Goal: Communication & Community: Answer question/provide support

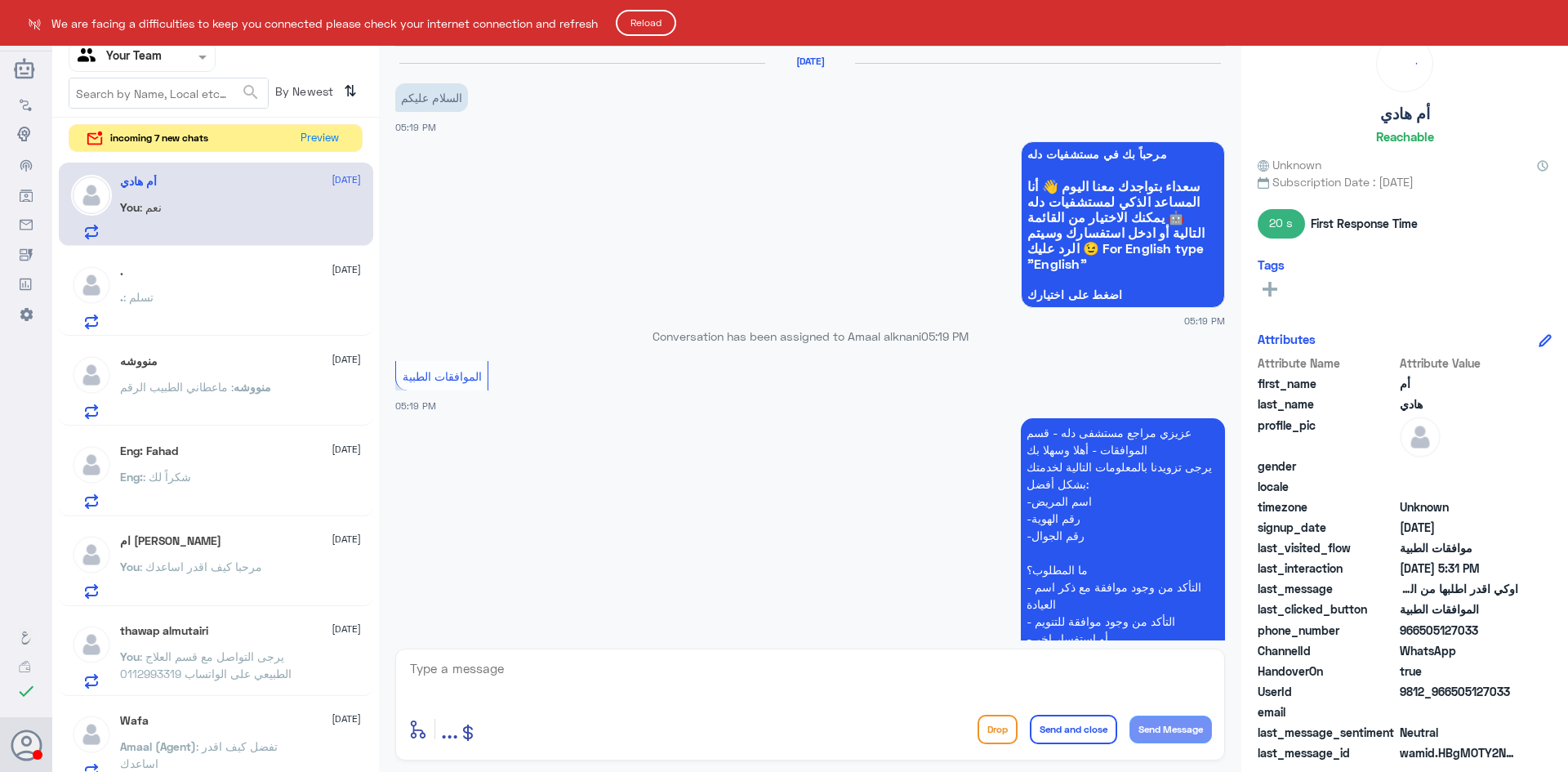
scroll to position [885, 0]
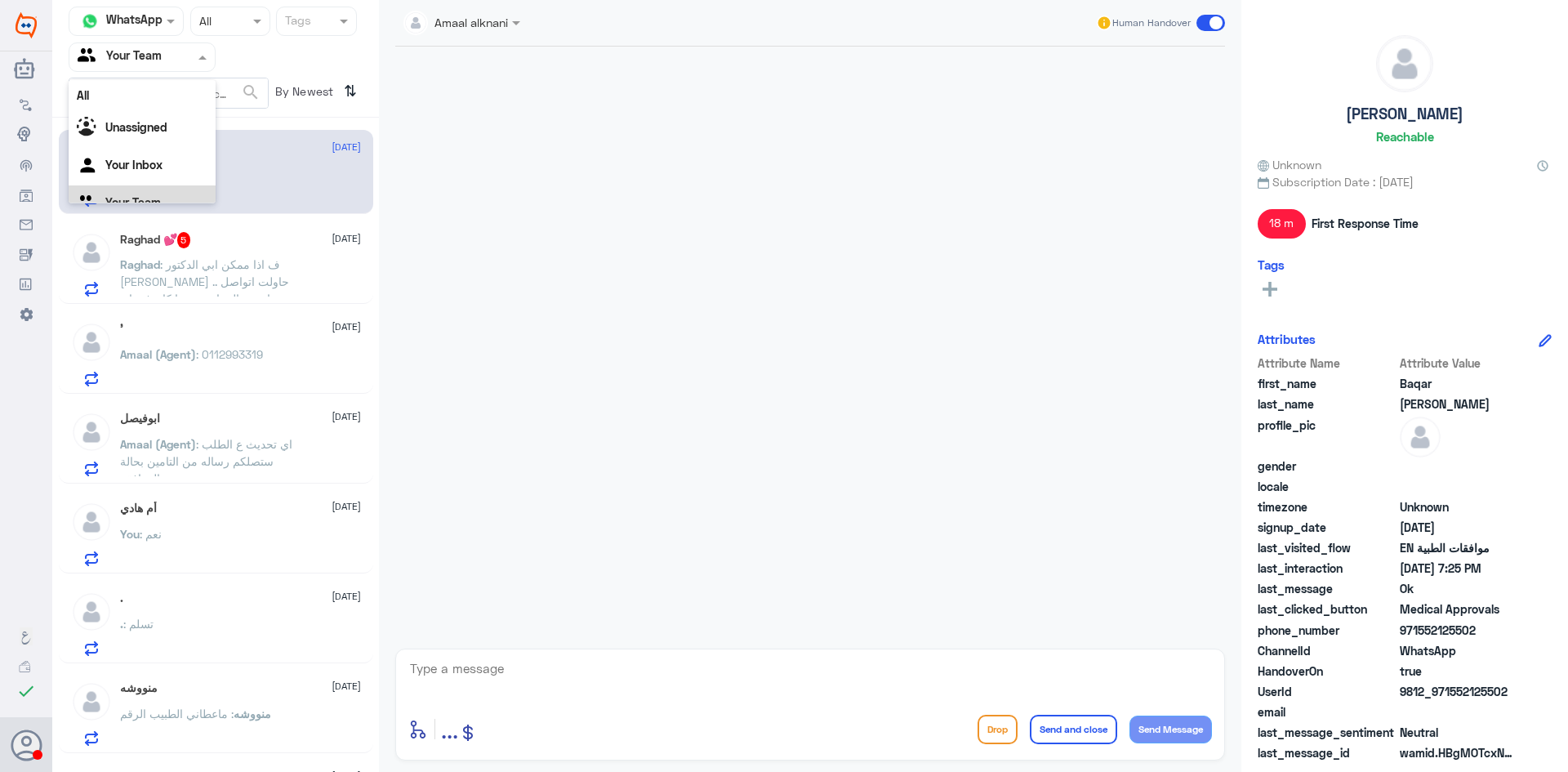
click at [136, 56] on input "text" at bounding box center [123, 57] width 90 height 19
click at [104, 152] on div "Your Inbox" at bounding box center [142, 167] width 147 height 37
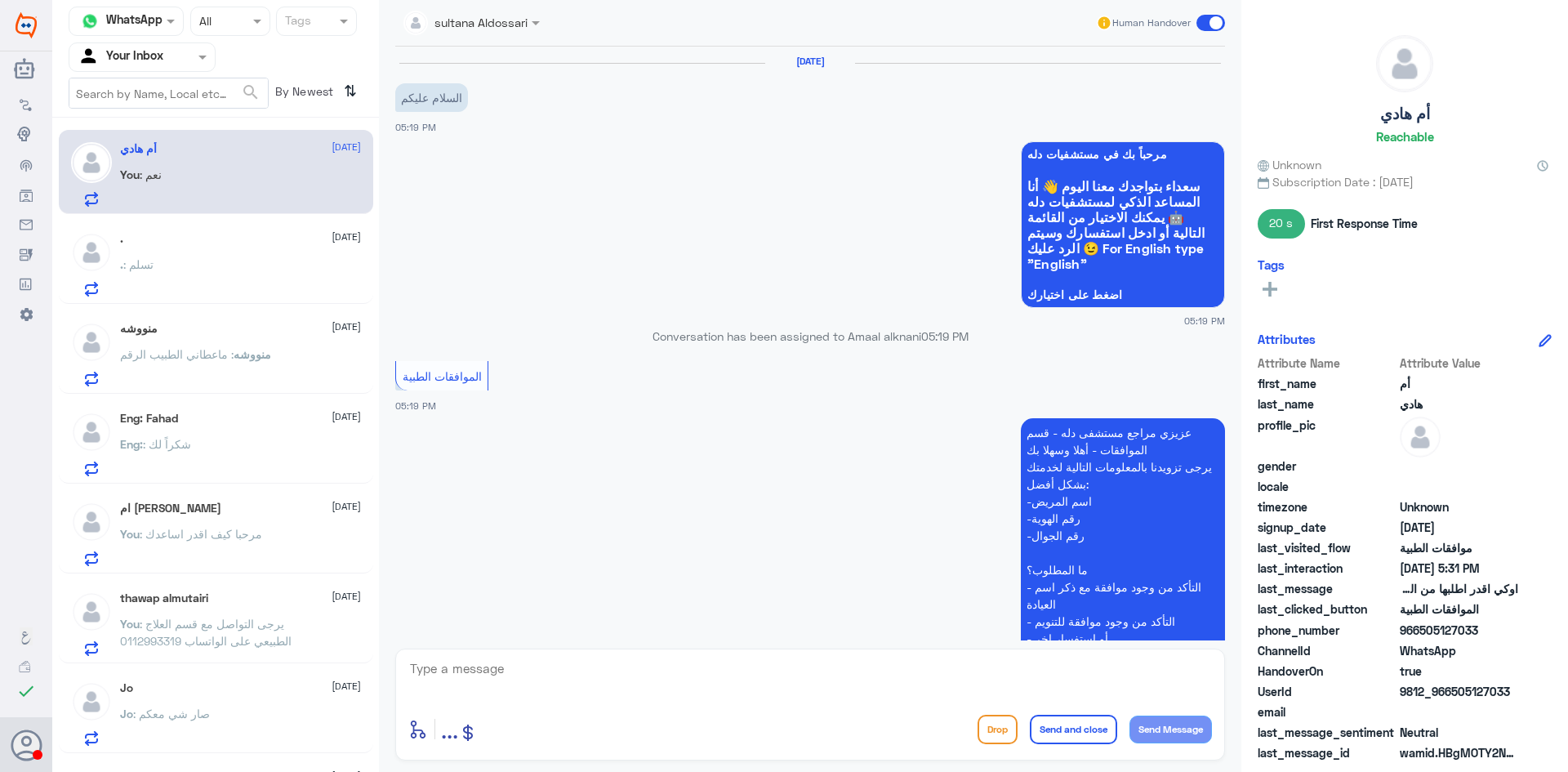
scroll to position [885, 0]
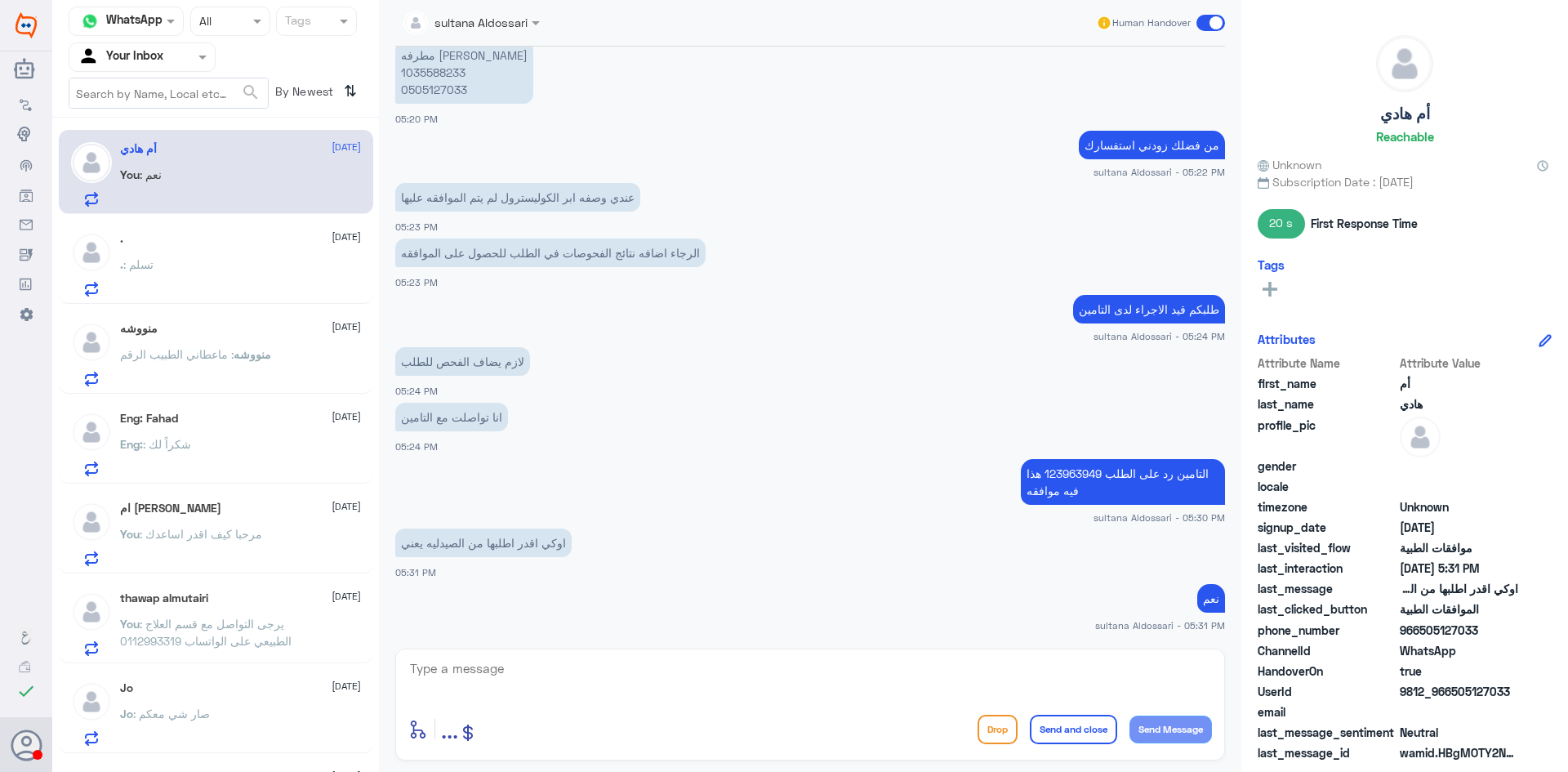
click at [148, 55] on input "text" at bounding box center [123, 57] width 90 height 19
click at [119, 179] on Team "Your Team" at bounding box center [133, 181] width 56 height 14
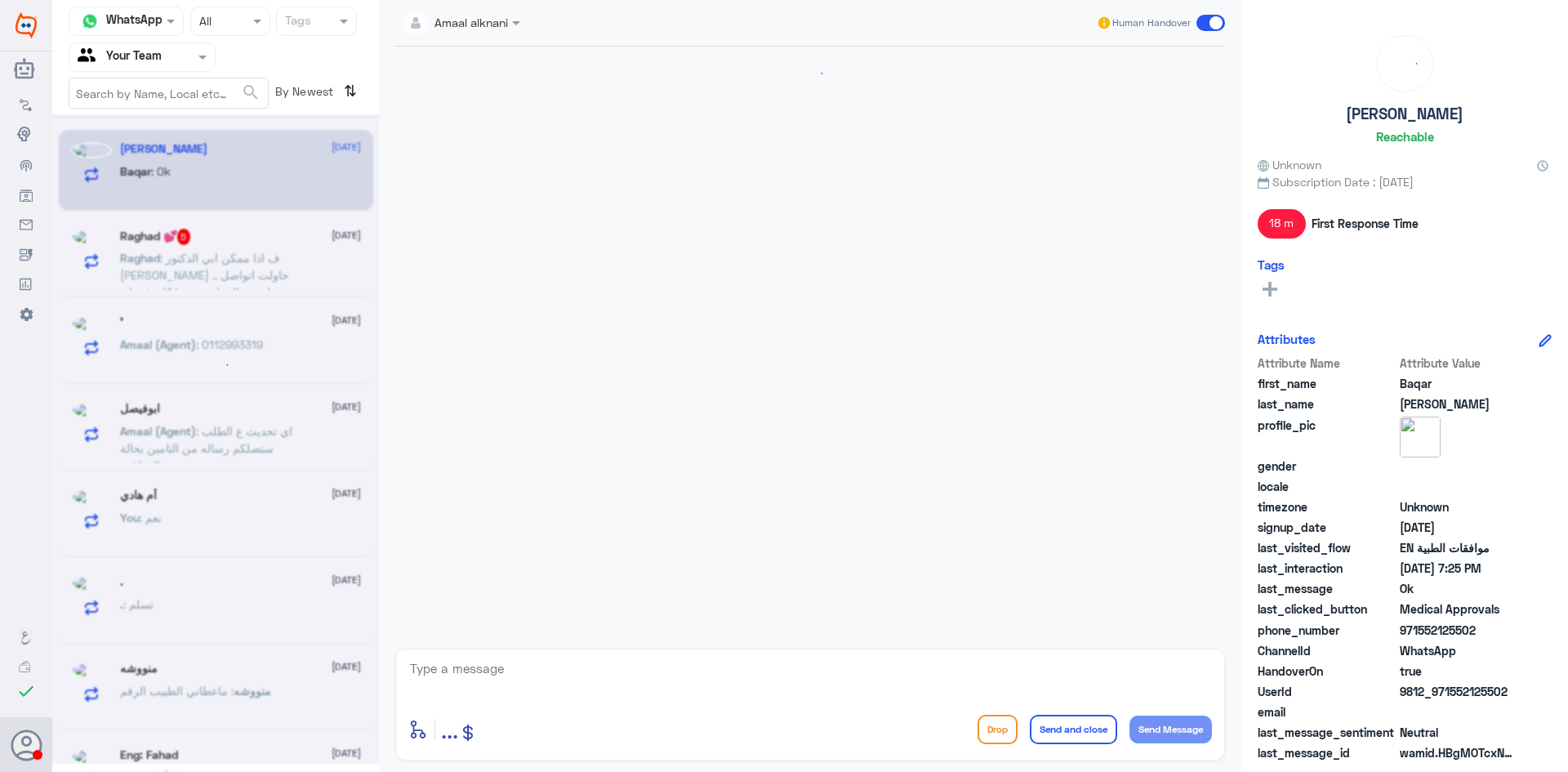
scroll to position [1053, 0]
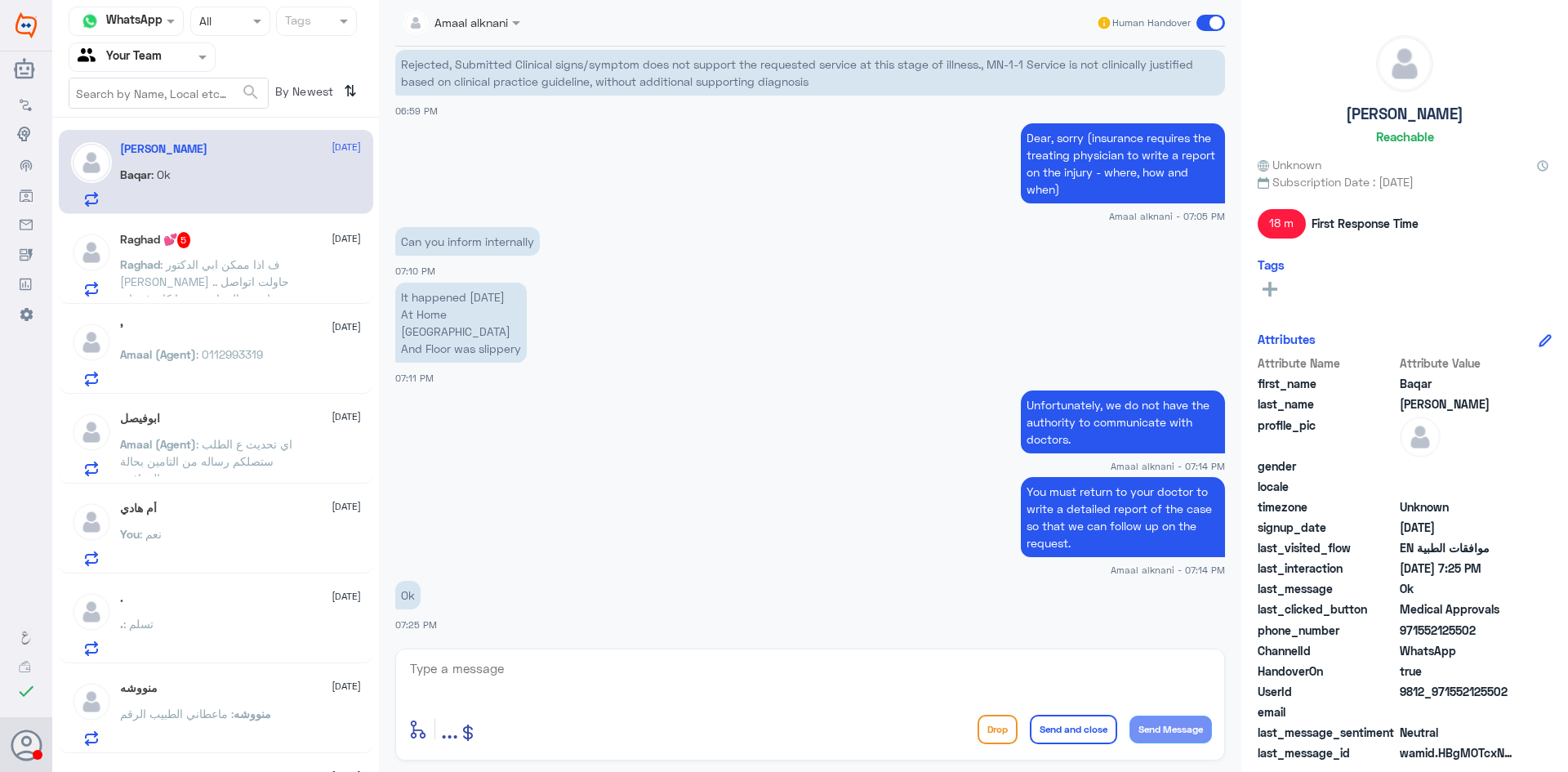
click at [225, 278] on span ": ف اذا ممكن ابي الدكتور [PERSON_NAME] .. حاولت اتواصل معاه من الصباح بس ما كان…" at bounding box center [205, 290] width 169 height 65
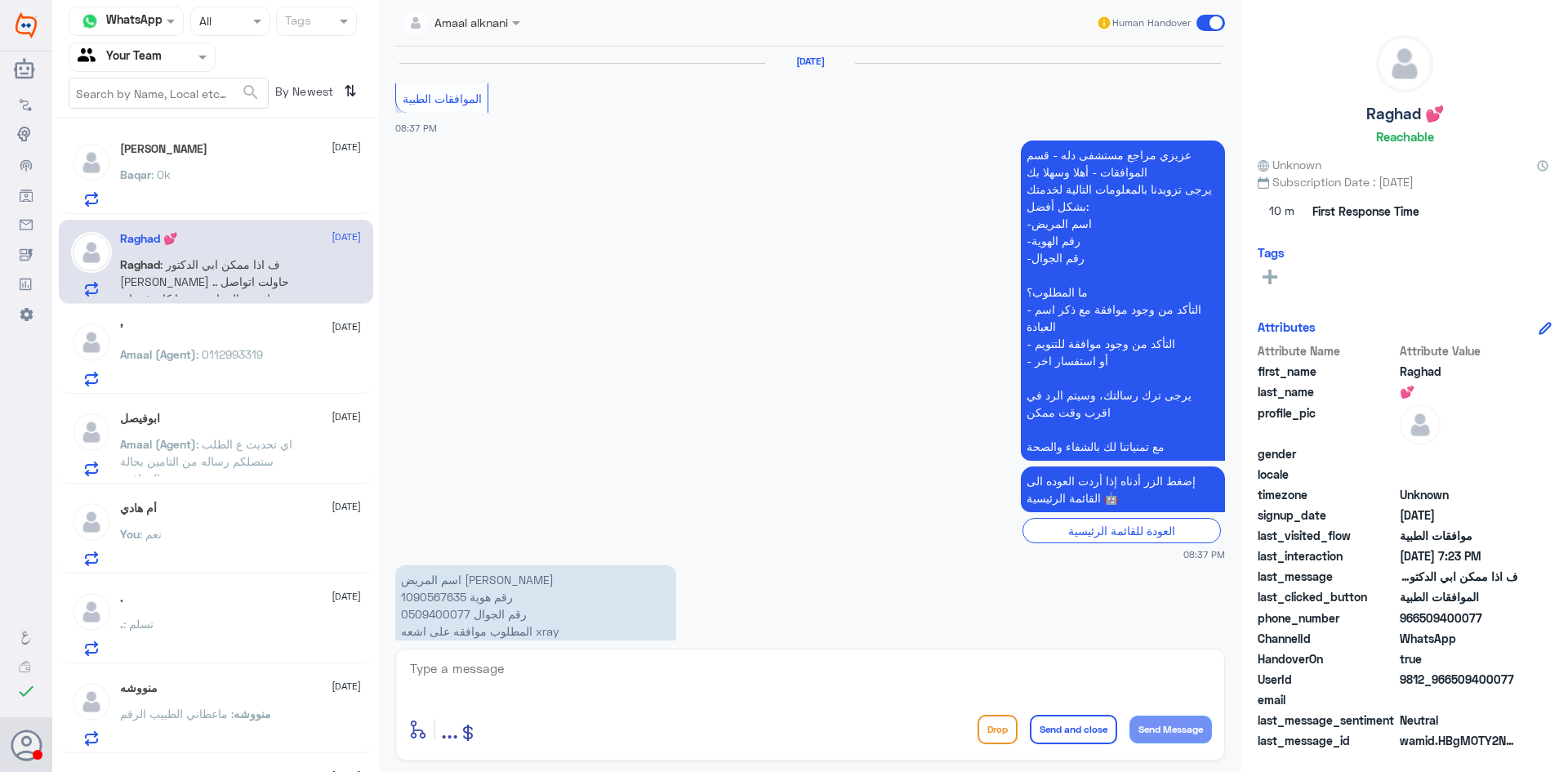
scroll to position [1977, 0]
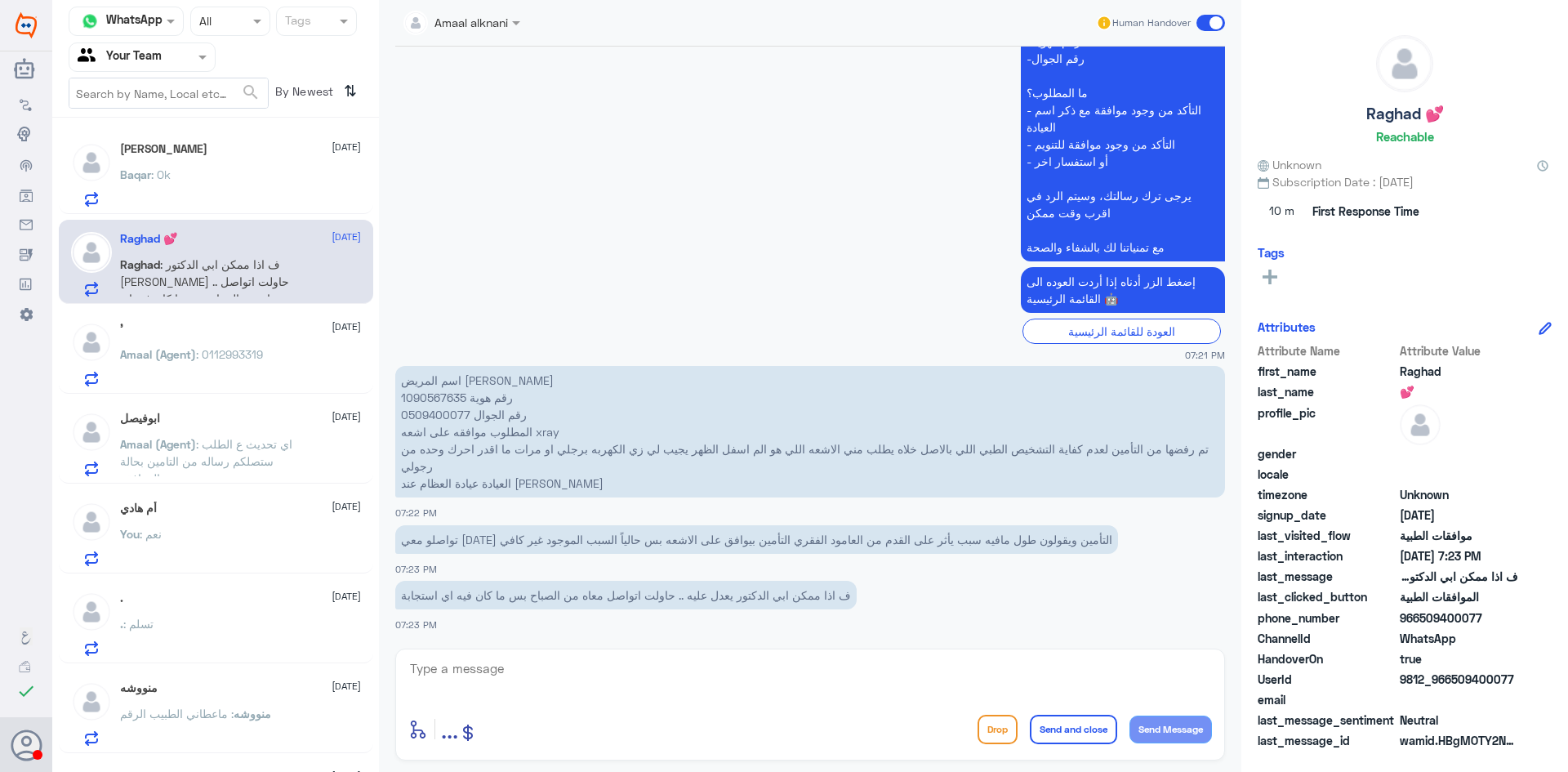
click at [431, 400] on p "اسم المريض رغد الكثيري رقم هوية 1090567635 رقم الجوال 0509400077 المطلوب موافقه…" at bounding box center [810, 431] width 830 height 131
copy p "1090567635"
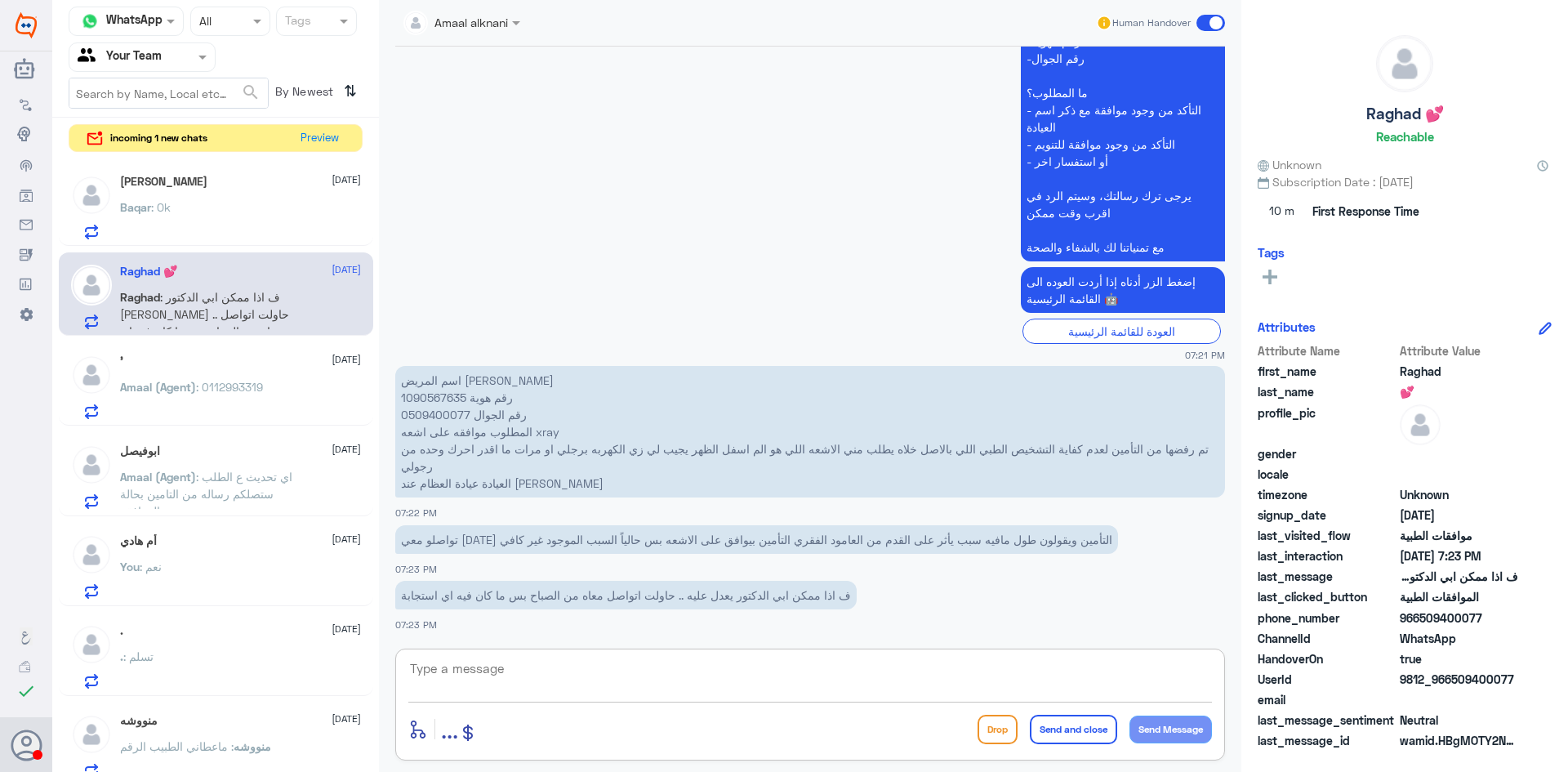
click at [527, 679] on textarea at bounding box center [809, 677] width 803 height 40
type textarea "i"
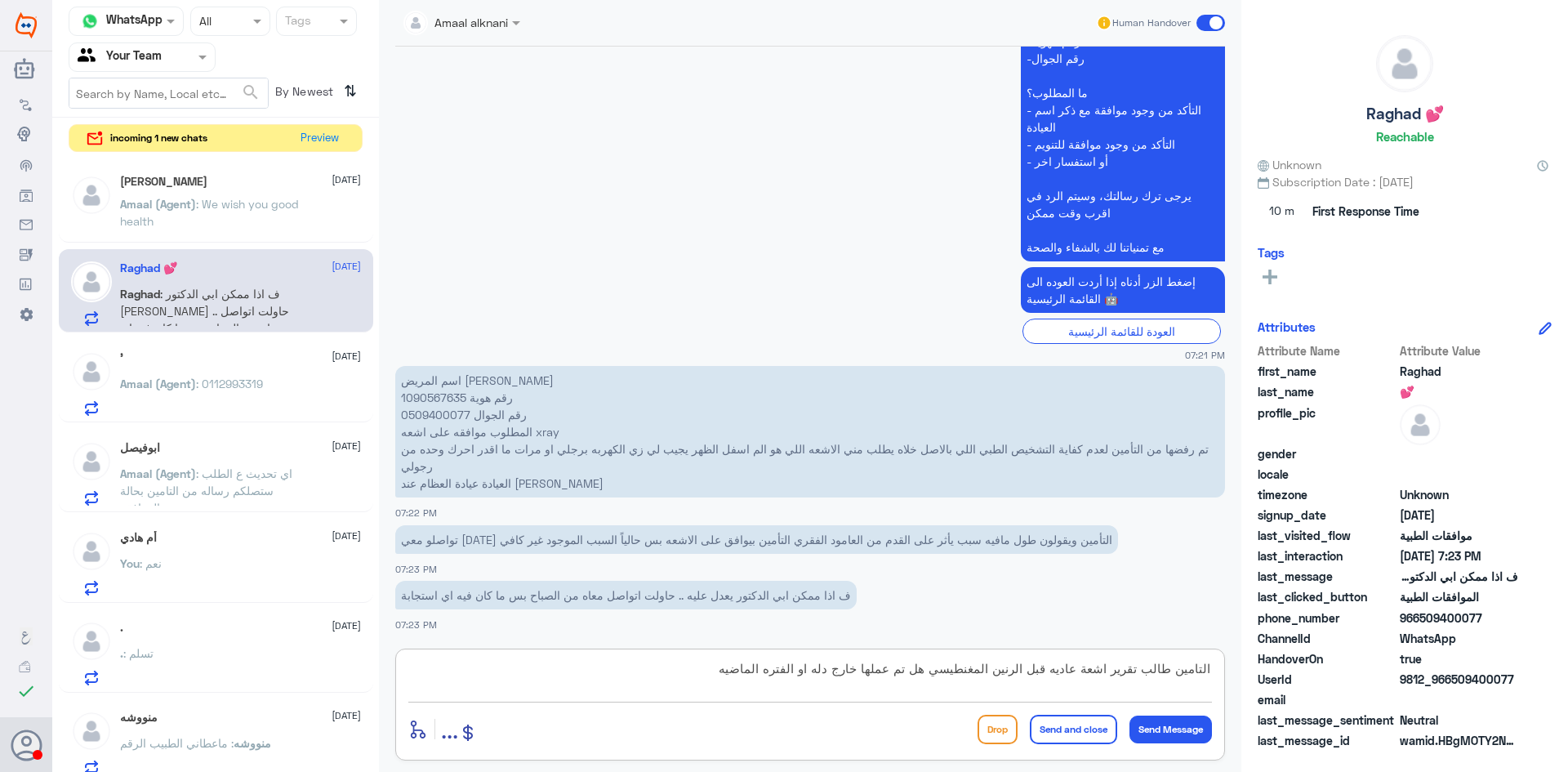
type textarea "التامين طالب تقرير اشعة عاديه قبل الرنين المغنطيسي هل تم عملها خارج دله او الفت…"
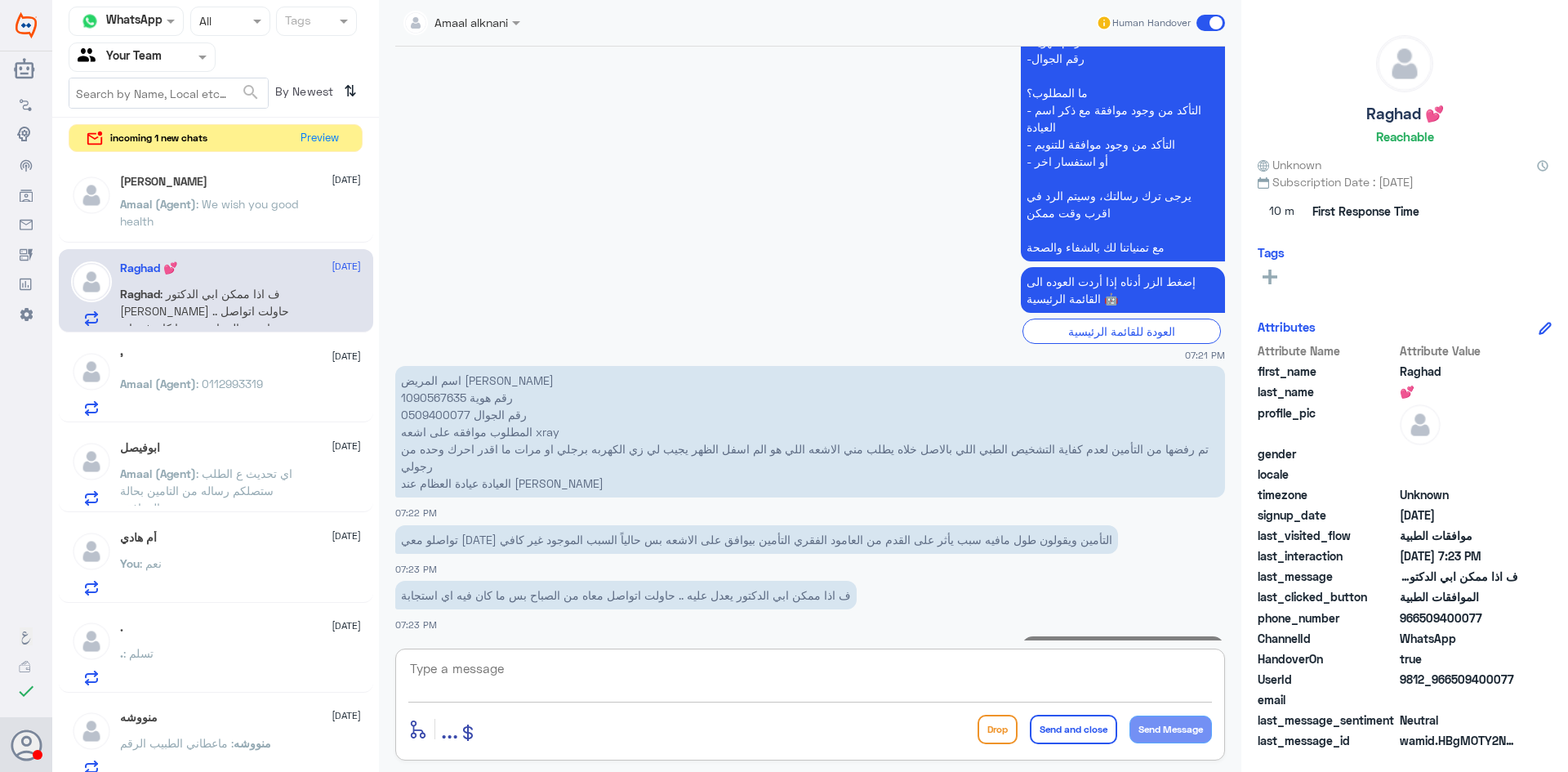
scroll to position [2064, 0]
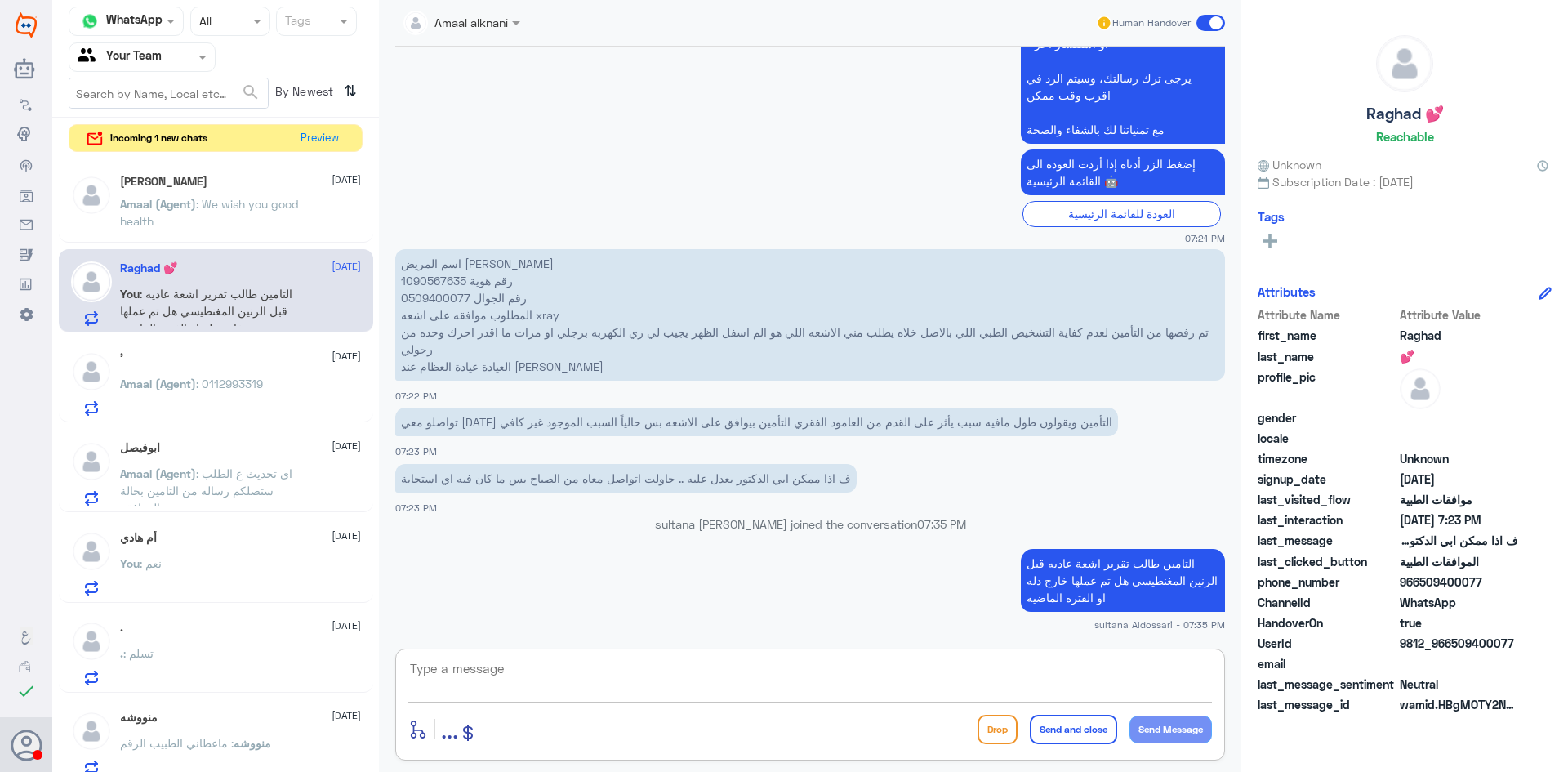
click at [198, 207] on span ": We wish you good health" at bounding box center [209, 212] width 179 height 31
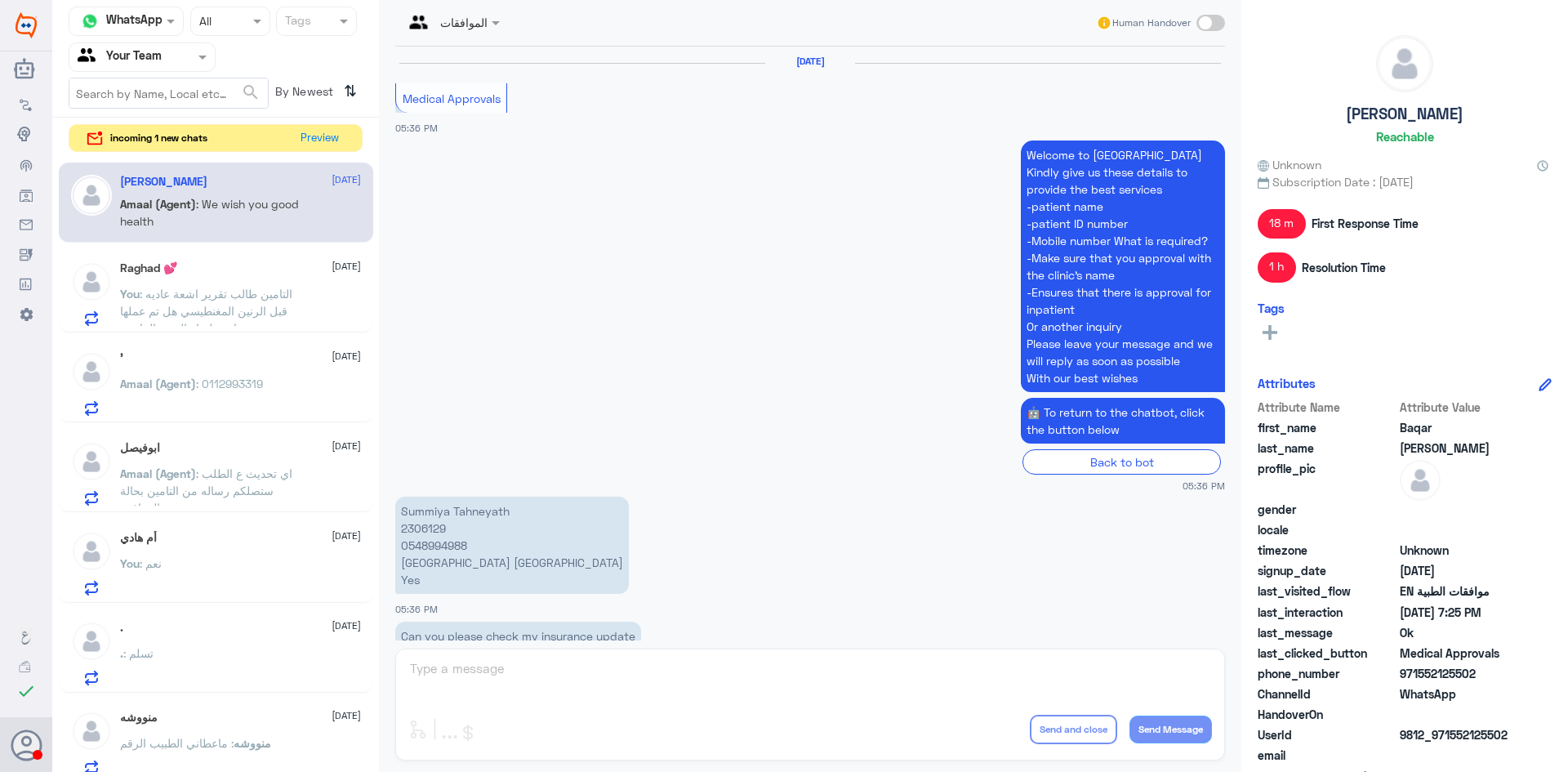
scroll to position [1100, 0]
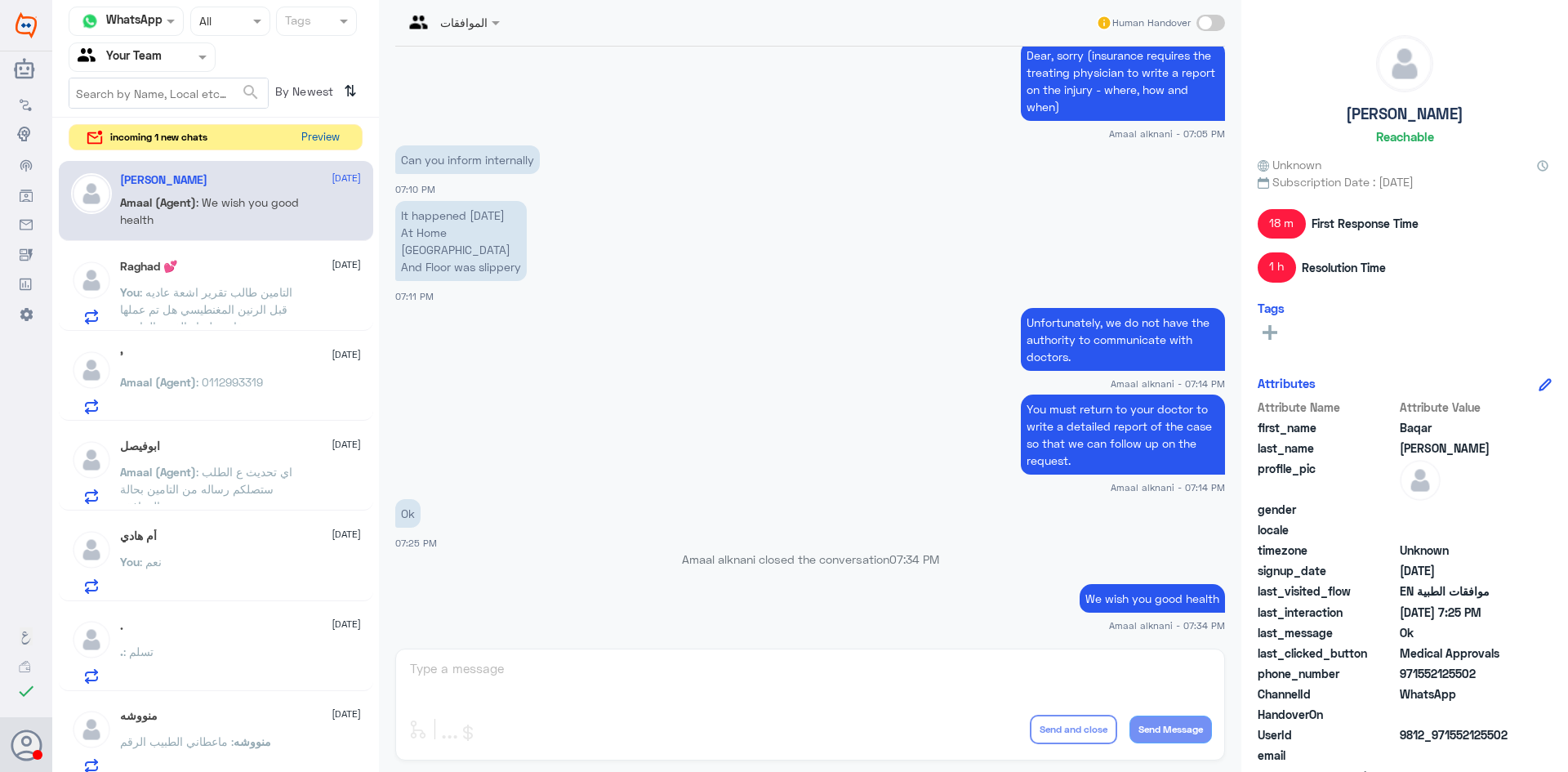
click at [316, 135] on button "Preview" at bounding box center [320, 138] width 51 height 25
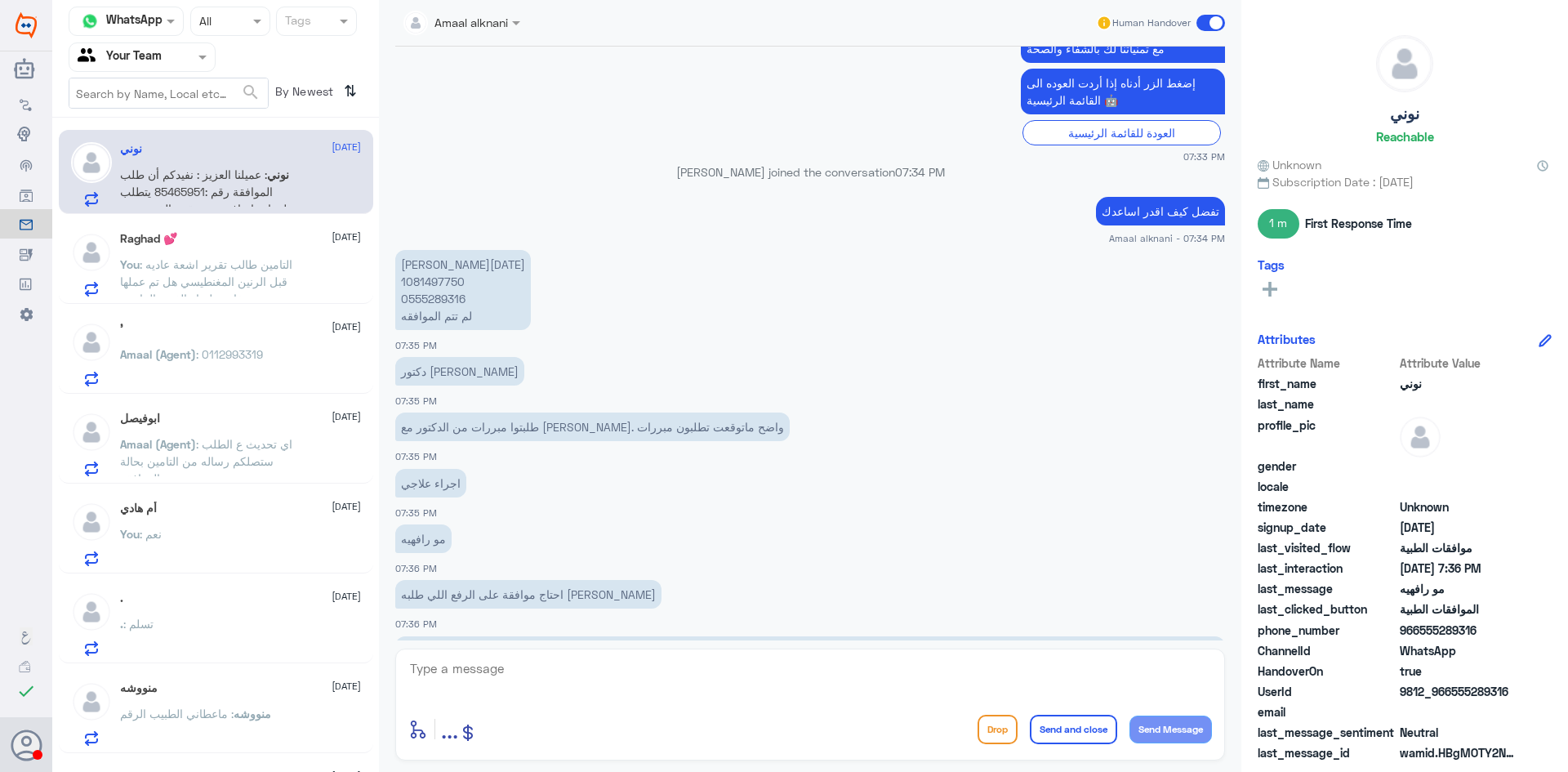
scroll to position [765, 0]
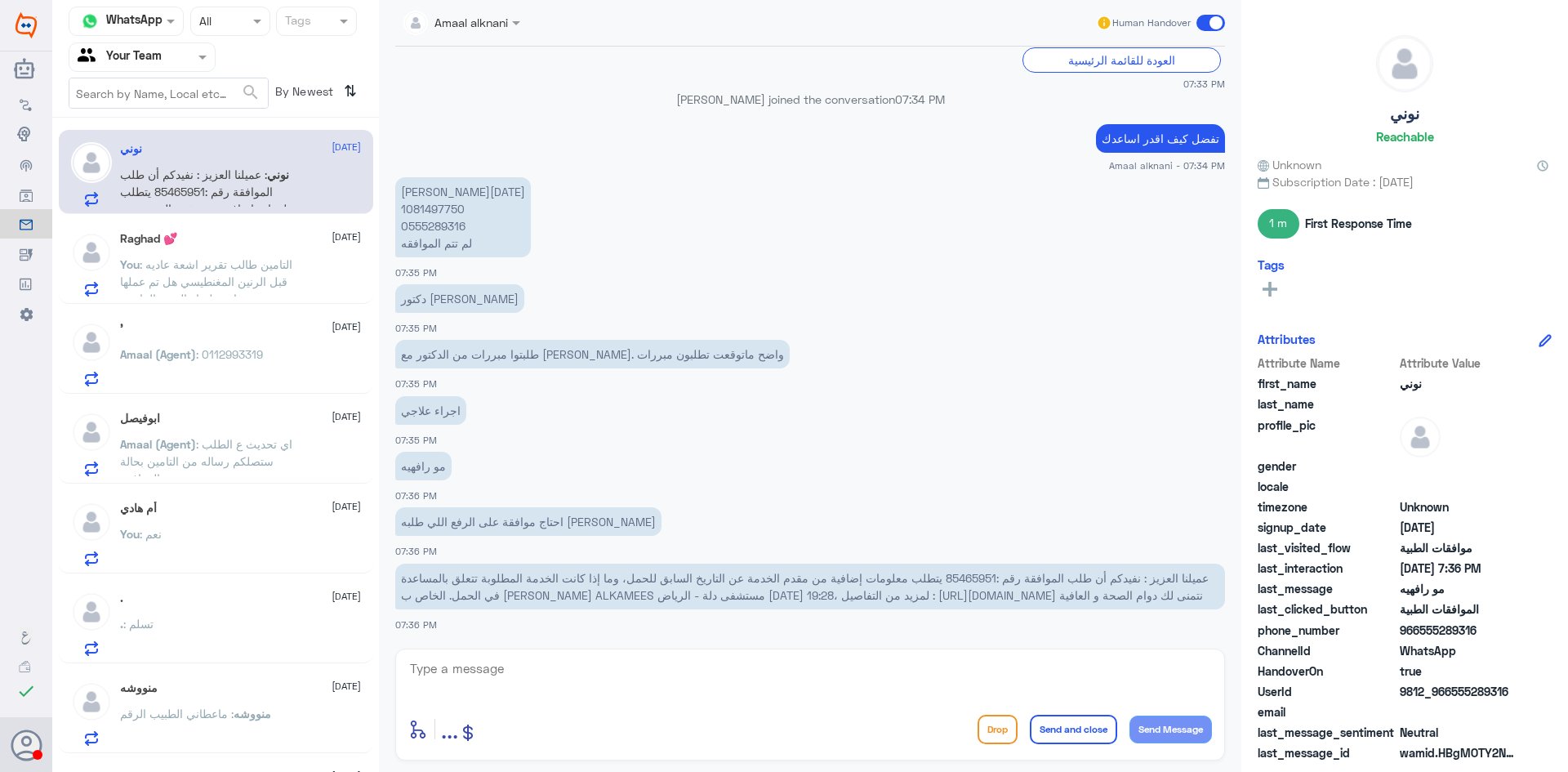
click at [931, 571] on span "عميلنا العزيز : نفيدكم أن طلب الموافقة رقم :85465951 يتطلب معلومات إضافية من مق…" at bounding box center [805, 586] width 808 height 31
copy span "85465951"
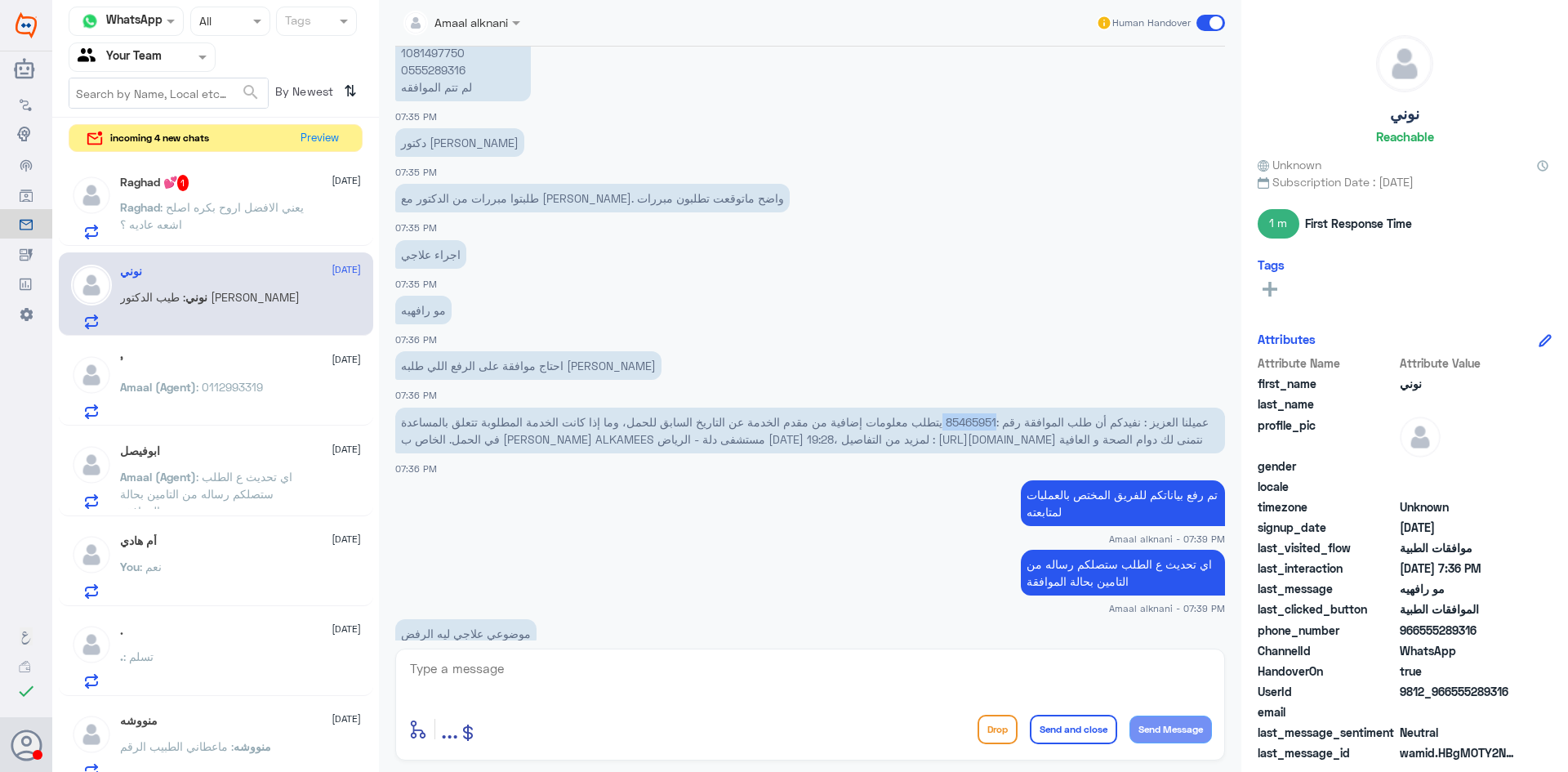
scroll to position [1397, 0]
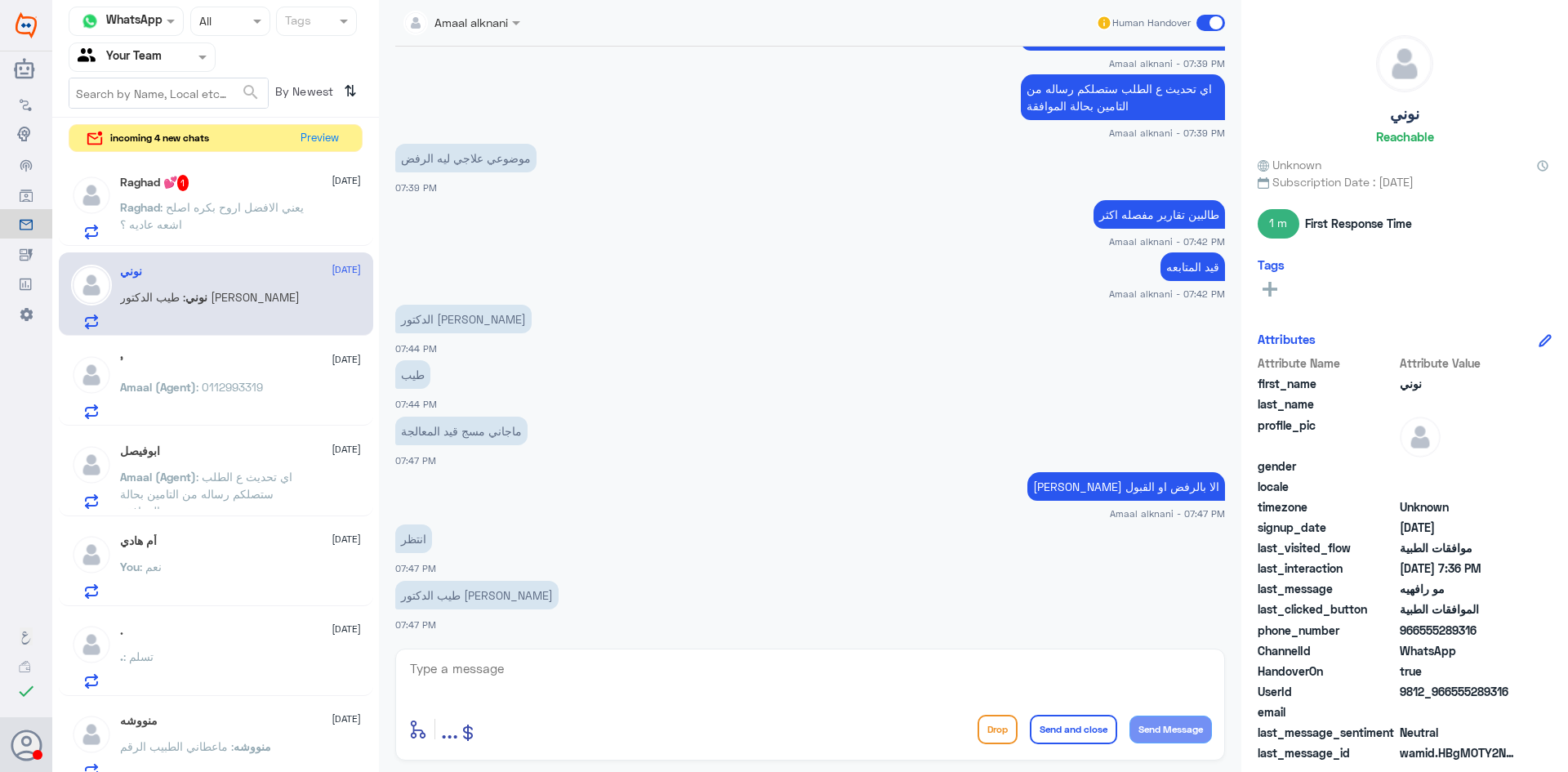
click at [241, 206] on span ": يعني الافضل اروح بكره اصلح اشعه عاديه ؟" at bounding box center [212, 215] width 184 height 31
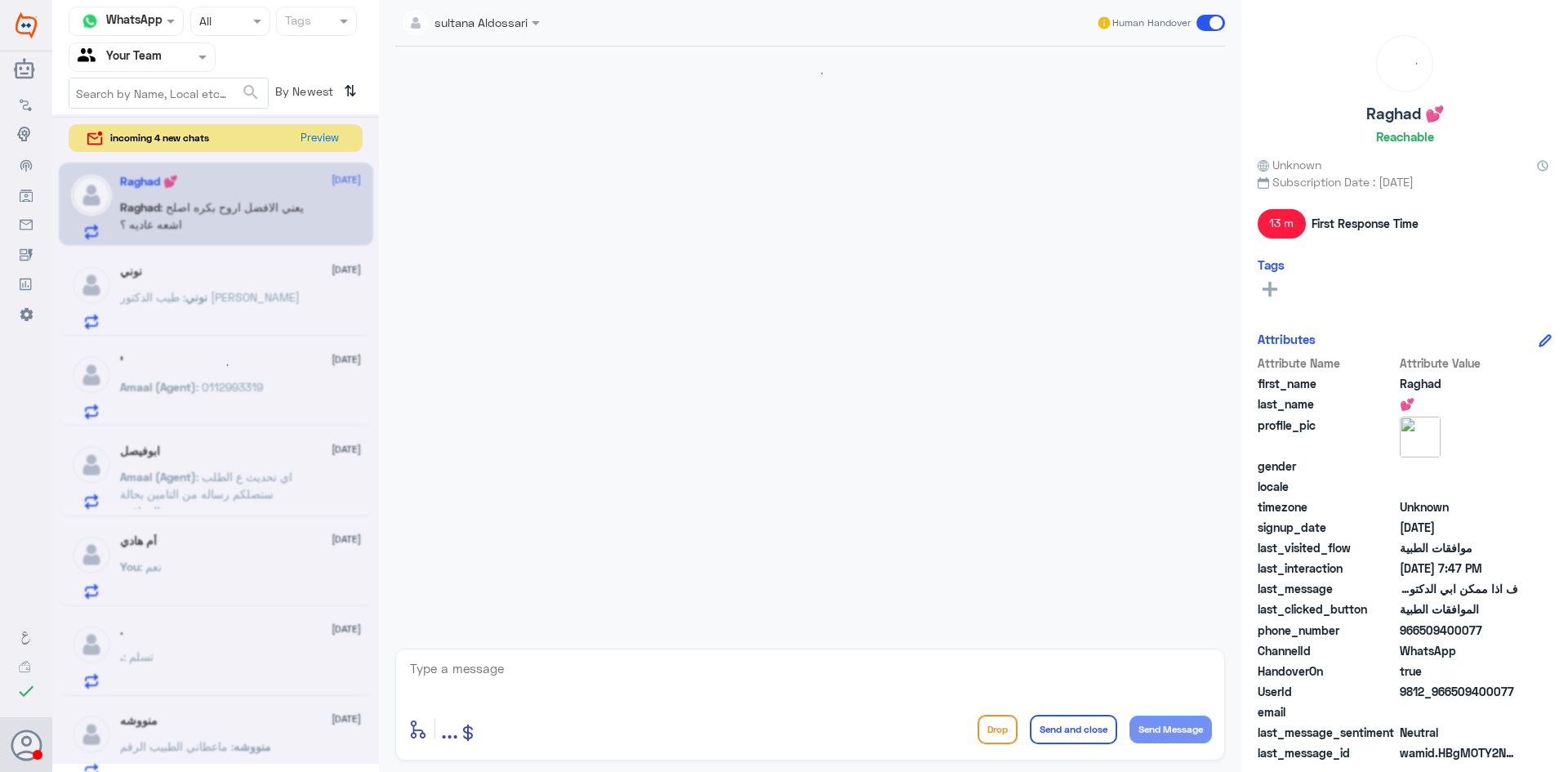
scroll to position [1552, 0]
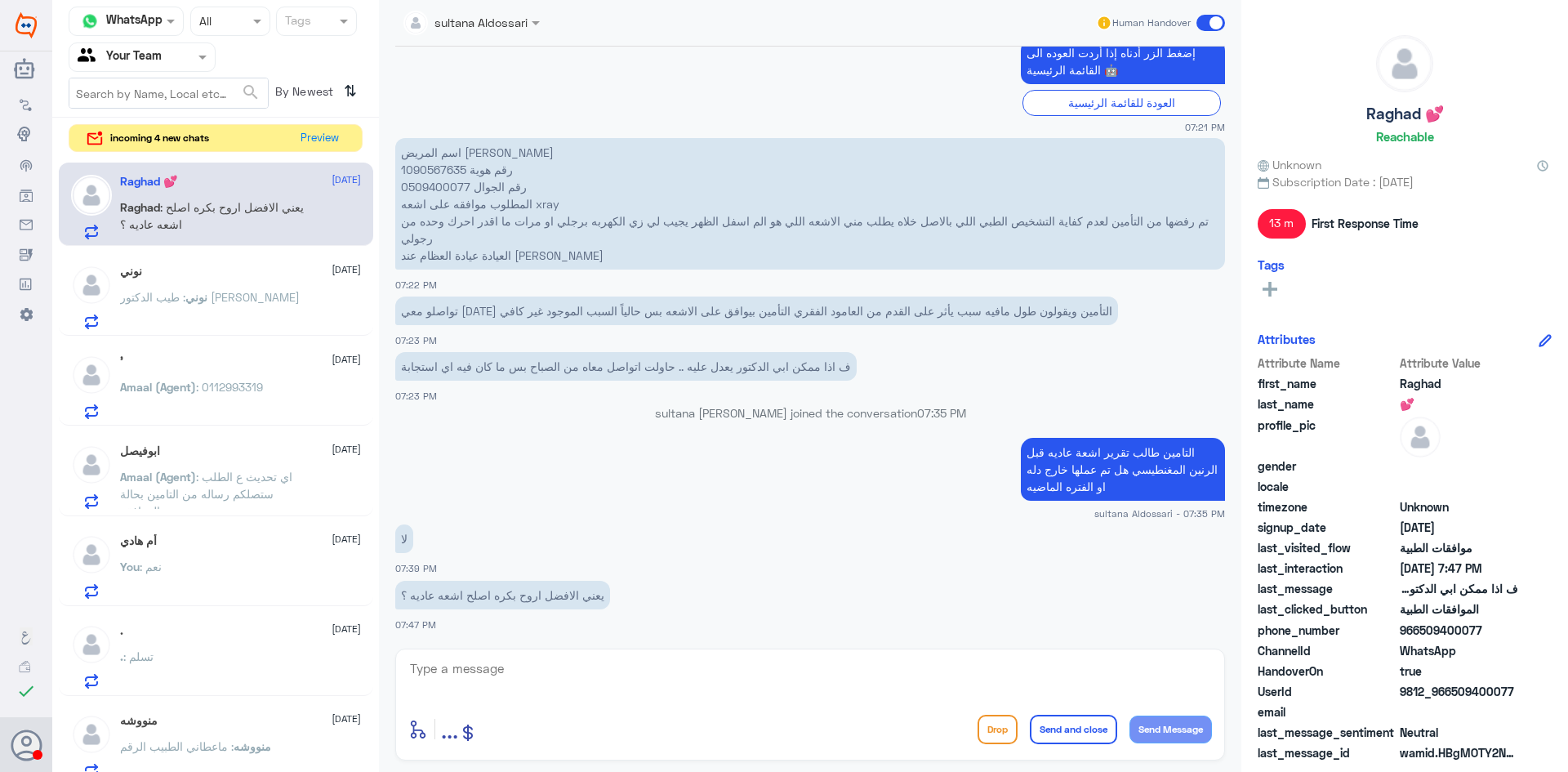
click at [609, 676] on textarea at bounding box center [809, 677] width 803 height 40
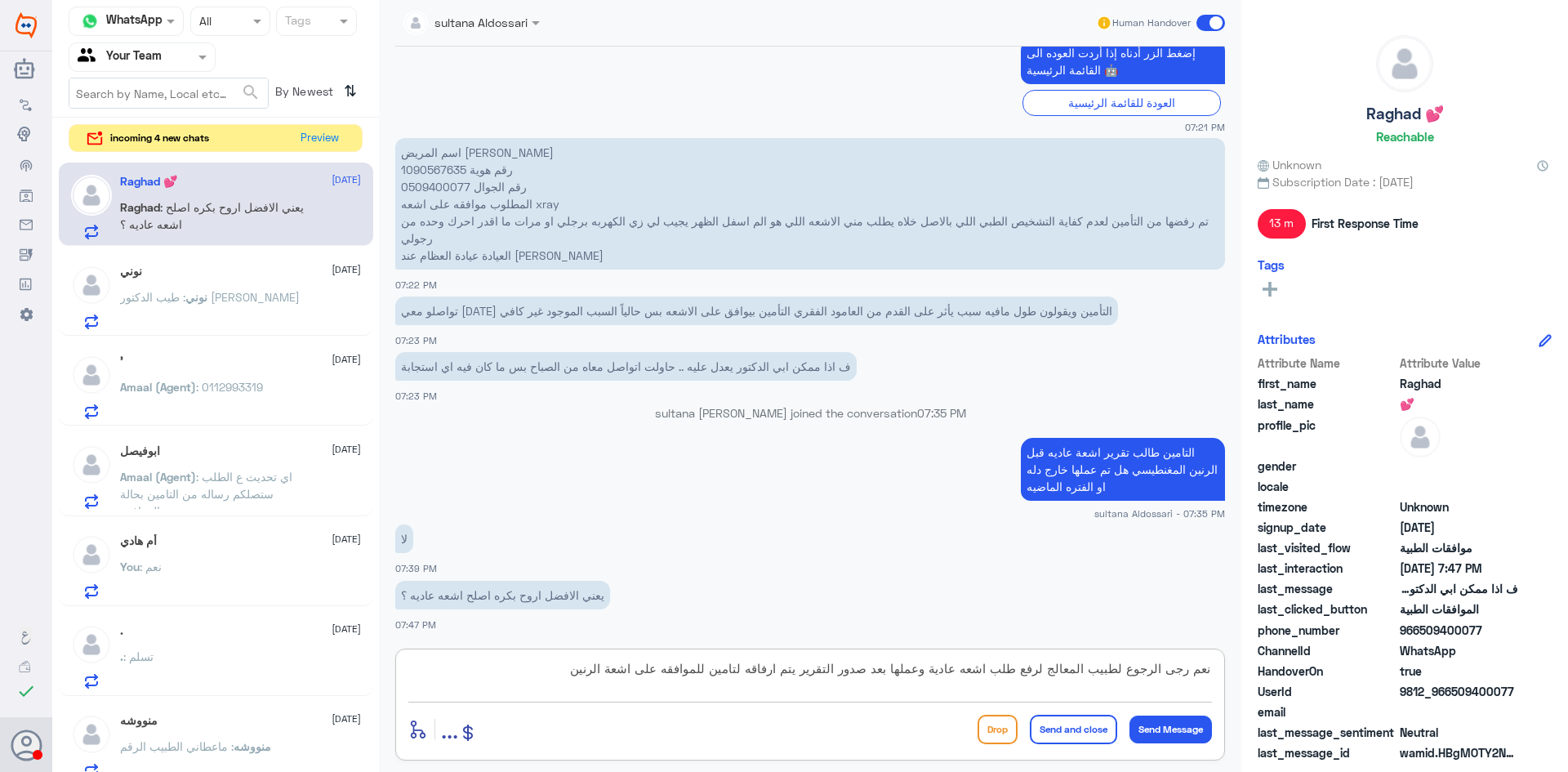
type textarea "نعم رجى الرجوع لطبيب المعالج لرفع طلب اشعه عادية وعملها بعد صدور التقرير يتم ار…"
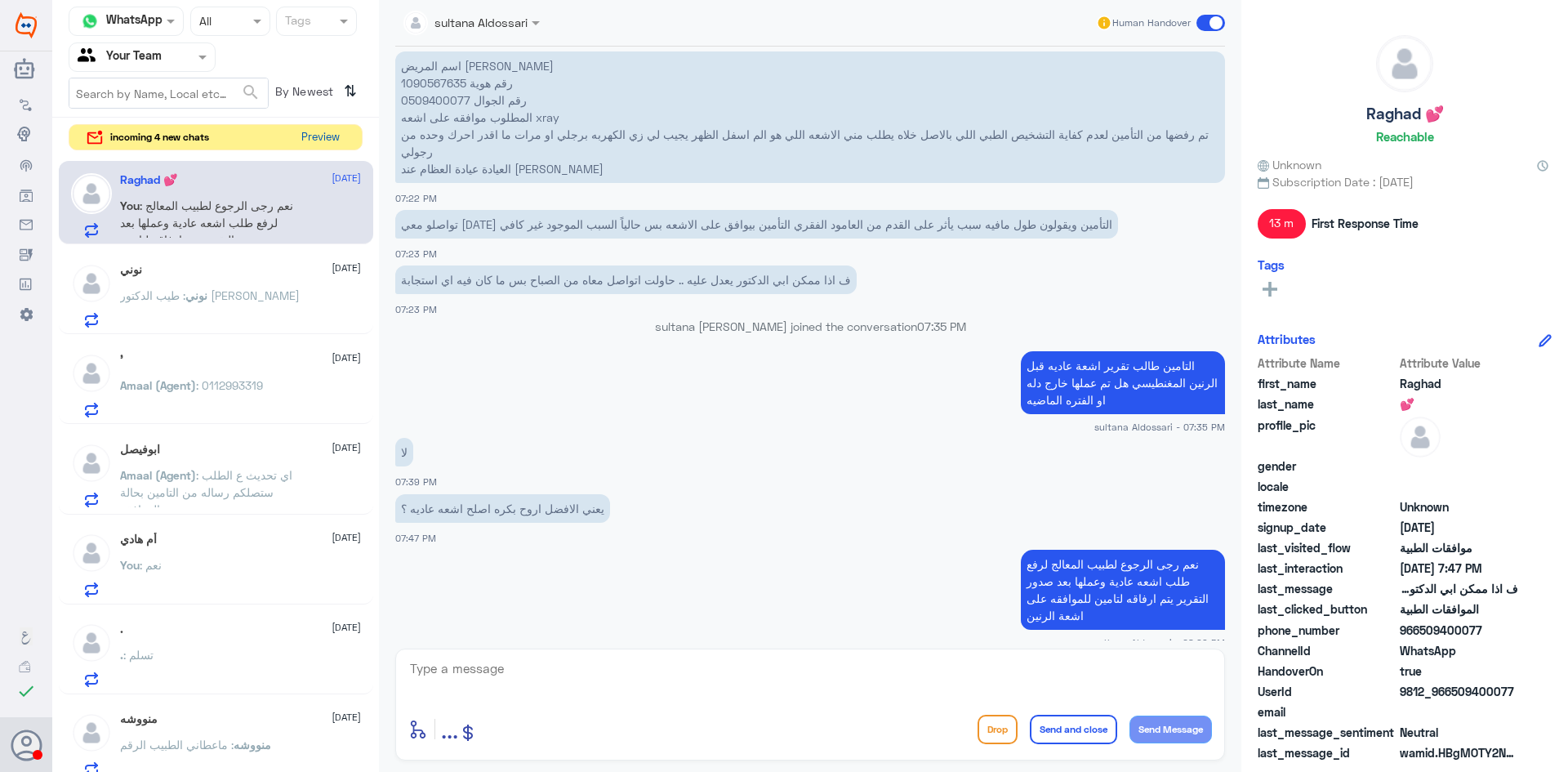
click at [315, 130] on button "Preview" at bounding box center [320, 138] width 51 height 25
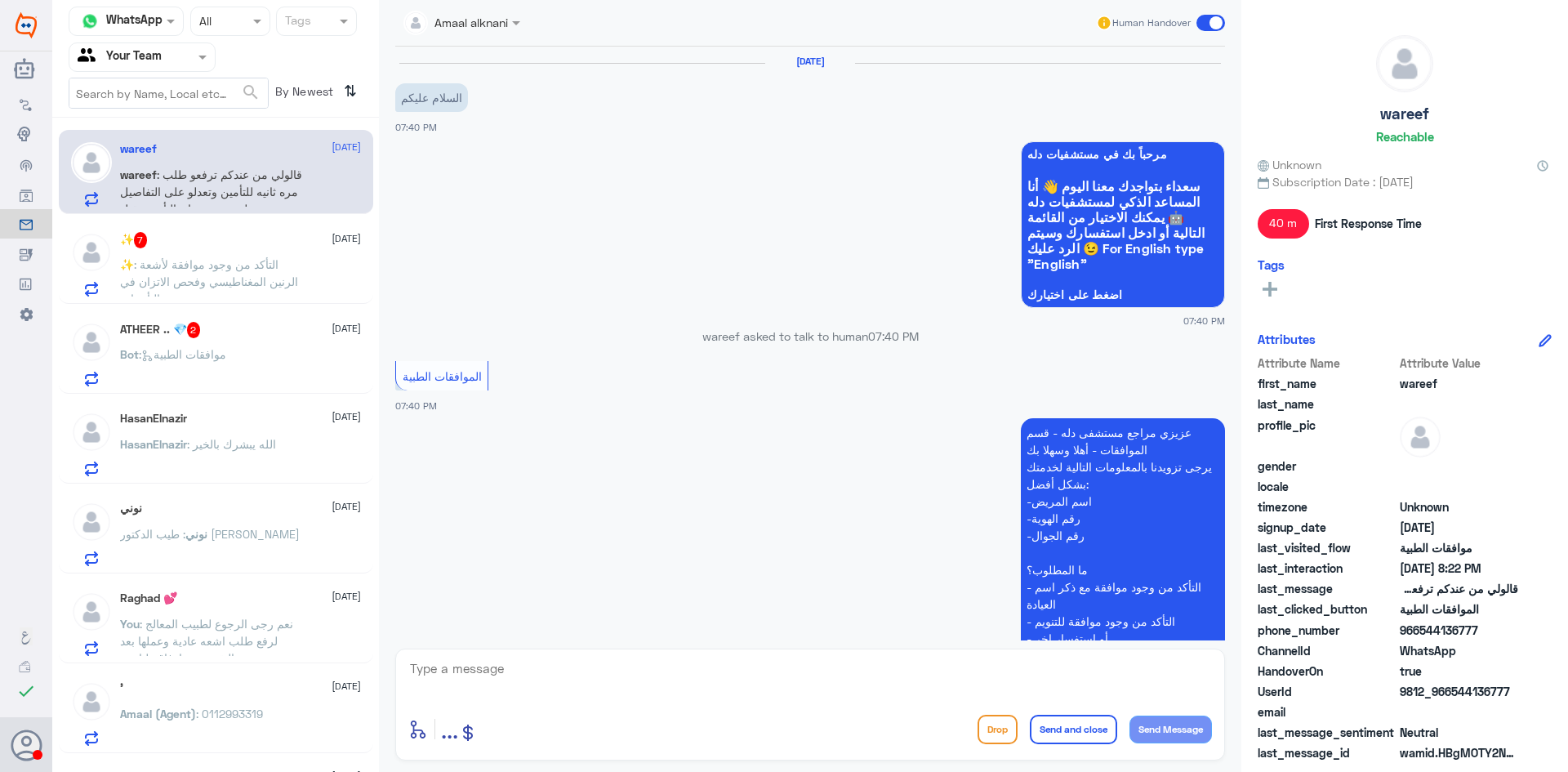
scroll to position [687, 0]
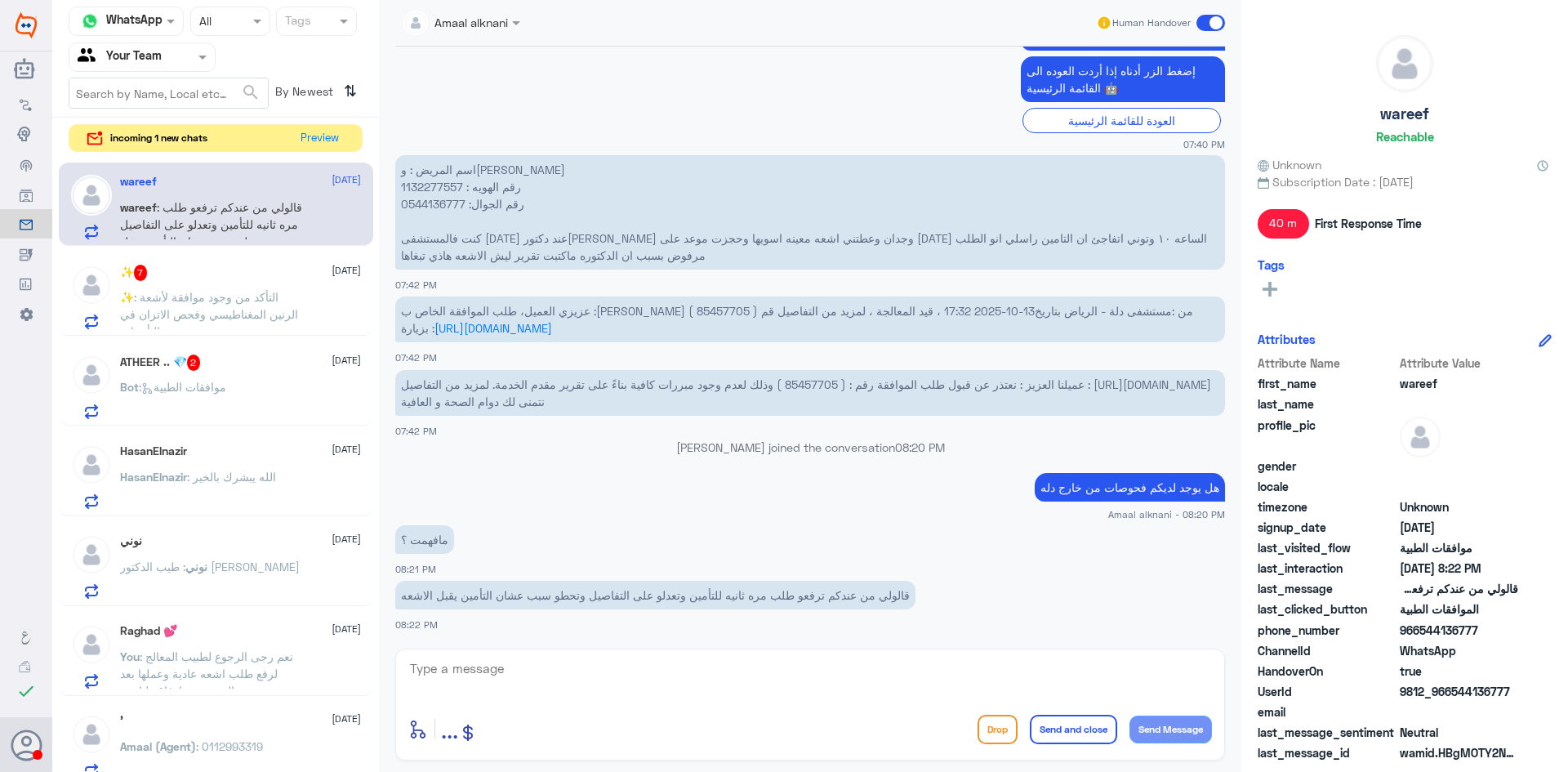
click at [811, 383] on span "عميلنا العزيز : نعتذر عن قبول طلب الموافقة رقم : ( 85457705 ) وذلك لعدم وجود مب…" at bounding box center [806, 393] width 810 height 31
copy span "85457705"
click at [656, 677] on textarea at bounding box center [809, 677] width 803 height 40
click at [251, 376] on div "ATHEER .. 💎 2 13 October Bot : موافقات الطبية" at bounding box center [240, 387] width 241 height 64
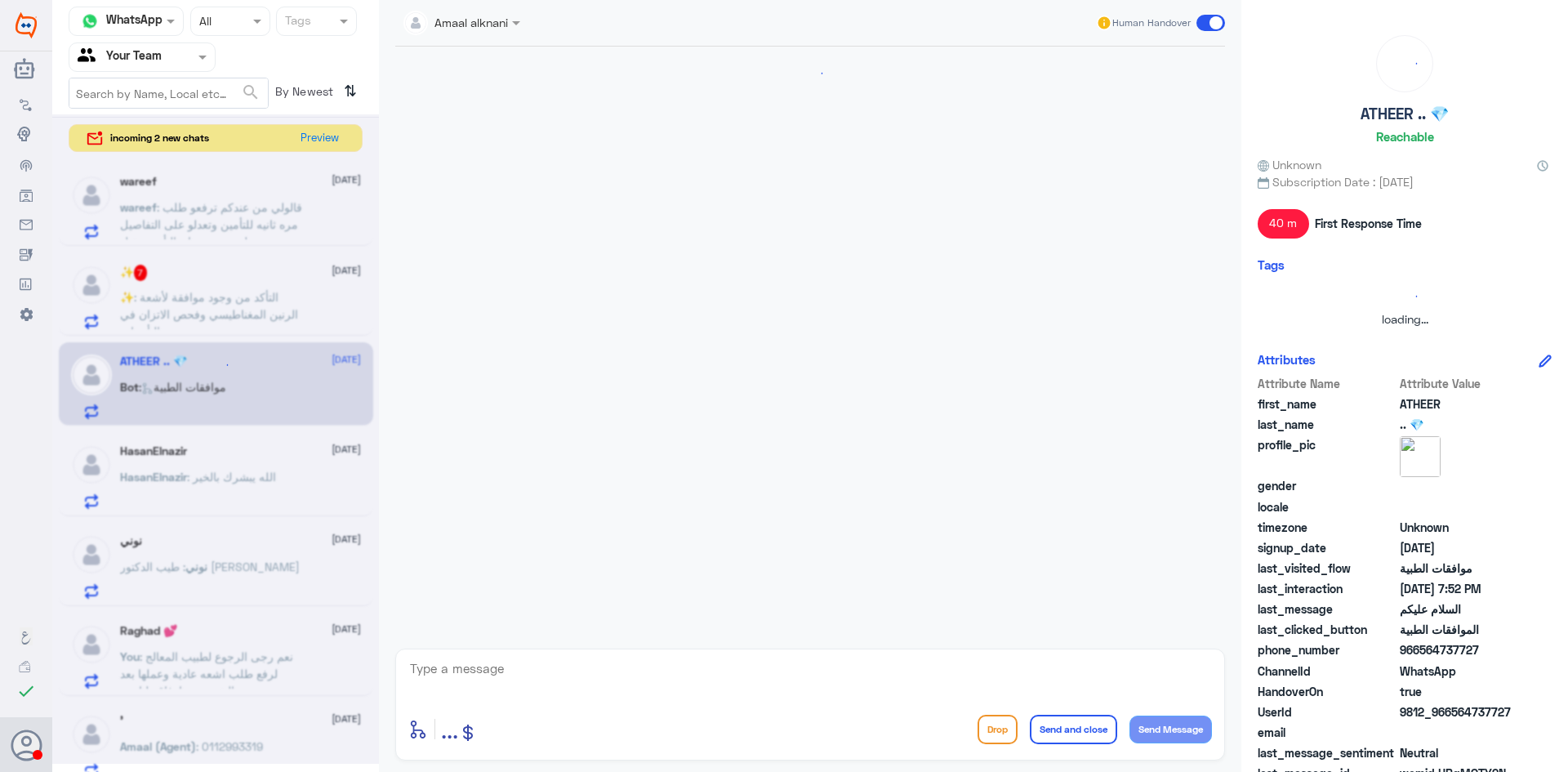
scroll to position [207, 0]
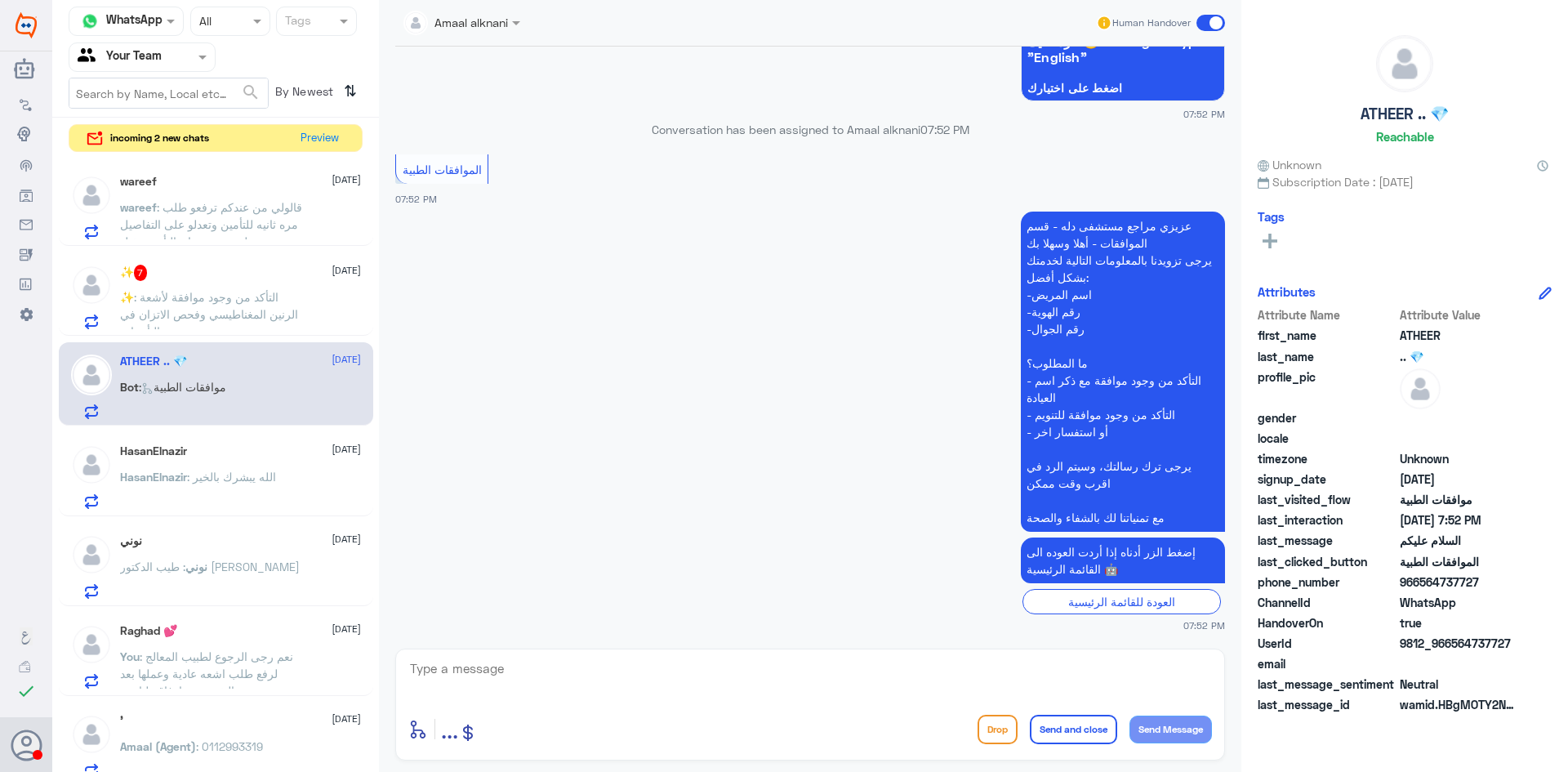
drag, startPoint x: 563, startPoint y: 647, endPoint x: 564, endPoint y: 664, distance: 17.0
click at [563, 655] on div "Amaal alknani Human Handover 13 Oct 2025 السلام عليكم 07:52 PM مرحباً بك في مست…" at bounding box center [810, 388] width 863 height 776
click at [564, 666] on textarea at bounding box center [809, 677] width 803 height 40
type textarea "مرحبا كيف اقدر اساعدك"
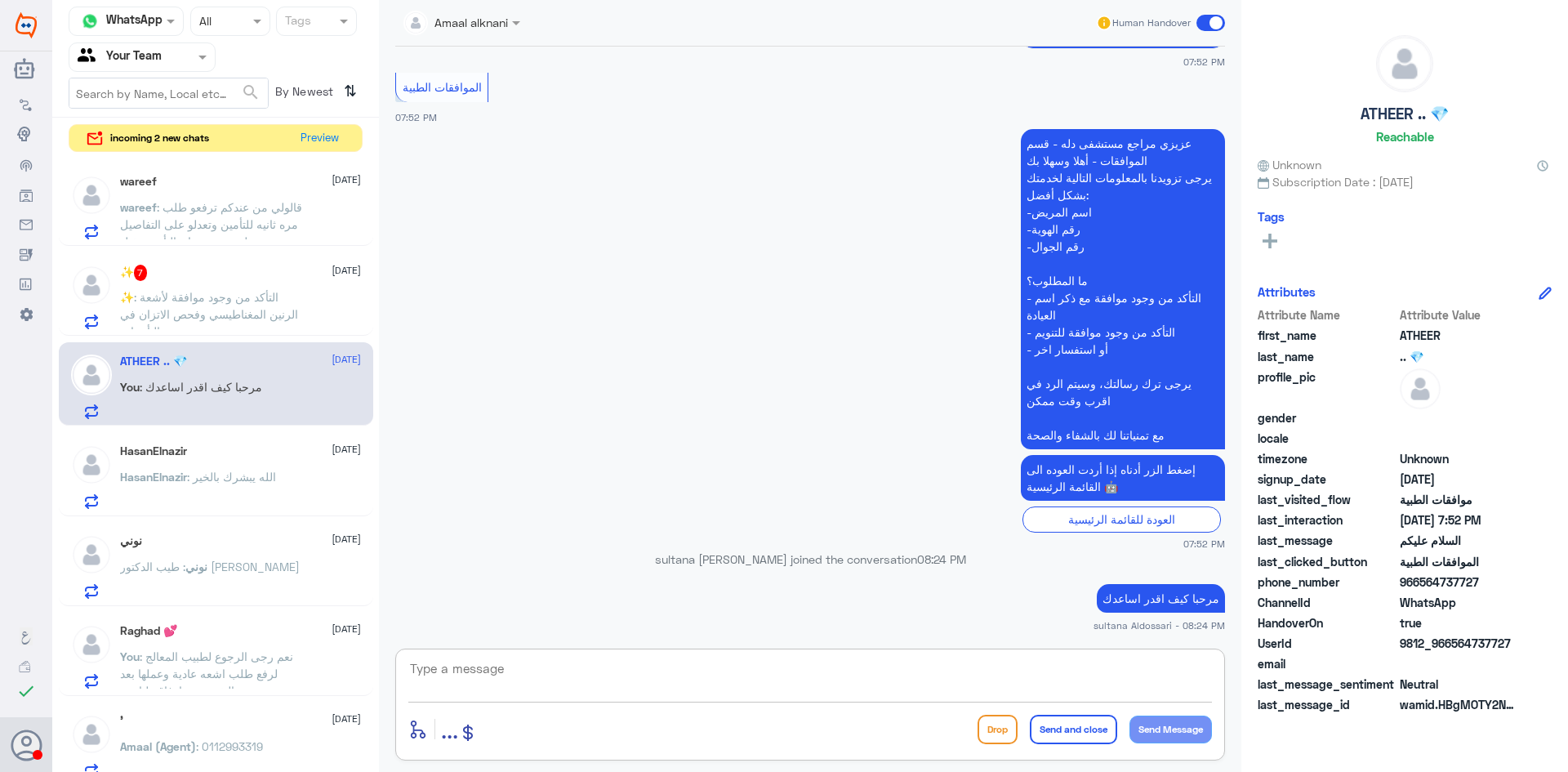
click at [239, 201] on span ": قالولي من عندكم ترفعو طلب مره ثانيه للتأمين وتعدلو على التفاصيل وتحطو سبب عشا…" at bounding box center [211, 232] width 182 height 65
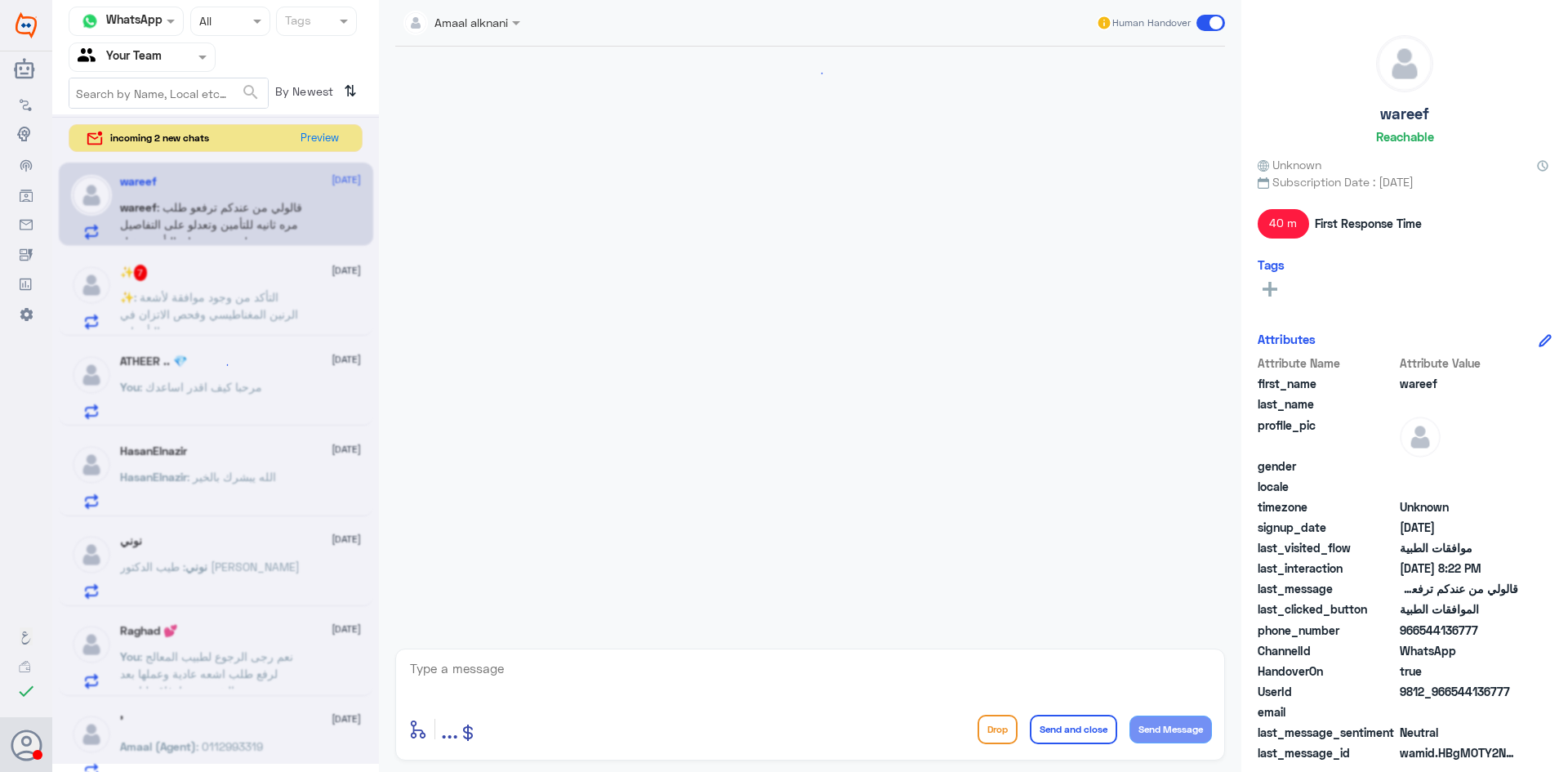
scroll to position [687, 0]
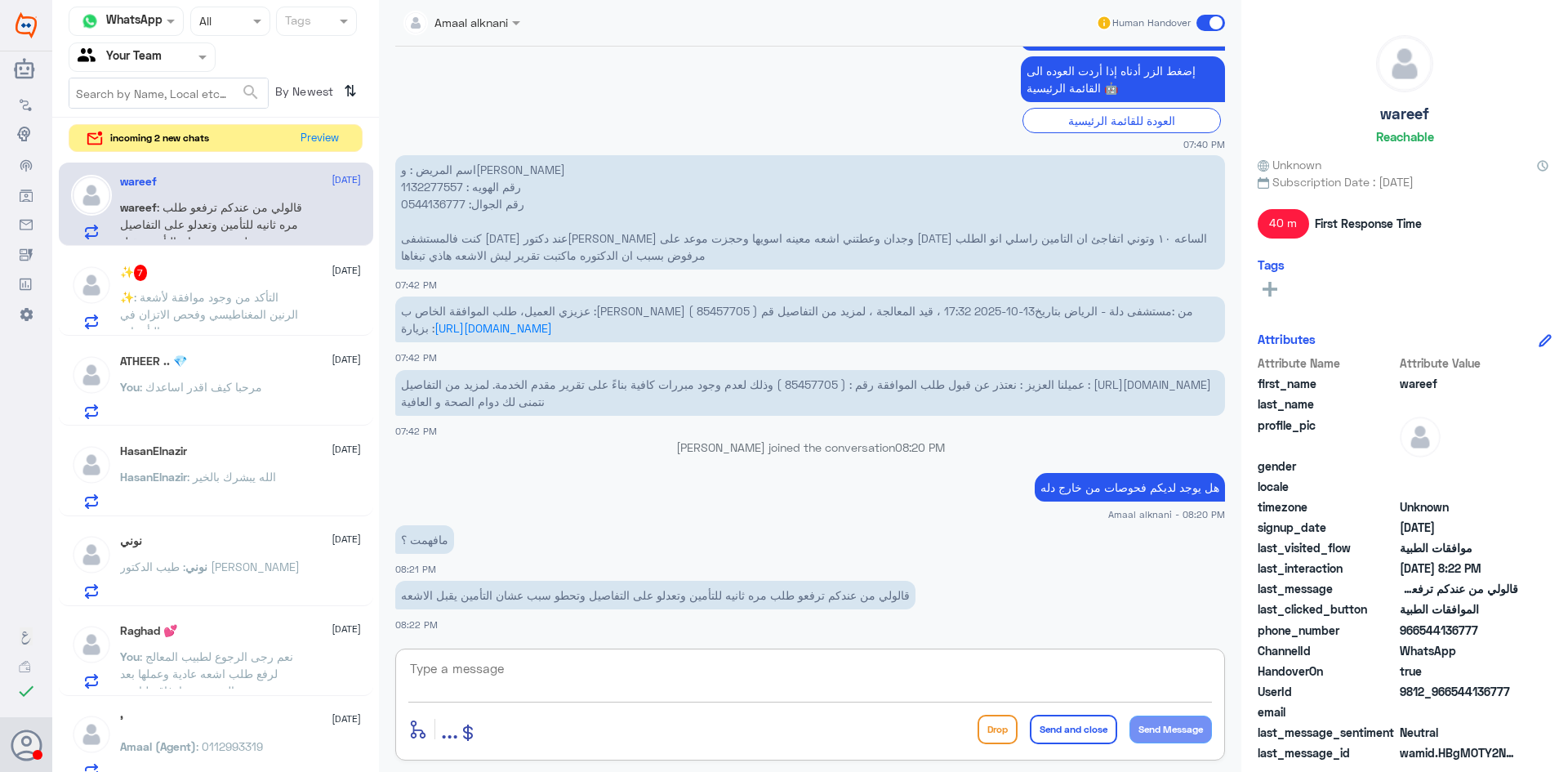
click at [686, 668] on textarea at bounding box center [809, 677] width 803 height 40
type textarea "تعديل التفاصيل فقط من الطبيب المعالج"
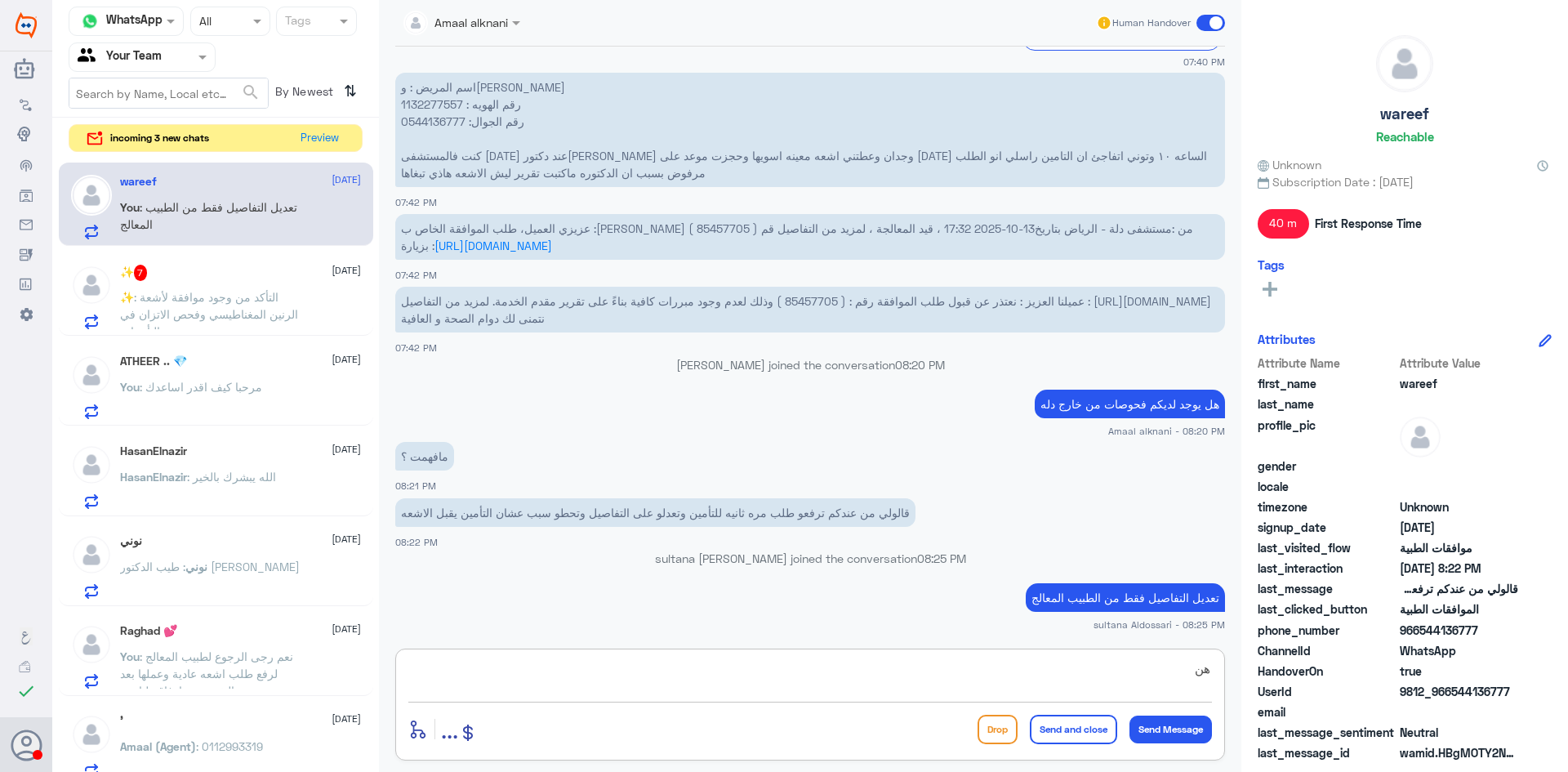
type textarea "ه"
click at [813, 299] on span "عميلنا العزيز : نعتذر عن قبول طلب الموافقة رقم : ( 85457705 ) وذلك لعدم وجود مب…" at bounding box center [806, 309] width 810 height 31
copy span "85457705"
click at [728, 689] on textarea at bounding box center [809, 677] width 803 height 40
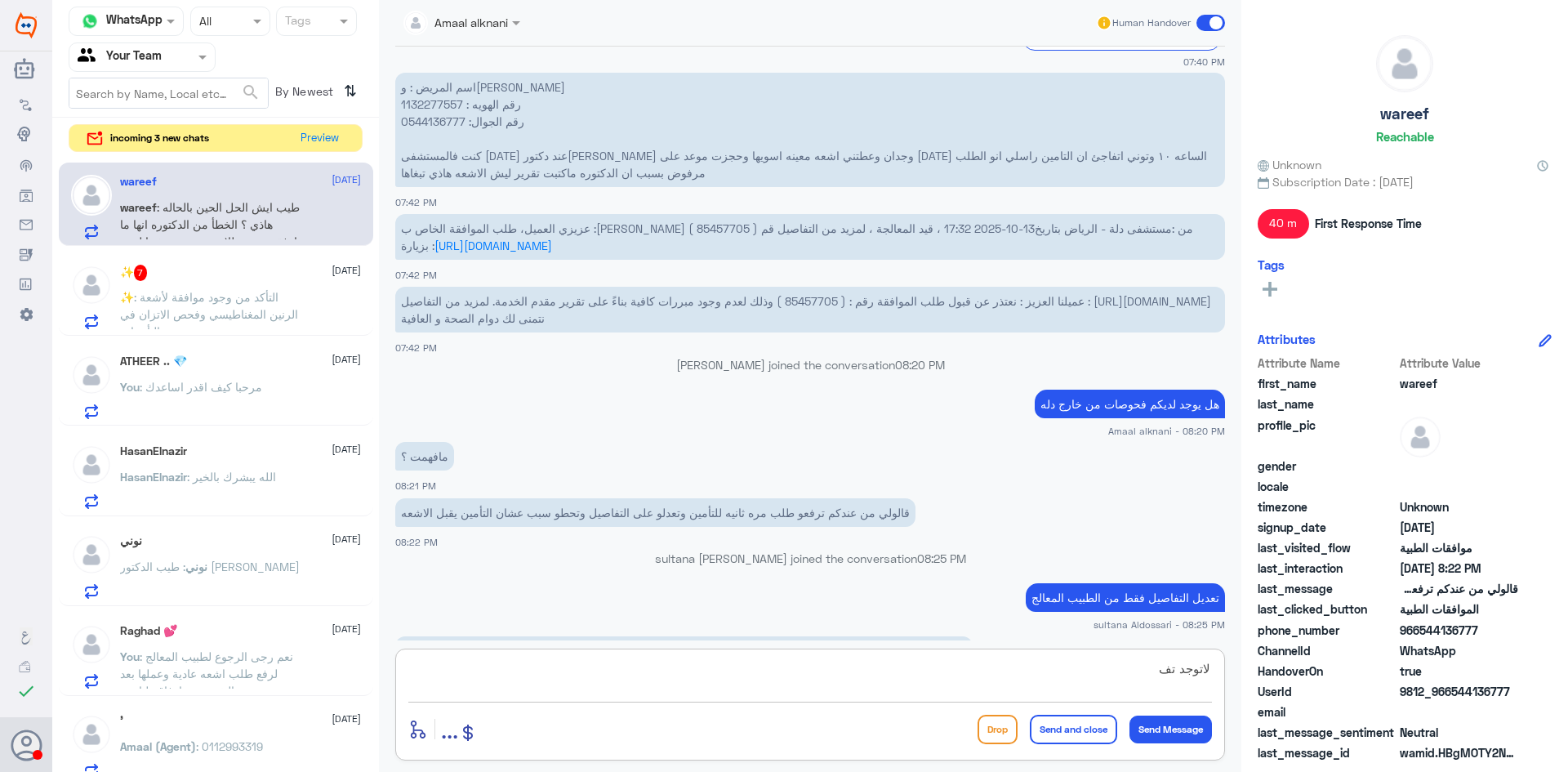
scroll to position [813, 0]
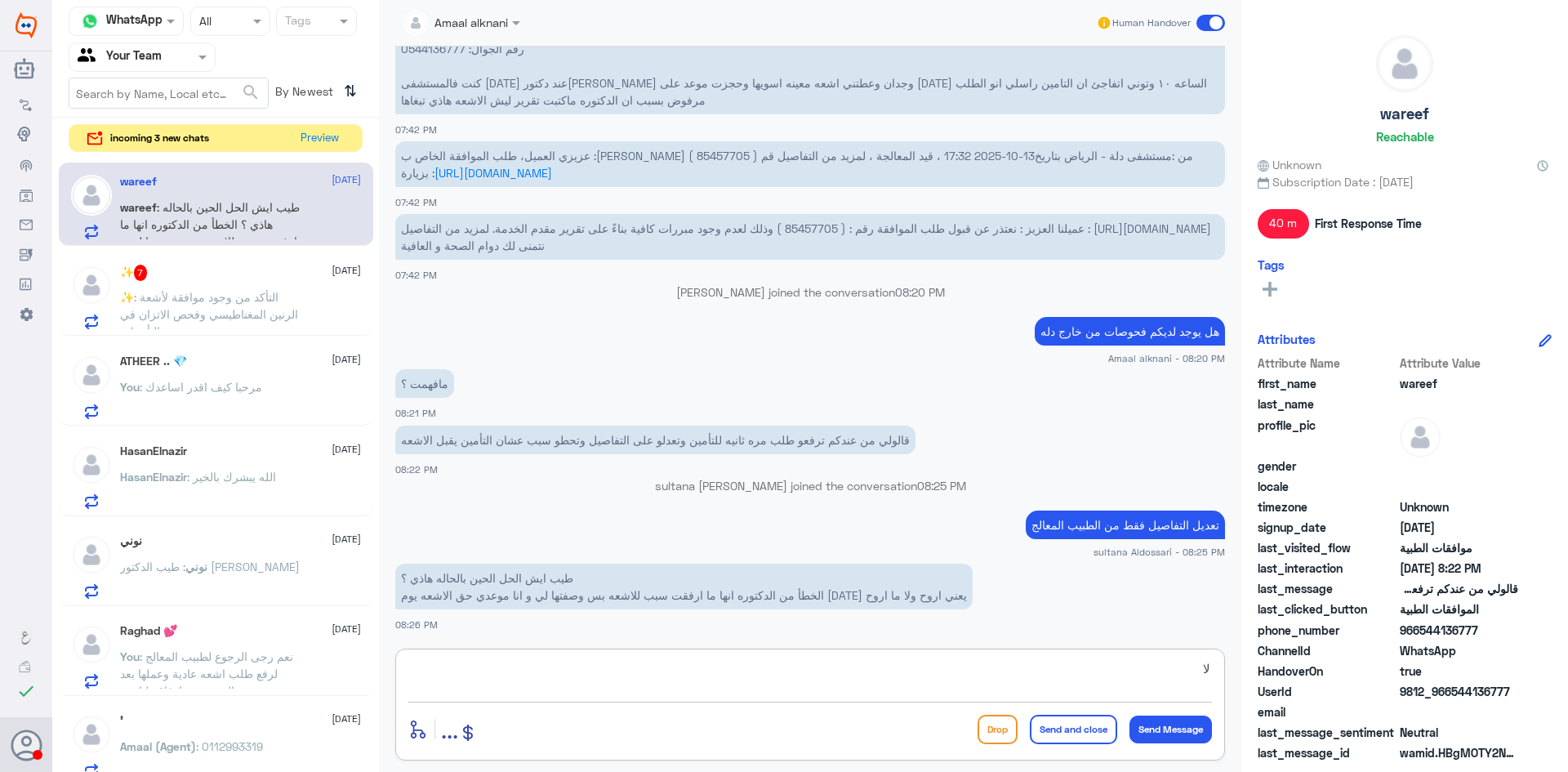
type textarea "ل"
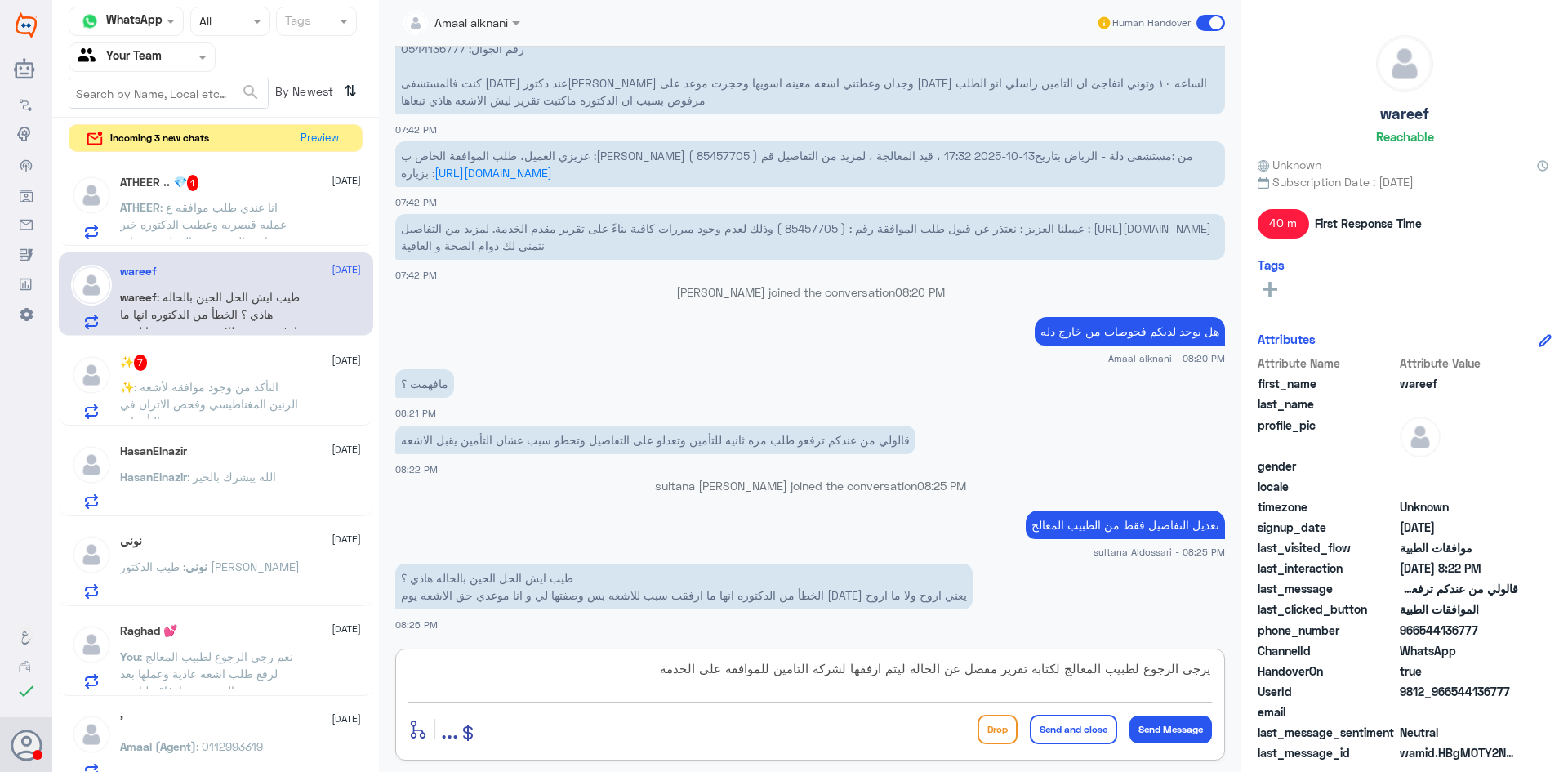
type textarea "يرجى الرجوع لطبيب المعالج لكتابة تقرير مفصل عن الحاله ليتم ارفقها لشركة التامين…"
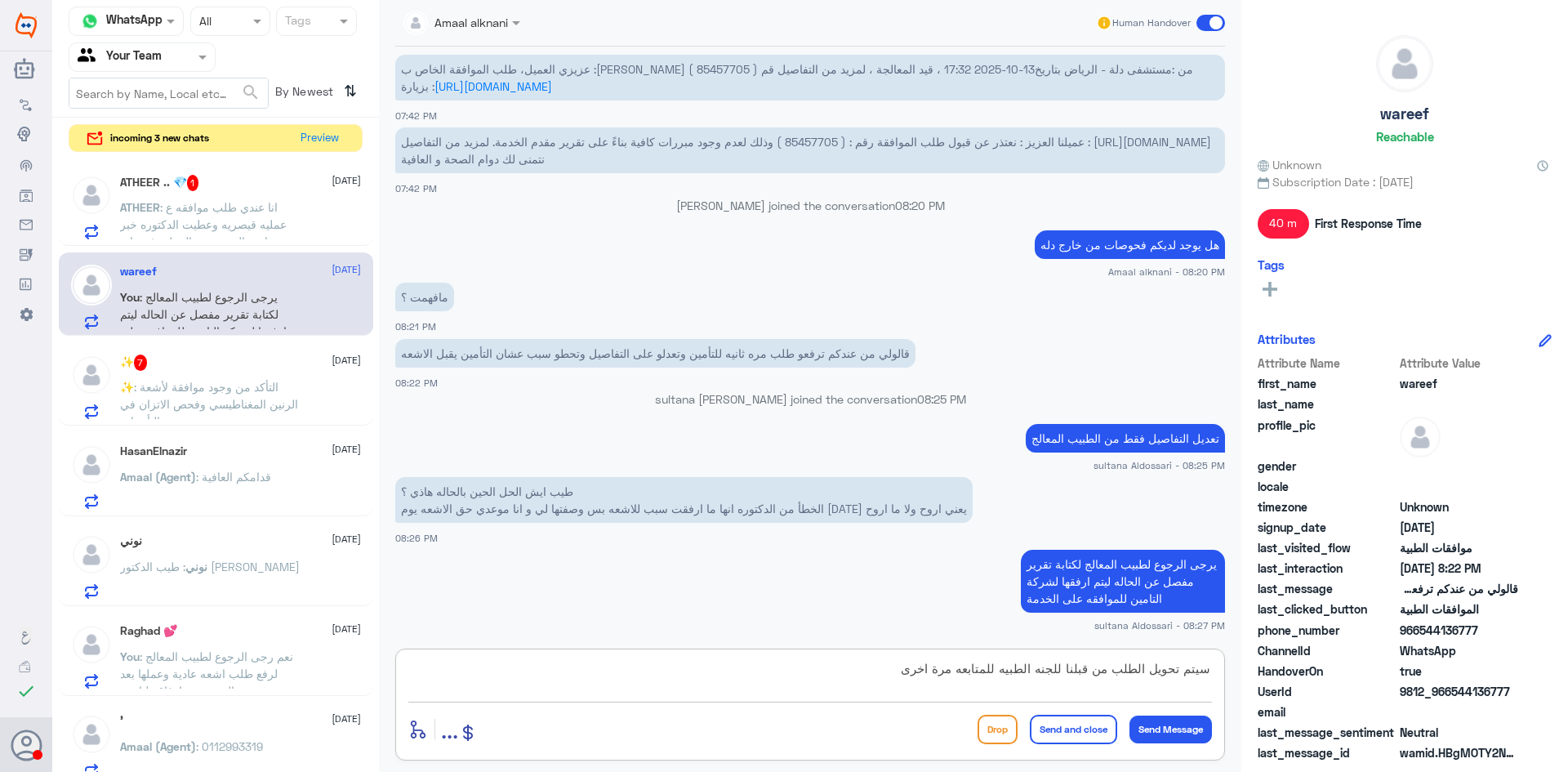
type textarea "سيتم تحويل الطلب من قبلنا للجنه الطبيه للمتابعه مرة اخرى"
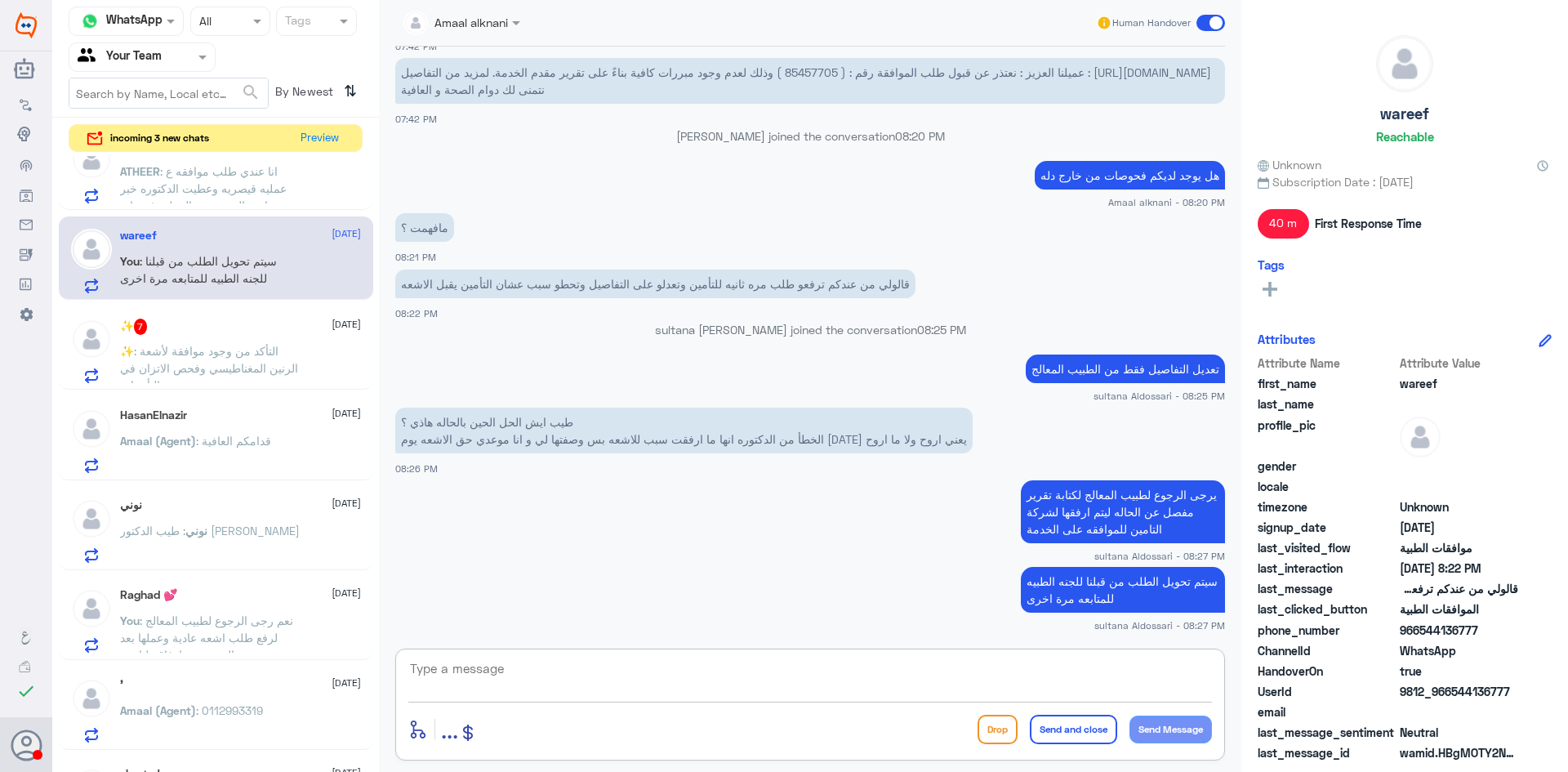
scroll to position [0, 0]
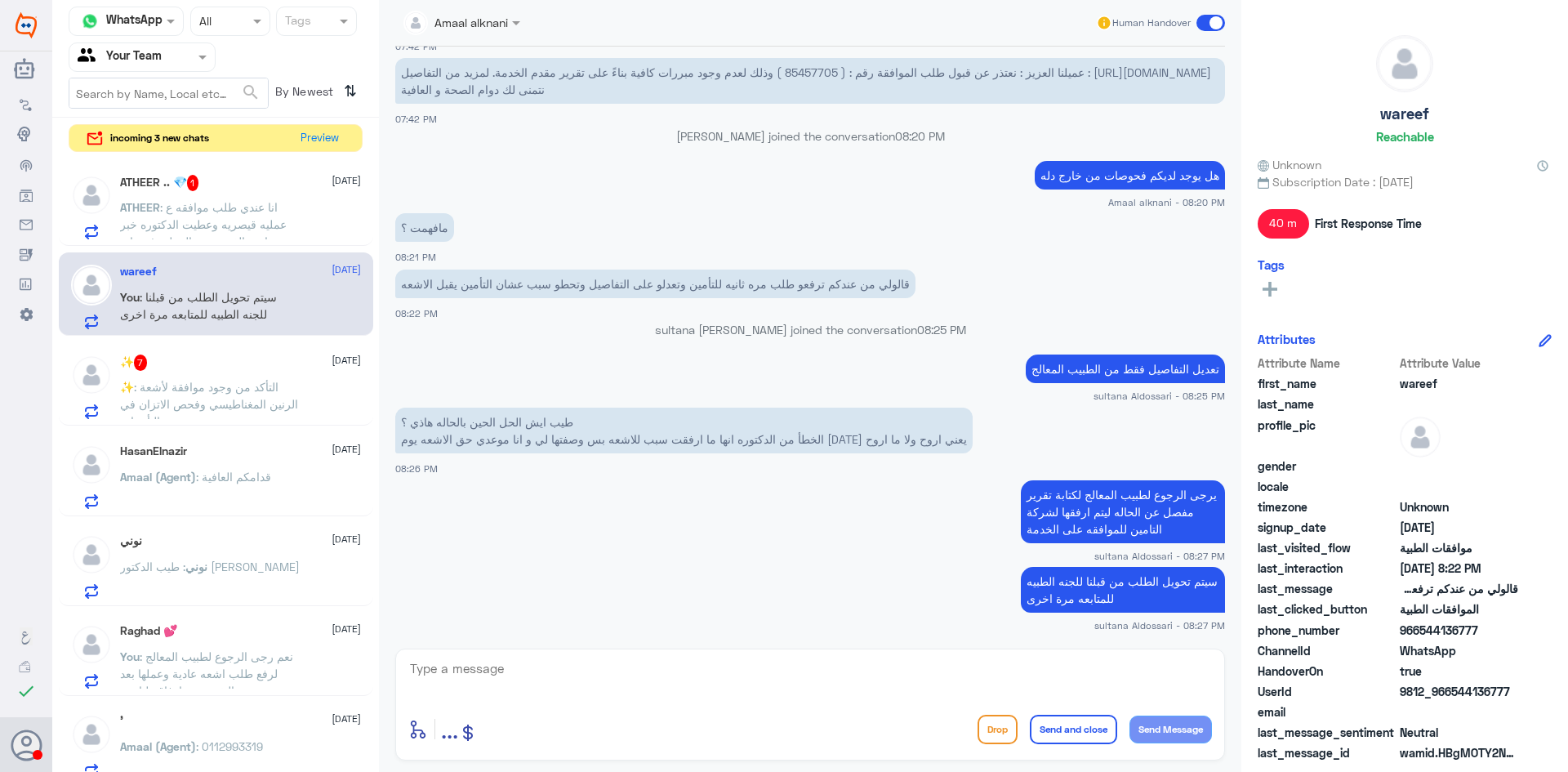
click at [278, 399] on span ": التأكد من وجود موافقة لأشعة الرنين المغناطيسي وفحص الاتزان في التأمينات" at bounding box center [209, 404] width 178 height 48
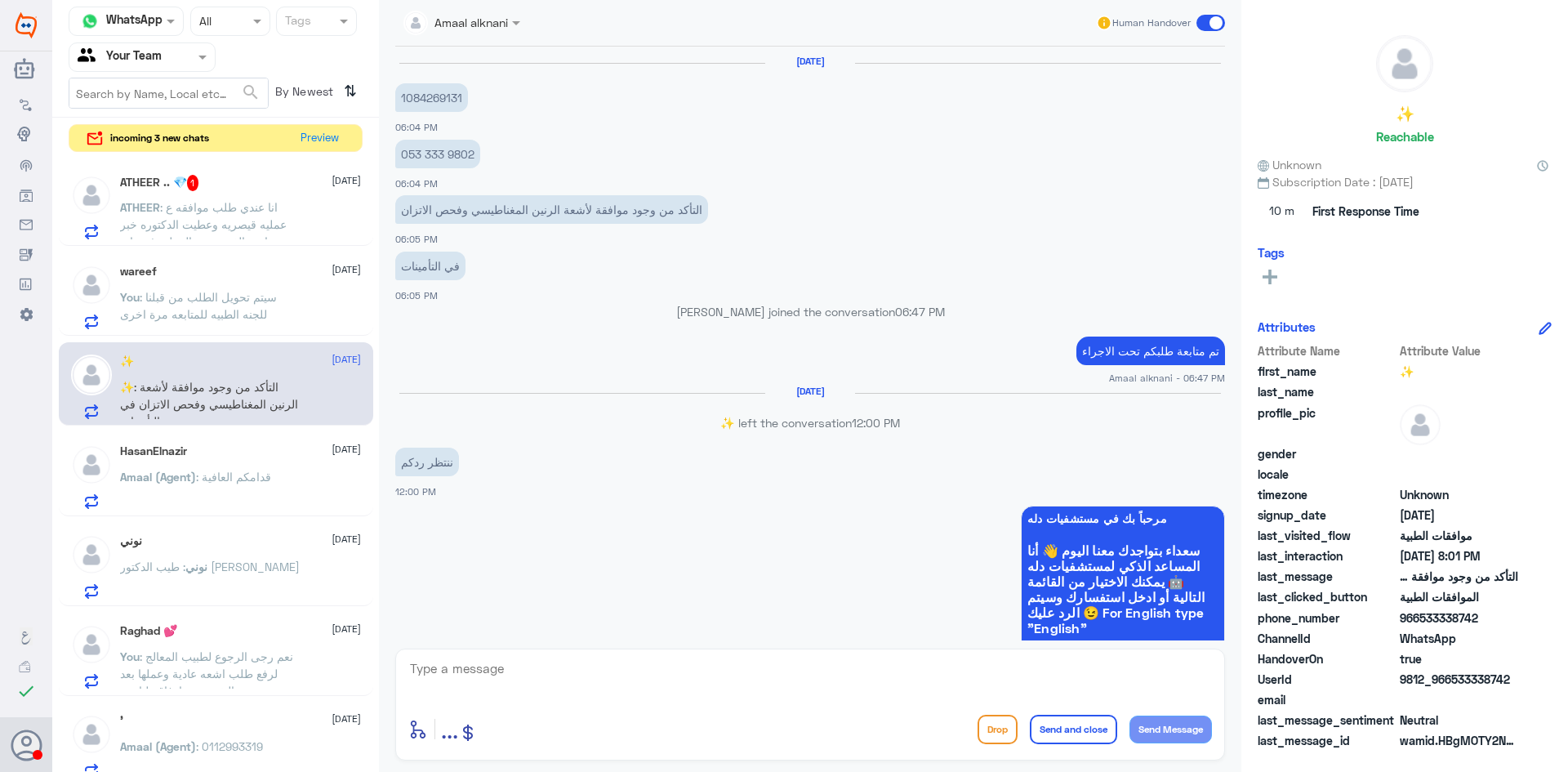
scroll to position [1098, 0]
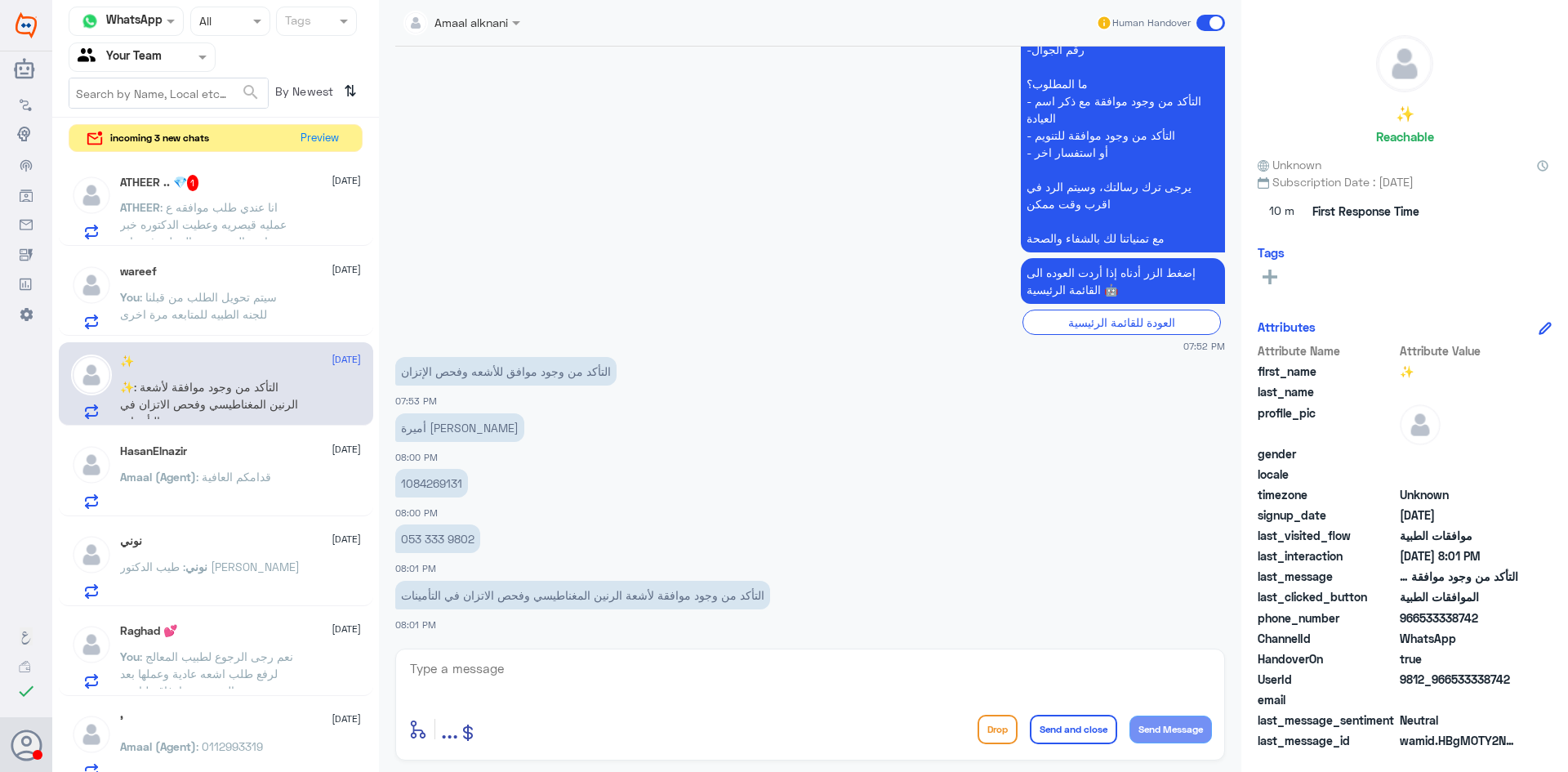
click at [428, 477] on p "1084269131" at bounding box center [432, 483] width 73 height 29
copy p "1084269131"
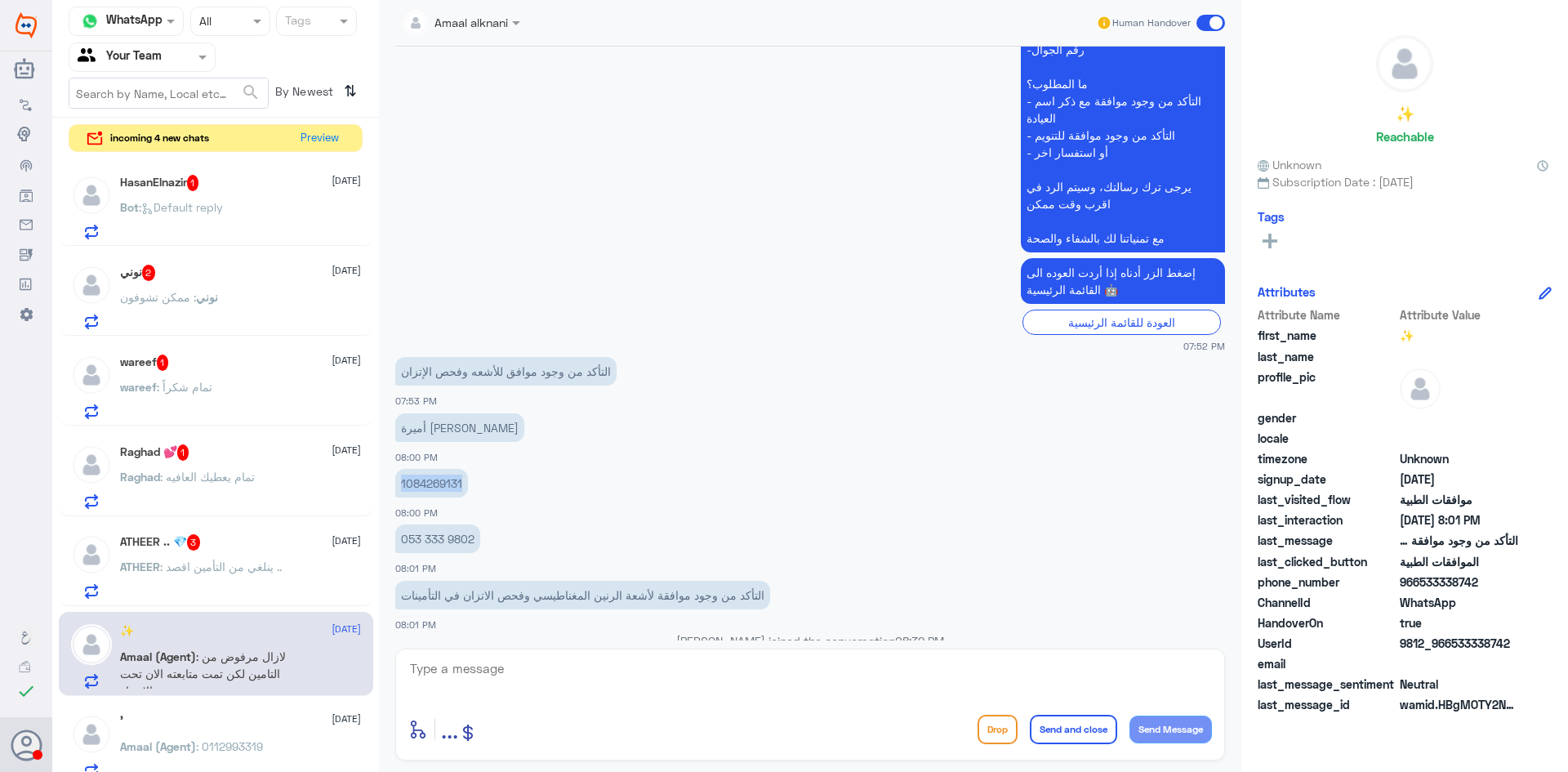
scroll to position [1197, 0]
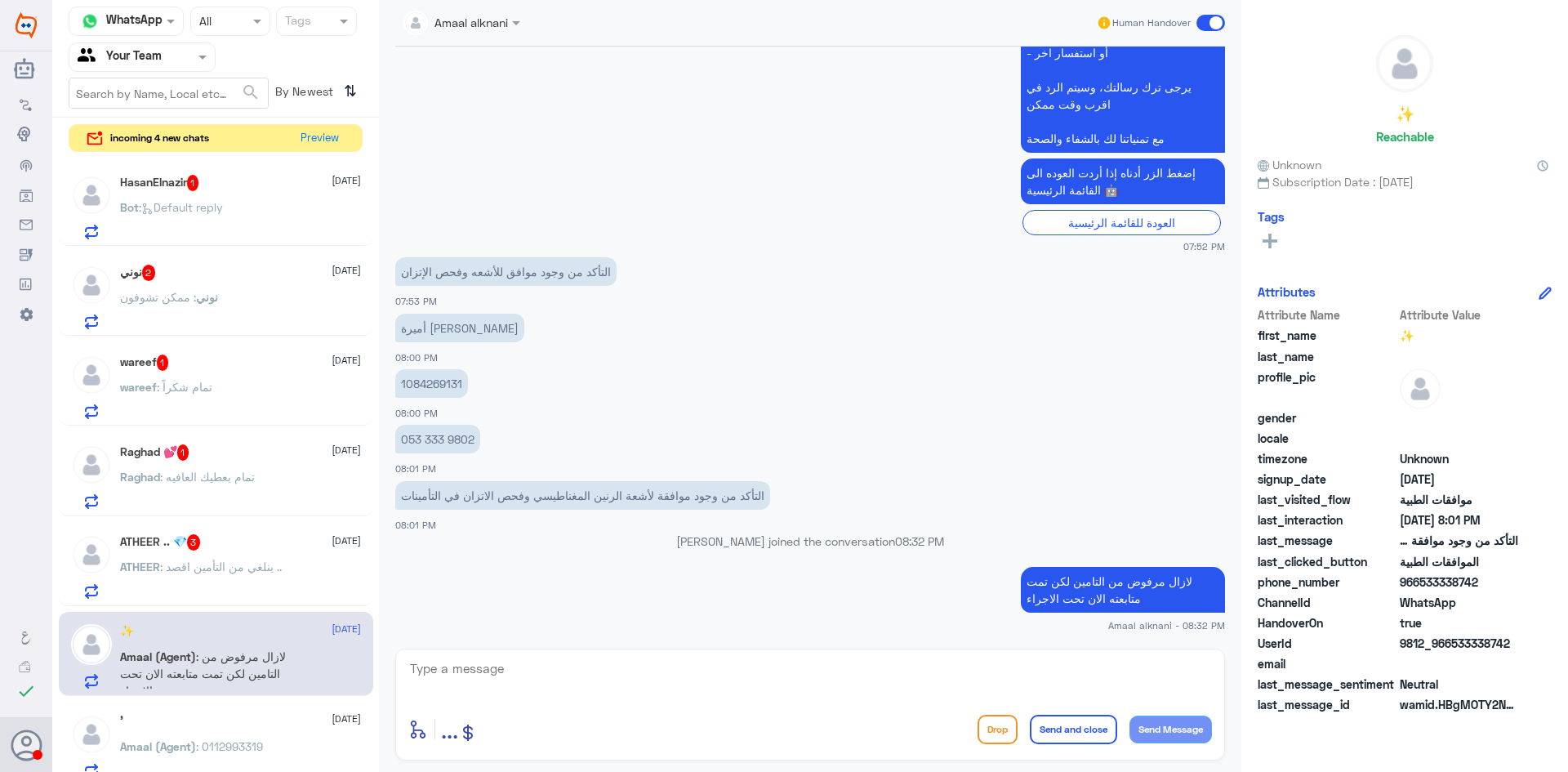
click at [220, 570] on span ": ينلغي من التأمين اقصد .." at bounding box center [221, 566] width 122 height 14
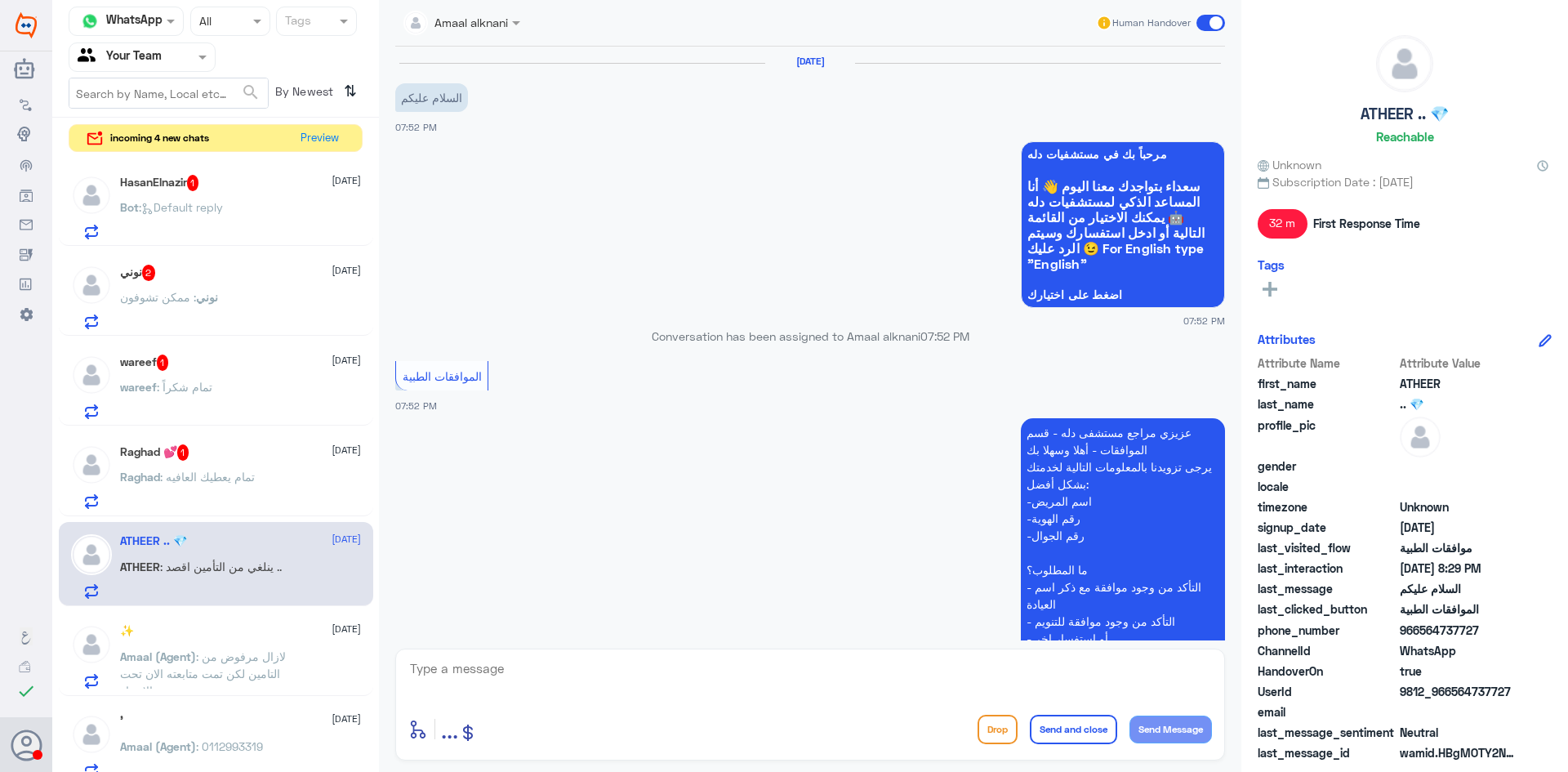
scroll to position [456, 0]
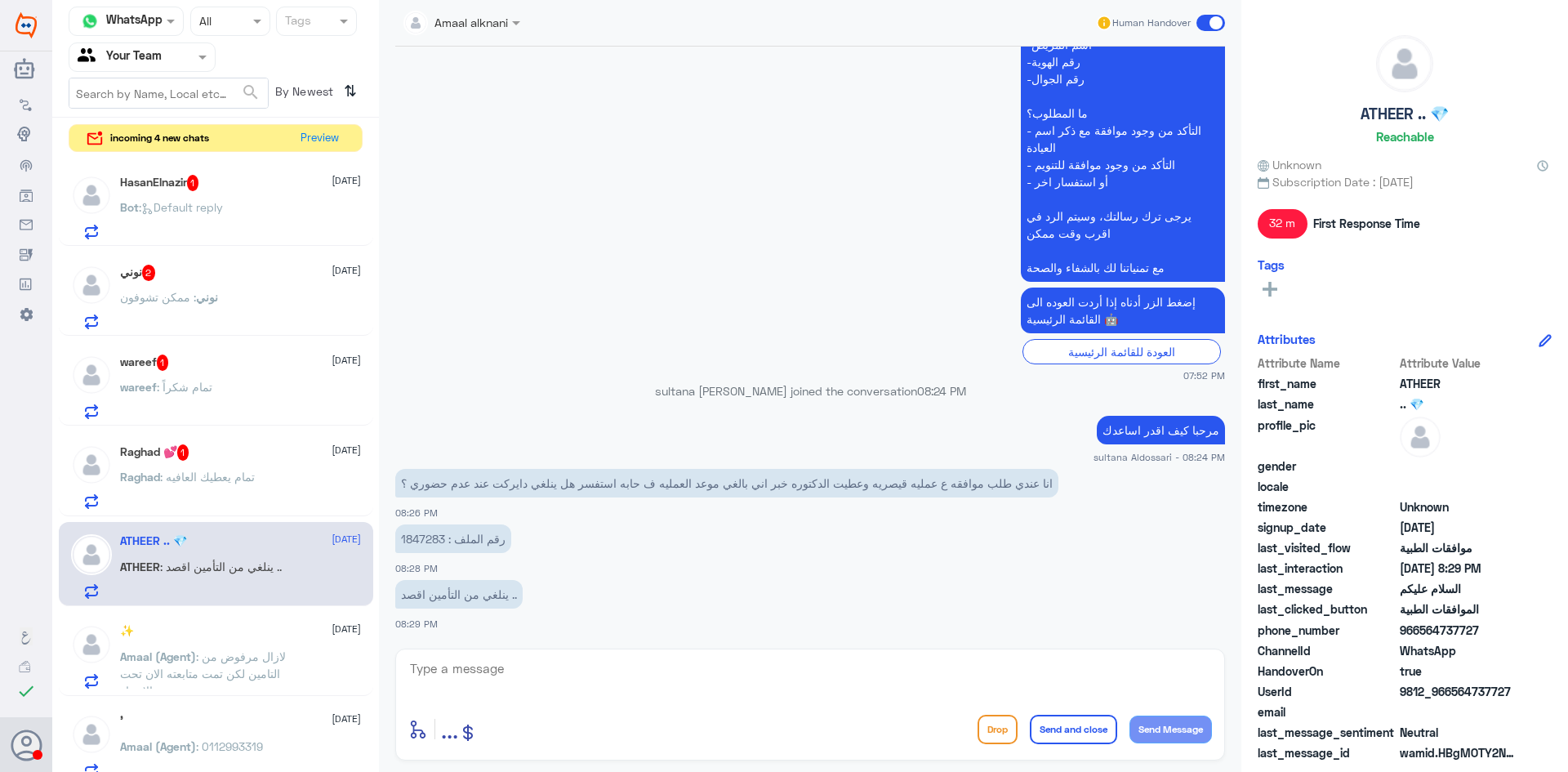
click at [420, 538] on p "رقم الملف : 1847283" at bounding box center [453, 538] width 116 height 29
copy p "1847283"
click at [653, 681] on textarea at bounding box center [809, 677] width 803 height 40
type textarea "H"
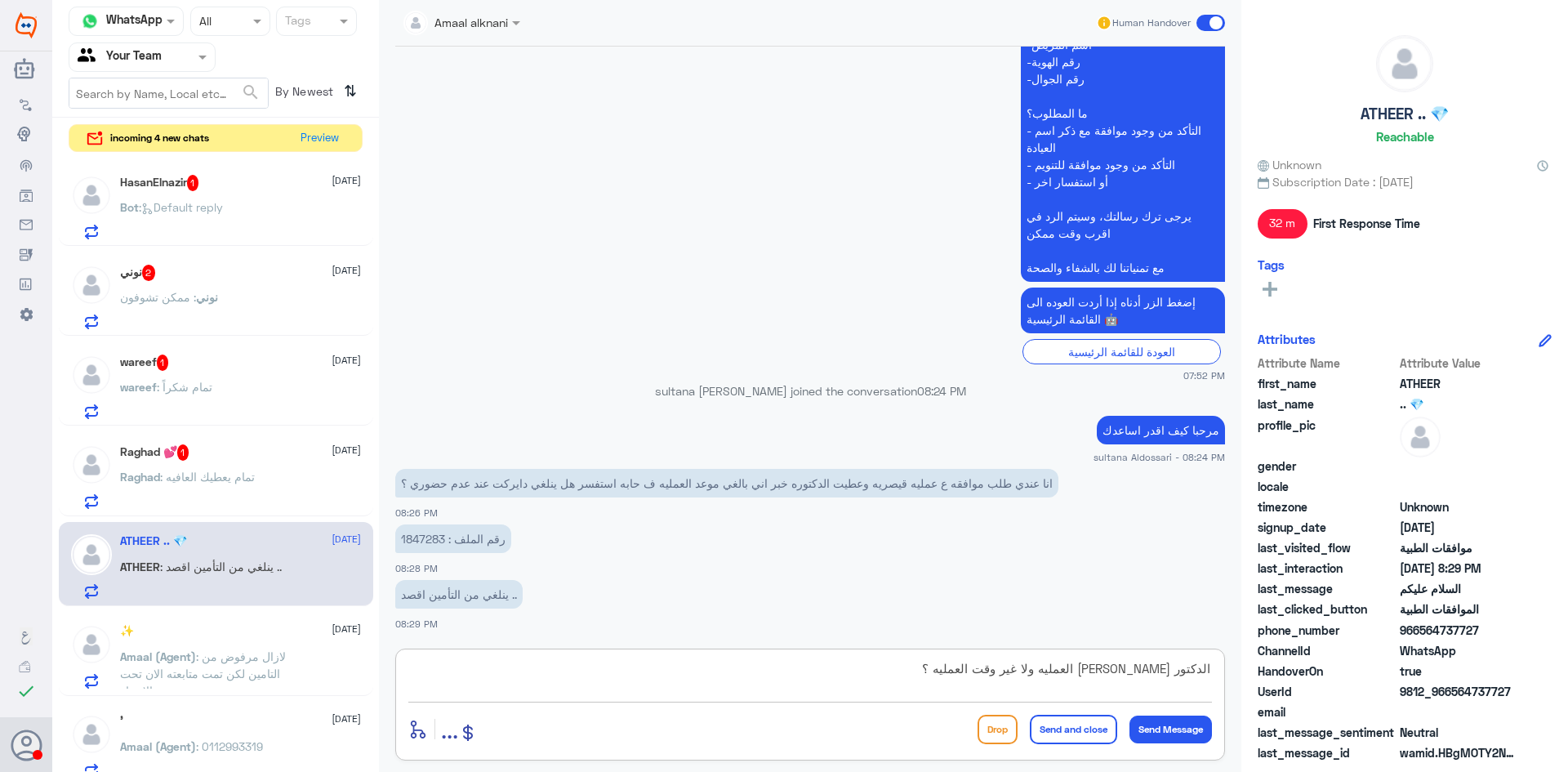
type textarea "الدكتور الغى العمليه ولا غير وقت العمليه ؟؟"
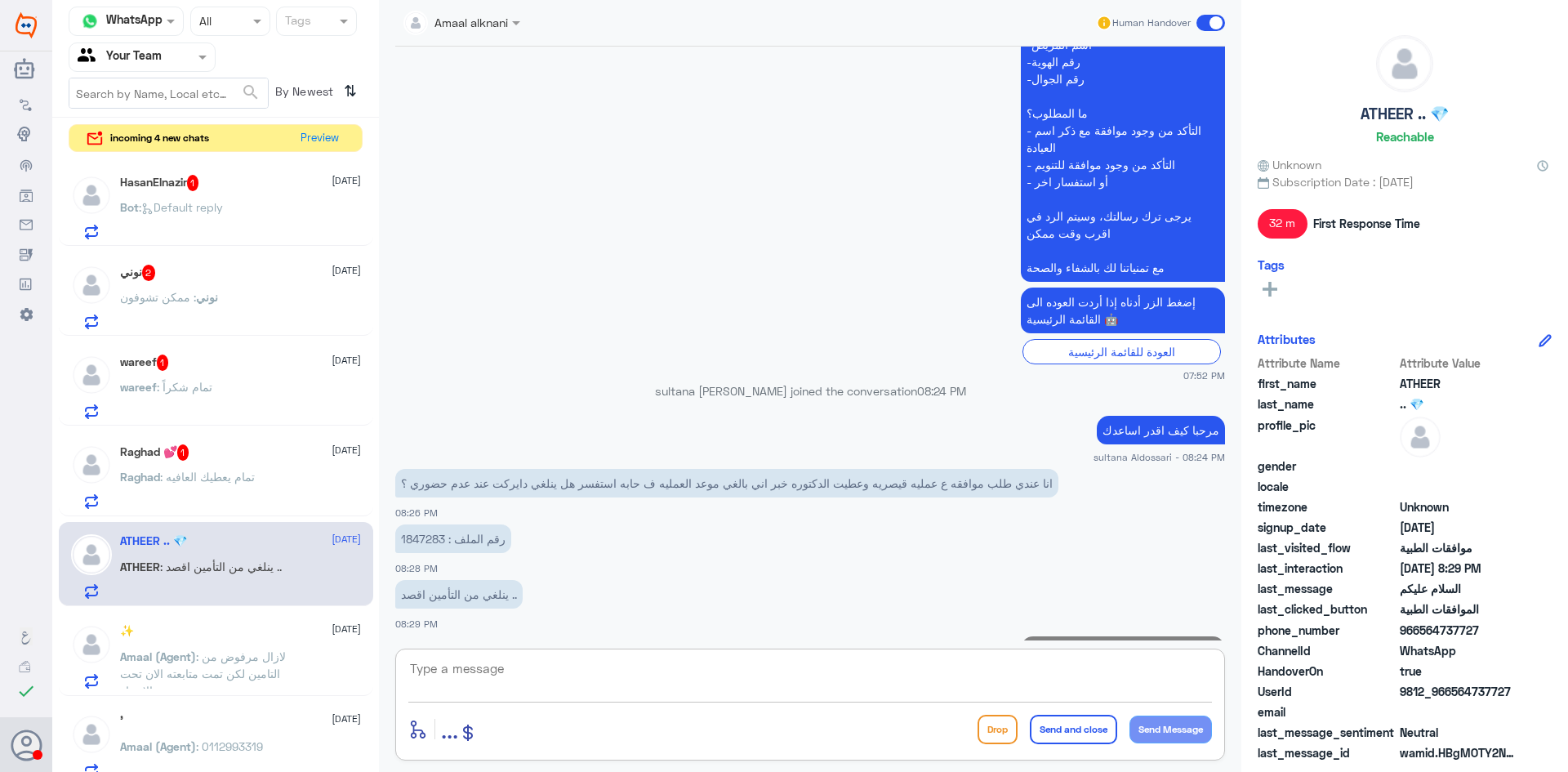
scroll to position [526, 0]
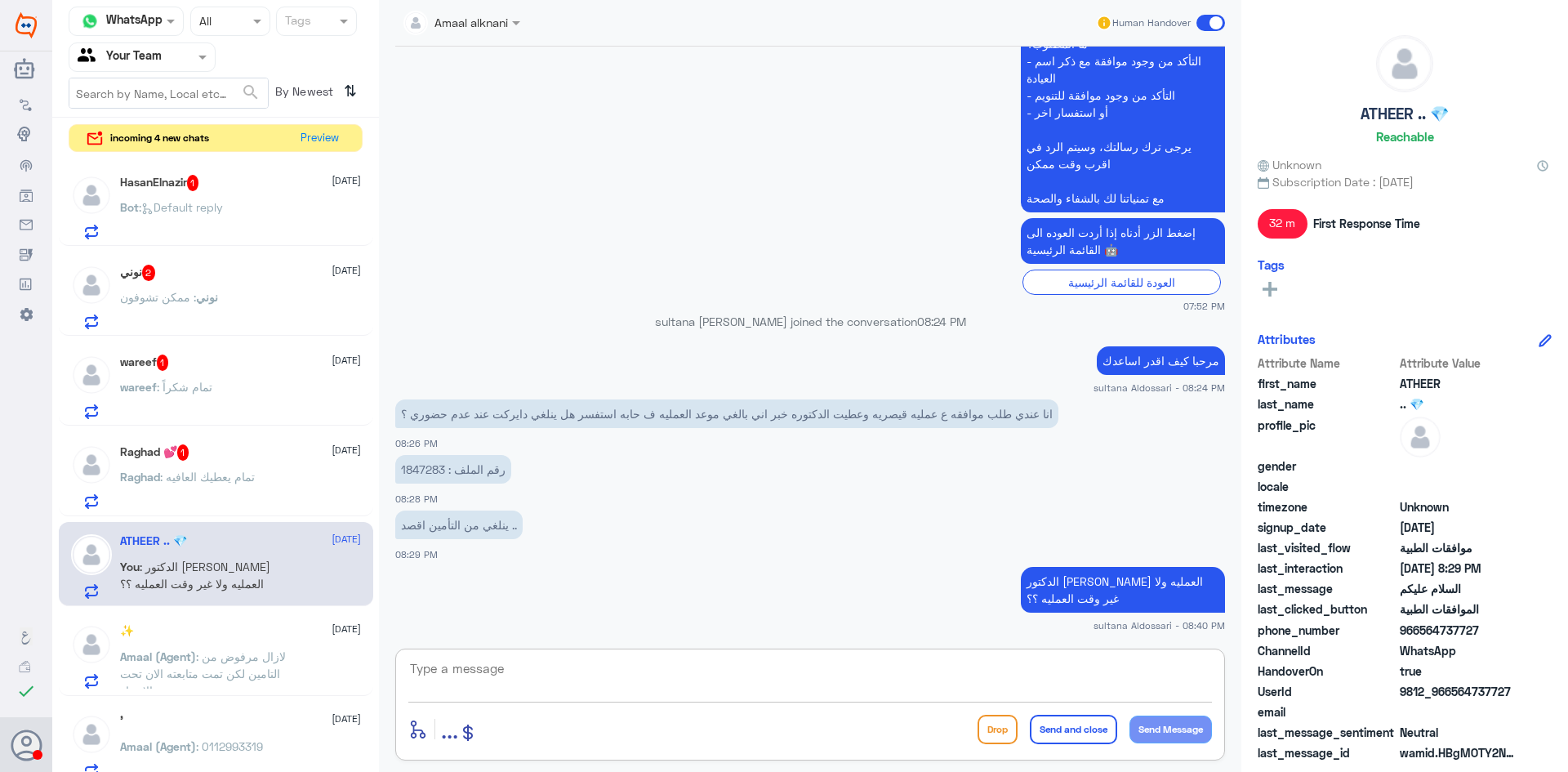
click at [246, 476] on span ": تمام يعطيك العافيه" at bounding box center [207, 477] width 95 height 14
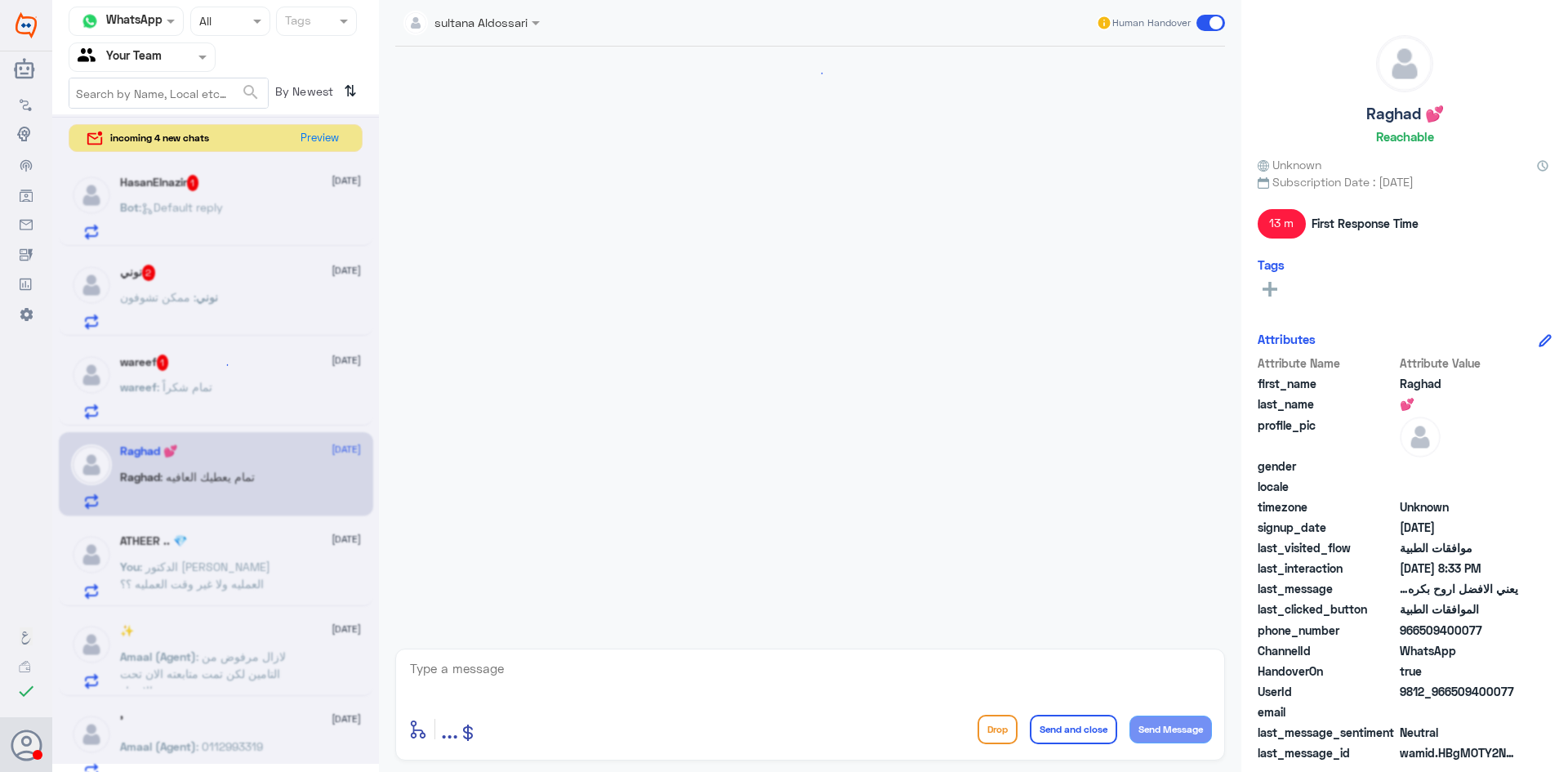
scroll to position [1561, 0]
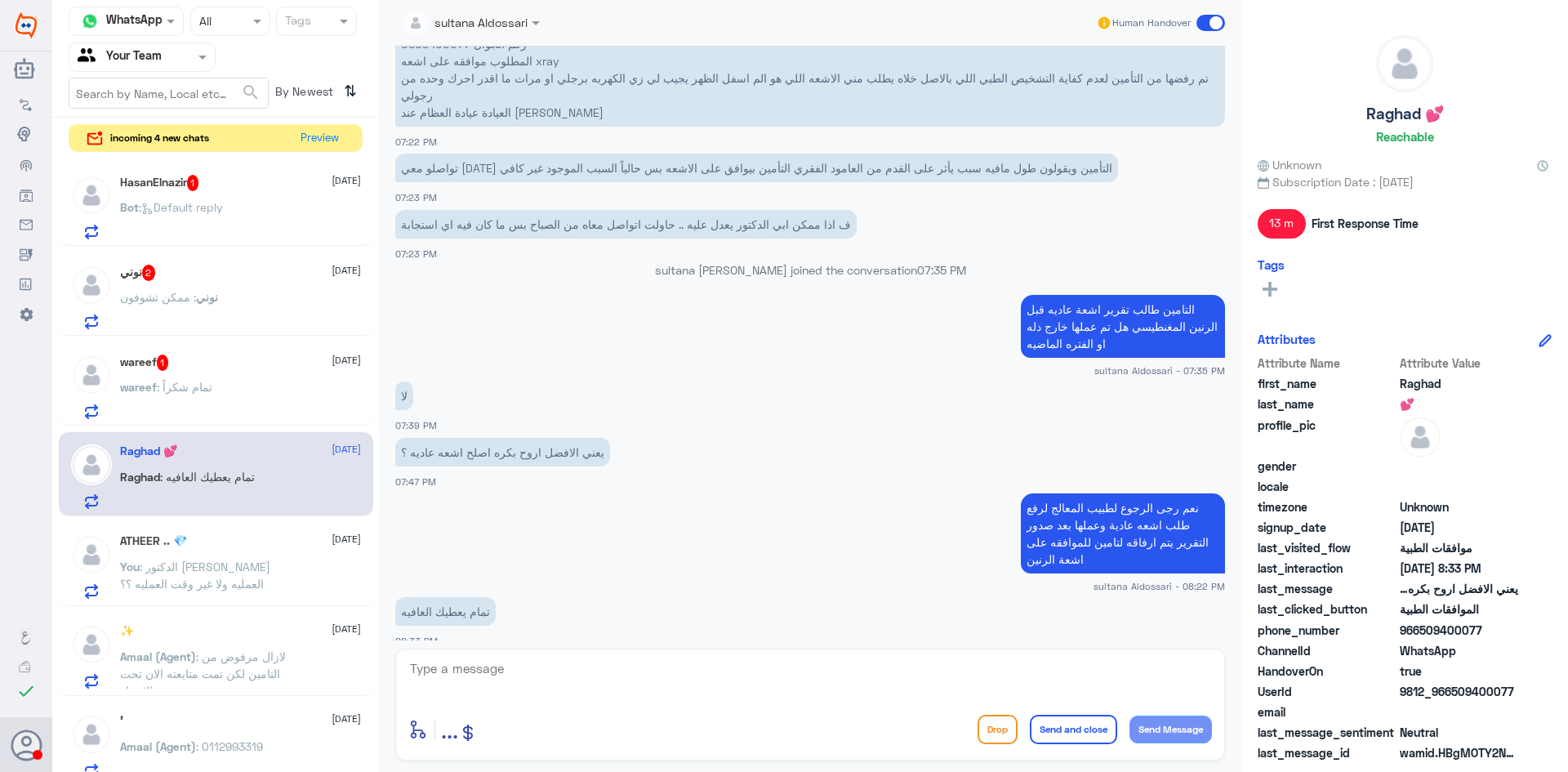
click at [258, 394] on div "wareef : تمام شكراً" at bounding box center [240, 400] width 241 height 36
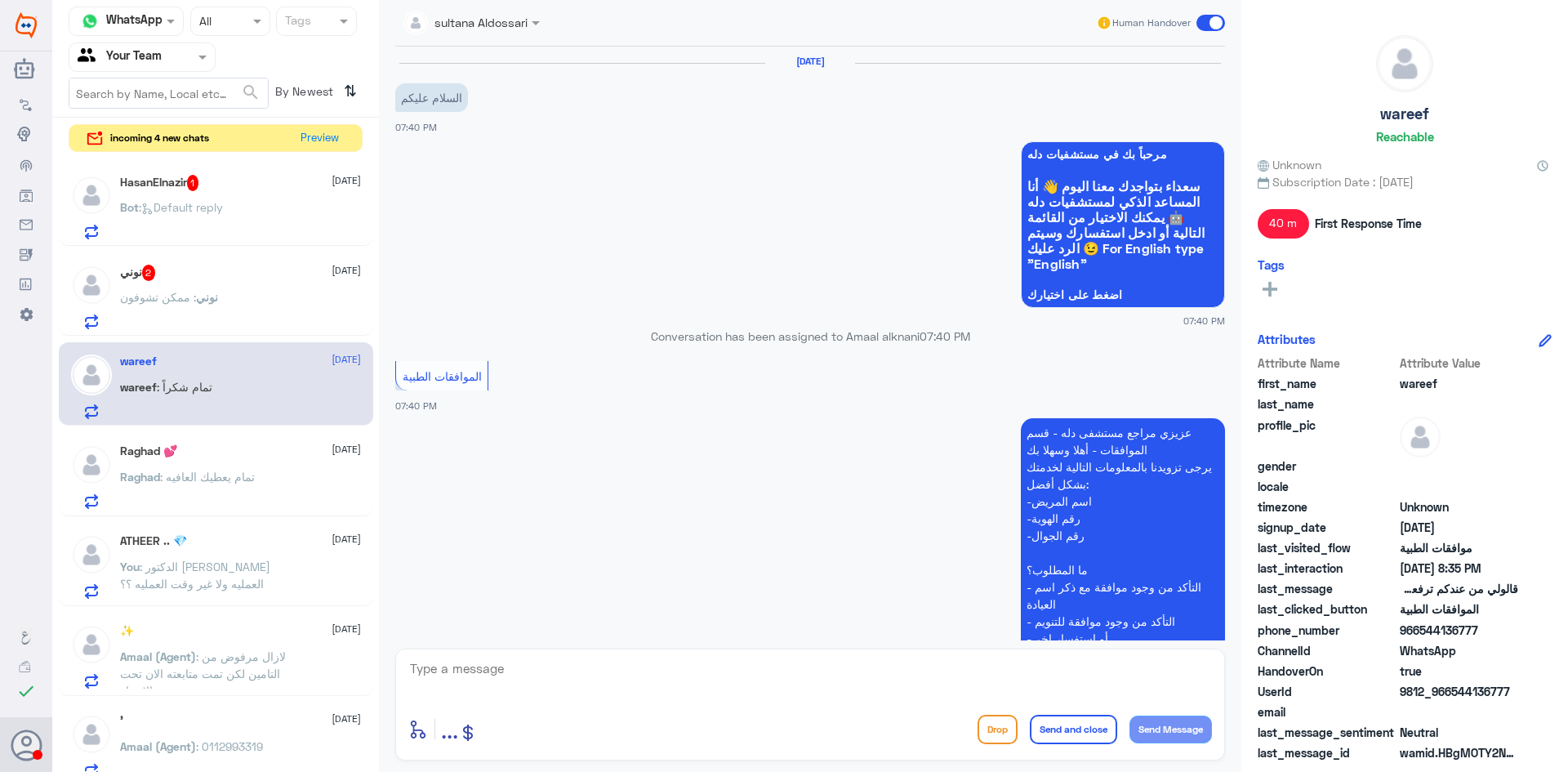
scroll to position [1055, 0]
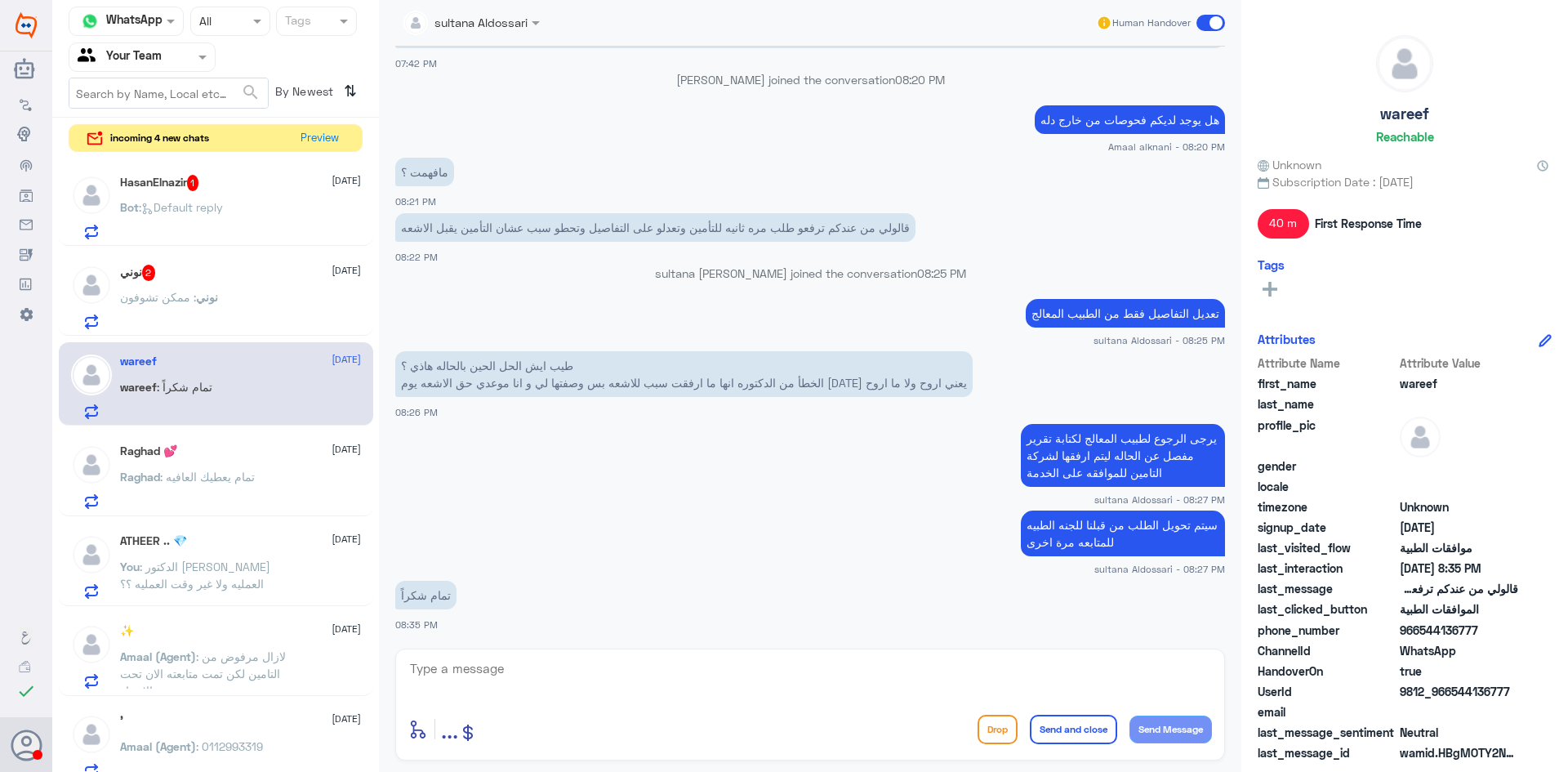
click at [215, 271] on div "نوني 2 13 October" at bounding box center [240, 273] width 241 height 16
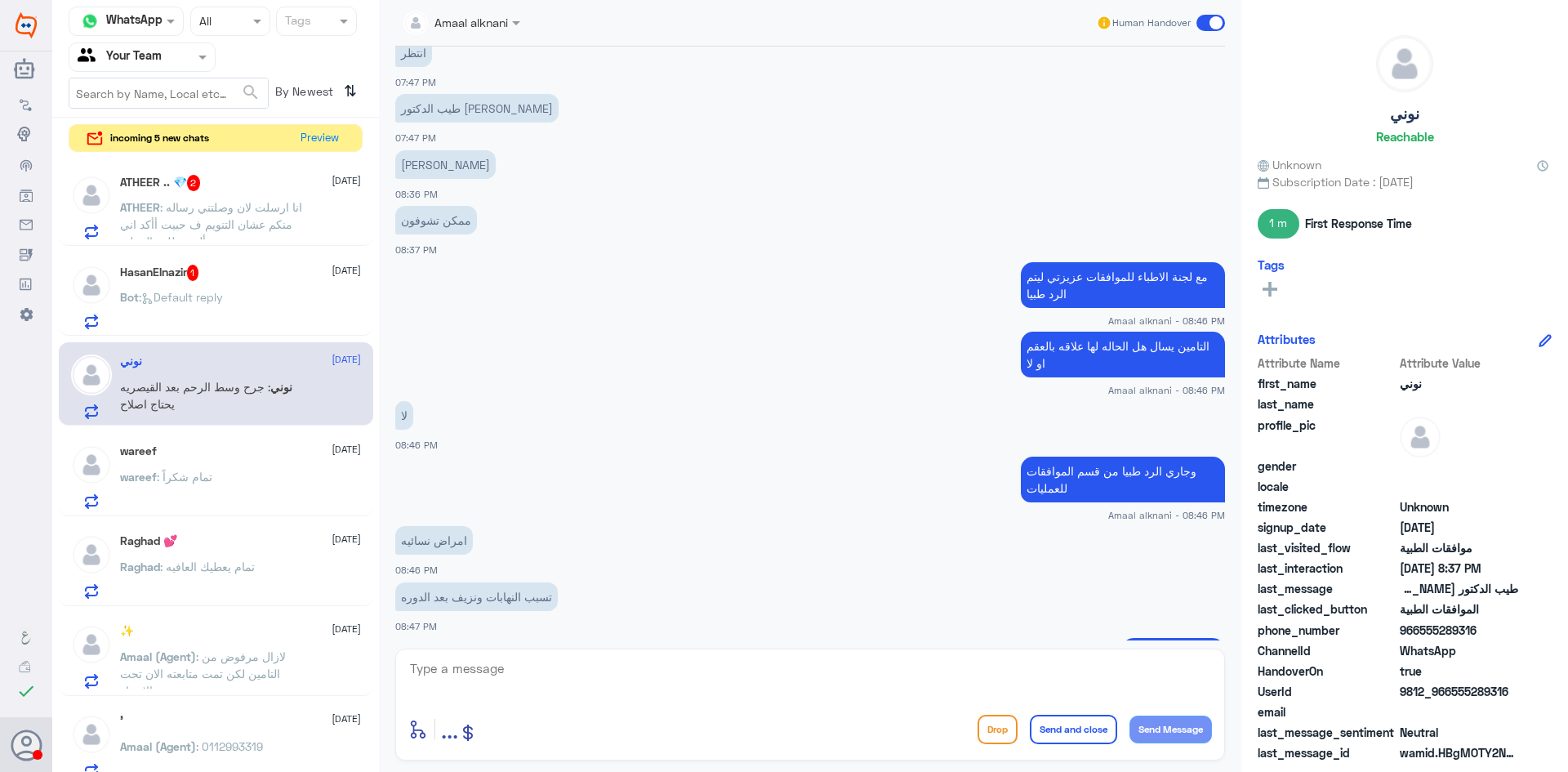
scroll to position [1017, 0]
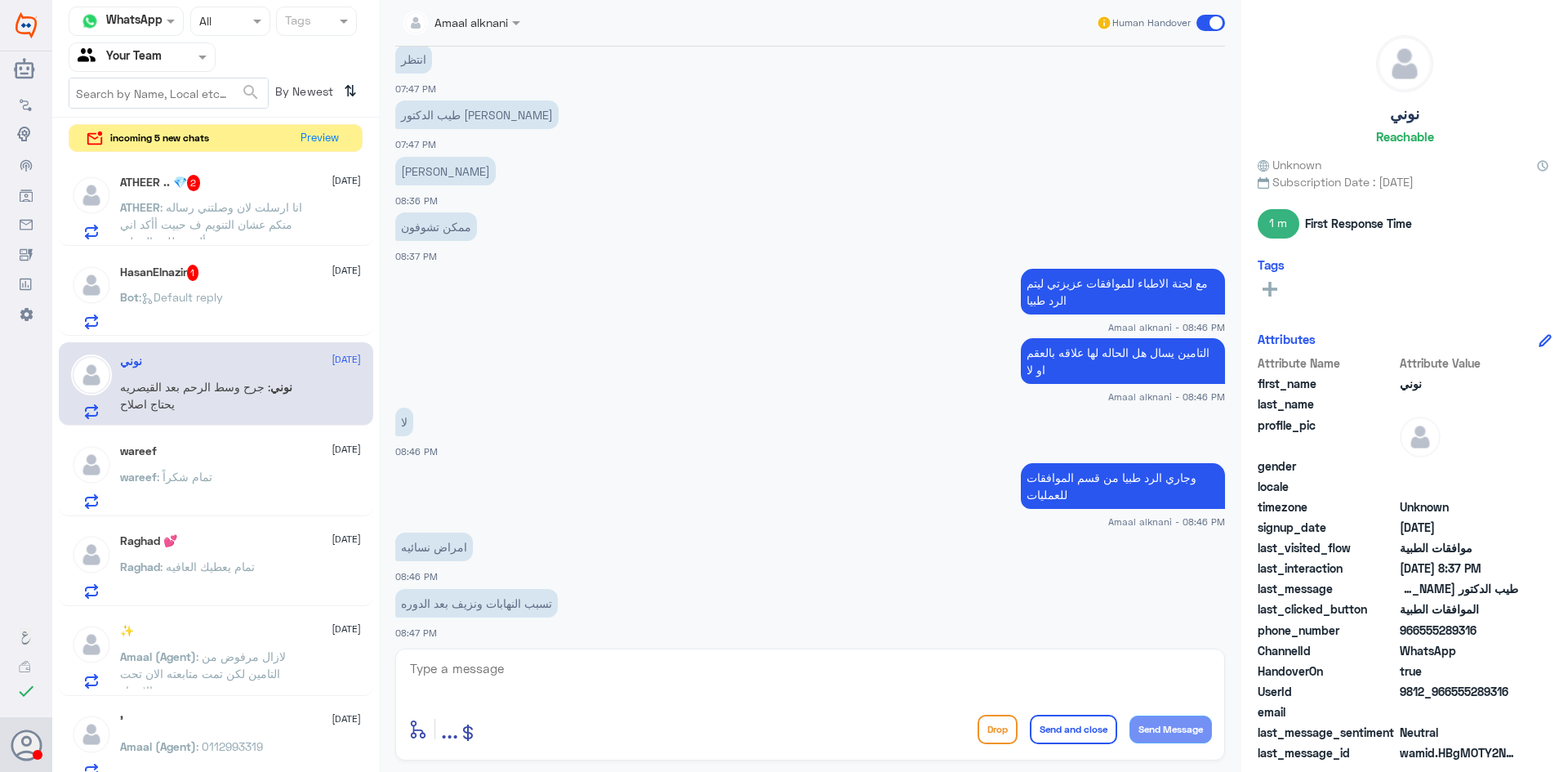
click at [259, 219] on span ": انا ارسلت لان وصلتني رساله منكم عشان التنويم ف حبيت أأكد اني بألغي طلب العمليه" at bounding box center [211, 223] width 182 height 48
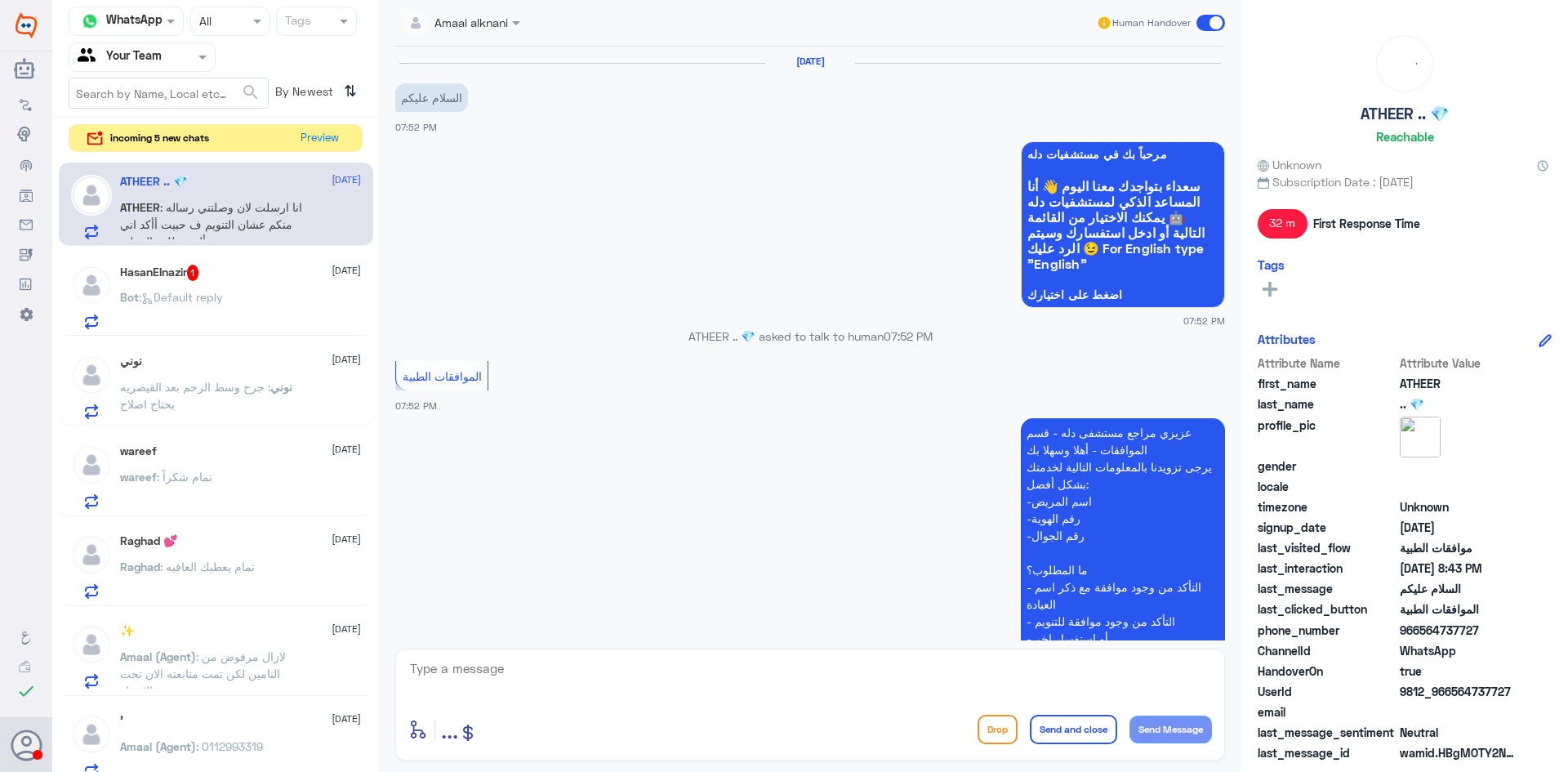
scroll to position [655, 0]
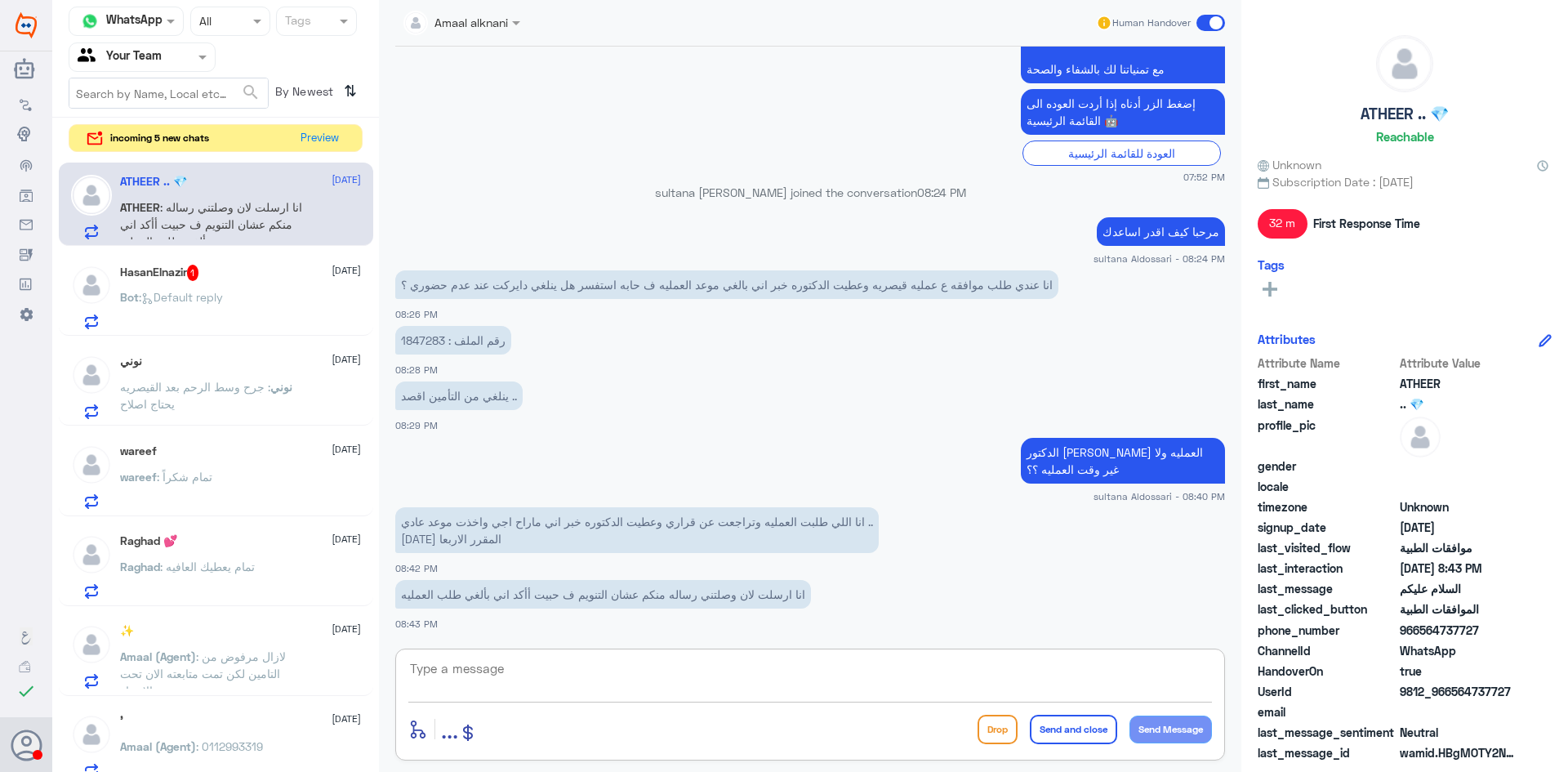
click at [768, 674] on textarea at bounding box center [809, 677] width 803 height 40
type textarea "تمام يعني الالغاء بسبب ان التاريخ الي حدد الدكتور غير مناسب لك"
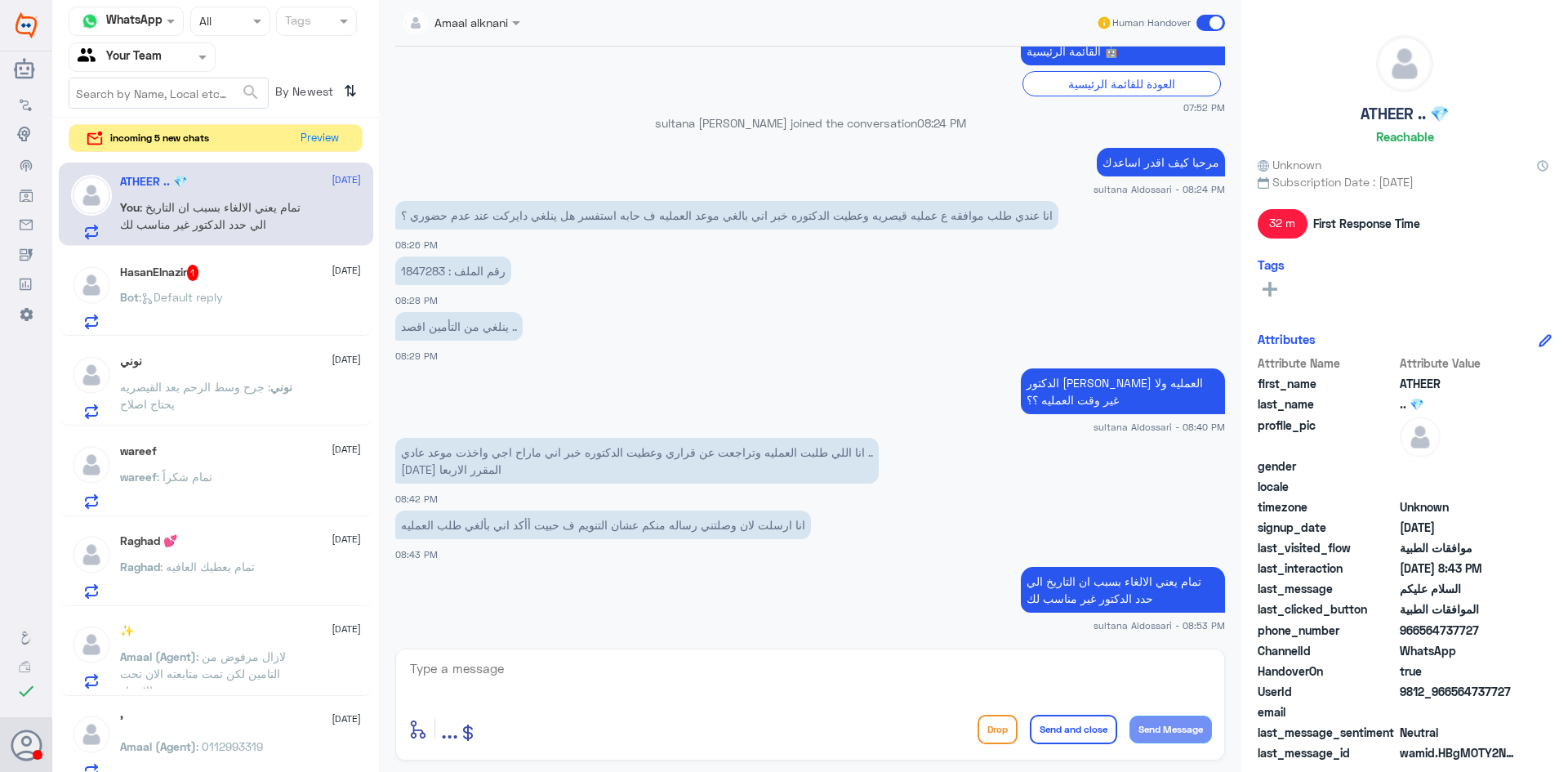
click at [433, 269] on p "رقم الملف : 1847283" at bounding box center [453, 271] width 116 height 29
copy p "1847283"
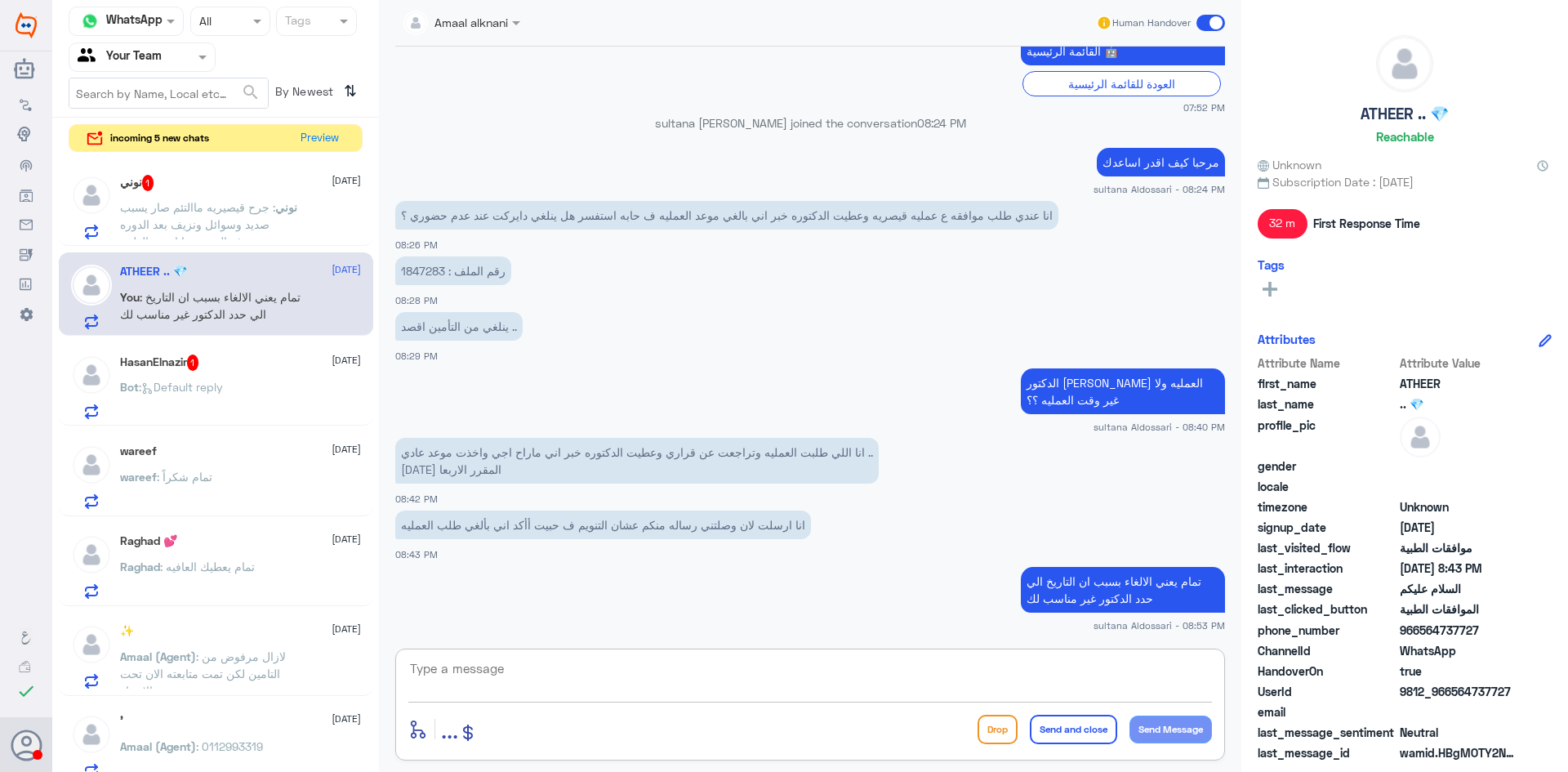
click at [848, 685] on textarea at bounding box center [809, 677] width 803 height 40
type textarea "ا"
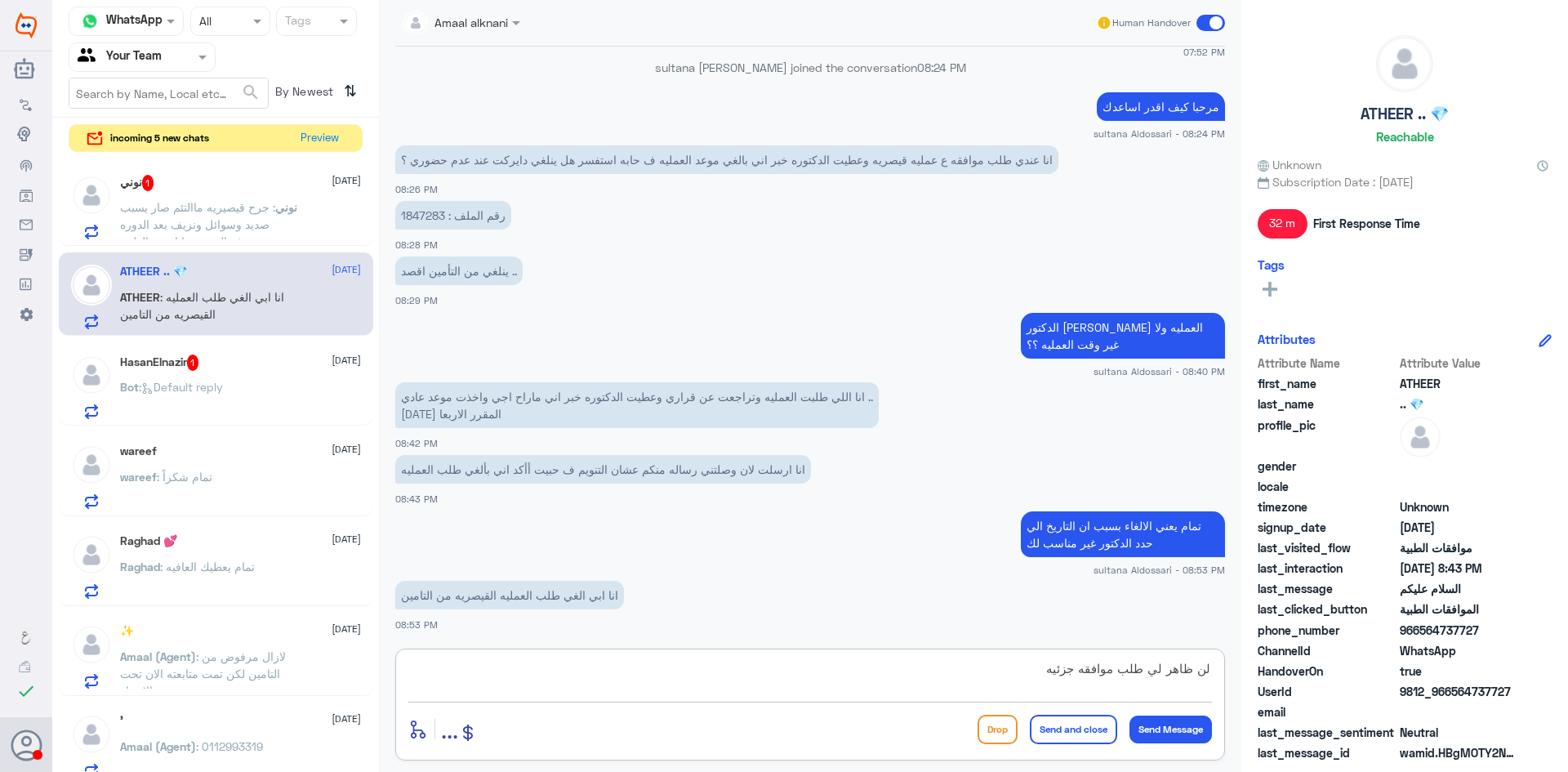
click at [979, 673] on textarea "لن ظاهر لي طلب موافقه جزئيه" at bounding box center [809, 677] width 803 height 40
type textarea "ل"
type textarea "تم الالغاء"
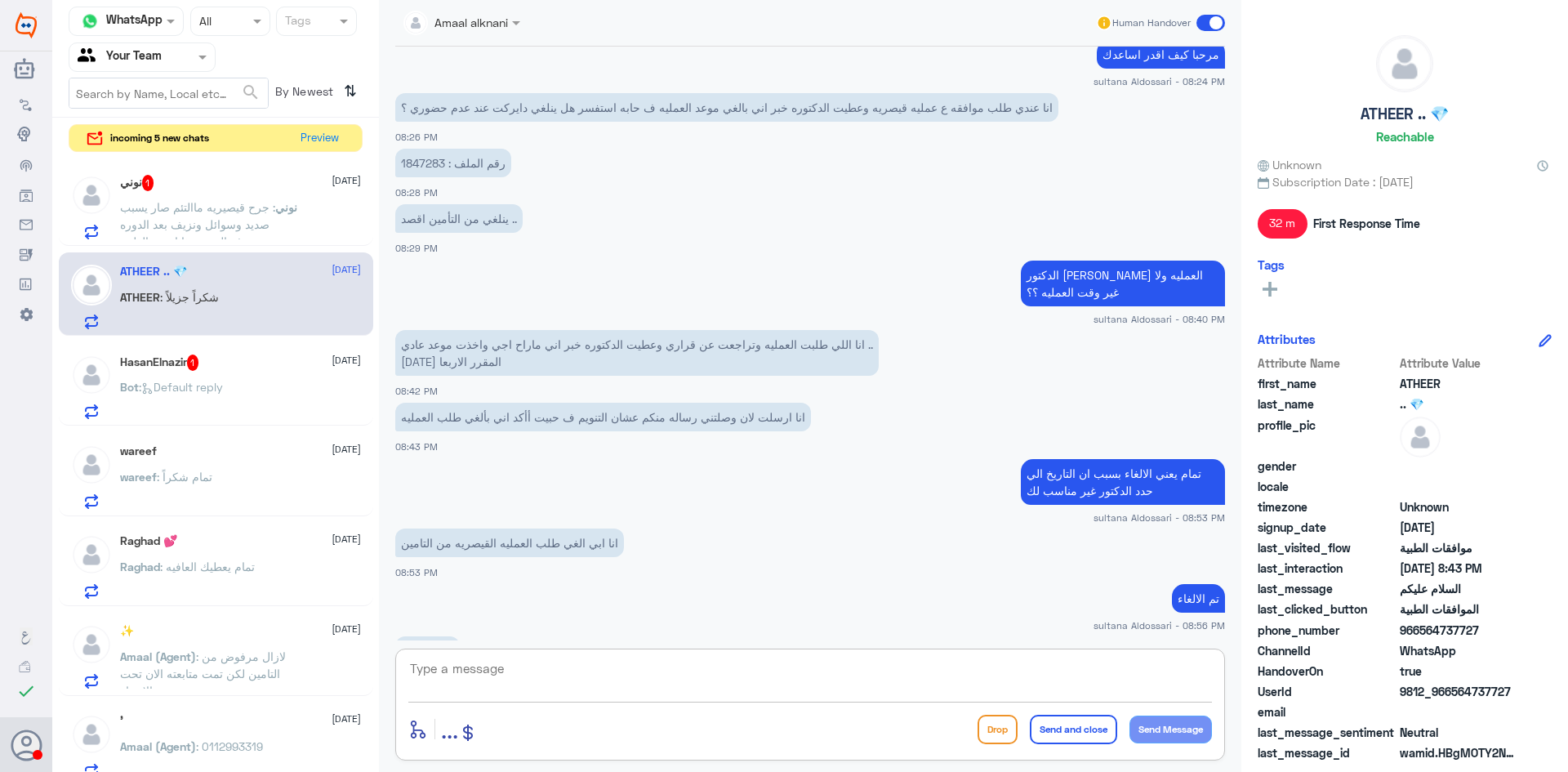
scroll to position [889, 0]
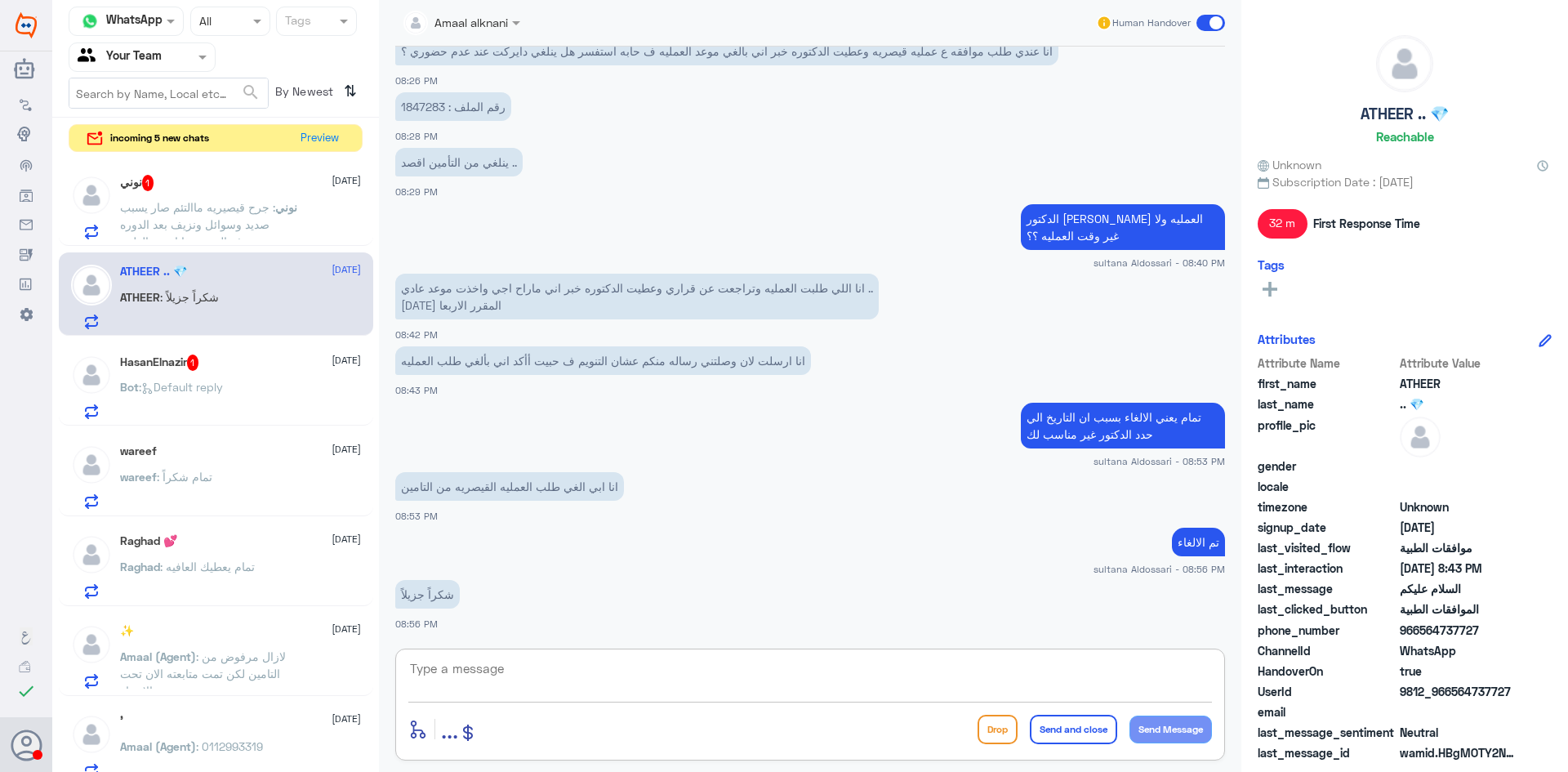
click at [221, 394] on p "Bot : Default reply" at bounding box center [172, 399] width 103 height 41
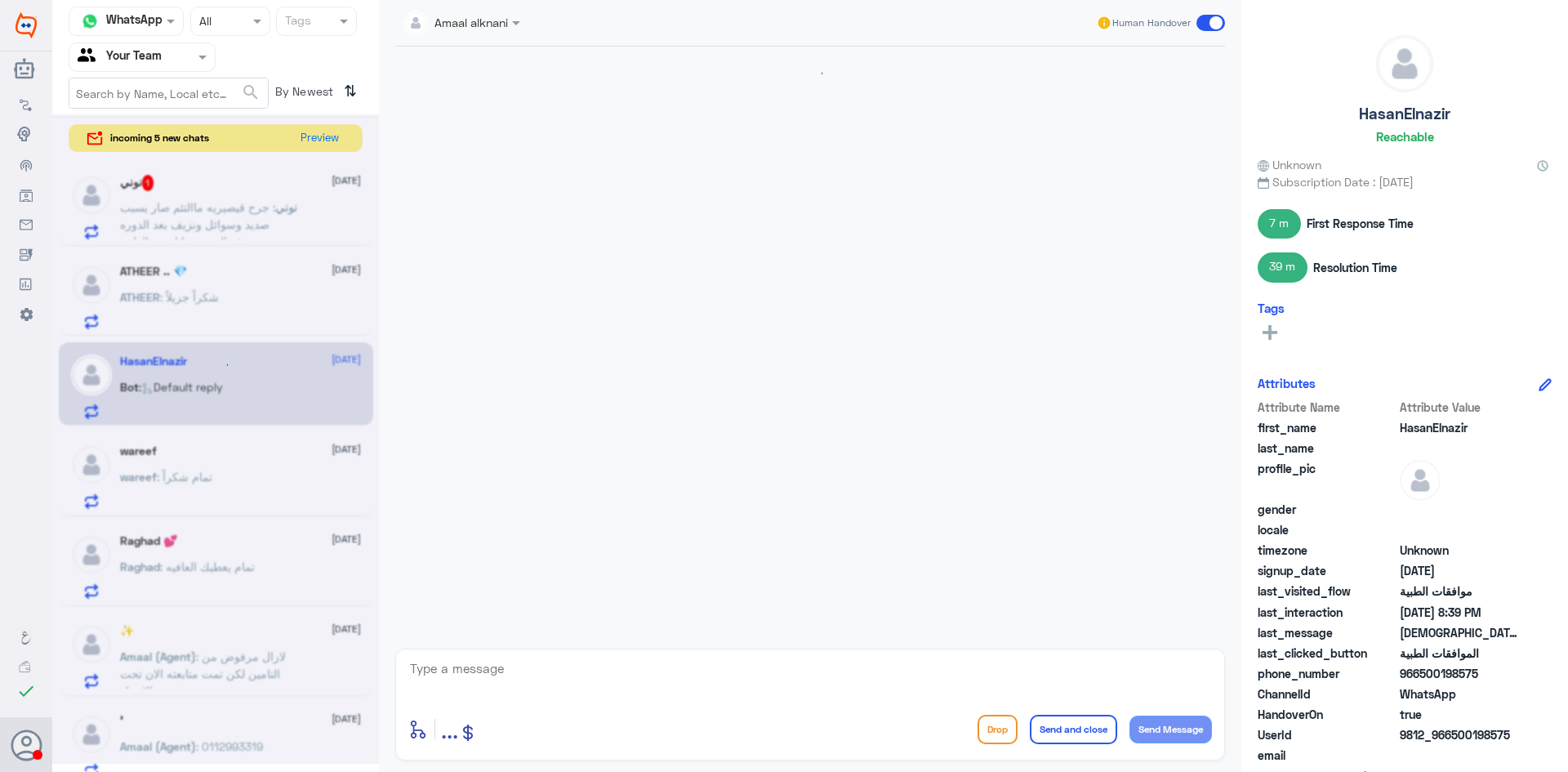
scroll to position [1522, 0]
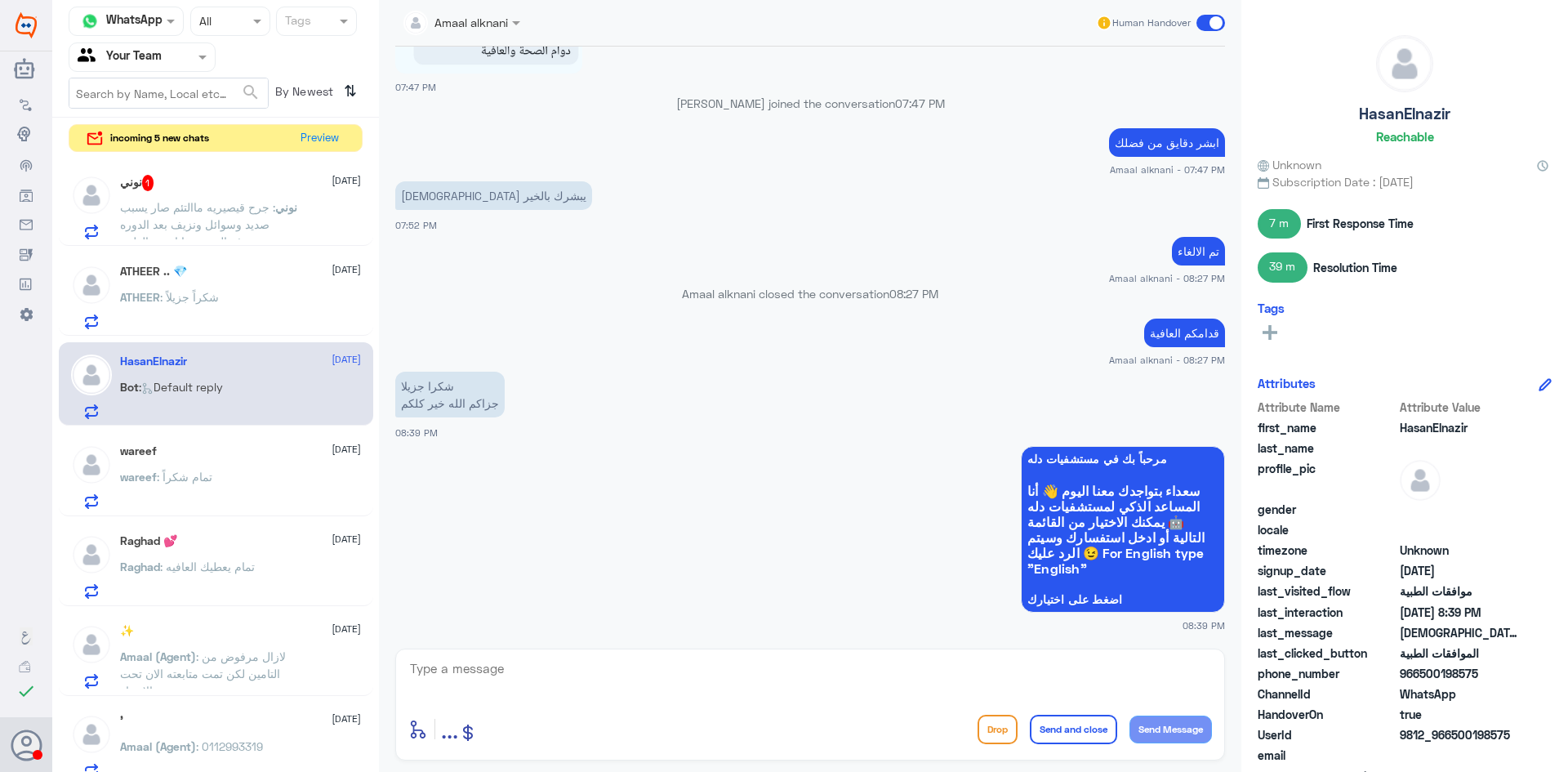
click at [239, 205] on span ": جرح قيصيريه ماالتئم صار يسبب صديد وسوائل ونزيف بعد الدوره معروف النيش هذا اسم…" at bounding box center [197, 223] width 155 height 48
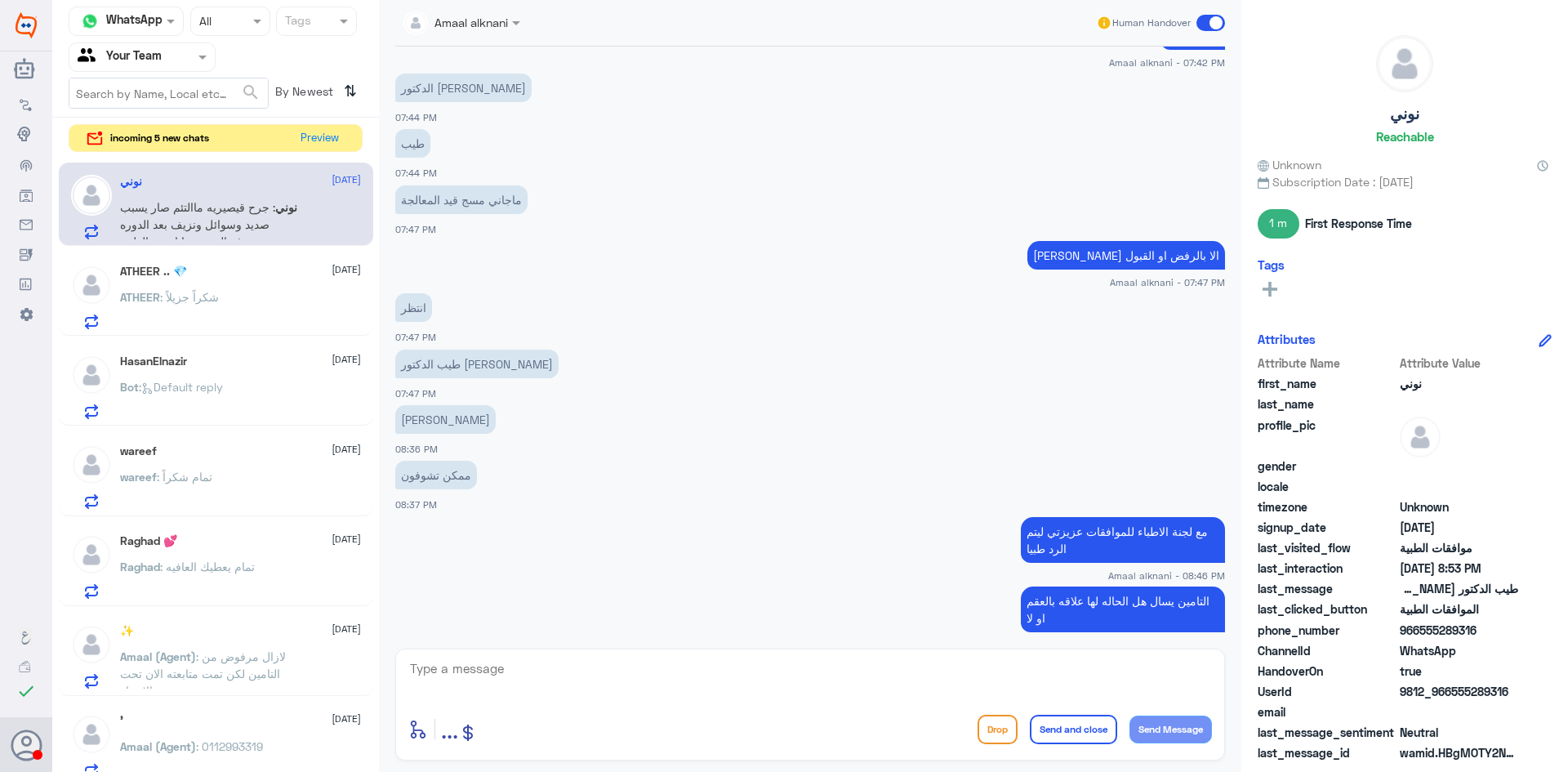
scroll to position [1937, 0]
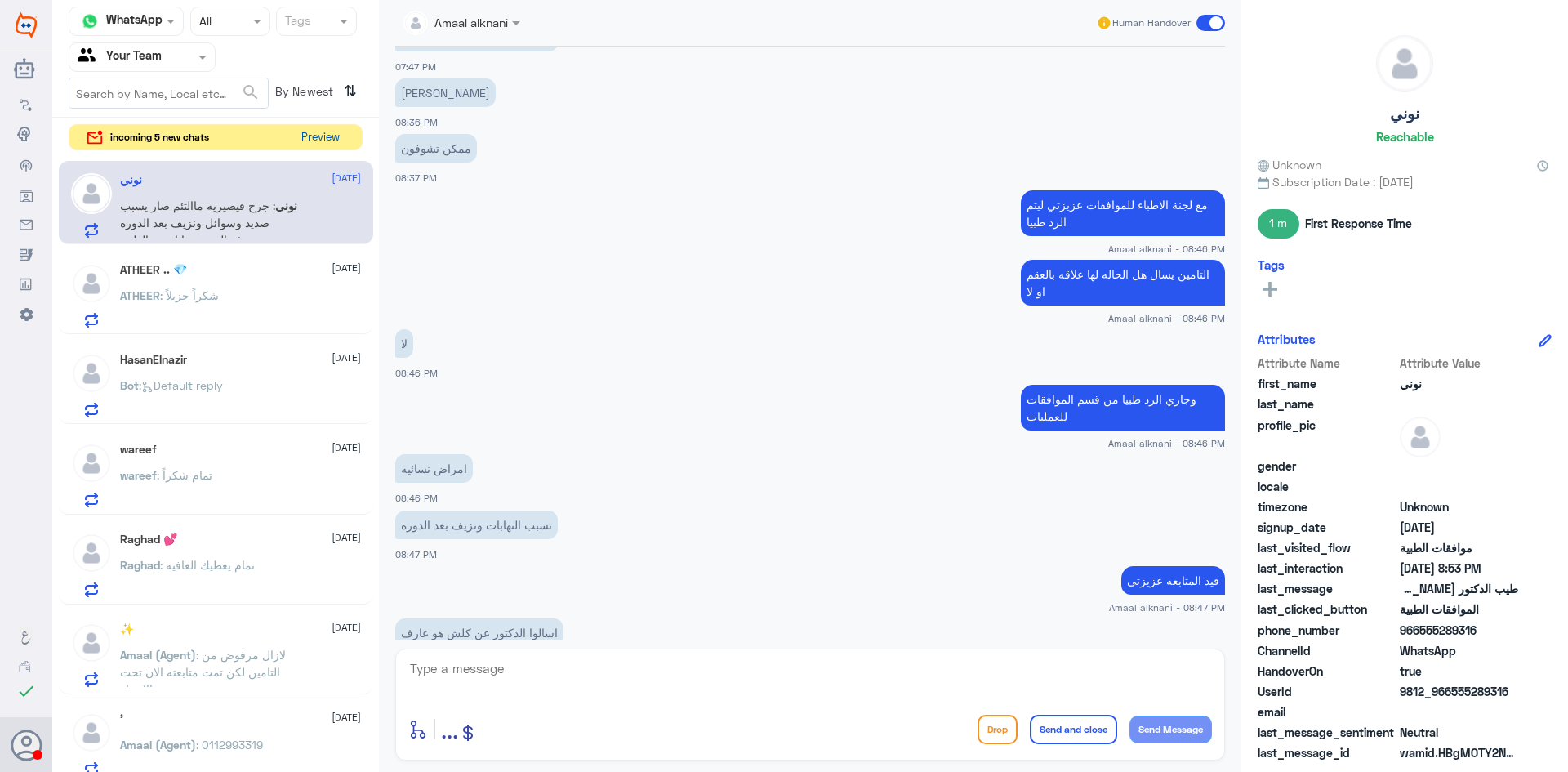
click at [329, 139] on button "Preview" at bounding box center [320, 138] width 51 height 25
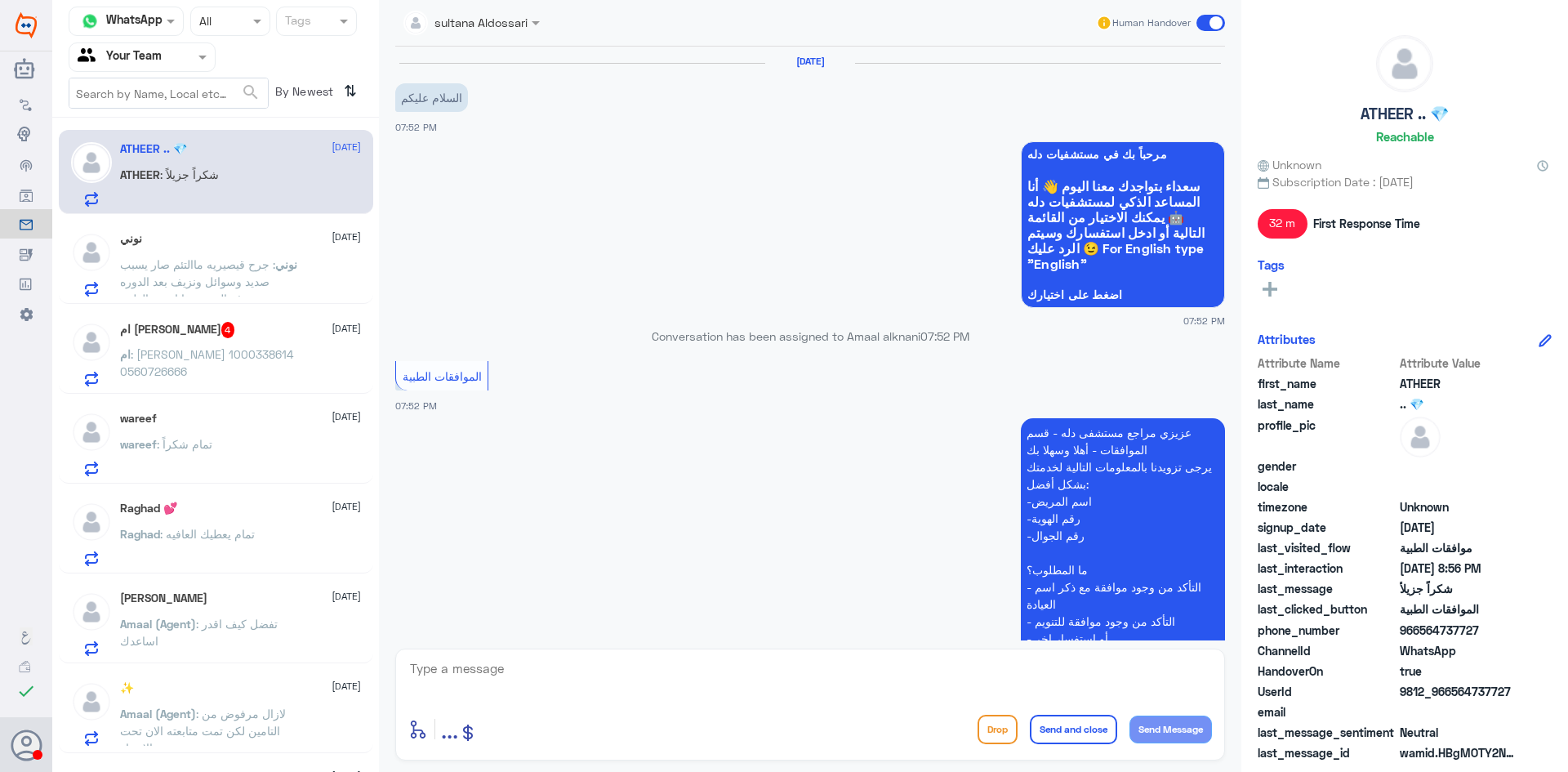
scroll to position [889, 0]
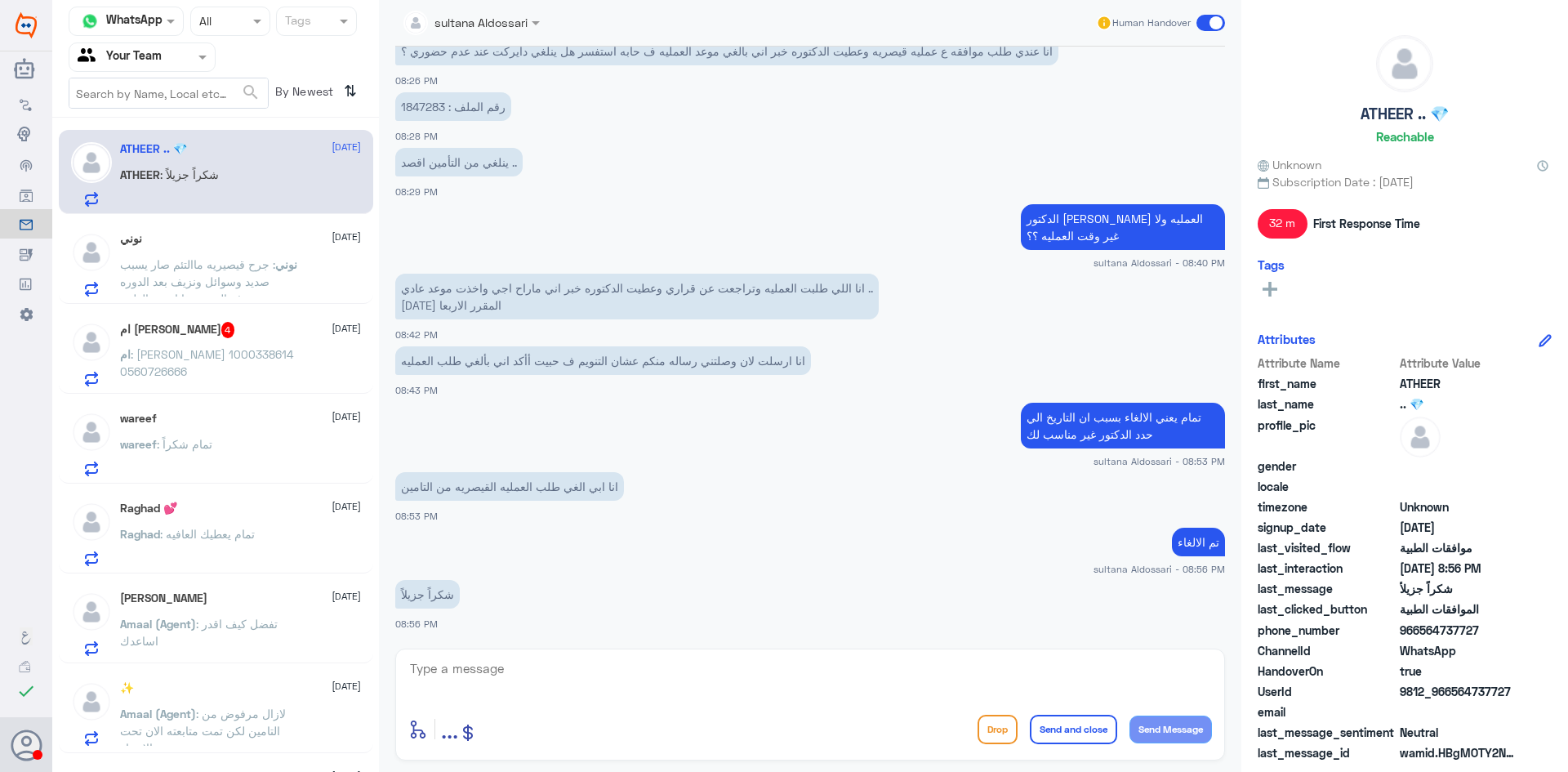
click at [223, 269] on span ": جرح قيصيريه ماالتئم صار يسبب صديد وسوائل ونزيف بعد الدوره معروف النيش هذا اسم…" at bounding box center [197, 281] width 155 height 48
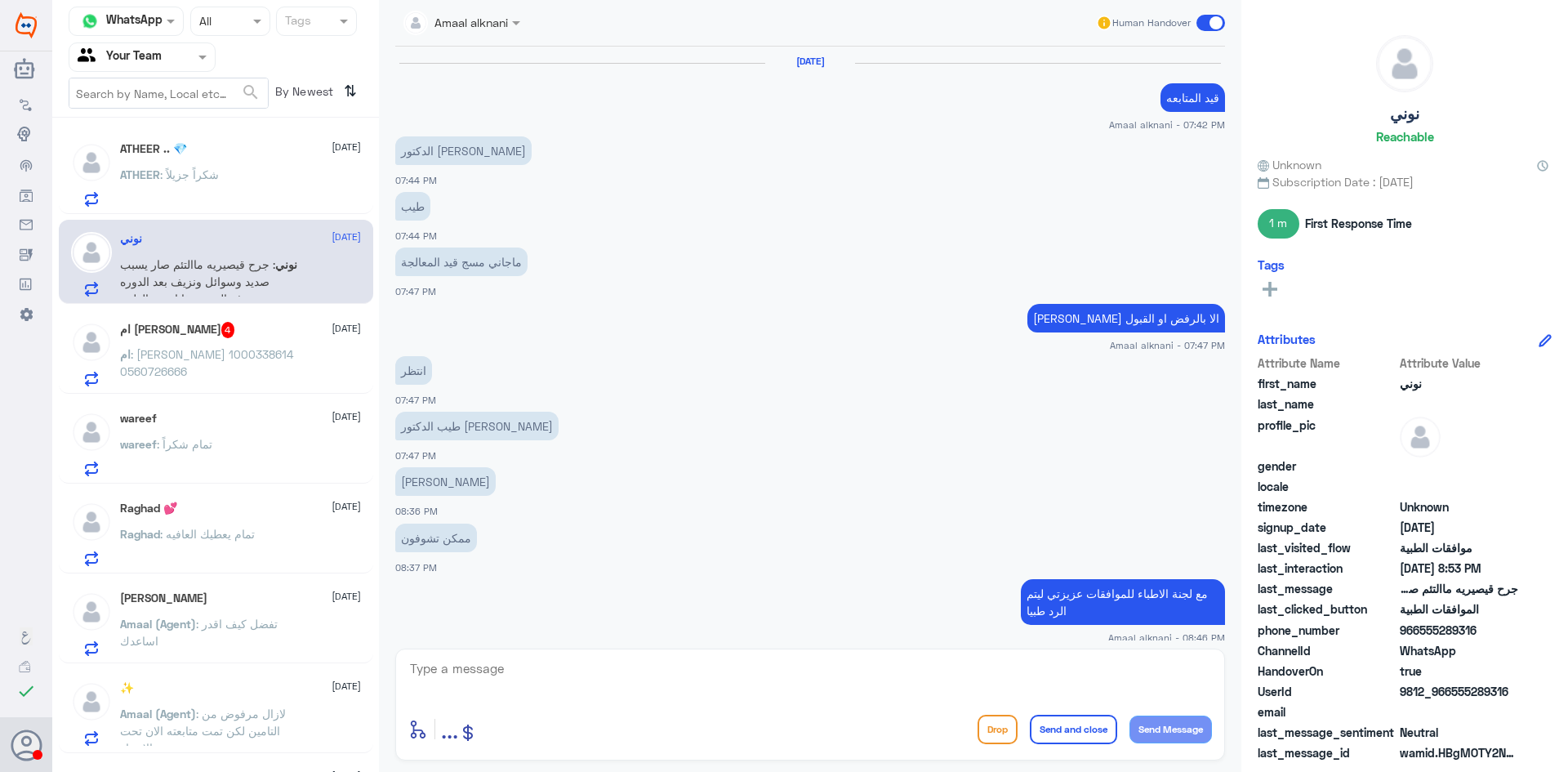
scroll to position [594, 0]
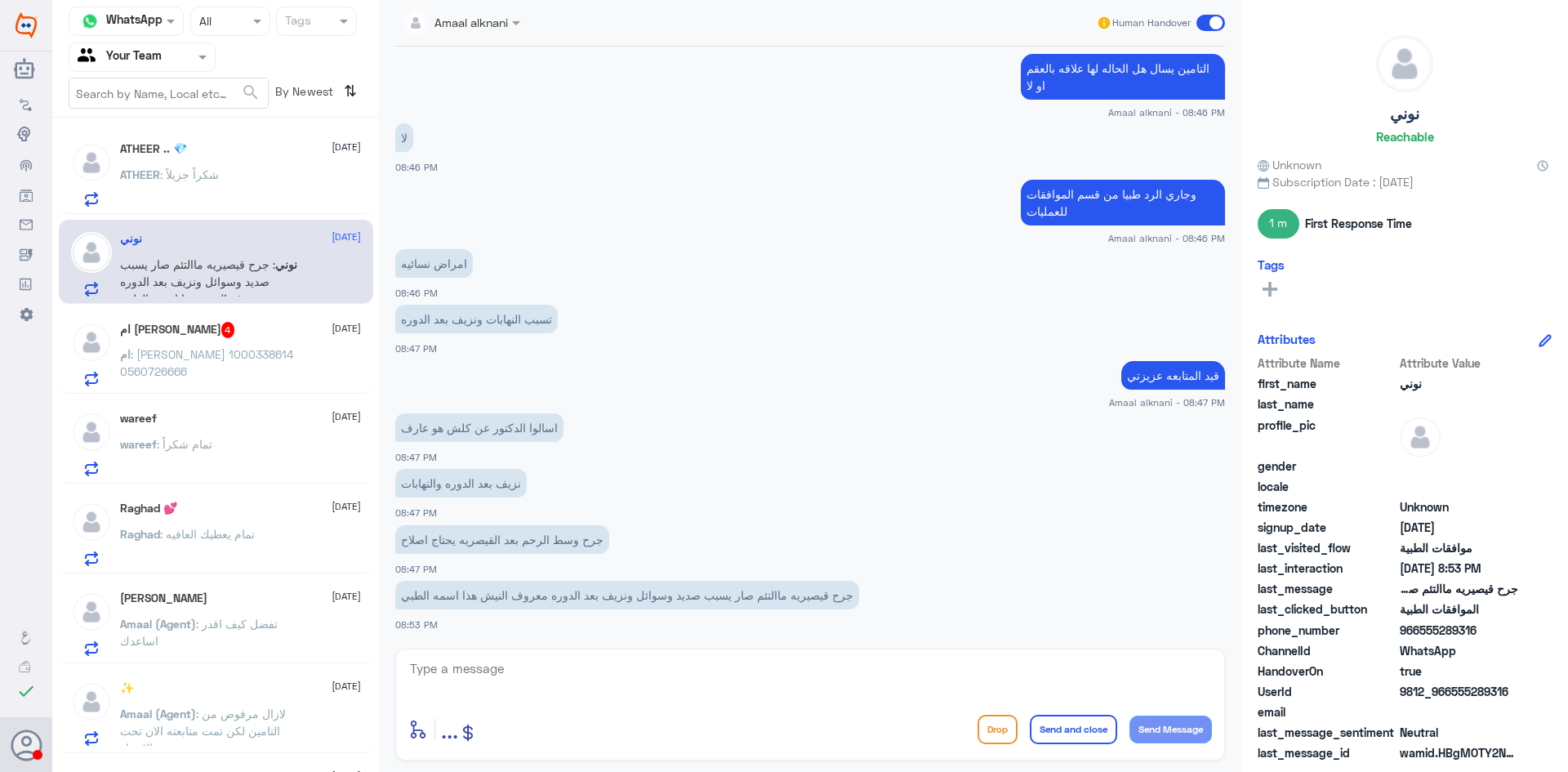
click at [219, 355] on span ": نوره سعيد القحطاني 1000338614 0560726666" at bounding box center [207, 362] width 174 height 31
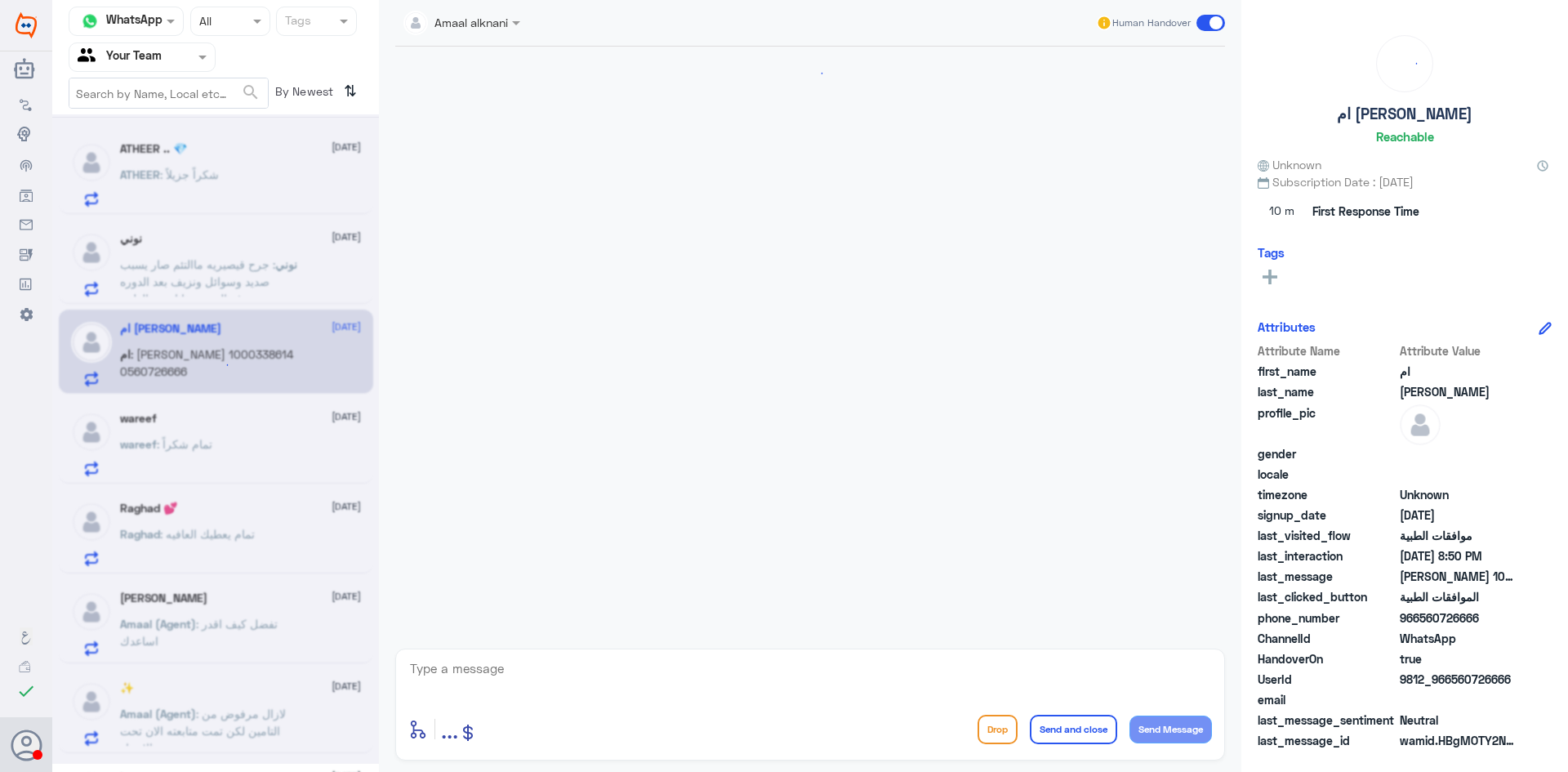
scroll to position [544, 0]
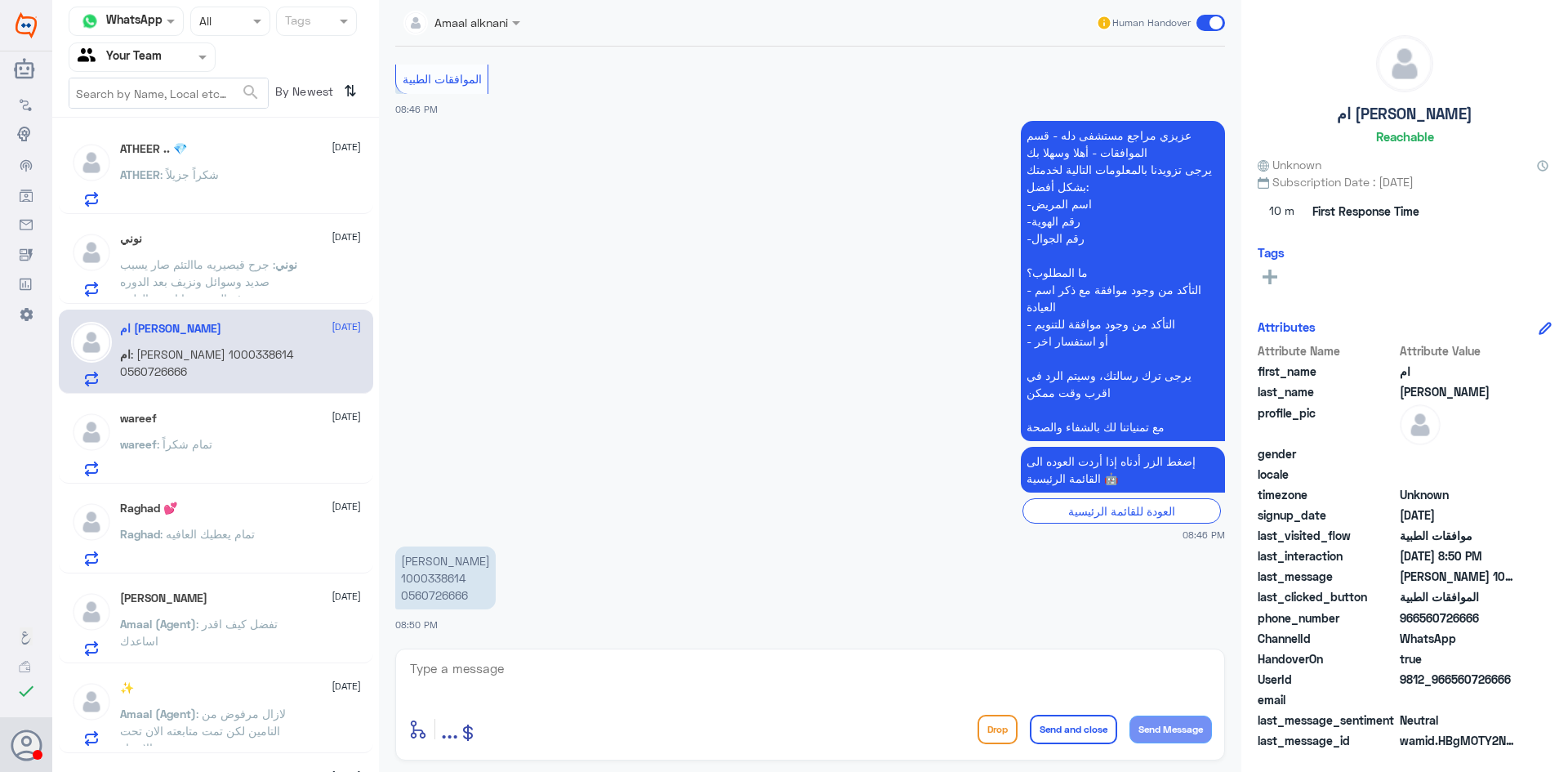
click at [439, 577] on p "نوره سعيد القحطاني 1000338614 0560726666" at bounding box center [445, 577] width 101 height 63
copy p "1000338614"
click at [632, 676] on textarea at bounding box center [809, 677] width 803 height 40
type textarea "مرحبا زودني استفسارك"
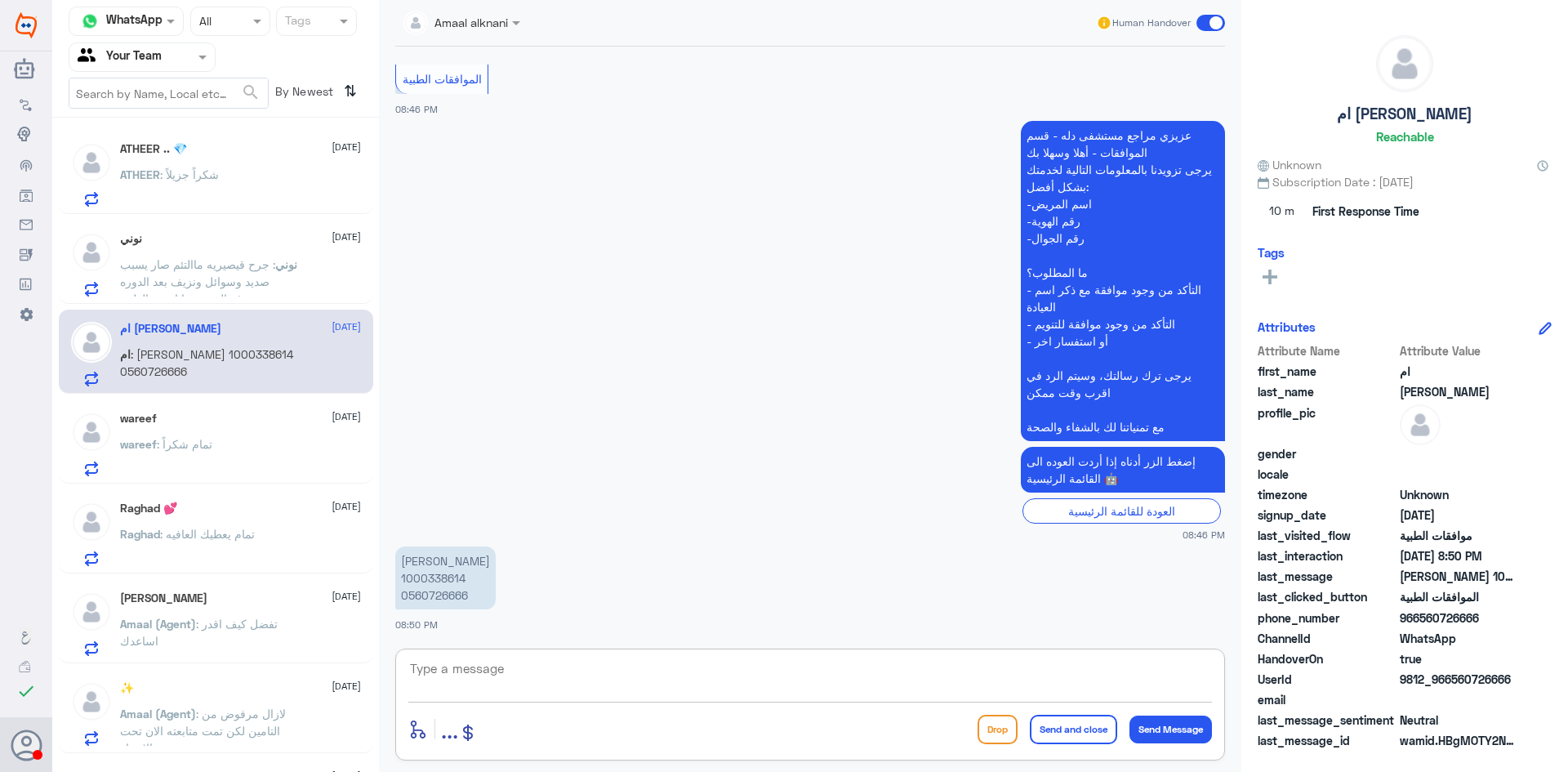
scroll to position [597, 0]
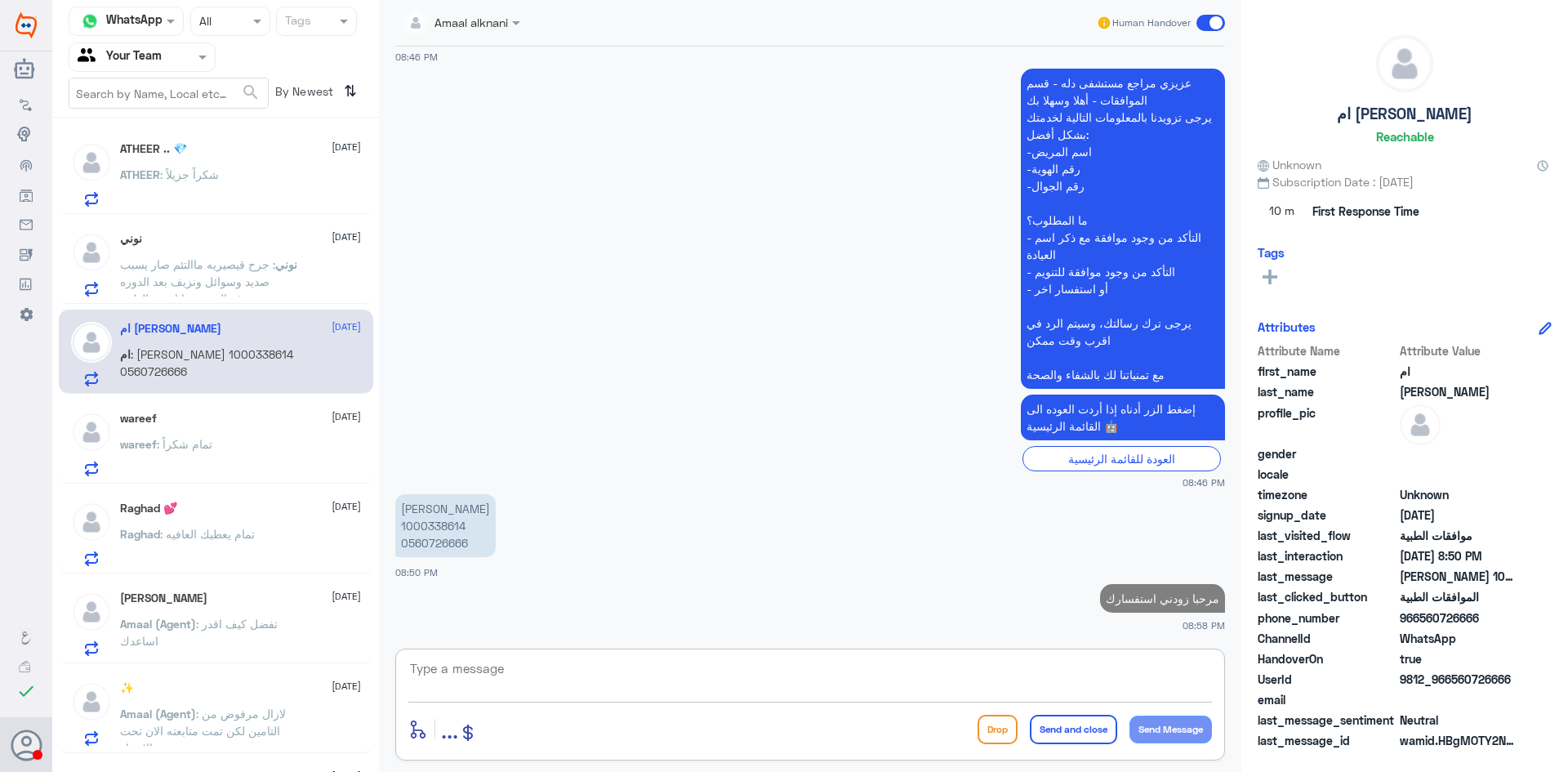
click at [235, 265] on span ": جرح قيصيريه ماالتئم صار يسبب صديد وسوائل ونزيف بعد الدوره معروف النيش هذا اسم…" at bounding box center [197, 281] width 155 height 48
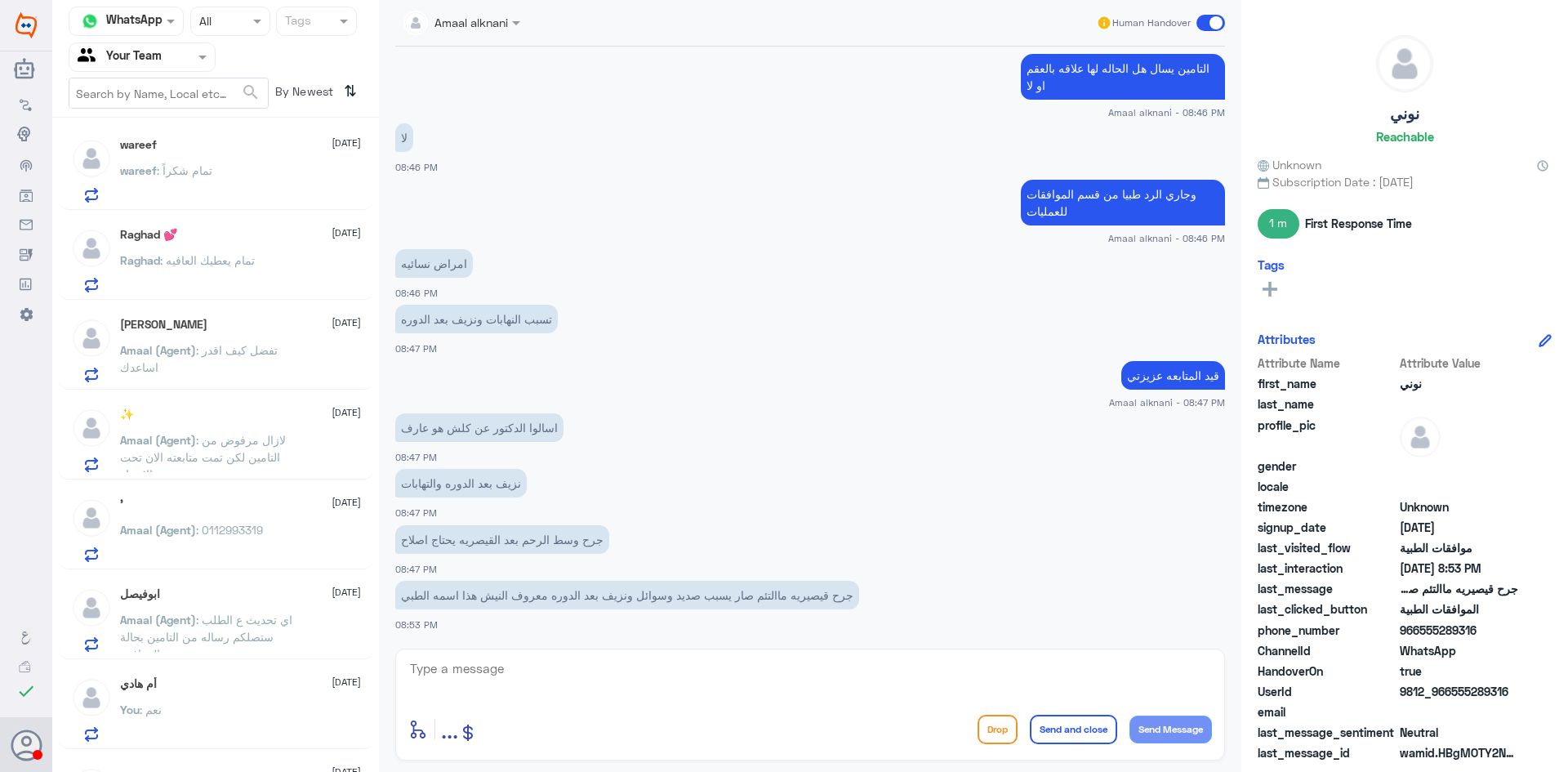
scroll to position [327, 0]
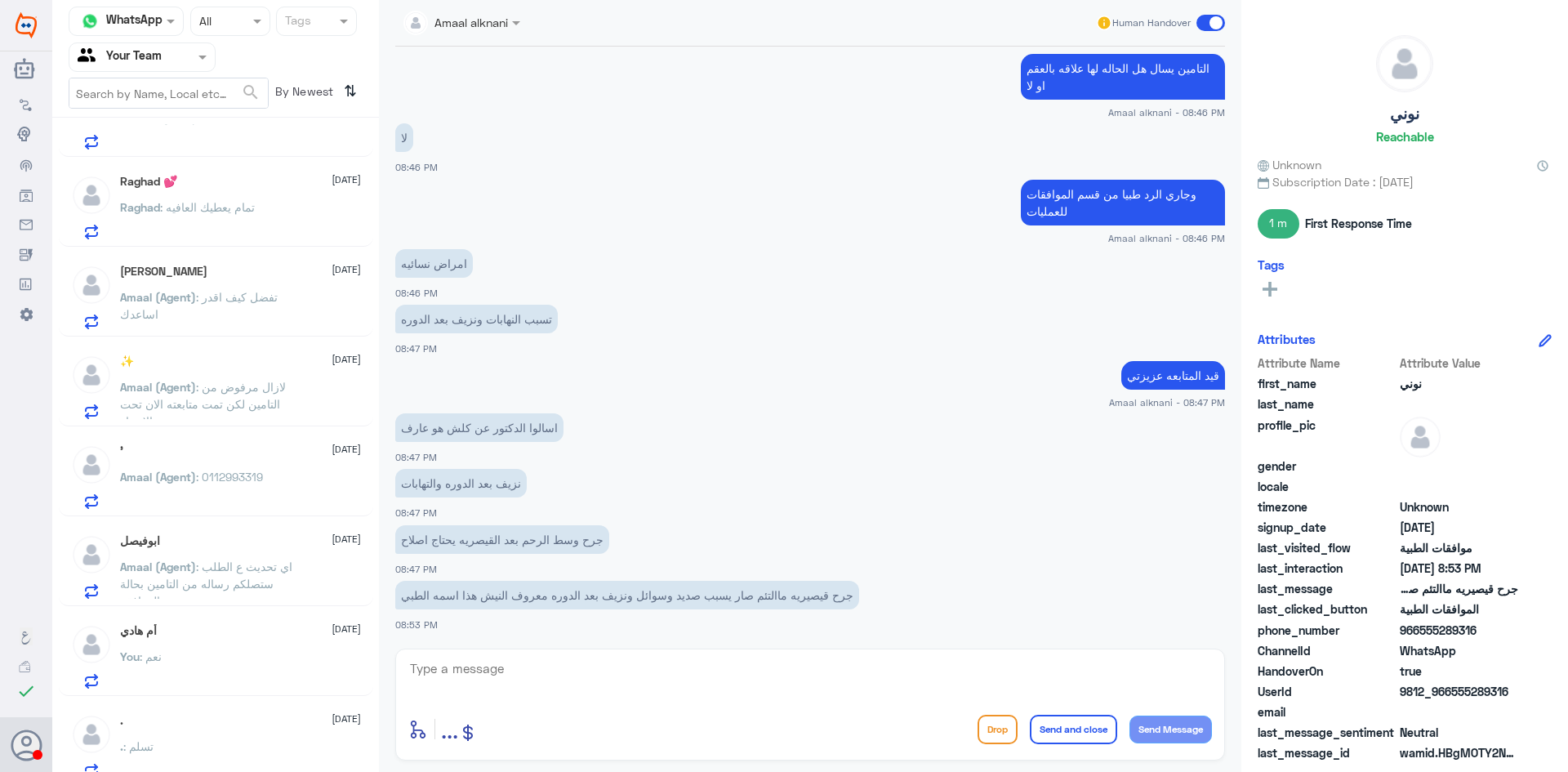
click at [249, 674] on div "You : نعم" at bounding box center [240, 670] width 241 height 36
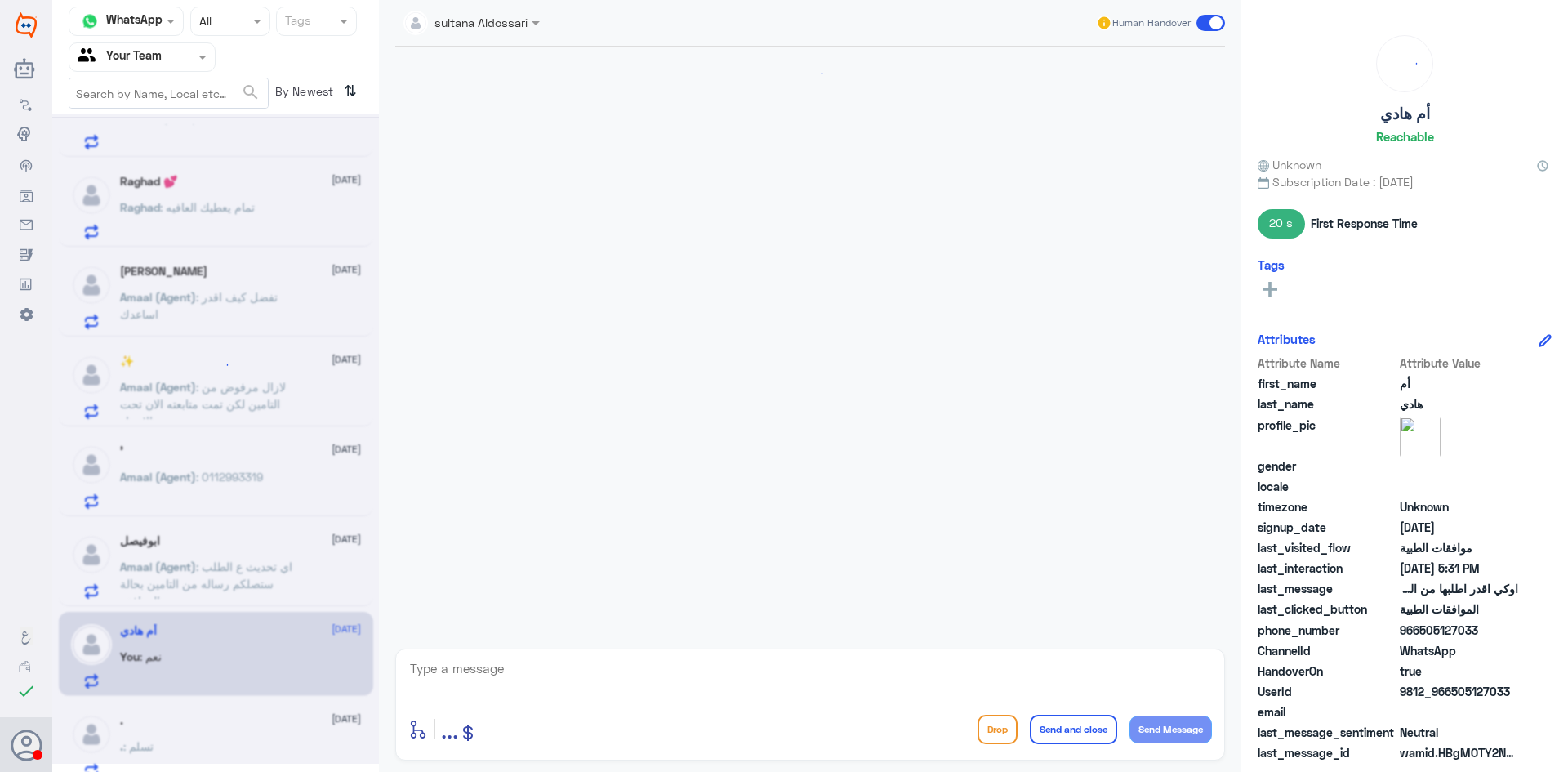
scroll to position [885, 0]
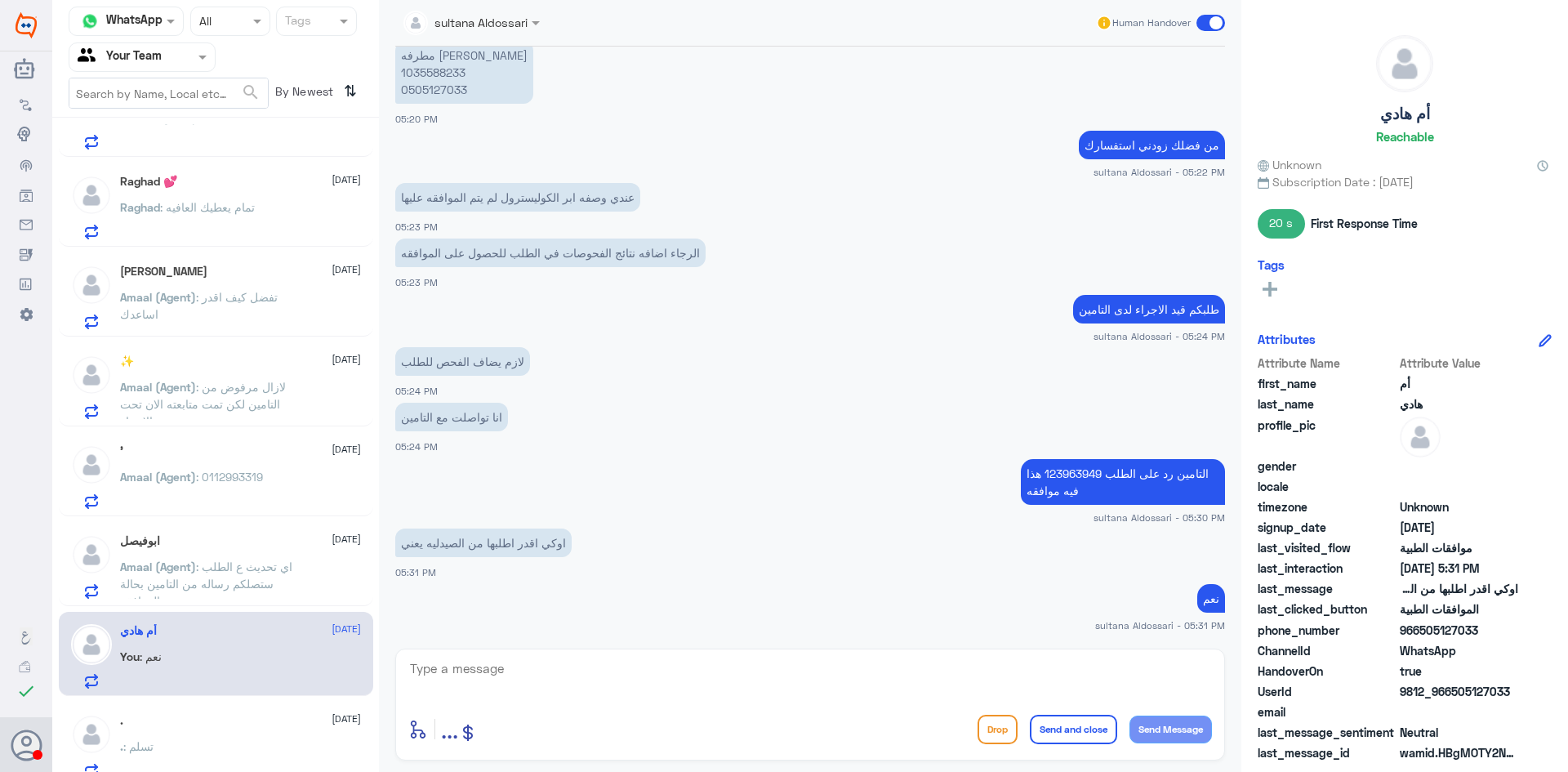
click at [246, 719] on div ". 13 October" at bounding box center [240, 720] width 241 height 14
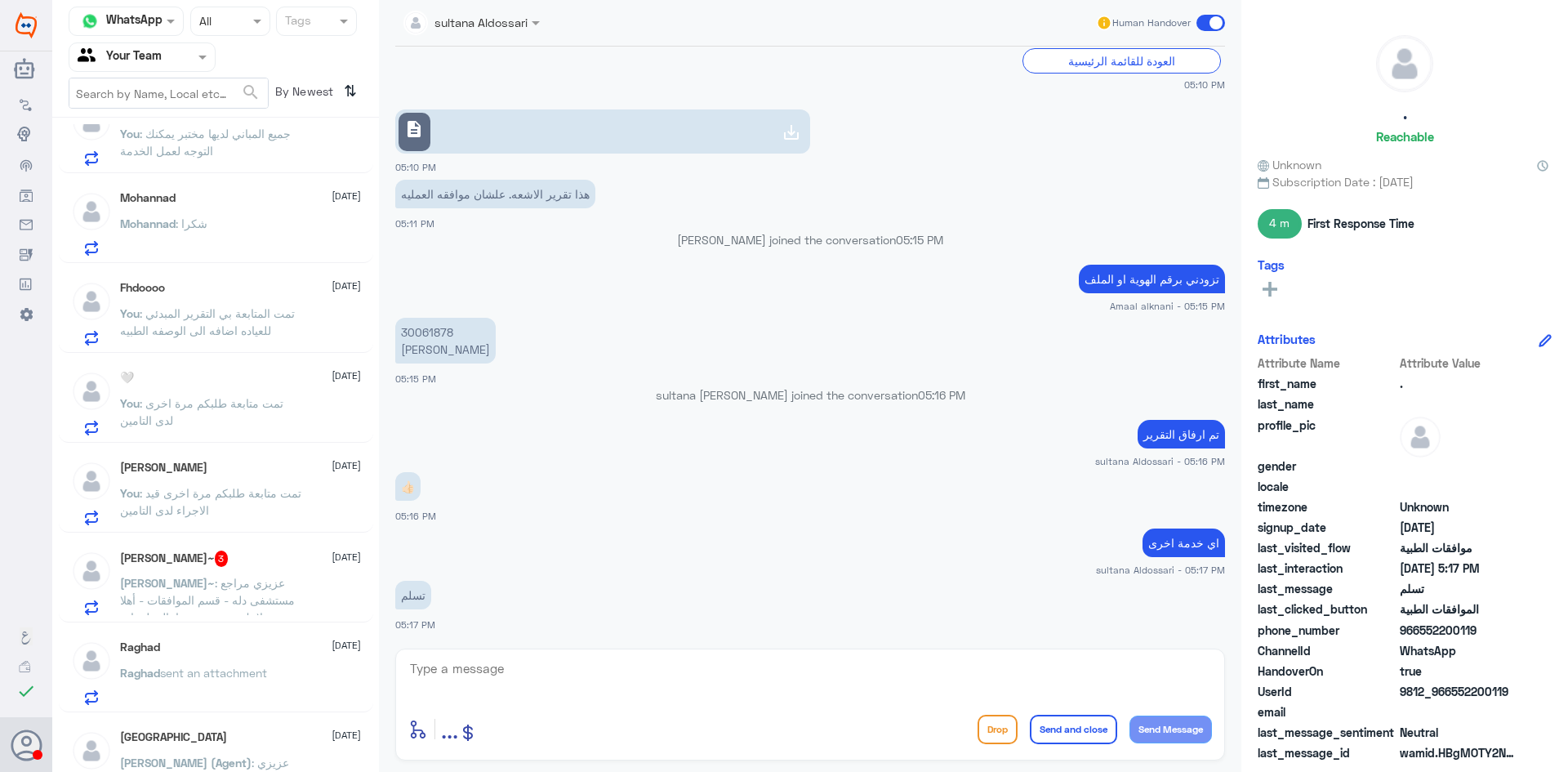
scroll to position [2049, 0]
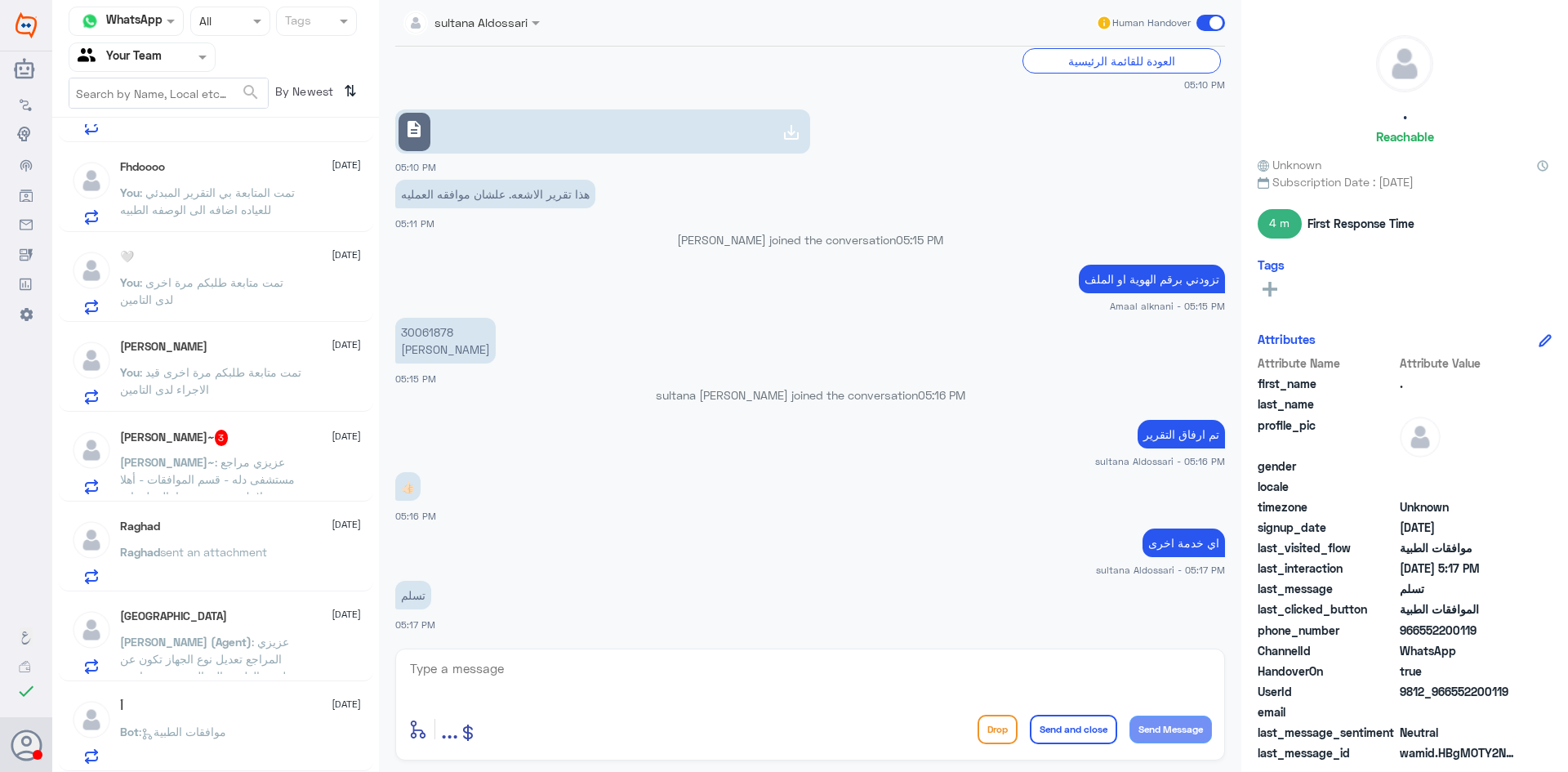
click at [236, 722] on div "أ 13 October Bot : موافقات الطبية" at bounding box center [240, 731] width 241 height 64
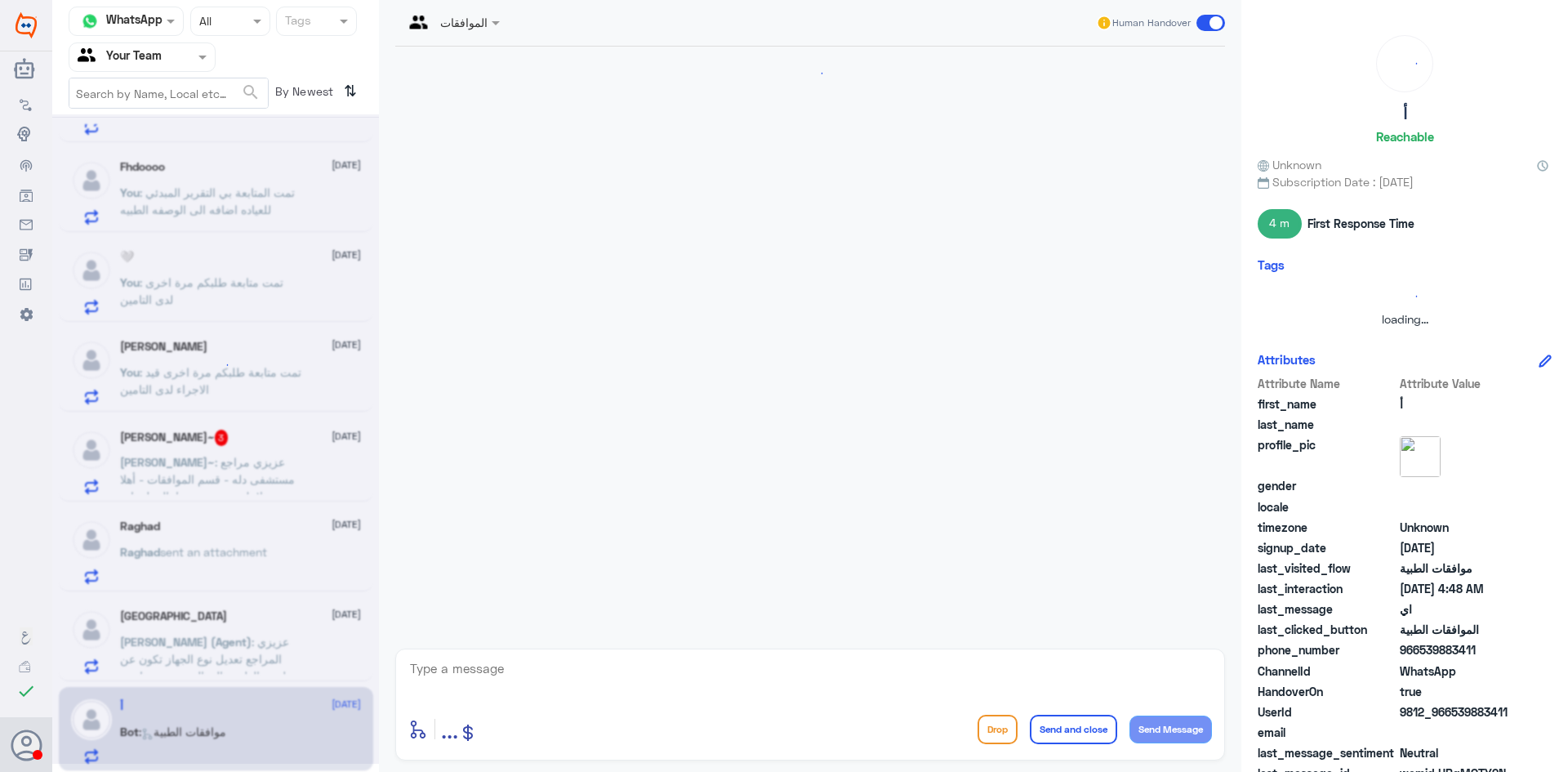
scroll to position [1406, 0]
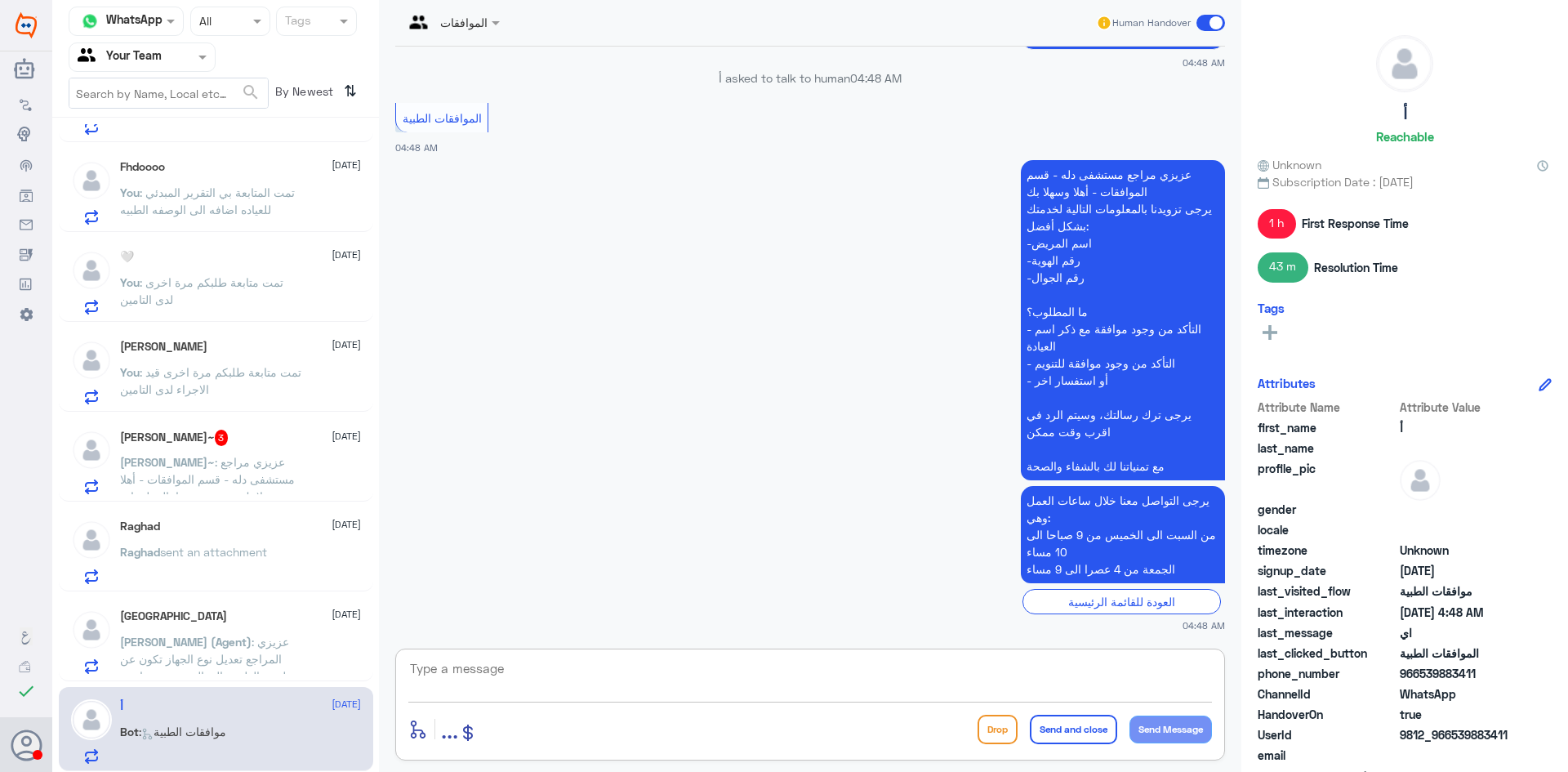
click at [668, 677] on textarea at bounding box center [809, 677] width 803 height 40
type textarea "م"
click at [190, 626] on div "Turki 13 October Nasser (Agent) : عزيزي المراجع تعديل نوع الجهاز تكون عن طريق ا…" at bounding box center [240, 642] width 241 height 64
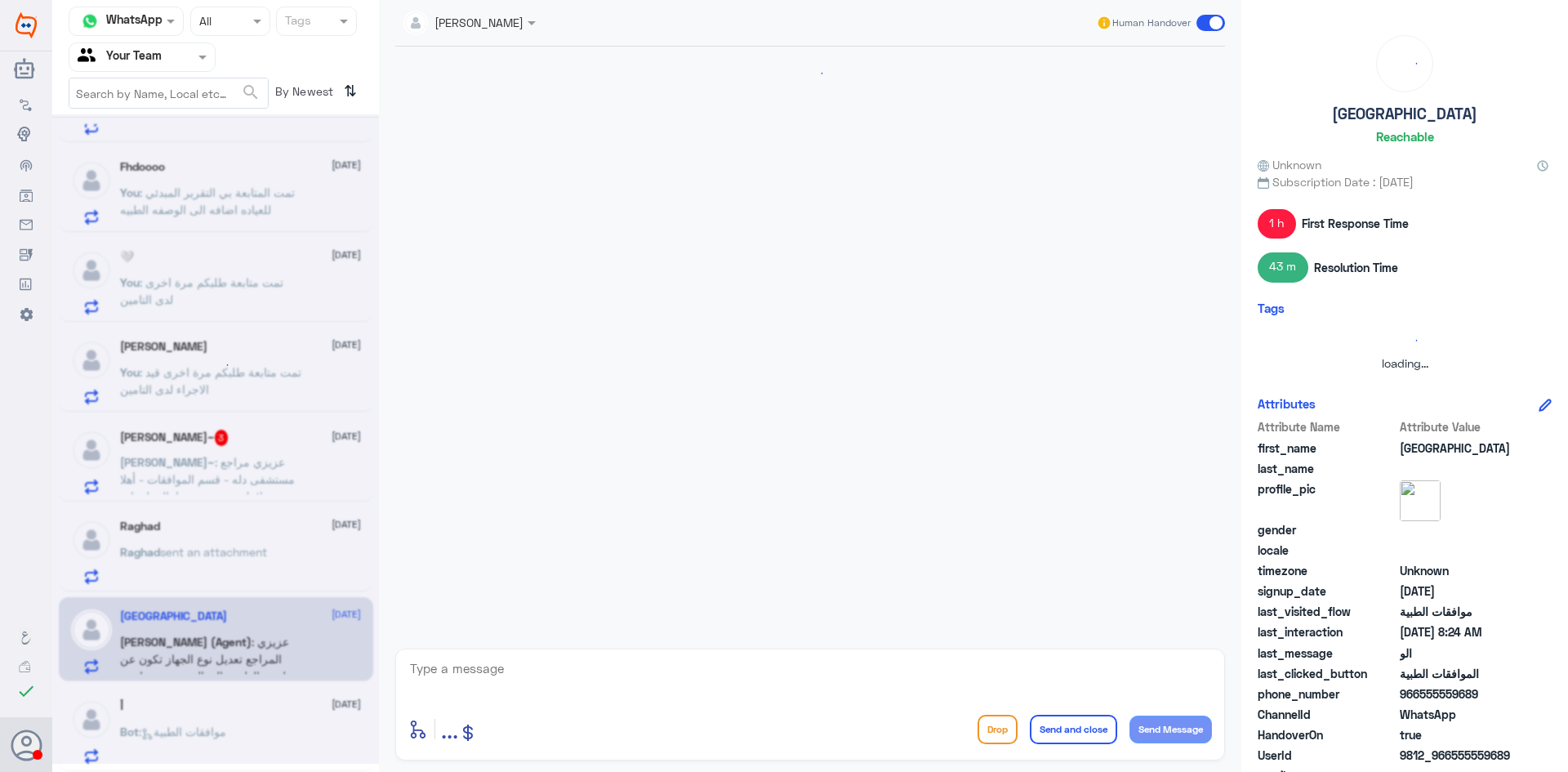
scroll to position [1737, 0]
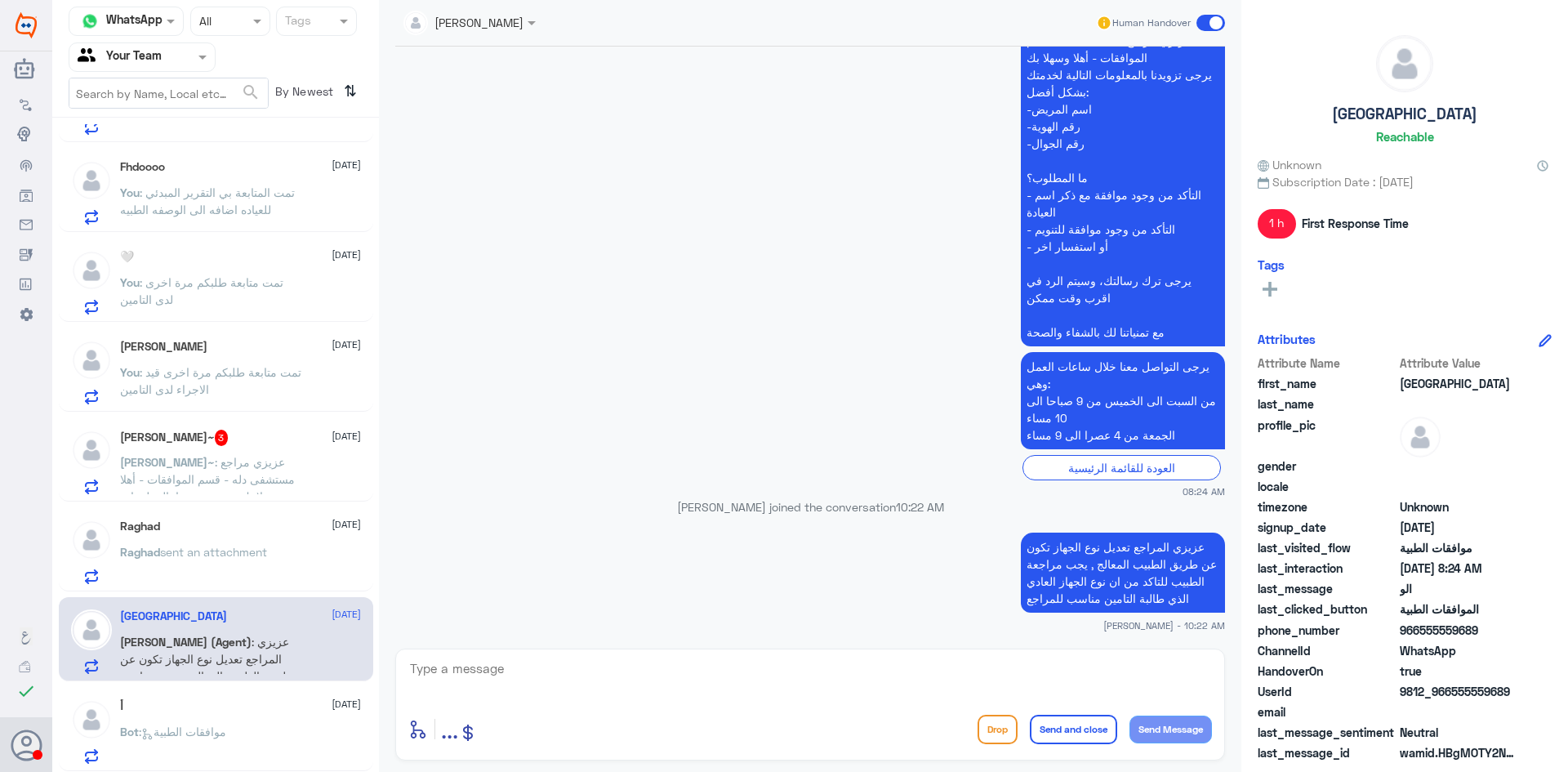
click at [218, 549] on span "sent an attachment" at bounding box center [213, 551] width 107 height 14
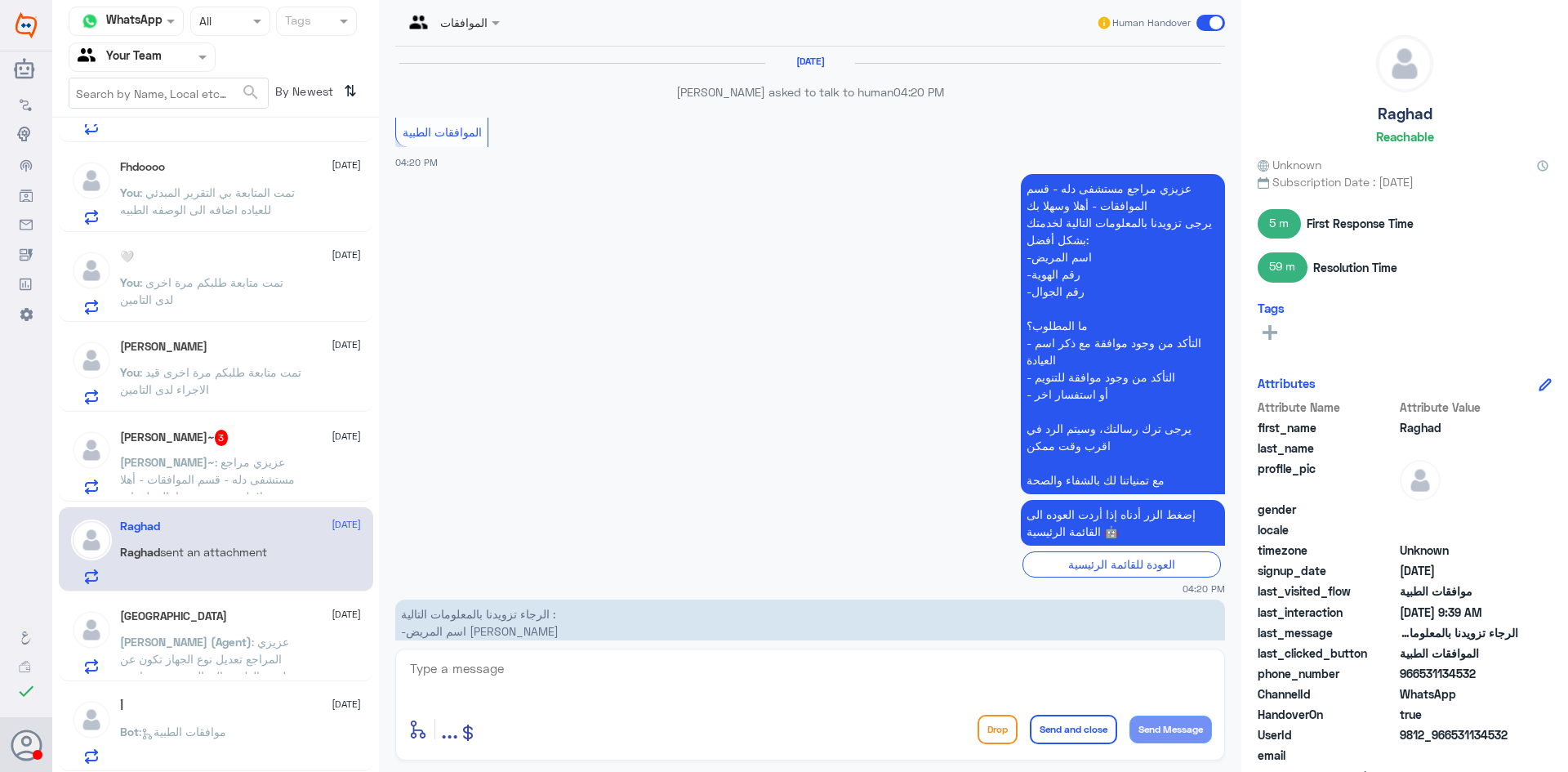
scroll to position [1753, 0]
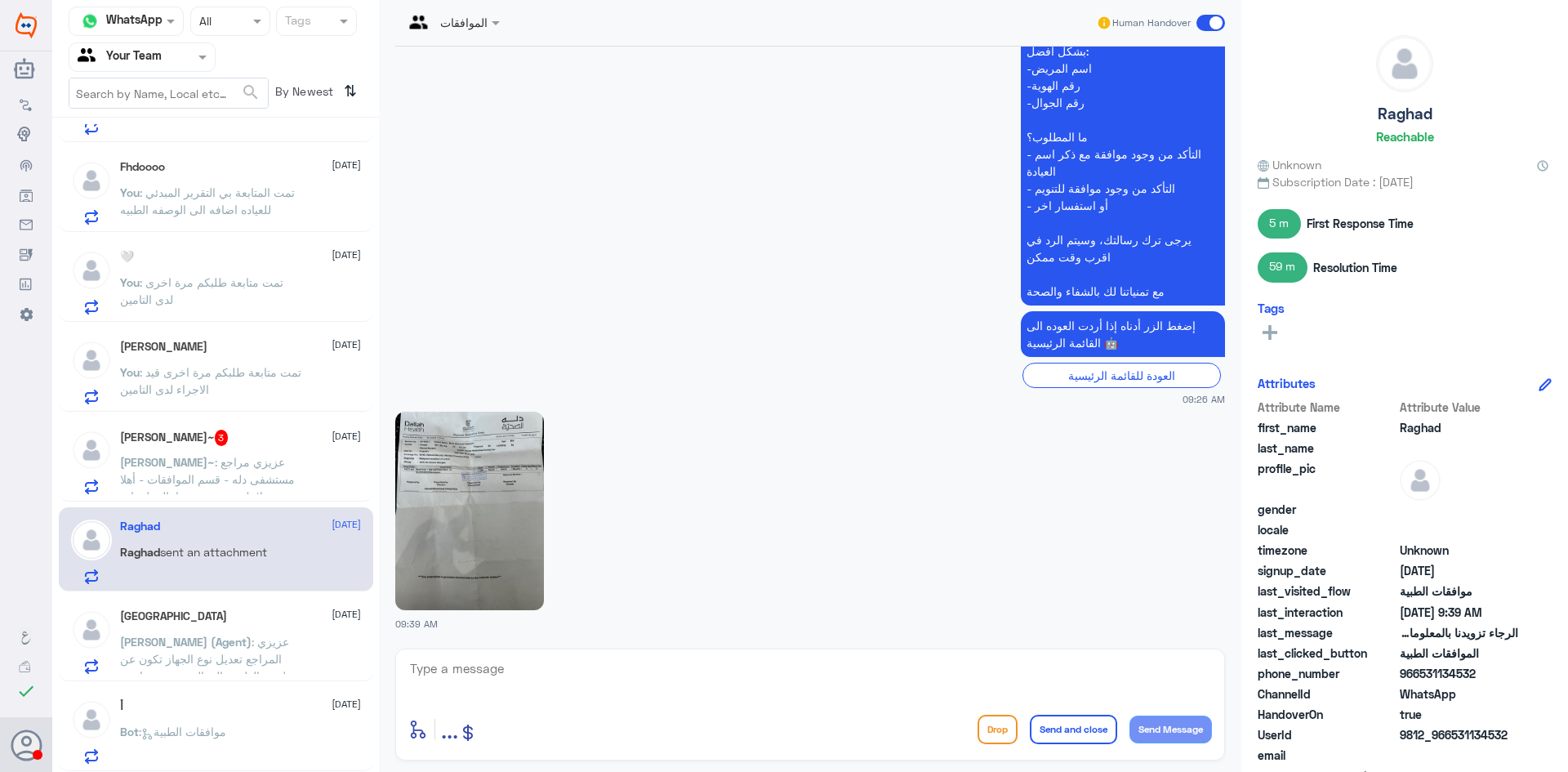
click at [442, 510] on img at bounding box center [470, 510] width 149 height 198
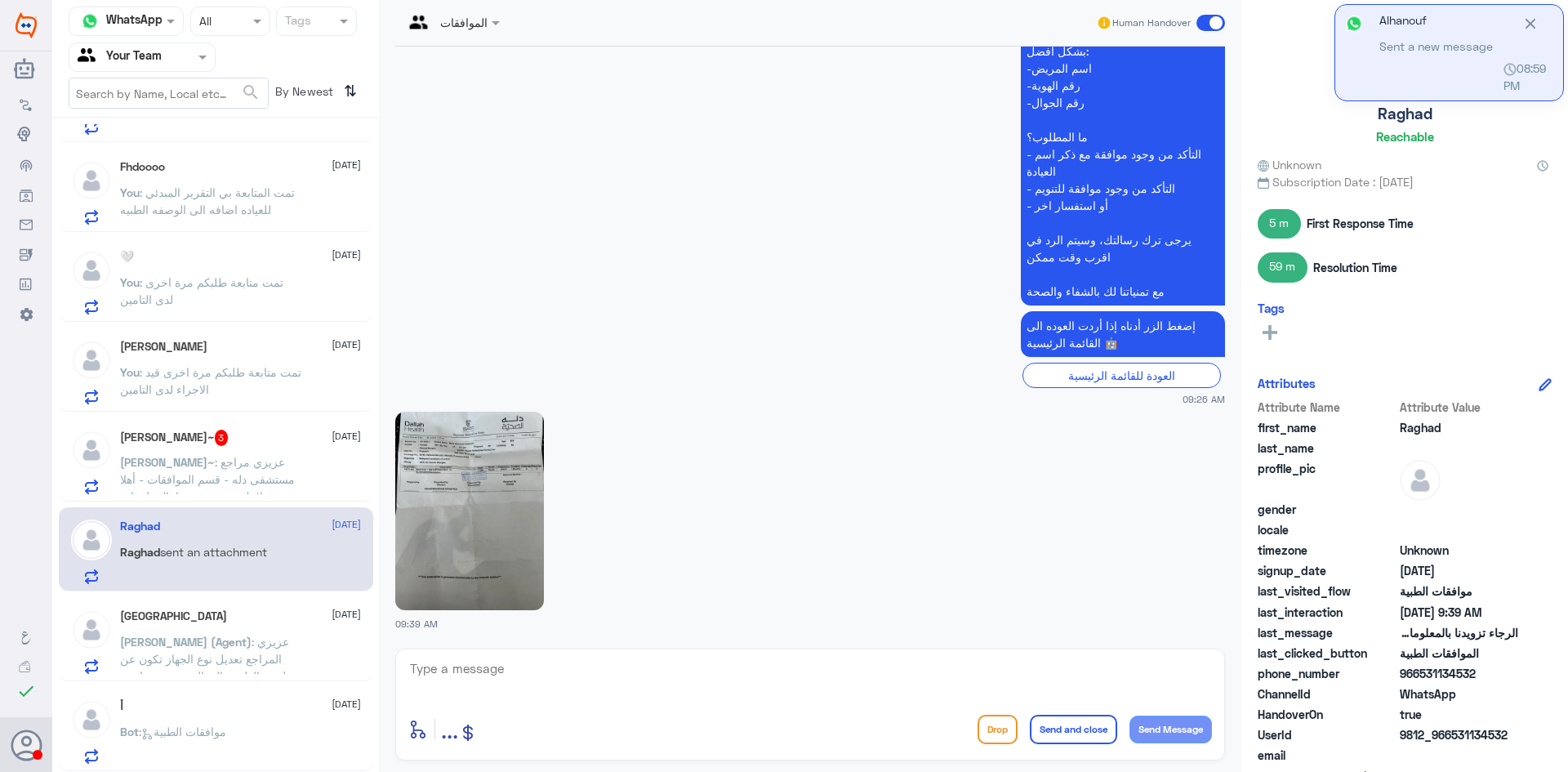
click at [686, 681] on textarea at bounding box center [809, 677] width 803 height 40
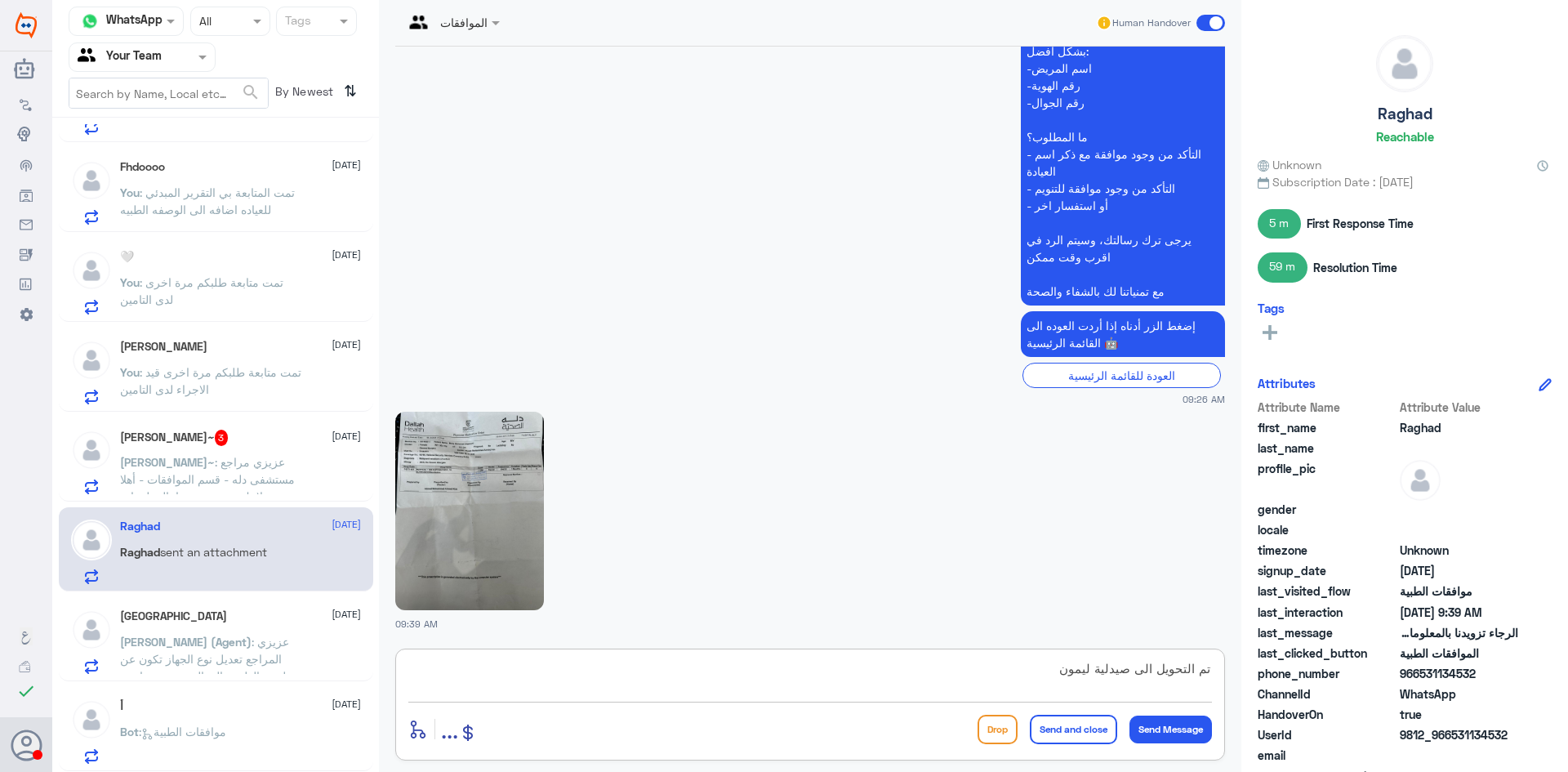
type textarea "تم التحويل الى صيدلية ليمون"
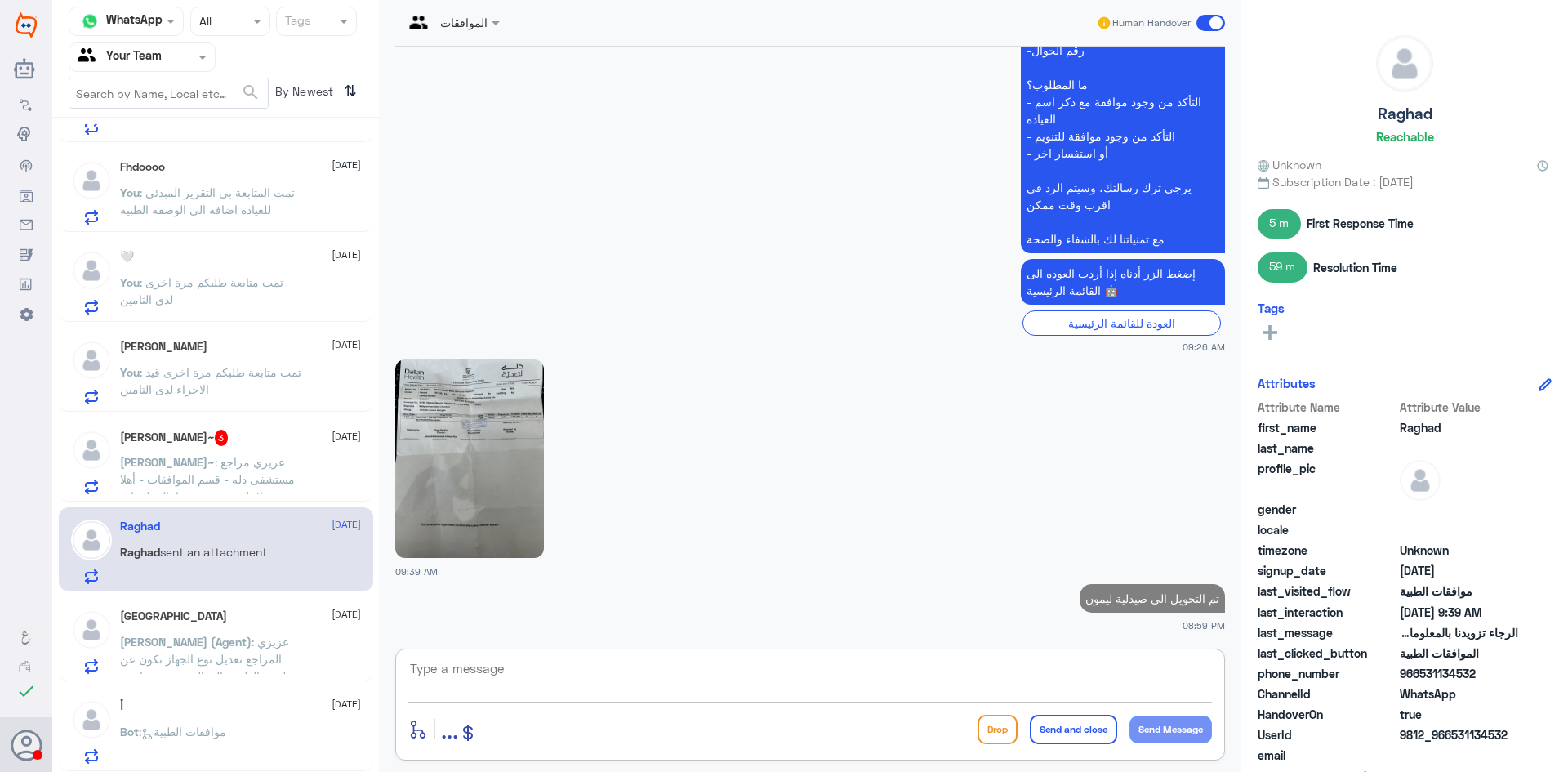
paste textarea ")Lemon Medical Pharmacy under Preauth ID 124106330"
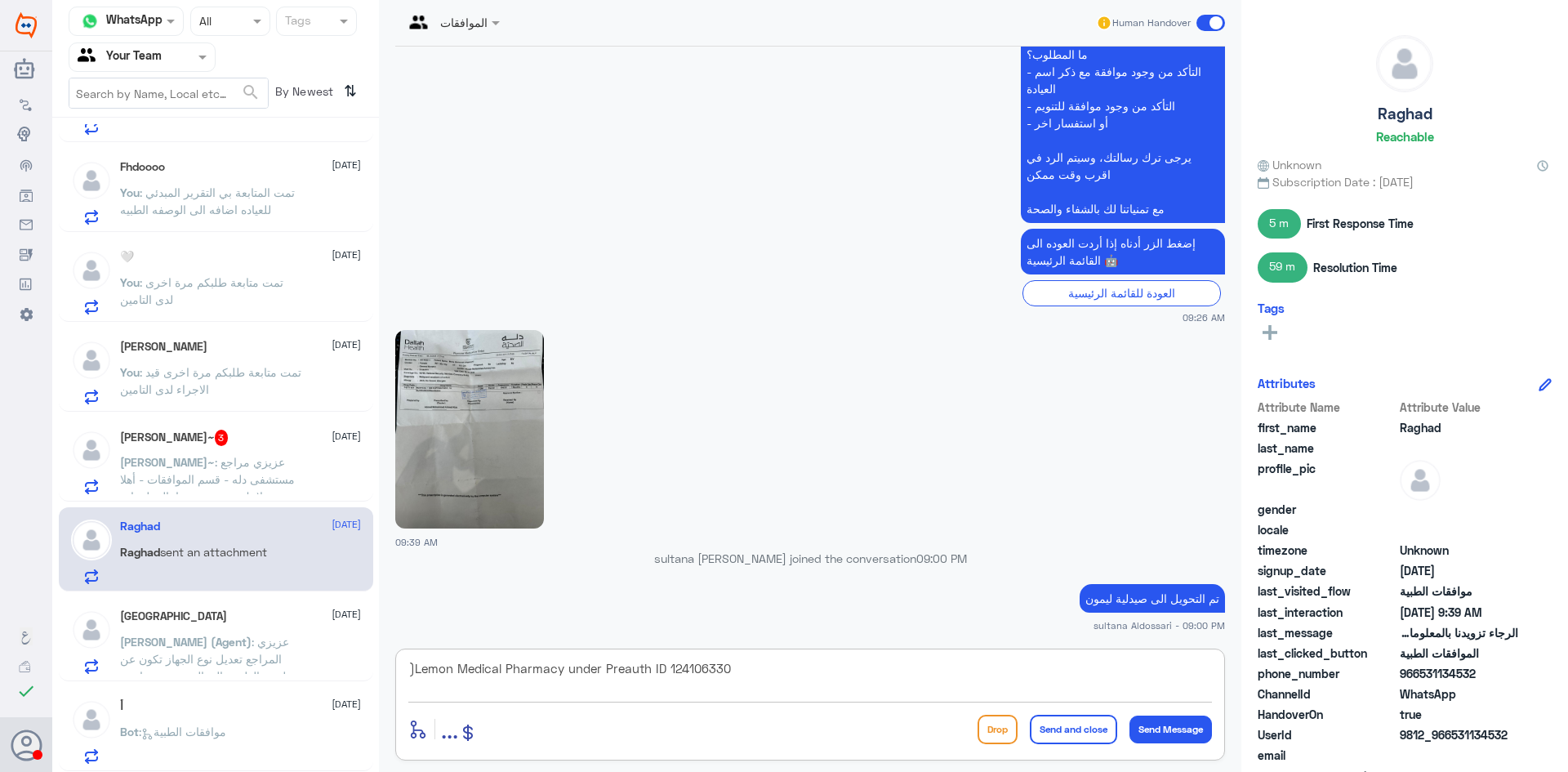
scroll to position [1801, 0]
drag, startPoint x: 415, startPoint y: 665, endPoint x: 373, endPoint y: 660, distance: 42.3
click at [374, 661] on div "Channel WhatsApp Status × All Tags Agent Filter Your Team search By Newest ⇅ AT…" at bounding box center [810, 388] width 1516 height 776
type textarea "Lemon Medical Pharmacy under Preauth ID 124106330"
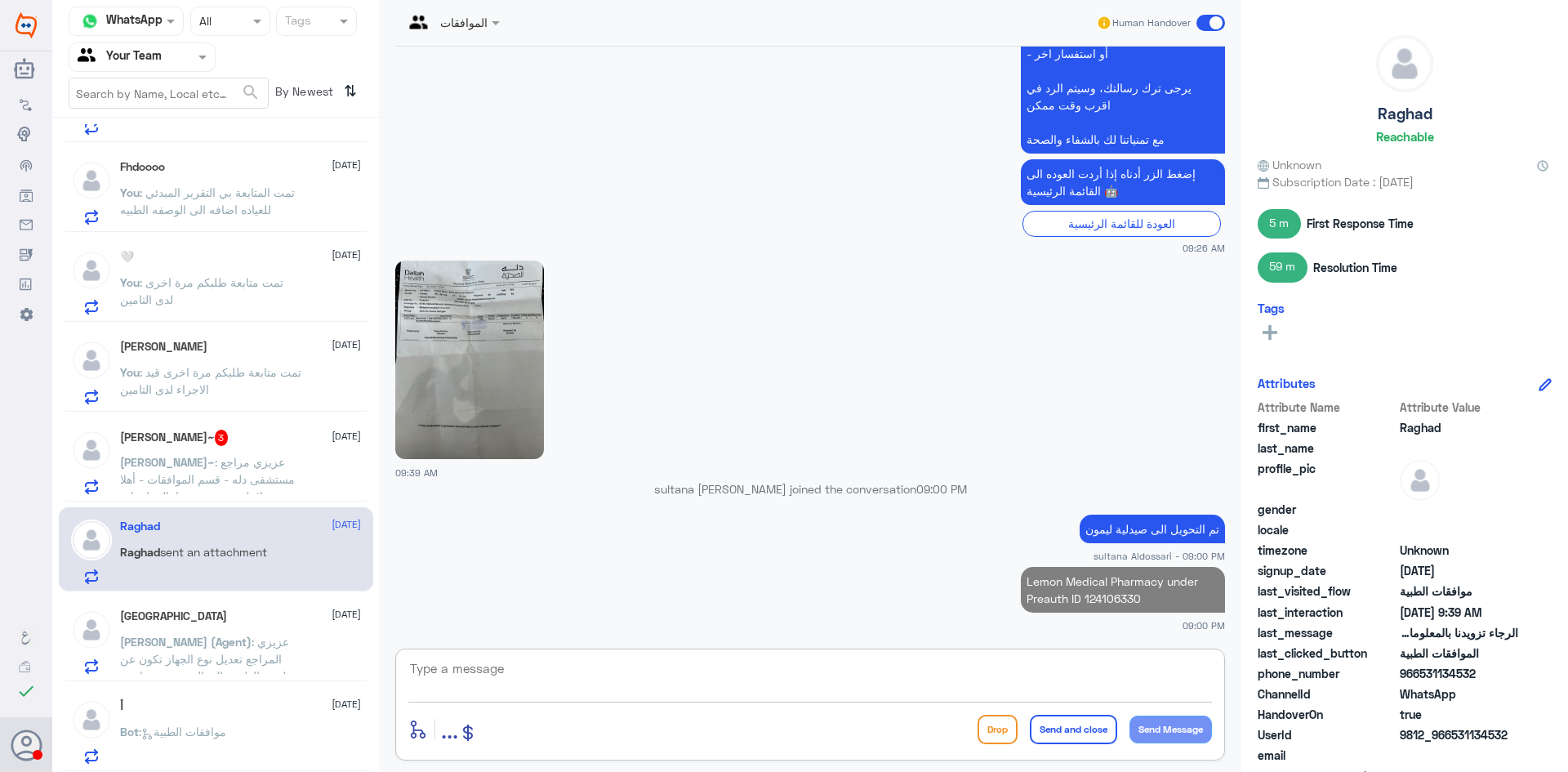
click at [260, 474] on span ": عزيزي مراجع مستشفى دله - قسم الموافقات - أهلا وسهلا بك يرجى تزويدنا بالمعلوما…" at bounding box center [207, 582] width 174 height 254
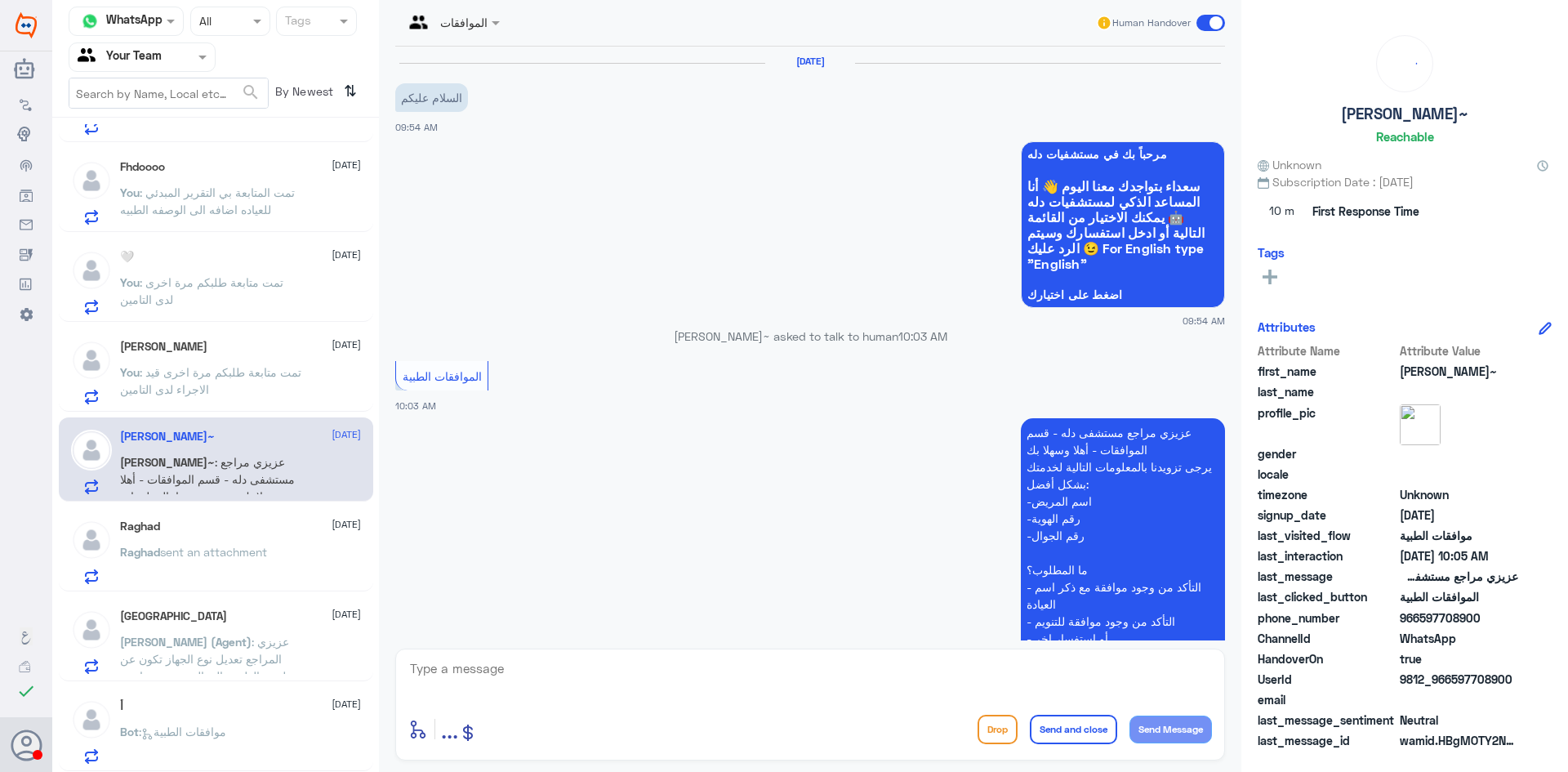
scroll to position [485, 0]
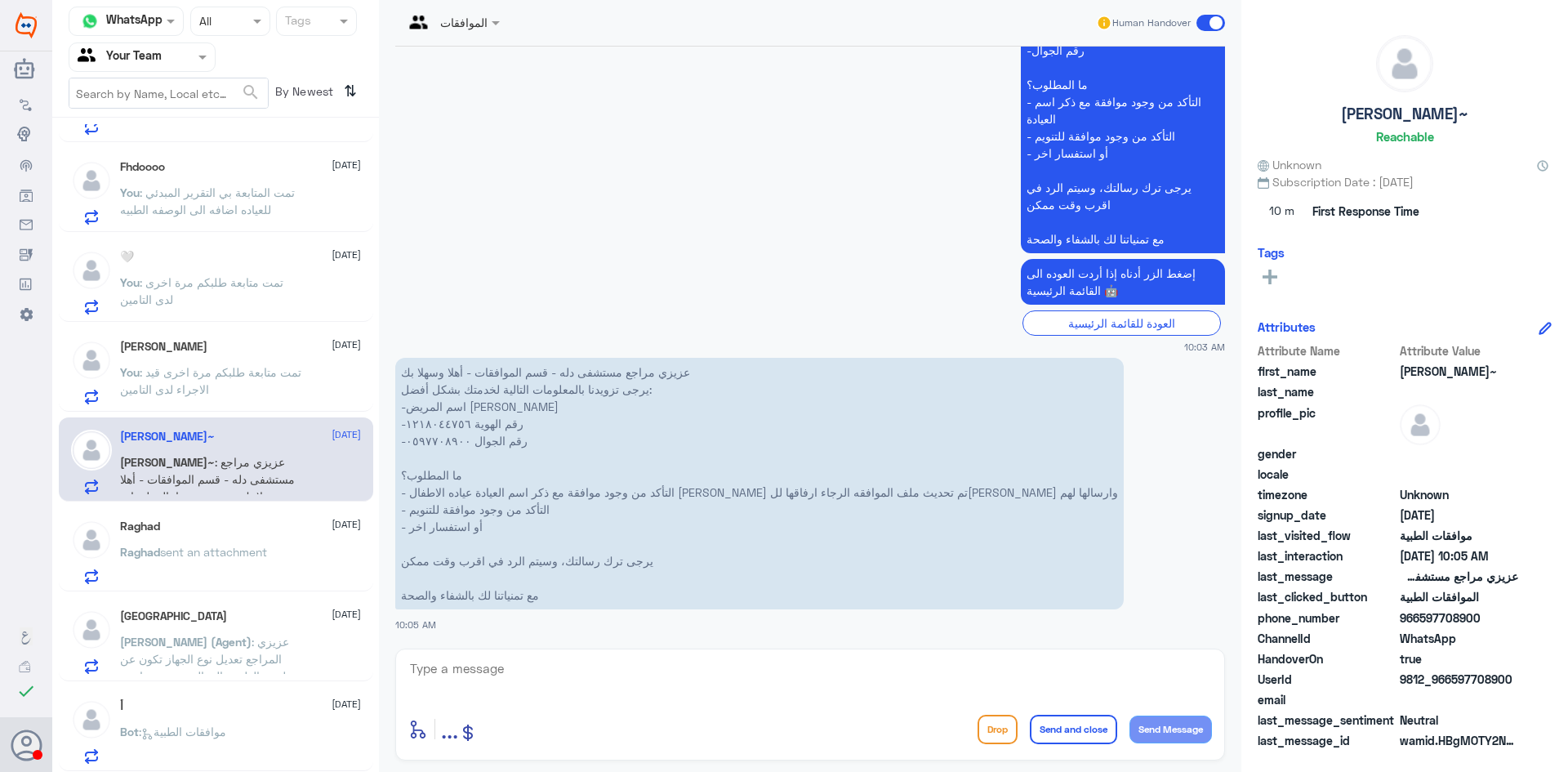
click at [437, 676] on textarea at bounding box center [809, 677] width 803 height 40
click at [220, 552] on span "sent an attachment" at bounding box center [213, 551] width 107 height 14
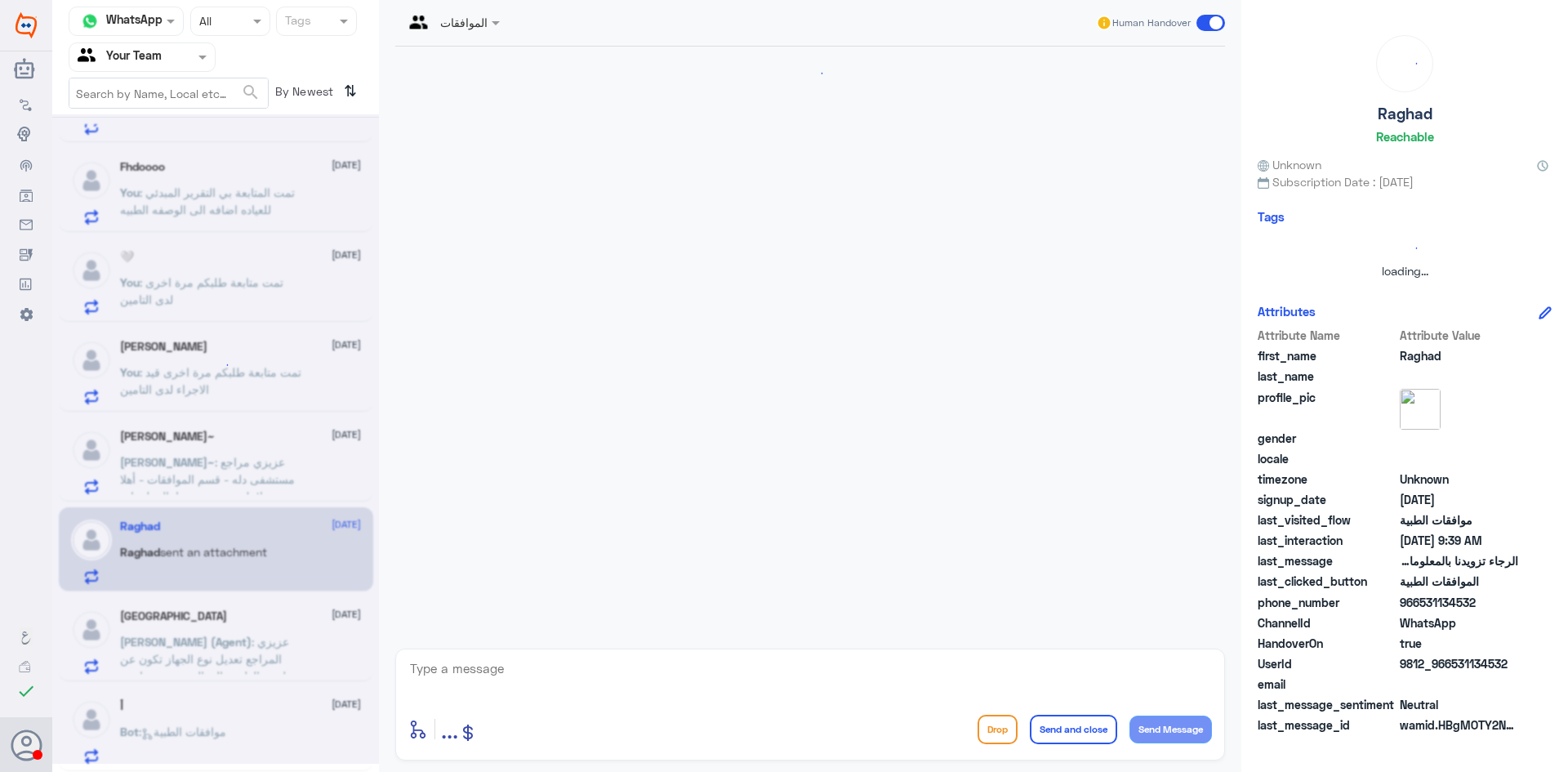
scroll to position [1389, 0]
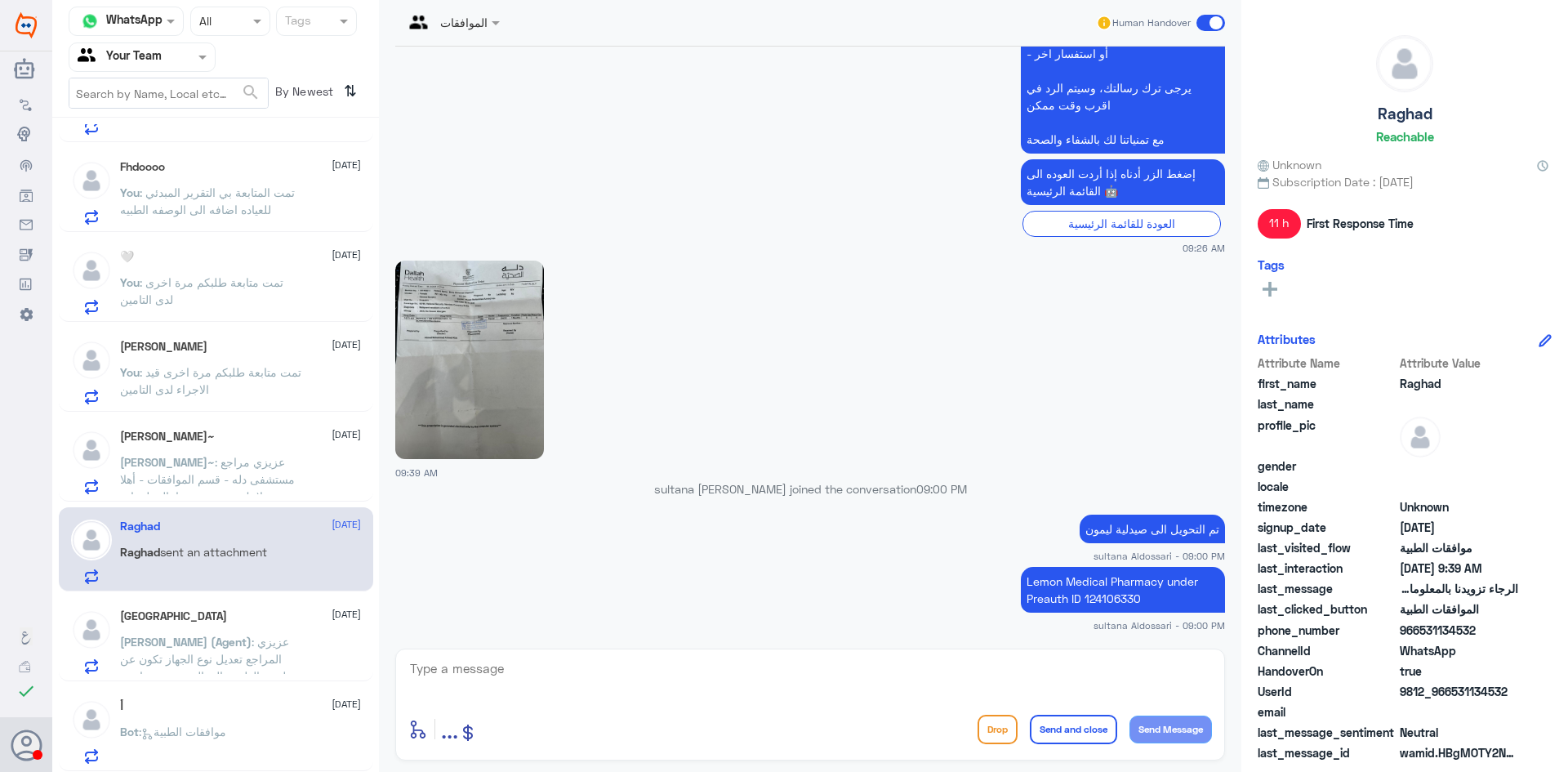
click at [239, 653] on span ": عزيزي المراجع تعديل نوع الجهاز تكون عن طريق الطبيب المعالج , يجب مراجعة الطبي…" at bounding box center [209, 676] width 178 height 82
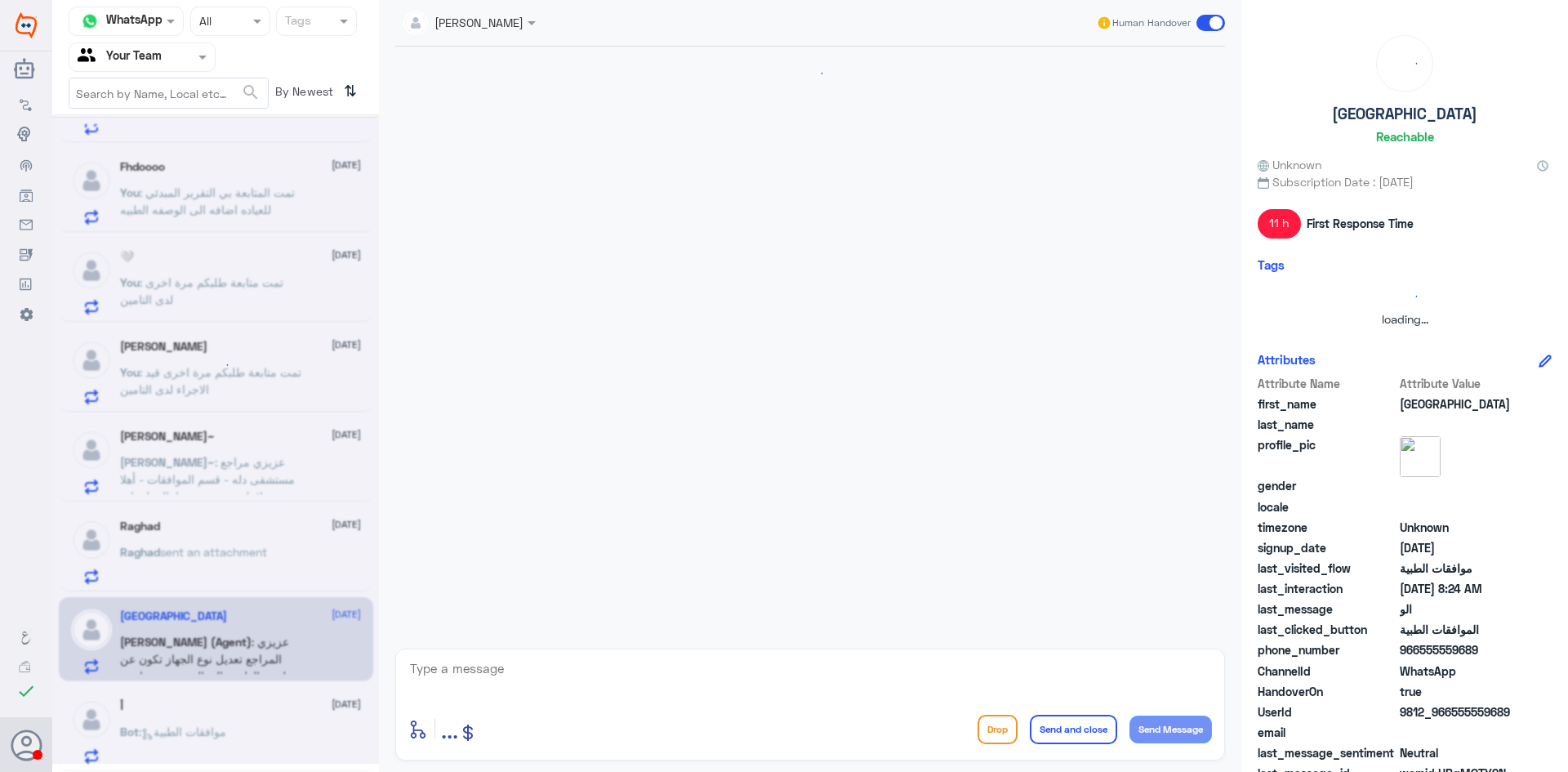
scroll to position [1737, 0]
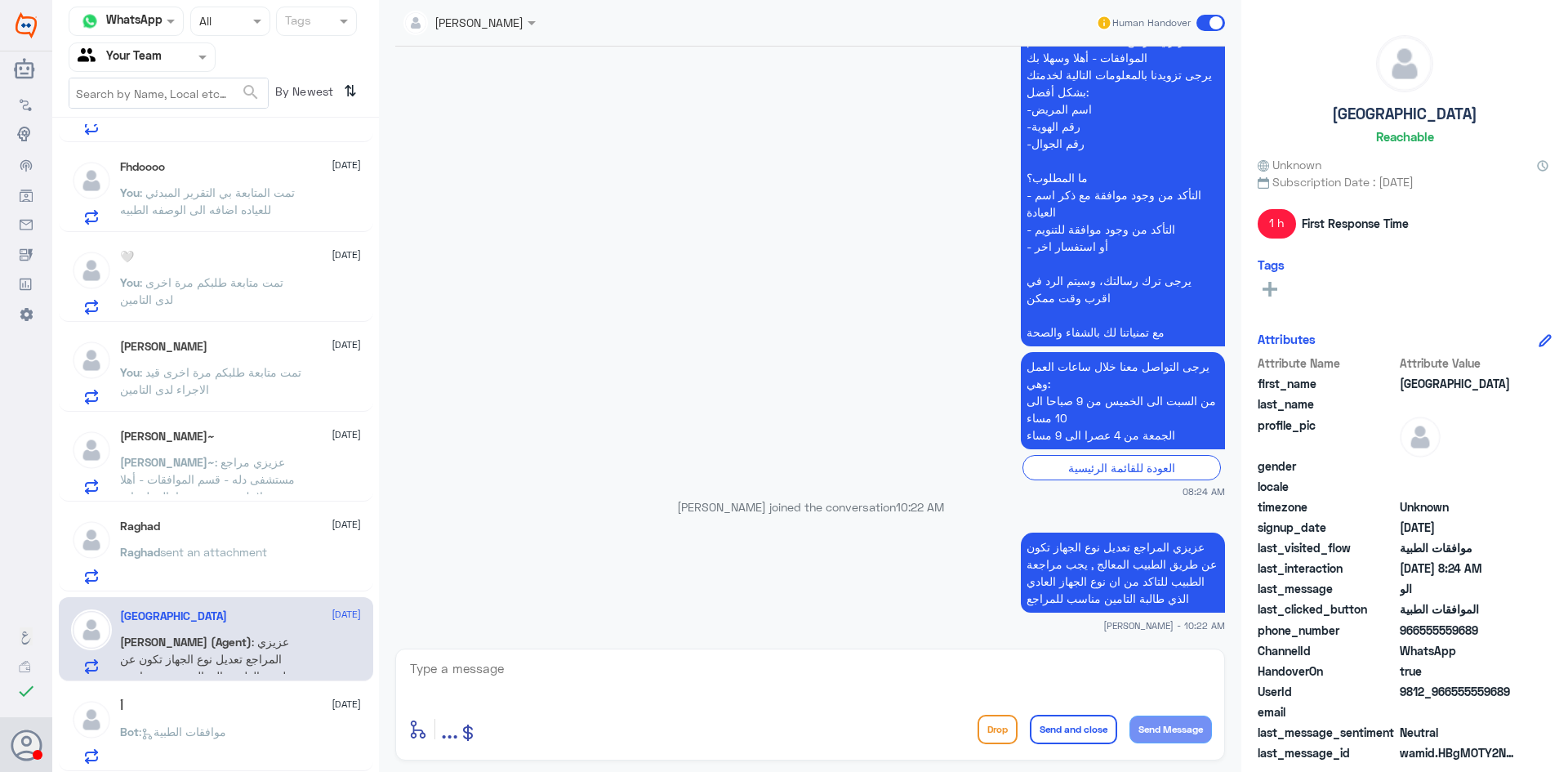
click at [226, 747] on p "Bot : موافقات الطبية" at bounding box center [173, 743] width 106 height 41
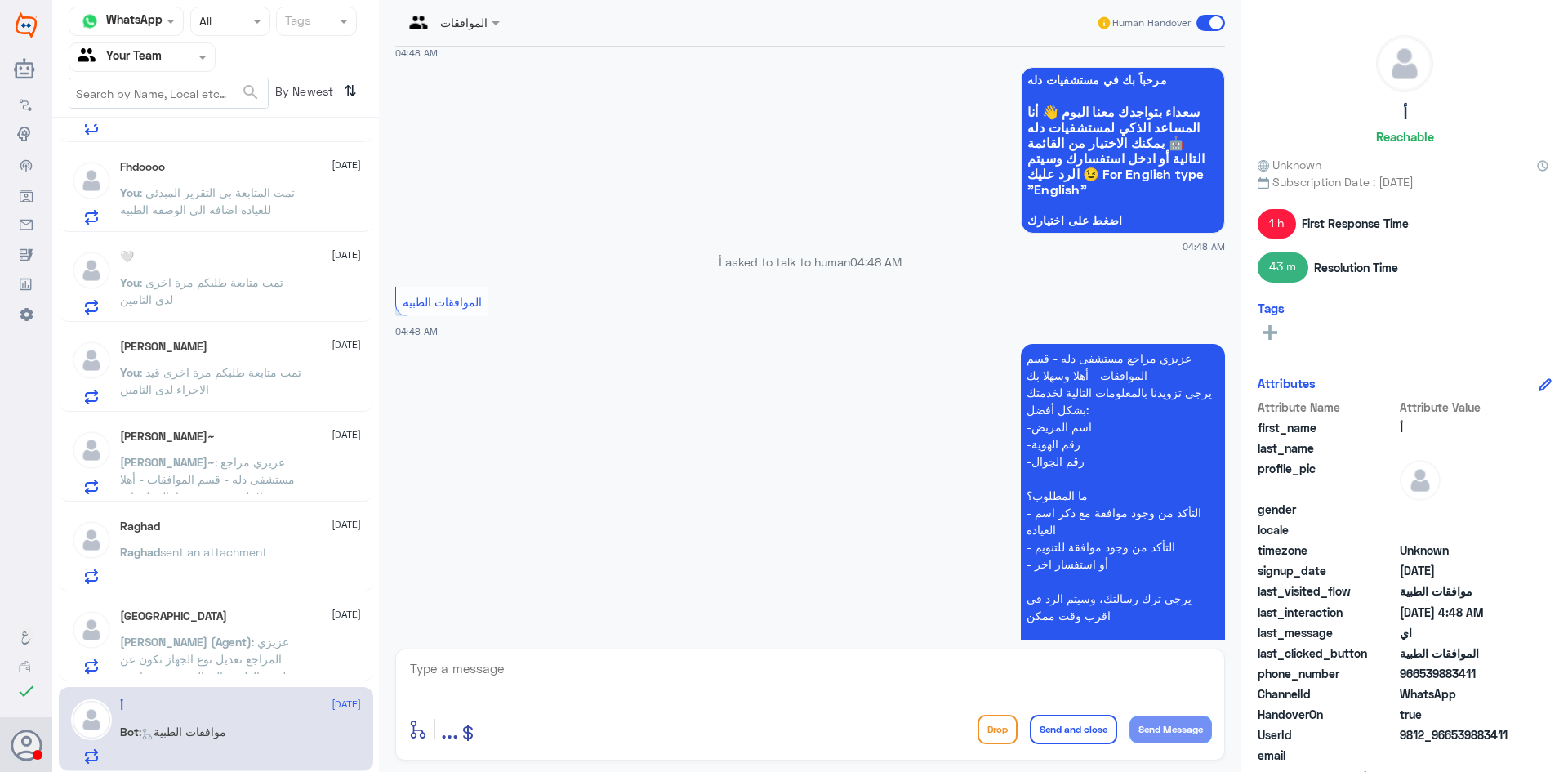
scroll to position [1406, 0]
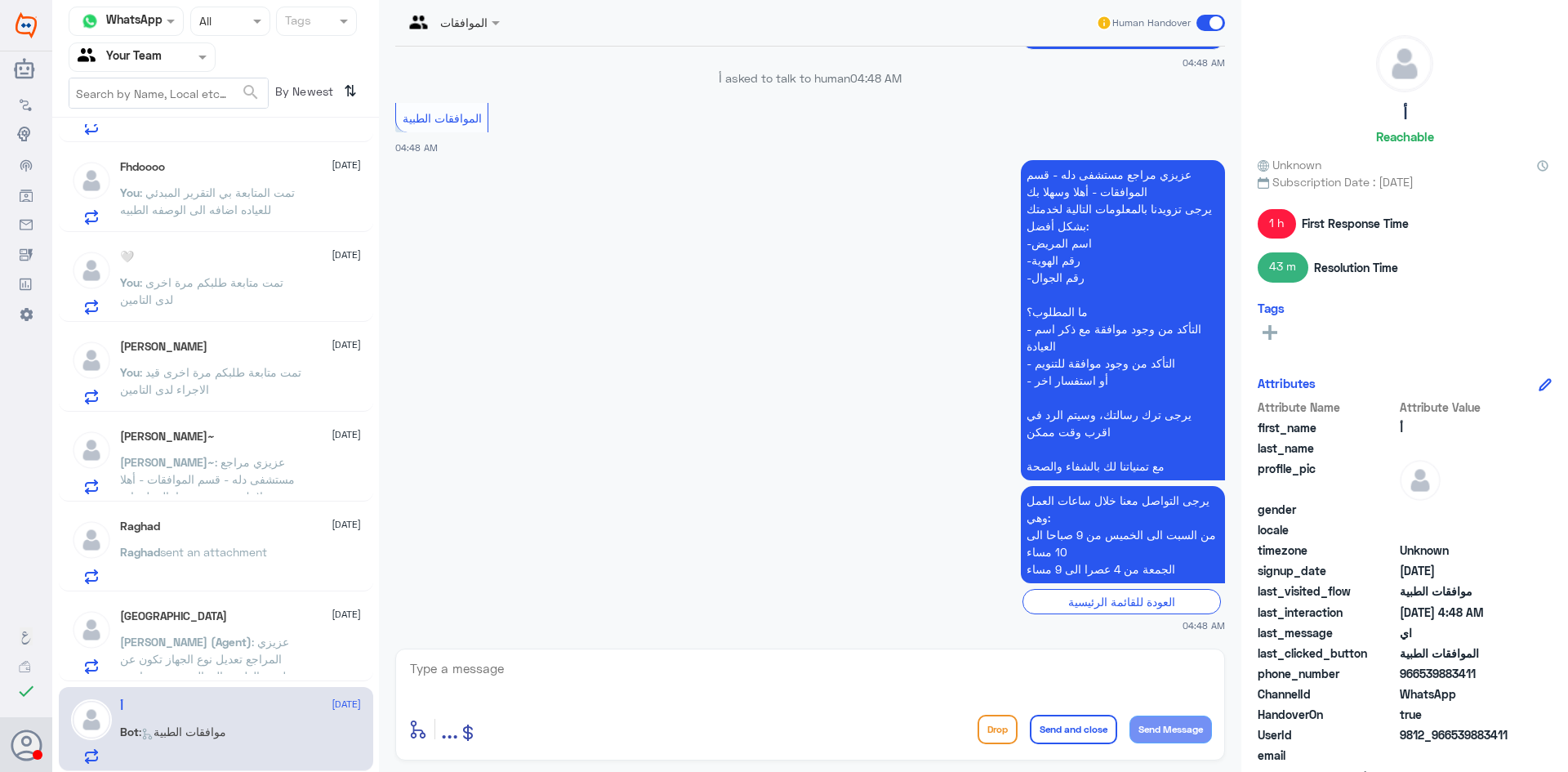
click at [713, 681] on textarea at bounding box center [809, 677] width 803 height 40
type textarea "مرحبا كيف اقدر اساعدك"
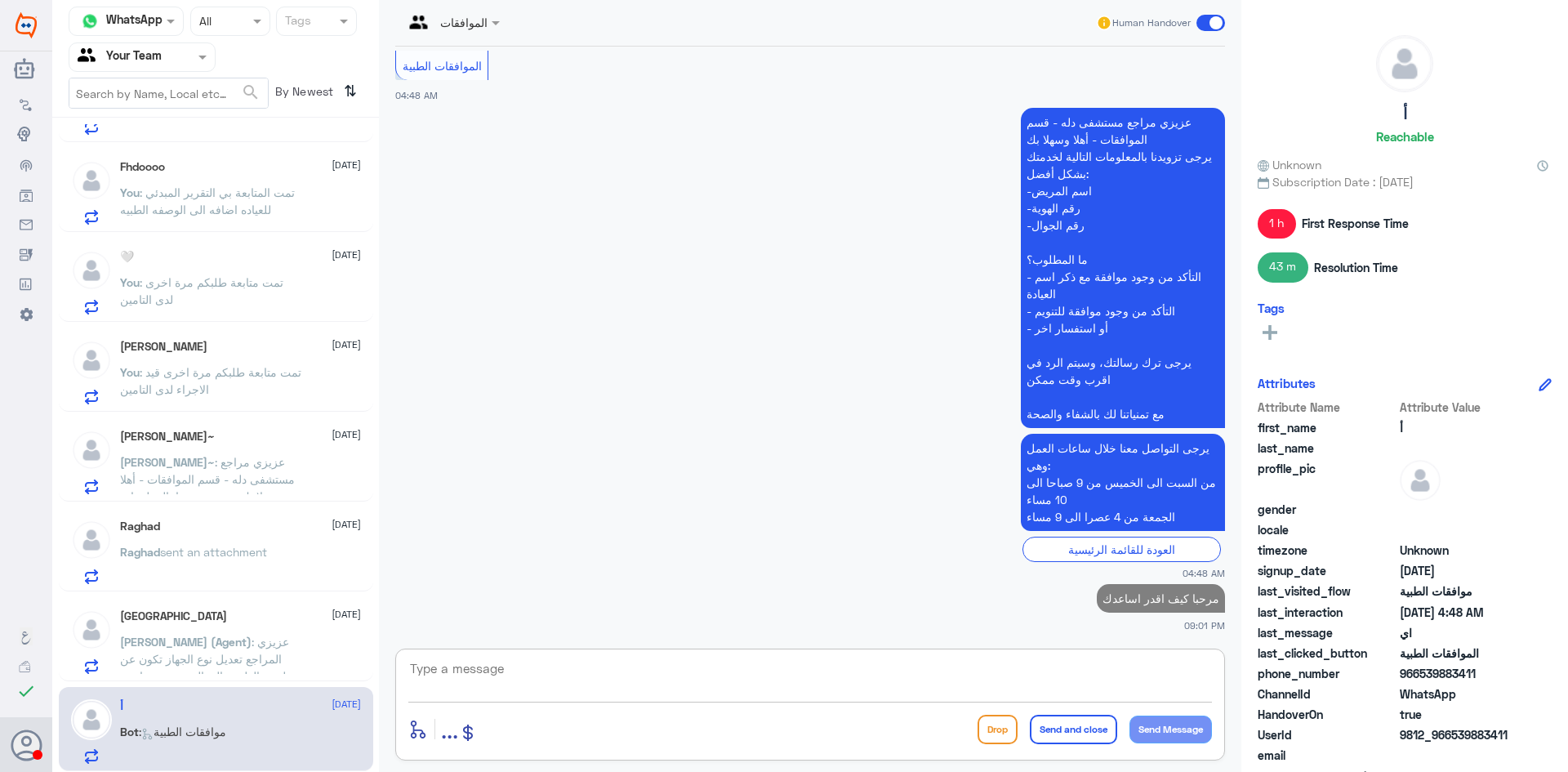
click at [253, 648] on span ": عزيزي المراجع تعديل نوع الجهاز تكون عن طريق الطبيب المعالج , يجب مراجعة الطبي…" at bounding box center [209, 676] width 178 height 82
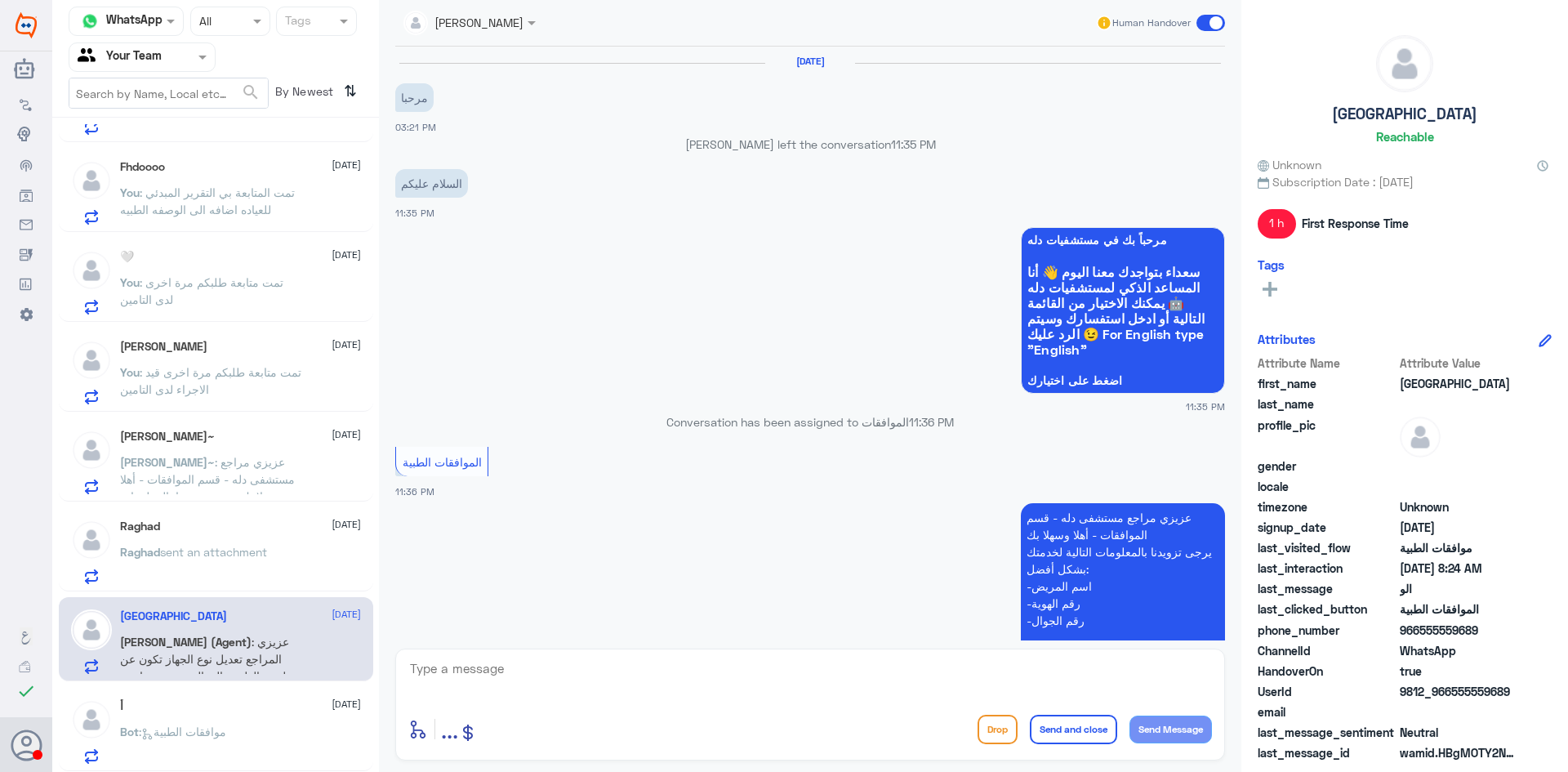
scroll to position [1737, 0]
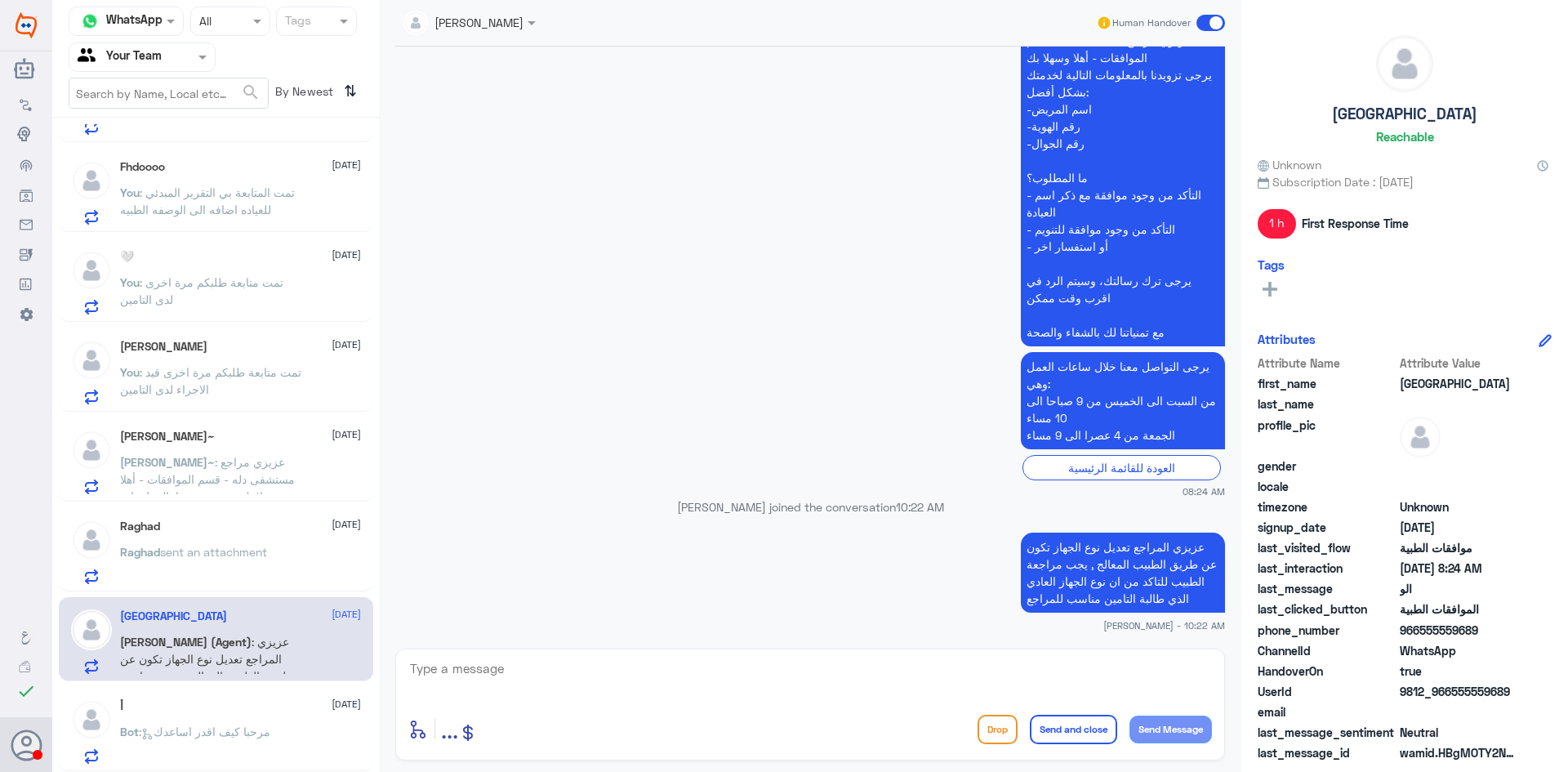
click at [249, 553] on span "sent an attachment" at bounding box center [213, 551] width 107 height 14
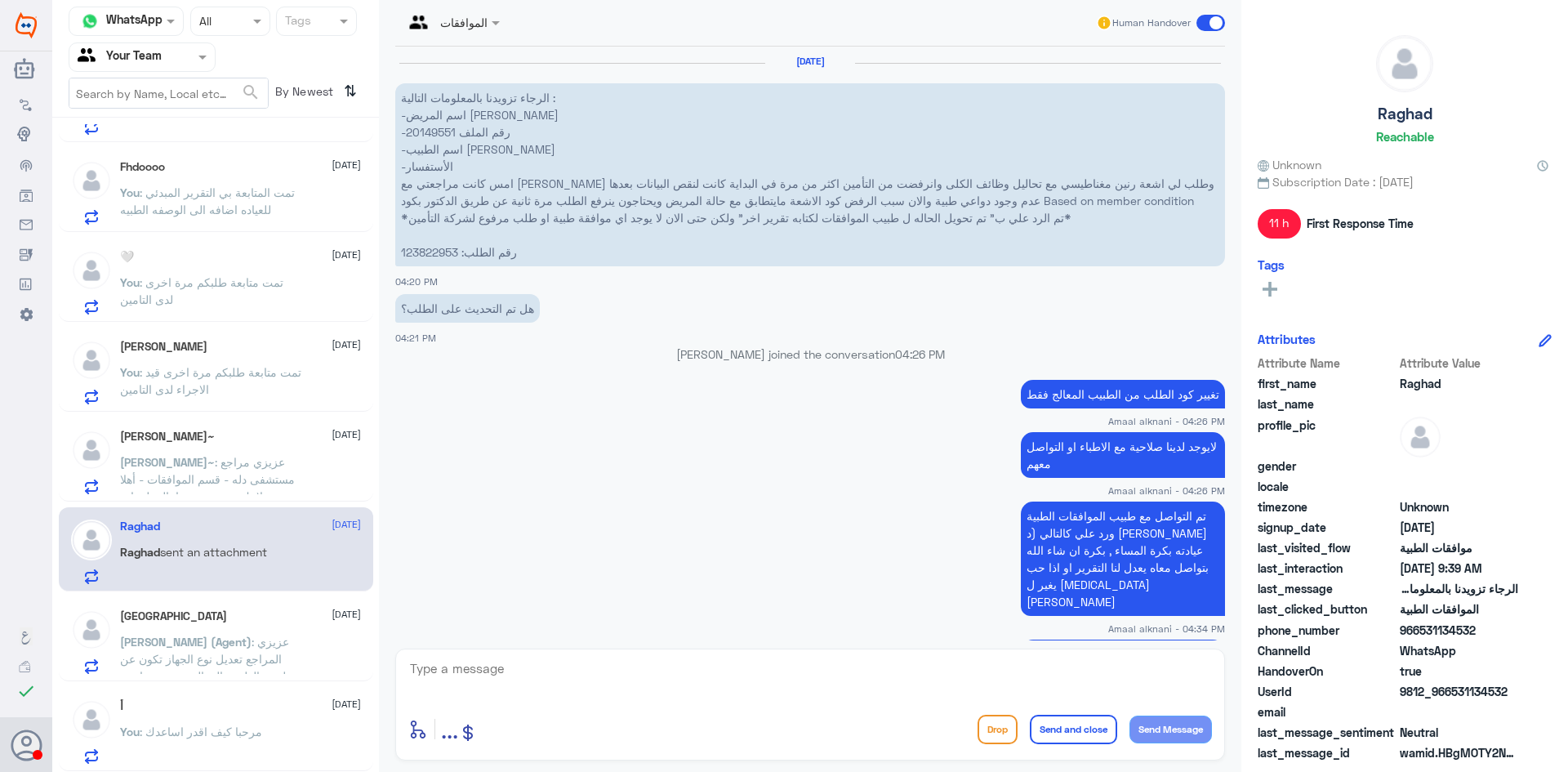
scroll to position [1389, 0]
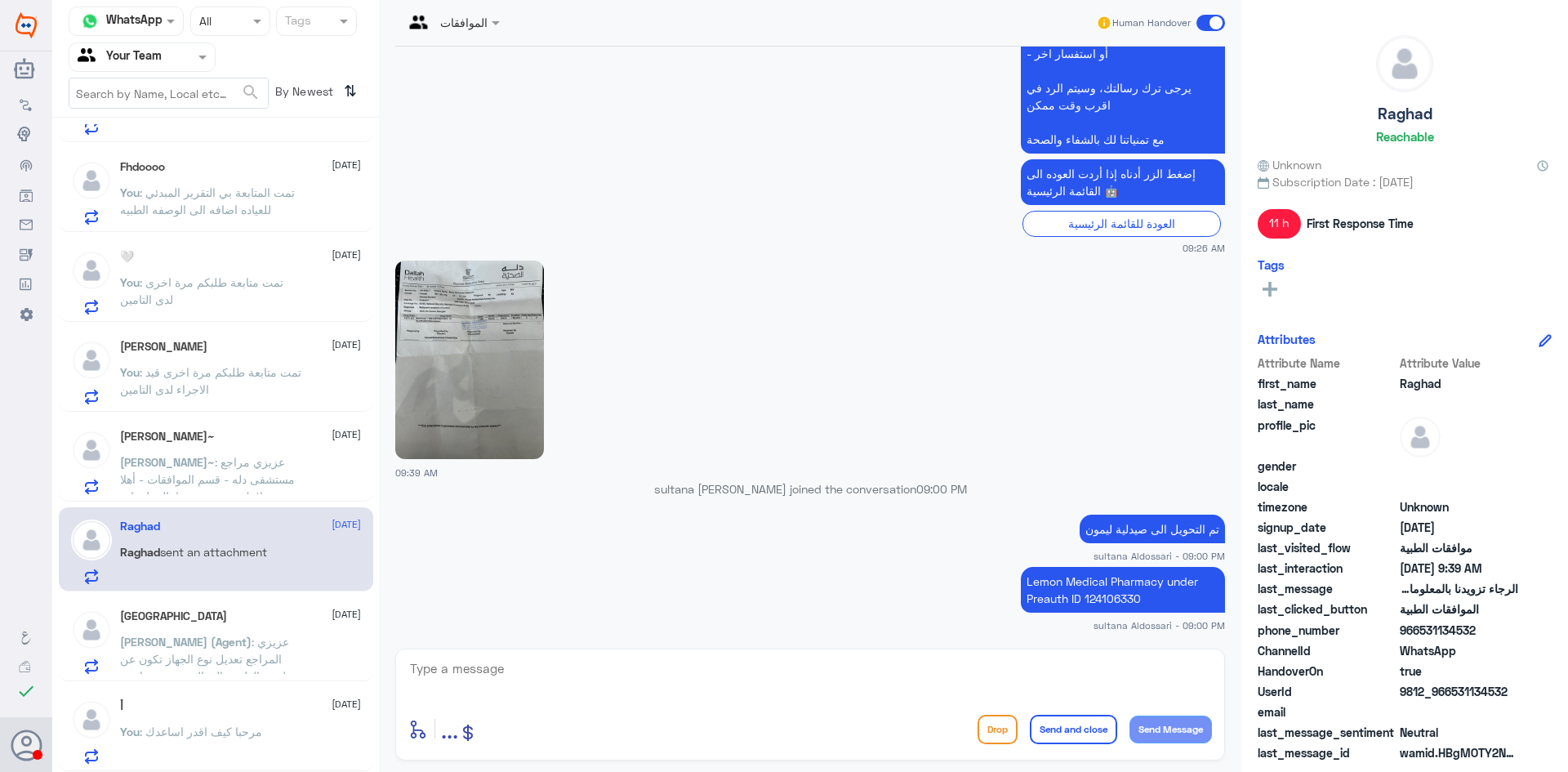
click at [215, 467] on span "[PERSON_NAME]~" at bounding box center [168, 461] width 95 height 14
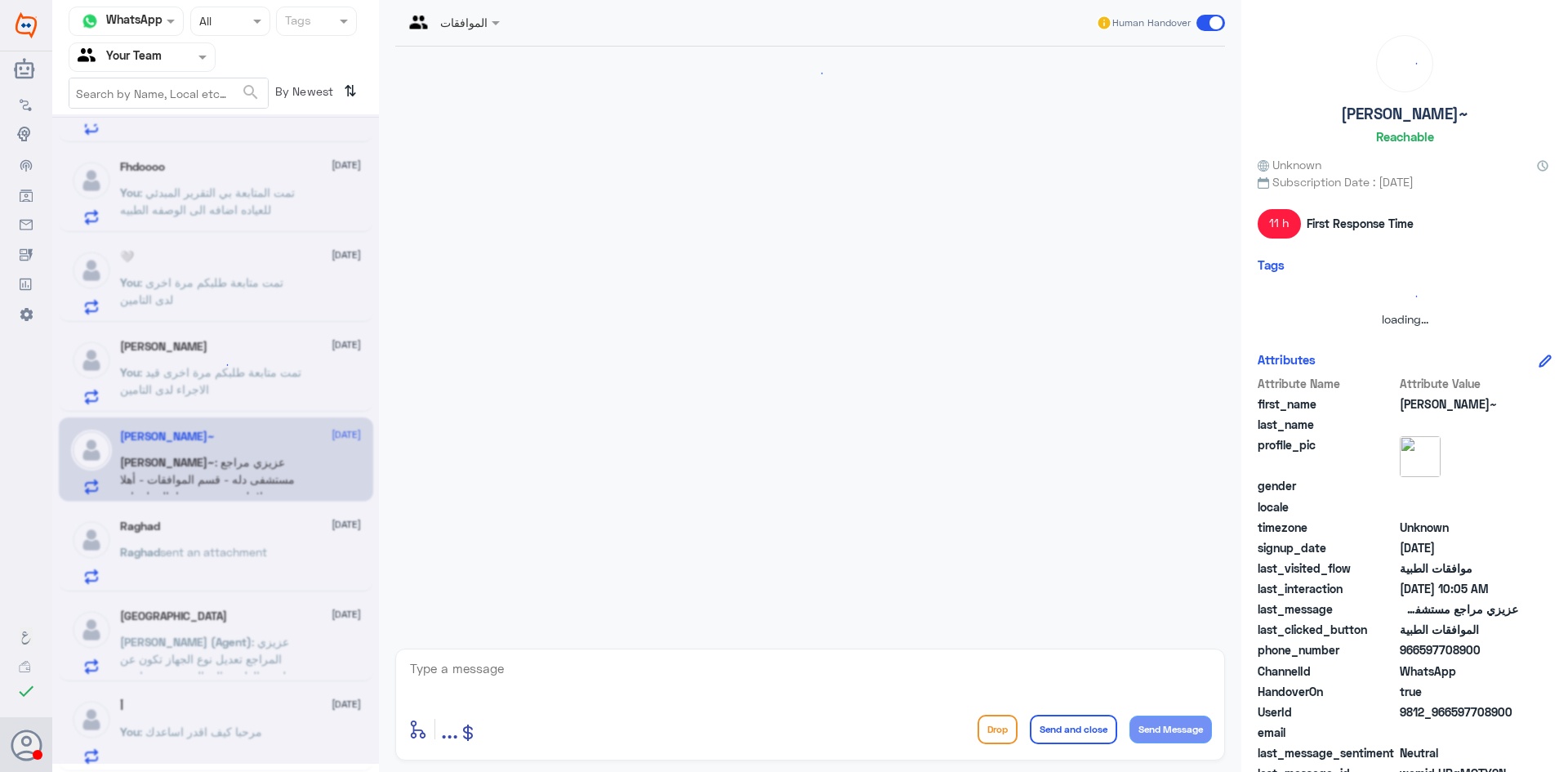
scroll to position [485, 0]
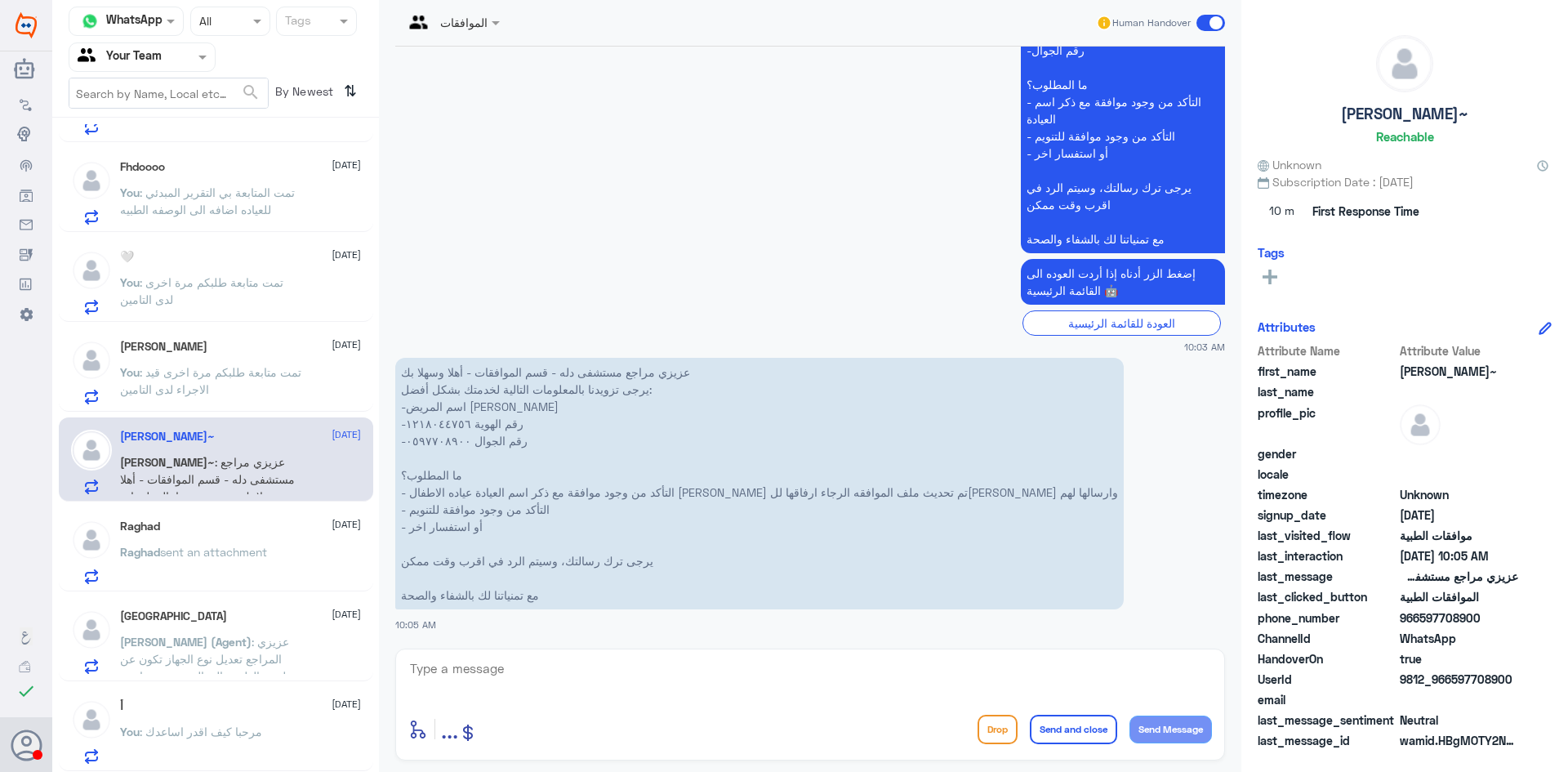
click at [276, 392] on p "You : تمت متابعة طلبكم مرة اخرى قيد الاجراء لدى التامين" at bounding box center [212, 383] width 184 height 41
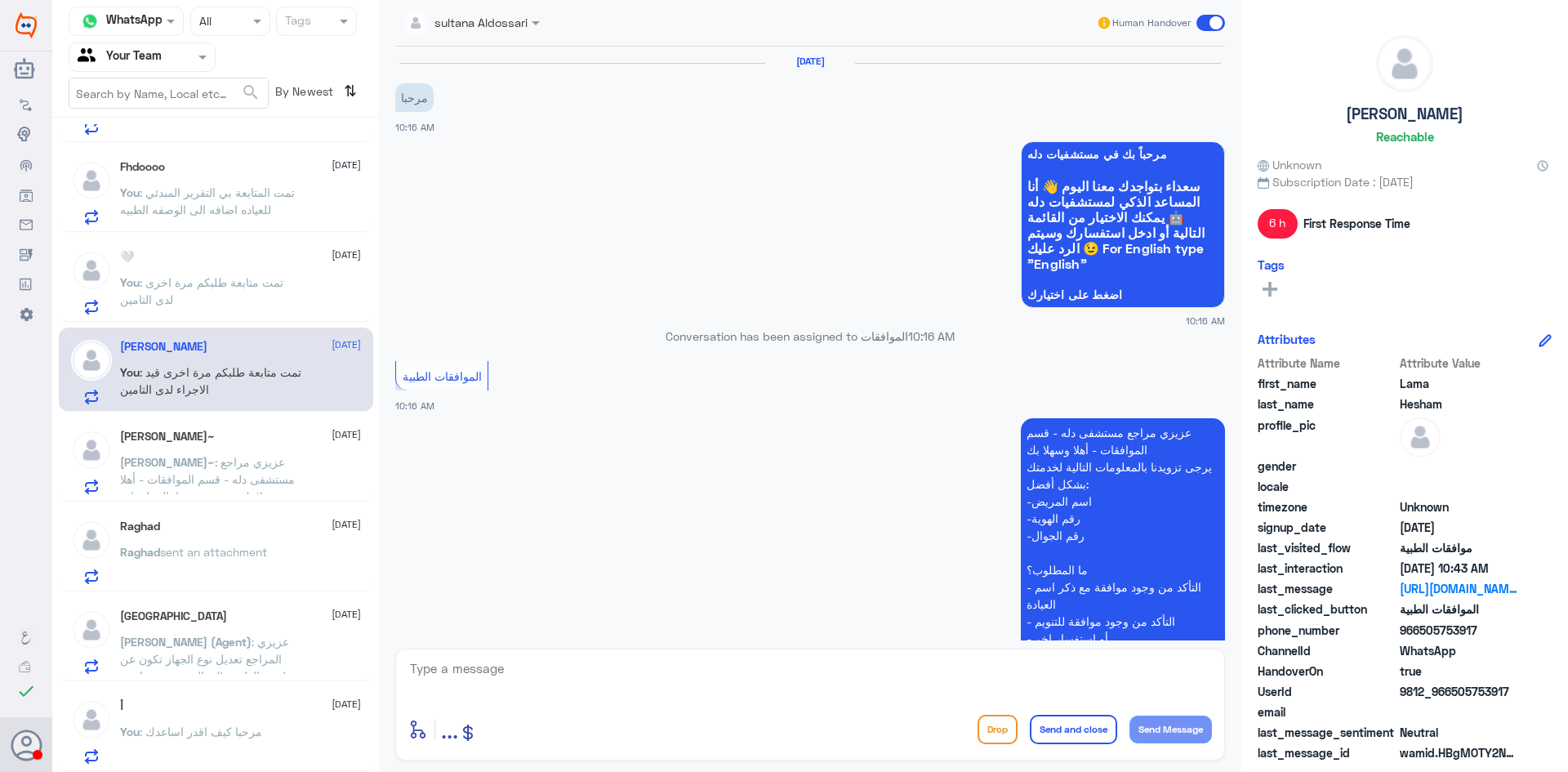
scroll to position [815, 0]
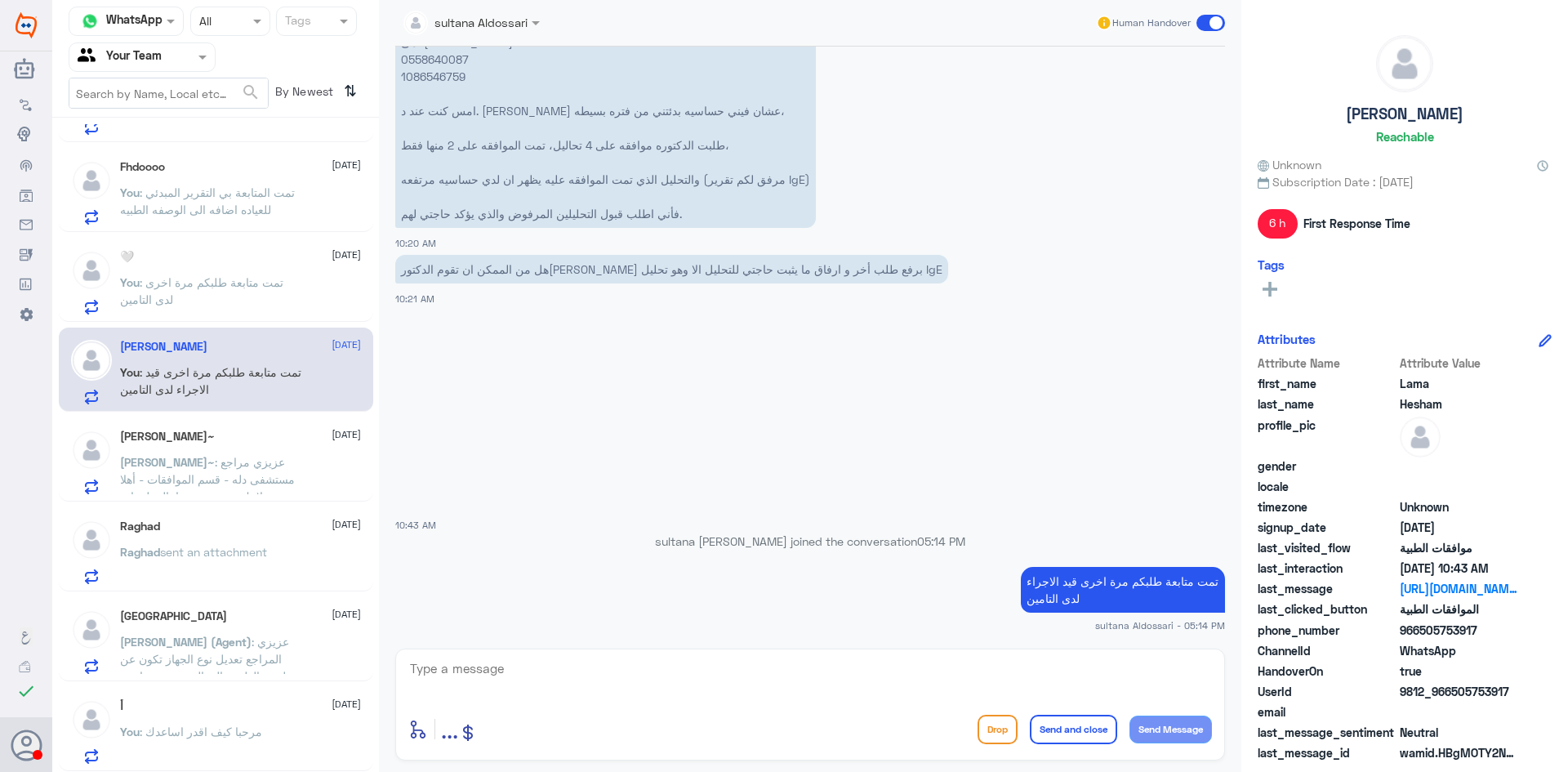
click at [240, 304] on p "You : تمت متابعة طلبكم مرة اخرى لدى التامين" at bounding box center [212, 294] width 184 height 41
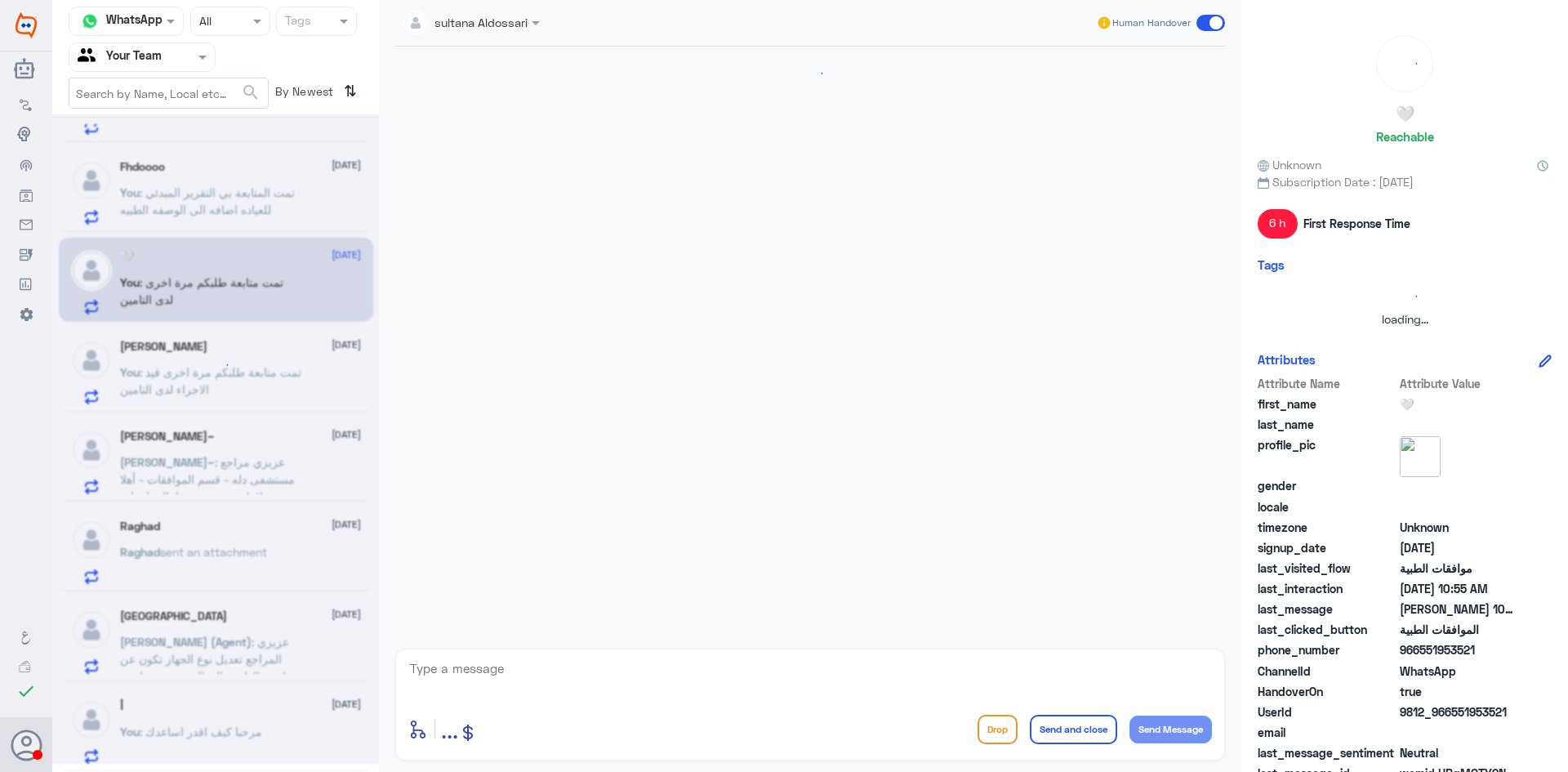
scroll to position [413, 0]
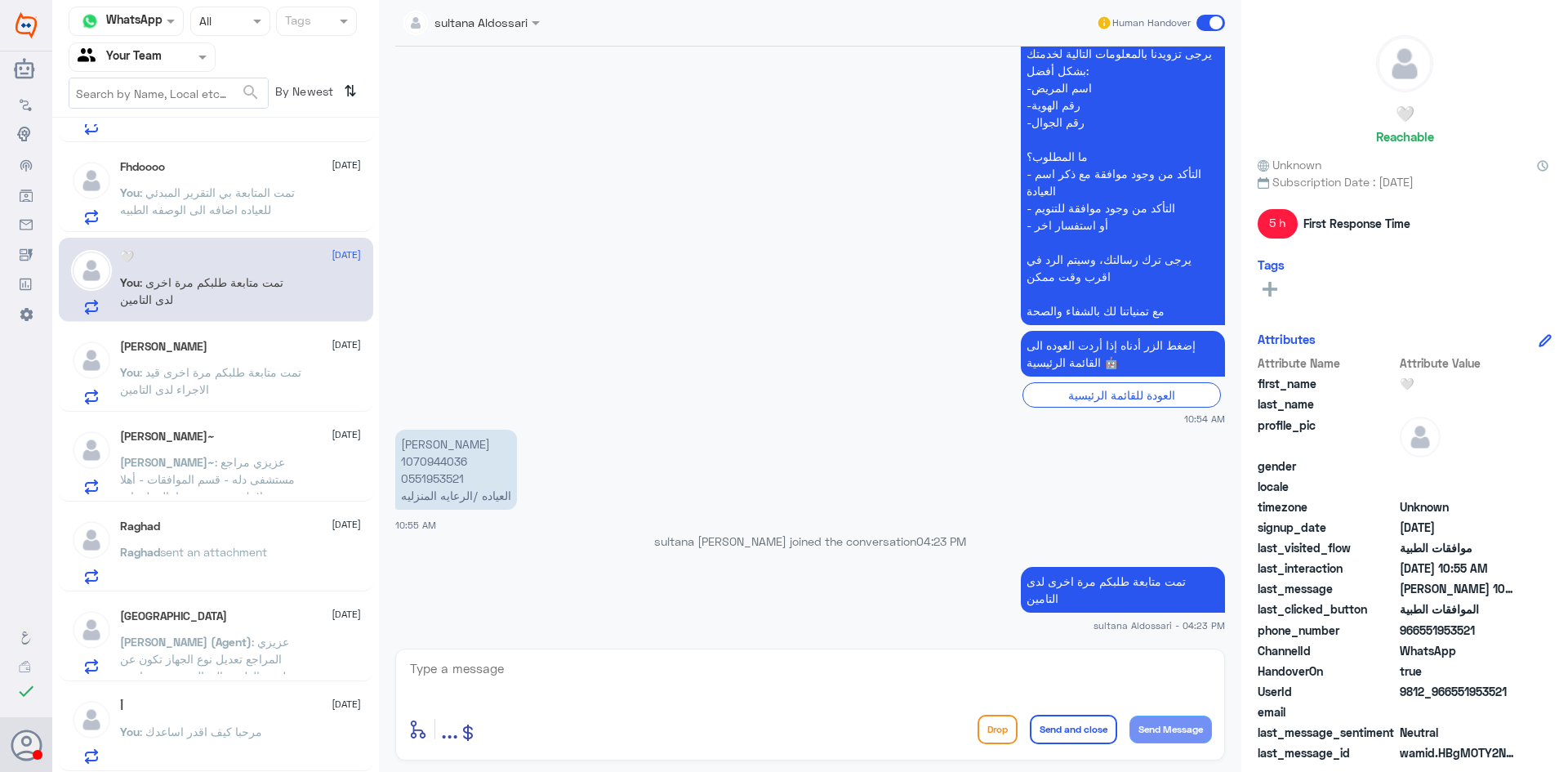
click at [220, 179] on div "Fhdoooo 13 October You : تمت المتابعة بي التقرير المبدئي للعياده اضافه الى الوص…" at bounding box center [240, 192] width 241 height 64
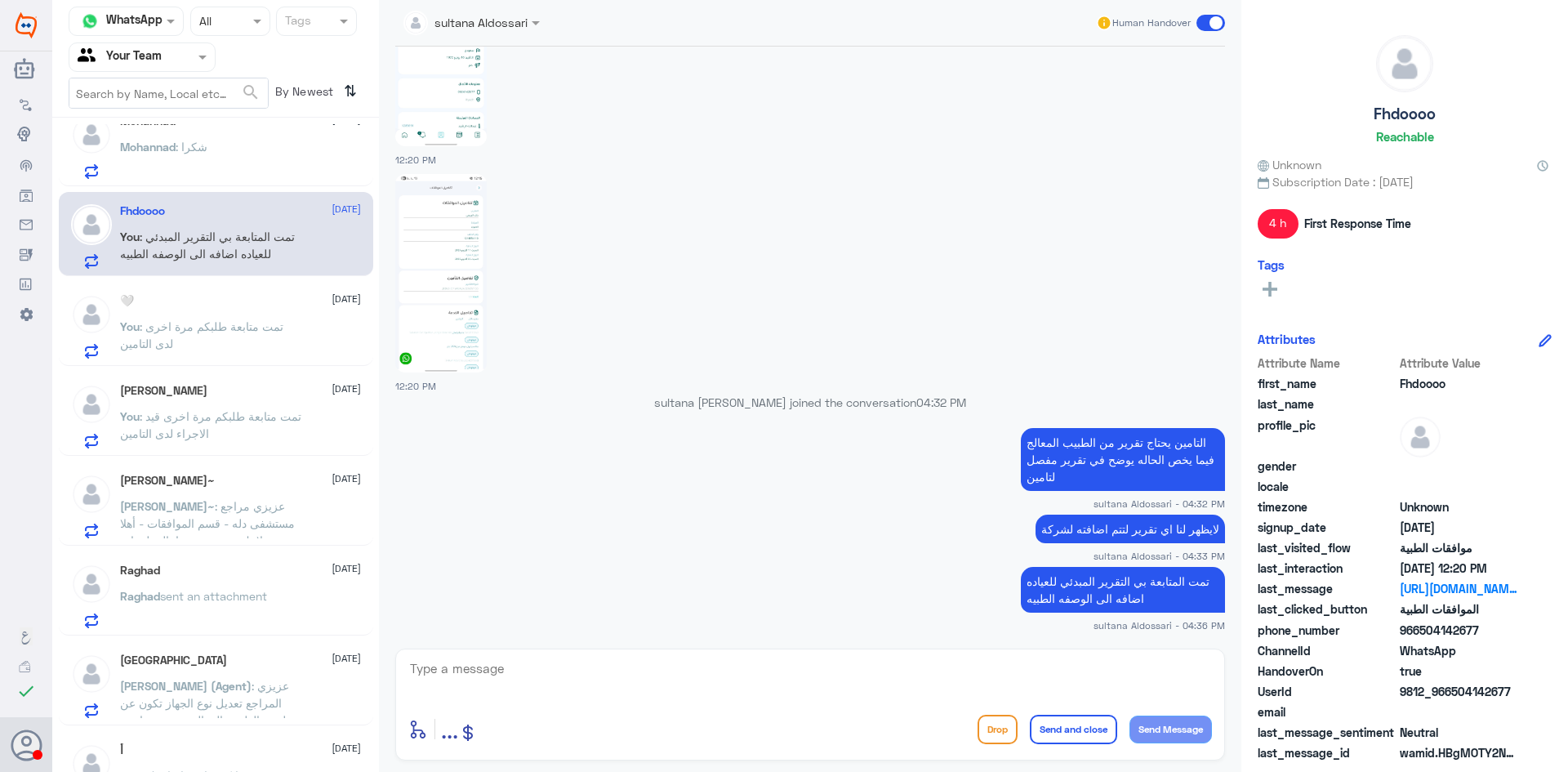
scroll to position [1966, 0]
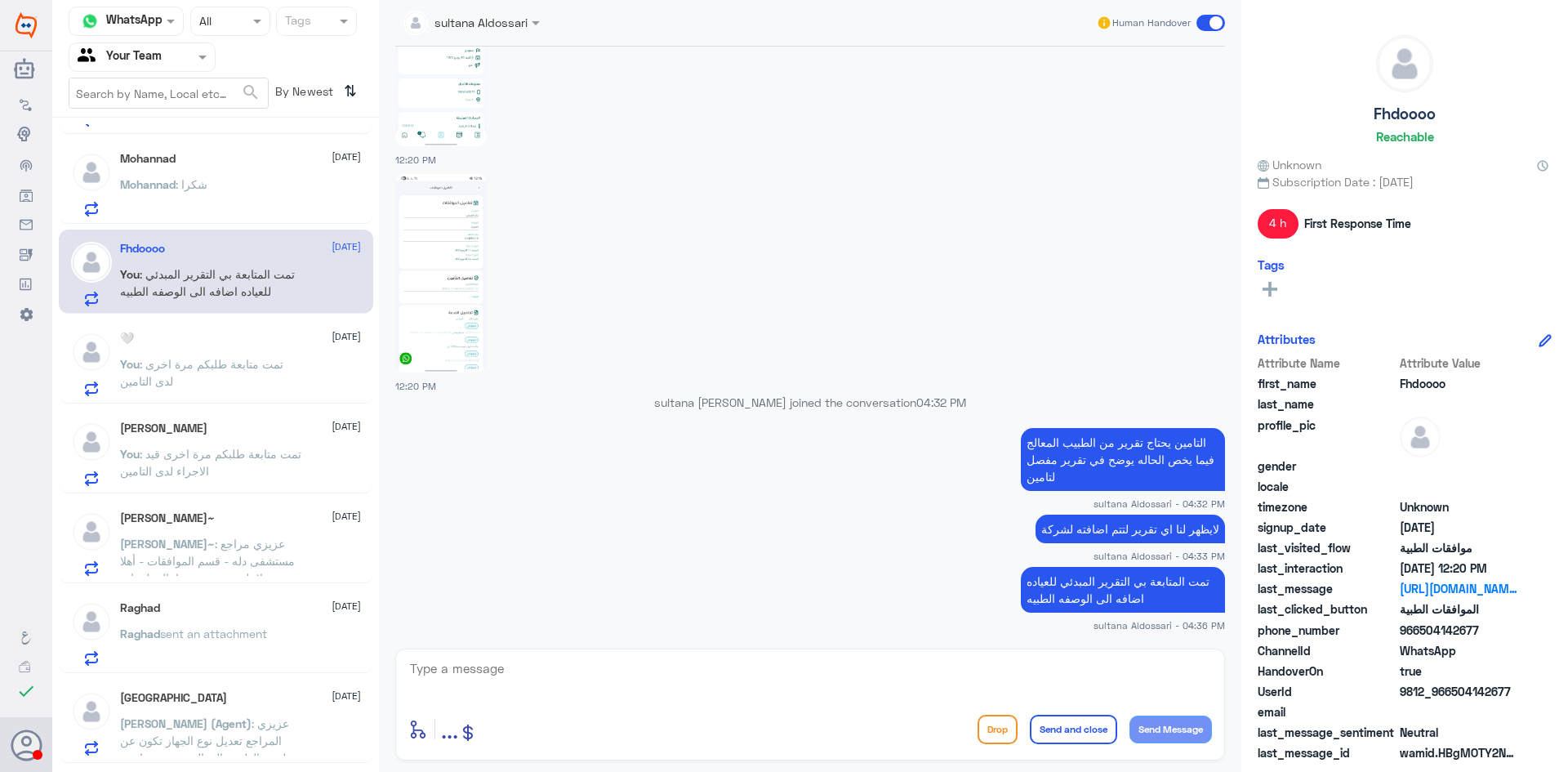
click at [217, 190] on div "Mohannad : شكرا" at bounding box center [240, 197] width 241 height 36
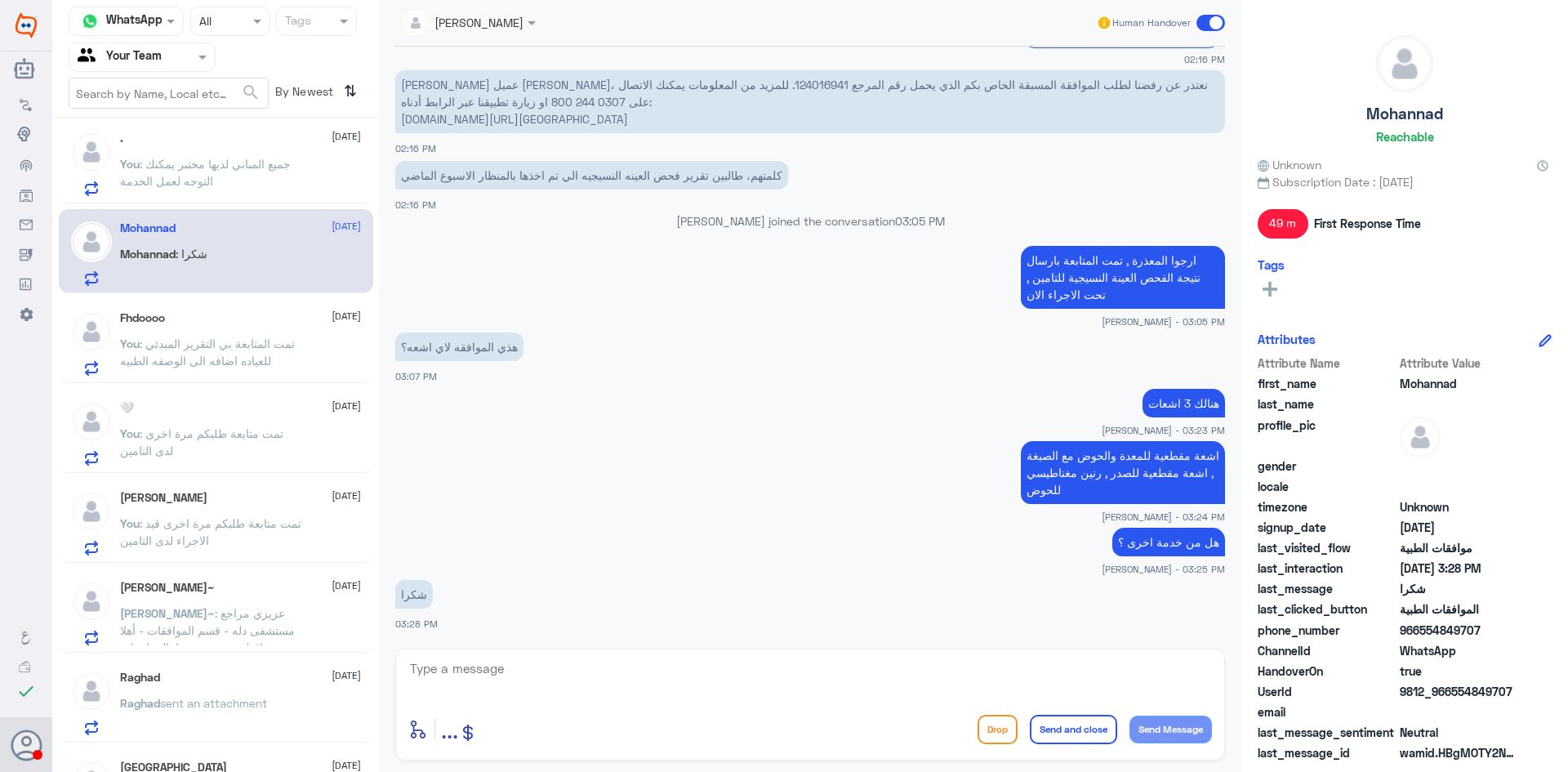
scroll to position [1803, 0]
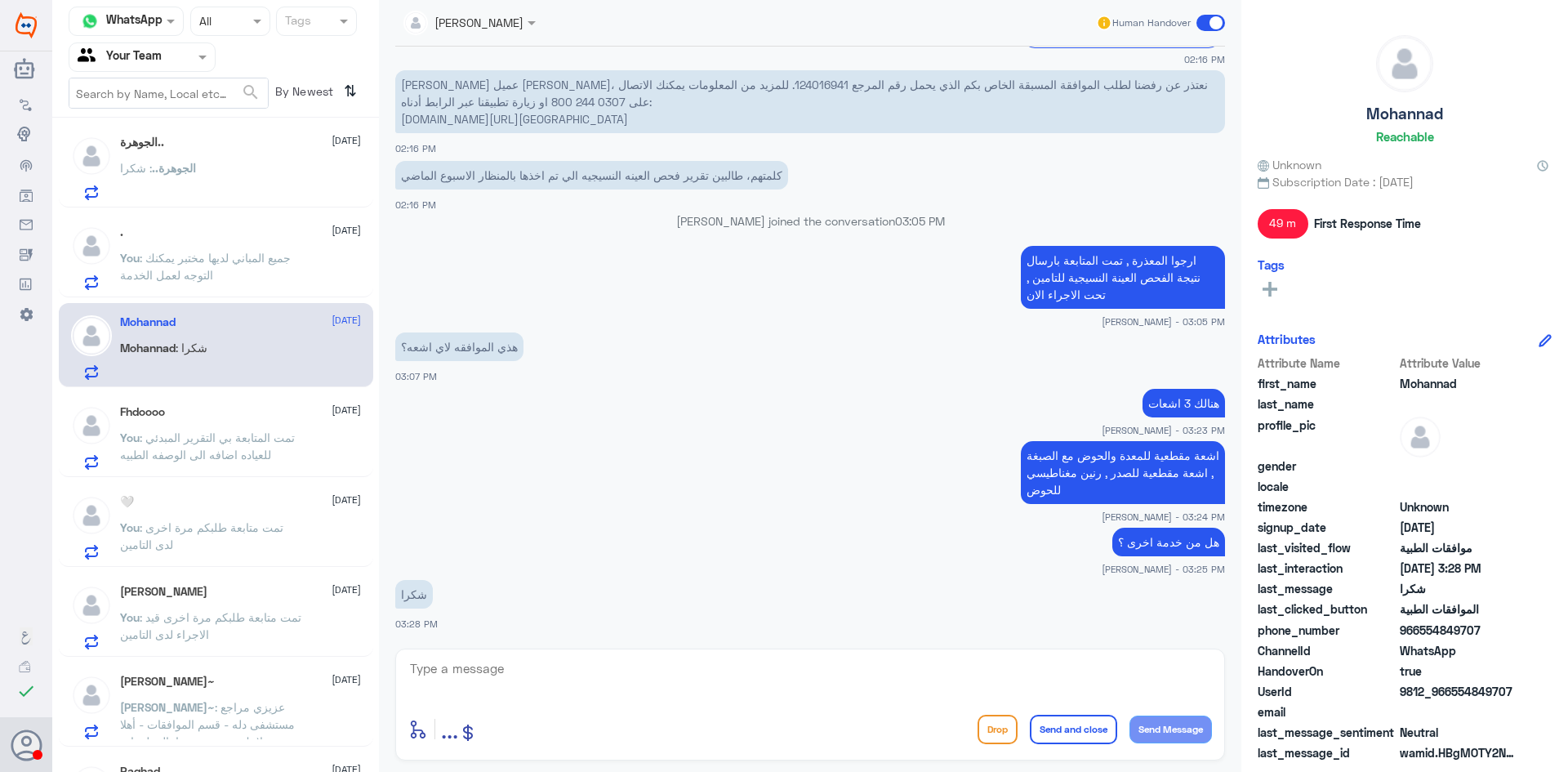
click at [240, 250] on p "You : جميع المباني لديها مختبر يمكنك التوجه لعمل الخدمة" at bounding box center [212, 269] width 184 height 41
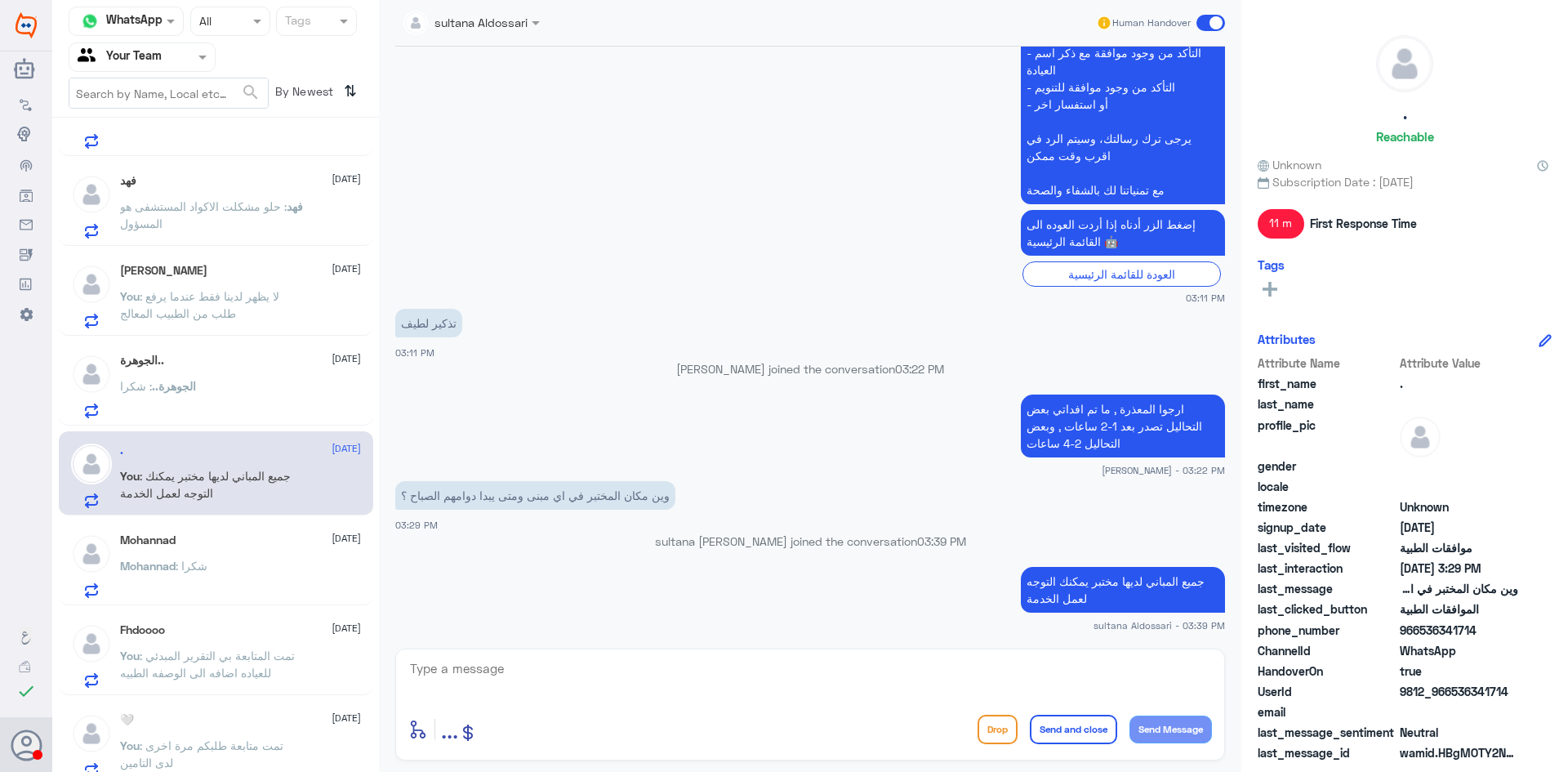
scroll to position [1558, 0]
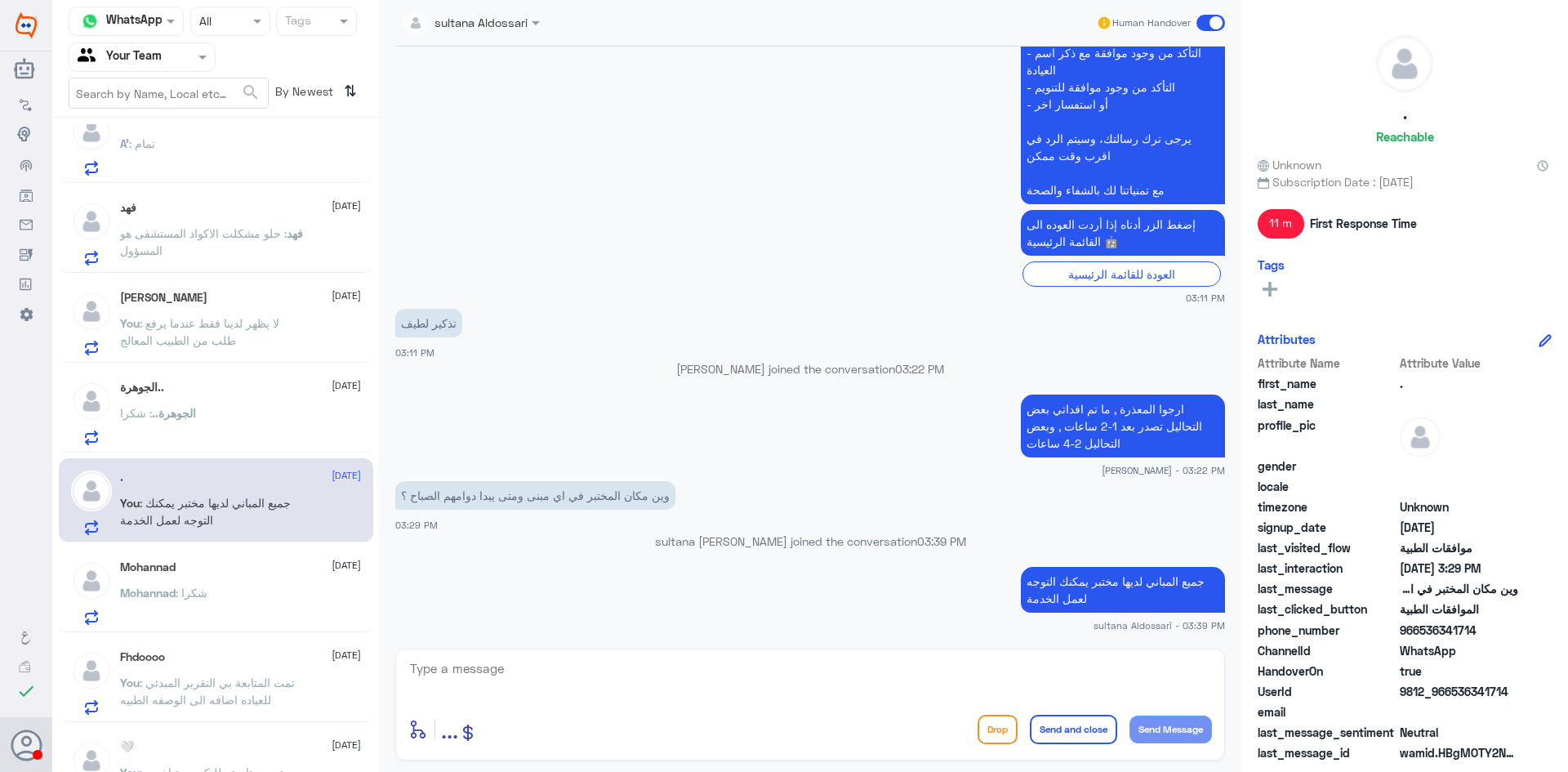
click at [247, 389] on div "الجوهرة.. 13 October" at bounding box center [240, 388] width 241 height 14
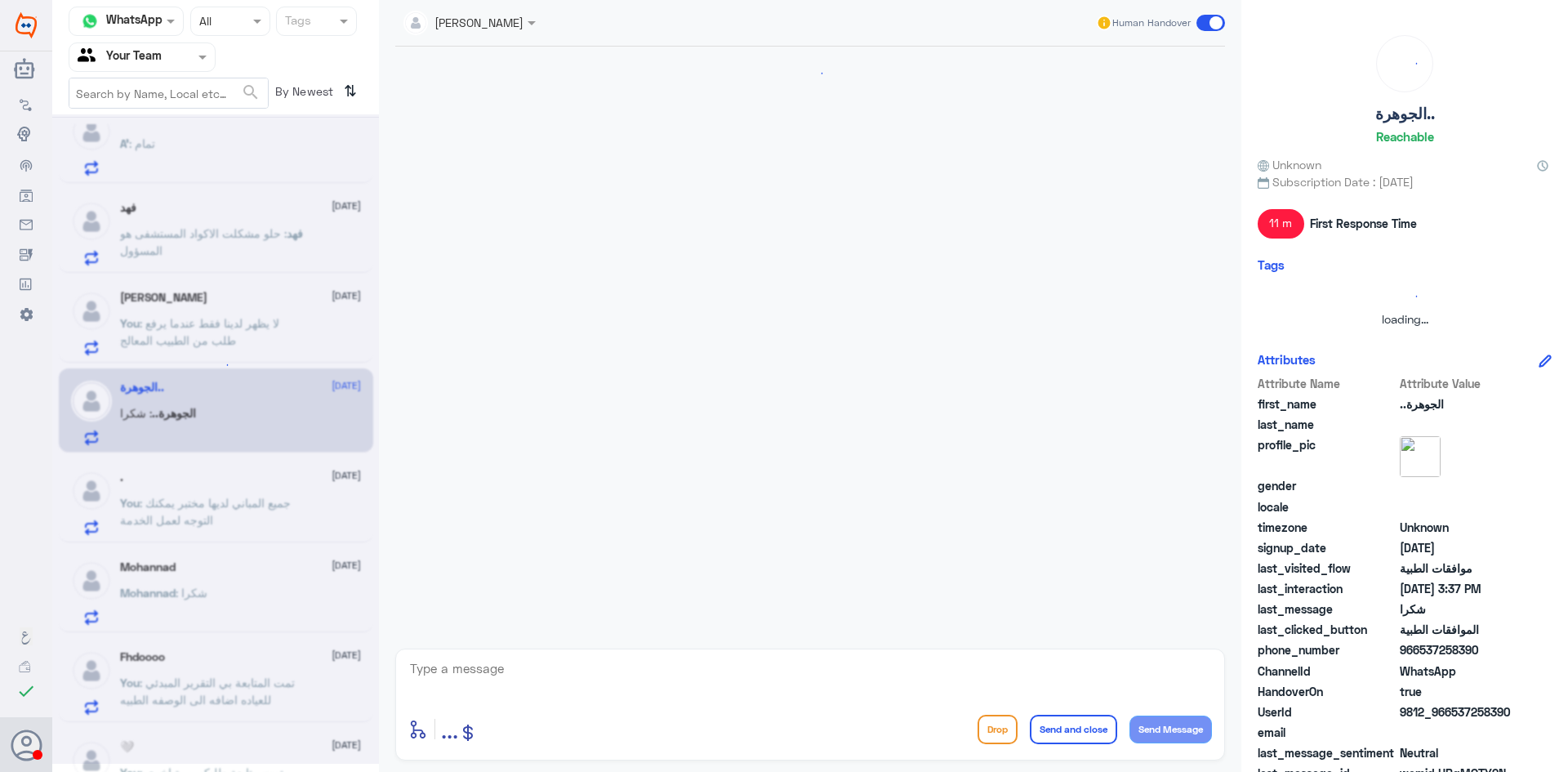
scroll to position [1315, 0]
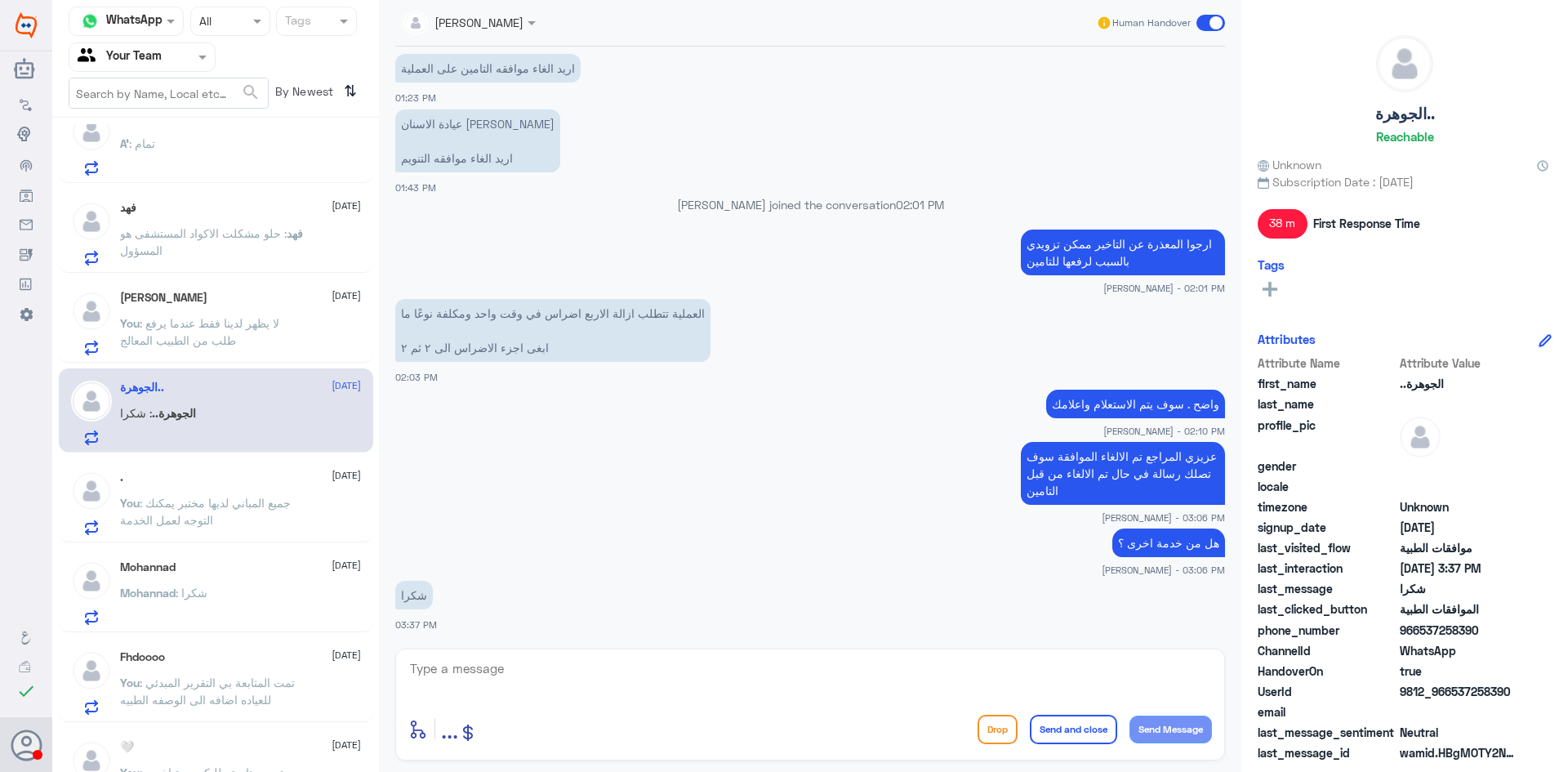
click at [247, 337] on p "You : لا يظهر لدينا فقط عندما يرفع طلب من الطبيب المعالج" at bounding box center [212, 334] width 184 height 41
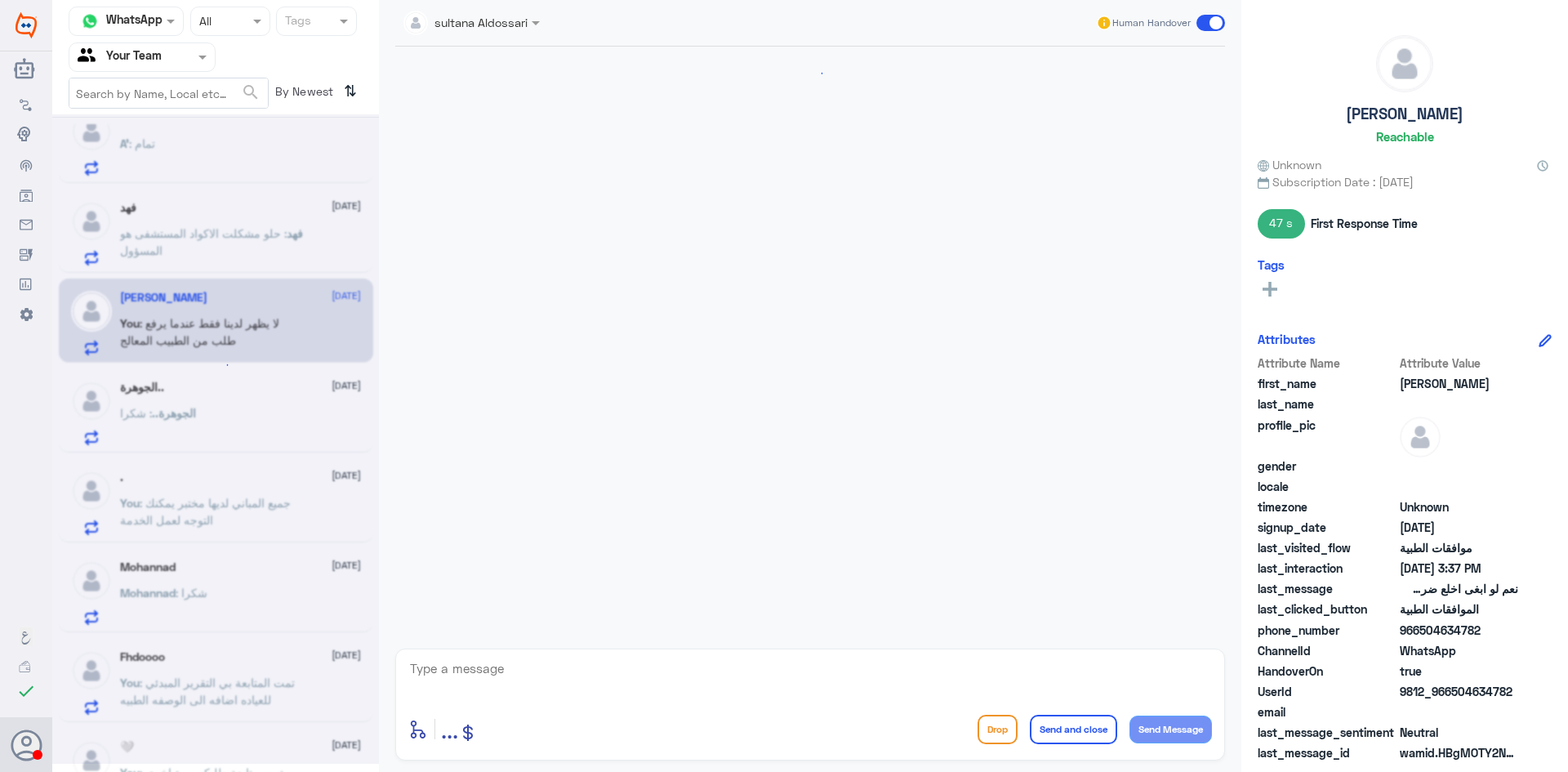
scroll to position [1549, 0]
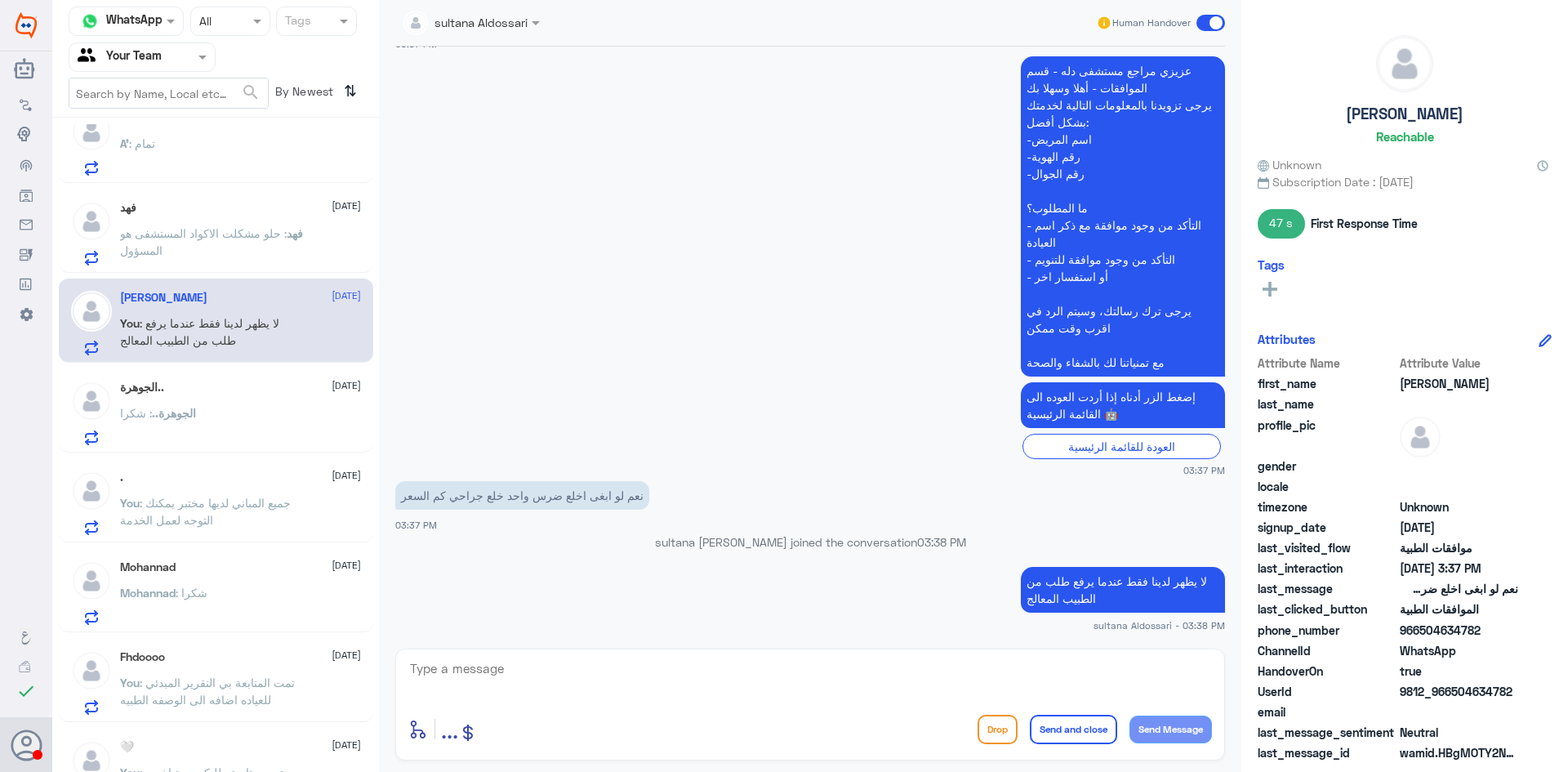
click at [254, 237] on span ": حلو مشكلت الاكواد المستشفى هو المسؤول" at bounding box center [203, 241] width 167 height 31
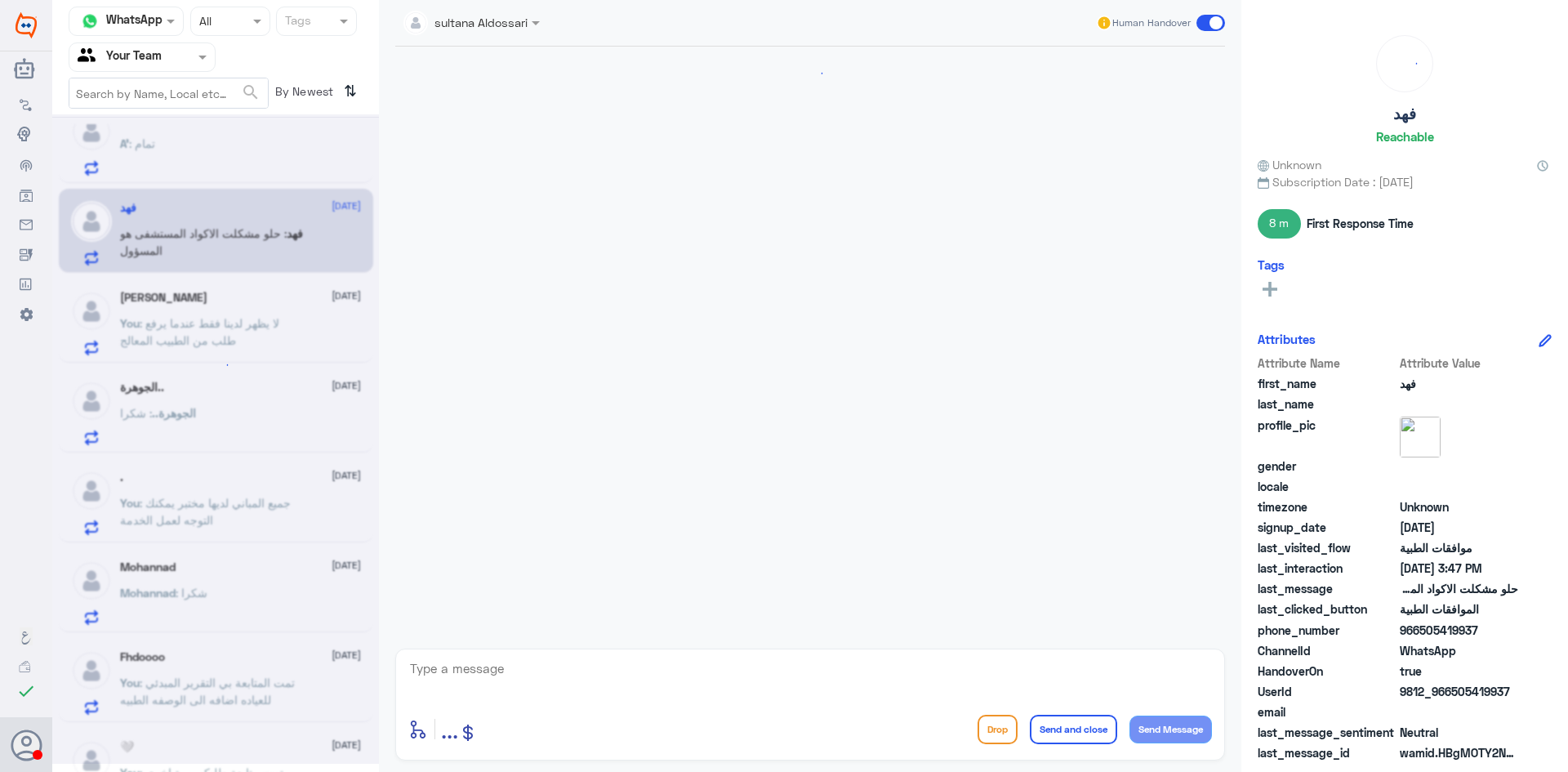
scroll to position [1866, 0]
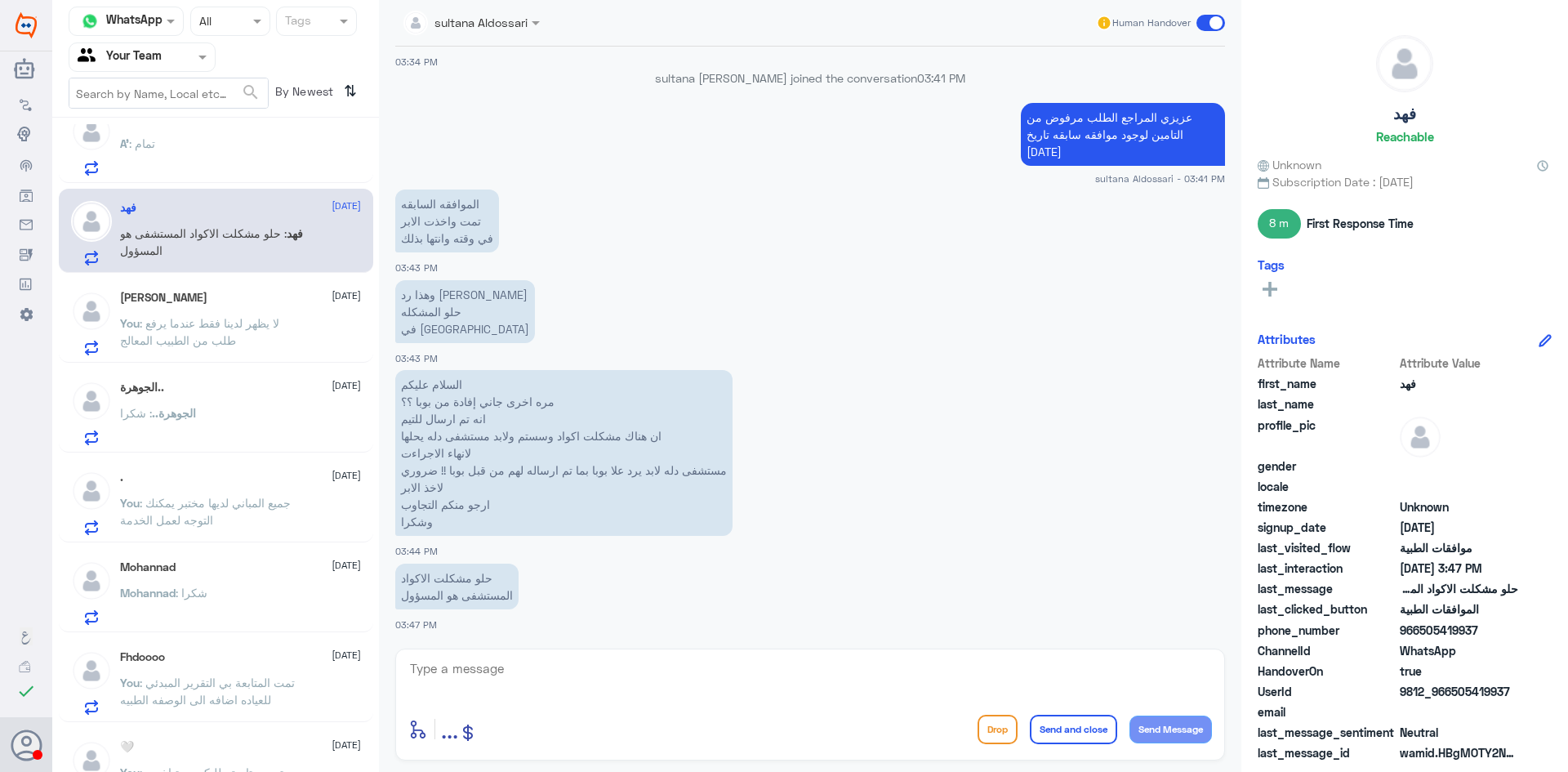
click at [244, 163] on div "A’ : تمام" at bounding box center [240, 157] width 241 height 36
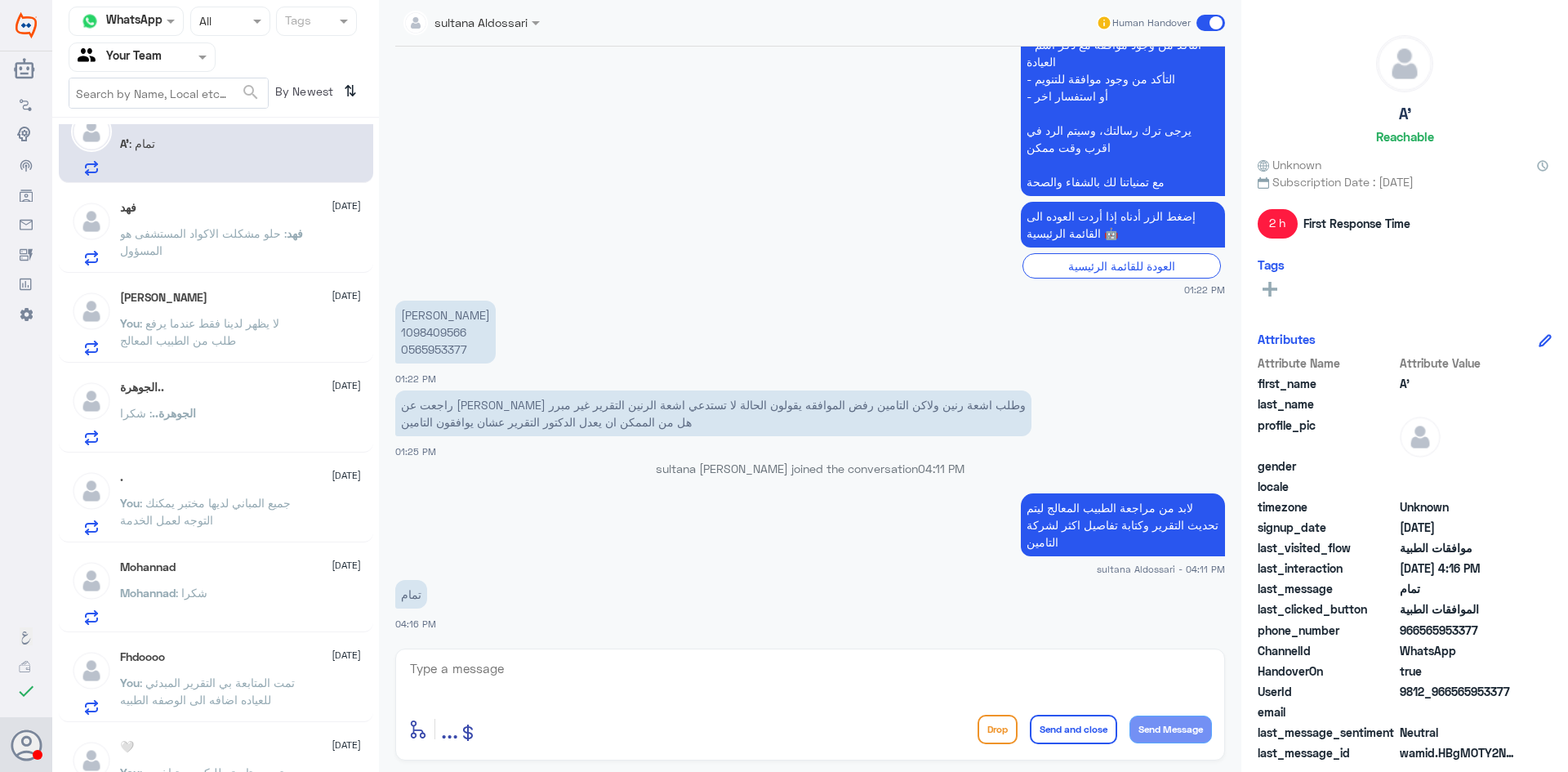
scroll to position [1476, 0]
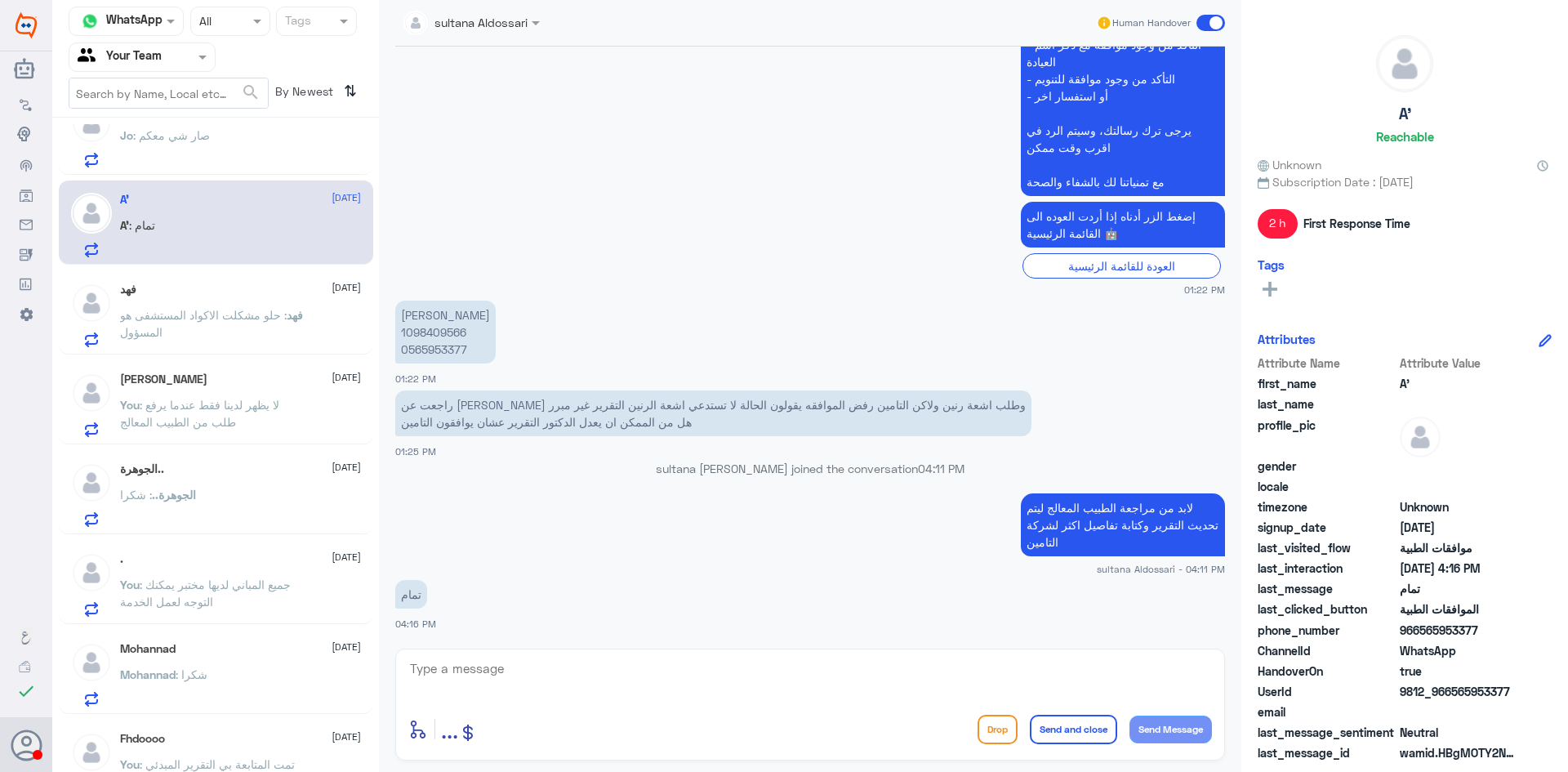
click at [248, 136] on div "Jo : صار شي معكم" at bounding box center [240, 148] width 241 height 36
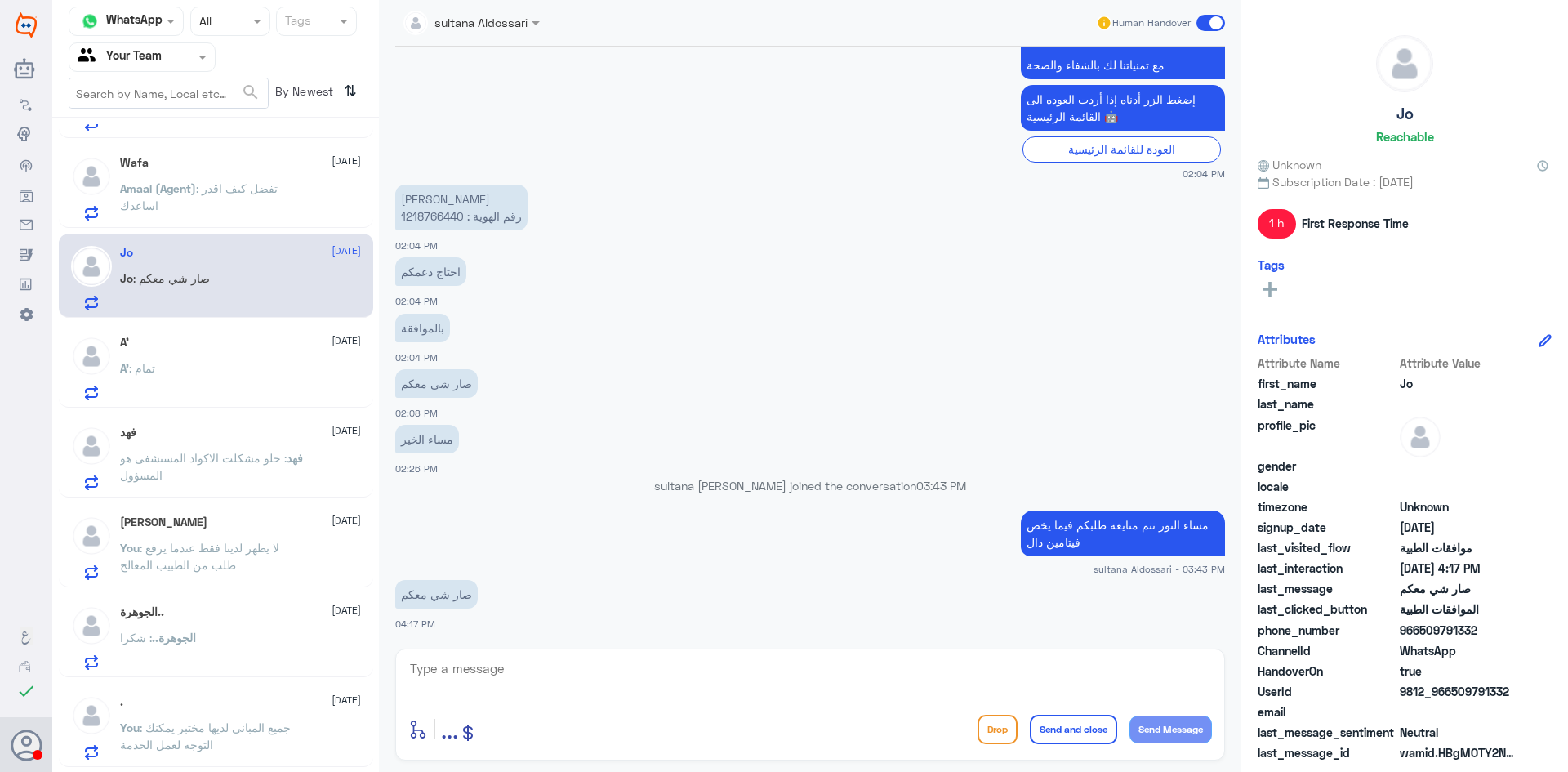
scroll to position [1313, 0]
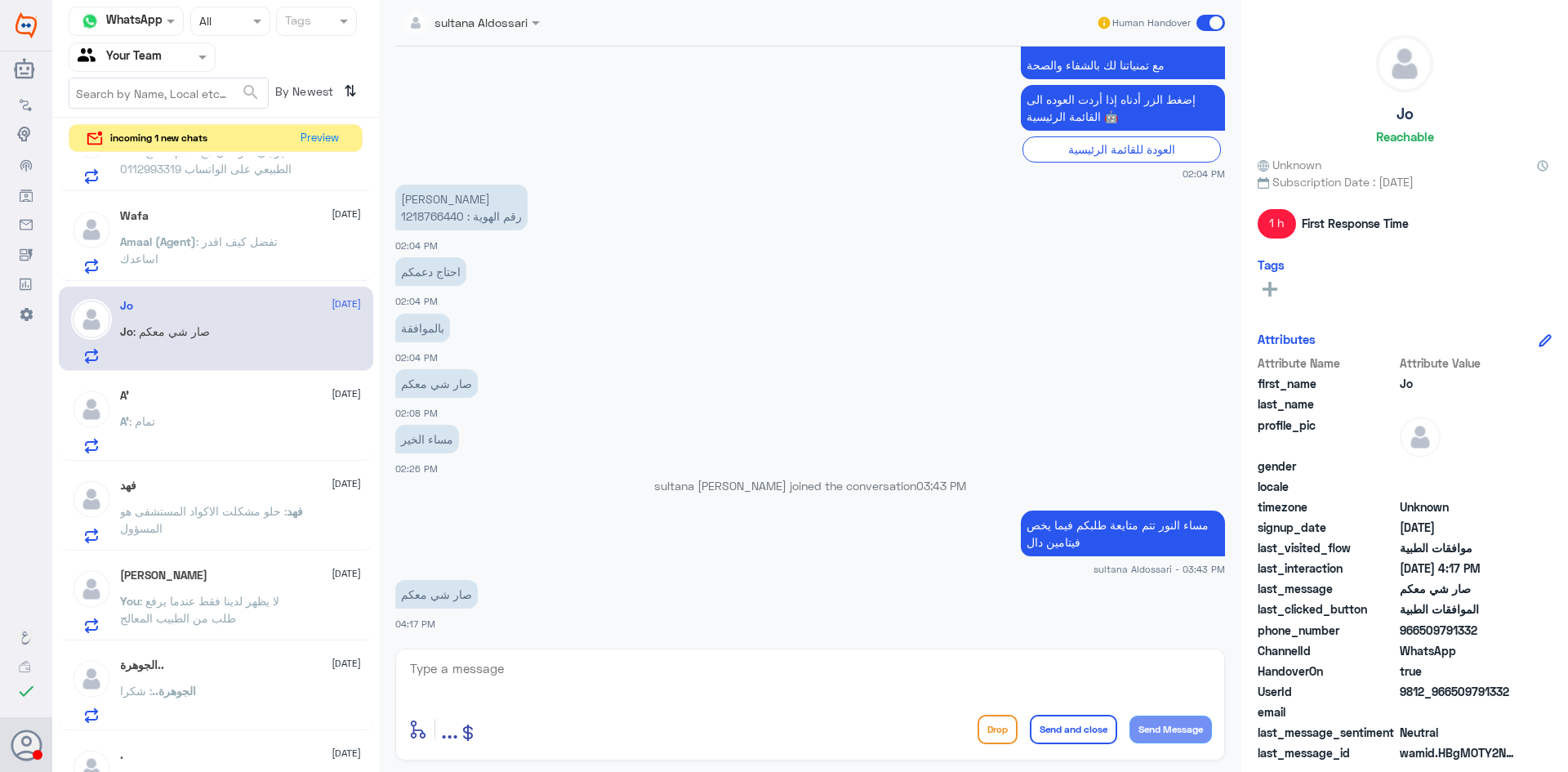
click at [251, 239] on span ": تفضل كيف اقدر اساعدك" at bounding box center [199, 250] width 157 height 31
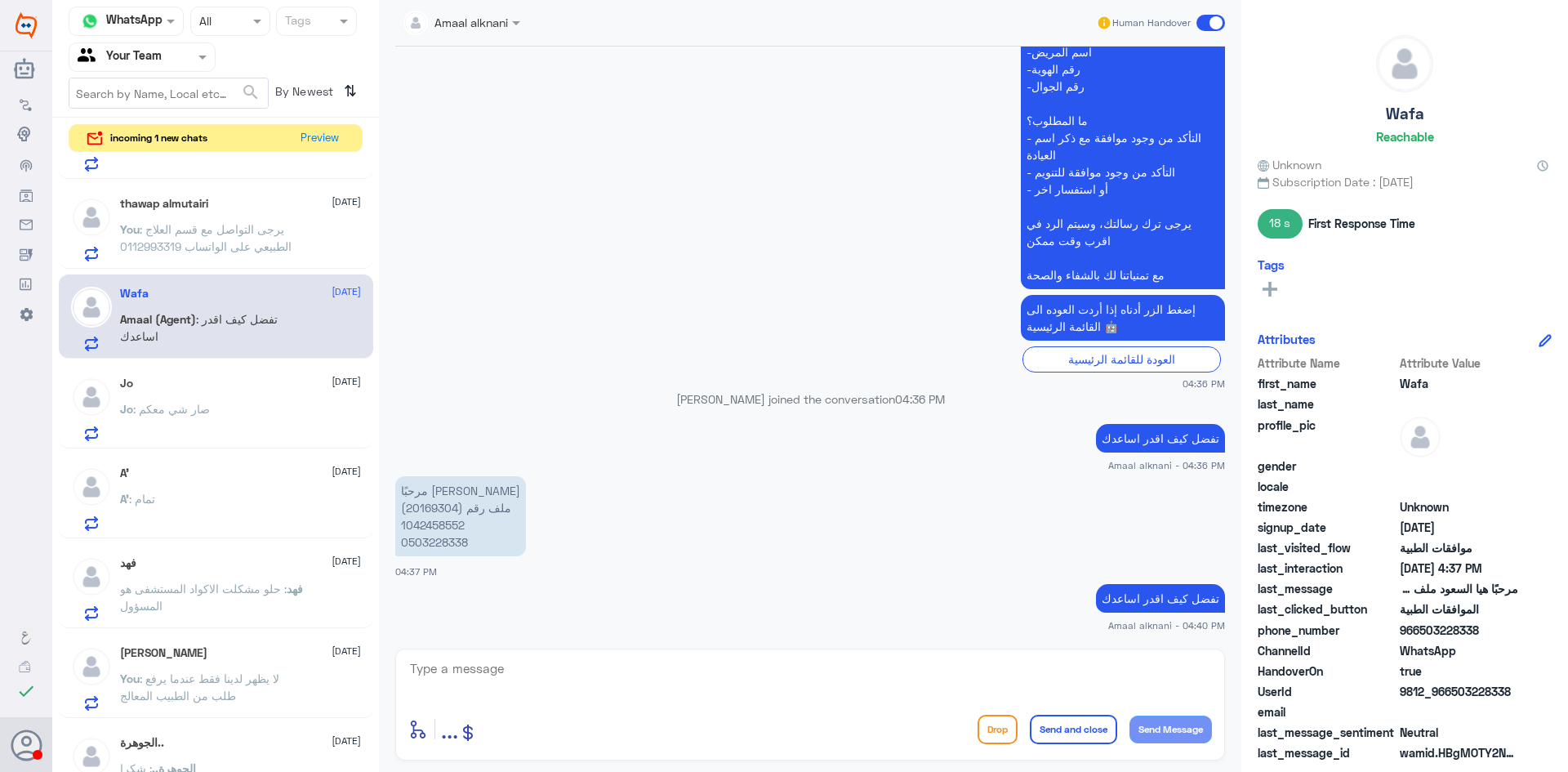
scroll to position [1150, 0]
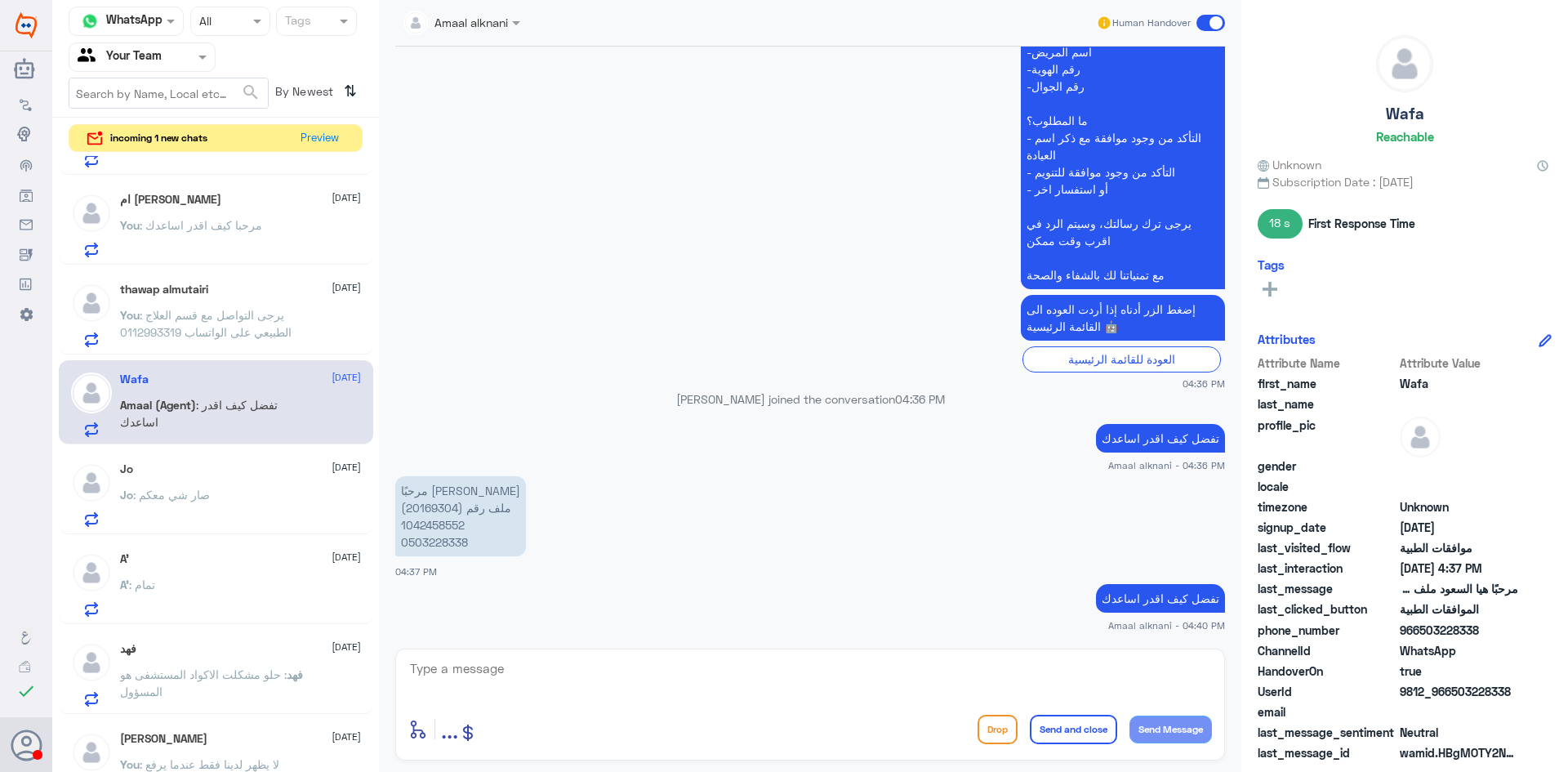
click at [231, 330] on span ": يرجى التواصل مع قسم العلاج الطبيعي على الواتساب 0112993319" at bounding box center [206, 323] width 172 height 31
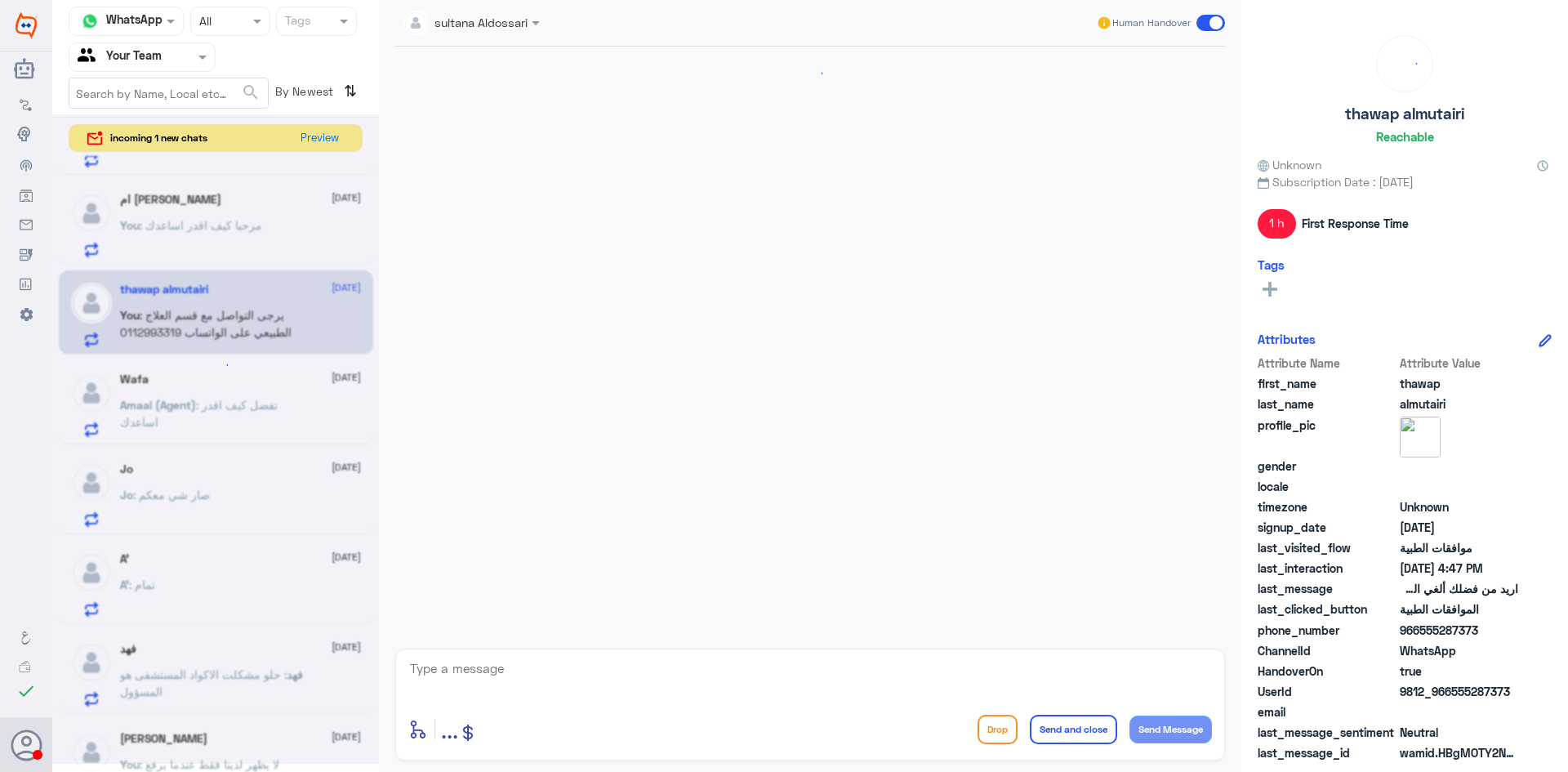
scroll to position [538, 0]
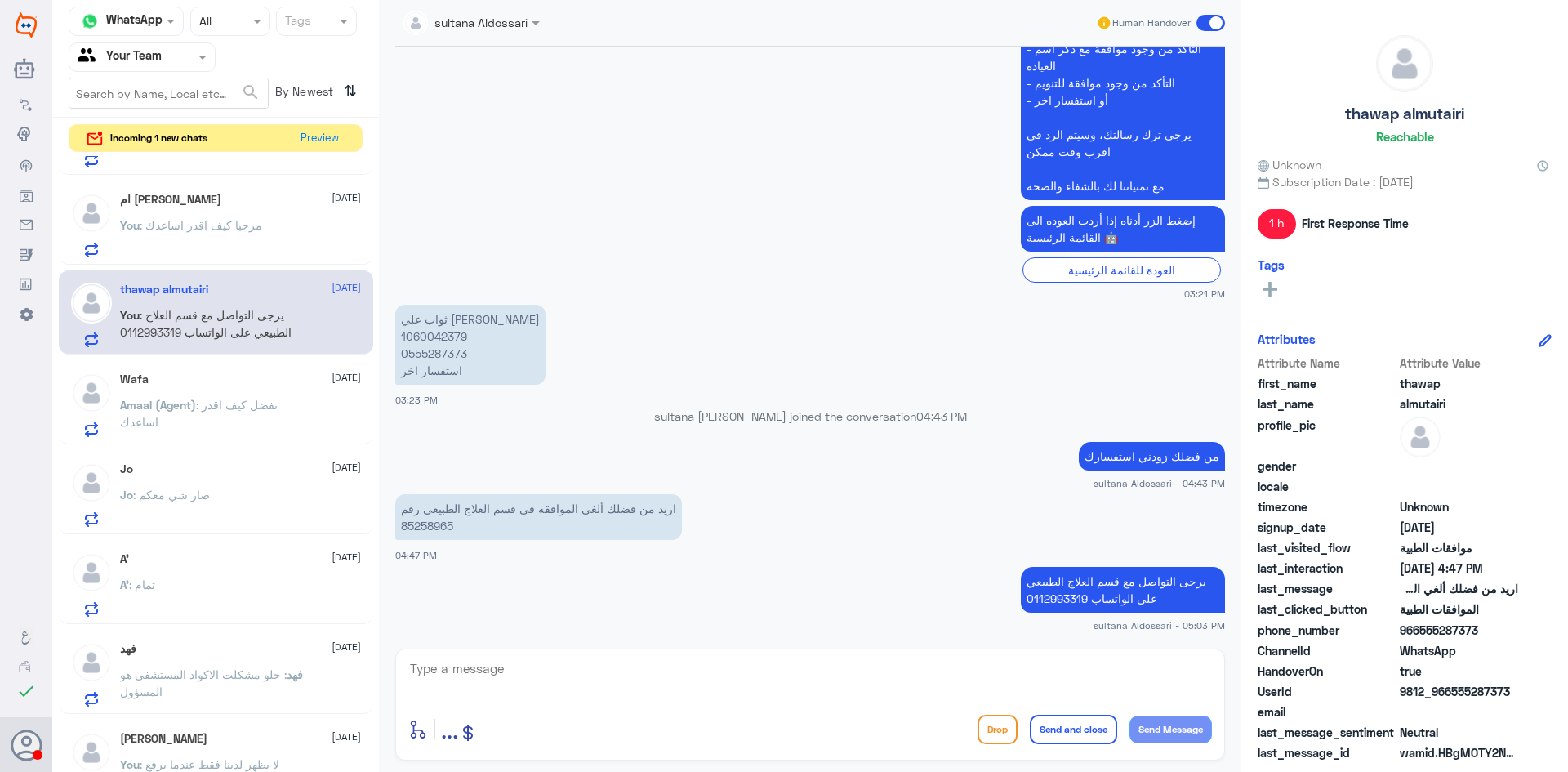
click at [234, 212] on div "ام عبدالعزيز 13 October You : مرحبا كيف اقدر اساعدك" at bounding box center [240, 225] width 241 height 64
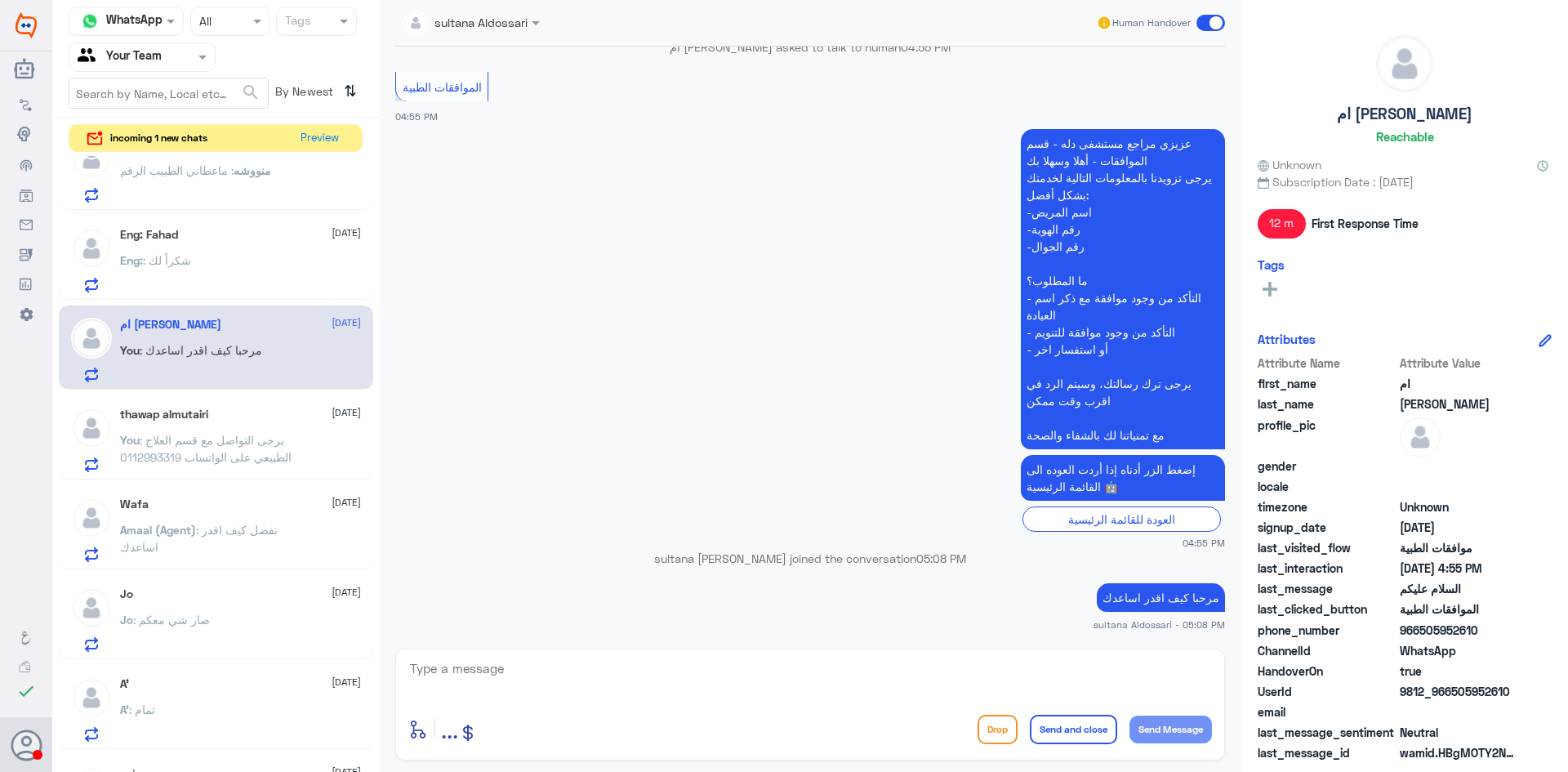
scroll to position [986, 0]
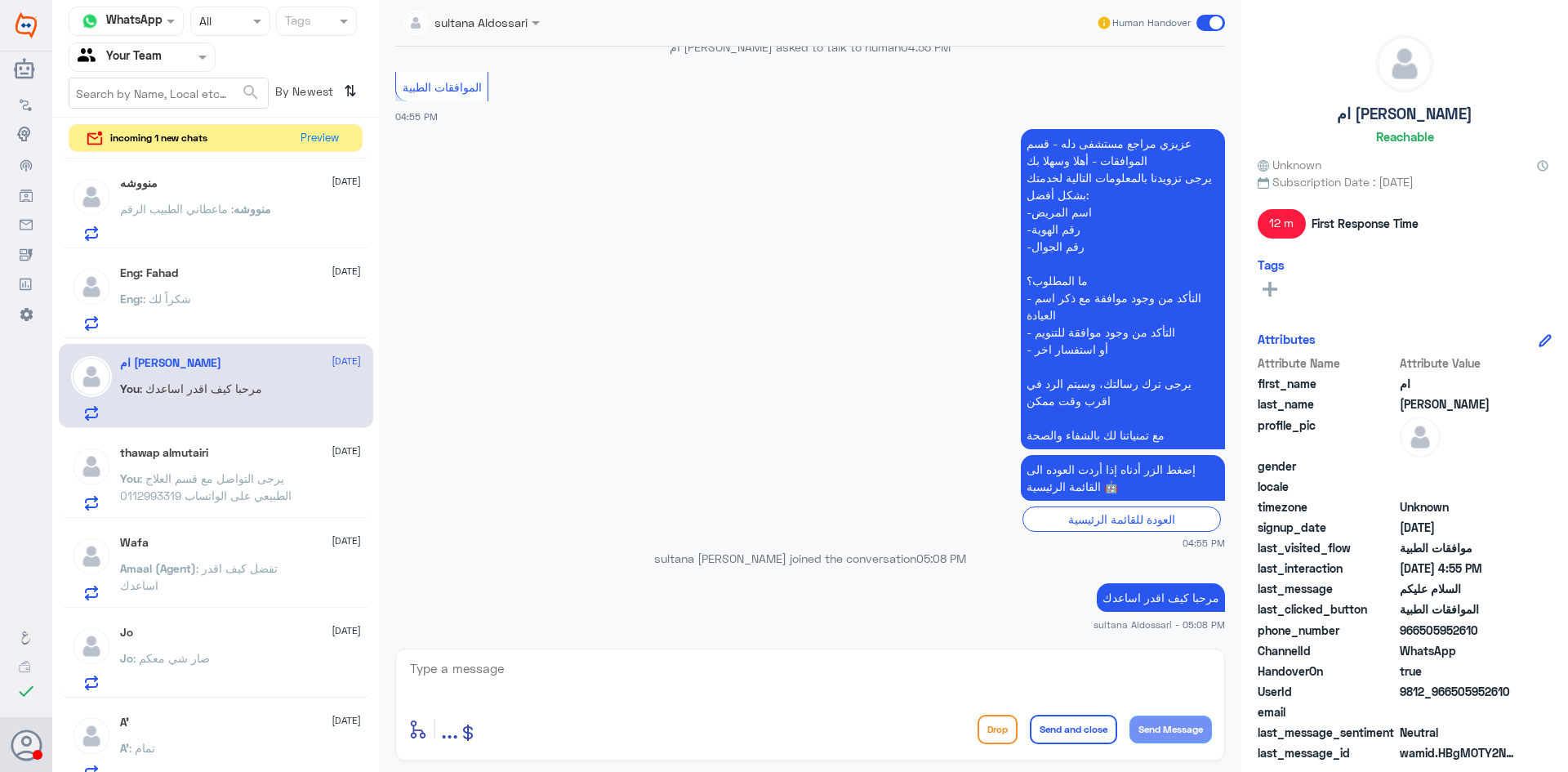
click at [238, 293] on div "Eng: Fahad 13 October Eng: : شكراً لك" at bounding box center [240, 299] width 241 height 64
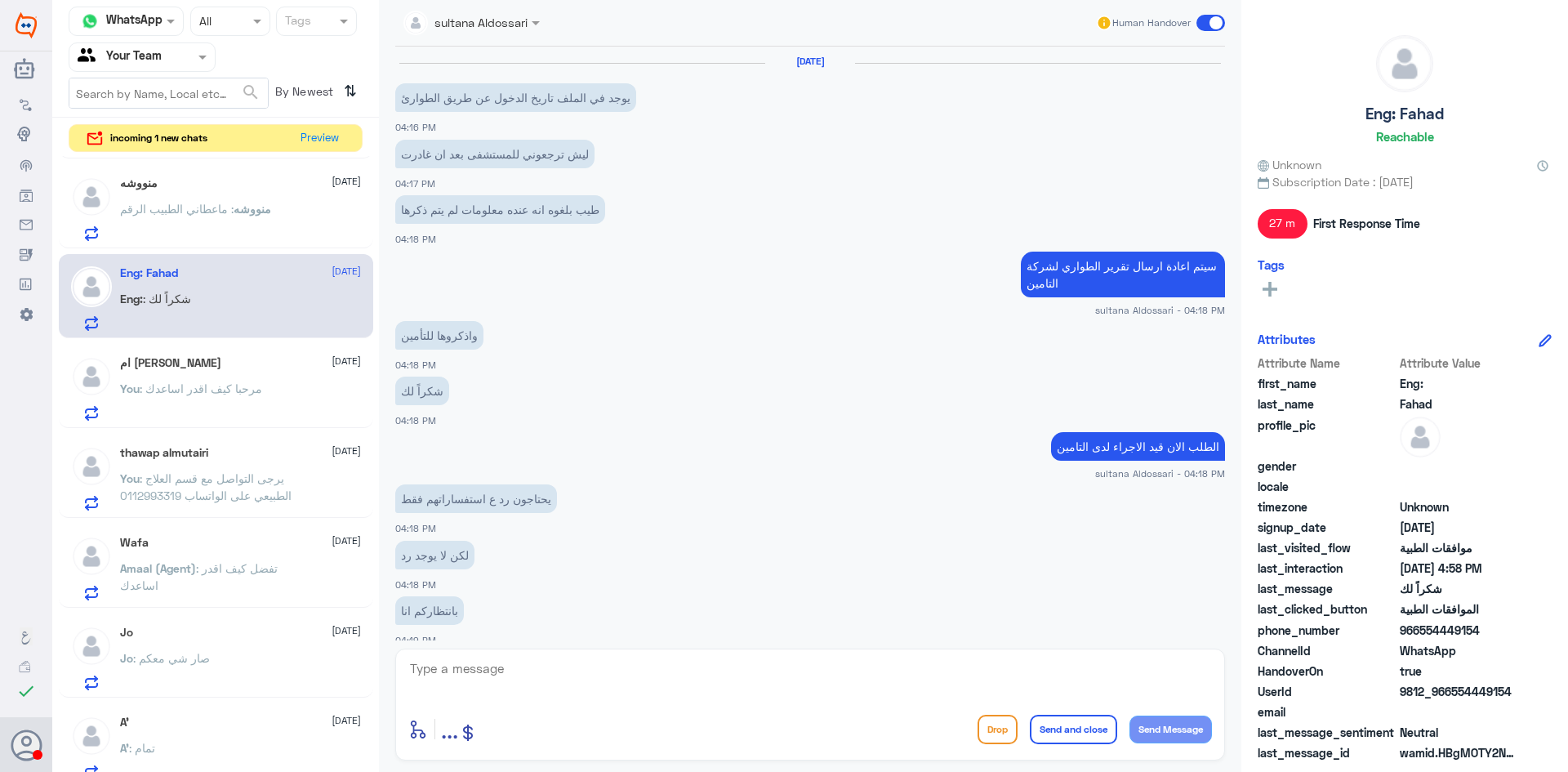
scroll to position [565, 0]
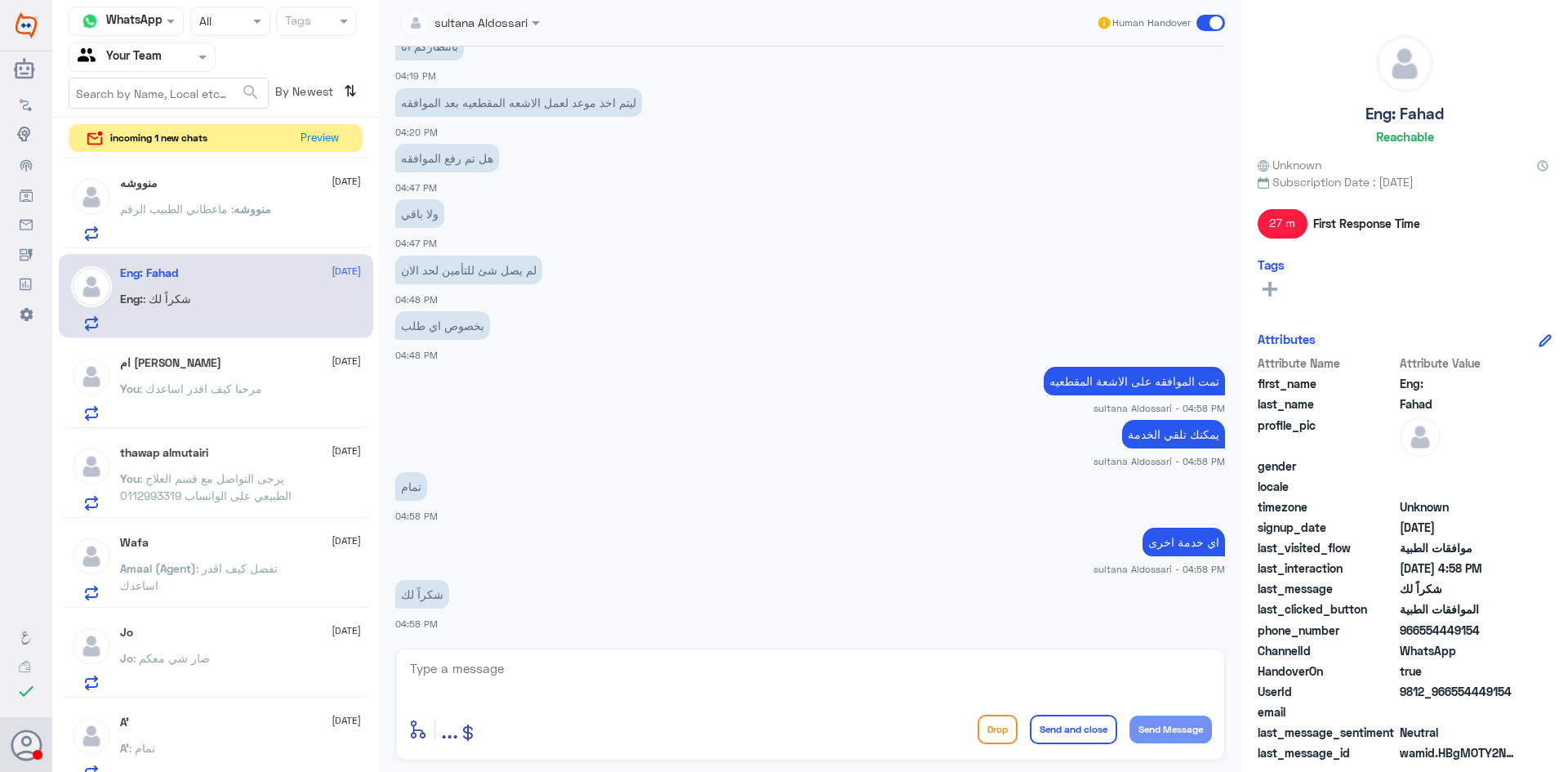
click at [221, 188] on div "منووشه 13 October" at bounding box center [240, 183] width 241 height 14
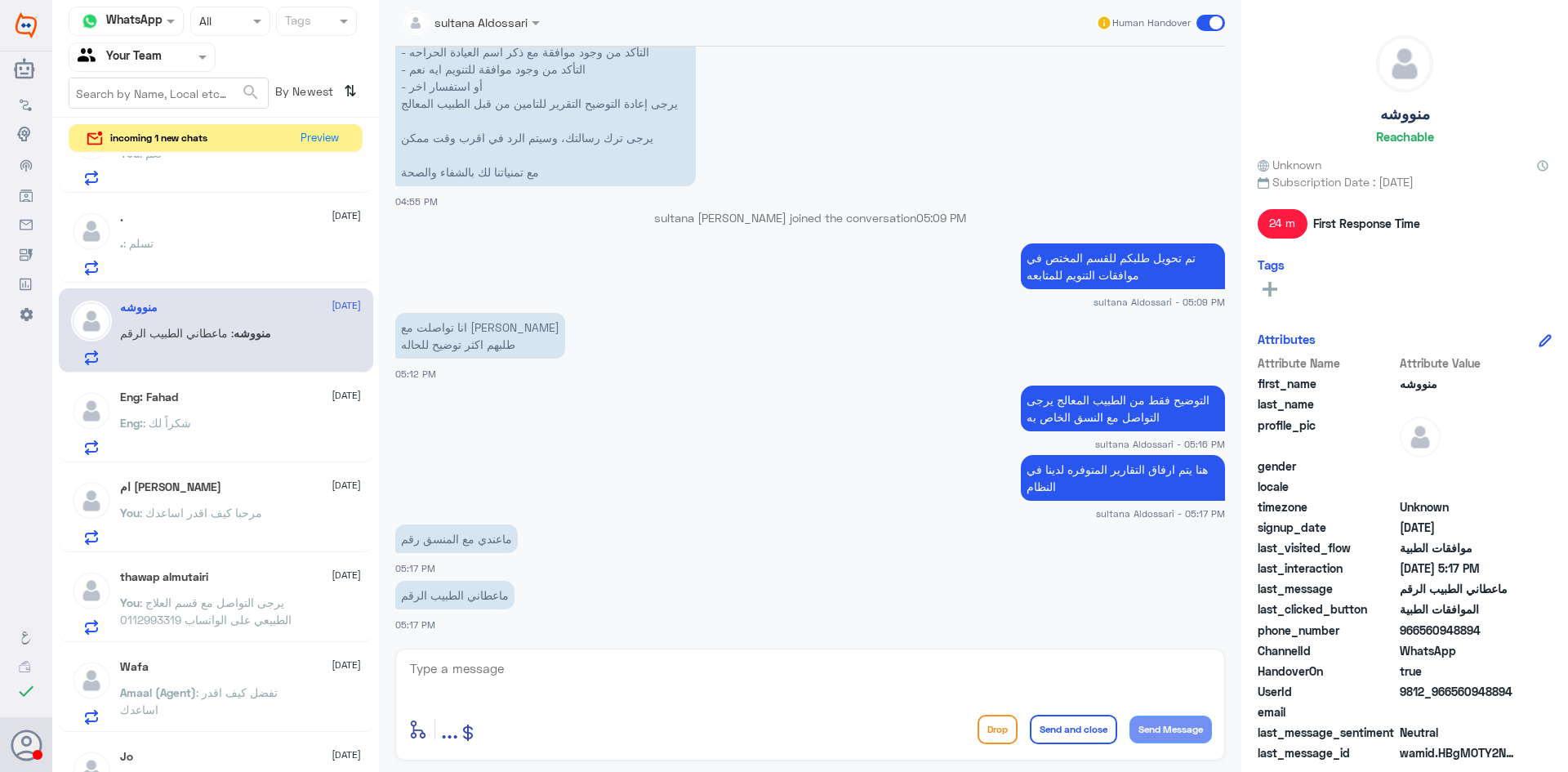
scroll to position [823, 0]
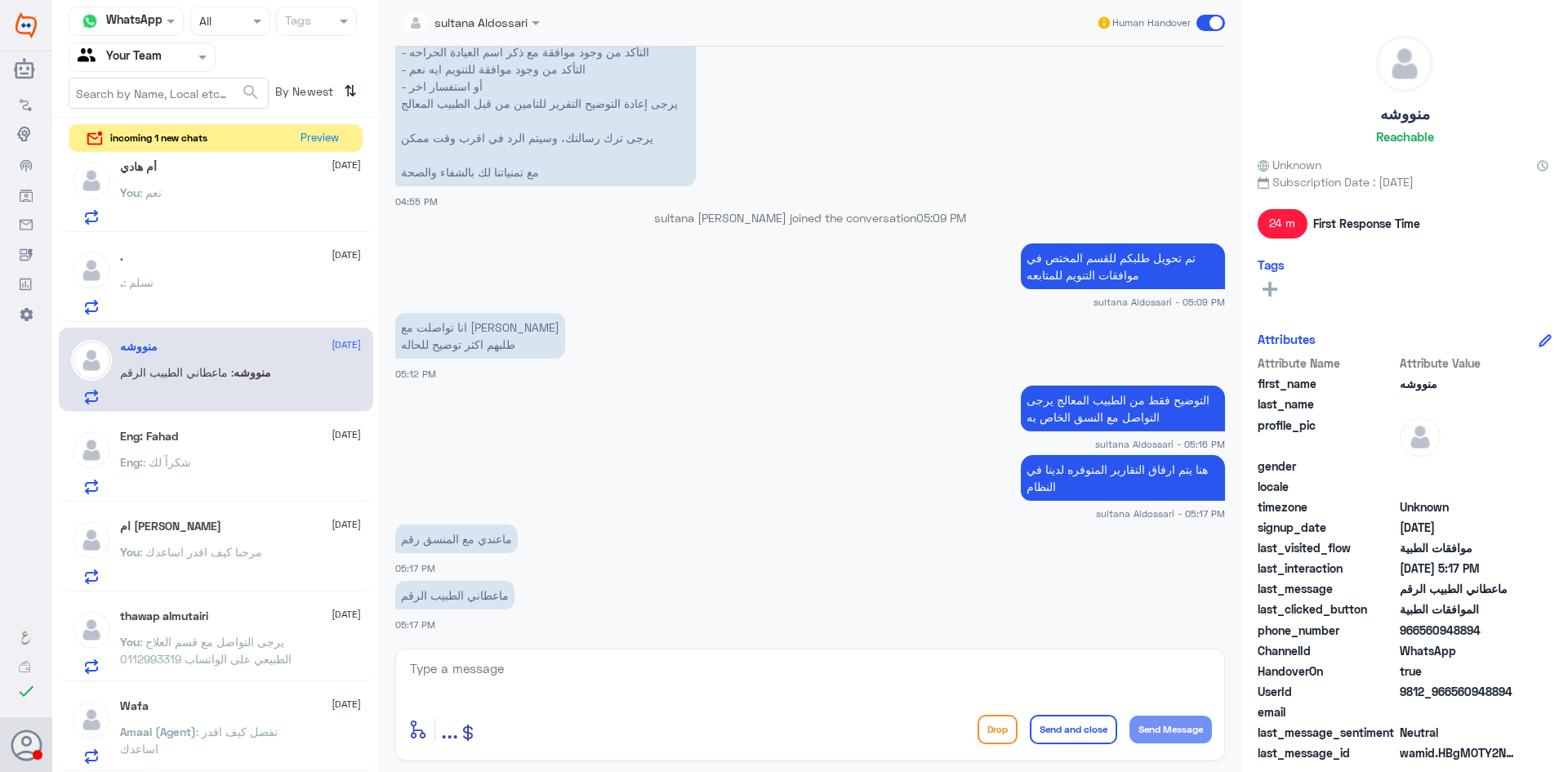
click at [240, 280] on div ". : تسلم" at bounding box center [240, 295] width 241 height 36
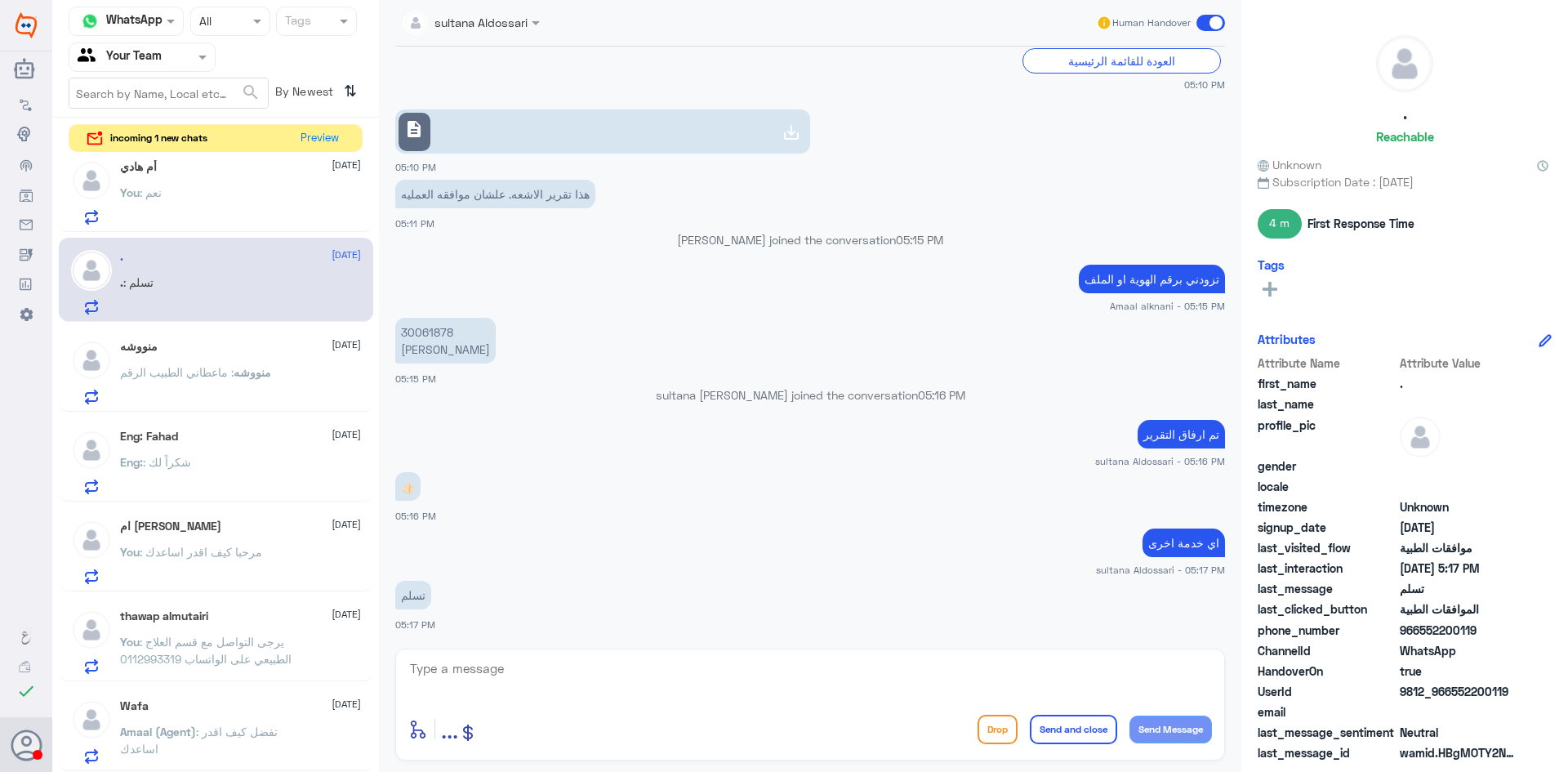
scroll to position [742, 0]
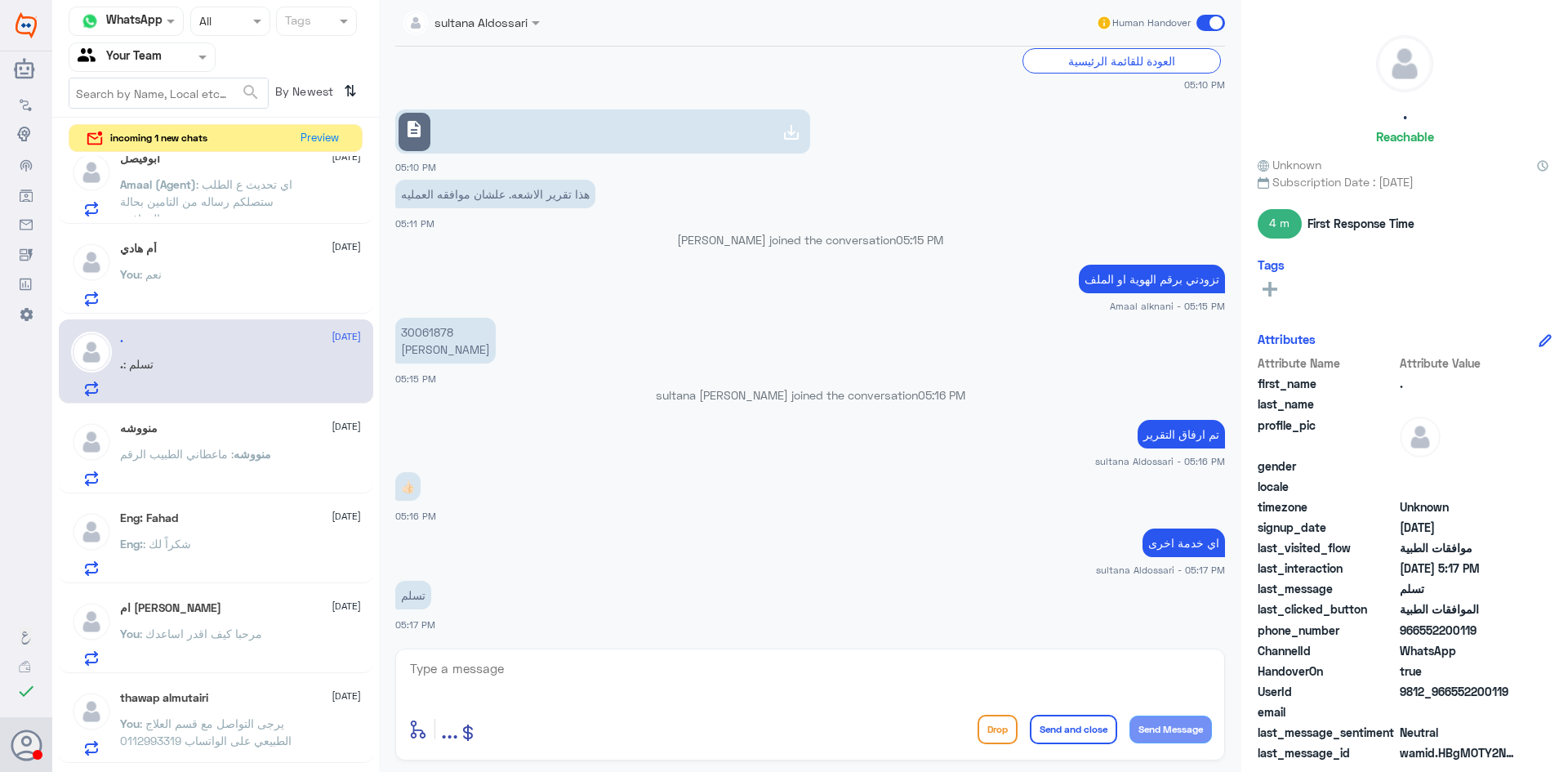
click at [233, 284] on div "You : نعم" at bounding box center [240, 287] width 241 height 36
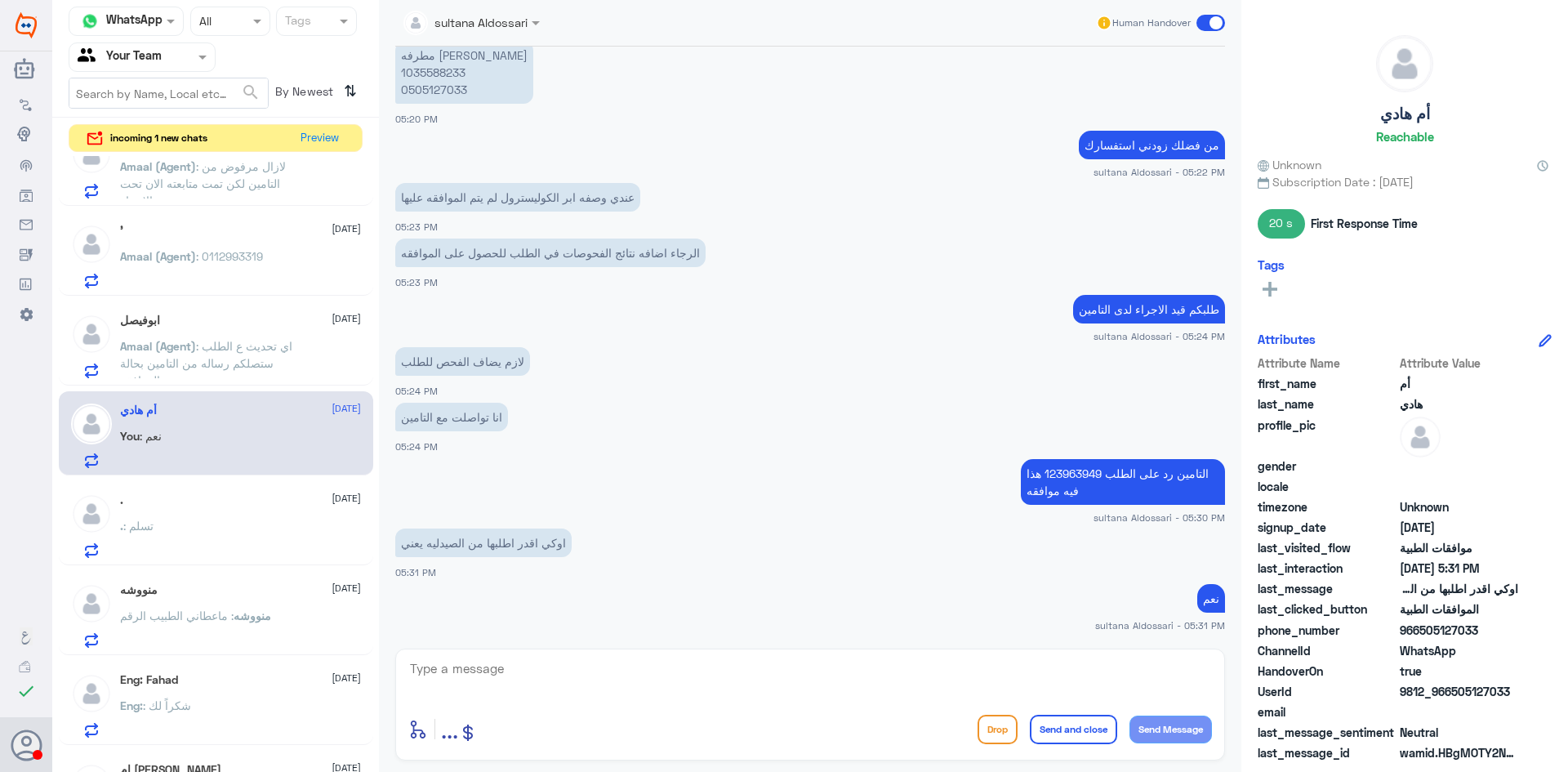
scroll to position [578, 0]
click at [246, 327] on div "ابوفيصل 13 October" at bounding box center [240, 322] width 241 height 14
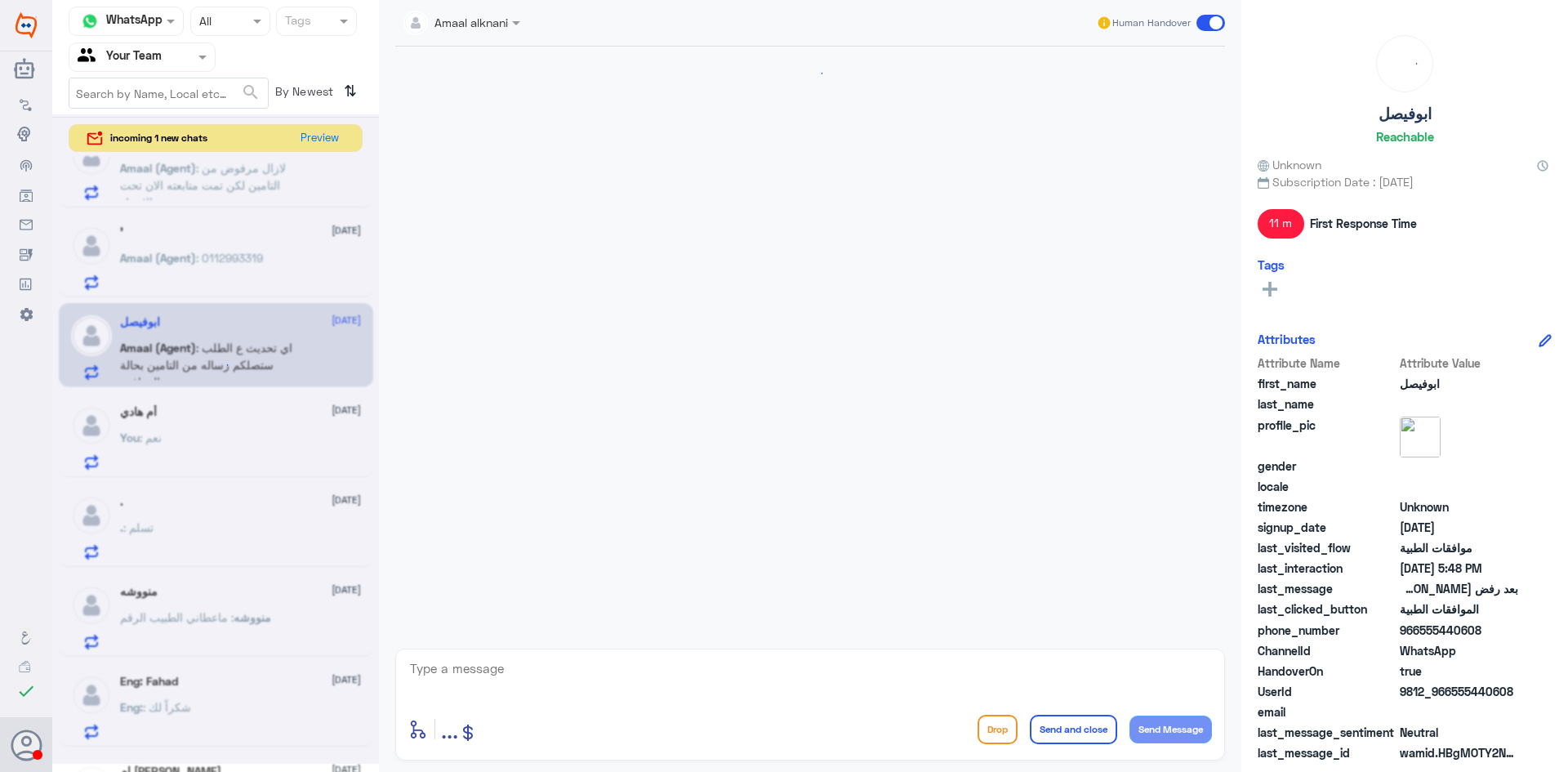
scroll to position [801, 0]
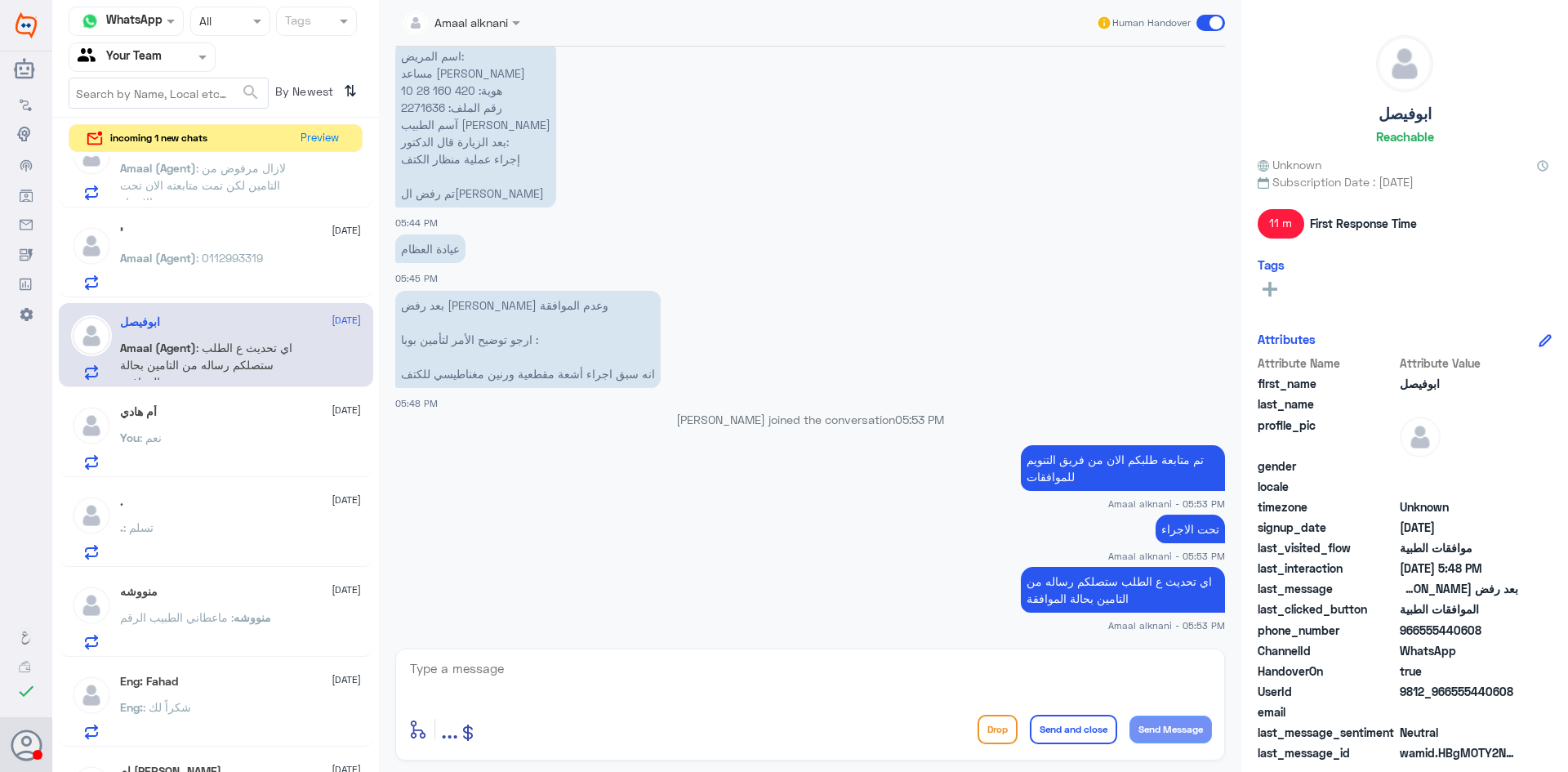
click at [257, 256] on span ": 0112993319" at bounding box center [229, 257] width 67 height 14
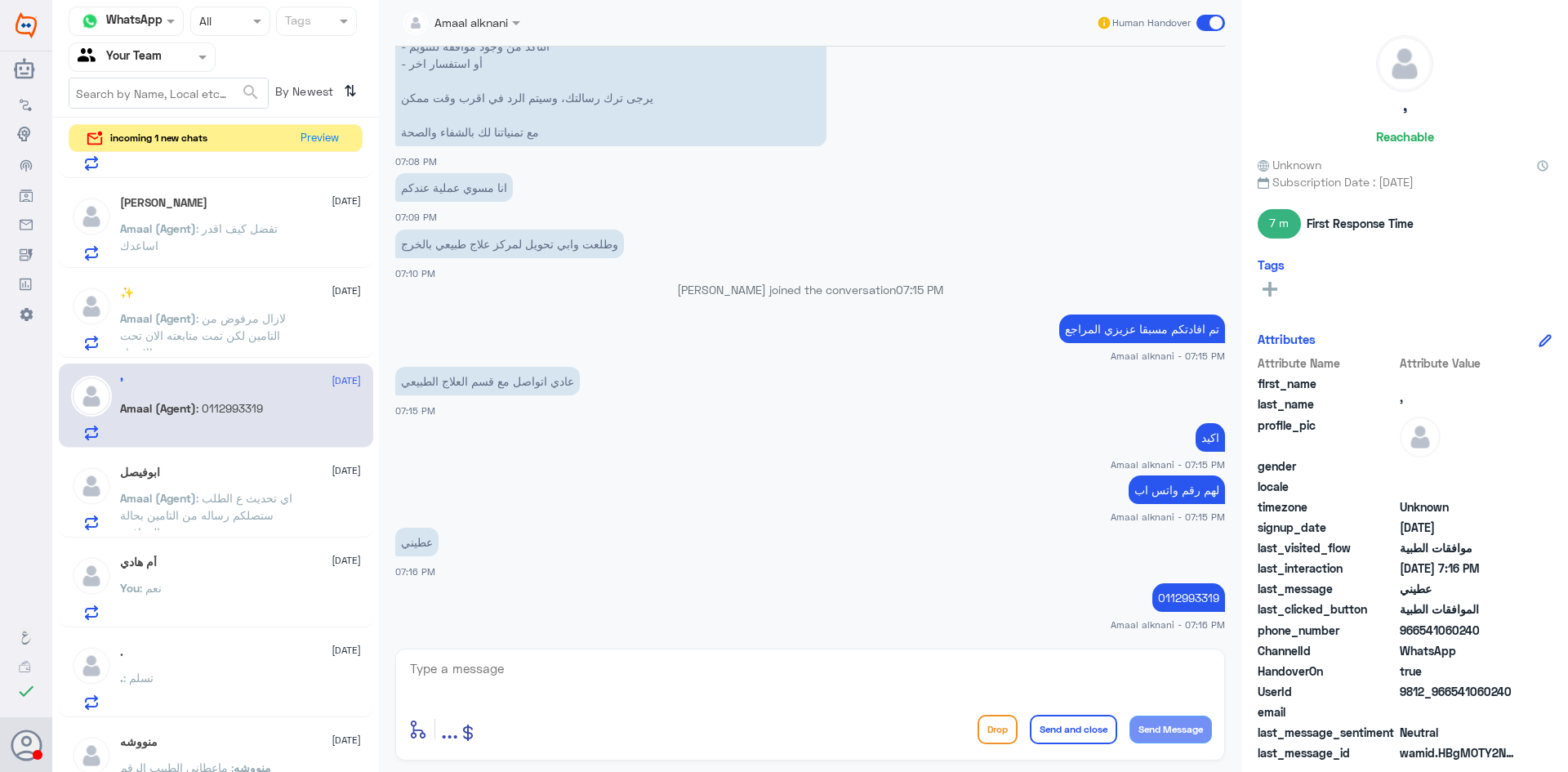
scroll to position [415, 0]
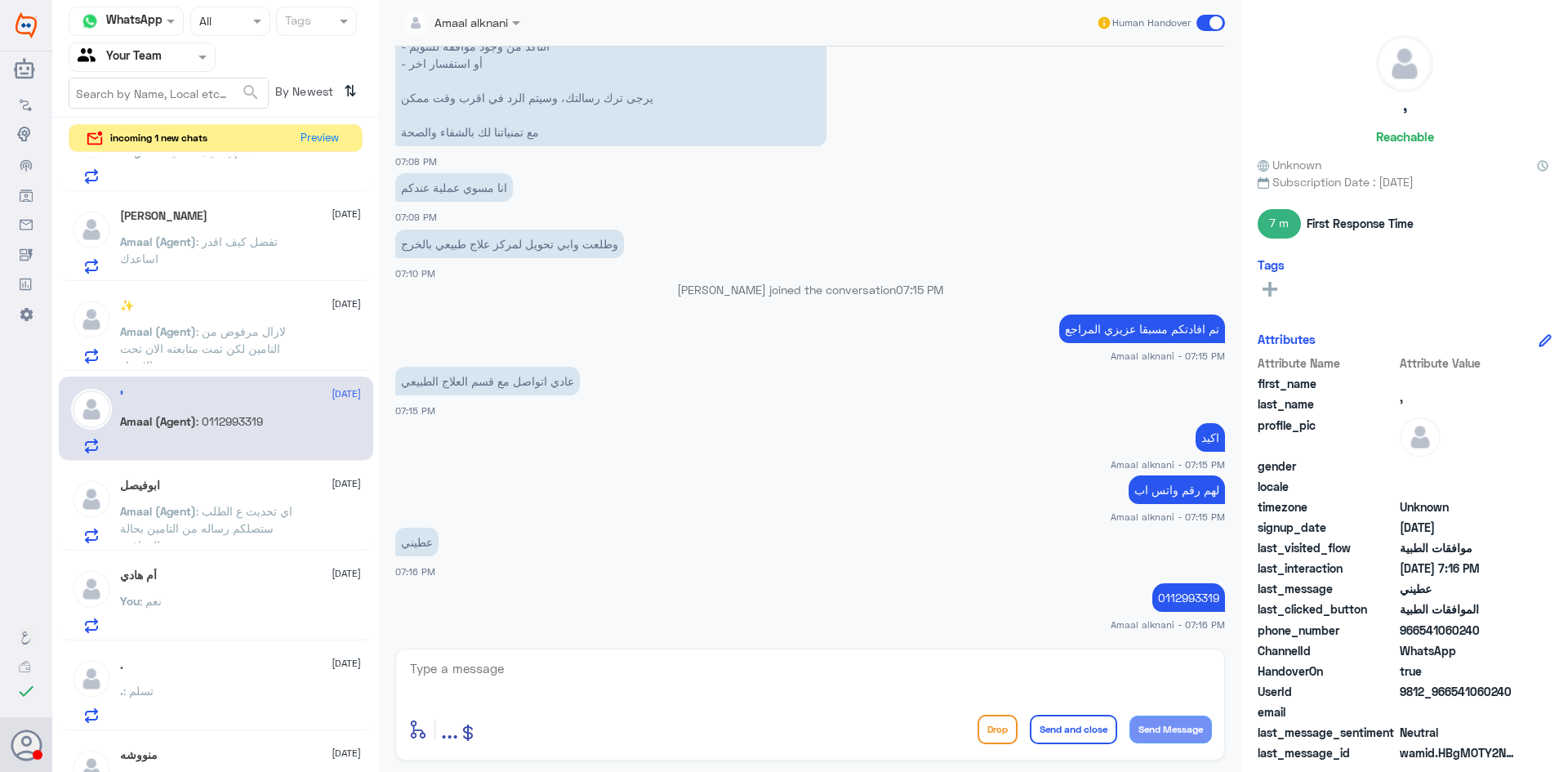
click at [257, 327] on span ": لازال مرفوض من التامين لكن تمت متابعته الان تحت الاجراء" at bounding box center [203, 348] width 166 height 48
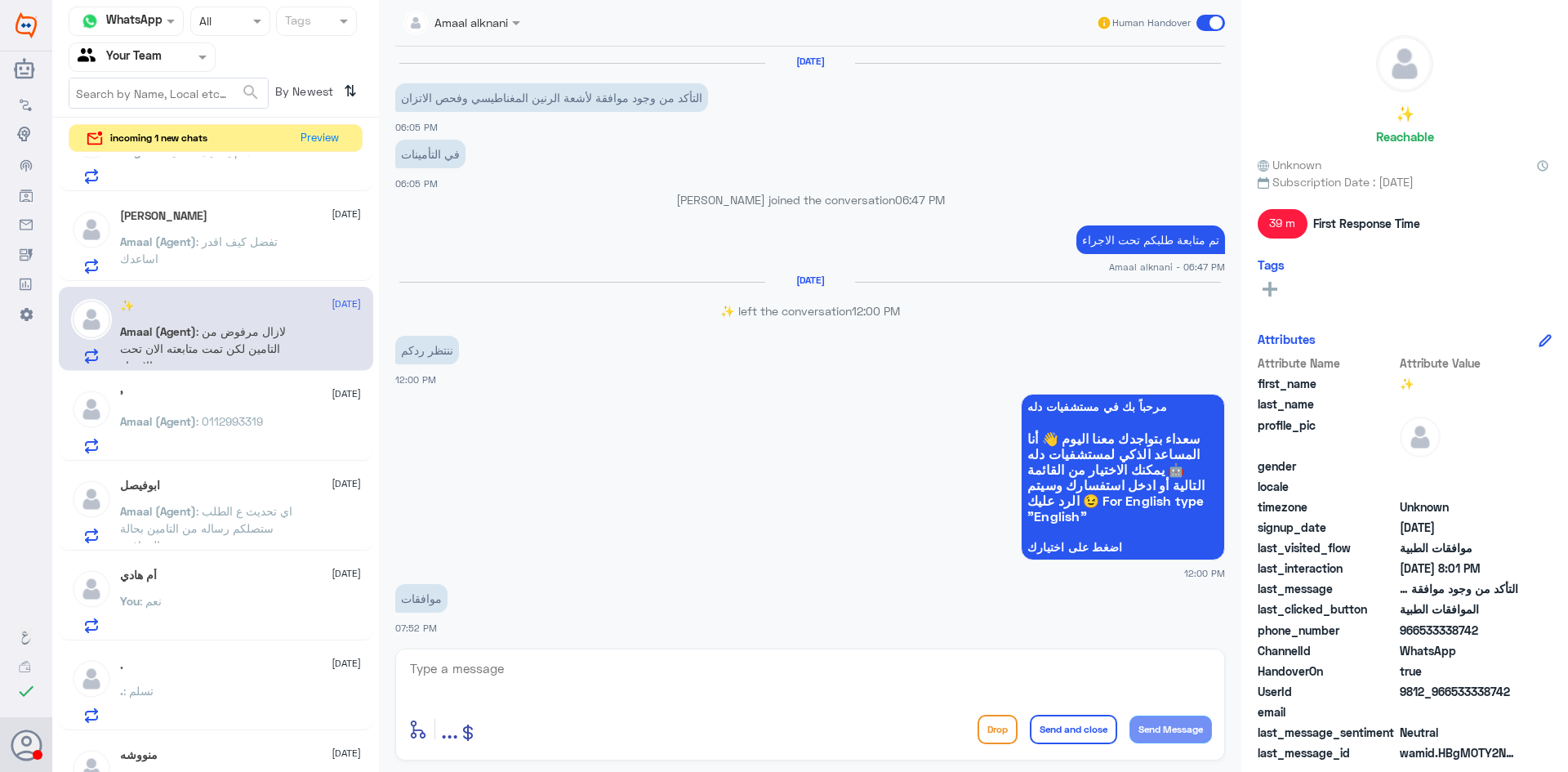
scroll to position [1085, 0]
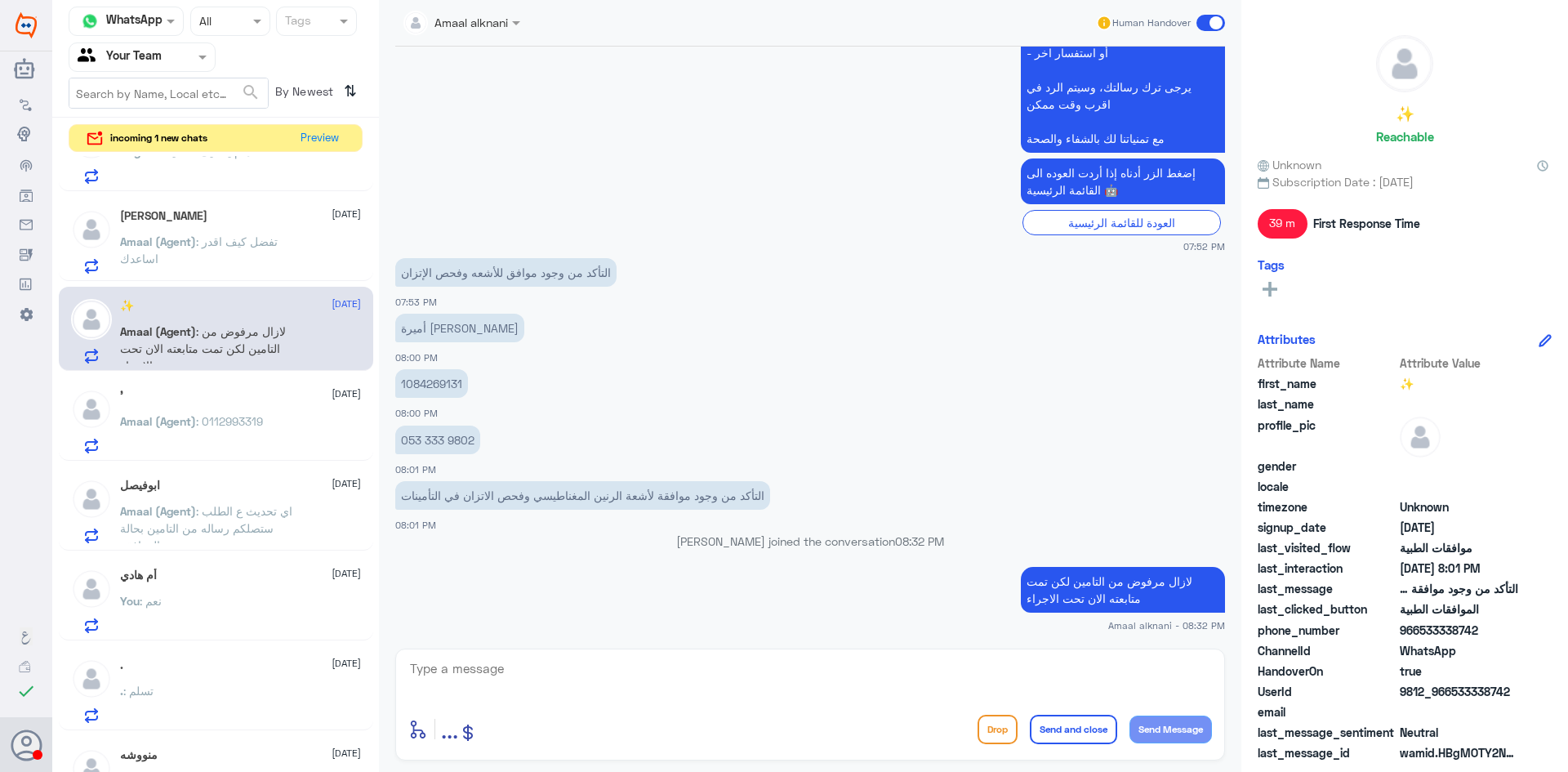
click at [282, 249] on p "Amaal (Agent) : تفضل كيف اقدر اساعدك" at bounding box center [212, 253] width 184 height 41
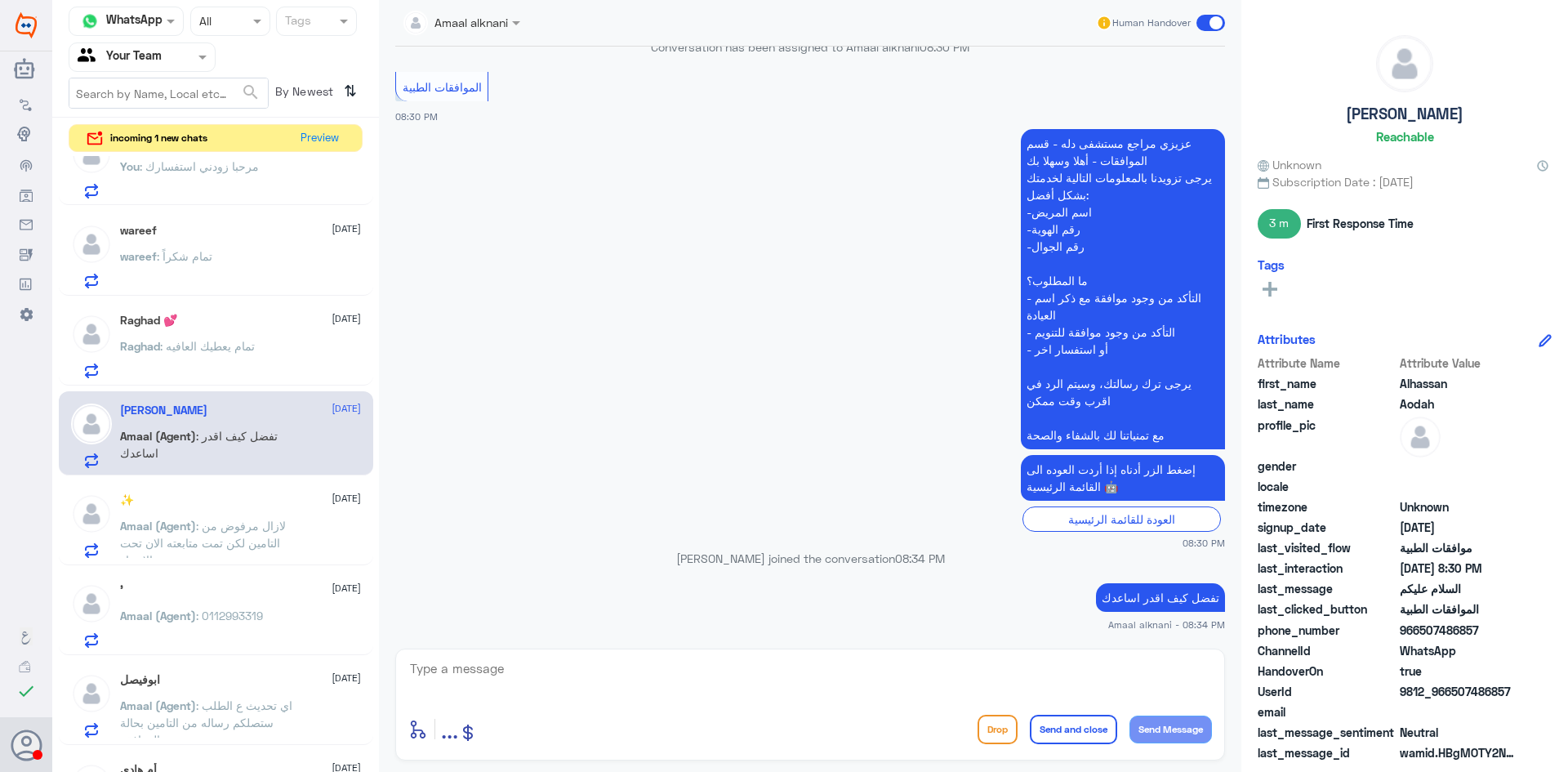
scroll to position [170, 0]
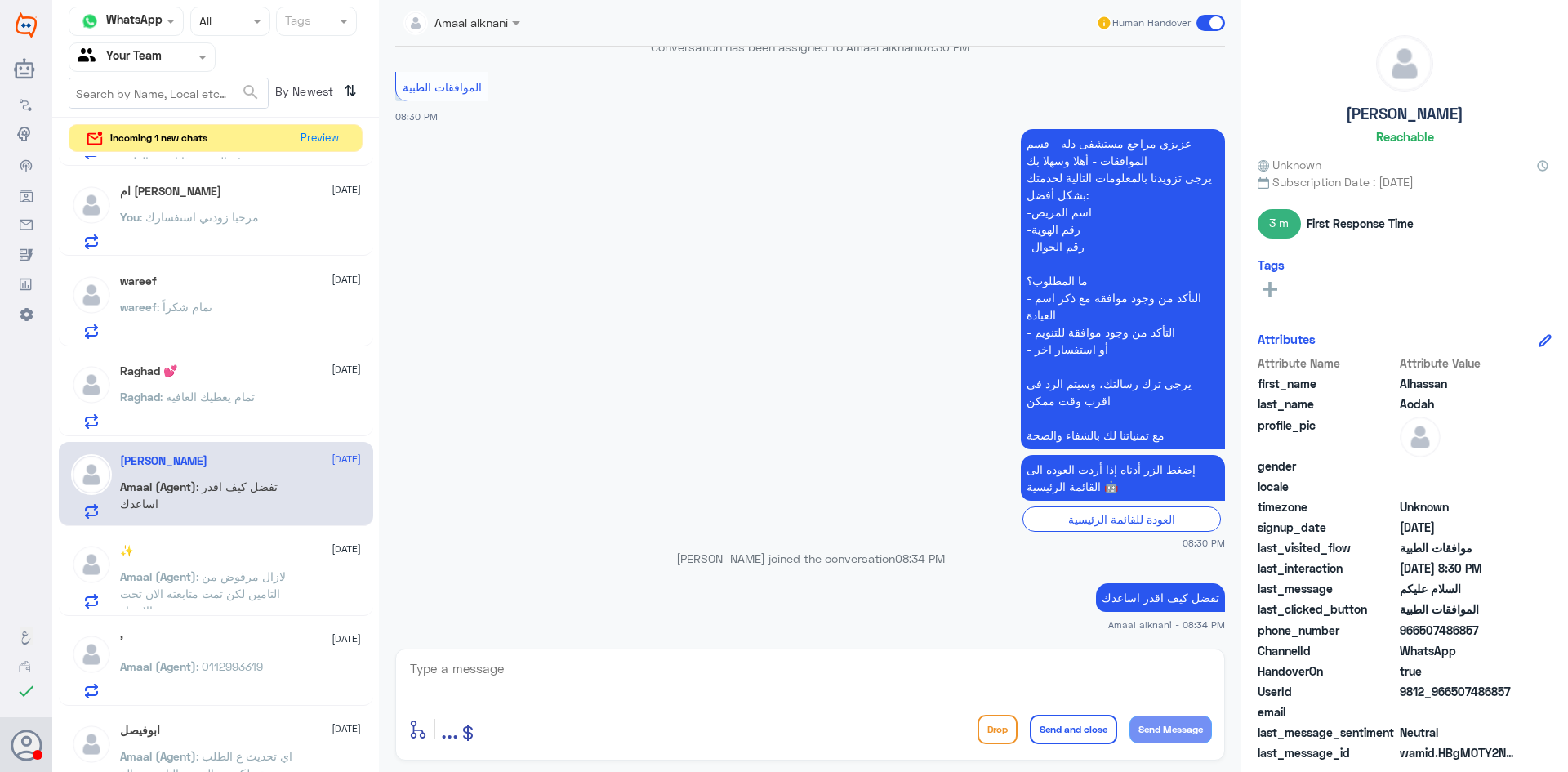
click at [245, 370] on div "Raghad 💕 13 October" at bounding box center [240, 371] width 241 height 14
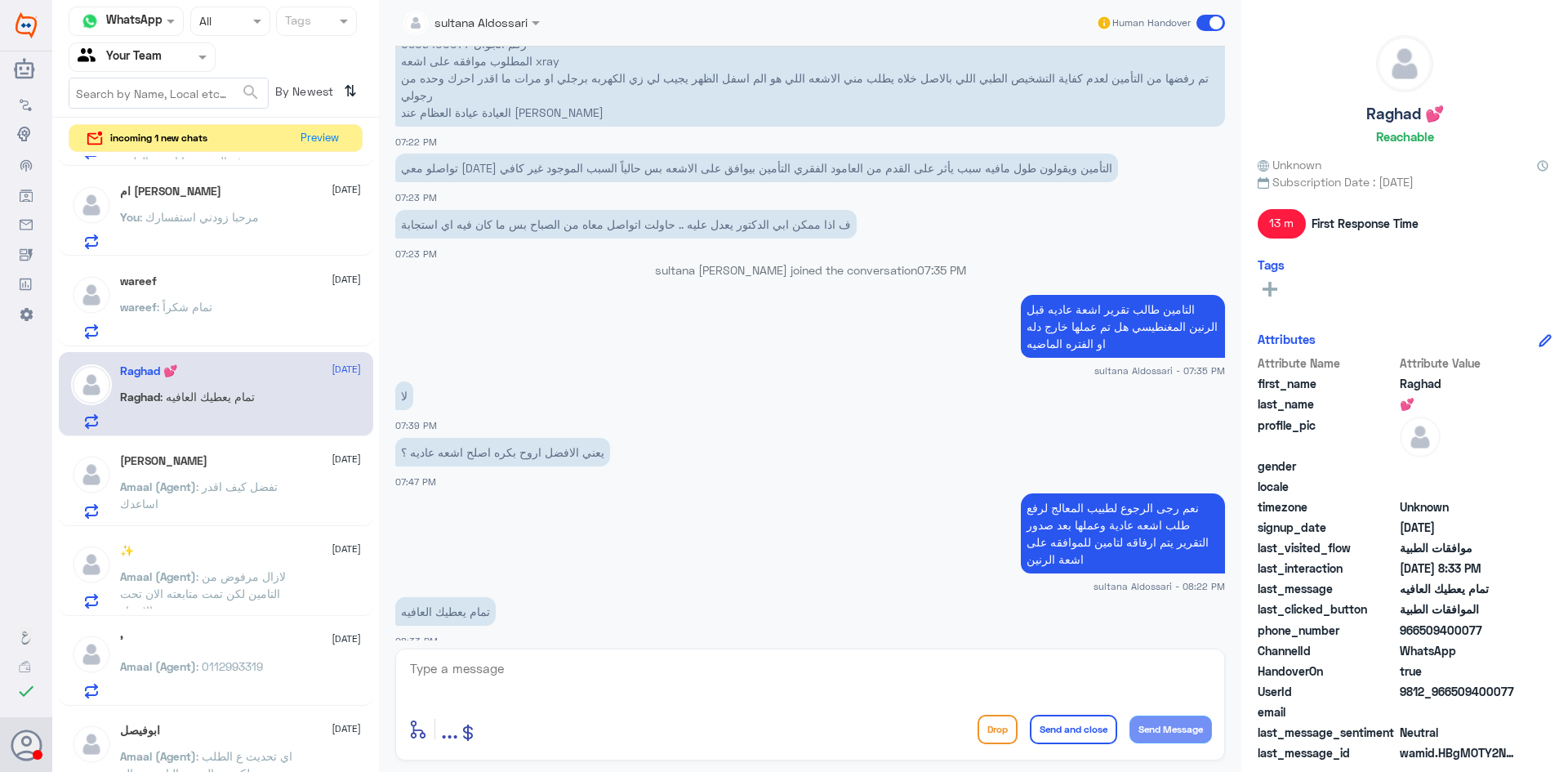
click at [249, 312] on div "wareef : تمام شكراً" at bounding box center [240, 320] width 241 height 36
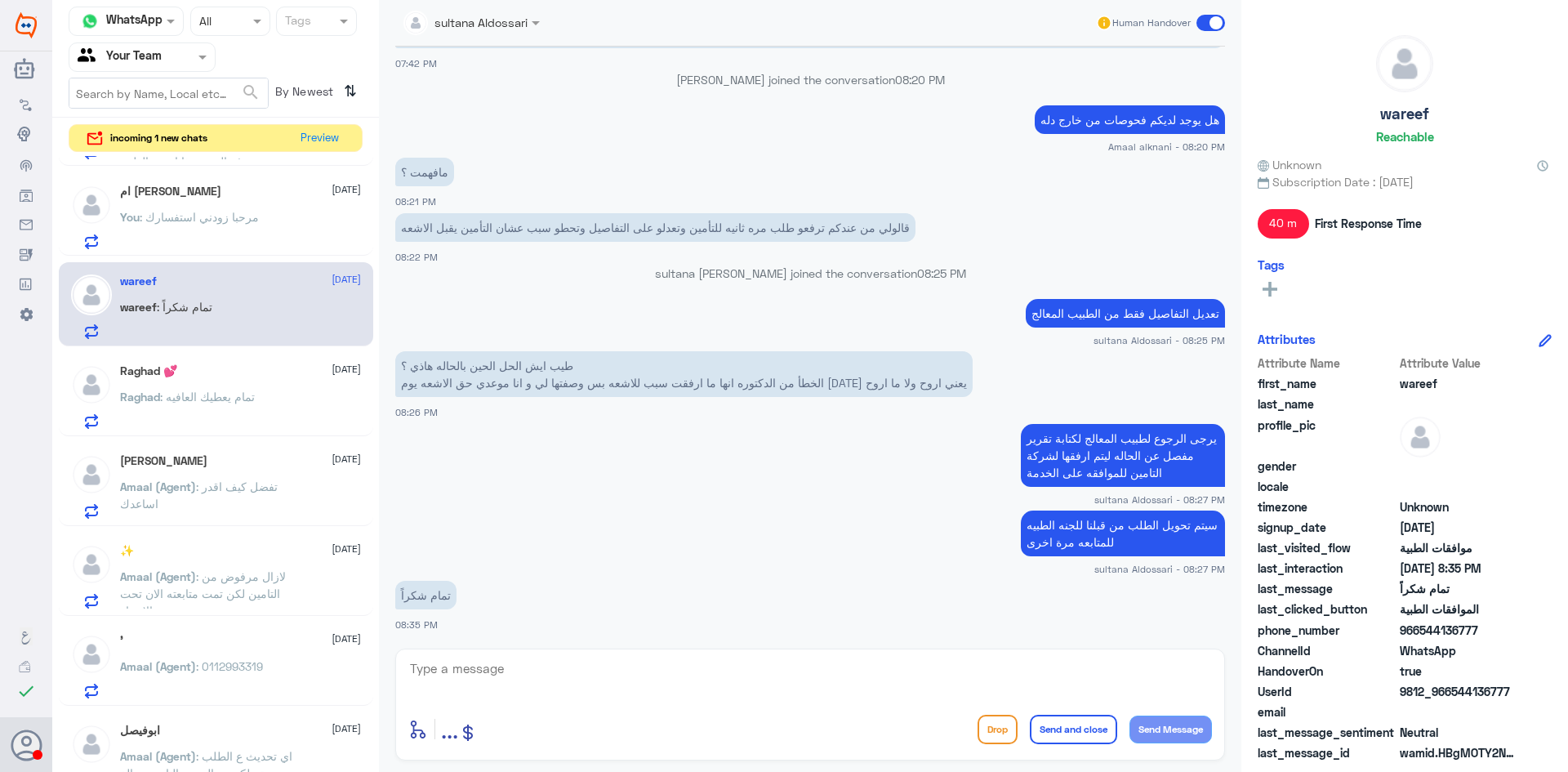
click at [259, 213] on div "You : مرحبا زودني استفسارك" at bounding box center [240, 230] width 241 height 36
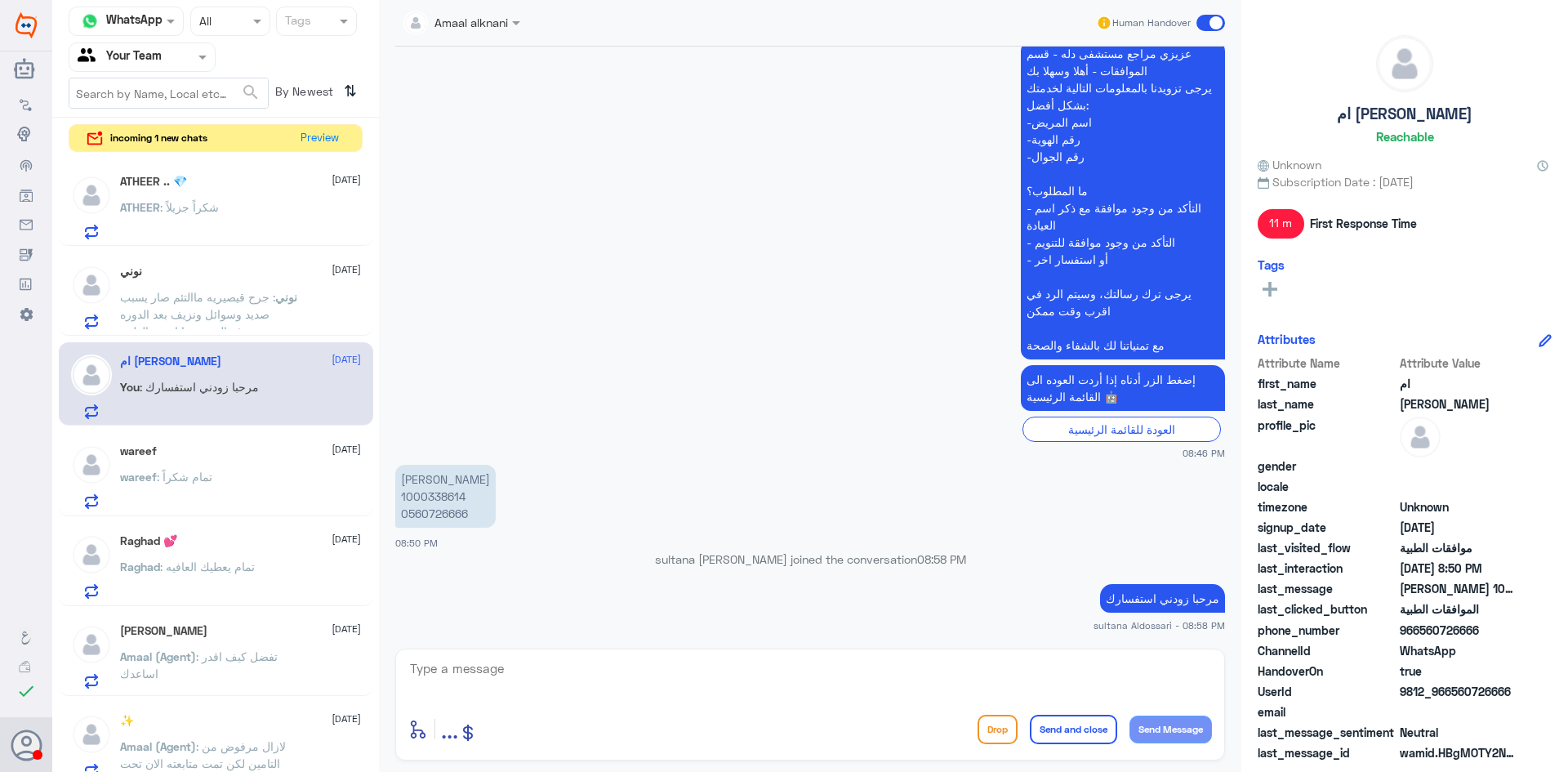
click at [254, 294] on span ": جرح قيصيريه ماالتئم صار يسبب صديد وسوائل ونزيف بعد الدوره معروف النيش هذا اسم…" at bounding box center [197, 313] width 155 height 48
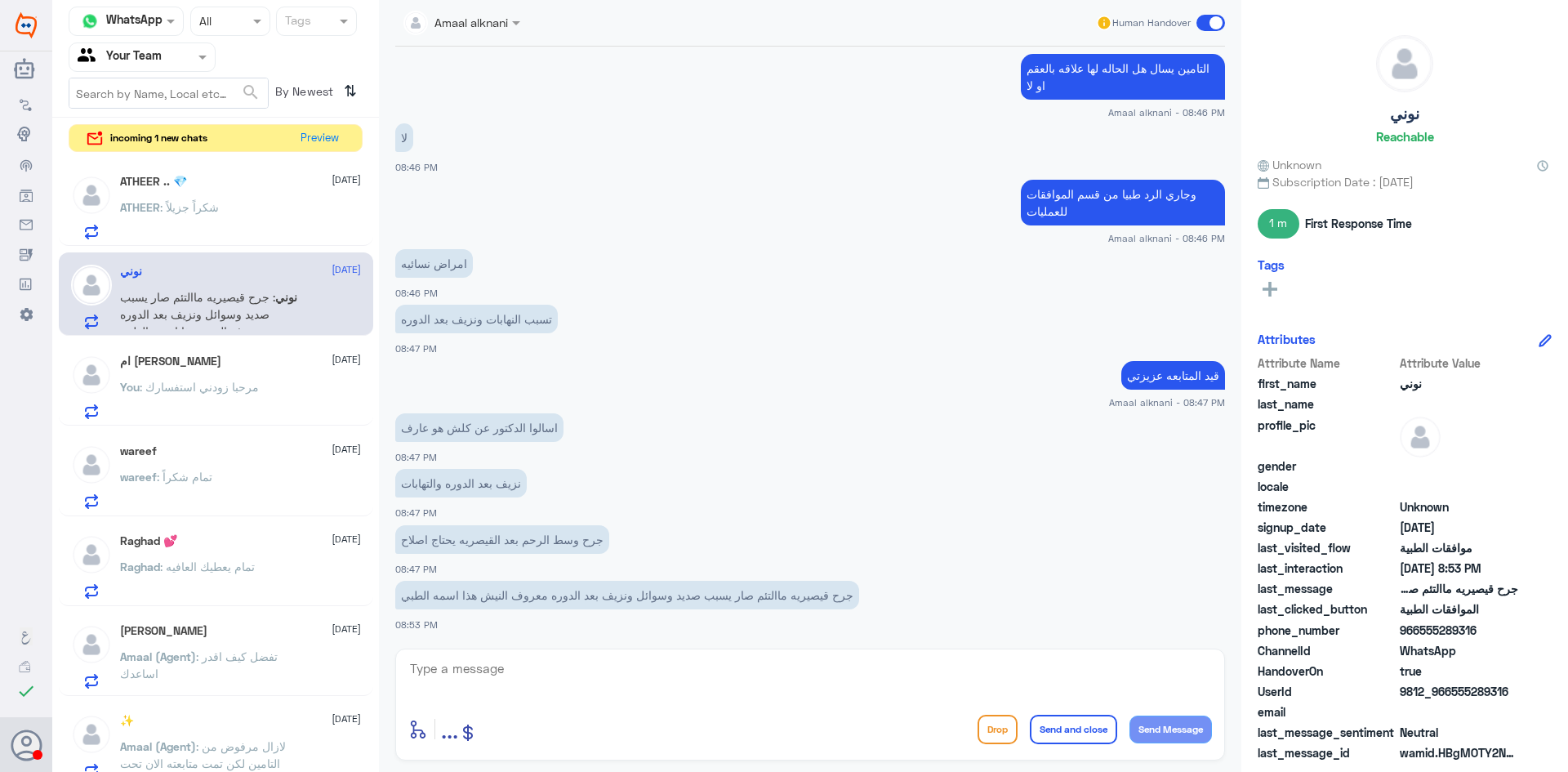
click at [274, 197] on div "ATHEER .. 💎 13 October ATHEER : شكراً جزيلاً" at bounding box center [240, 207] width 241 height 64
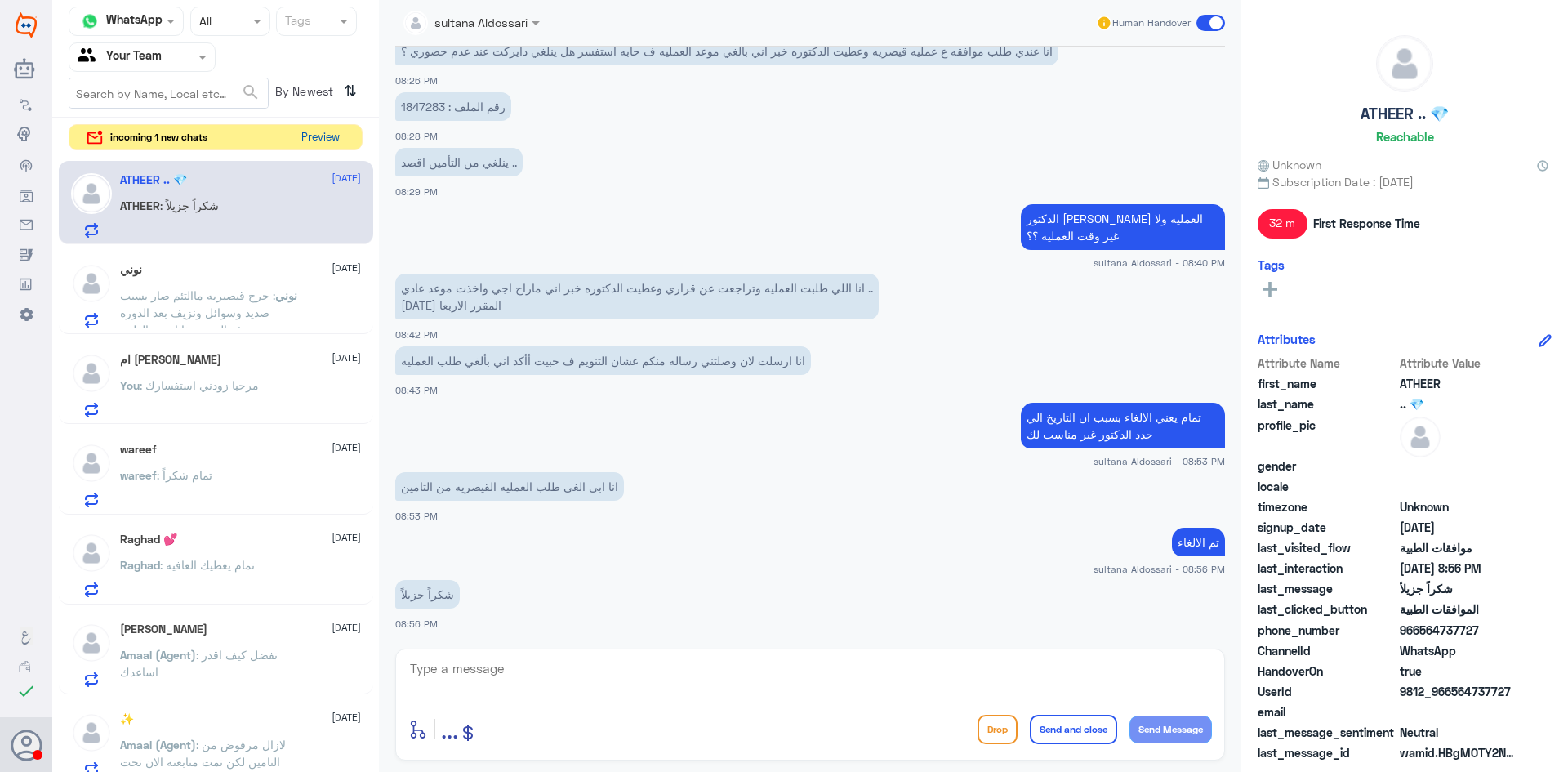
click at [319, 136] on button "Preview" at bounding box center [320, 138] width 51 height 25
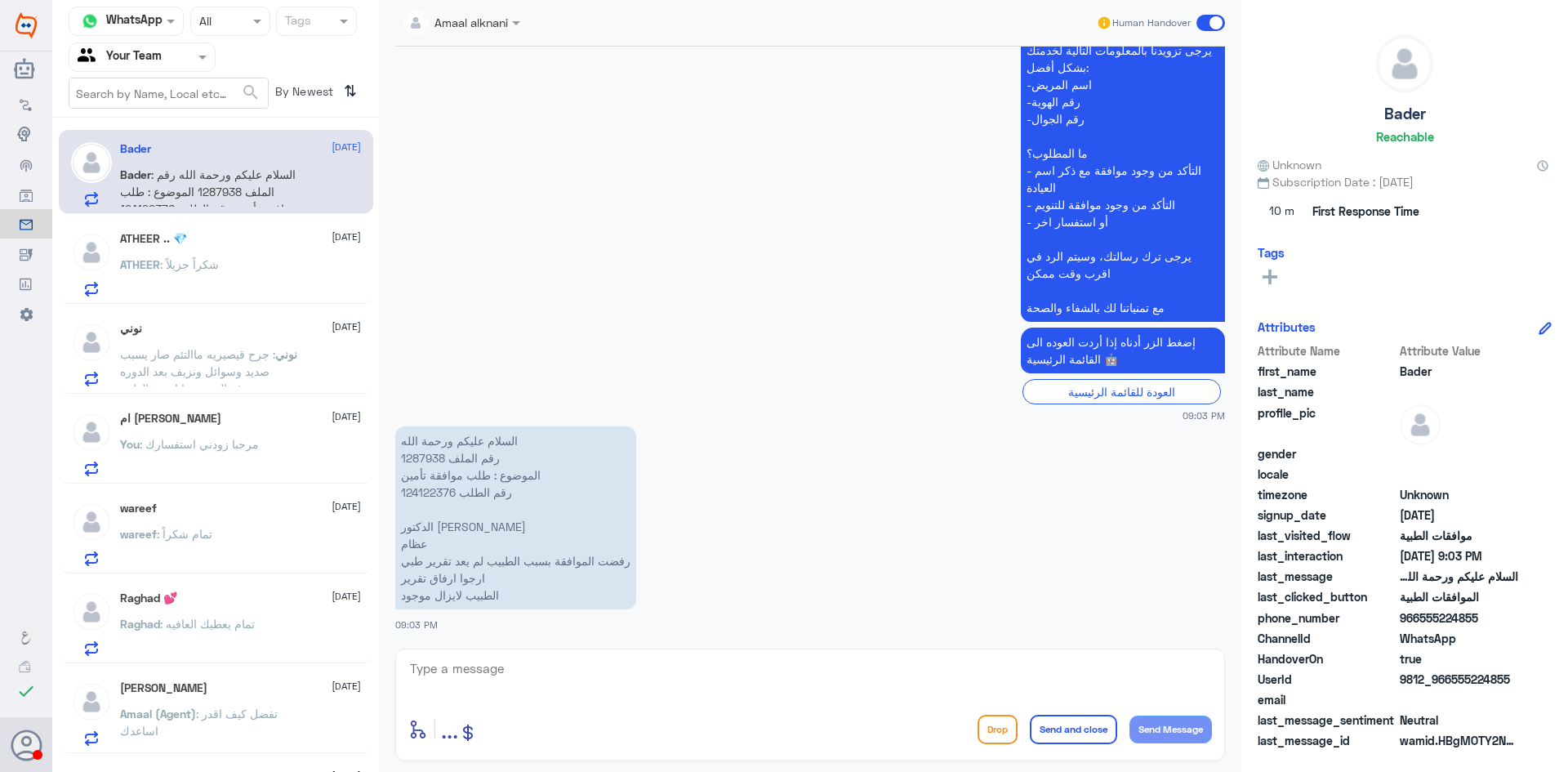
click at [432, 460] on p "السلام عليكم ورحمة الله رقم الملف 1287938 الموضوع : طلب موافقة تأمين رقم الطلب …" at bounding box center [516, 518] width 241 height 183
copy p "1287938"
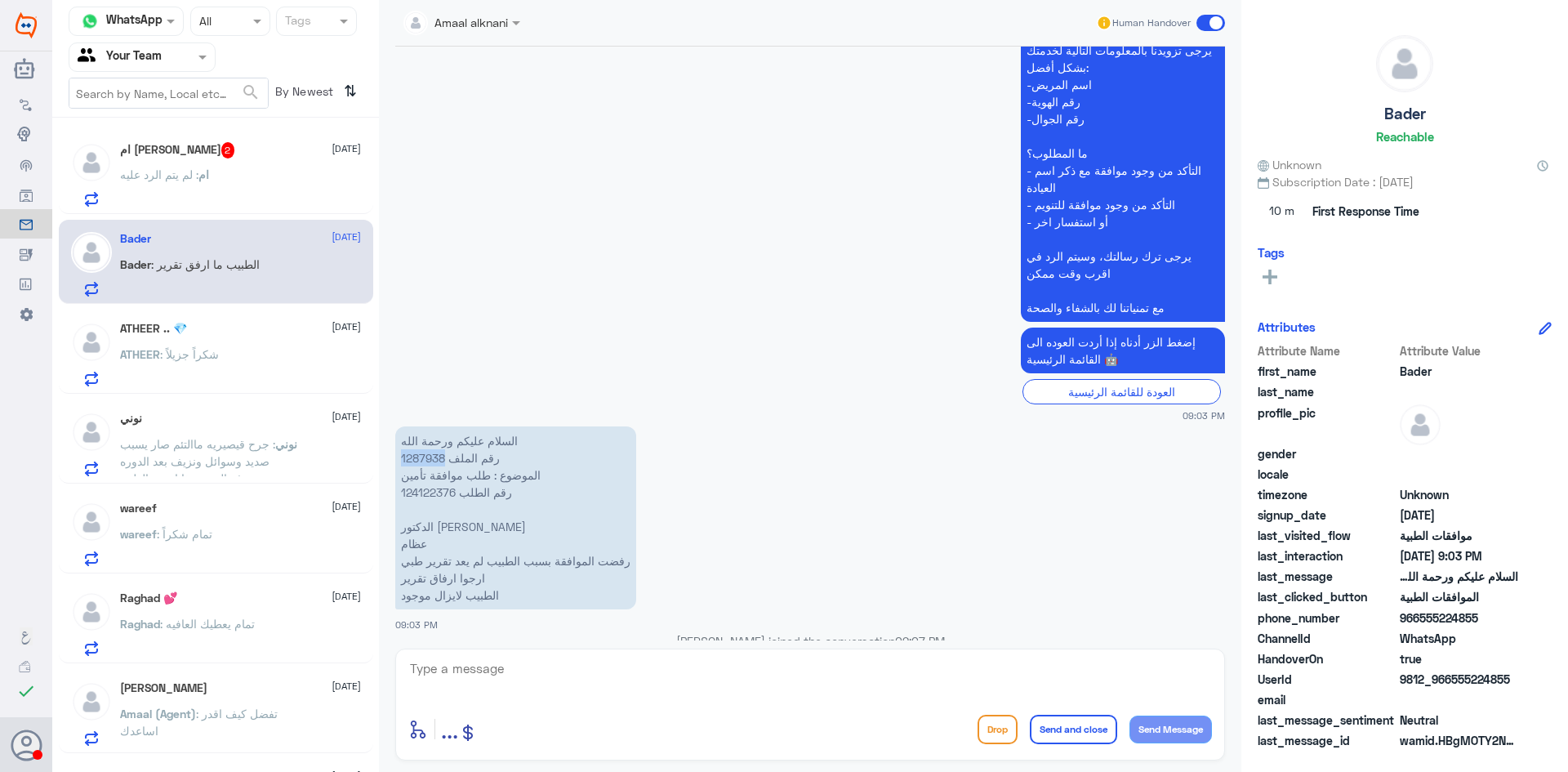
scroll to position [831, 0]
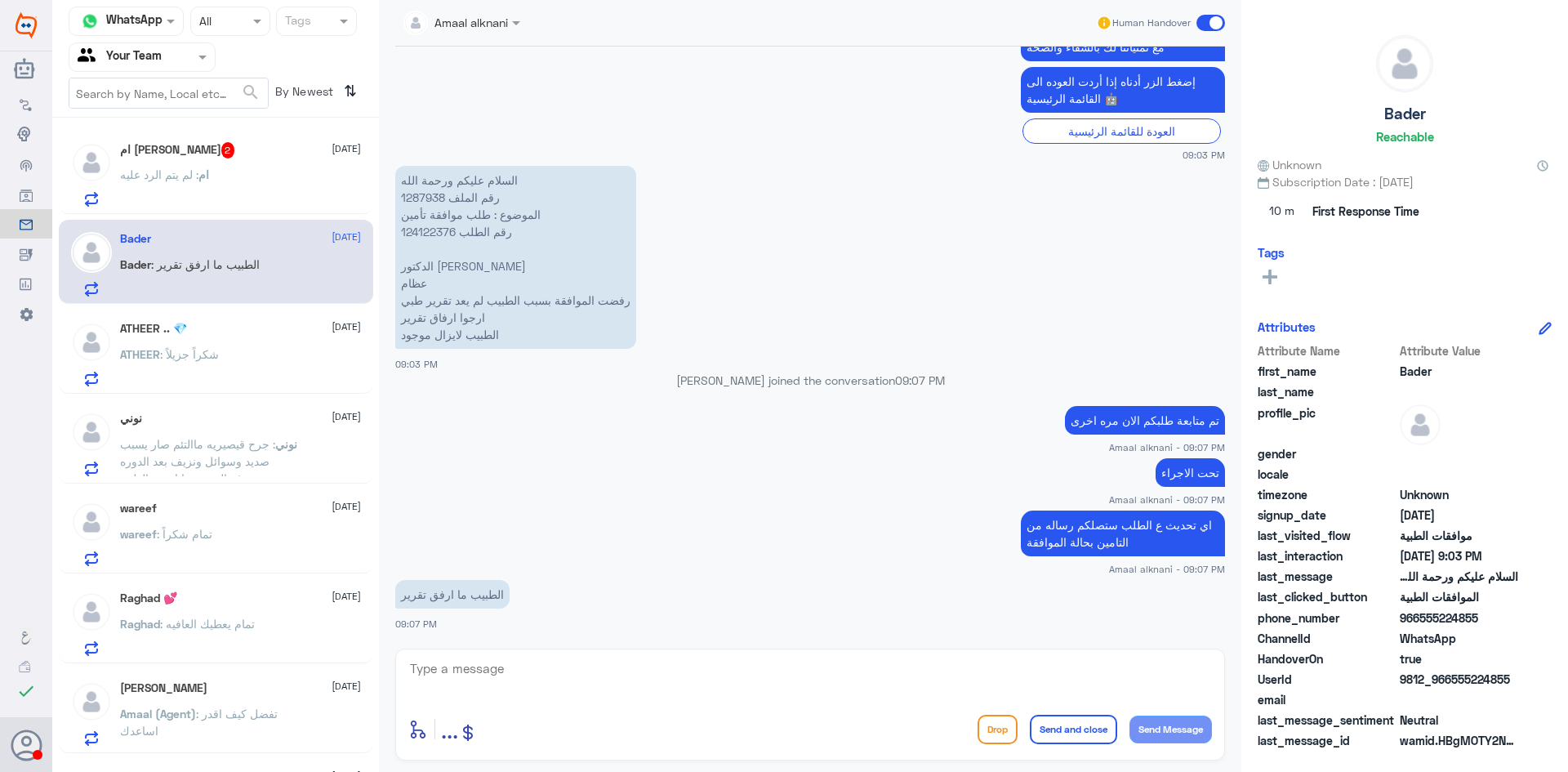
click at [659, 681] on textarea at bounding box center [809, 677] width 803 height 40
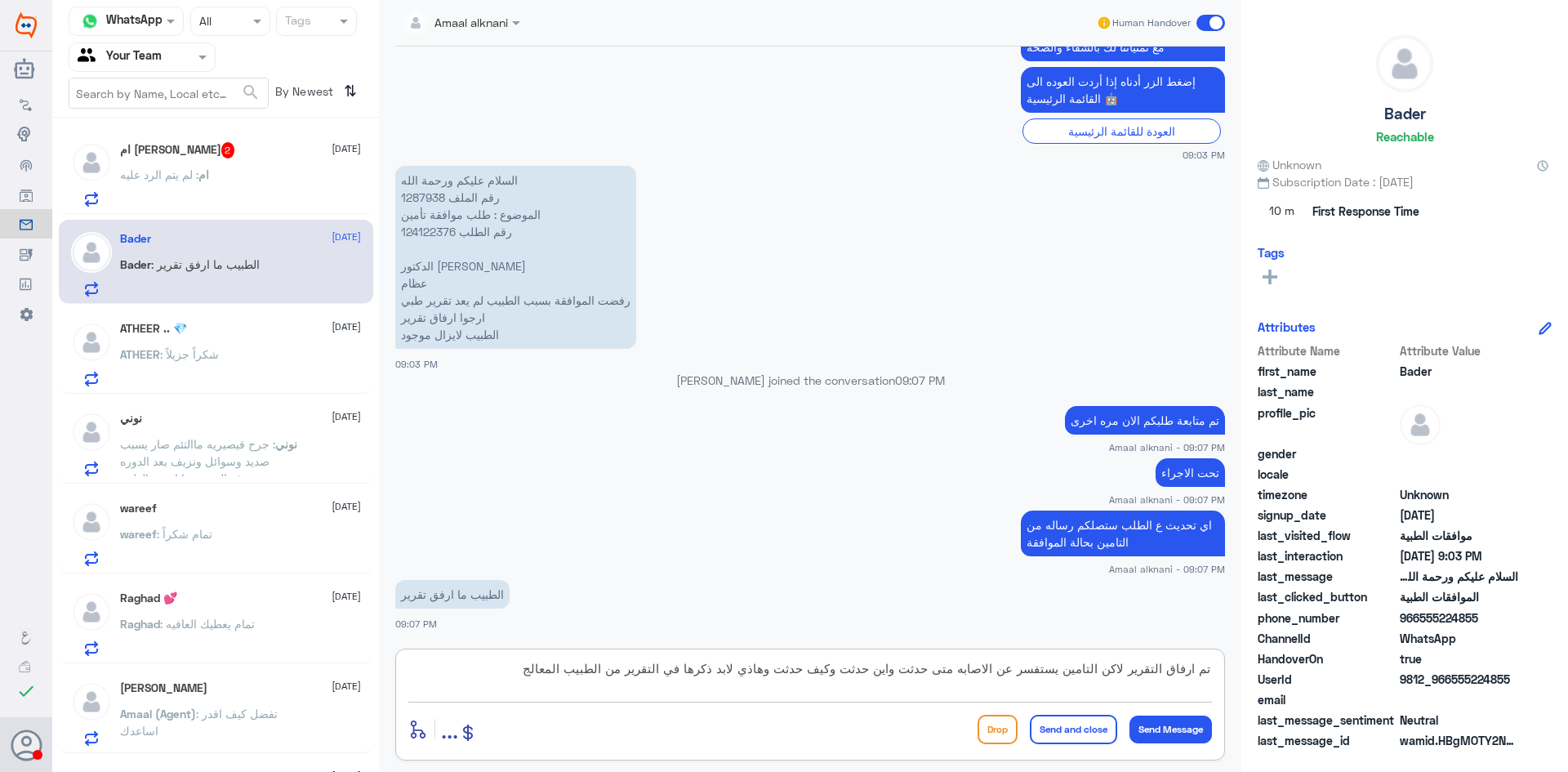
type textarea "تم ارفاق التقرير لاكن التامين يستفسر عن الاصابه متى حدثت واين حدثت وكيف حدثت وه…"
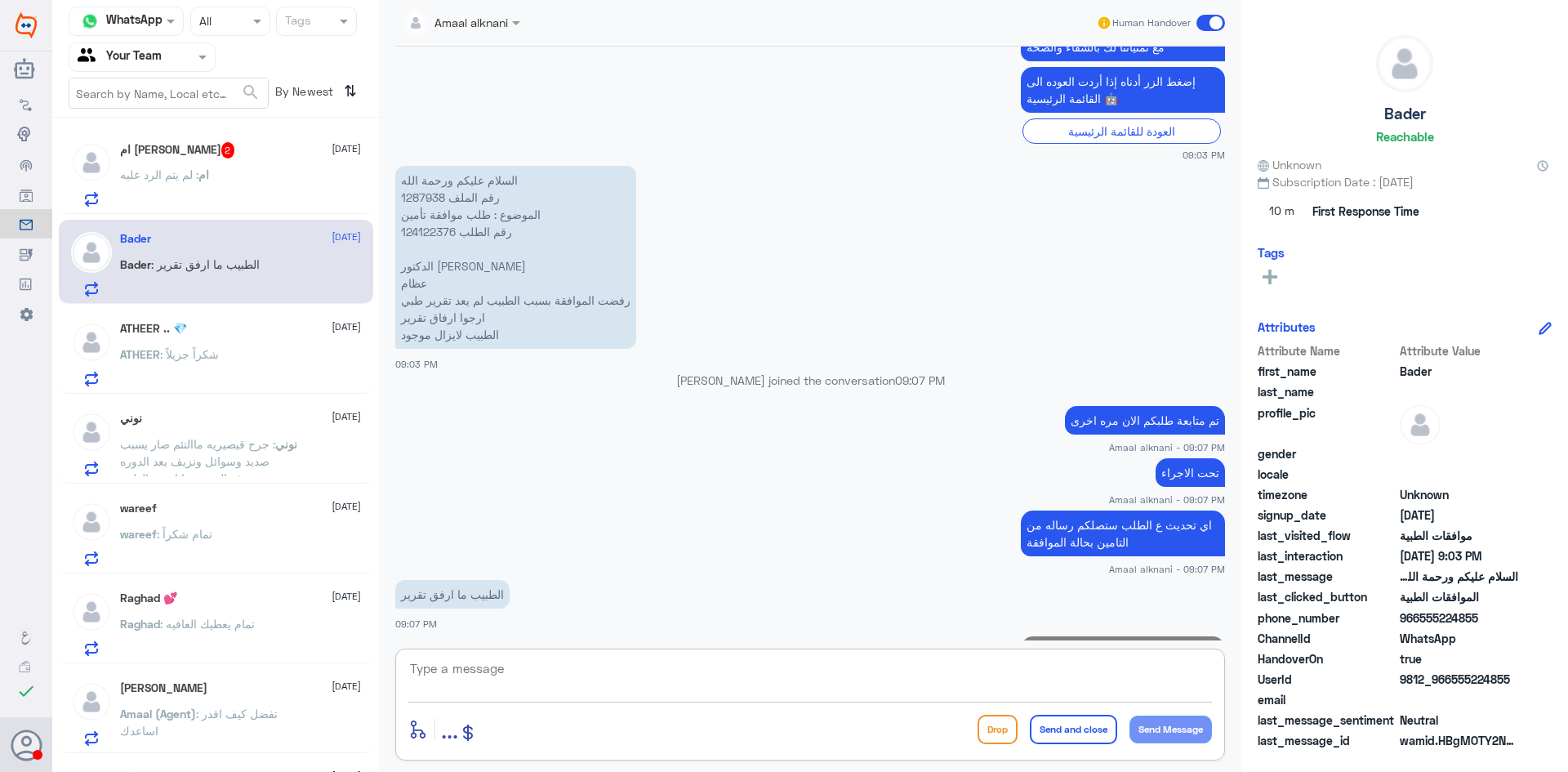
scroll to position [935, 0]
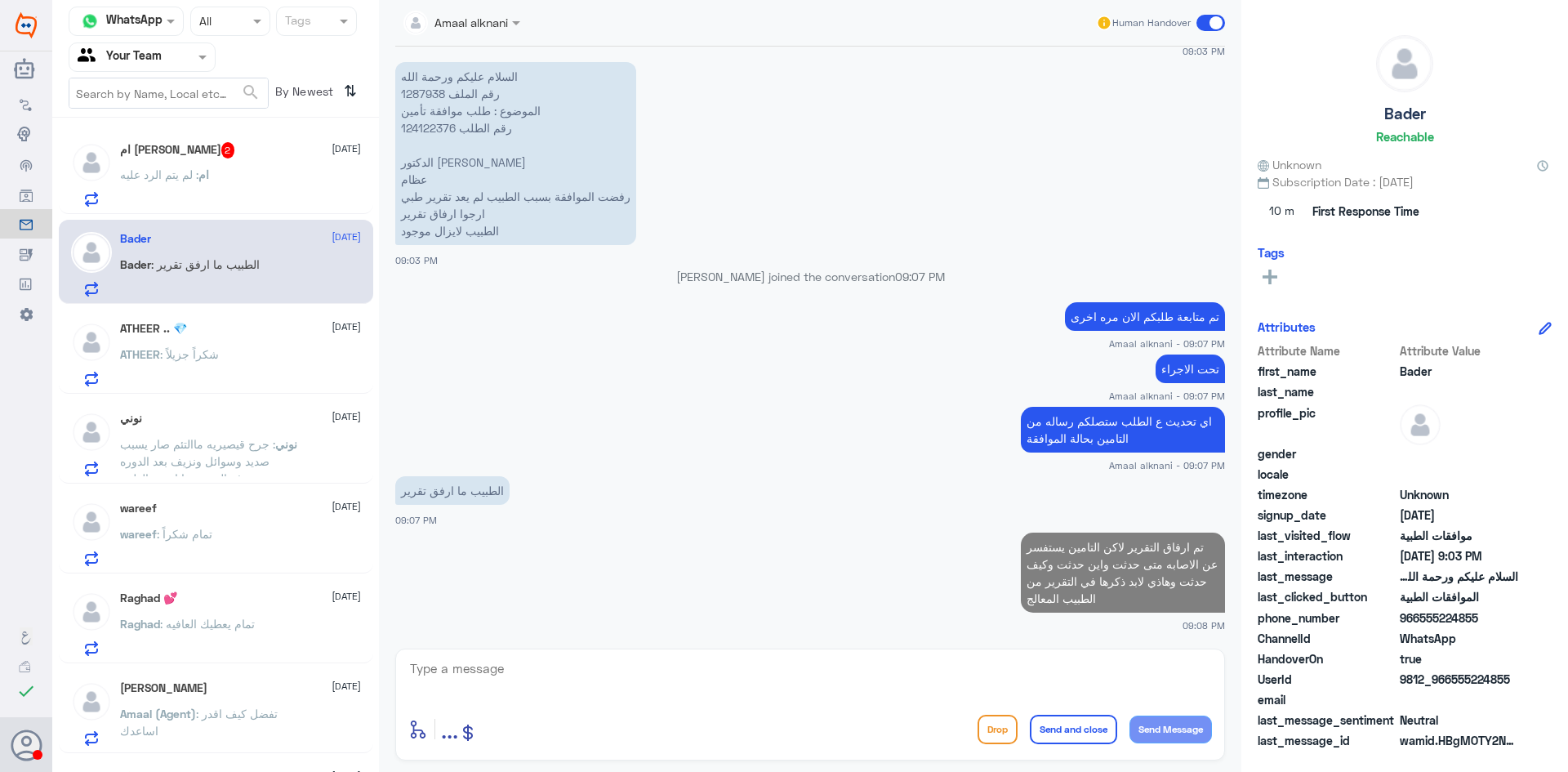
click at [175, 177] on span ": لم يتم الرد عليه" at bounding box center [159, 174] width 79 height 14
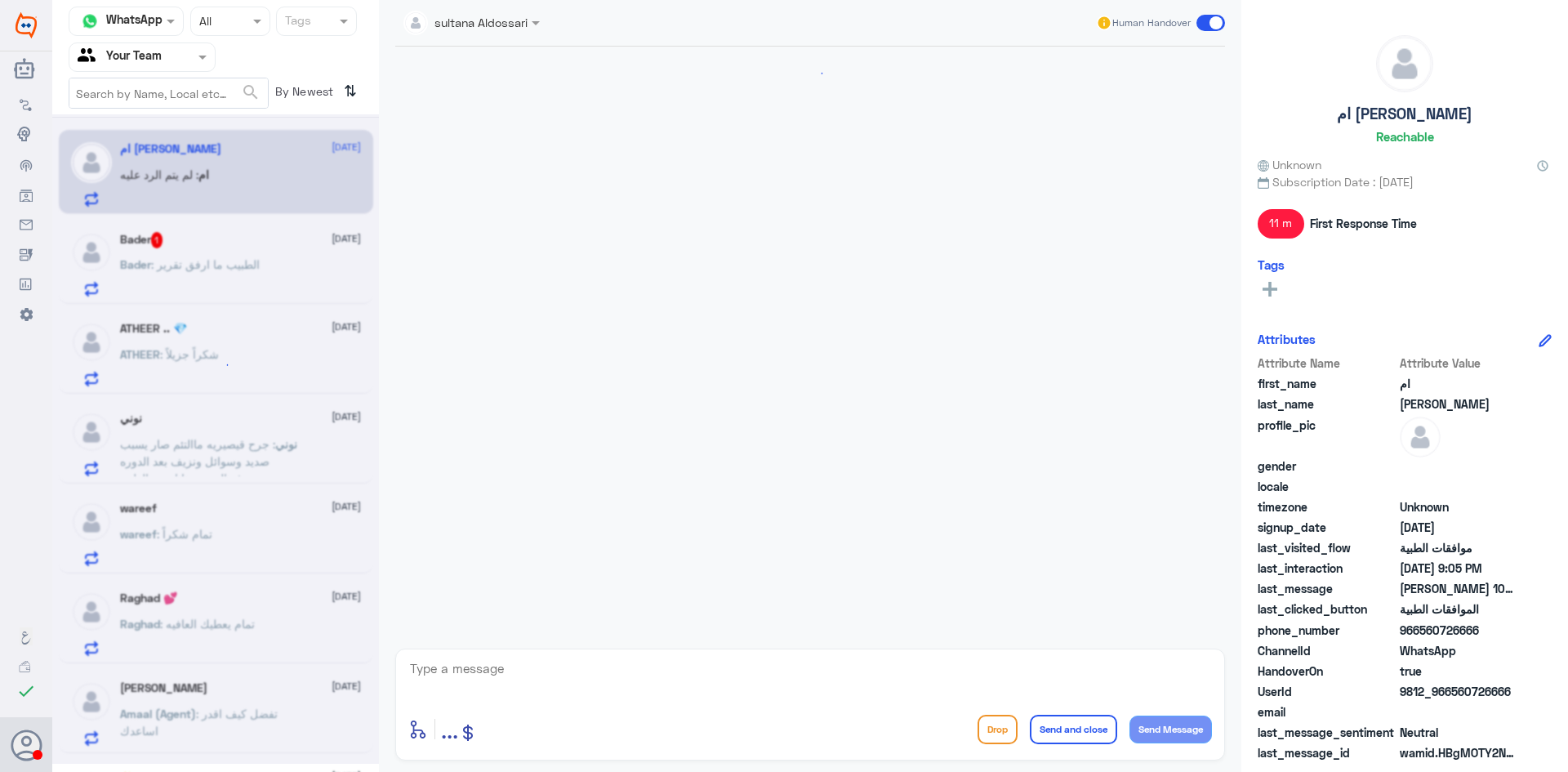
scroll to position [738, 0]
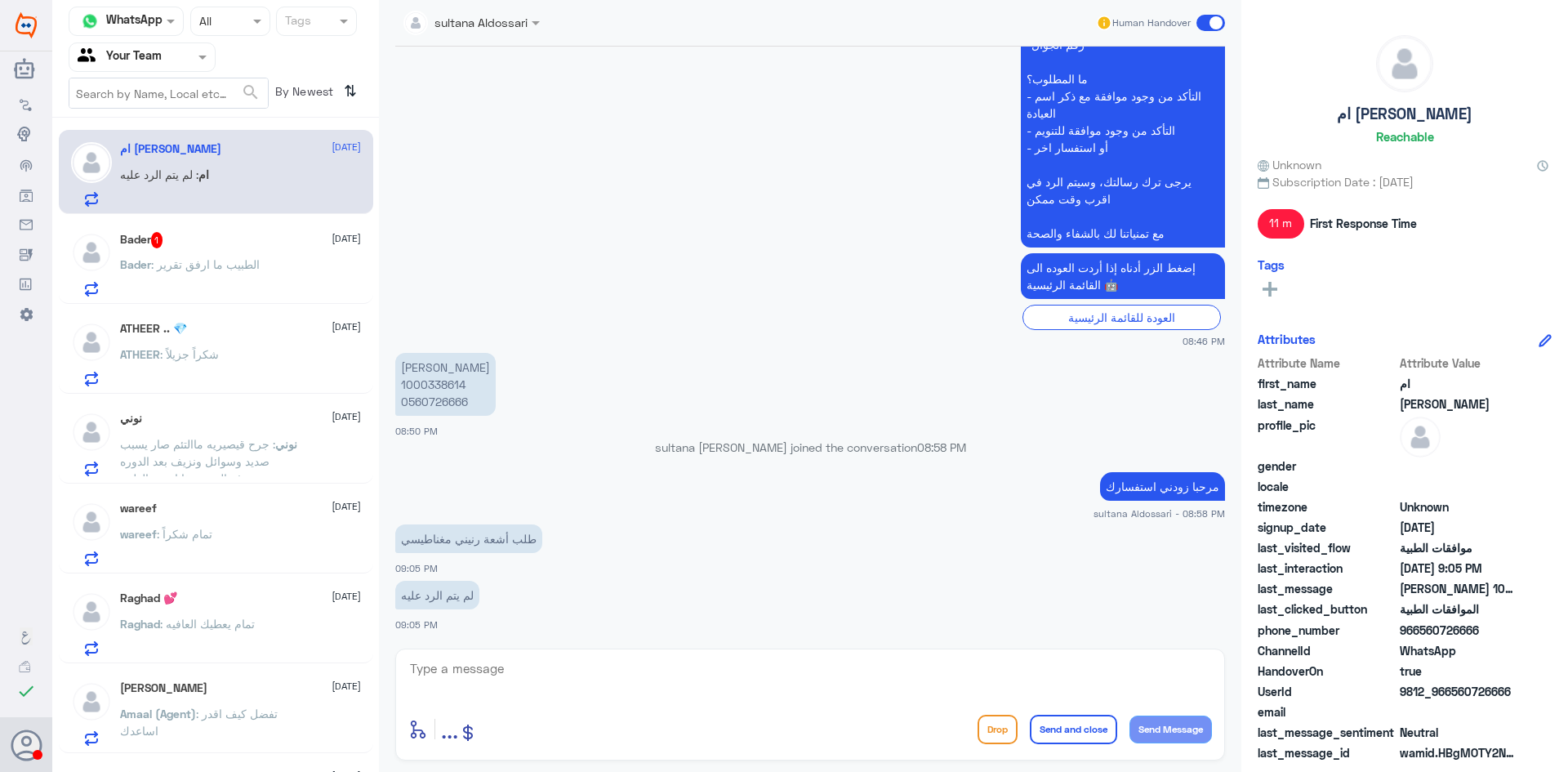
click at [434, 387] on p "نوره سعيد القحطاني 1000338614 0560726666" at bounding box center [445, 384] width 101 height 63
copy p "1000338614"
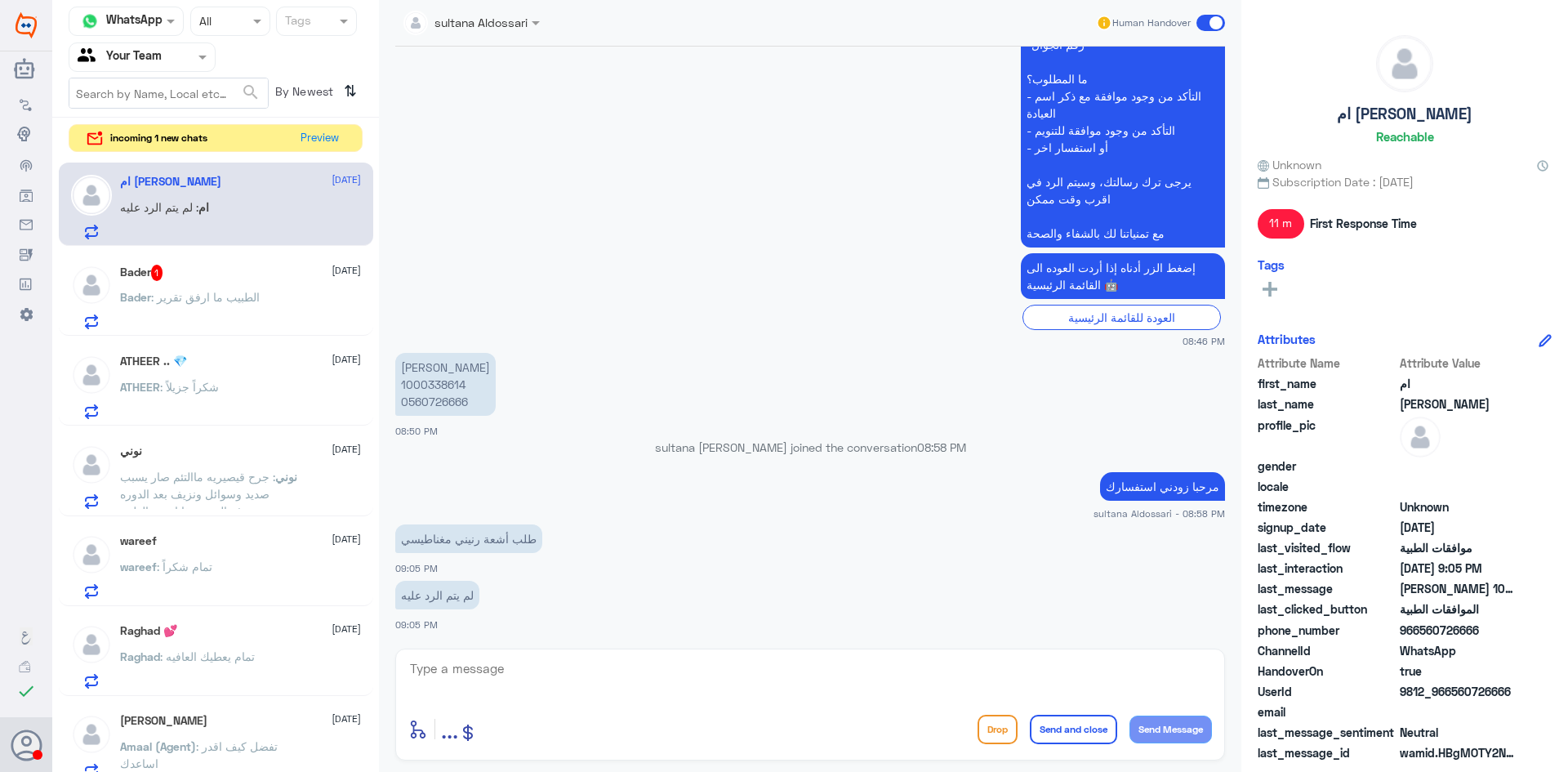
click at [580, 690] on textarea at bounding box center [809, 677] width 803 height 40
type textarea "تمت متابعة طلبكم مره اخرى التامين يحتاج تقرير الاشعة التي تم عملها مسبقا مرتبطه…"
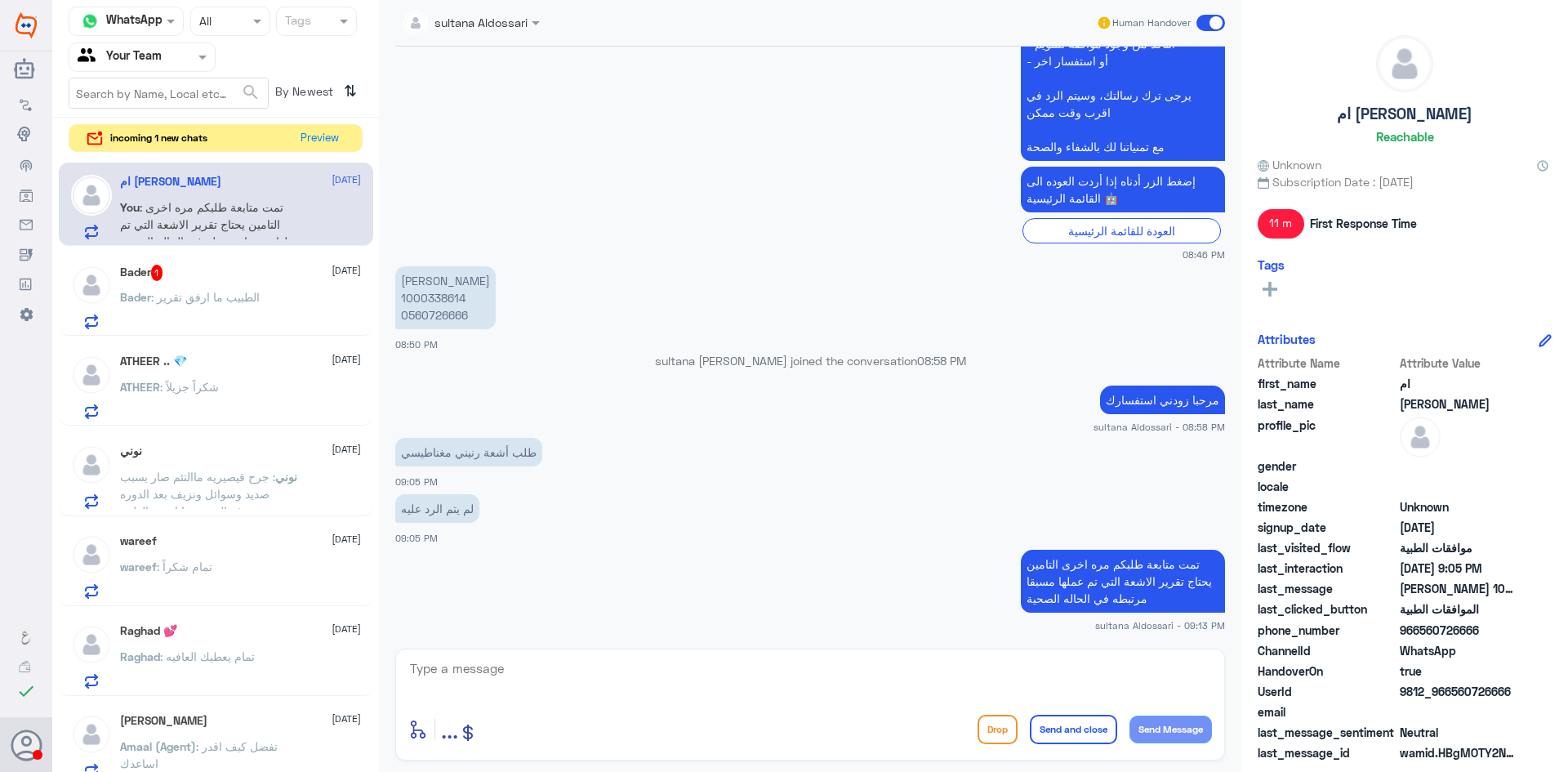
click at [259, 296] on div "Bader : الطبيب ما ارفق تقرير" at bounding box center [240, 310] width 241 height 36
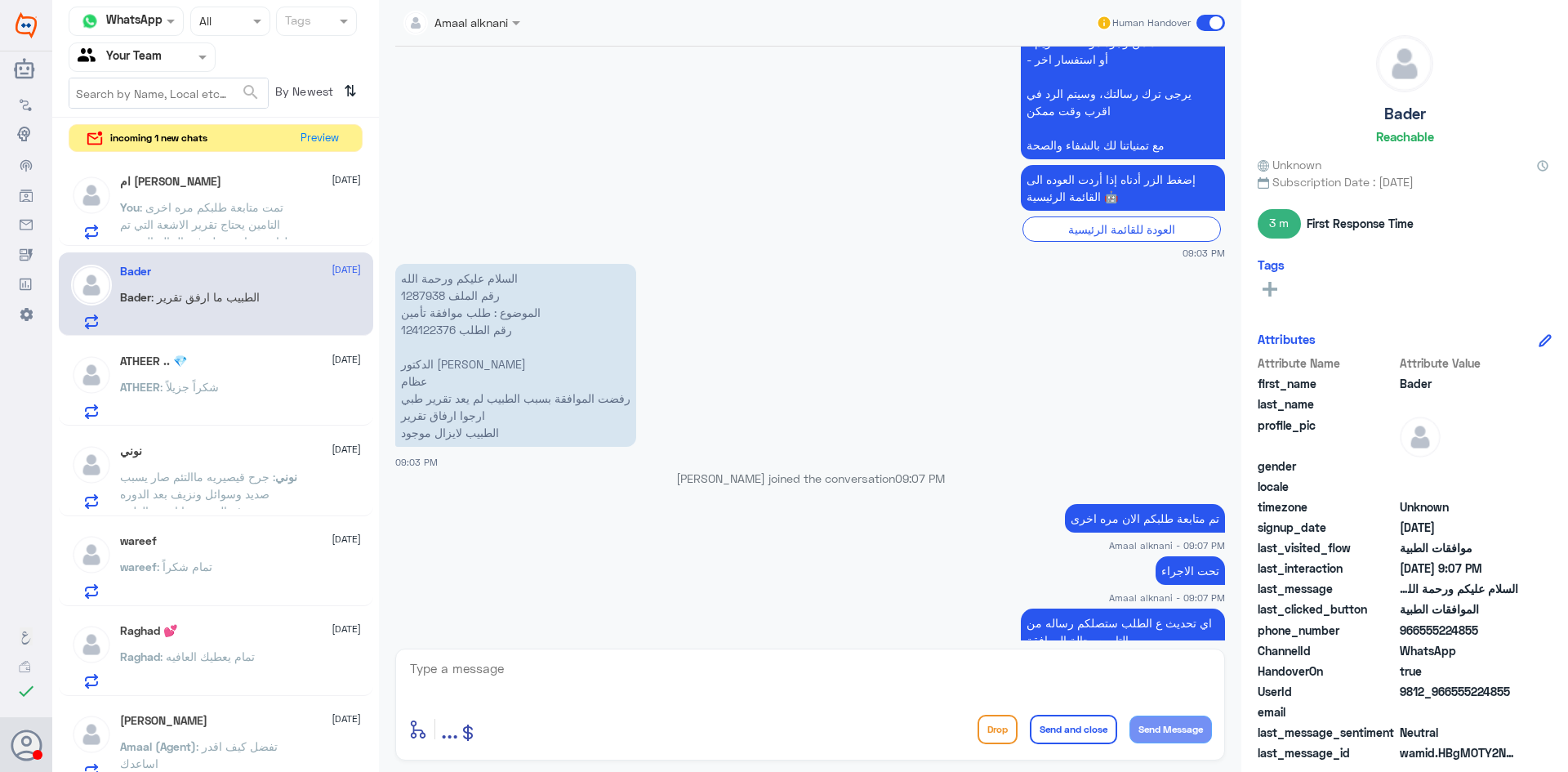
scroll to position [831, 0]
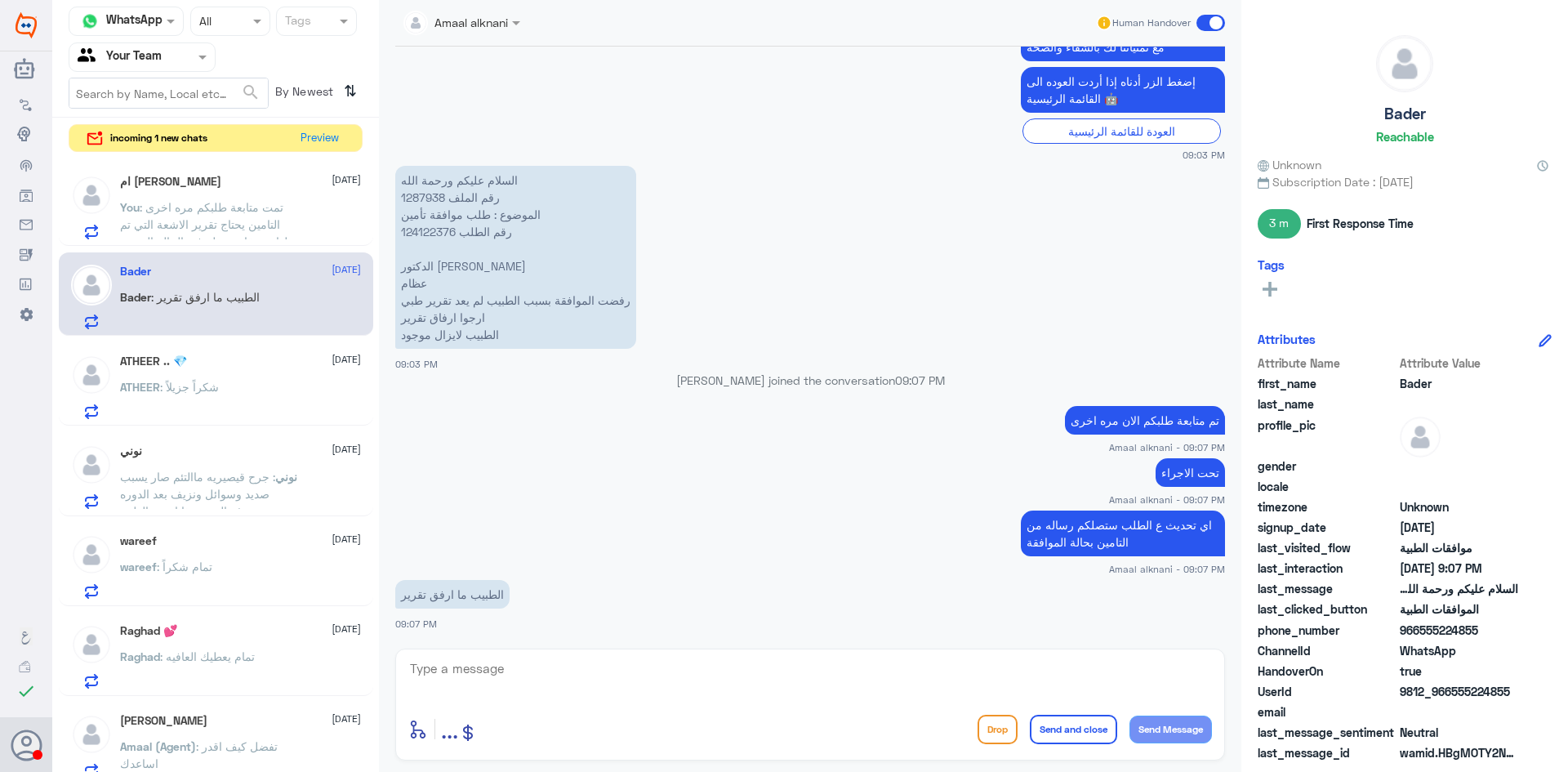
click at [200, 240] on div "ام عبدالله 13 October You : تمت متابعة طلبكم مره اخرى التامين يحتاج تقرير الاشع…" at bounding box center [215, 204] width 314 height 84
click at [199, 220] on span ": تمت متابعة طلبكم مره اخرى التامين يحتاج تقرير الاشعة التي تم عملها مسبقا مرتب…" at bounding box center [211, 223] width 181 height 48
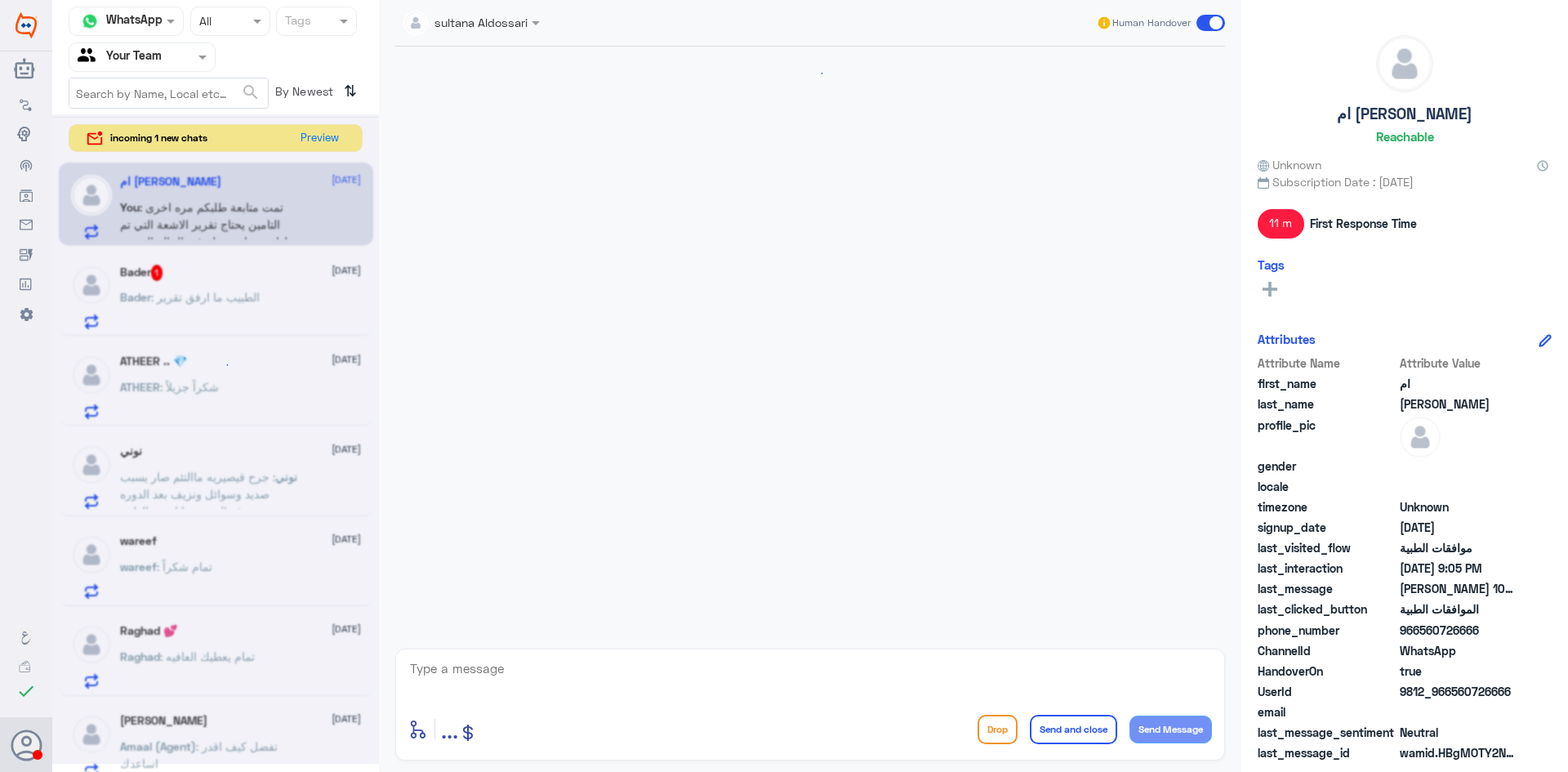
scroll to position [824, 0]
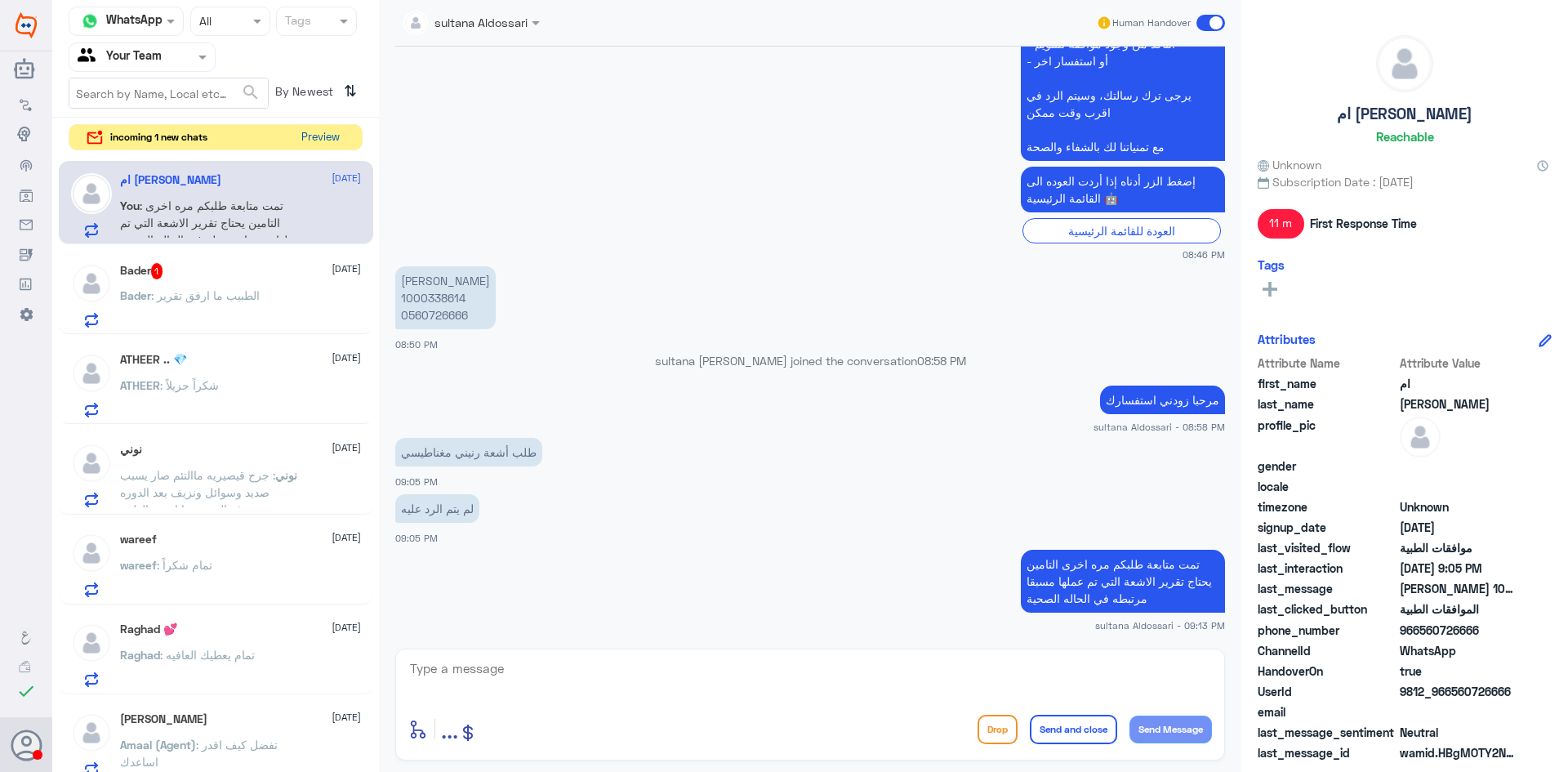
click at [321, 136] on button "Preview" at bounding box center [320, 138] width 51 height 25
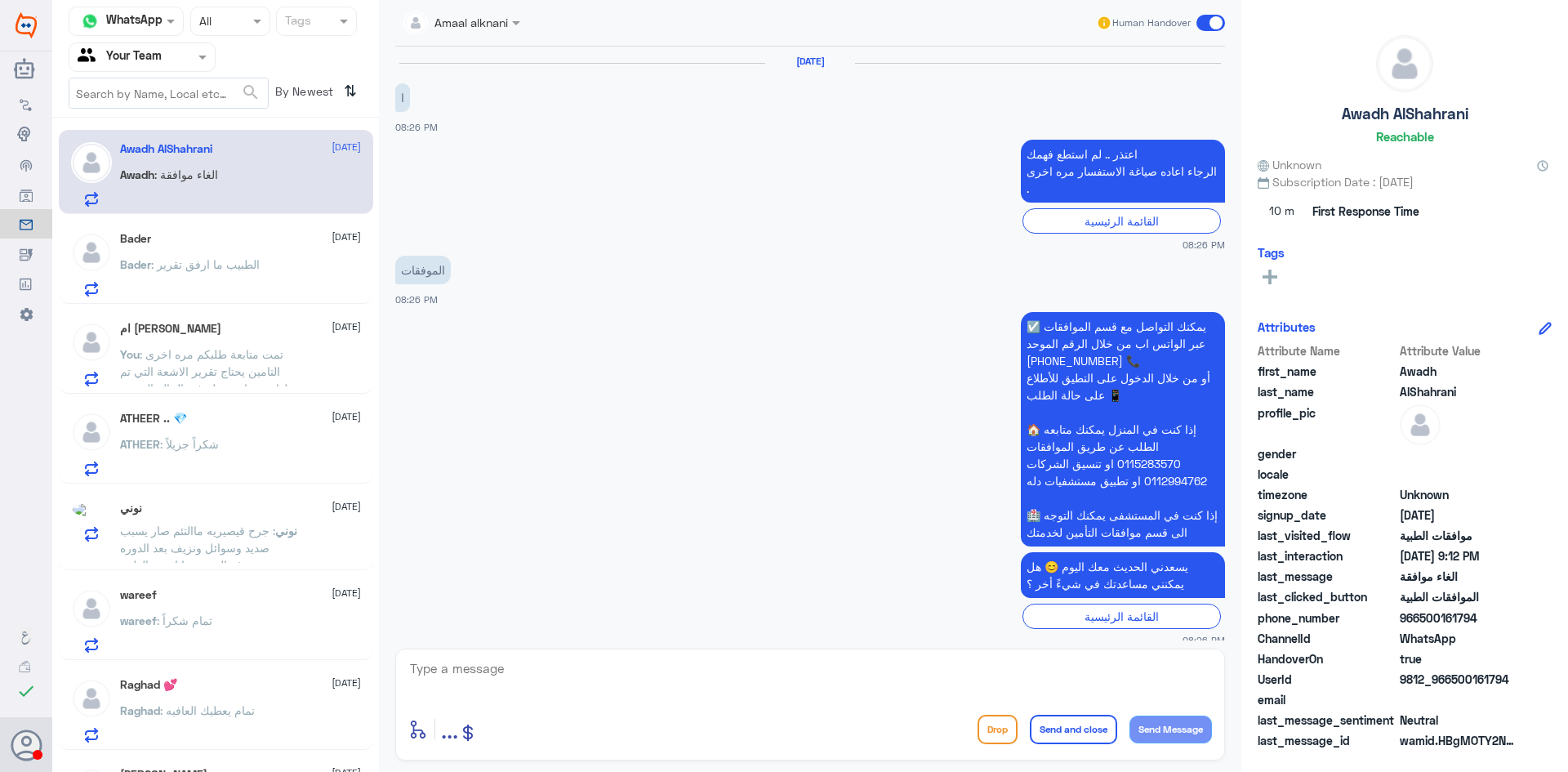
scroll to position [1919, 0]
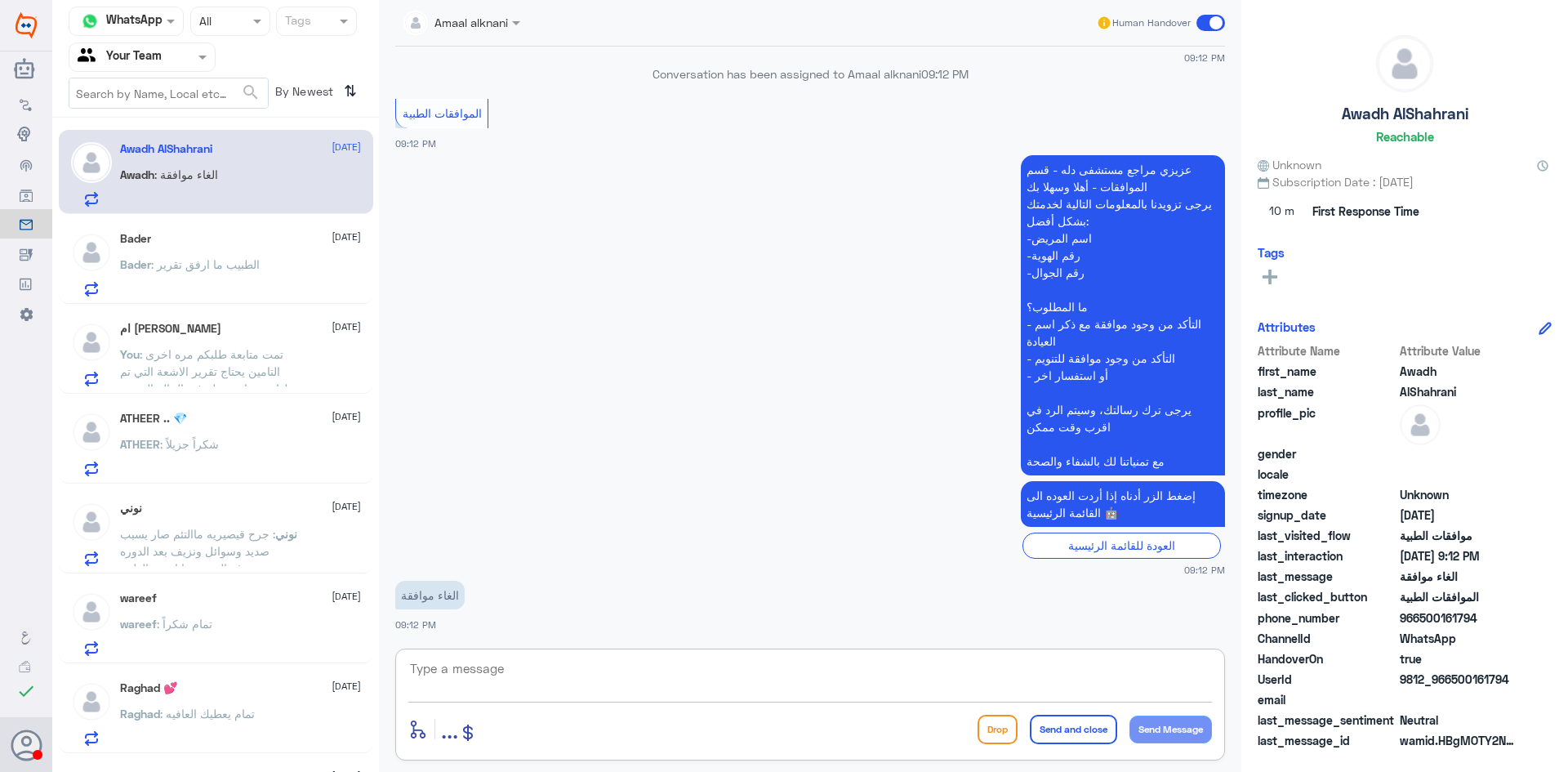
click at [711, 684] on textarea at bounding box center [809, 677] width 803 height 40
type textarea "مرحبا عزيزي المراجع من فضلك زودني برقم الطلب"
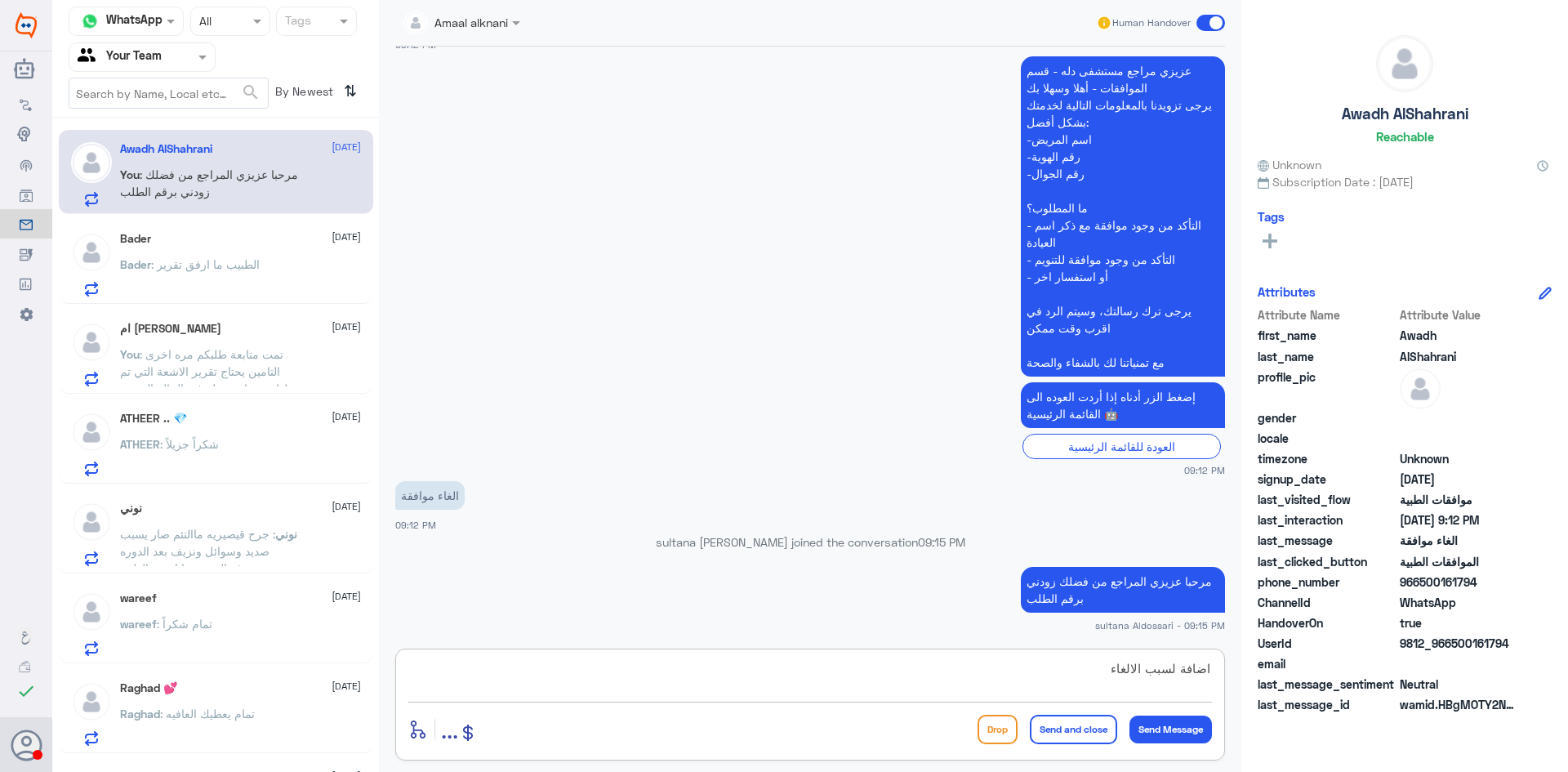
type textarea "اضافة لسبب الالغاء"
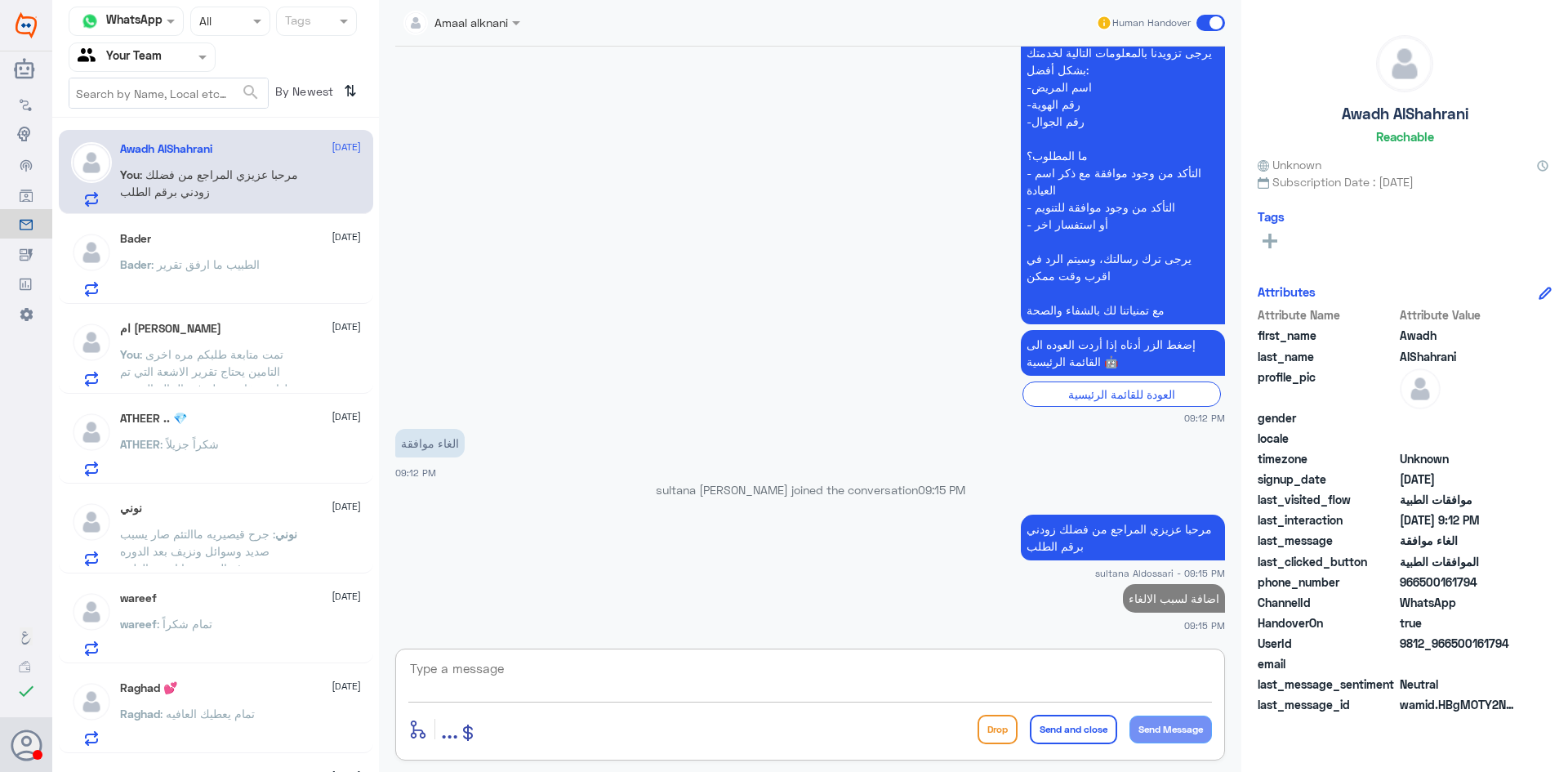
click at [284, 246] on div "Bader 13 October Bader : الطبيب ما ارفق تقرير" at bounding box center [240, 264] width 241 height 64
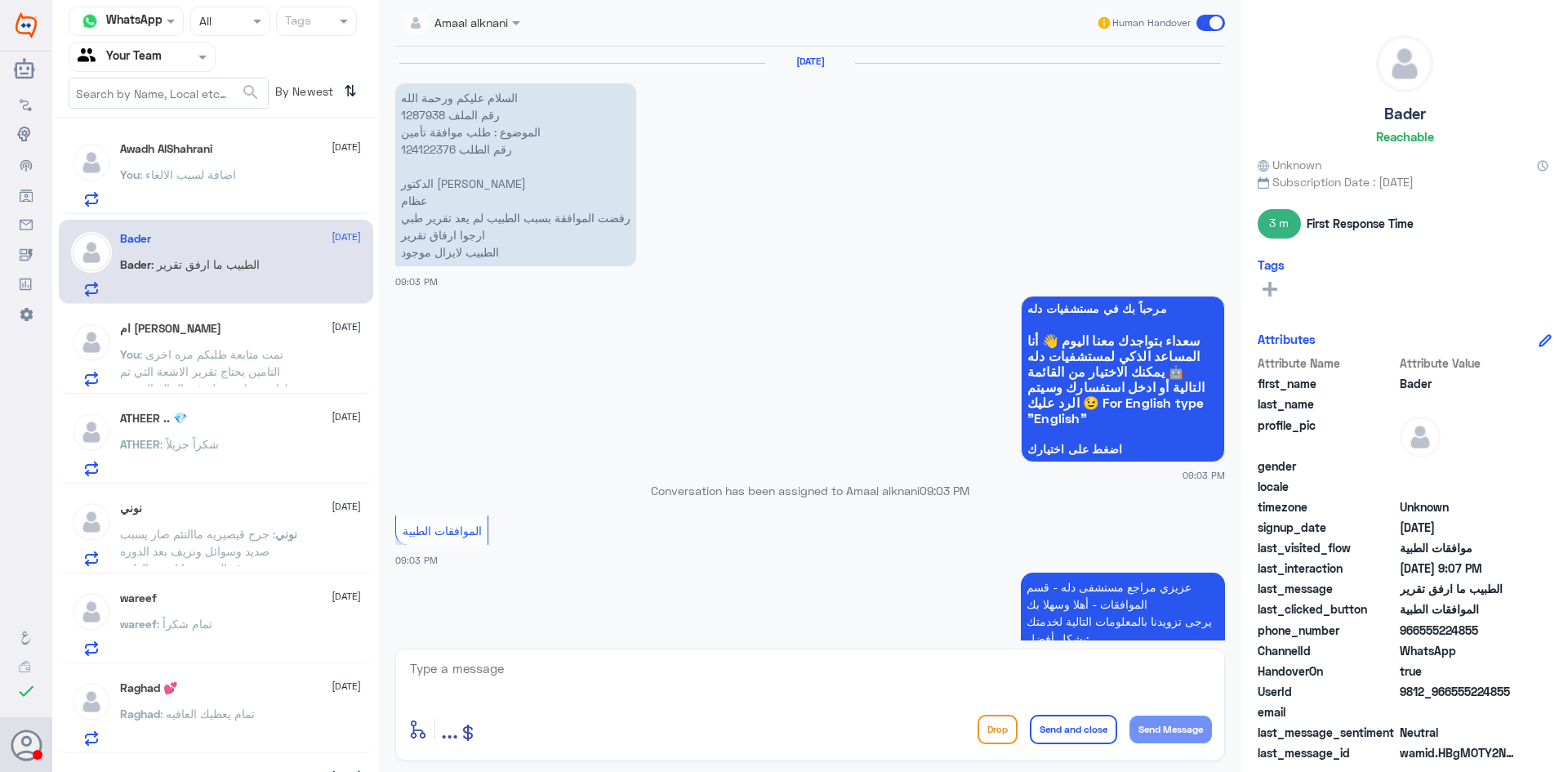
scroll to position [831, 0]
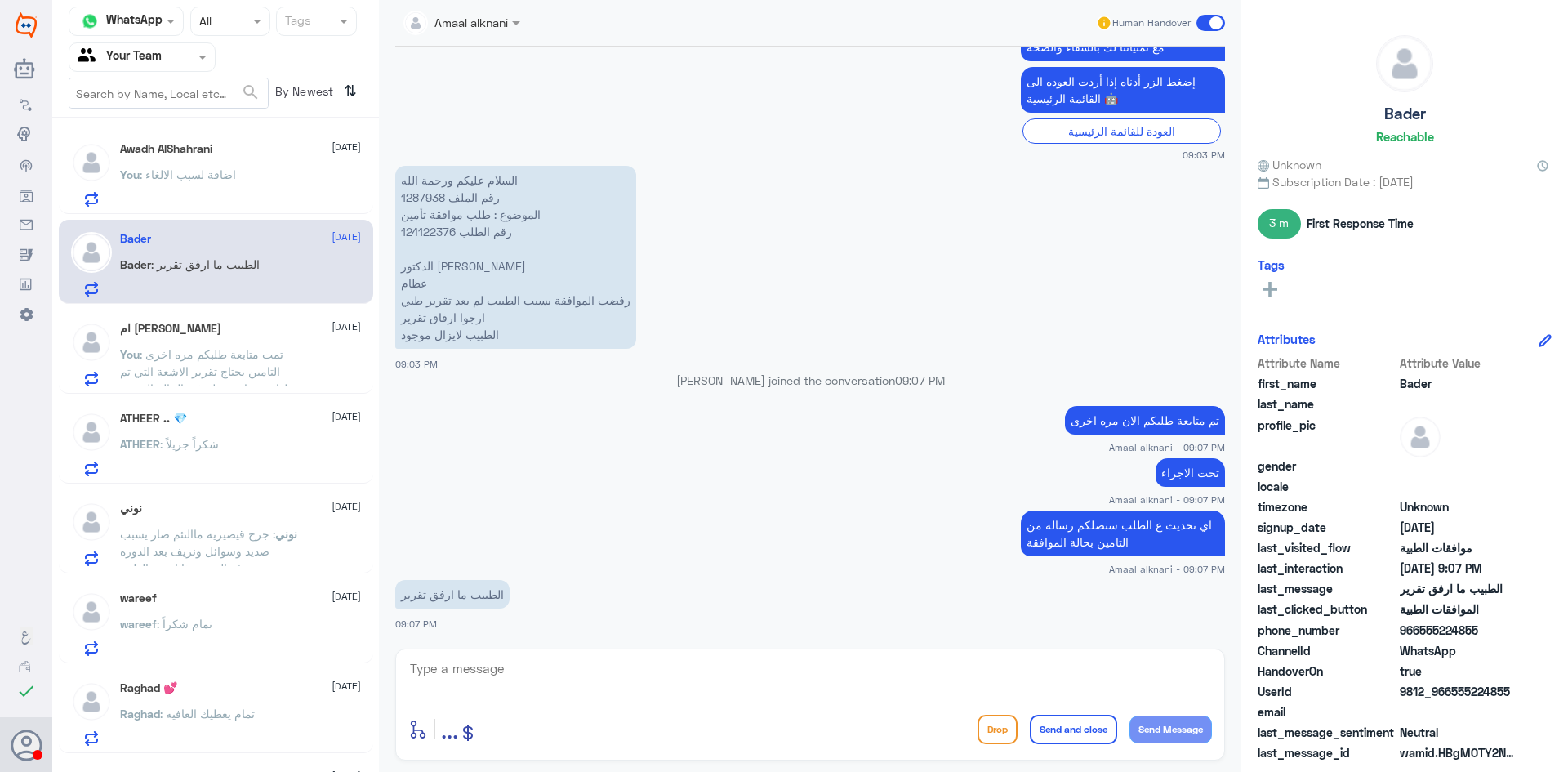
click at [264, 361] on span ": تمت متابعة طلبكم مره اخرى التامين يحتاج تقرير الاشعة التي تم عملها مسبقا مرتب…" at bounding box center [211, 371] width 181 height 48
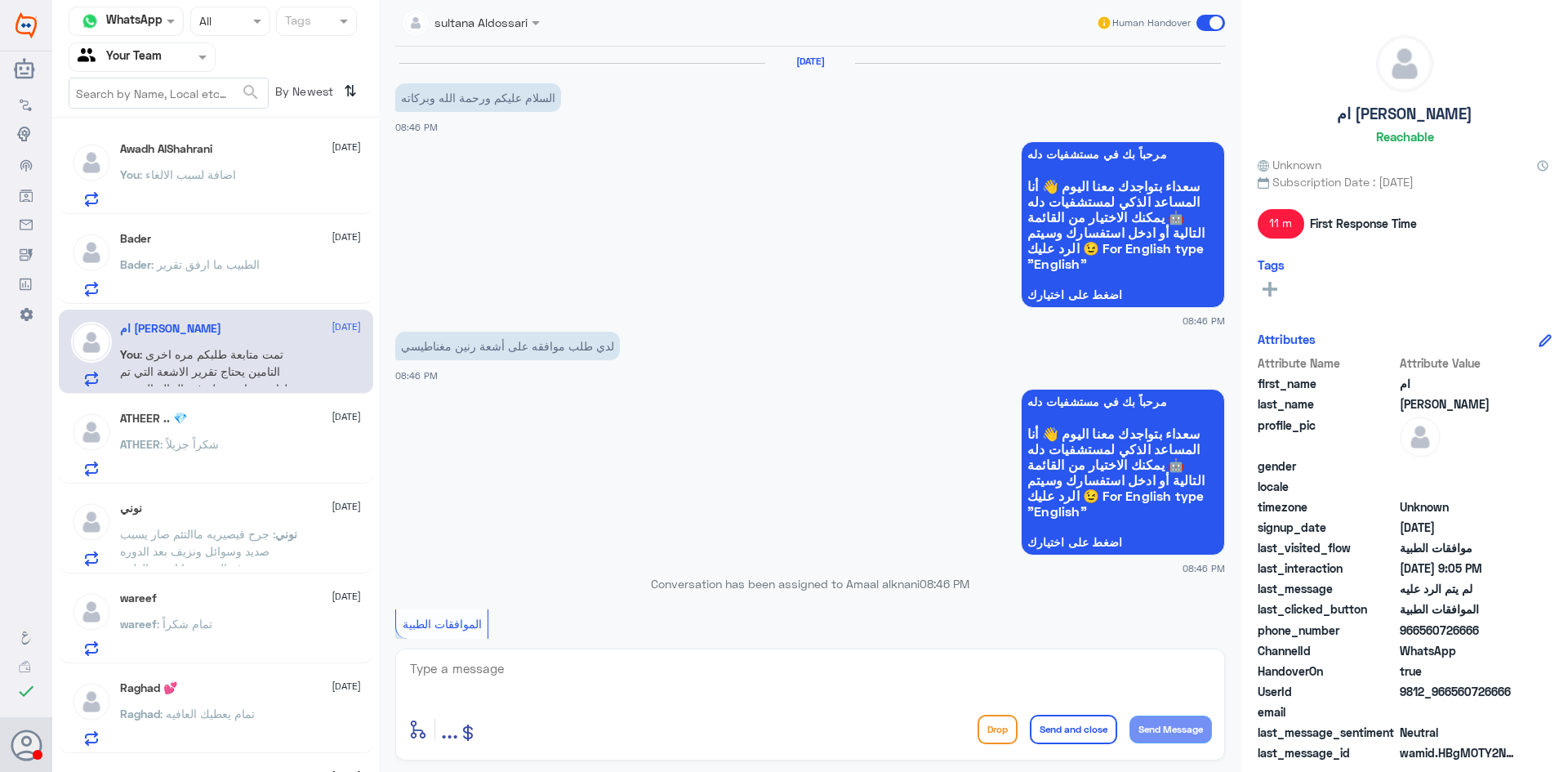
scroll to position [824, 0]
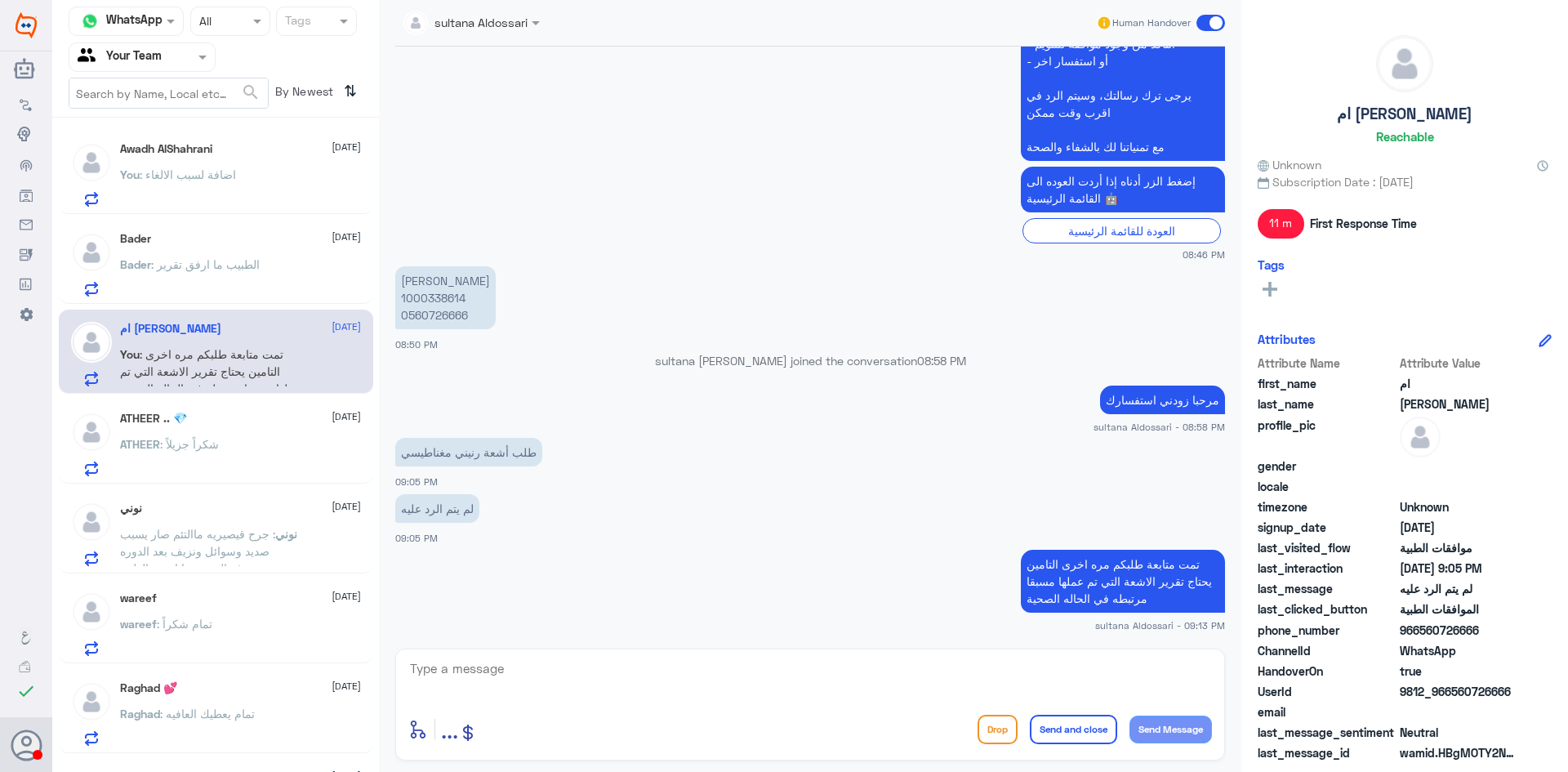
click at [260, 422] on div "ATHEER .. 💎 13 October" at bounding box center [240, 418] width 241 height 14
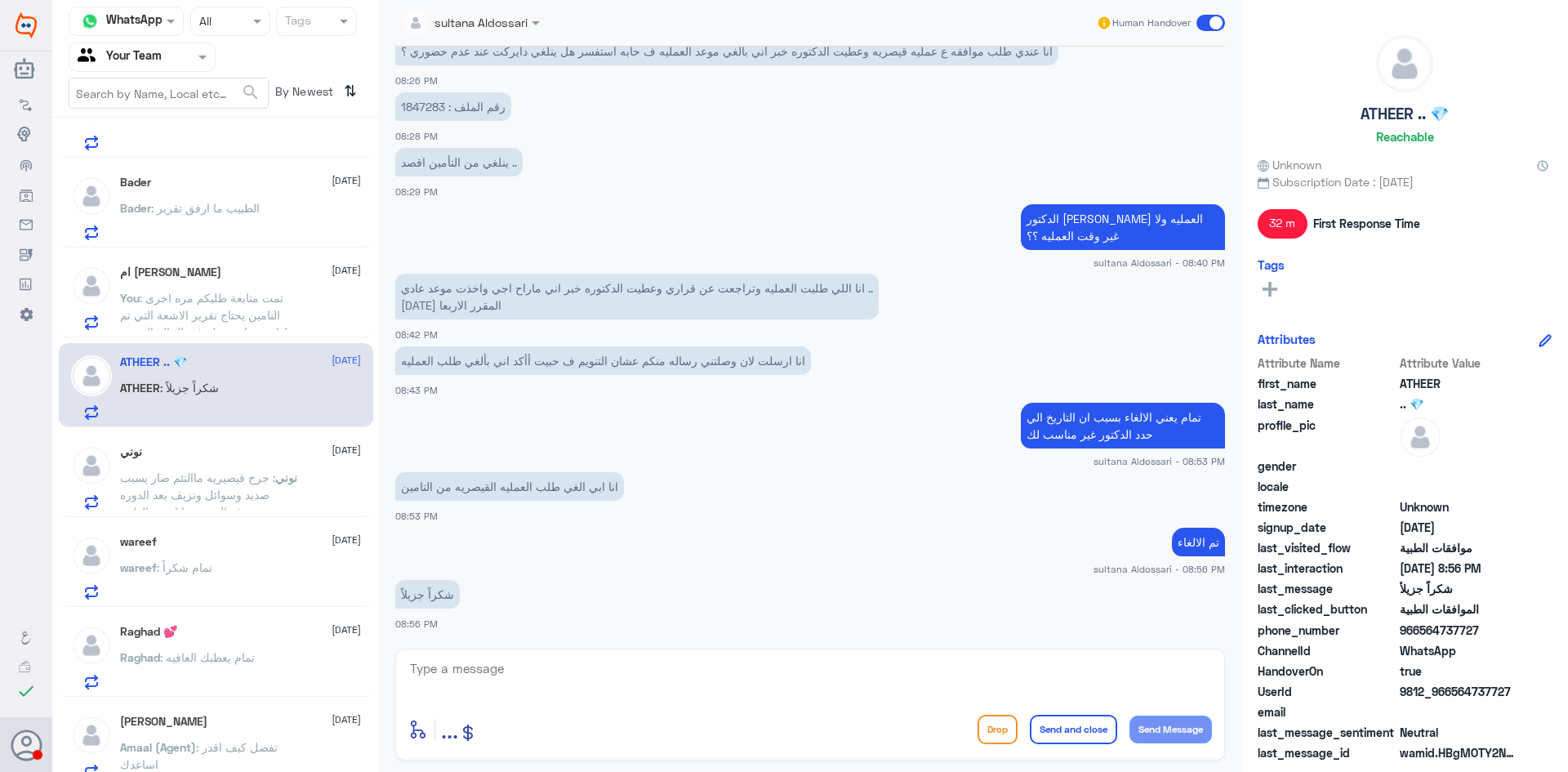
scroll to position [81, 0]
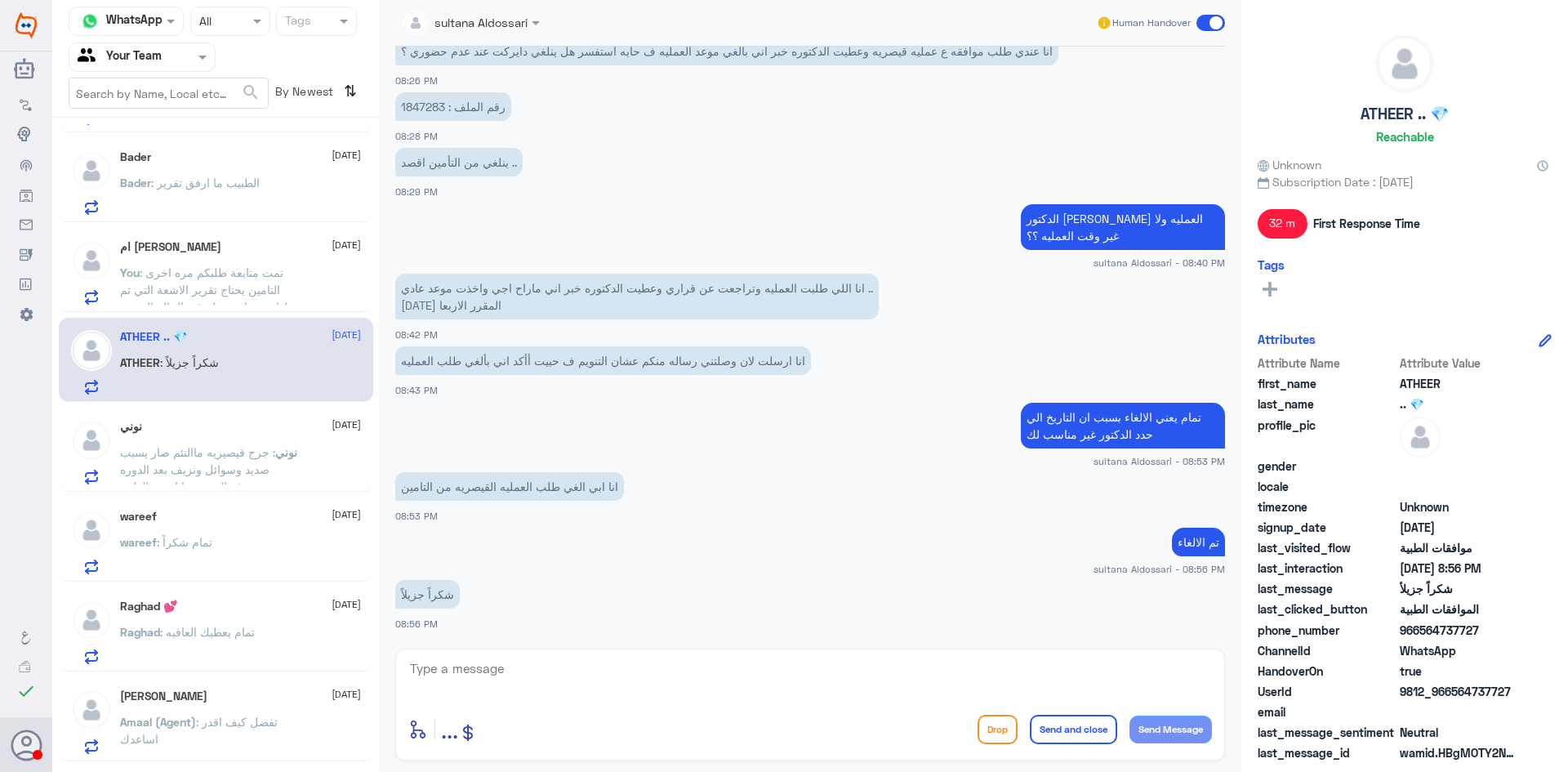
click at [241, 454] on span ": جرح قيصيريه ماالتئم صار يسبب صديد وسوائل ونزيف بعد الدوره معروف النيش هذا اسم…" at bounding box center [197, 469] width 155 height 48
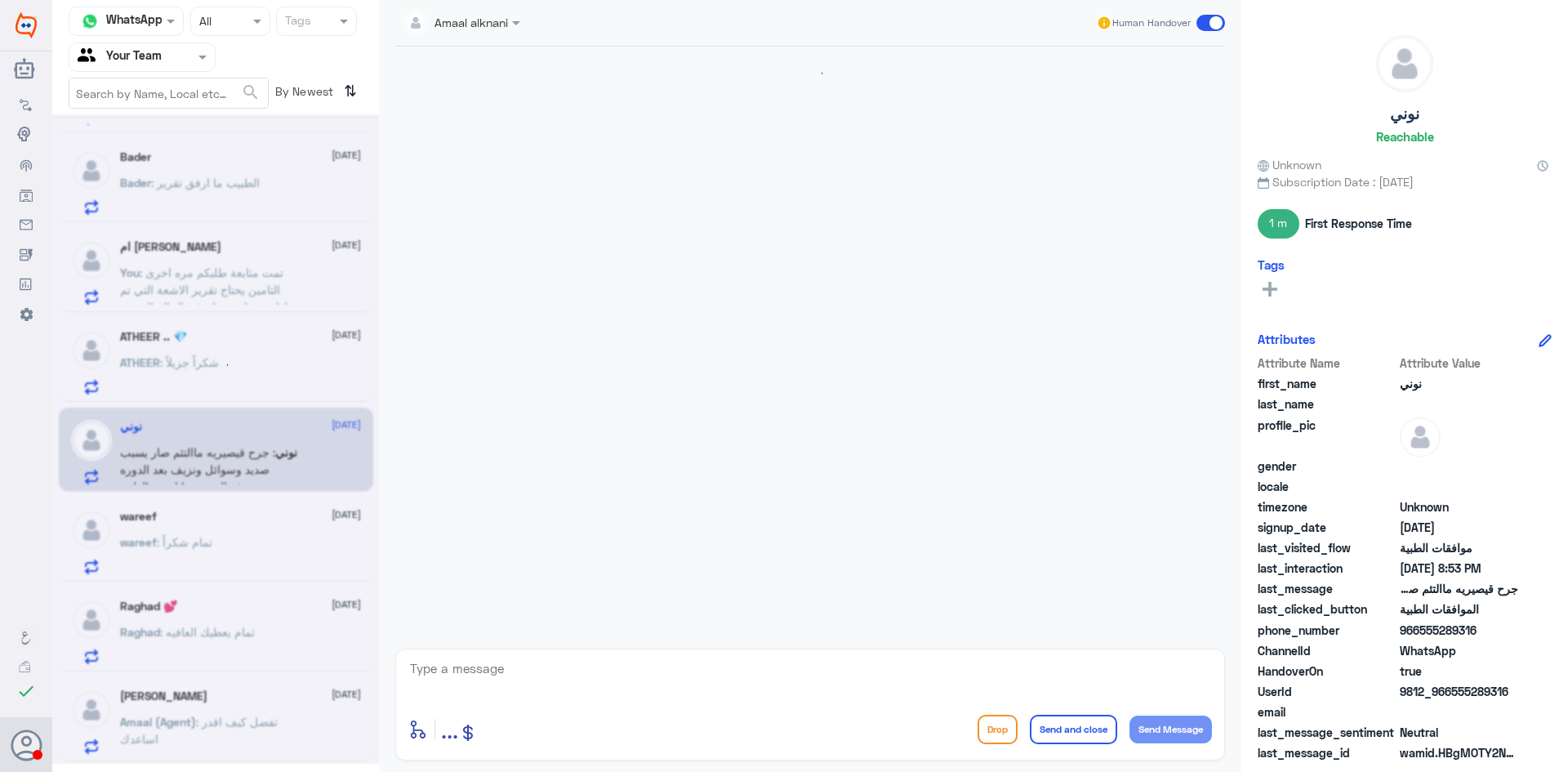
scroll to position [594, 0]
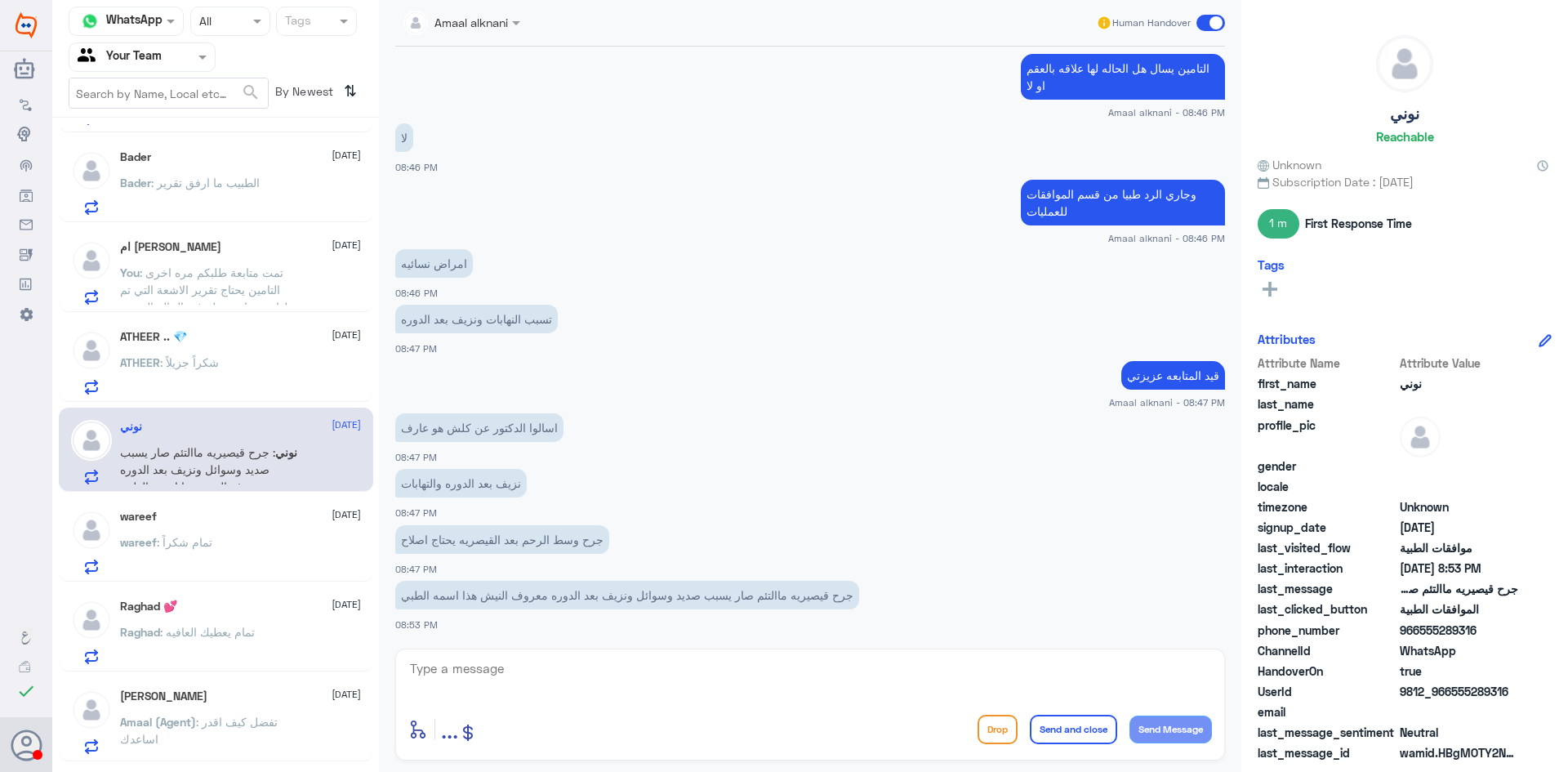
click at [791, 677] on textarea at bounding box center [809, 677] width 803 height 40
type textarea "تتم متابعة طلبكم قيد الاجراء لدى اللجنه الطبيه"
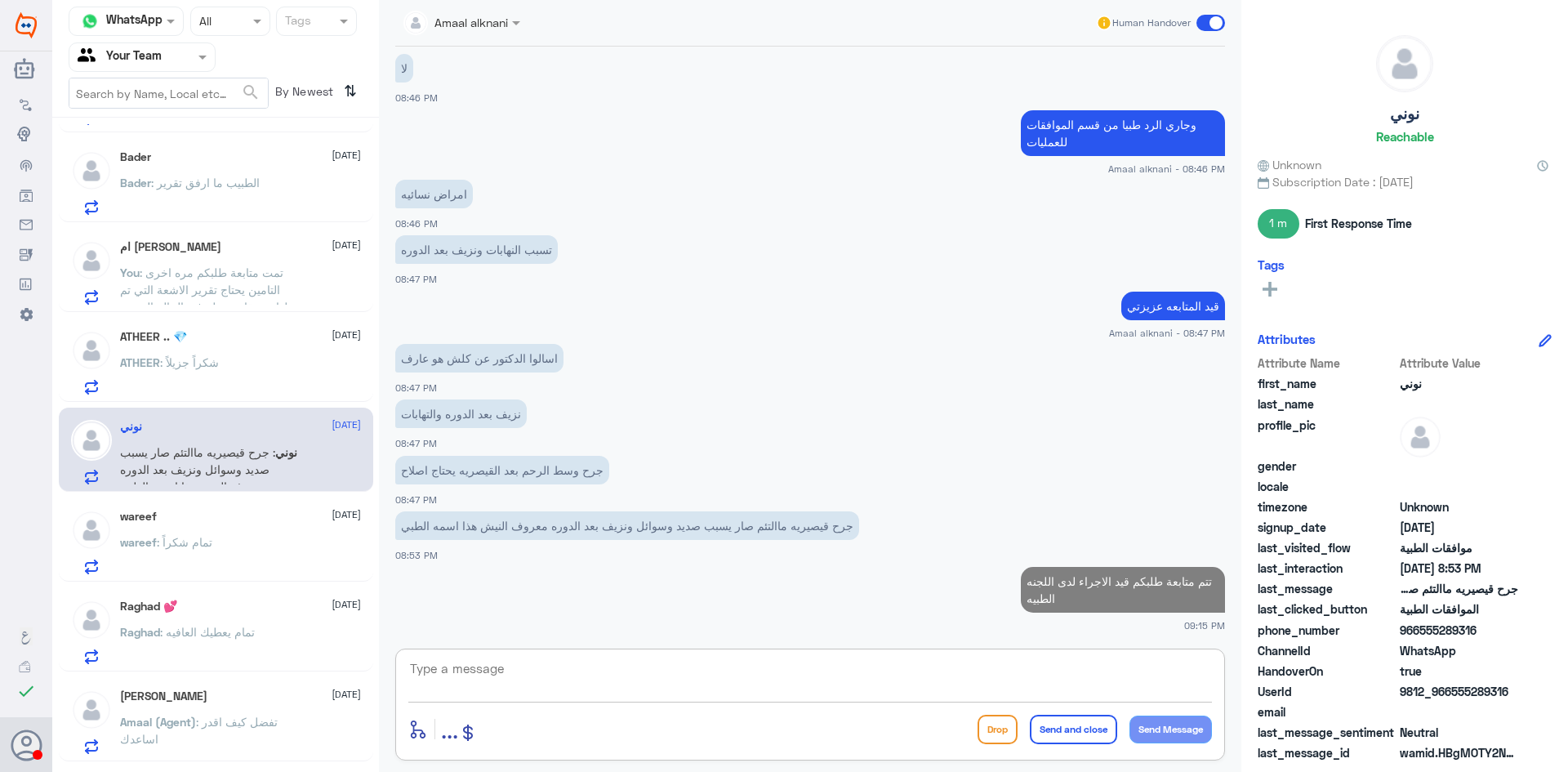
click at [229, 546] on div "wareef : تمام شكراً" at bounding box center [240, 555] width 241 height 36
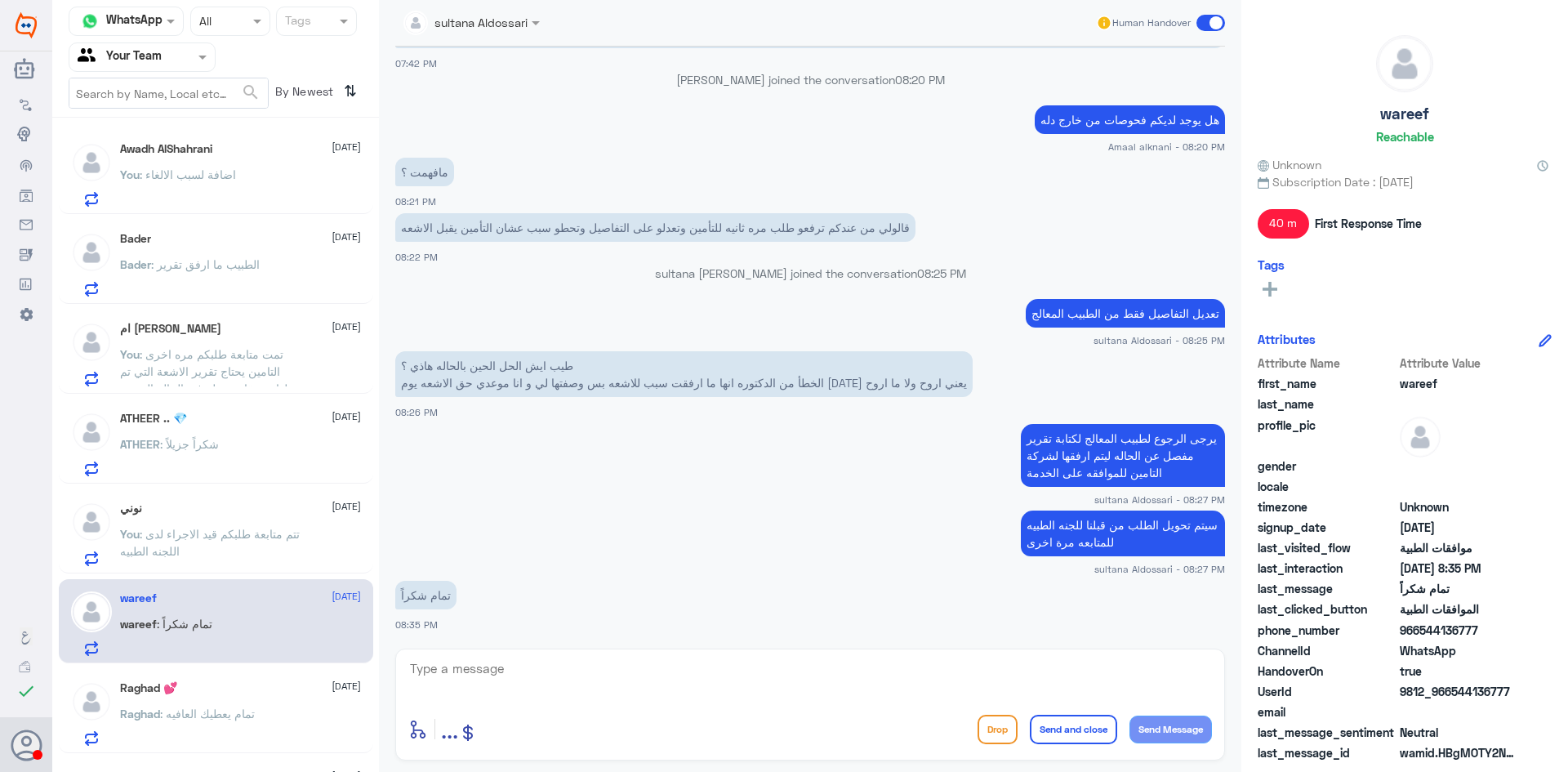
click at [244, 267] on span ": الطبيب ما ارفق تقرير" at bounding box center [205, 264] width 108 height 14
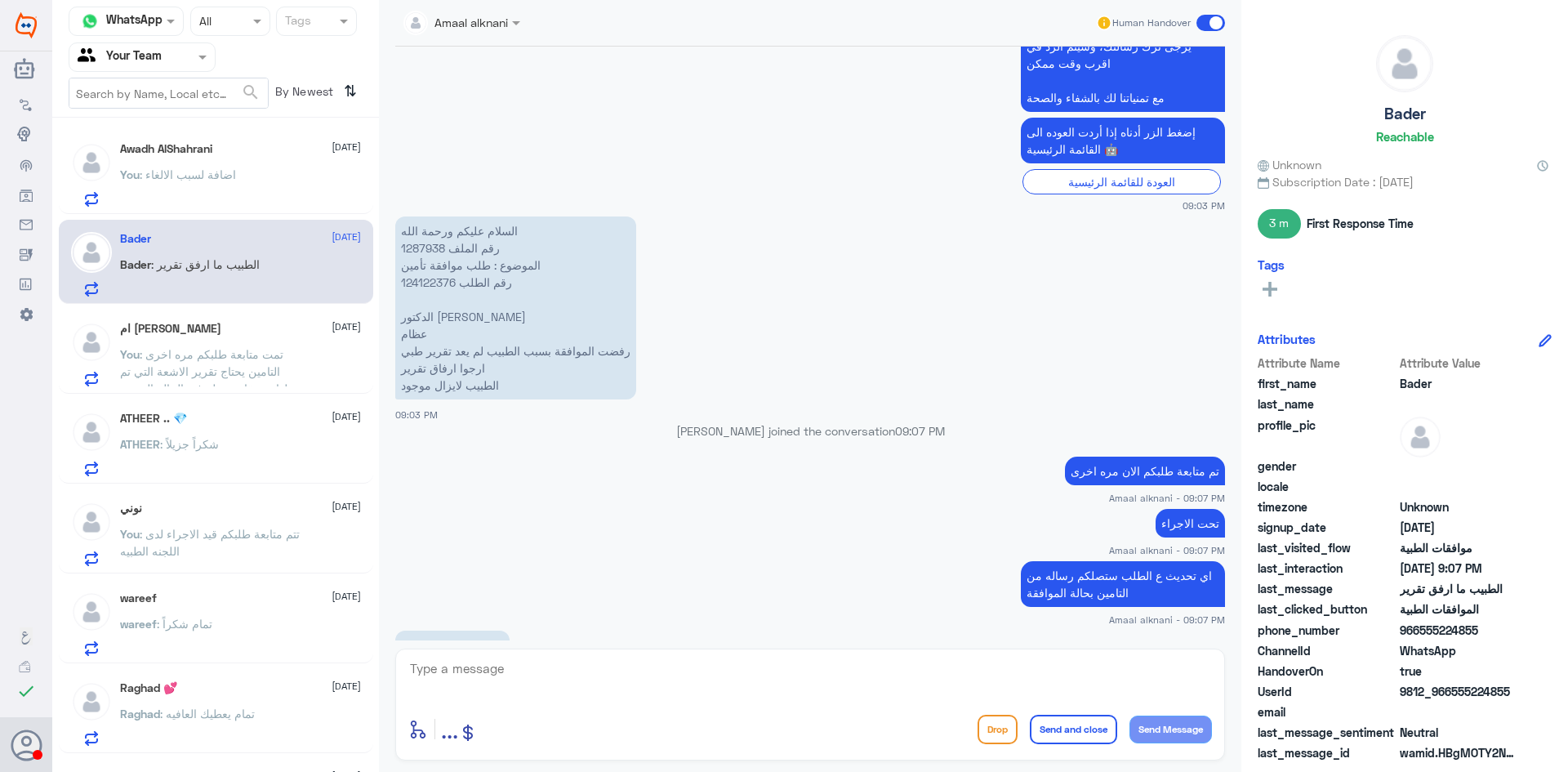
scroll to position [831, 0]
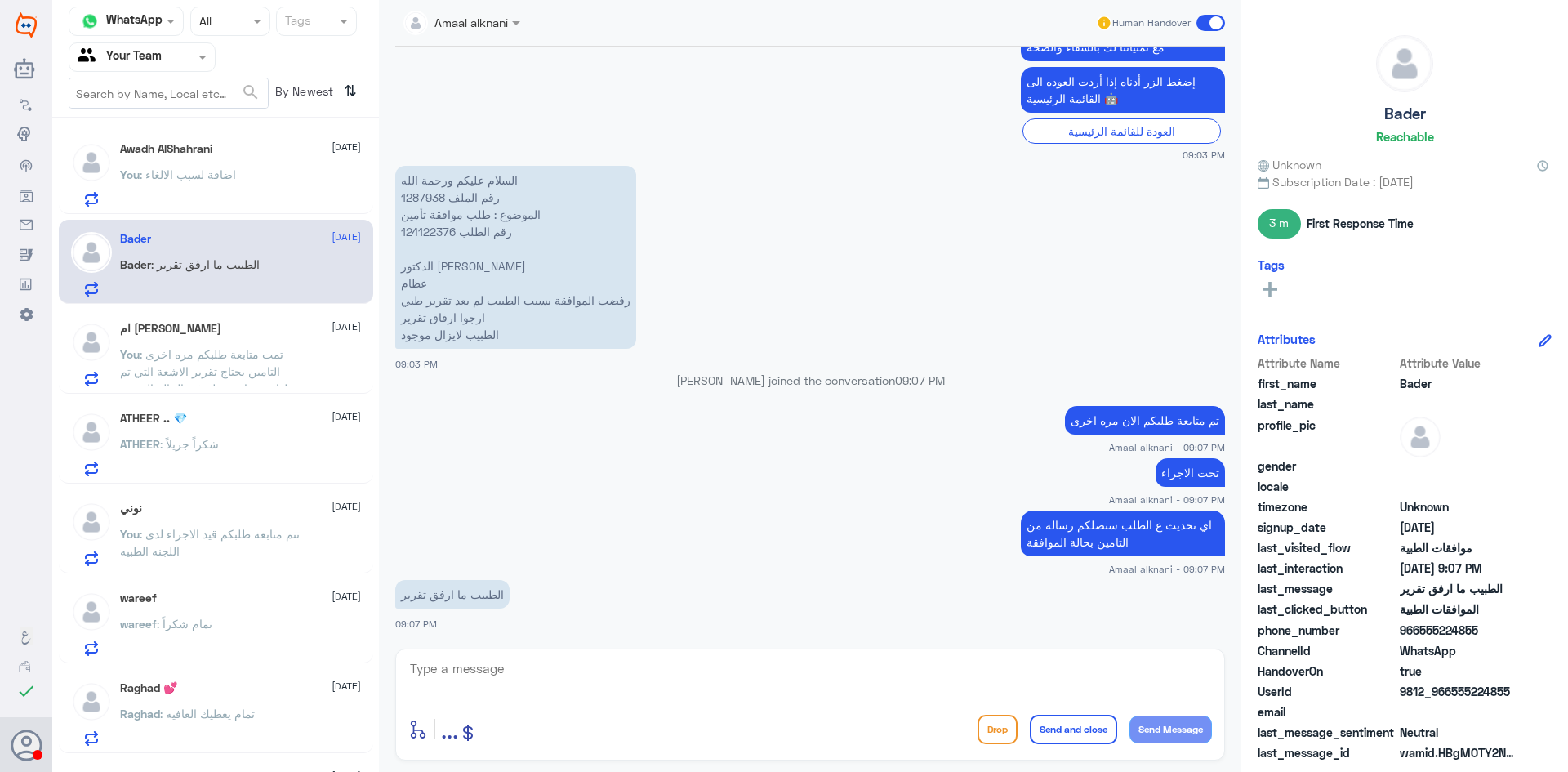
click at [168, 334] on div "ام عبدالله 13 October" at bounding box center [240, 328] width 241 height 14
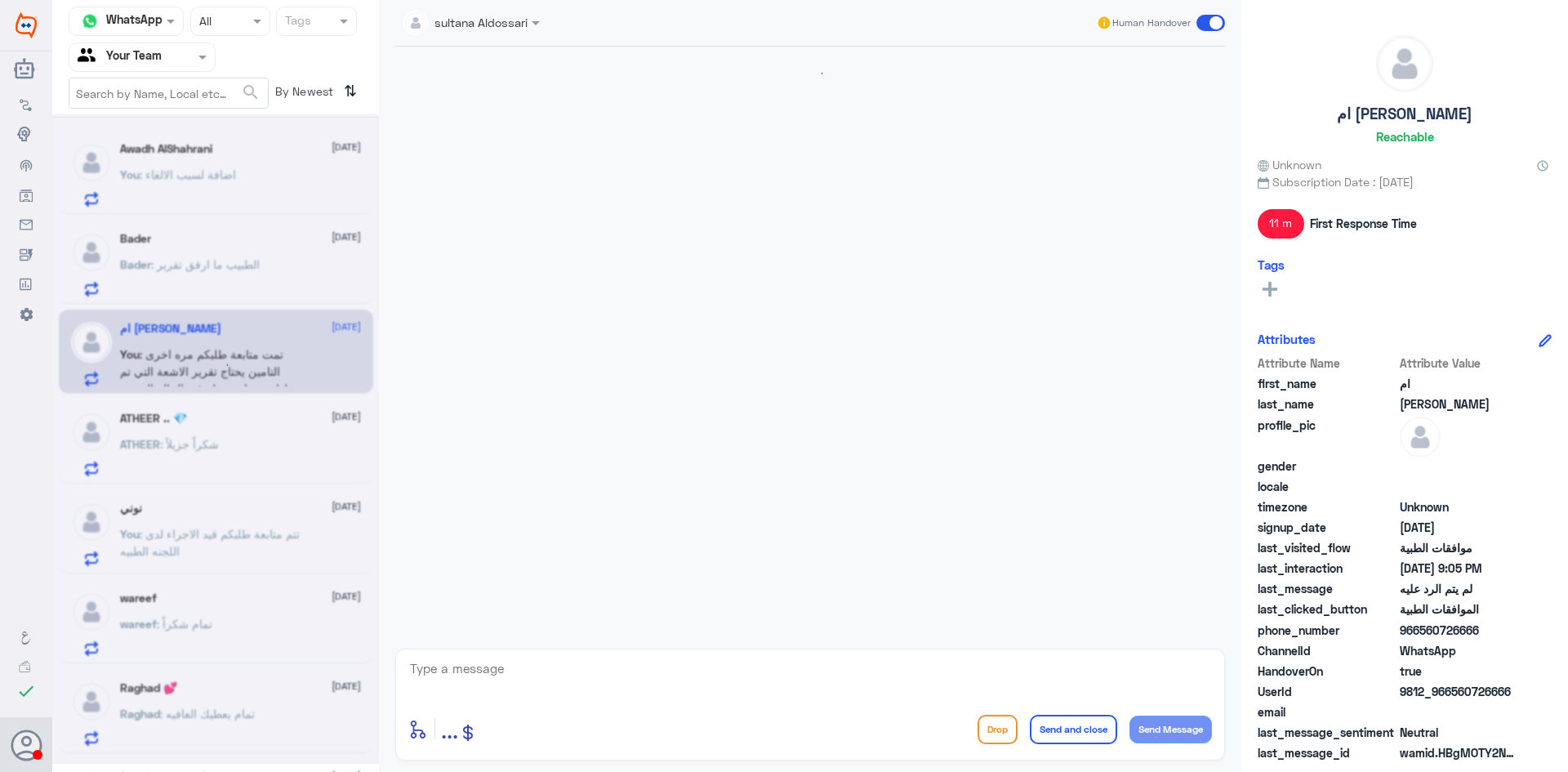
scroll to position [824, 0]
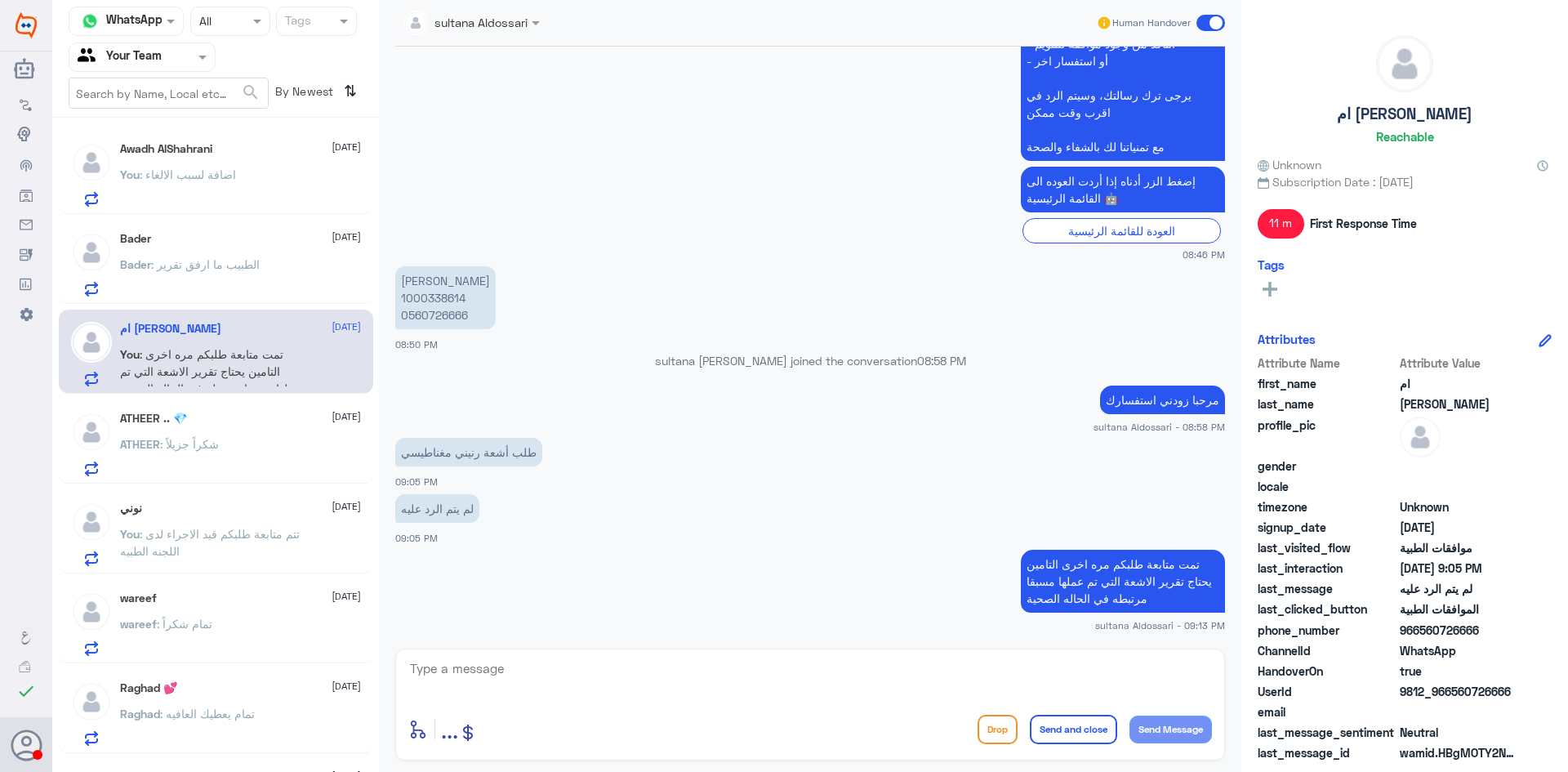
click at [178, 442] on span ": شكراً جزيلاً" at bounding box center [189, 444] width 58 height 14
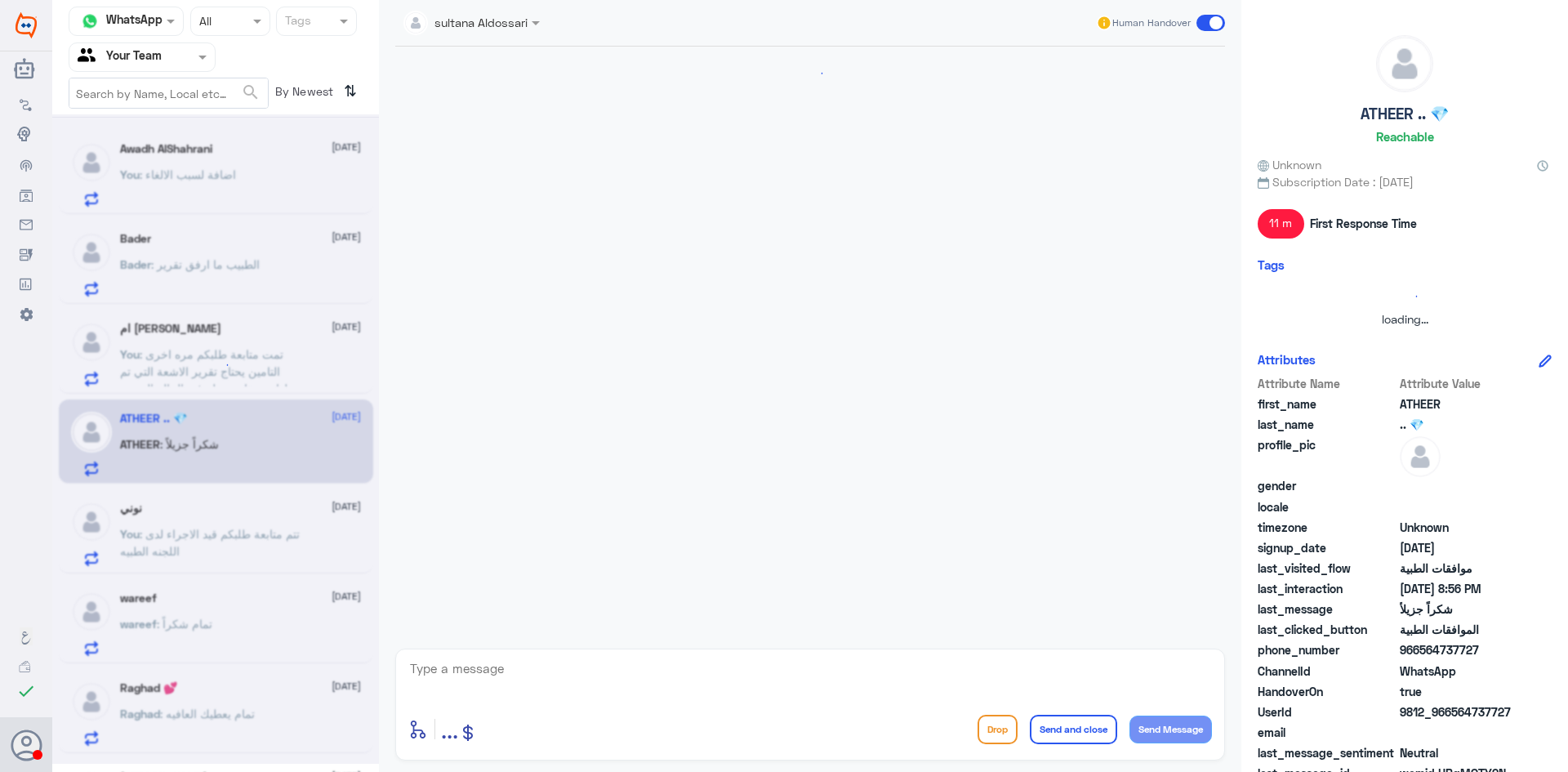
scroll to position [889, 0]
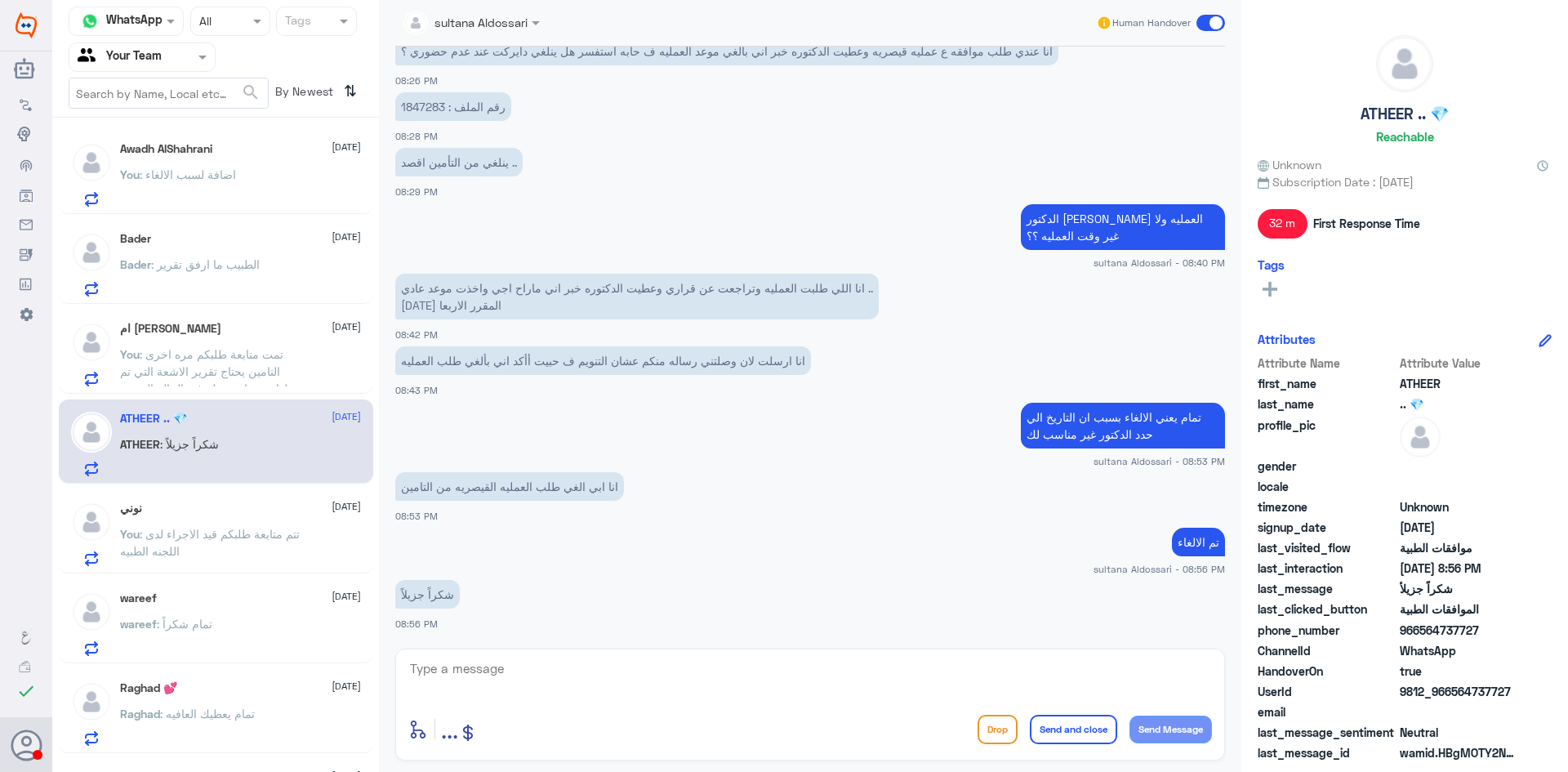
click at [218, 558] on p "You : تتم متابعة طلبكم قيد الاجراء لدى اللجنه الطبيه" at bounding box center [212, 545] width 184 height 41
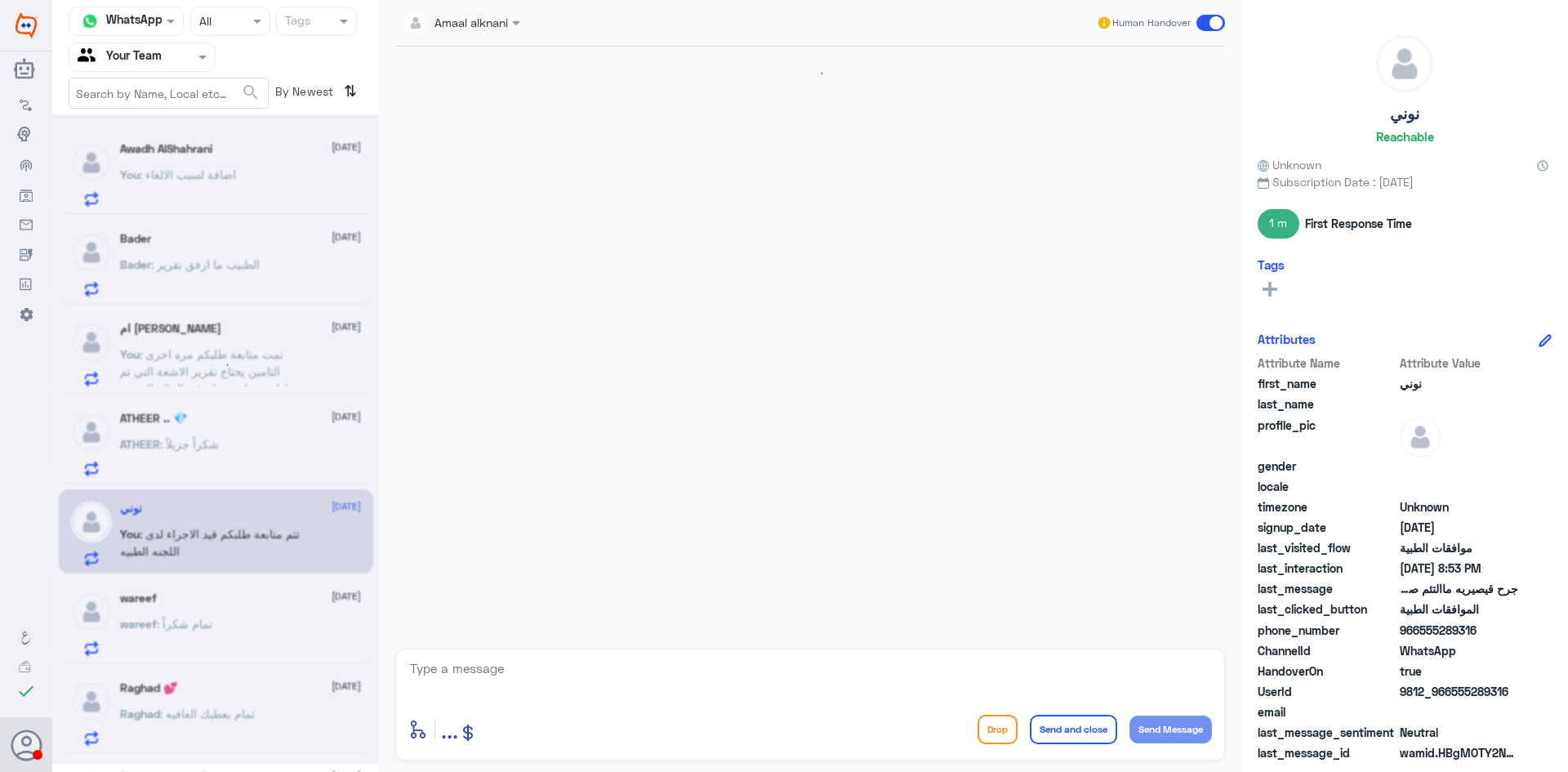
scroll to position [586, 0]
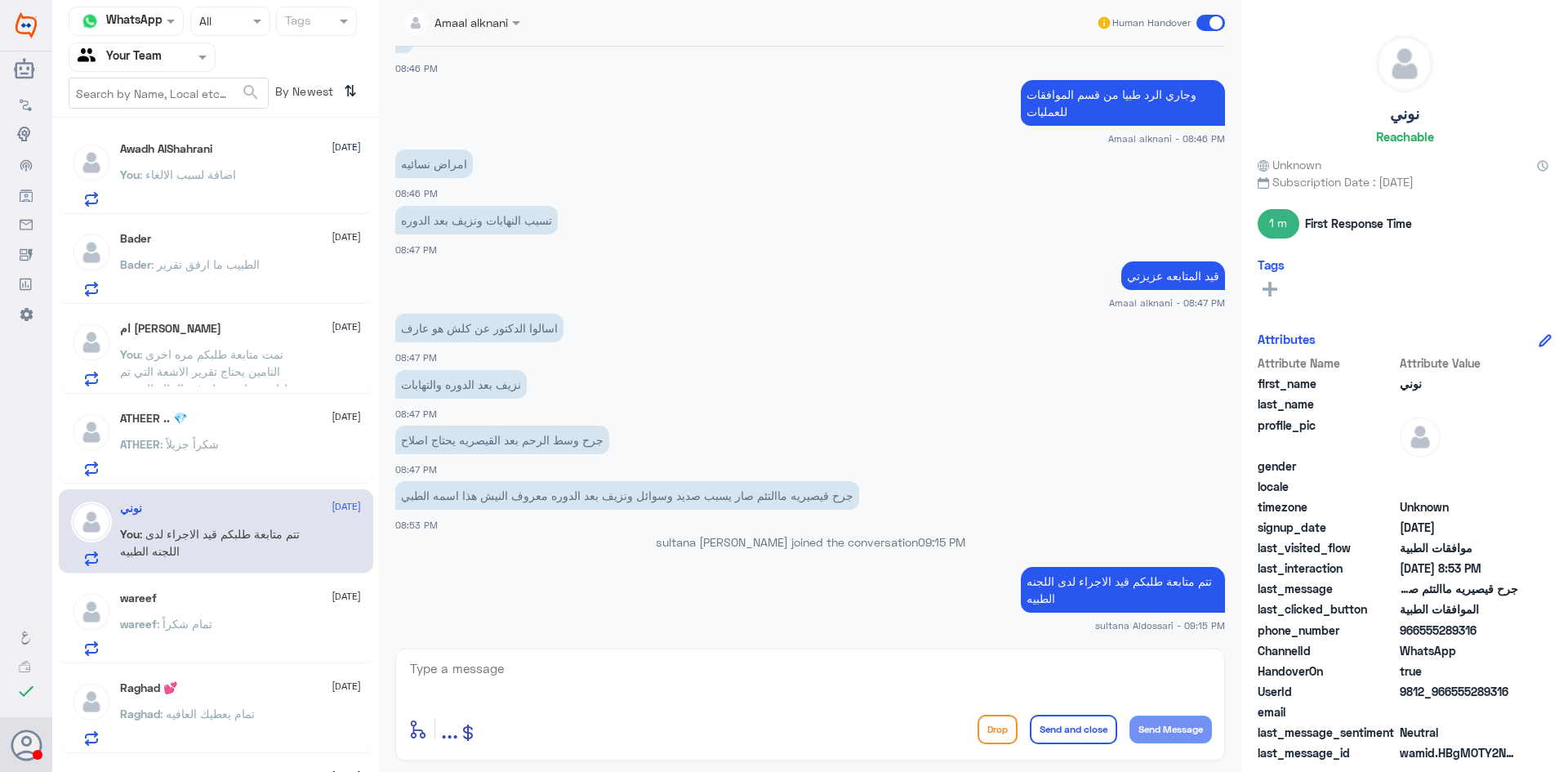
click at [218, 597] on div "wareef 13 October" at bounding box center [240, 598] width 241 height 14
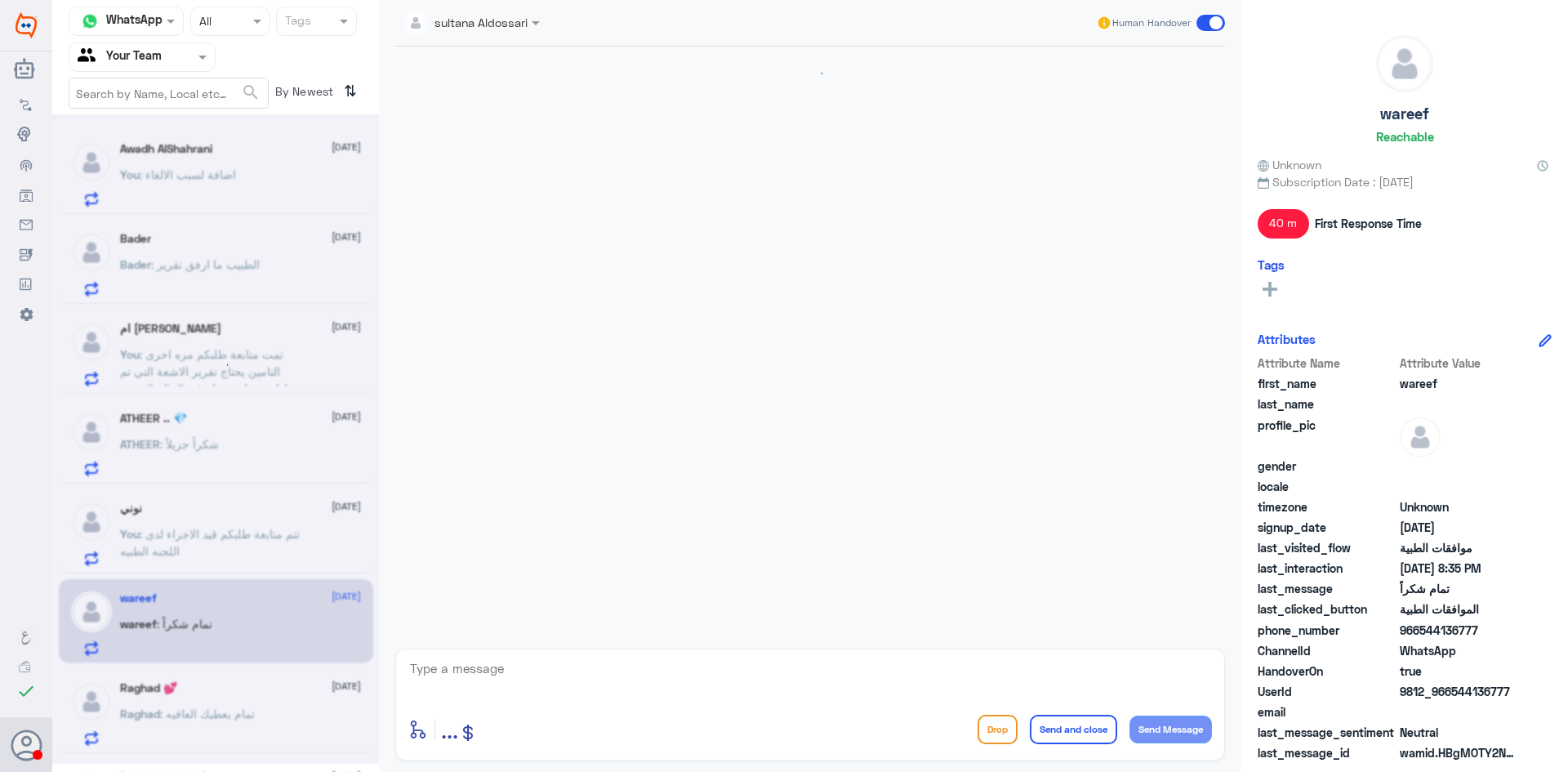
scroll to position [1055, 0]
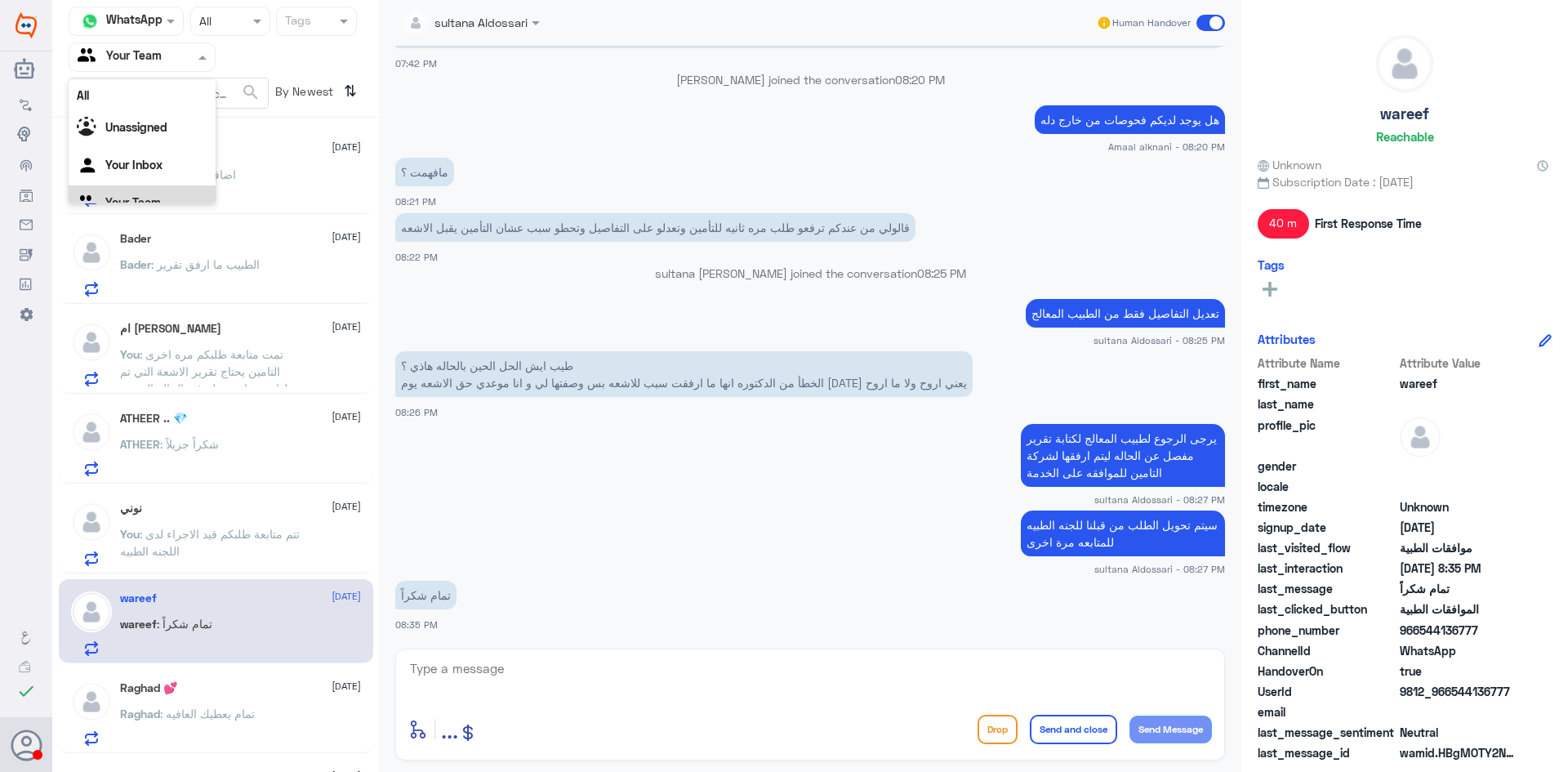
click at [168, 52] on div at bounding box center [142, 57] width 146 height 19
click at [150, 139] on Inbox "Your Inbox" at bounding box center [134, 144] width 58 height 14
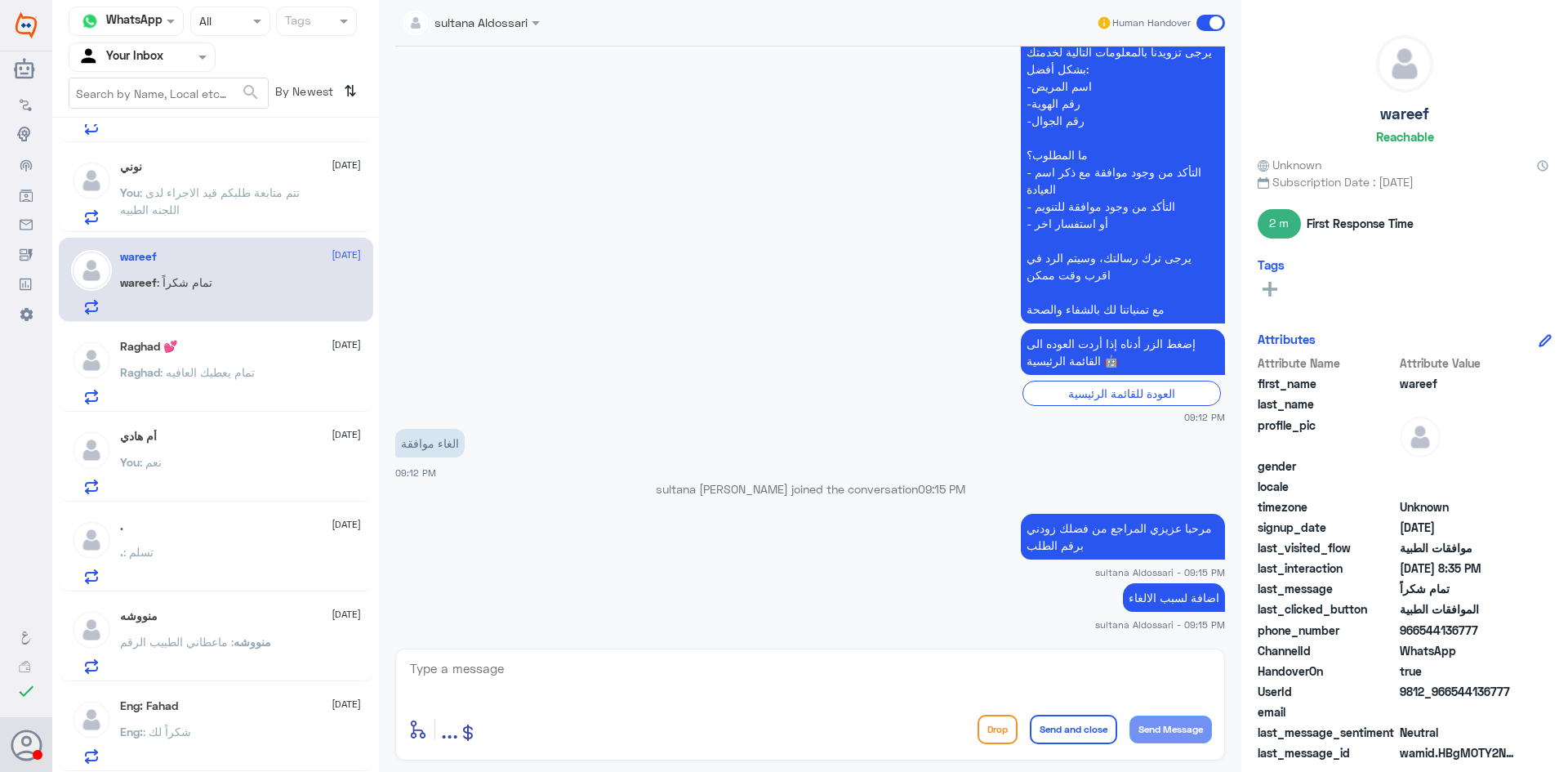
scroll to position [0, 0]
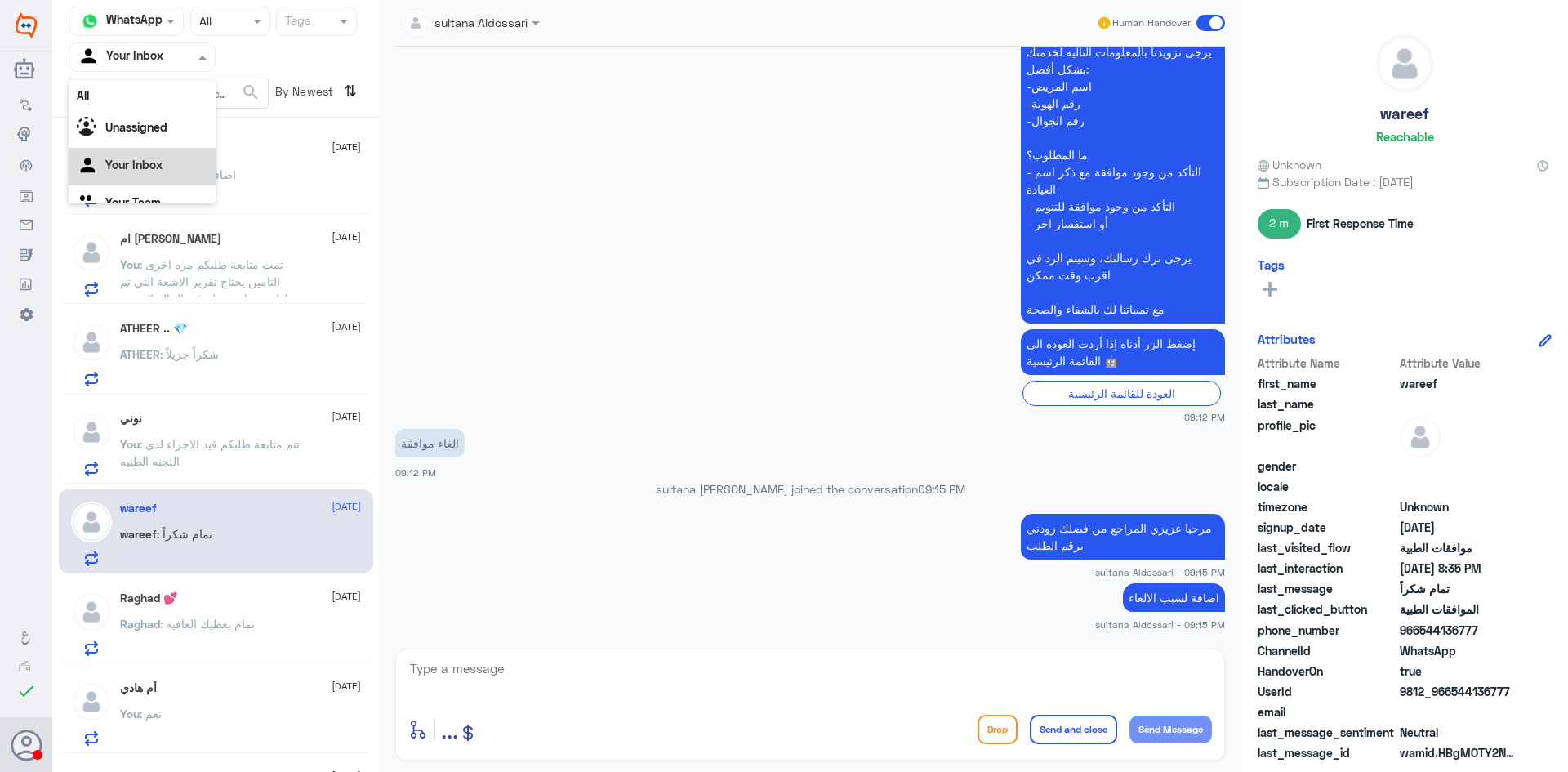
click at [193, 59] on div at bounding box center [142, 57] width 146 height 19
click at [144, 191] on div "Your Team" at bounding box center [142, 184] width 147 height 37
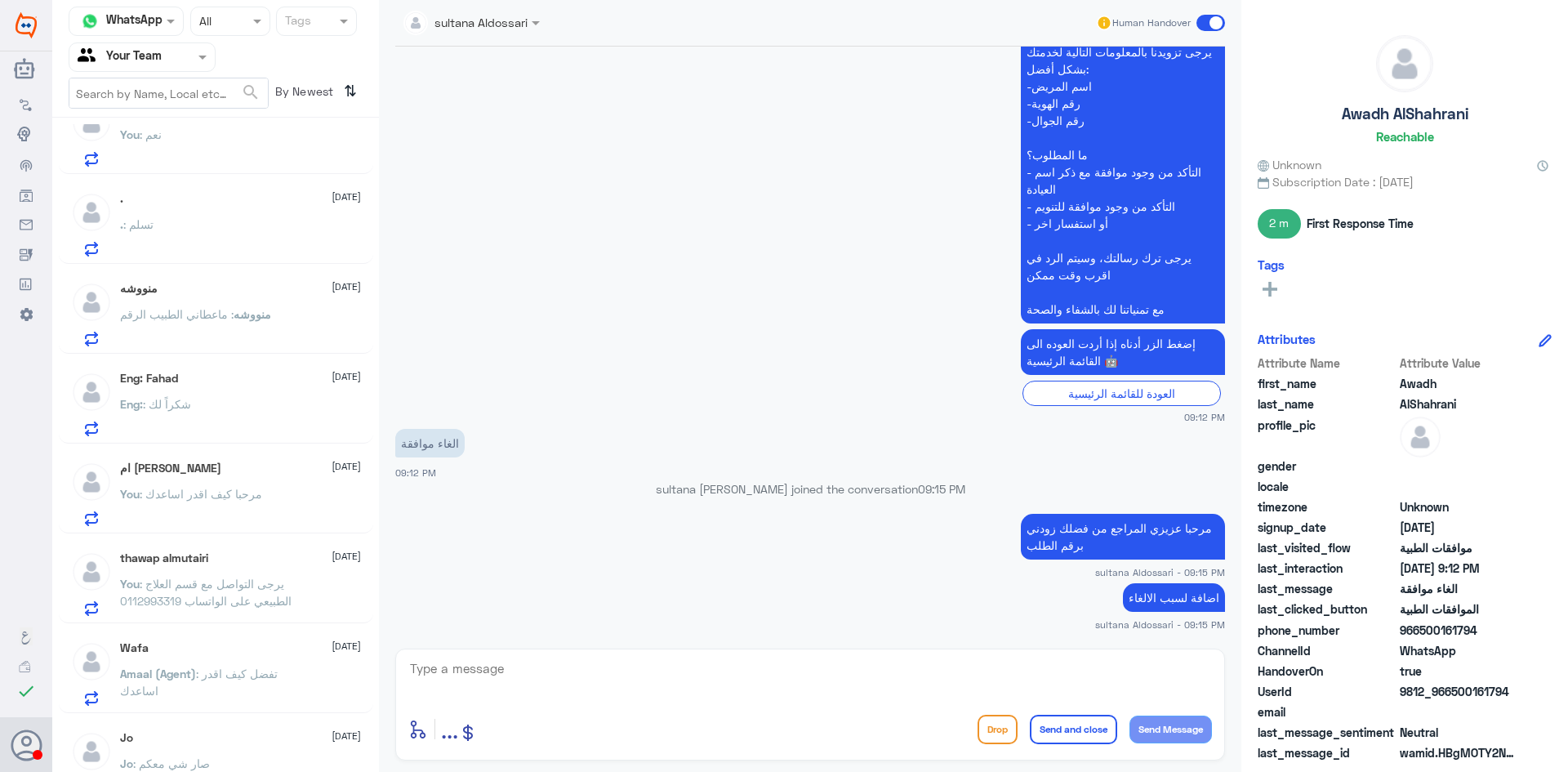
scroll to position [1150, 0]
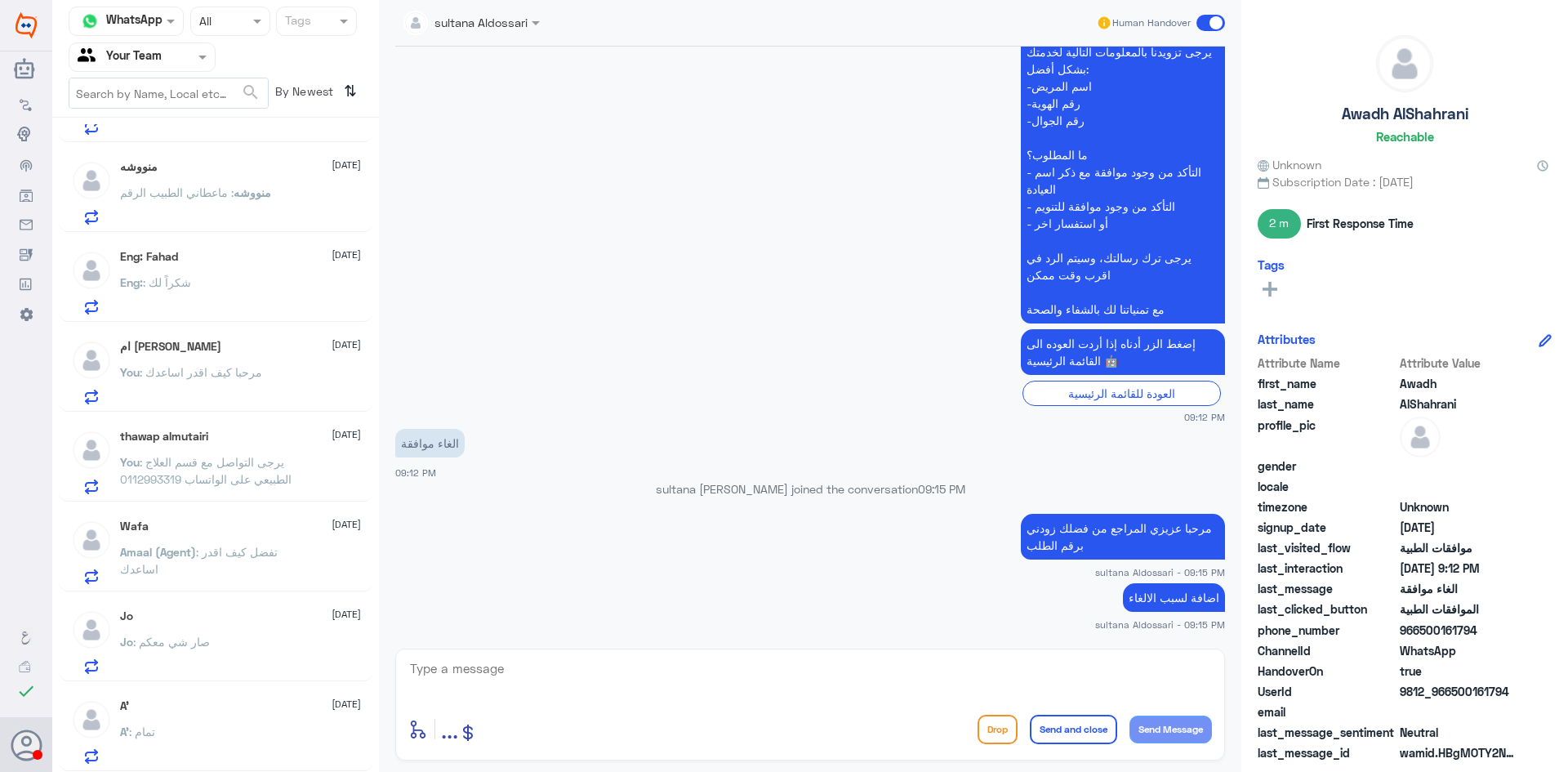
click at [234, 731] on div "A’ : تمام" at bounding box center [240, 745] width 241 height 36
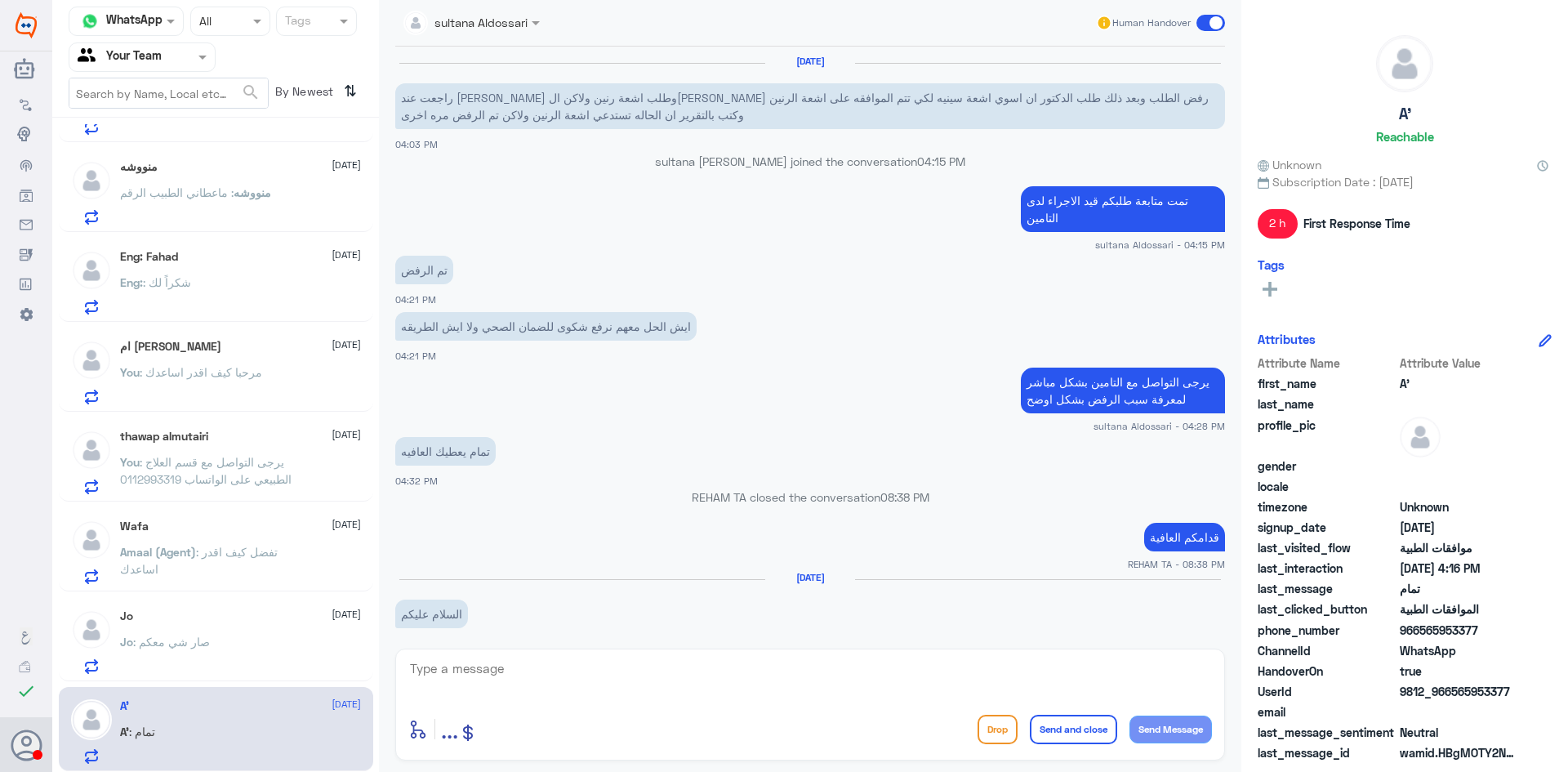
scroll to position [1058, 0]
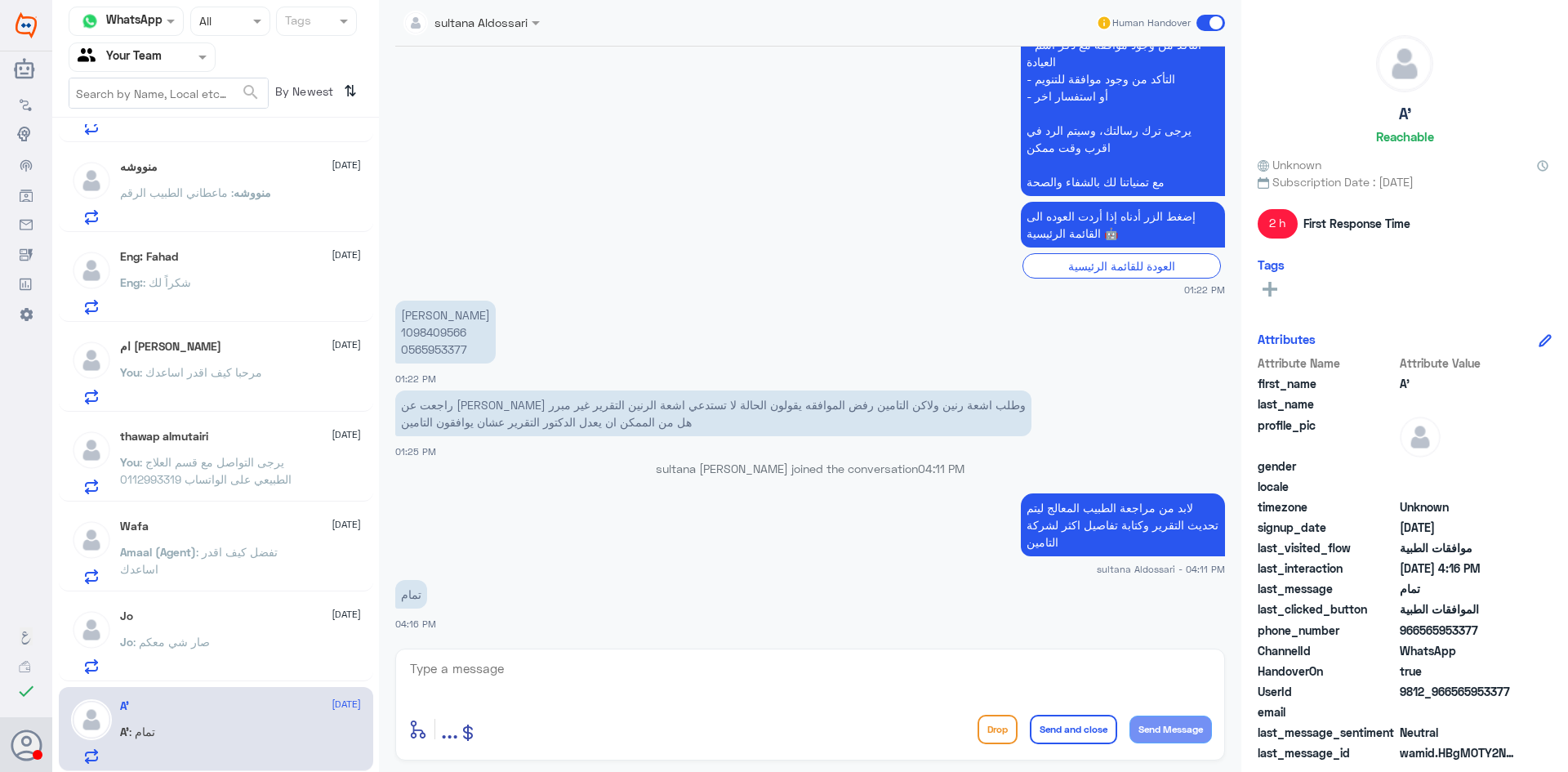
click at [273, 630] on div "Jo 13 October Jo : صار شي معكم" at bounding box center [240, 642] width 241 height 64
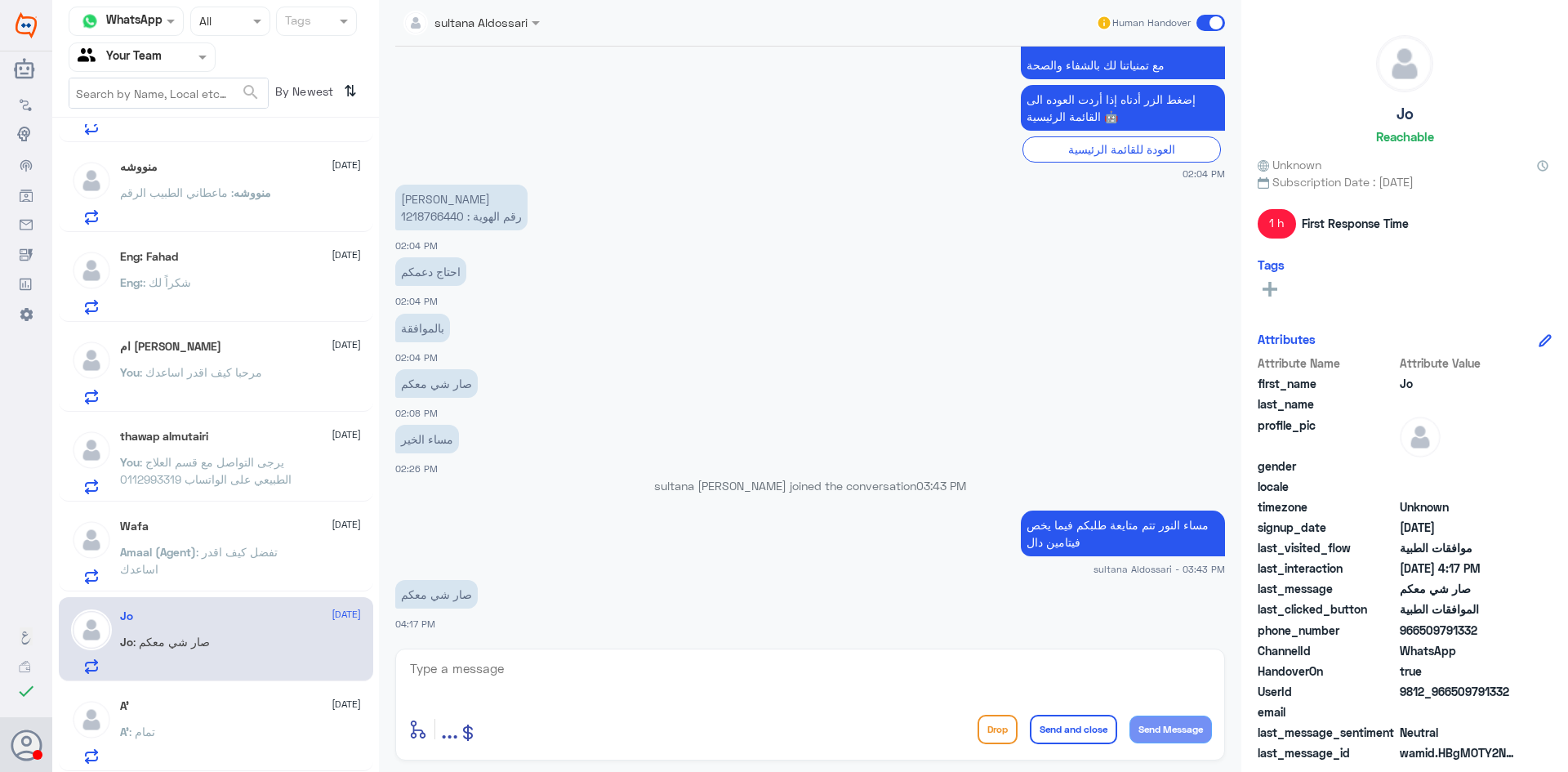
click at [436, 215] on p "محمد عبدالعزيز الشمراني رقم الهوية : 1218766440" at bounding box center [461, 207] width 132 height 46
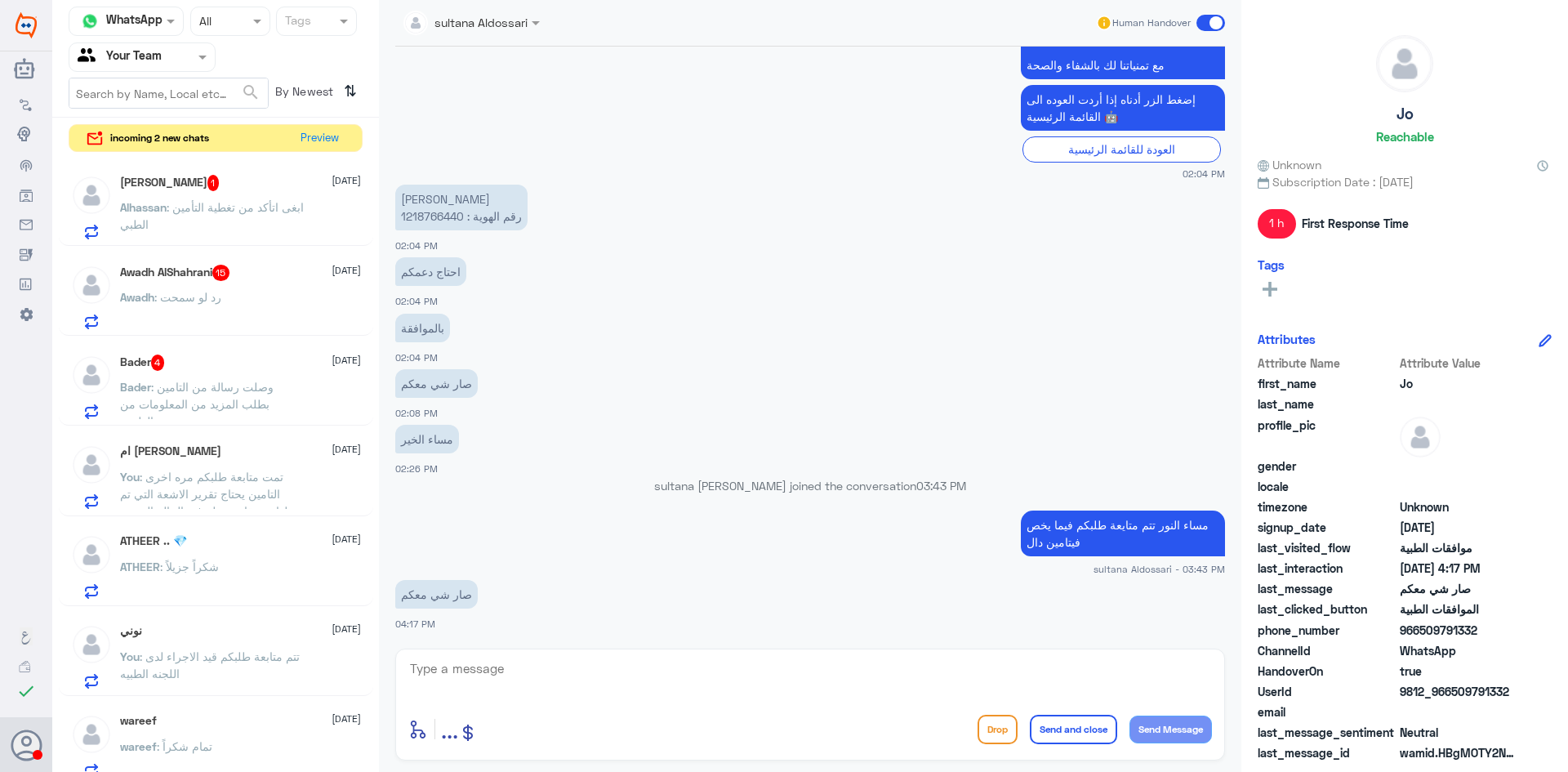
click at [250, 209] on span ": ابغى اتأكد من تغطية التأمين الطبي" at bounding box center [212, 215] width 184 height 31
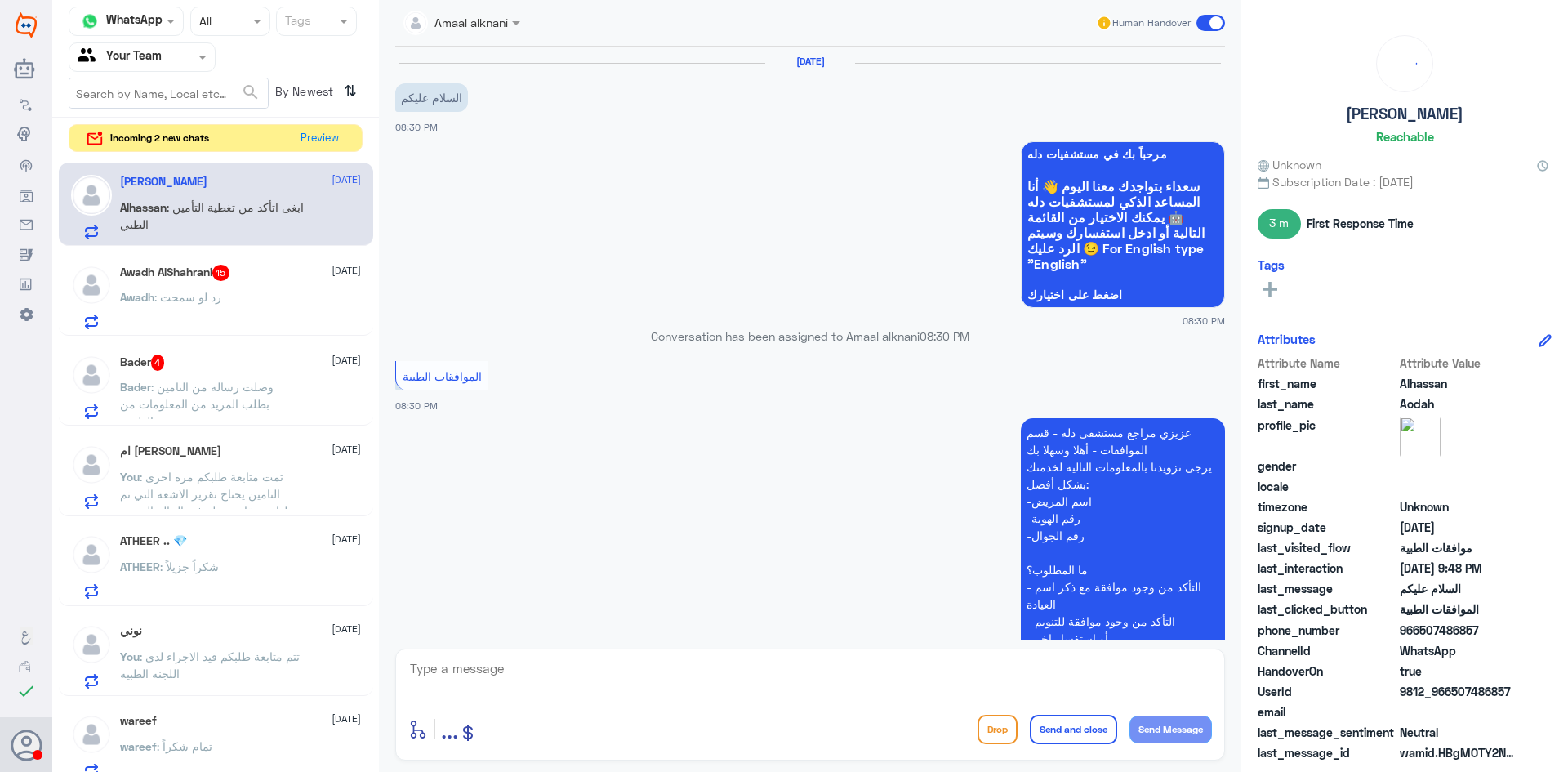
scroll to position [345, 0]
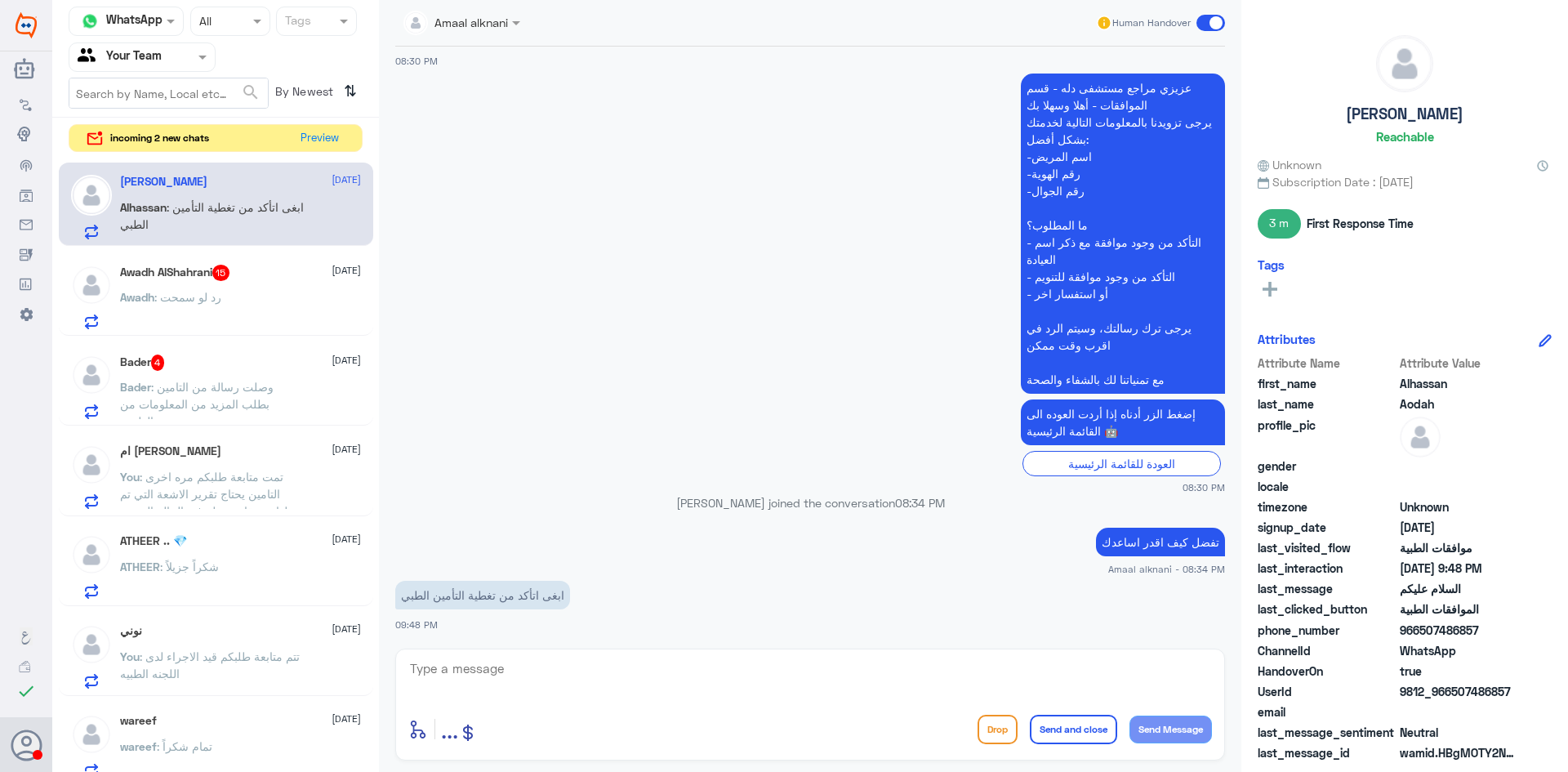
click at [740, 694] on textarea at bounding box center [809, 677] width 803 height 40
type textarea "l"
type textarea "من فضلك زودني برقم الهويه"
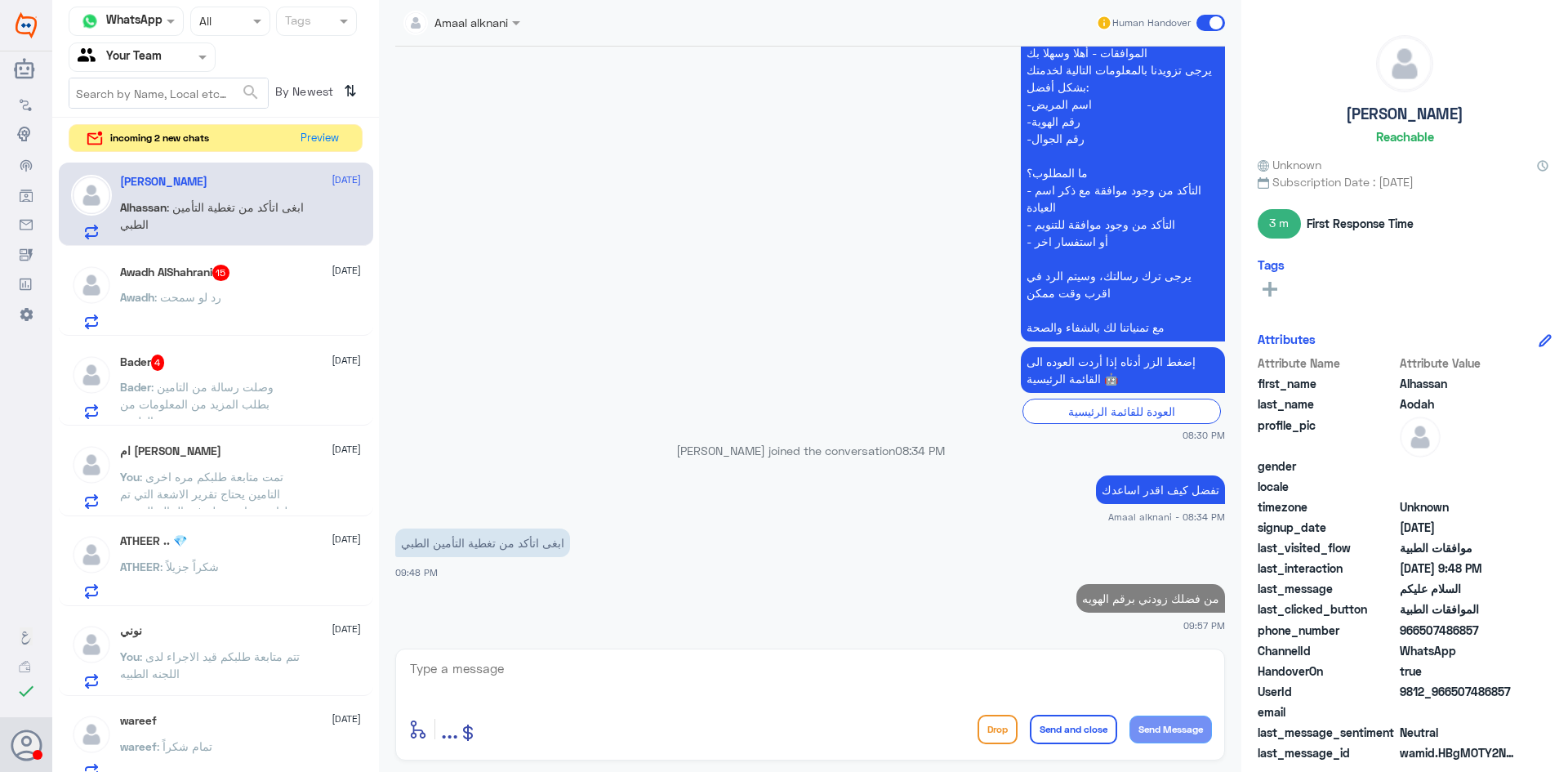
click at [208, 295] on span ": رد لو سمحت" at bounding box center [187, 296] width 67 height 14
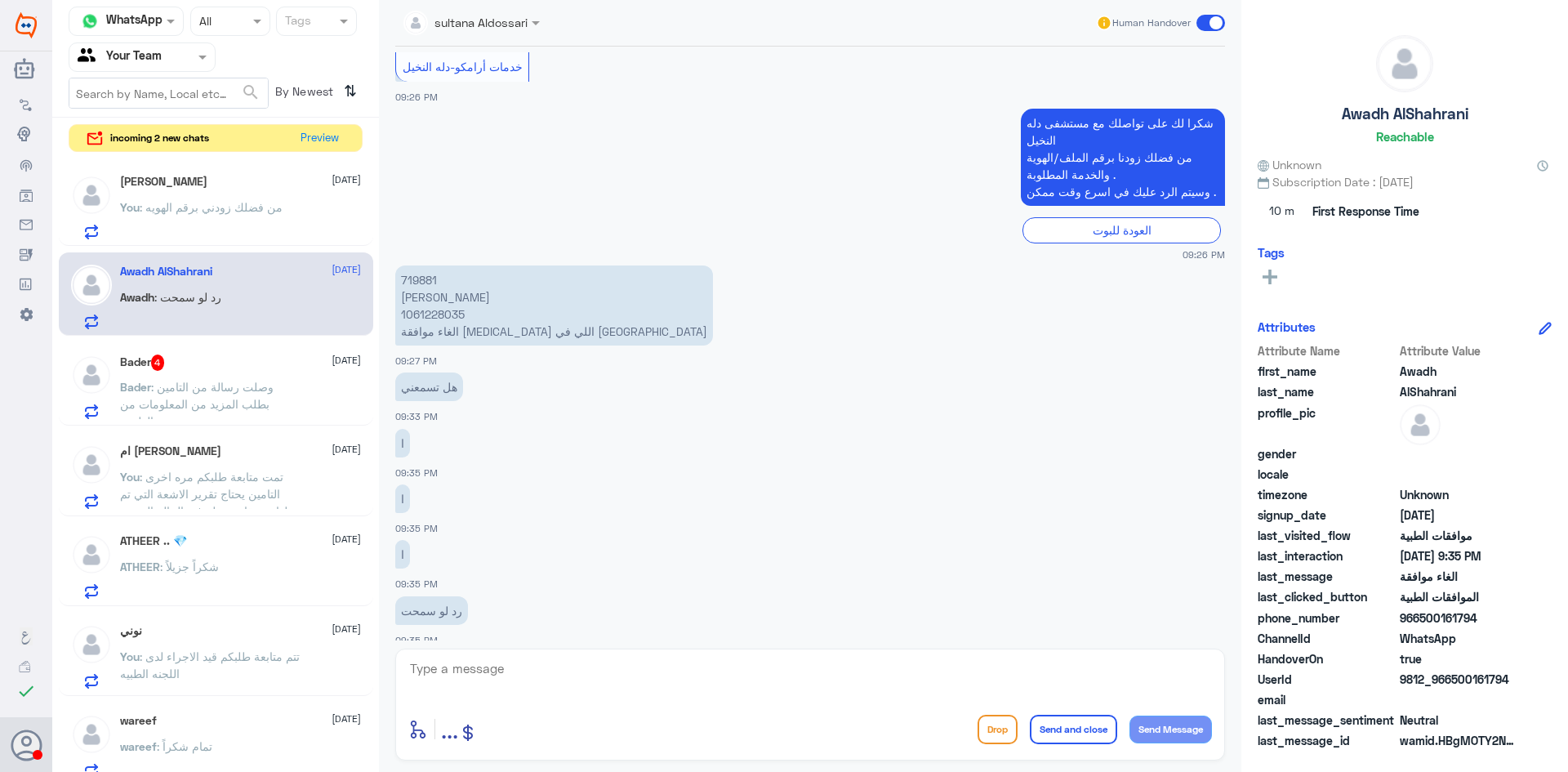
scroll to position [759, 0]
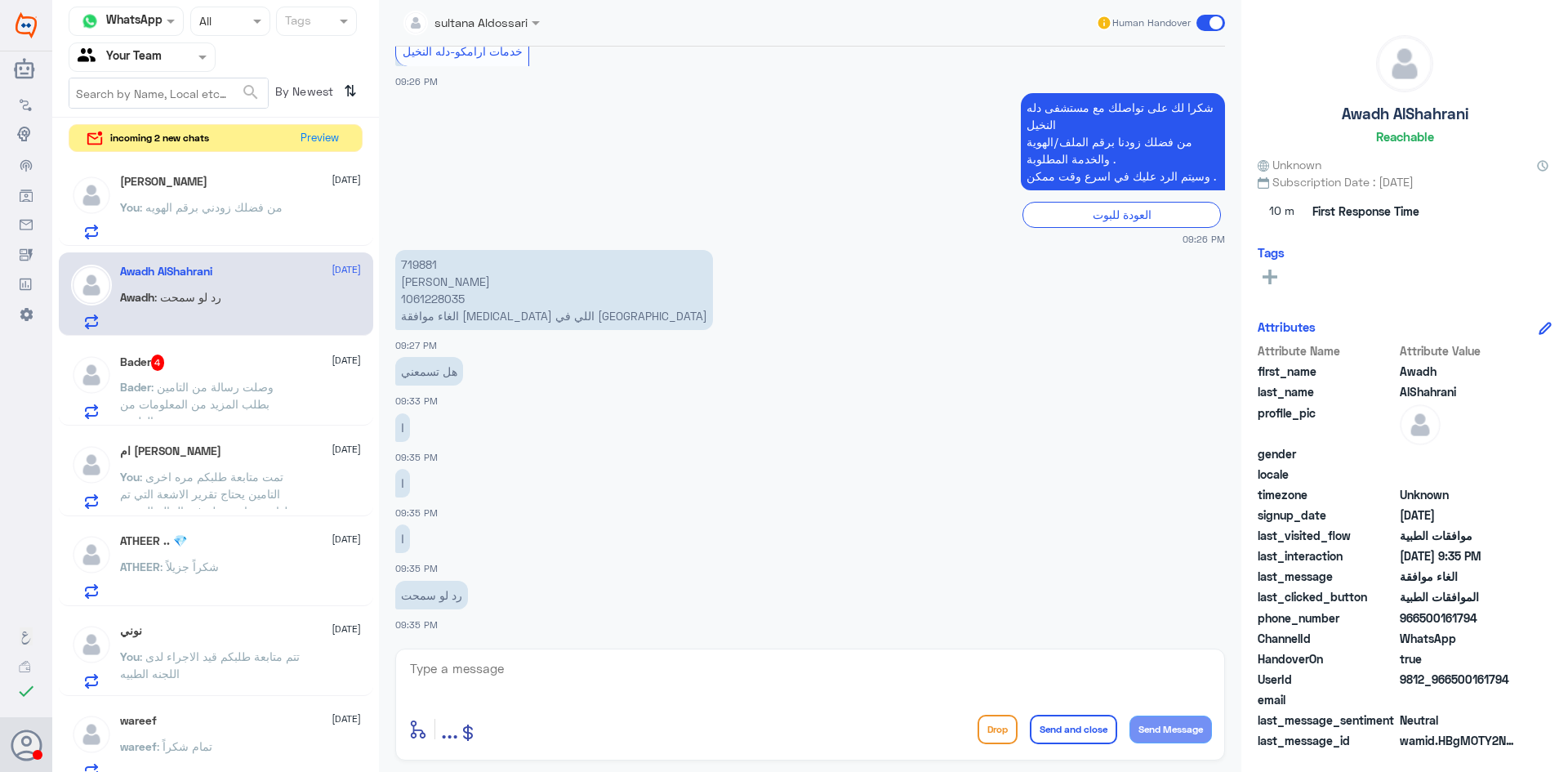
click at [435, 298] on p "719881 عواض الشهراني 1061228035 الغاء موافقة MRI اللي في دلة" at bounding box center [554, 290] width 317 height 80
click at [426, 267] on p "719881 عواض الشهراني 1061228035 الغاء موافقة MRI اللي في دلة" at bounding box center [554, 290] width 317 height 80
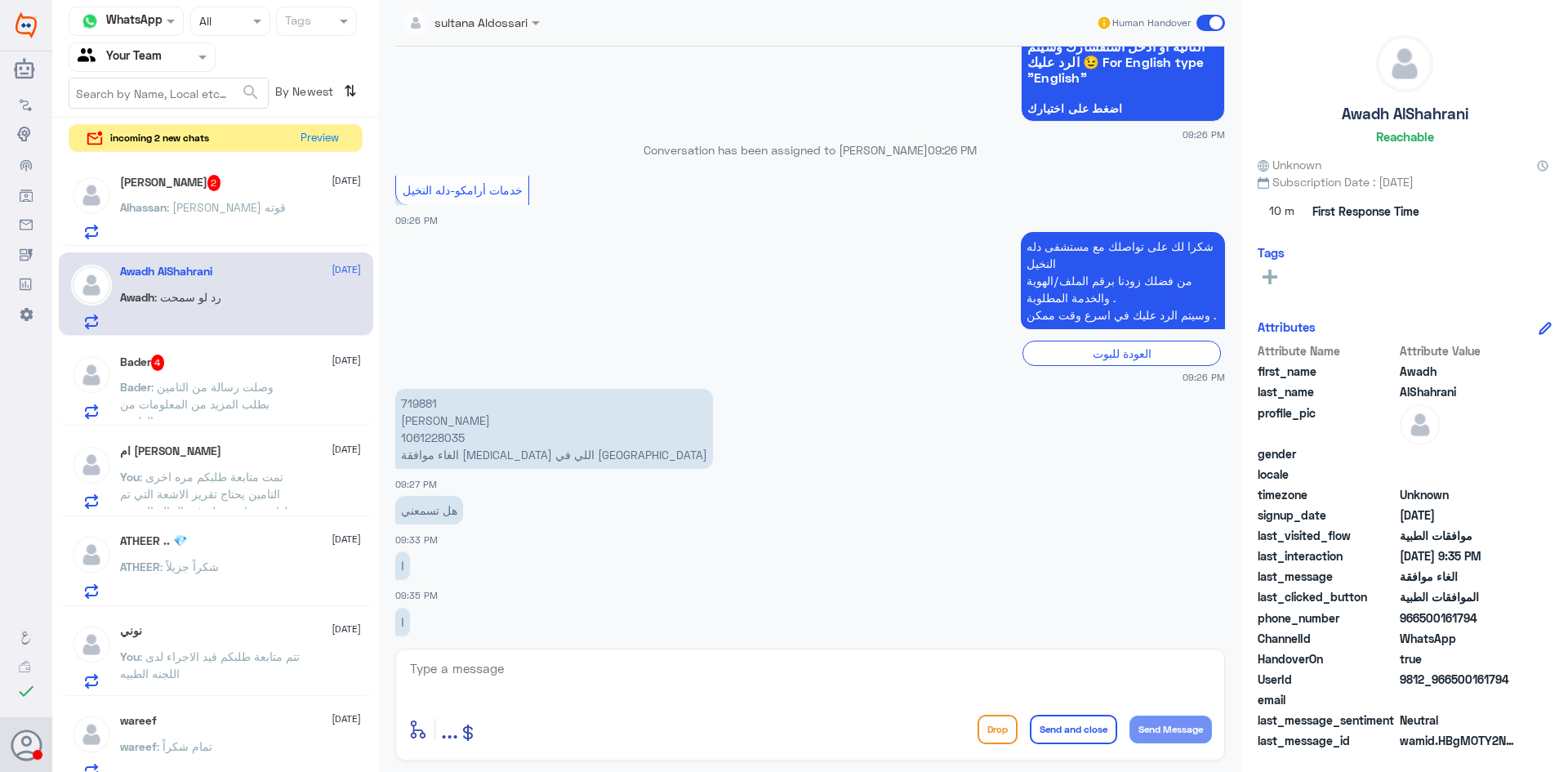
scroll to position [3439, 0]
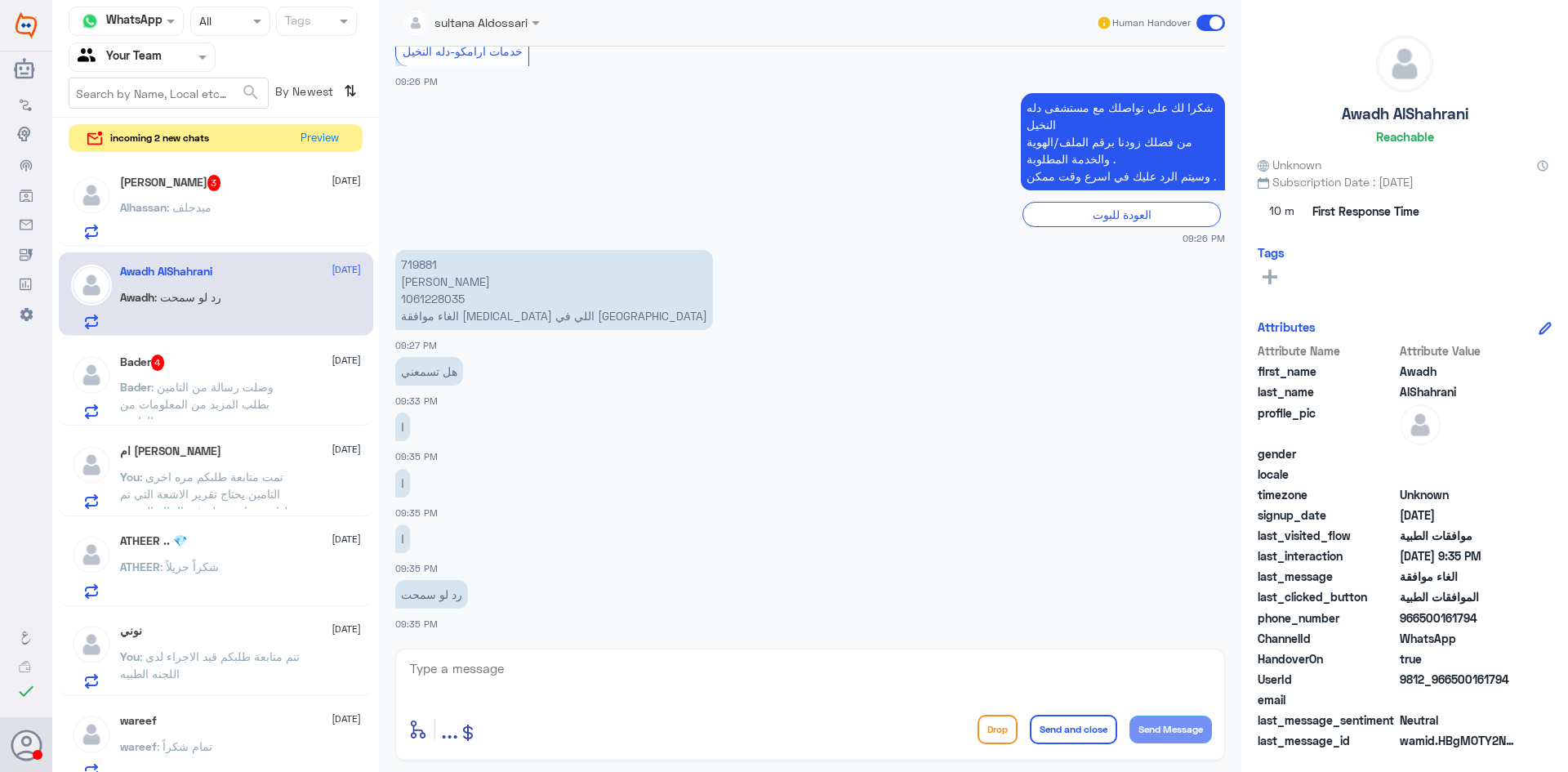
click at [693, 663] on textarea at bounding box center [809, 677] width 803 height 40
type textarea "من فضلك زودني برقم الطلب المراد الغائه"
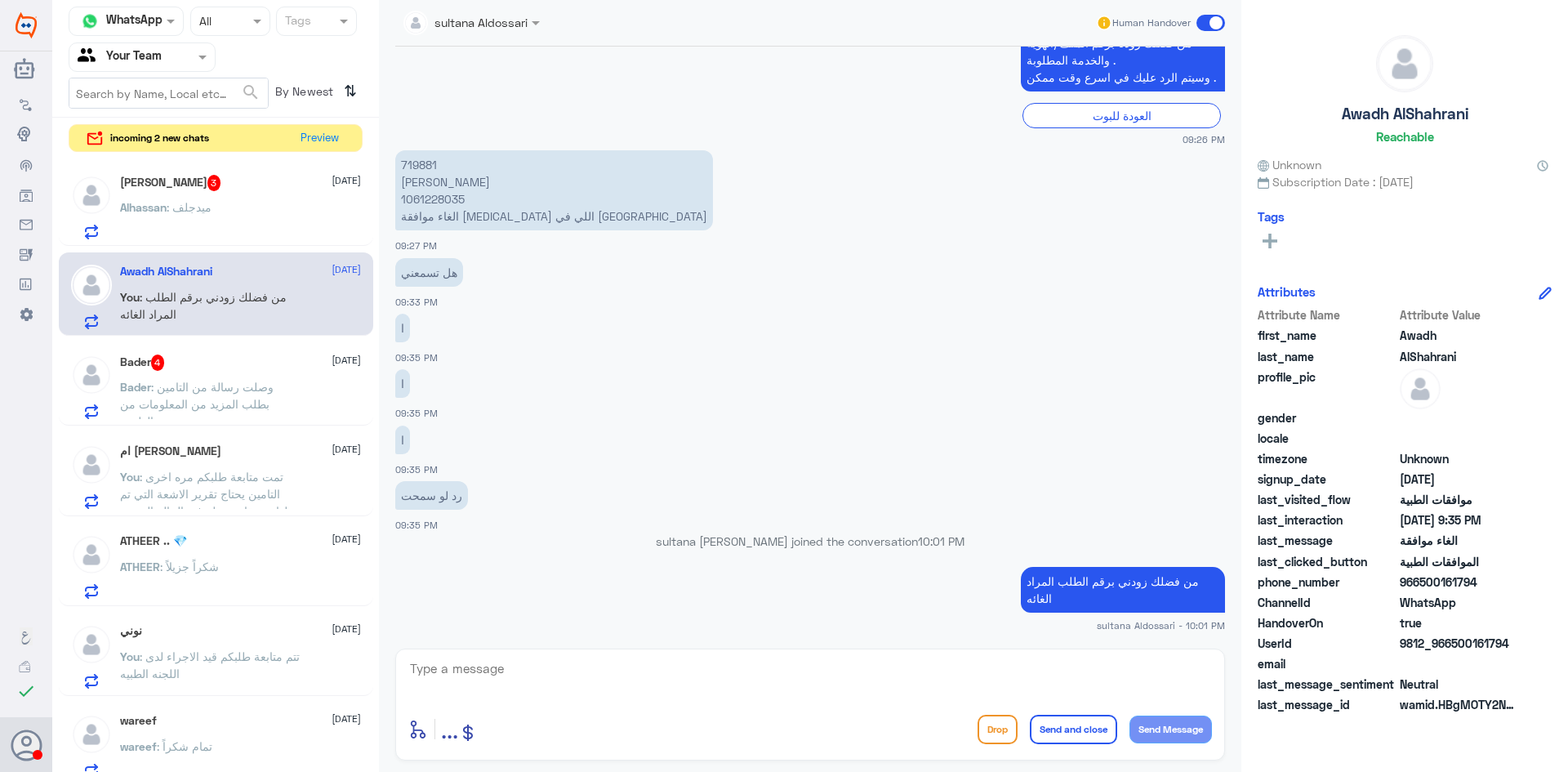
click at [210, 194] on div "Alhassan Aodah 3 13 October Alhassan : ميدجلف" at bounding box center [240, 207] width 241 height 64
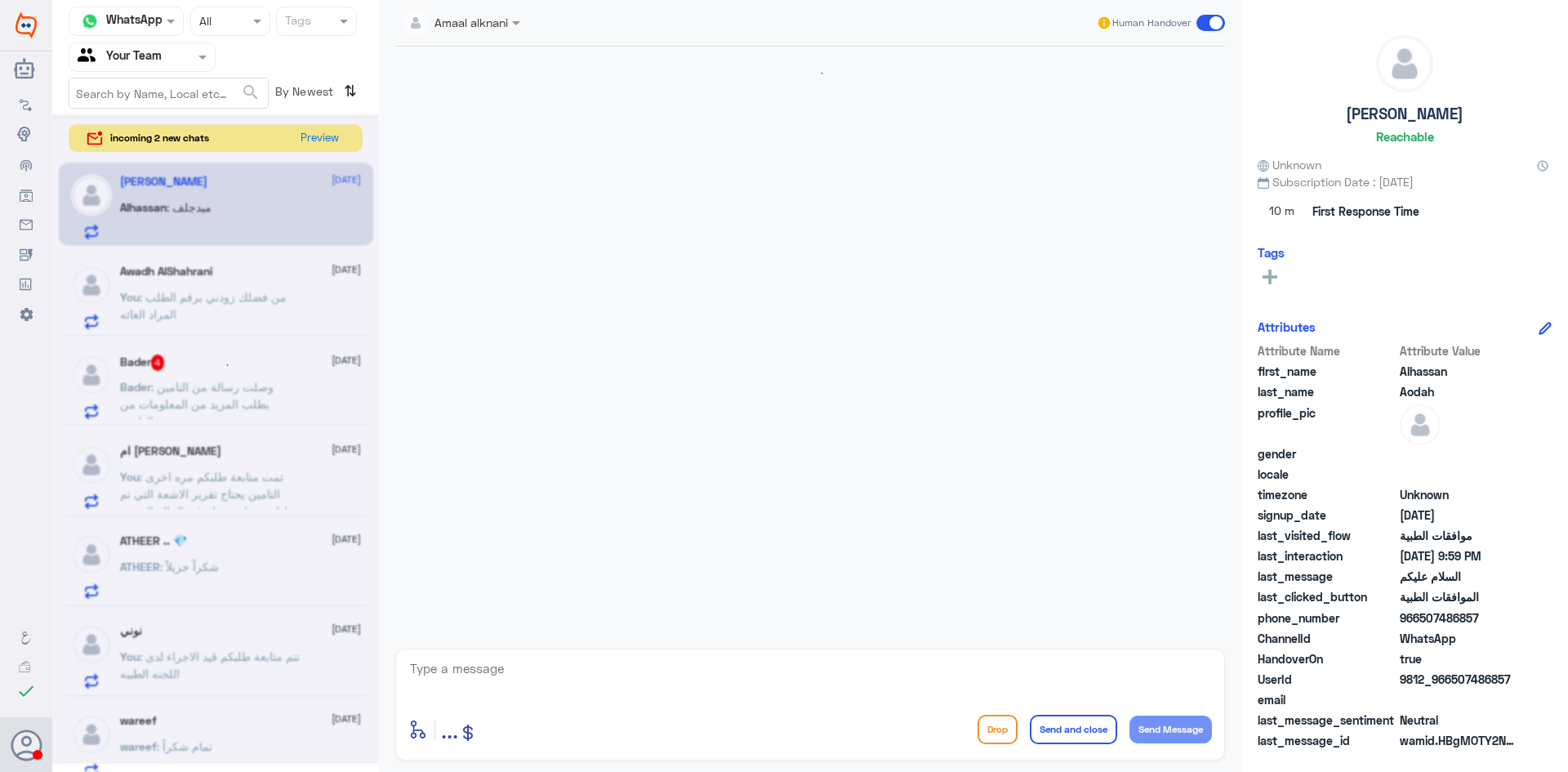
scroll to position [594, 0]
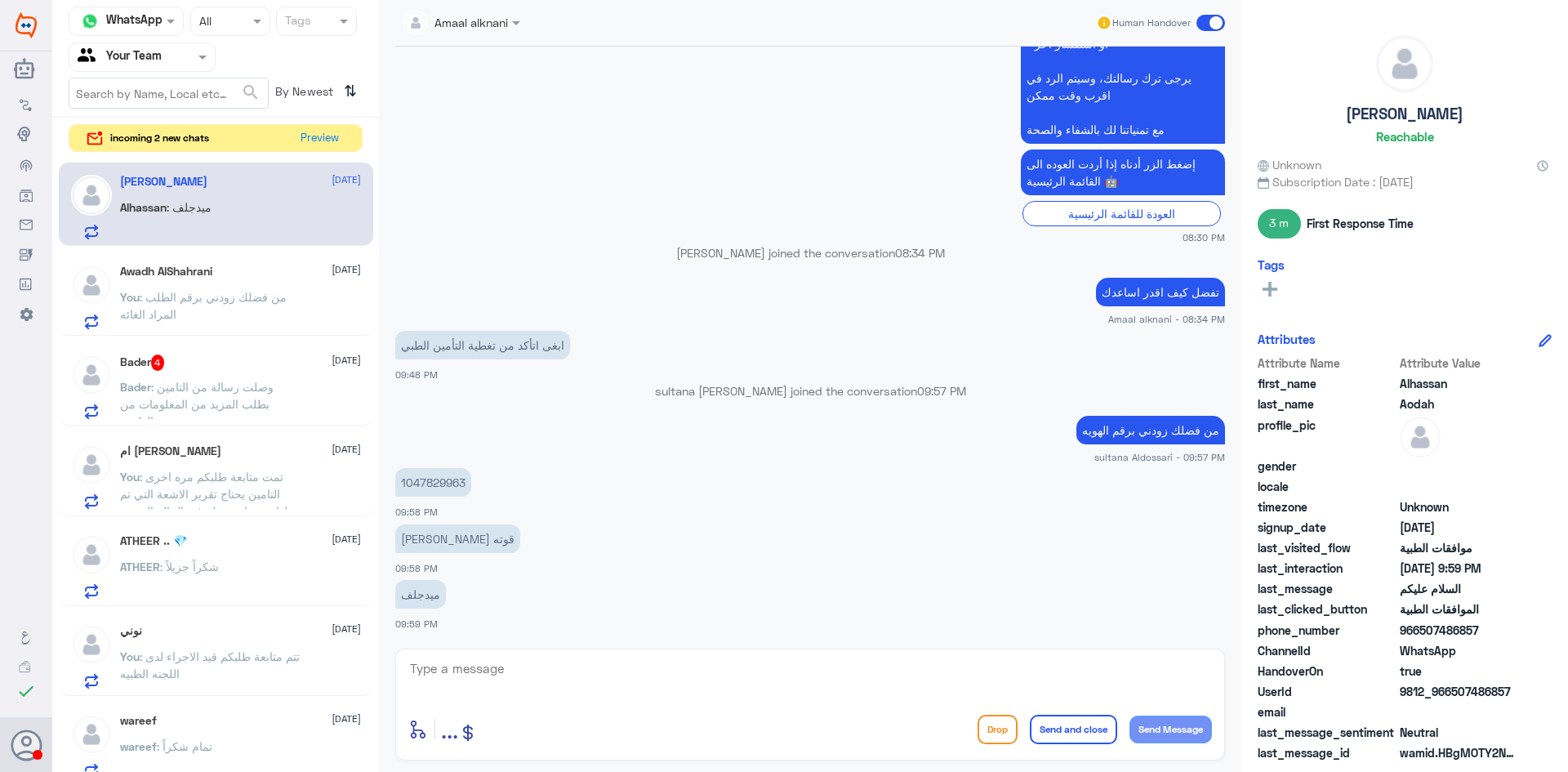
click at [430, 483] on p "1047829963" at bounding box center [433, 482] width 76 height 29
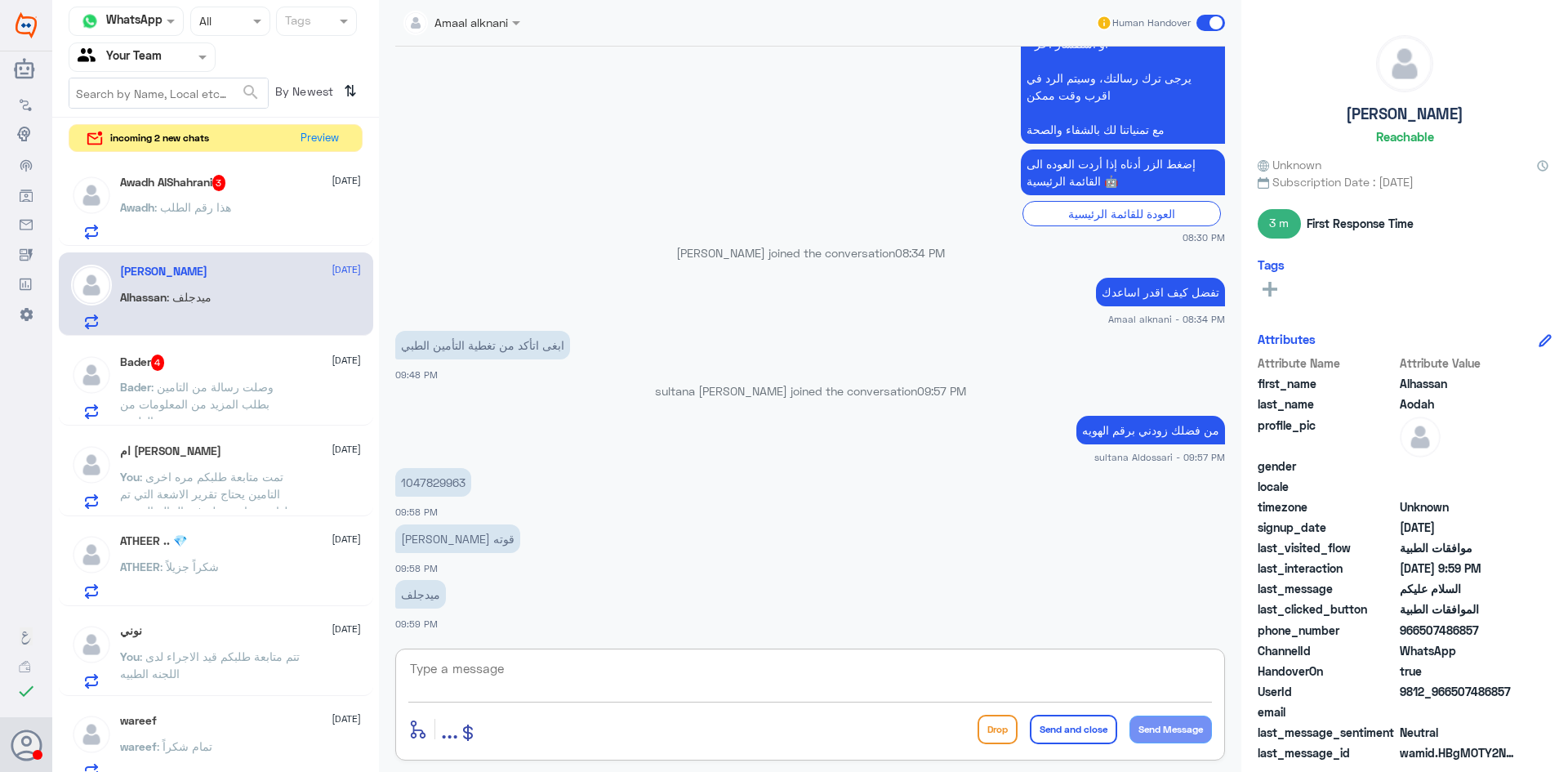
click at [690, 671] on textarea at bounding box center [809, 677] width 803 height 40
type textarea "لا يظهر لدينا فقط لدى الاستقبال او يمكنك التاكد عن طريق التطبيق الخاص بشركة الت…"
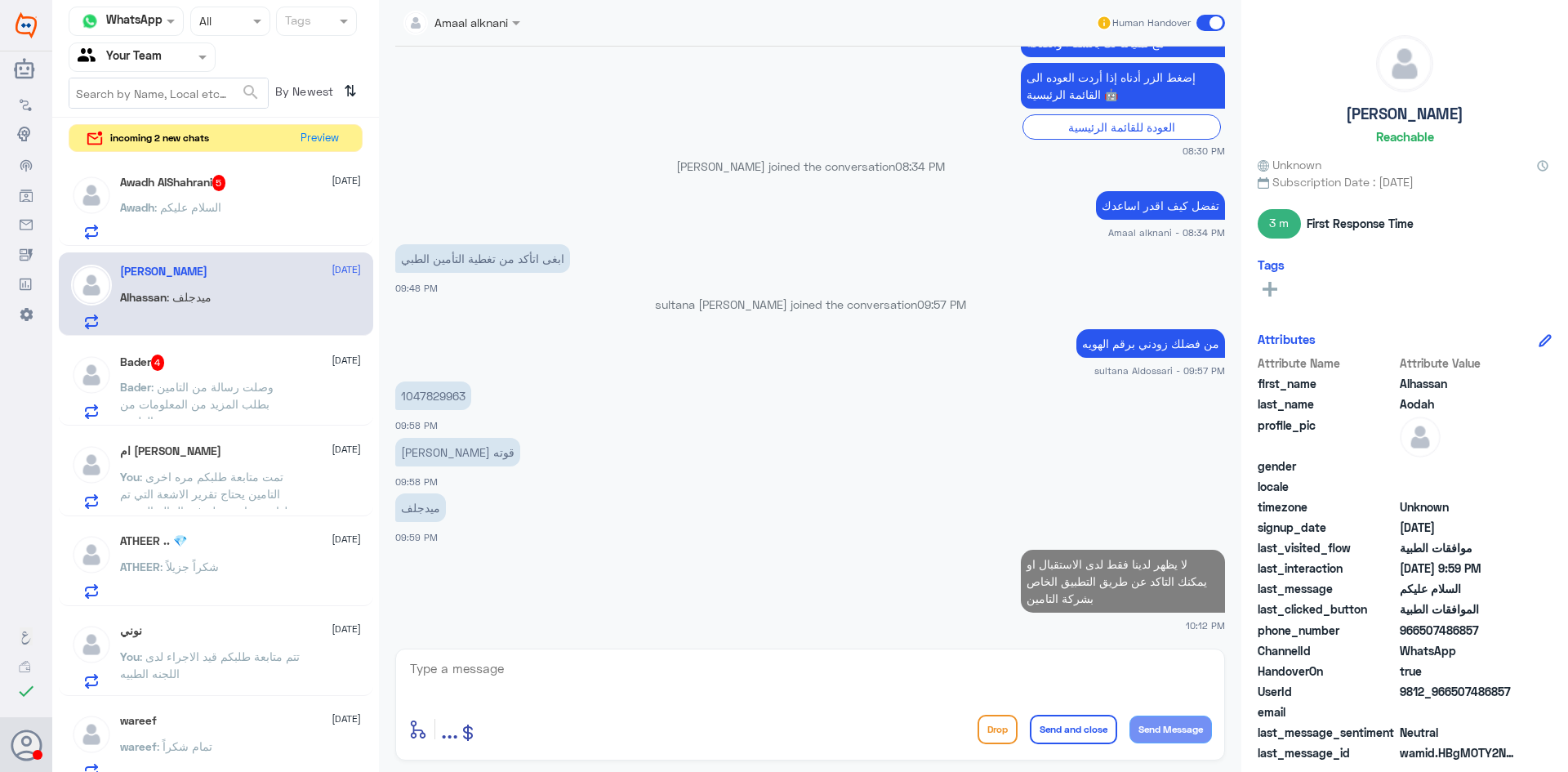
click at [260, 201] on div "Awadh AlShahrani 5 13 October Awadh : السلام عليكم" at bounding box center [240, 207] width 241 height 64
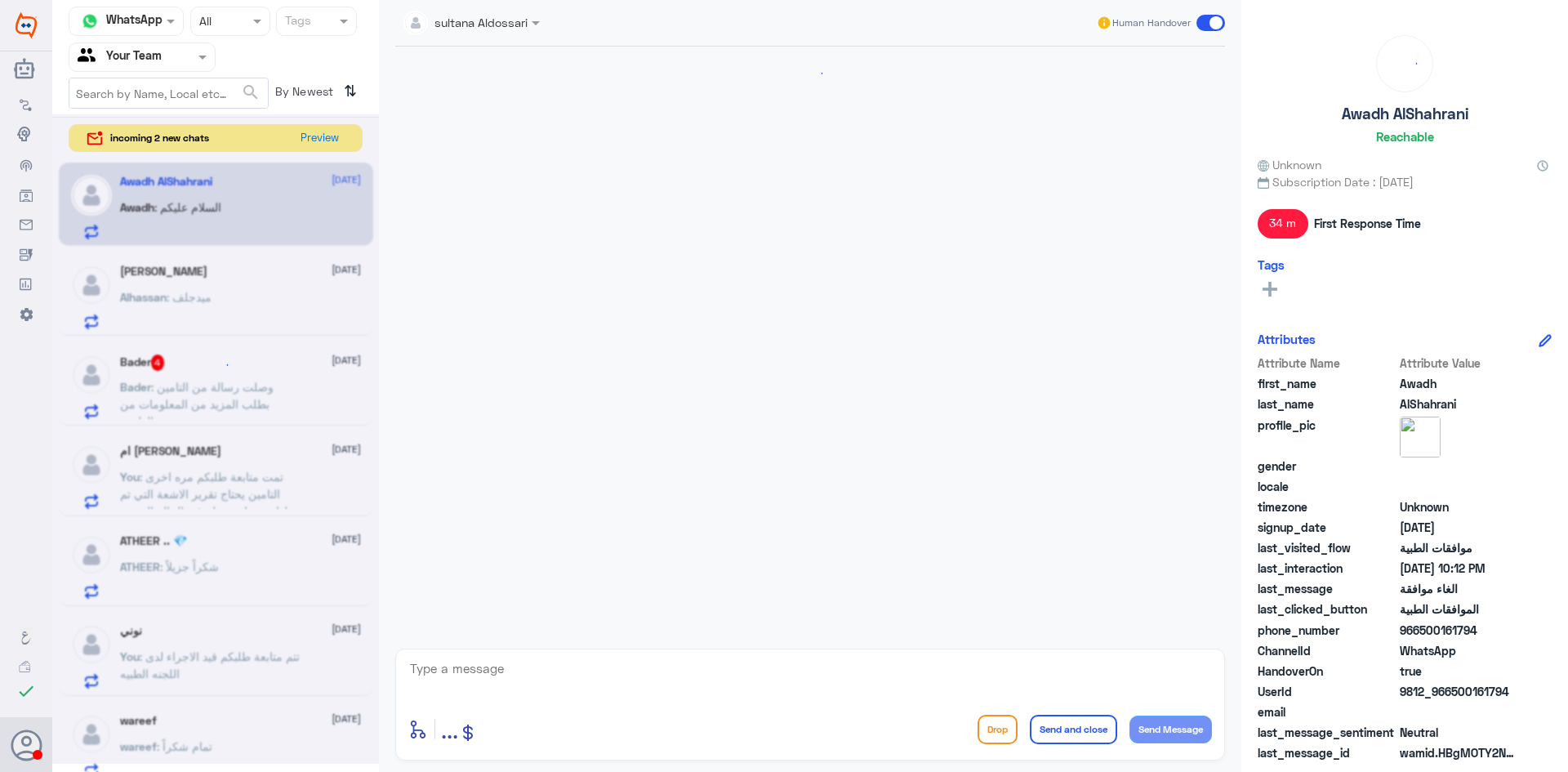
scroll to position [773, 0]
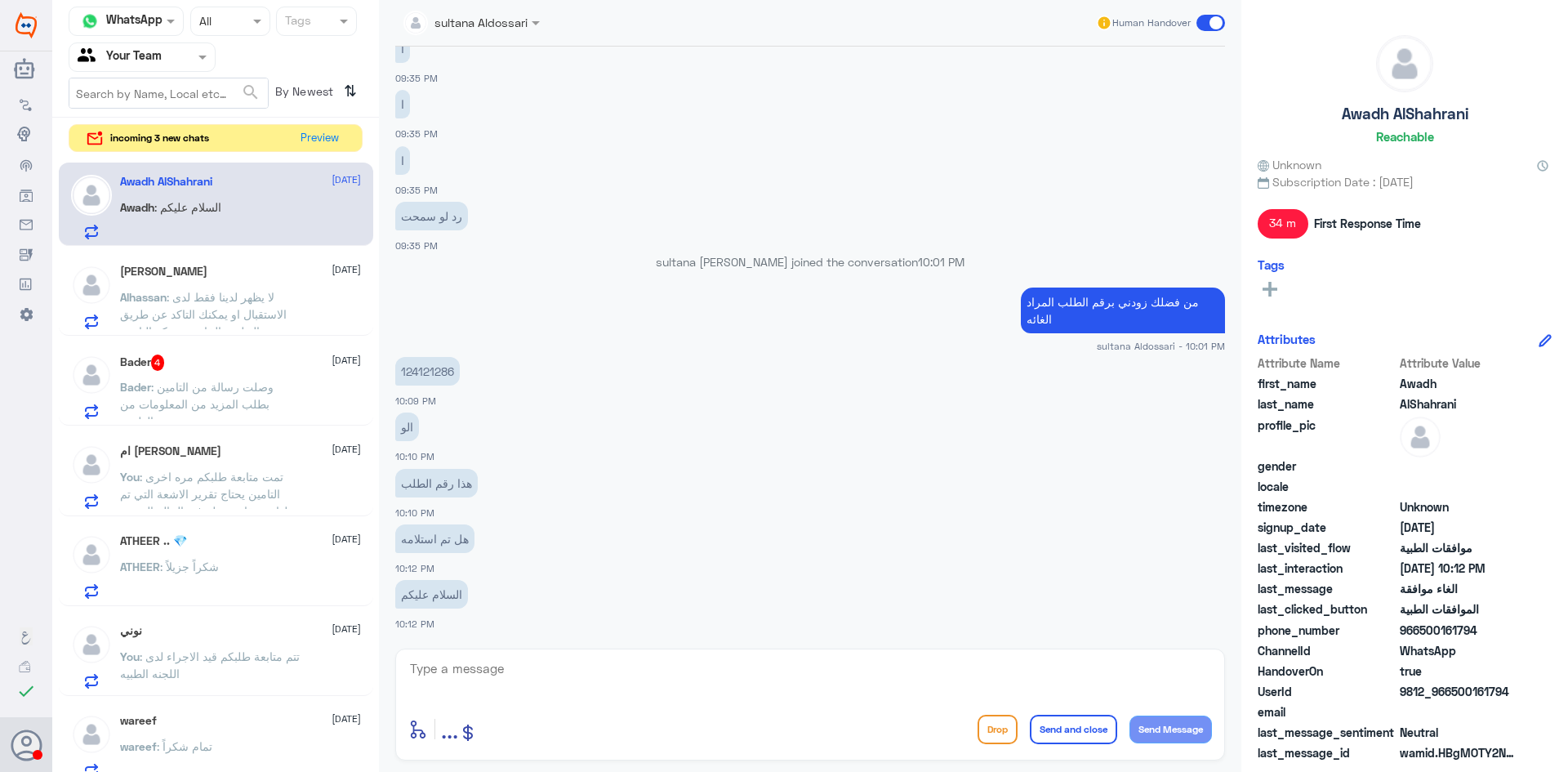
click at [424, 373] on p "124121286" at bounding box center [428, 372] width 64 height 29
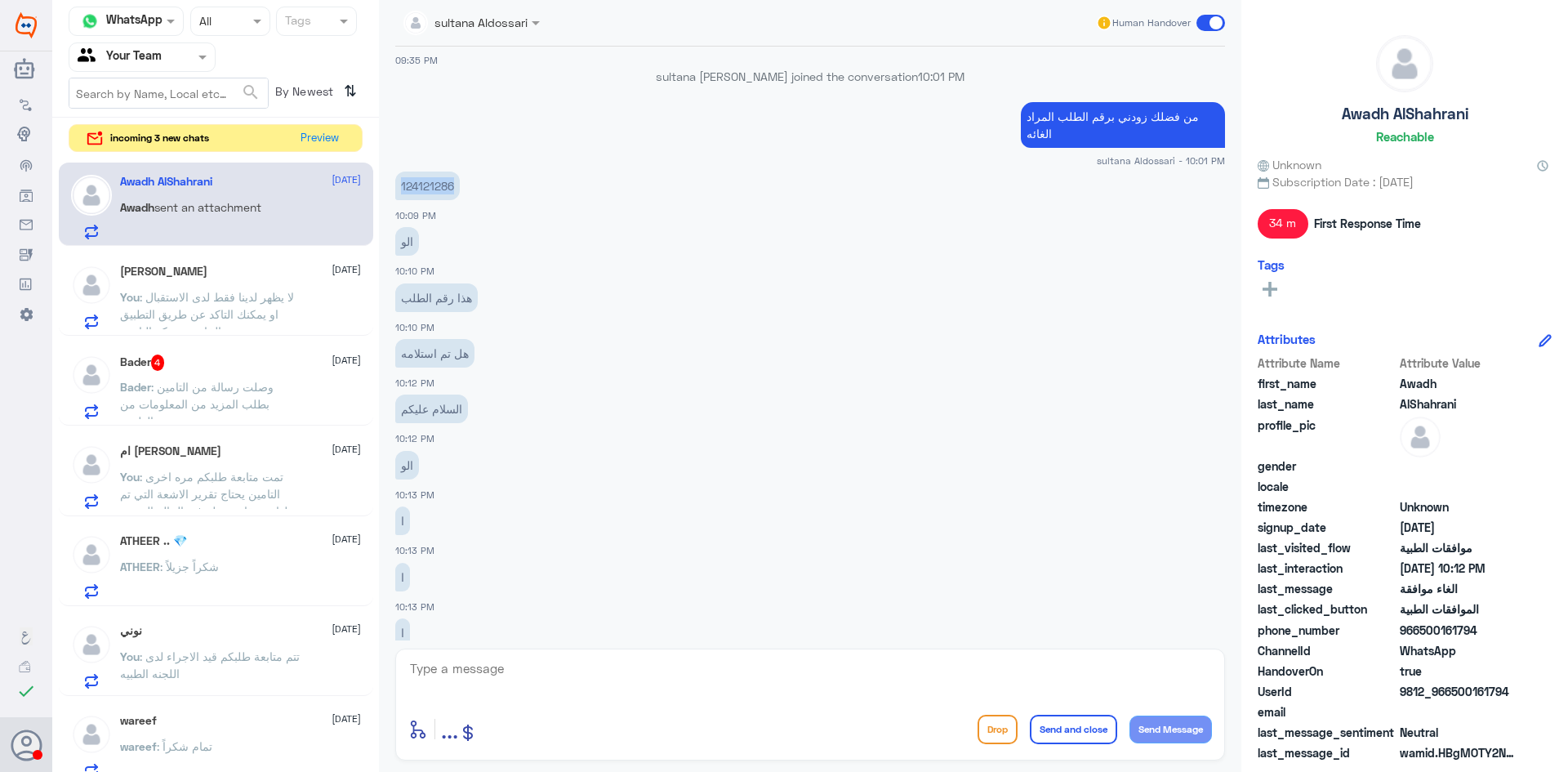
scroll to position [891, 0]
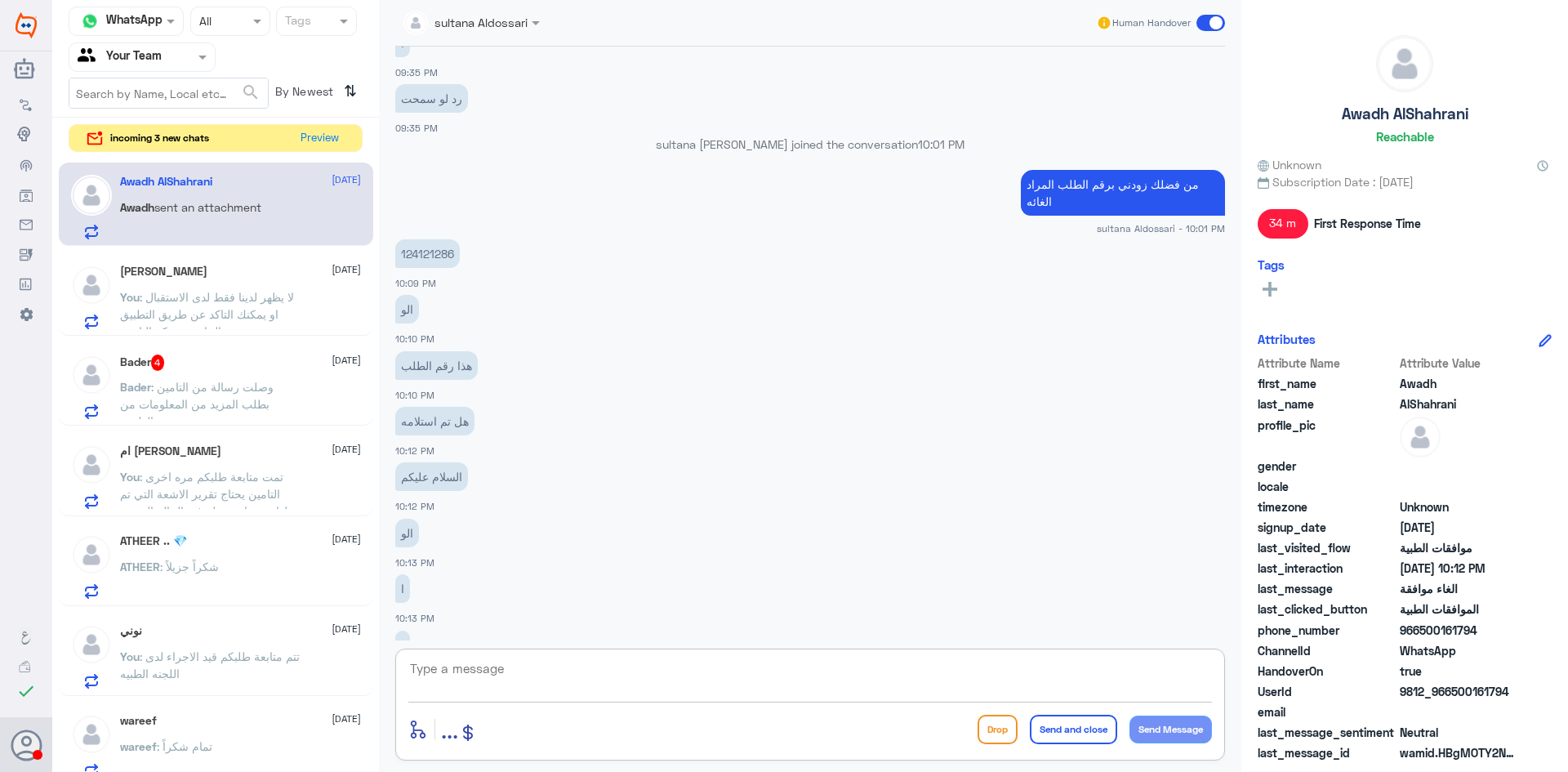
click at [532, 691] on textarea at bounding box center [809, 677] width 803 height 40
type textarea "تم الغاء الطلب"
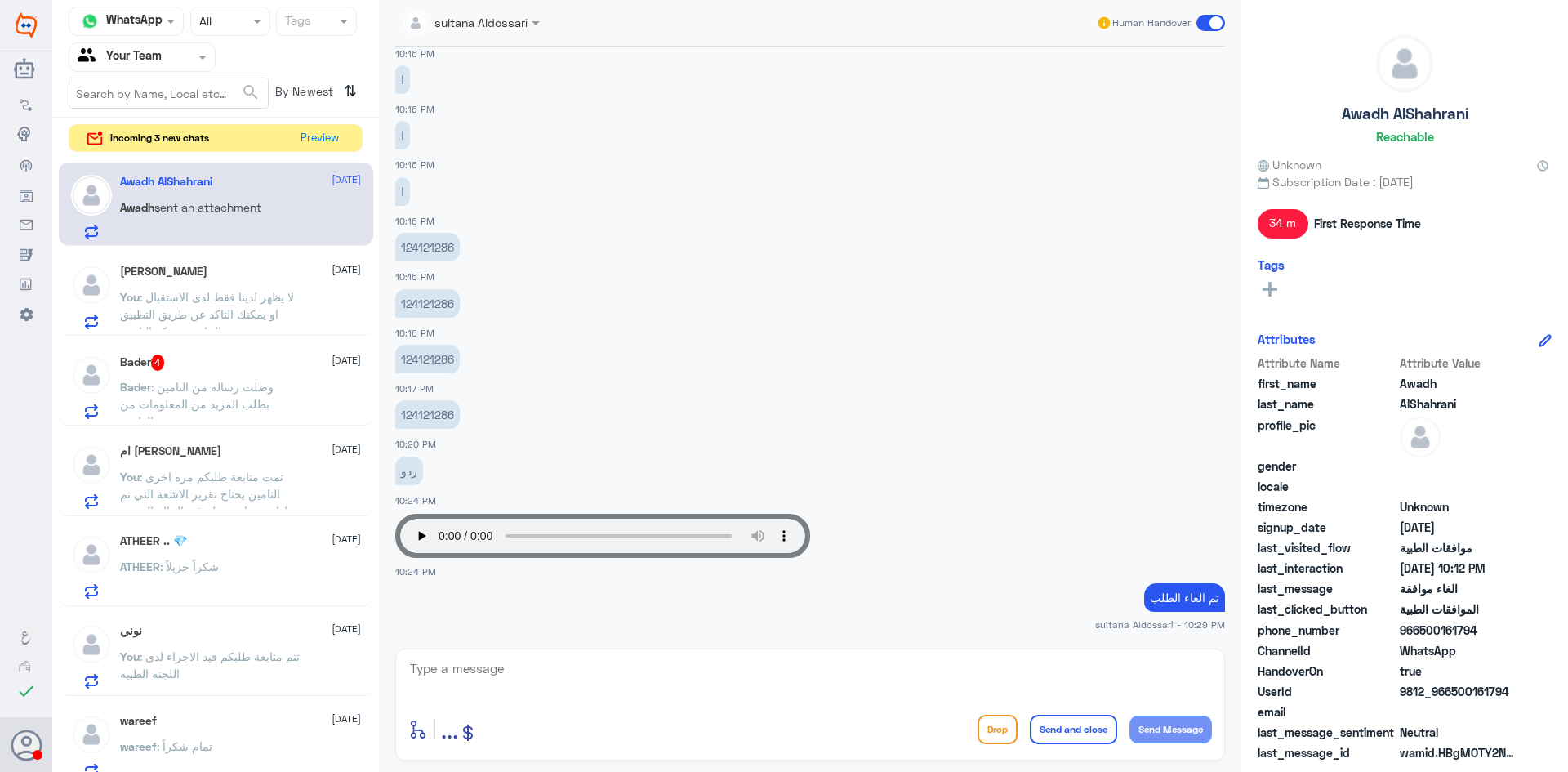
click at [261, 306] on span ": لا يظهر لدينا فقط لدى الاستقبال او يمكنك التاكد عن طريق التطبيق الخاص بشركة ا…" at bounding box center [207, 313] width 174 height 48
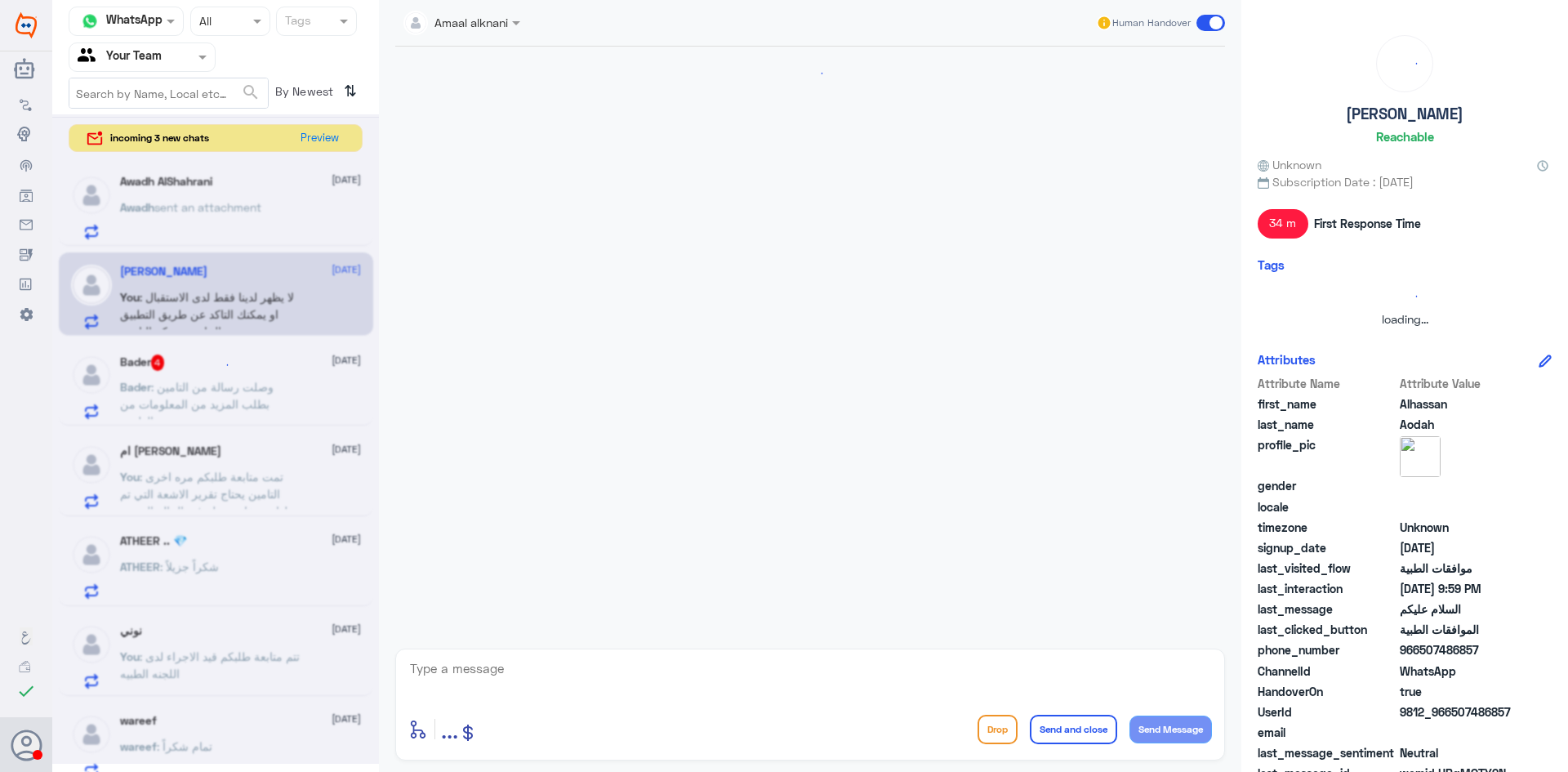
scroll to position [681, 0]
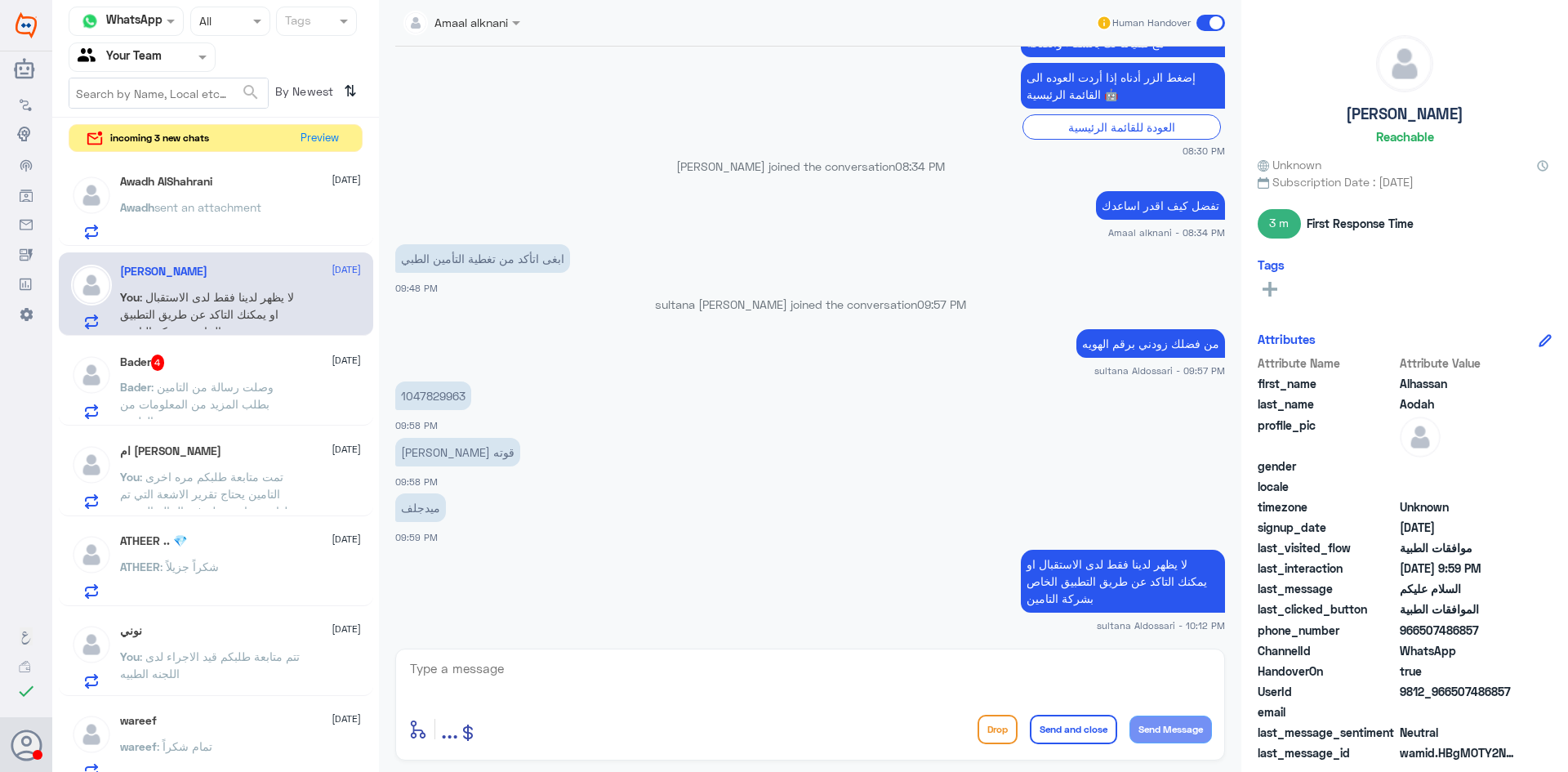
click at [246, 412] on p "Bader : وصلت رسالة من التامين بطلب المزيد من المعلومات من الطبيب" at bounding box center [212, 399] width 184 height 41
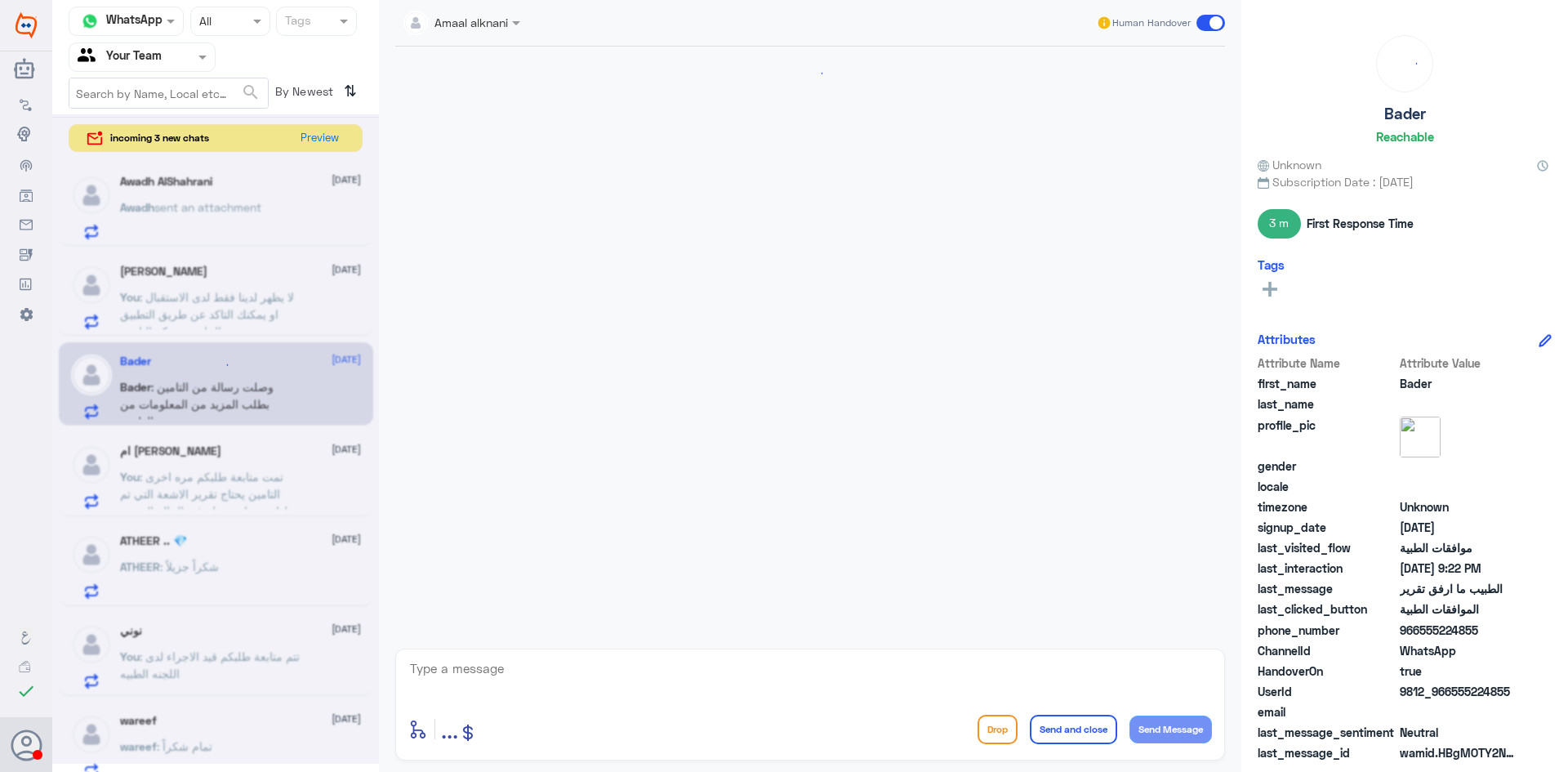
scroll to position [1277, 0]
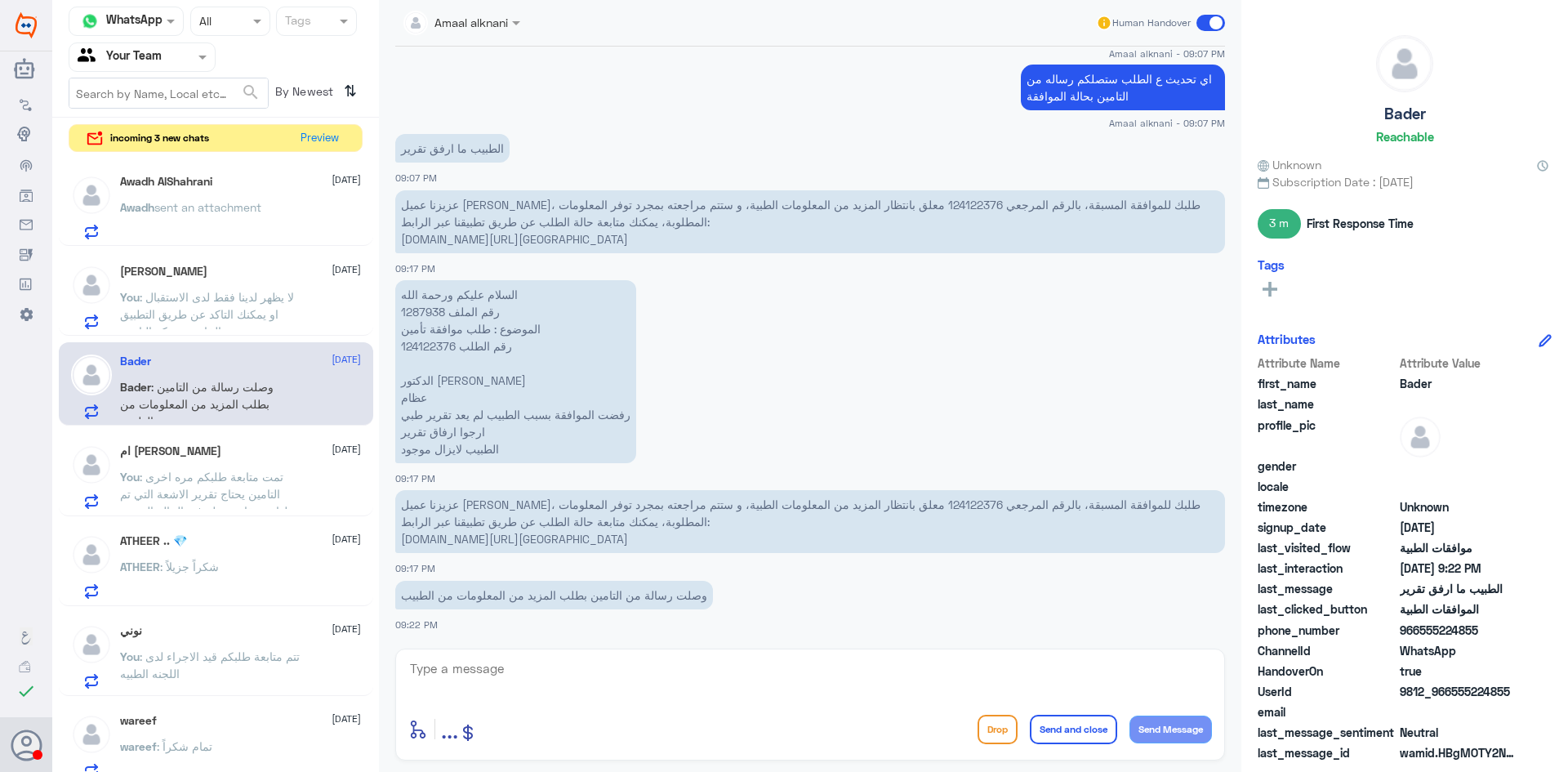
click at [907, 201] on p "عزيزنا عميل بوبا، طلبك للموافقة المسبقة، بالرقم المرجعي 124122376 معلق بانتظار …" at bounding box center [810, 222] width 830 height 63
click at [654, 677] on textarea at bounding box center [809, 677] width 803 height 40
type textarea "تم تحويل طلبكم للجنة الطبيه للمتابعة"
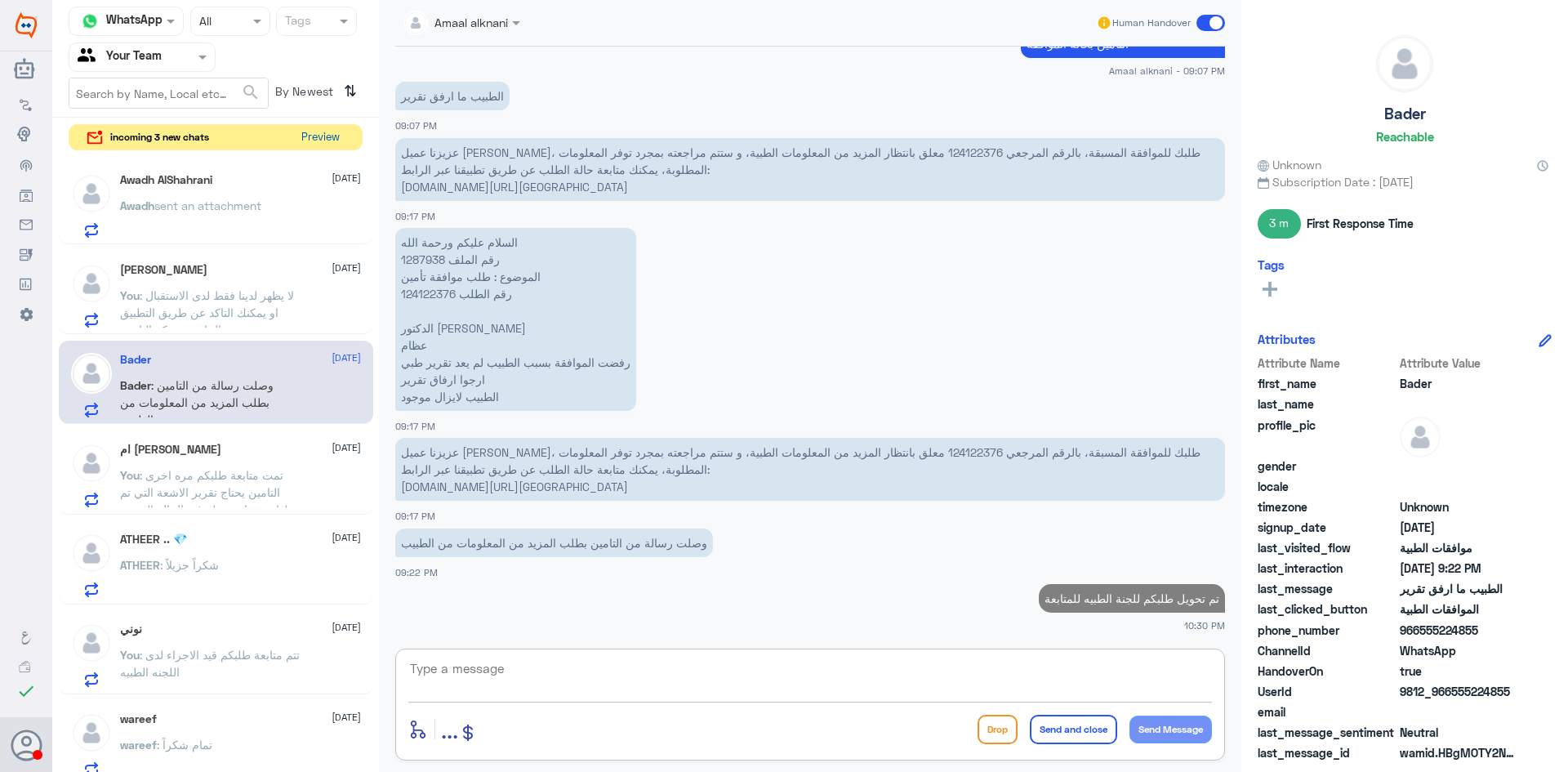
click at [331, 133] on button "Preview" at bounding box center [320, 138] width 51 height 25
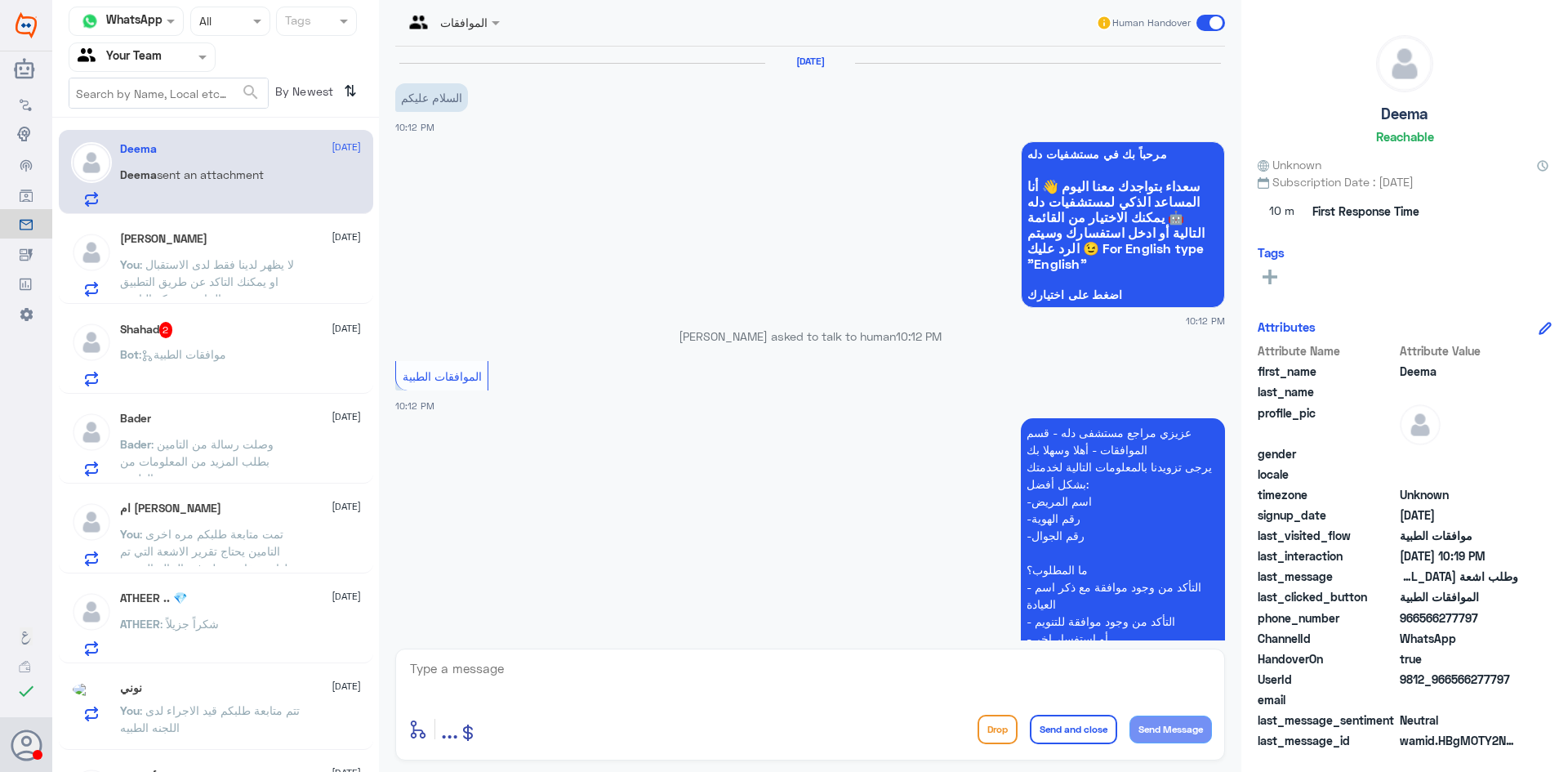
scroll to position [460, 0]
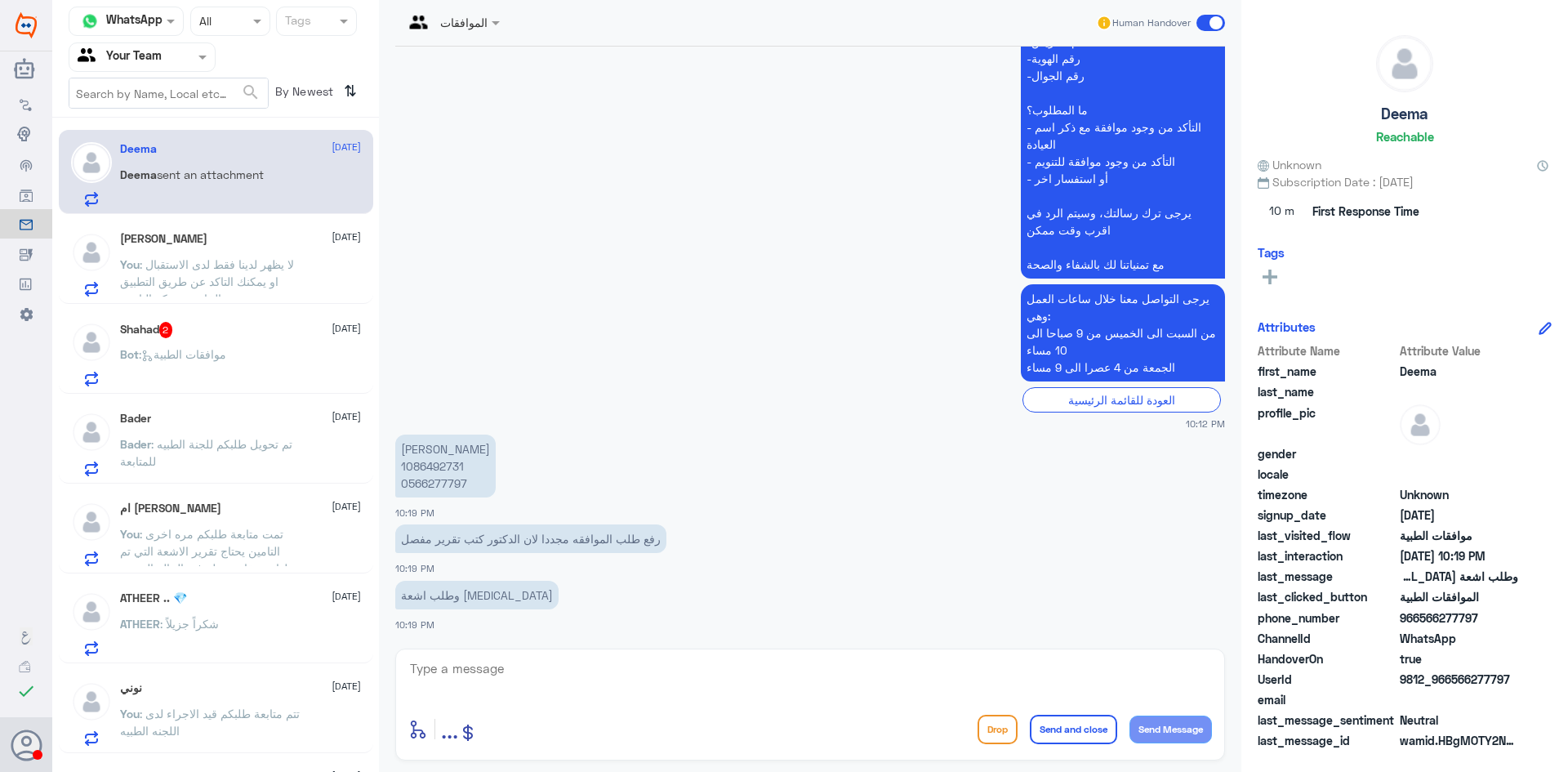
click at [447, 466] on p "ديما بن فضليه 1086492731 0566277797" at bounding box center [445, 466] width 101 height 63
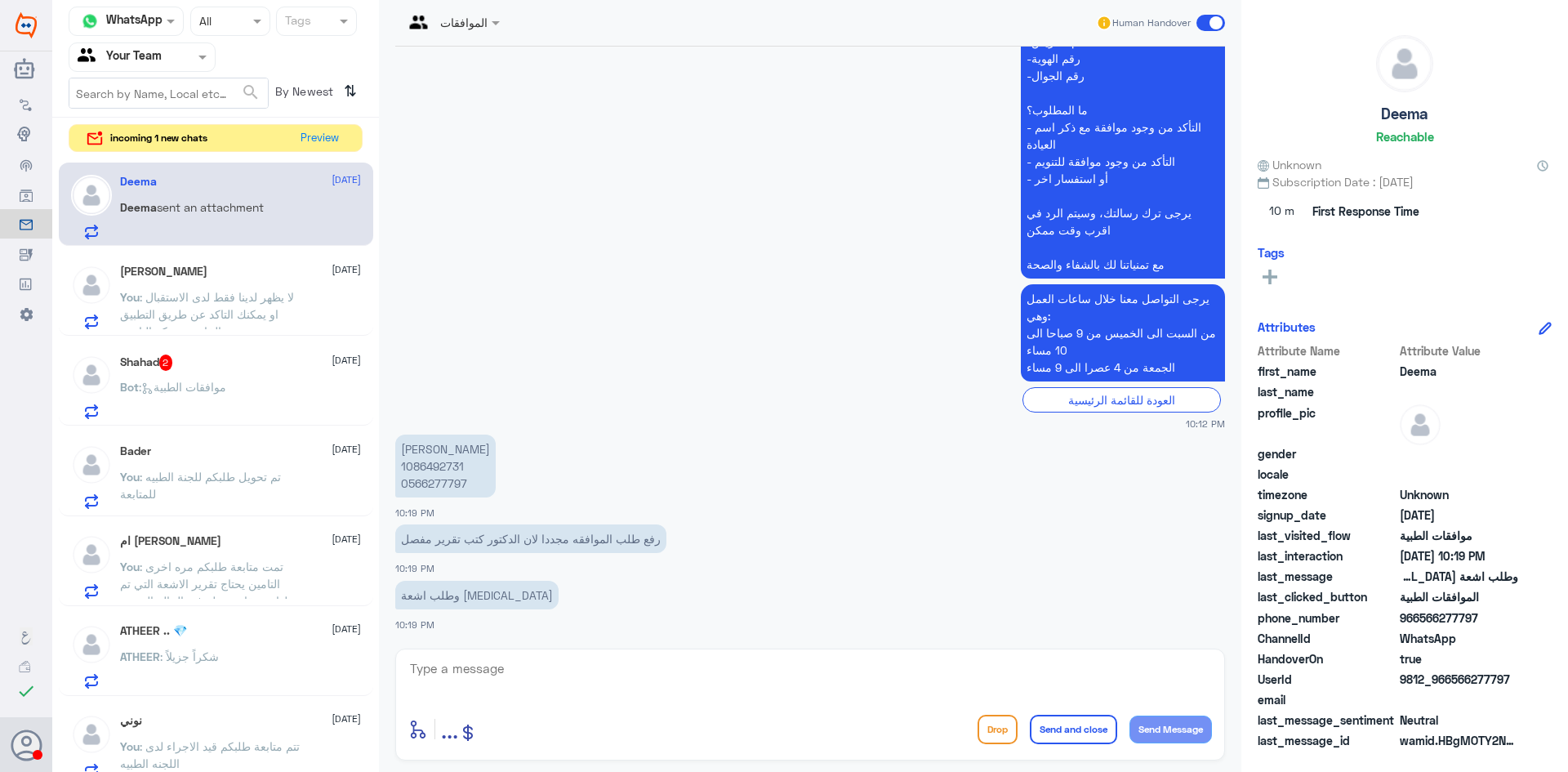
click at [721, 682] on textarea at bounding box center [809, 677] width 803 height 40
type textarea "تمت متابعة طلبكم قيد الاجراء لدى التامين"
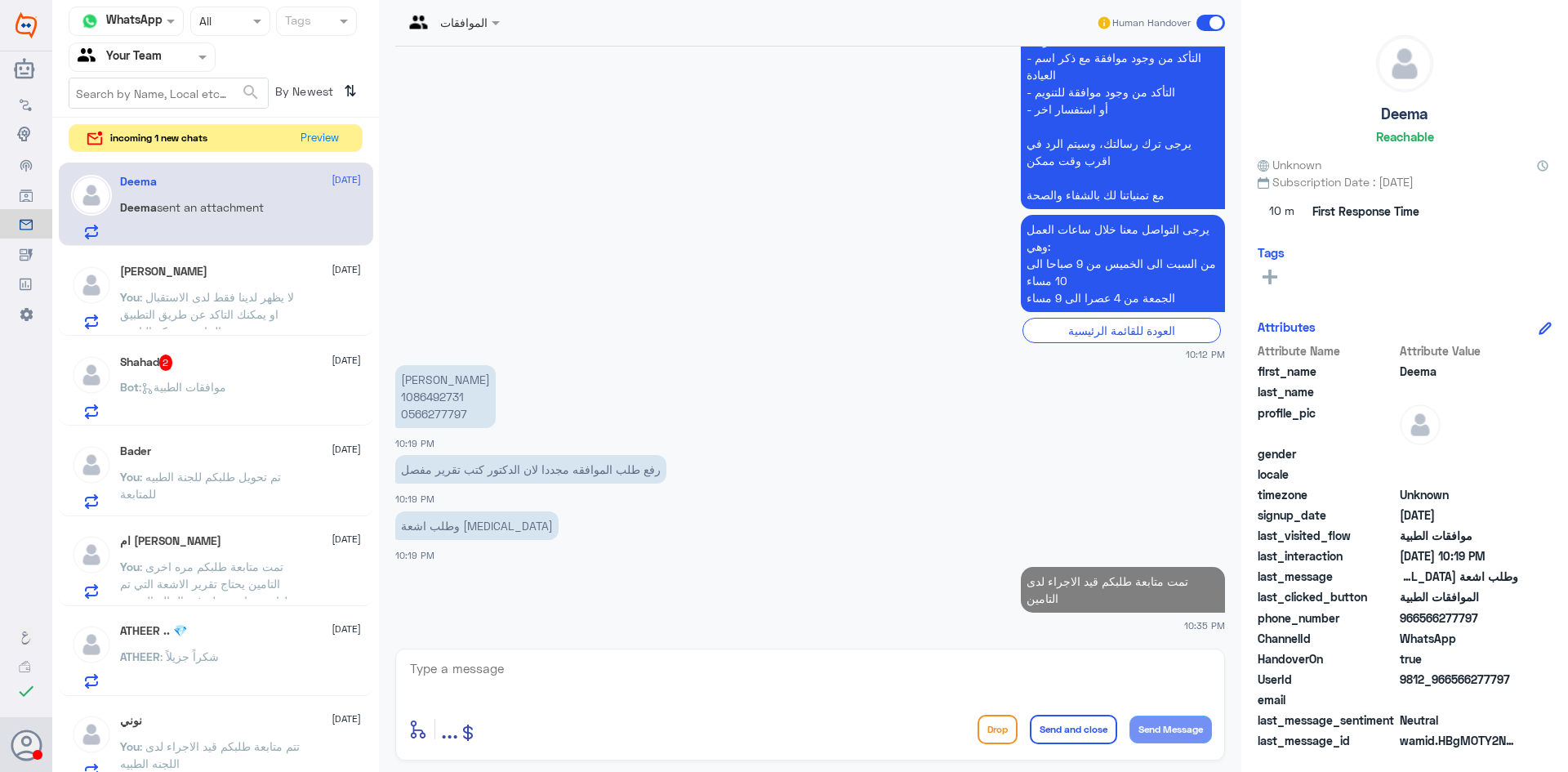
click at [222, 370] on div "Shahad 2 13 October" at bounding box center [240, 362] width 241 height 16
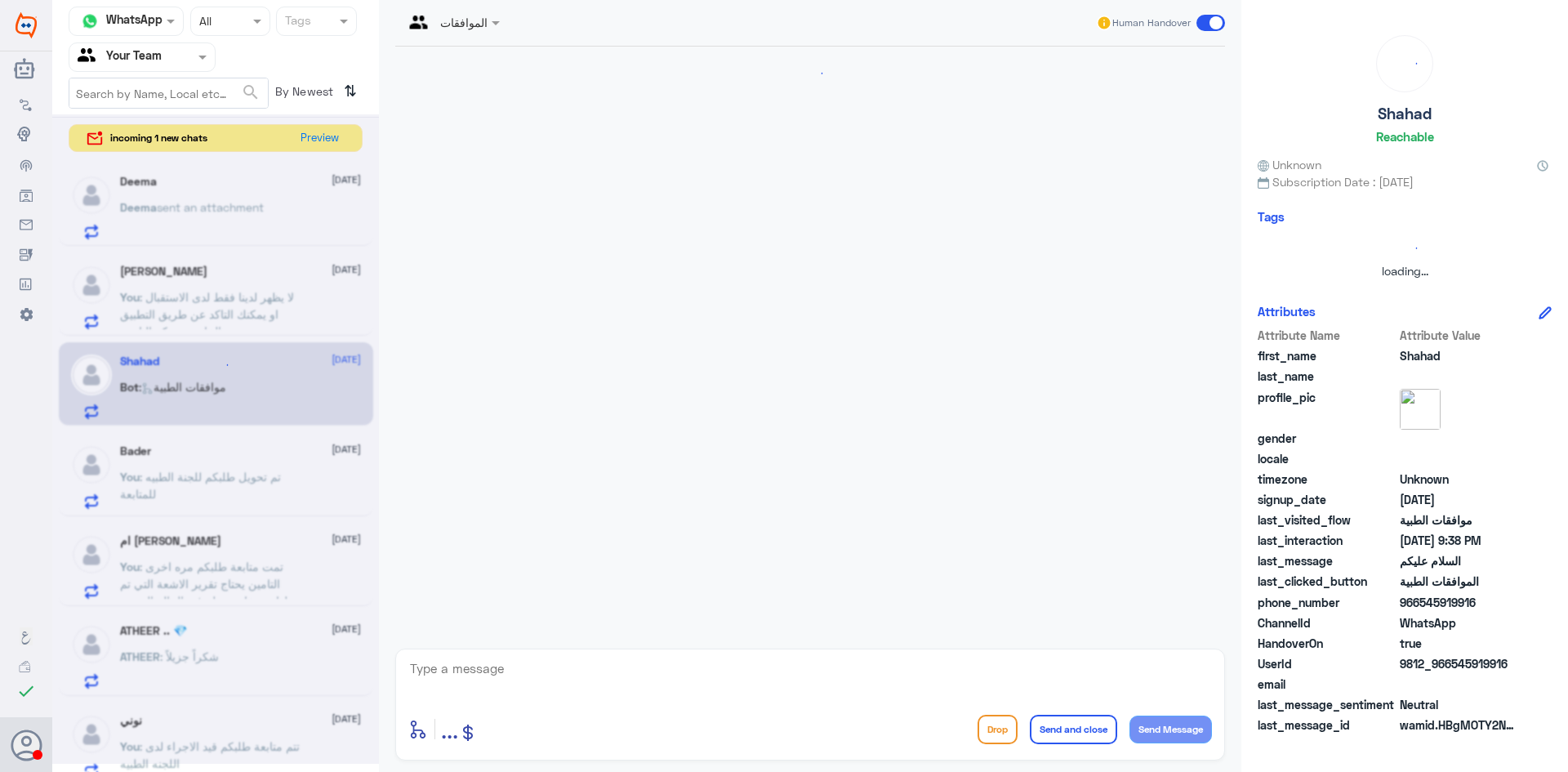
scroll to position [207, 0]
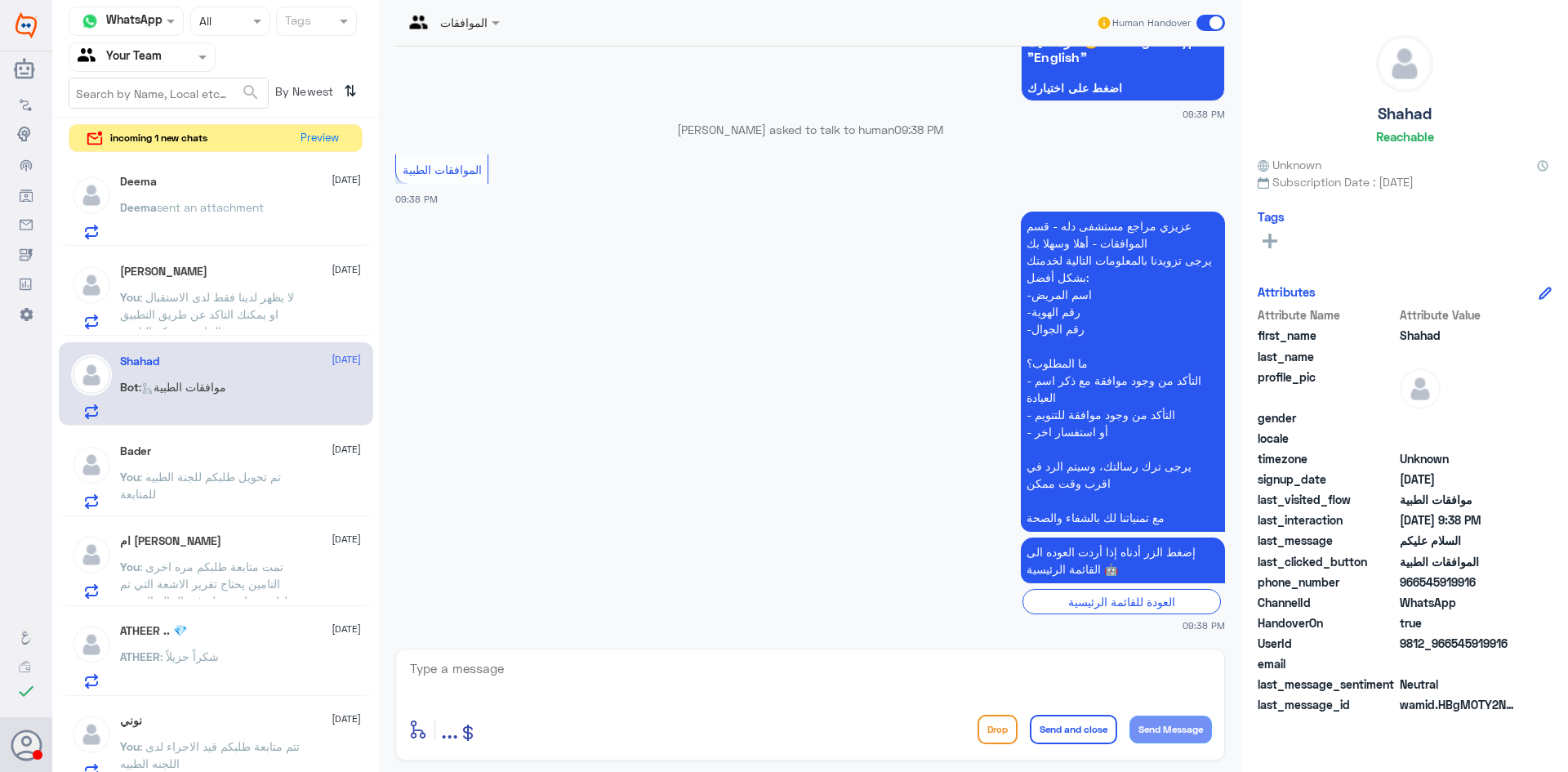
click at [699, 696] on textarea at bounding box center [809, 677] width 803 height 40
type textarea "مرحبا كيف اقدر اساعدك"
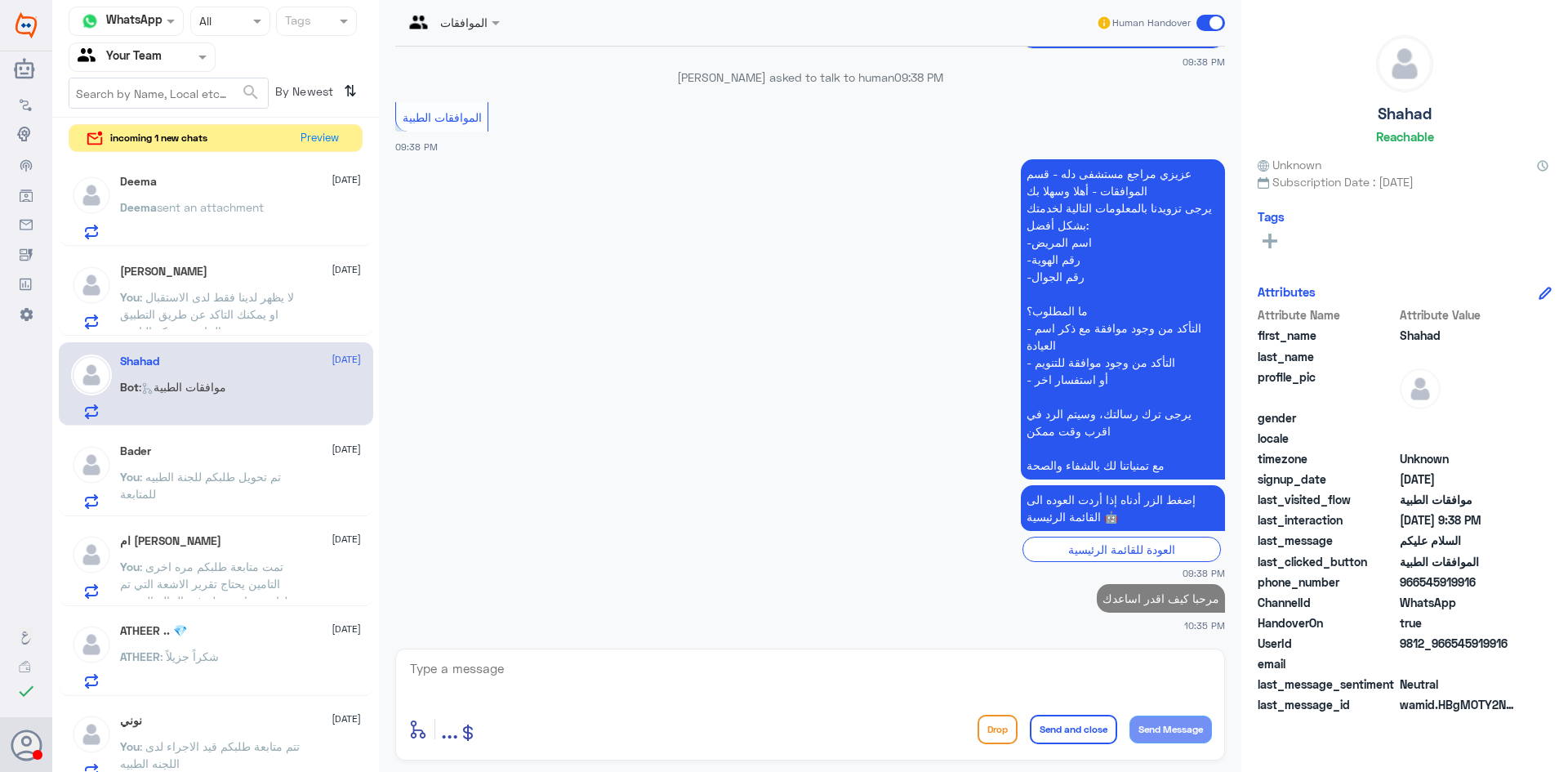
click at [198, 188] on div "Deema 13 October" at bounding box center [240, 181] width 241 height 14
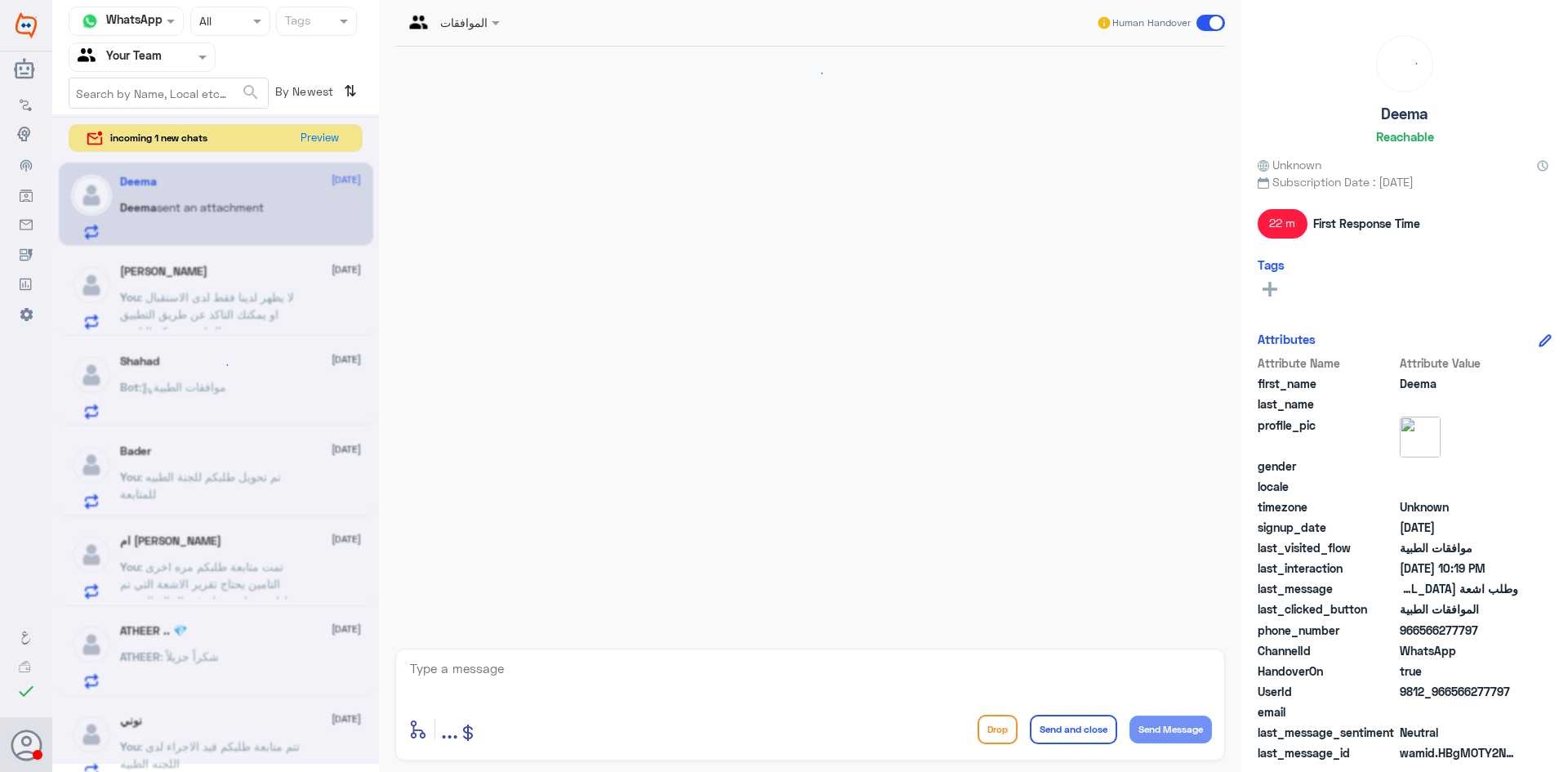
scroll to position [560, 0]
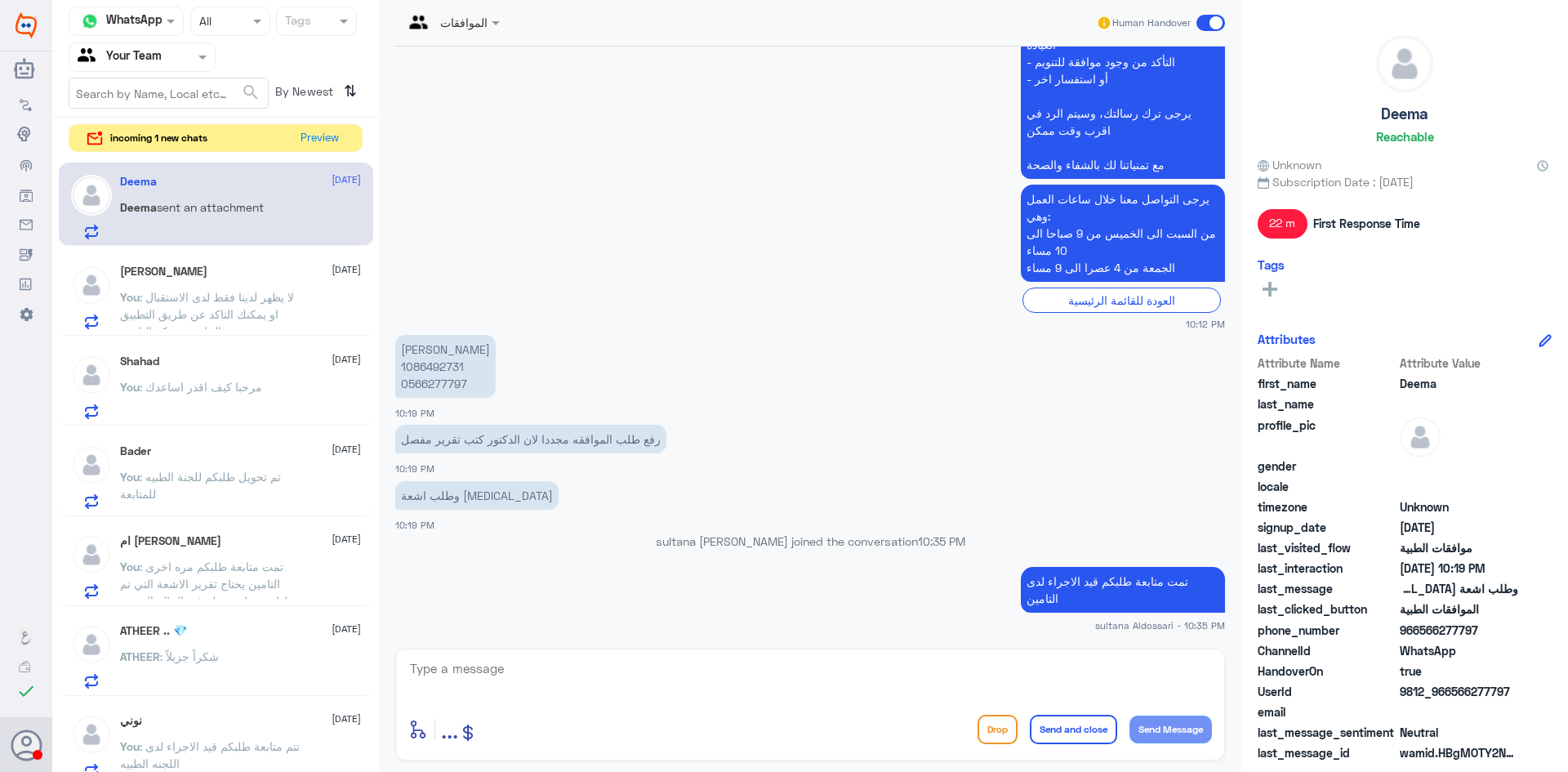
click at [205, 389] on span ": مرحبا كيف اقدر اساعدك" at bounding box center [201, 387] width 123 height 14
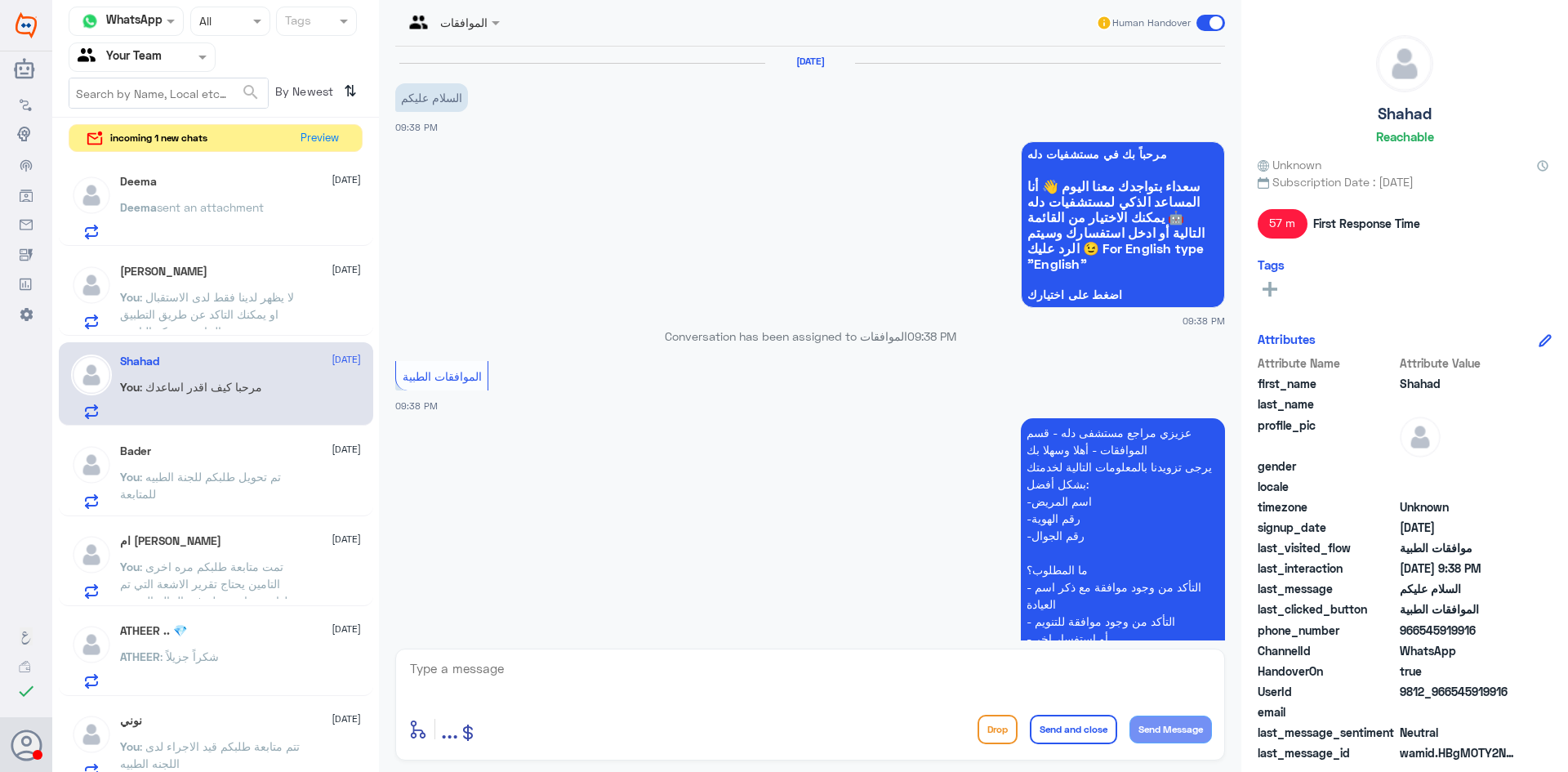
scroll to position [290, 0]
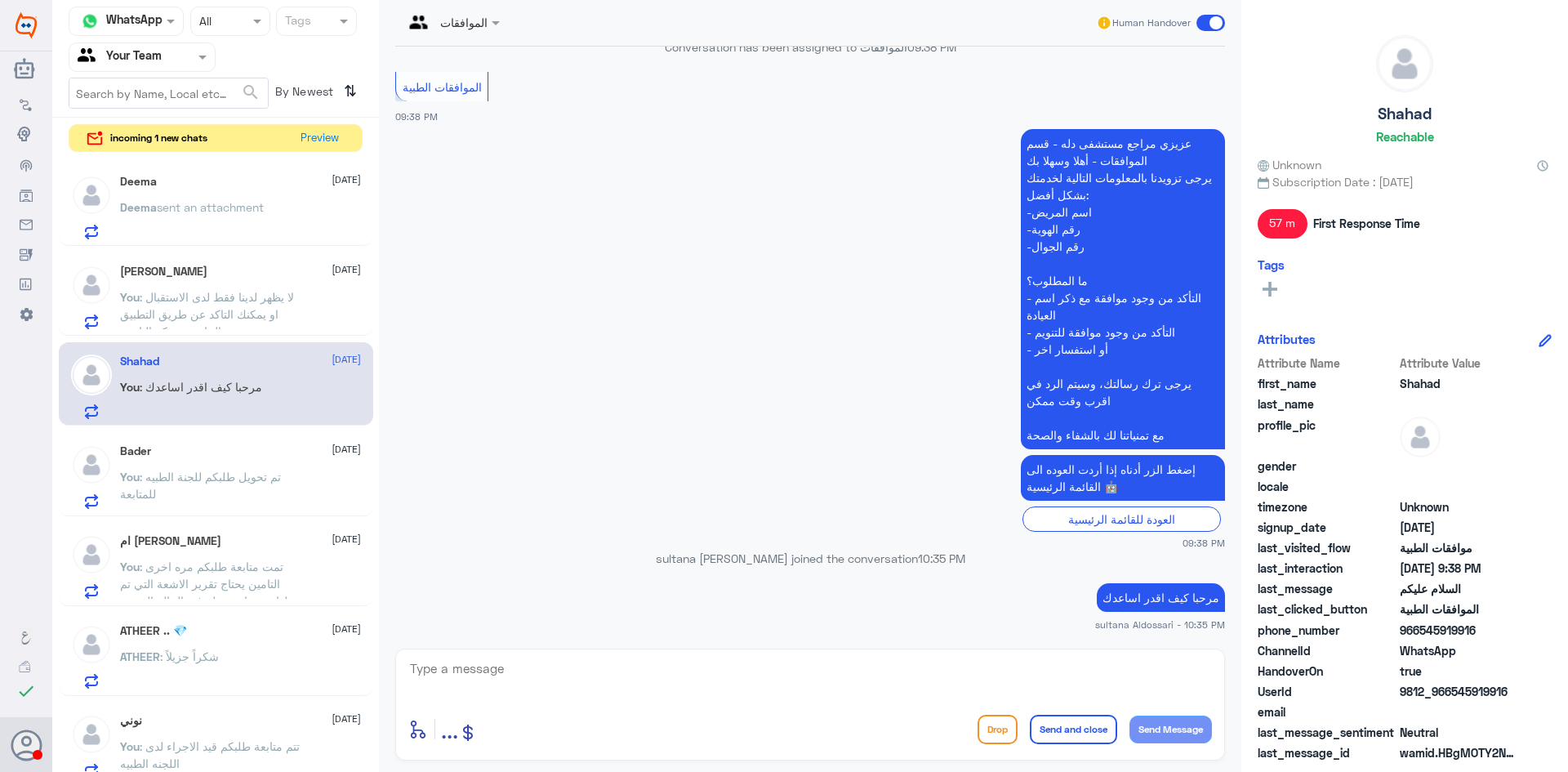
click at [223, 466] on div "Bader 13 October You : تم تحويل طلبكم للجنة الطبيه للمتابعة" at bounding box center [240, 477] width 241 height 64
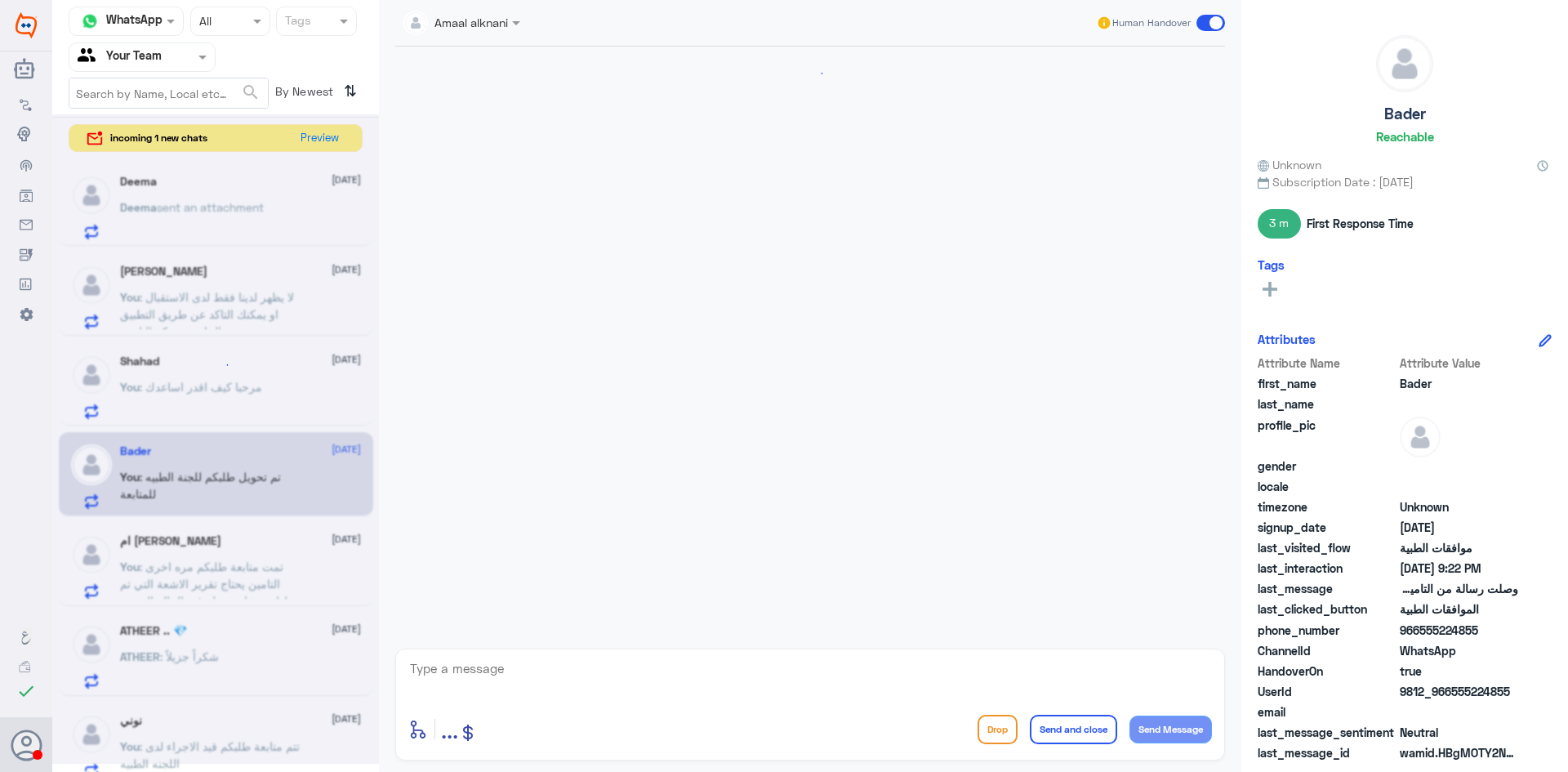
scroll to position [1359, 0]
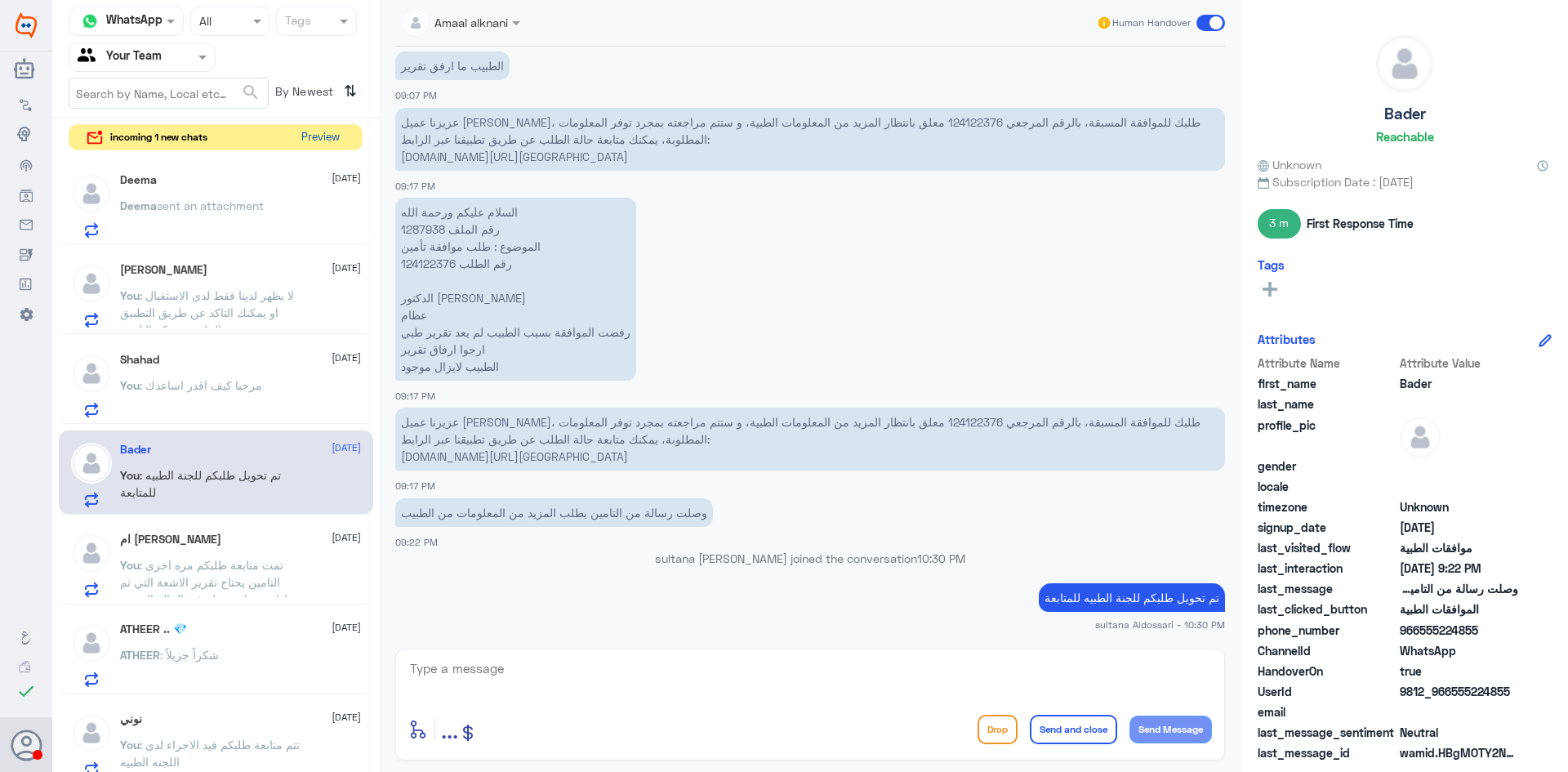
click at [323, 131] on button "Preview" at bounding box center [320, 138] width 51 height 25
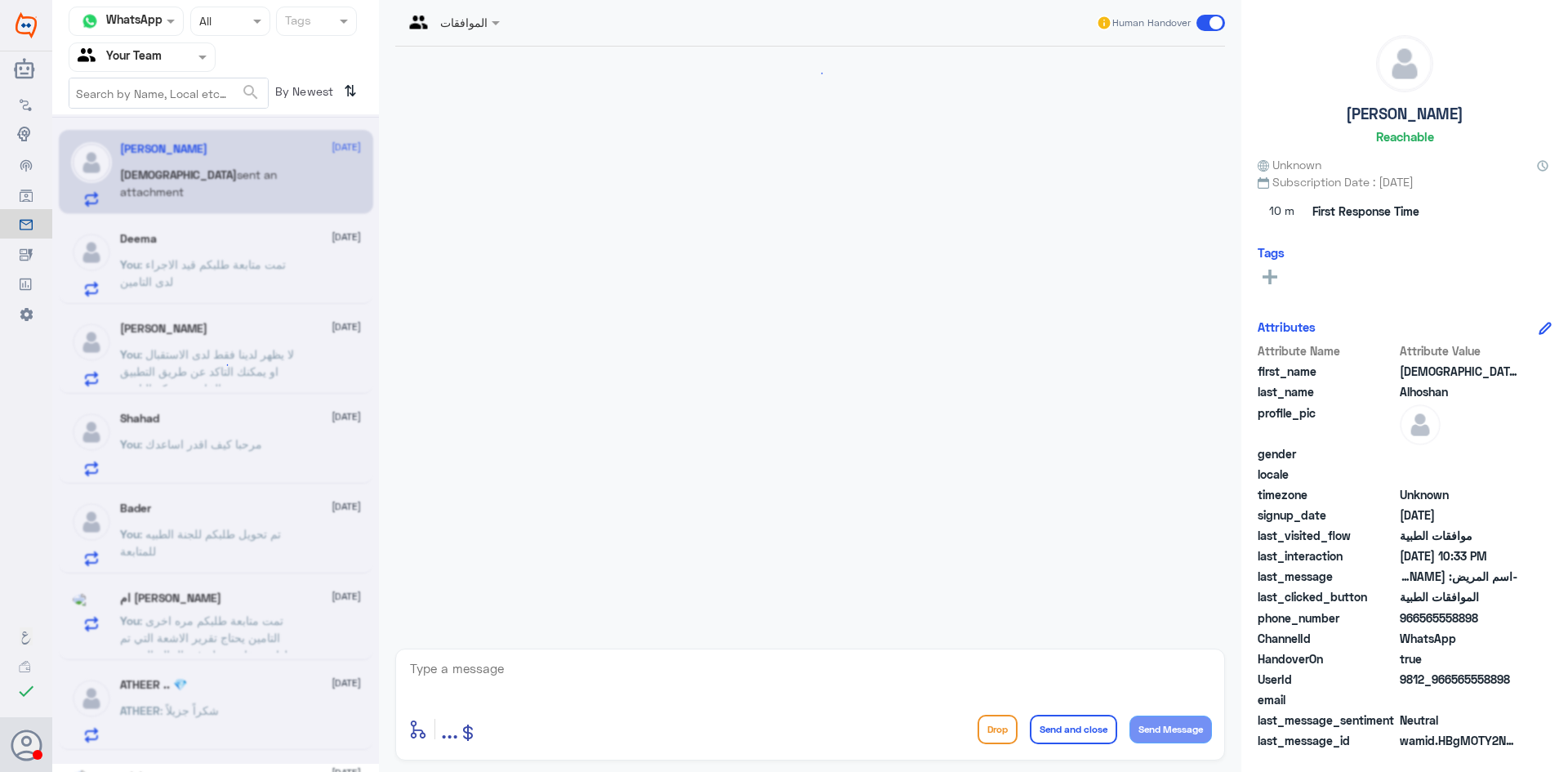
scroll to position [554, 0]
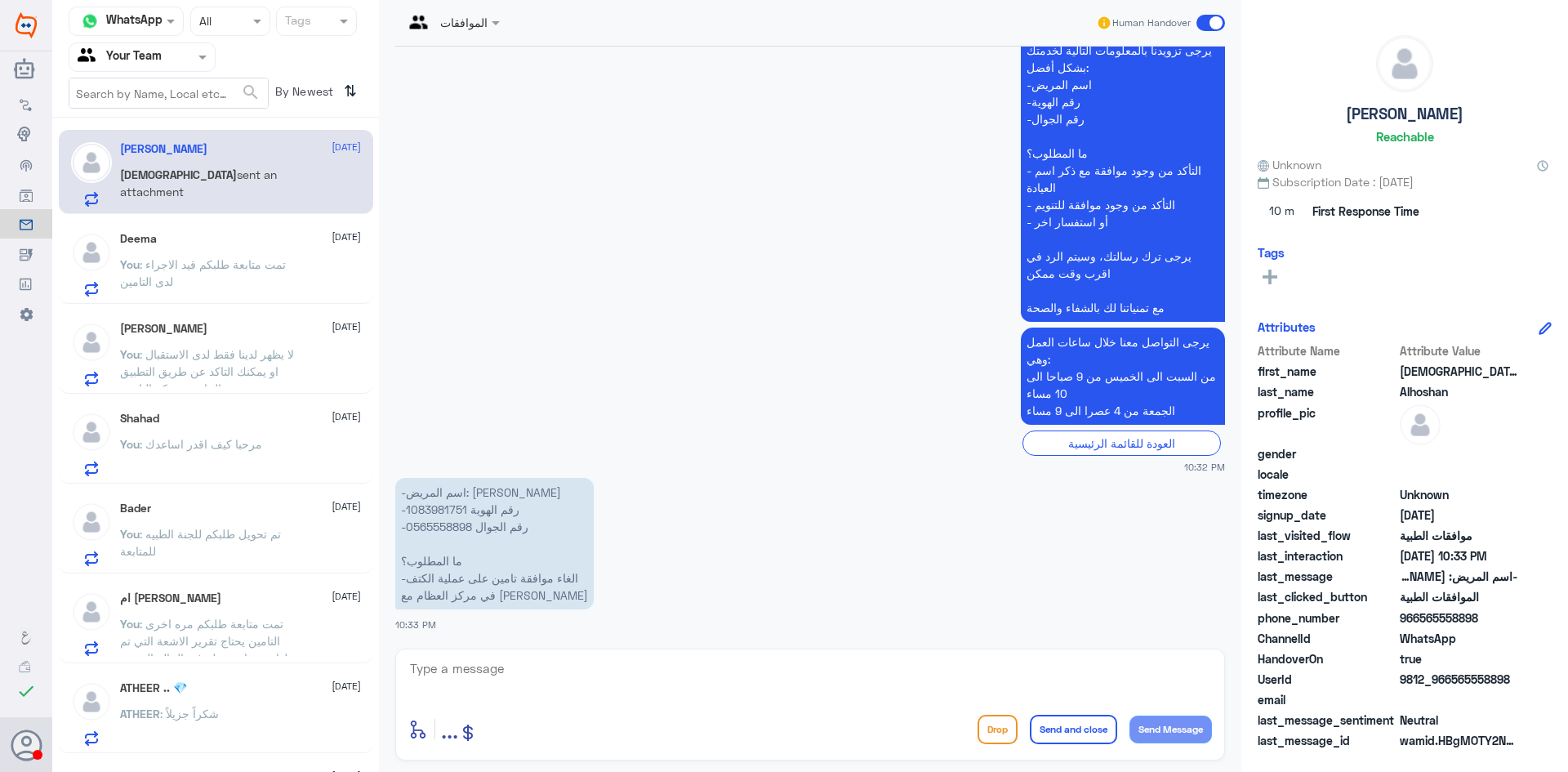
click at [414, 510] on p "-اسم المريض: محمد صالح بركه -رقم الهوية 1083981751 -رقم الجوال 0565558898 ما ال…" at bounding box center [494, 543] width 198 height 131
click at [612, 681] on textarea at bounding box center [809, 677] width 803 height 40
type textarea "من فضلك زودني برقم"
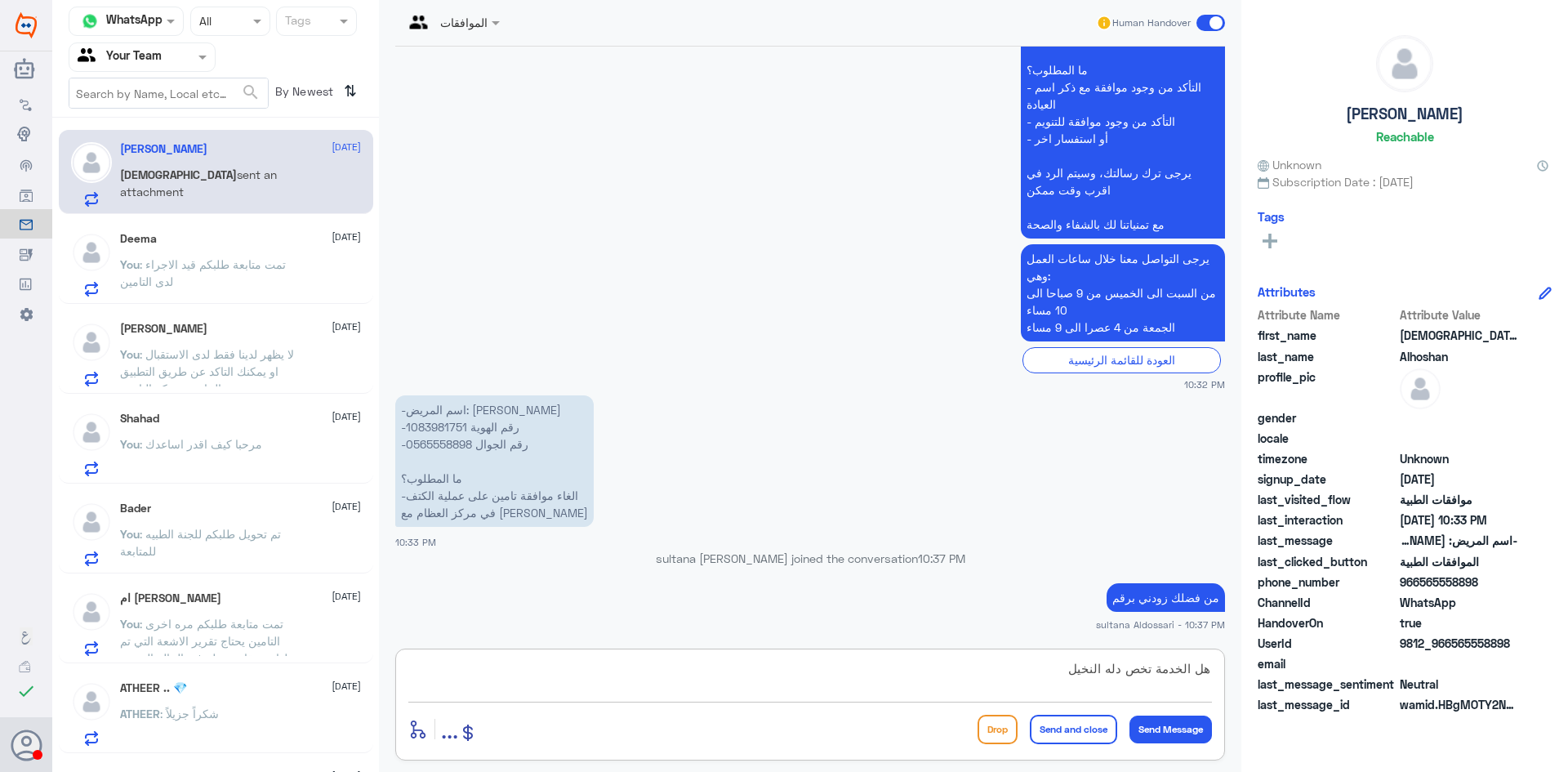
type textarea "هل الخدمة تخص دله النخيل"
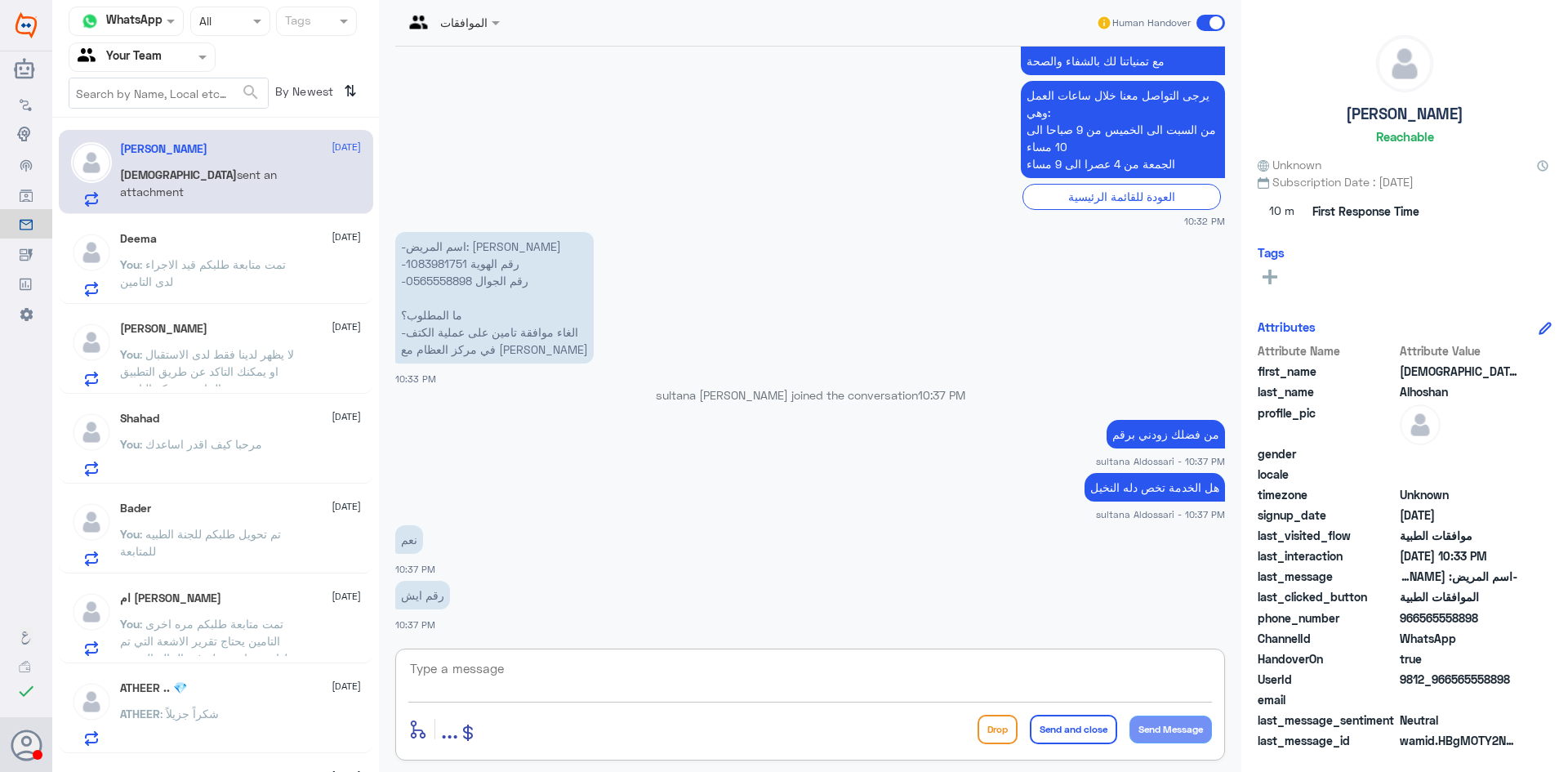
scroll to position [826, 0]
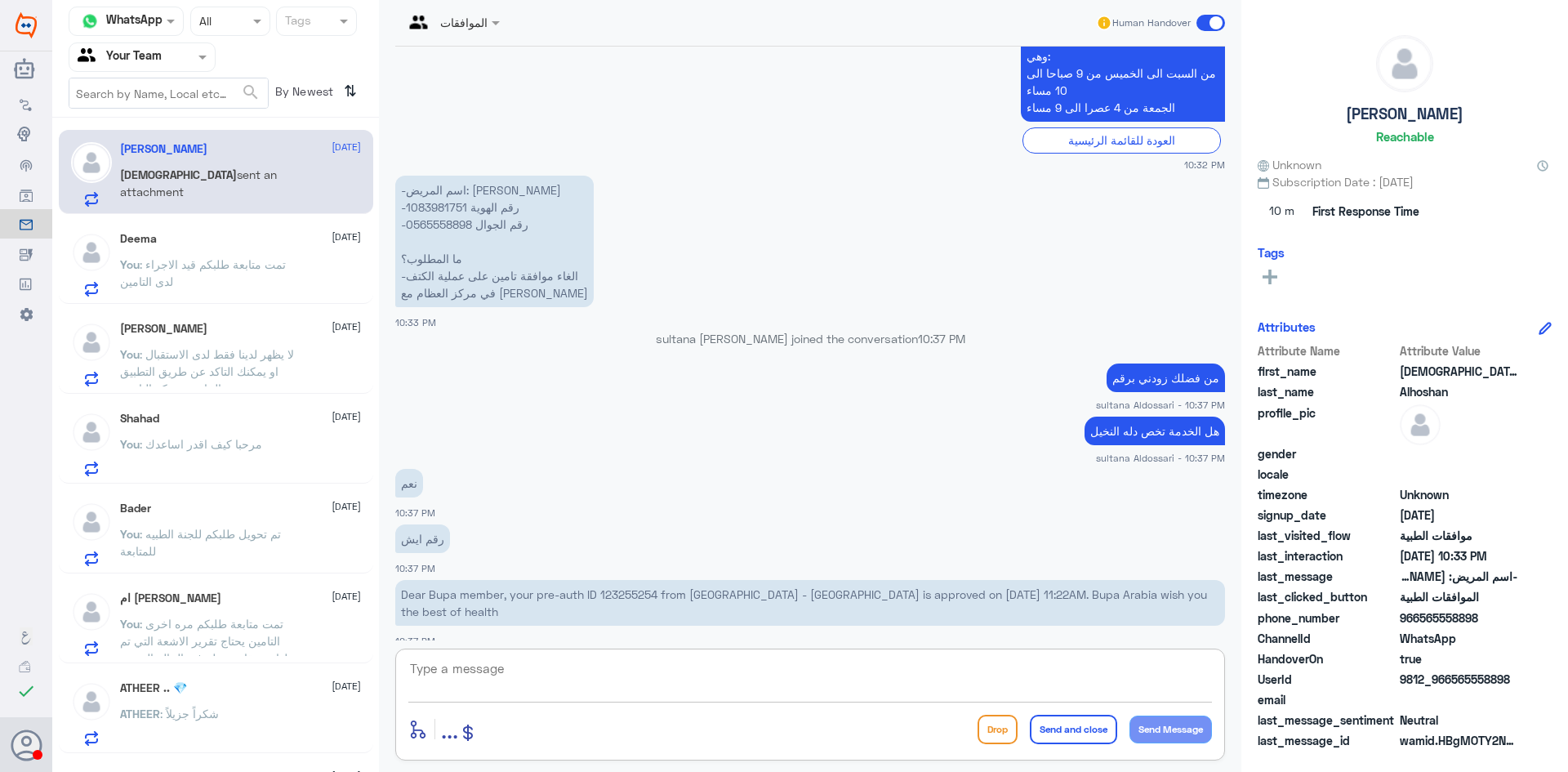
click at [627, 595] on p "Dear Bupa member, your pre-auth ID 123255254 from Dallah Hospital - Nakeel is a…" at bounding box center [810, 603] width 830 height 46
click at [719, 683] on textarea at bounding box center [809, 677] width 803 height 40
type textarea "ا"
type textarea "الخدمة تنويم صحيح"
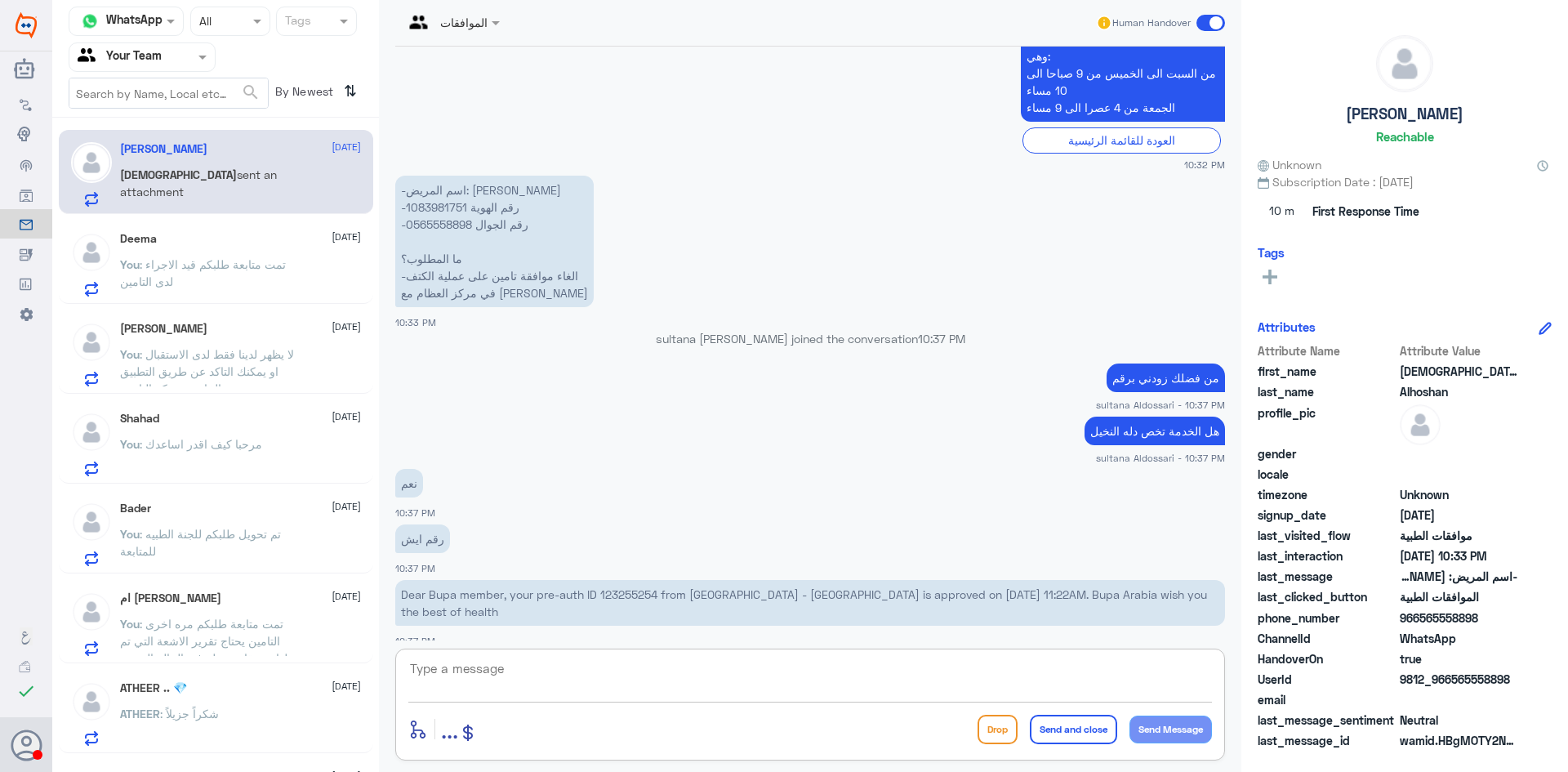
scroll to position [879, 0]
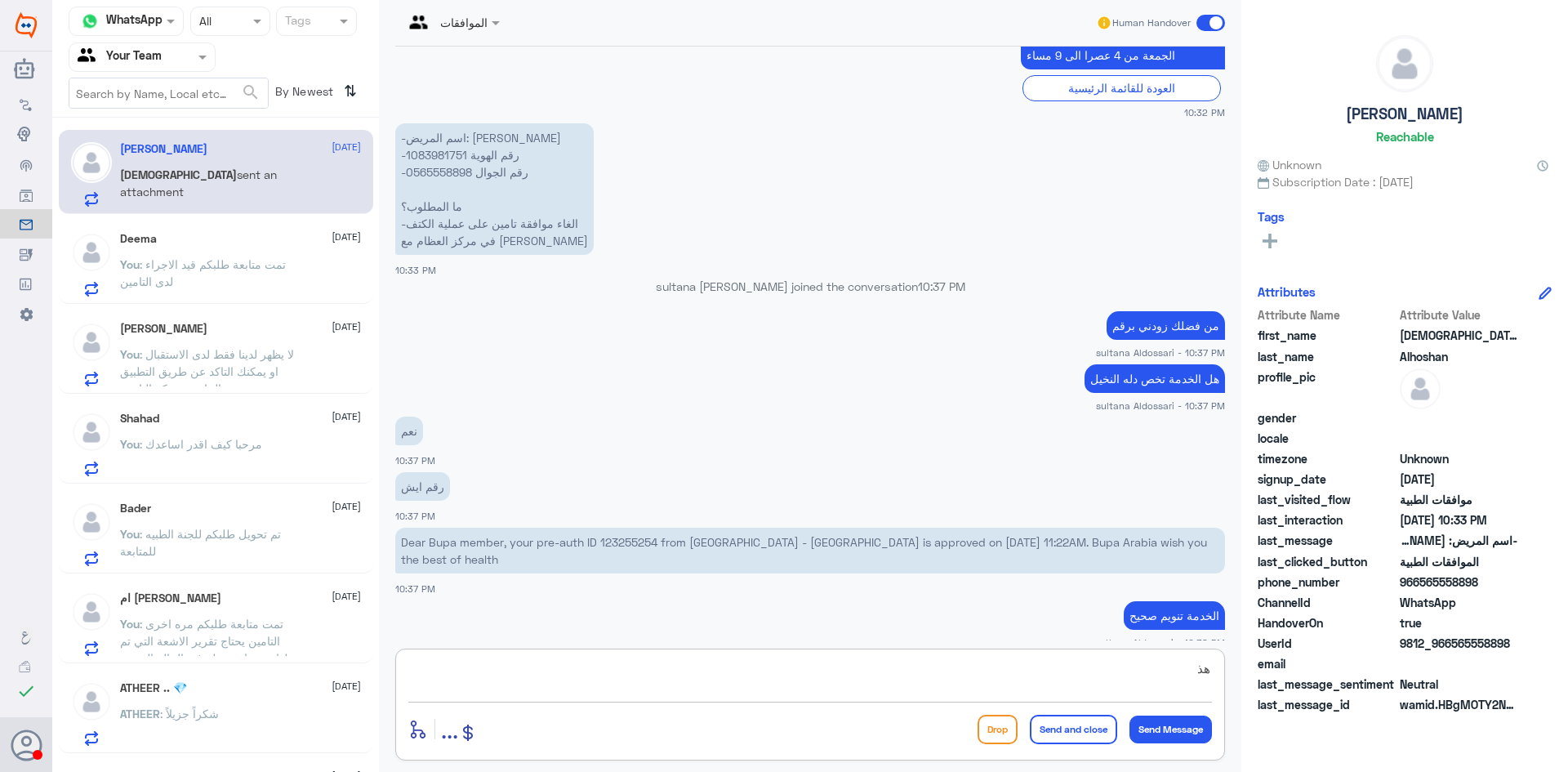
type textarea "ه"
click at [1046, 680] on textarea at bounding box center [809, 677] width 803 height 40
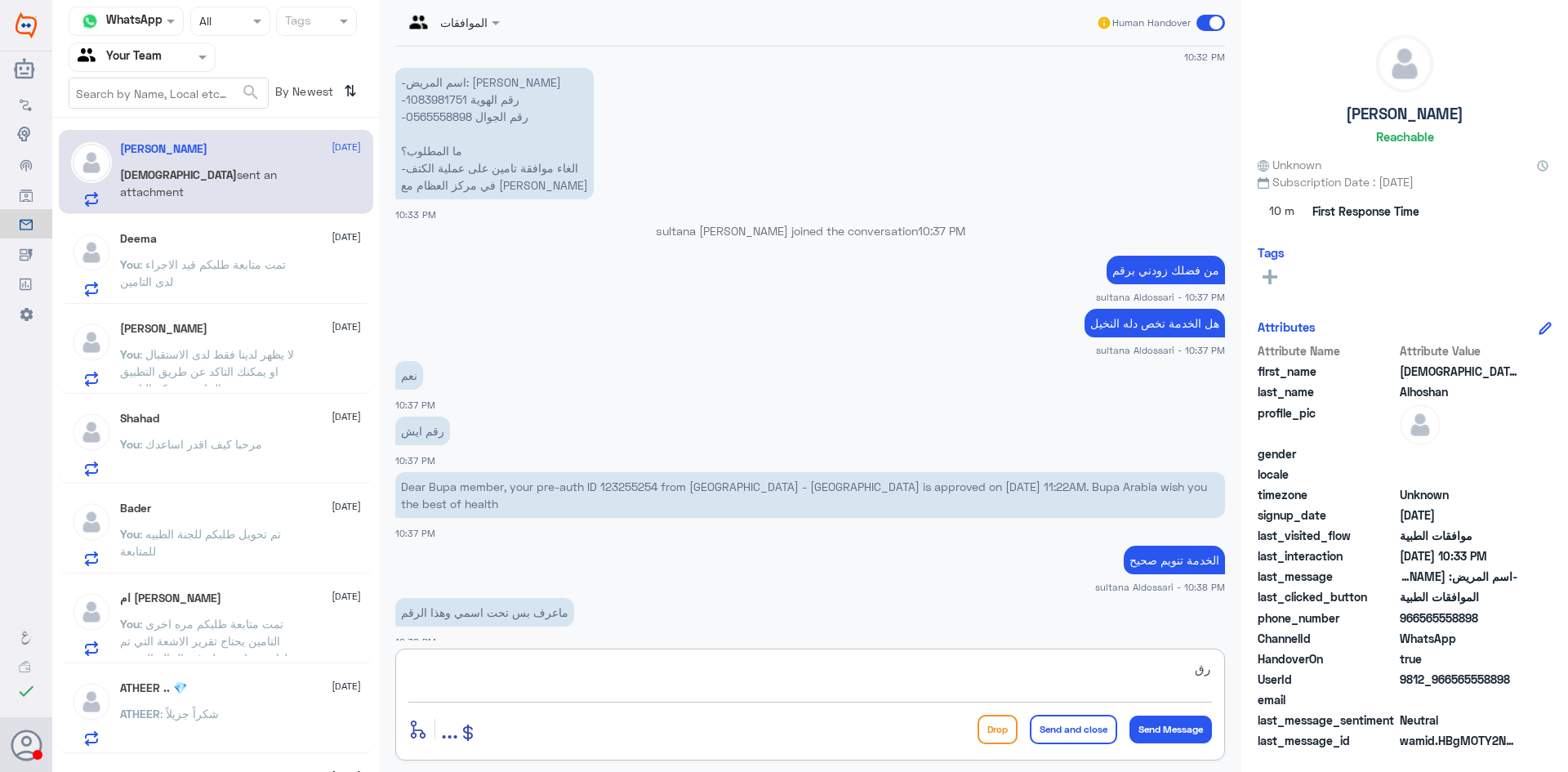
type textarea "ر"
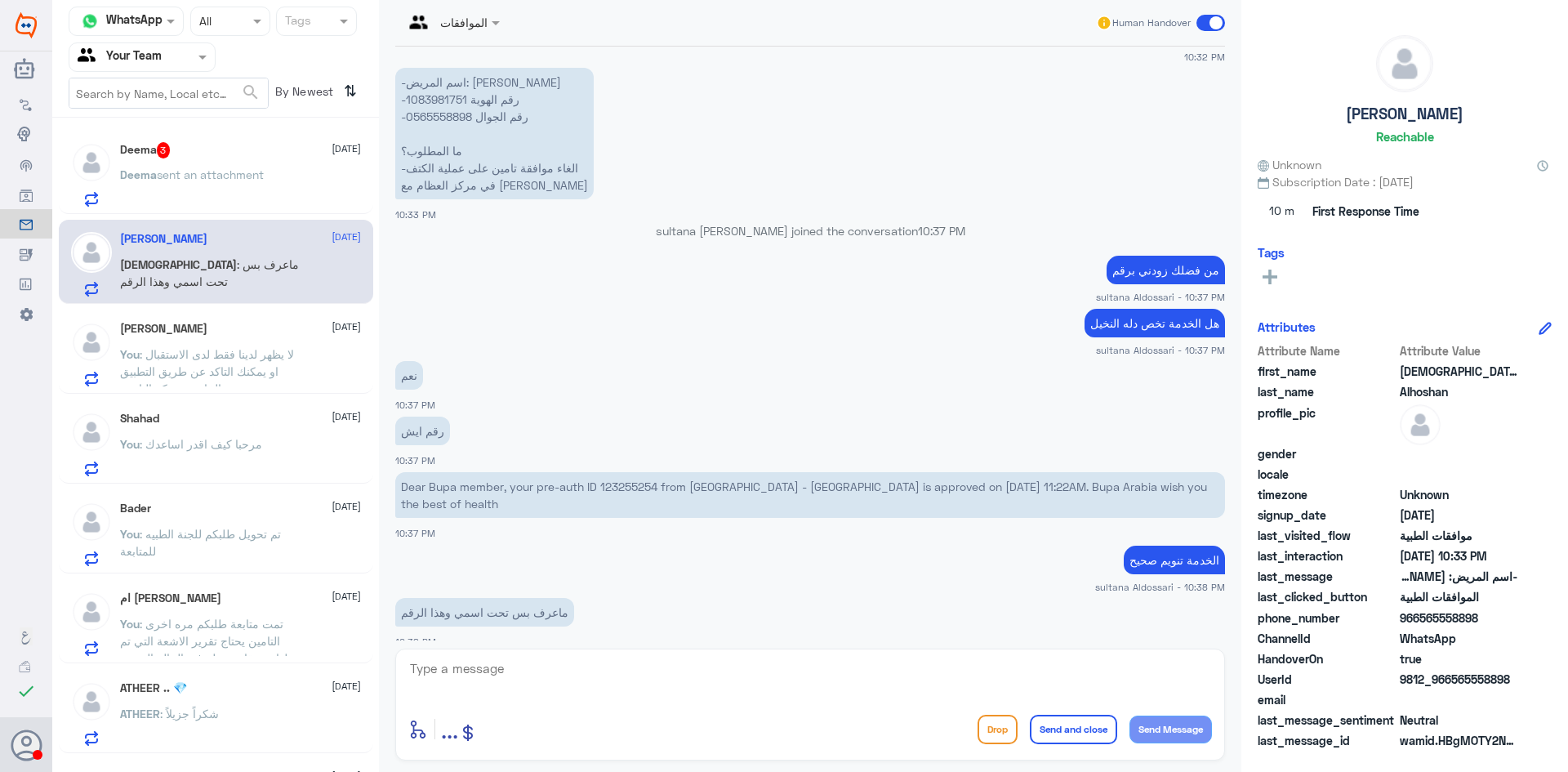
click at [187, 165] on div "Deema 3 13 October Deema sent an attachment" at bounding box center [240, 174] width 241 height 64
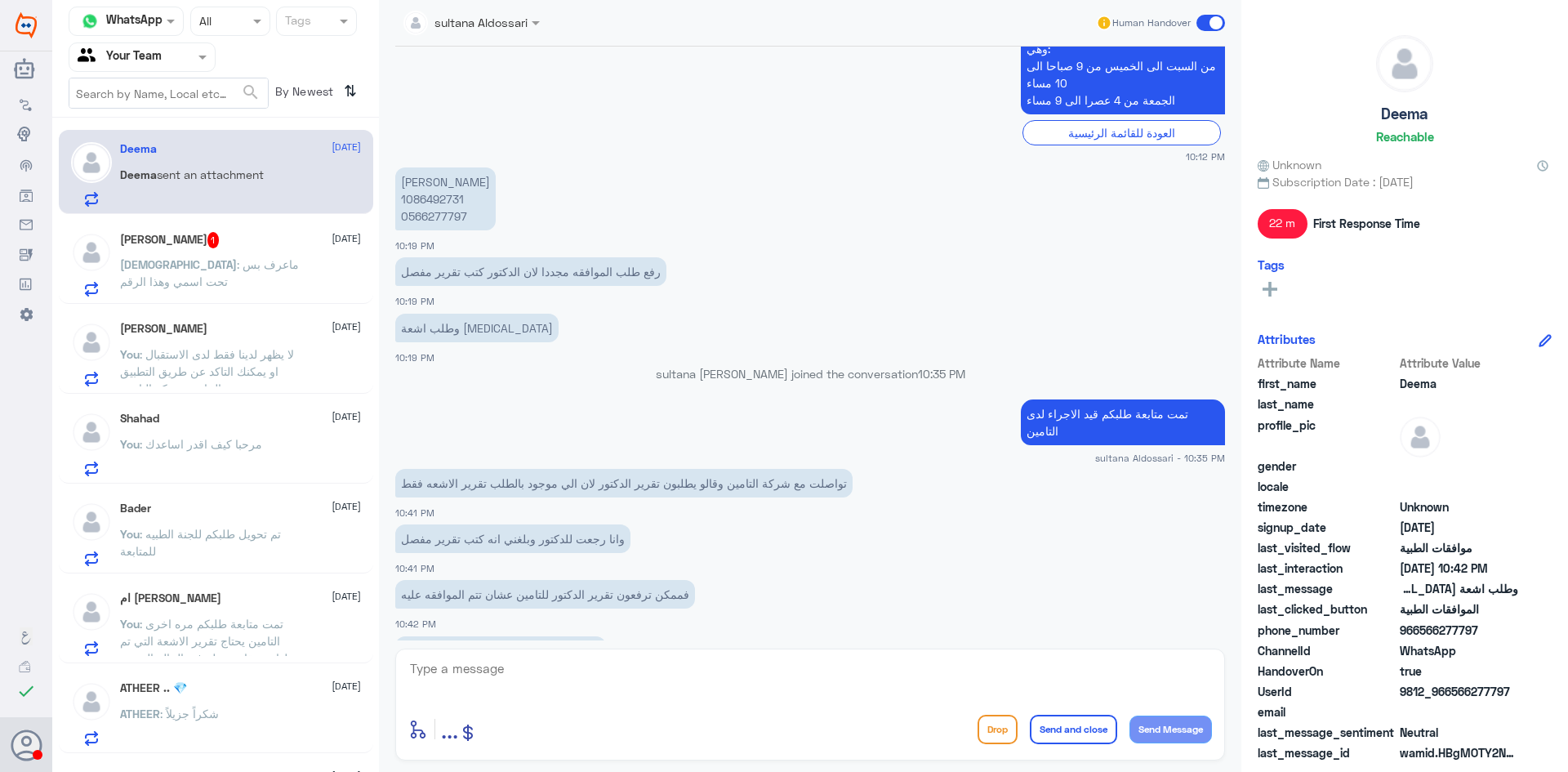
scroll to position [782, 0]
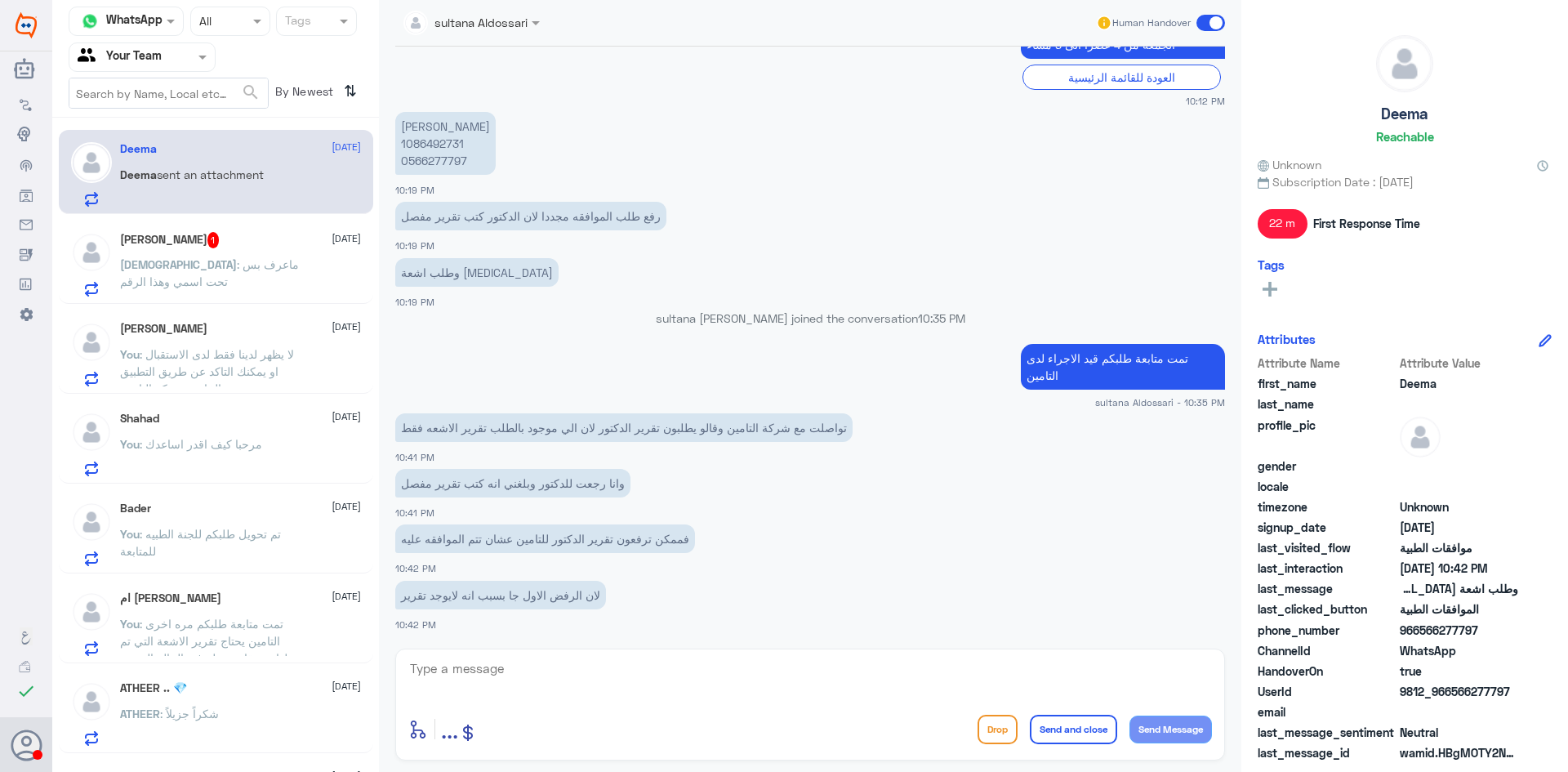
click at [429, 145] on p "ديما بن فضليه 1086492731 0566277797" at bounding box center [445, 143] width 101 height 63
click at [681, 664] on textarea at bounding box center [809, 677] width 803 height 40
click at [585, 680] on textarea at bounding box center [809, 677] width 803 height 40
type textarea "الطلب قيد الاجراء لدى التامين"
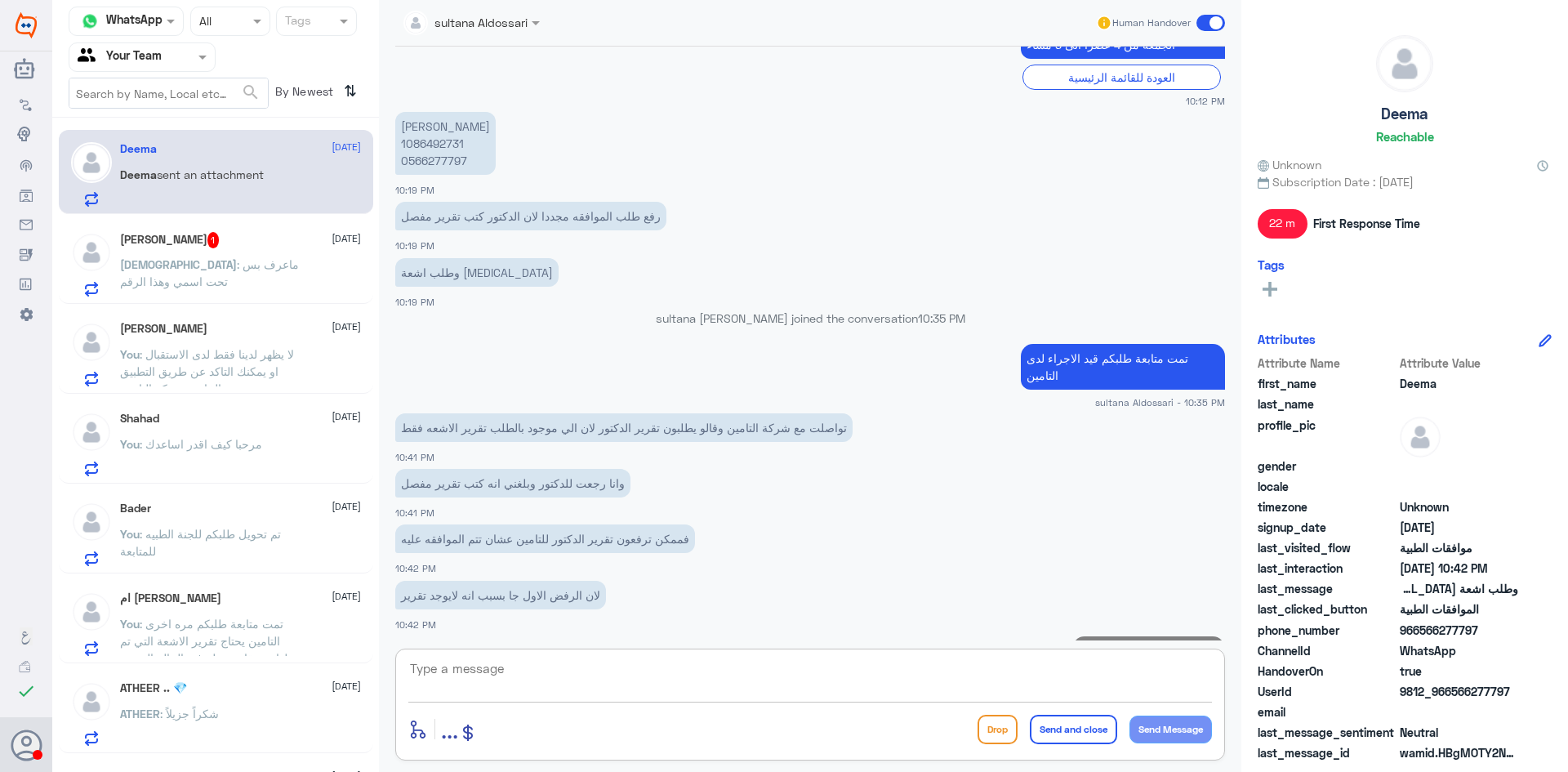
scroll to position [835, 0]
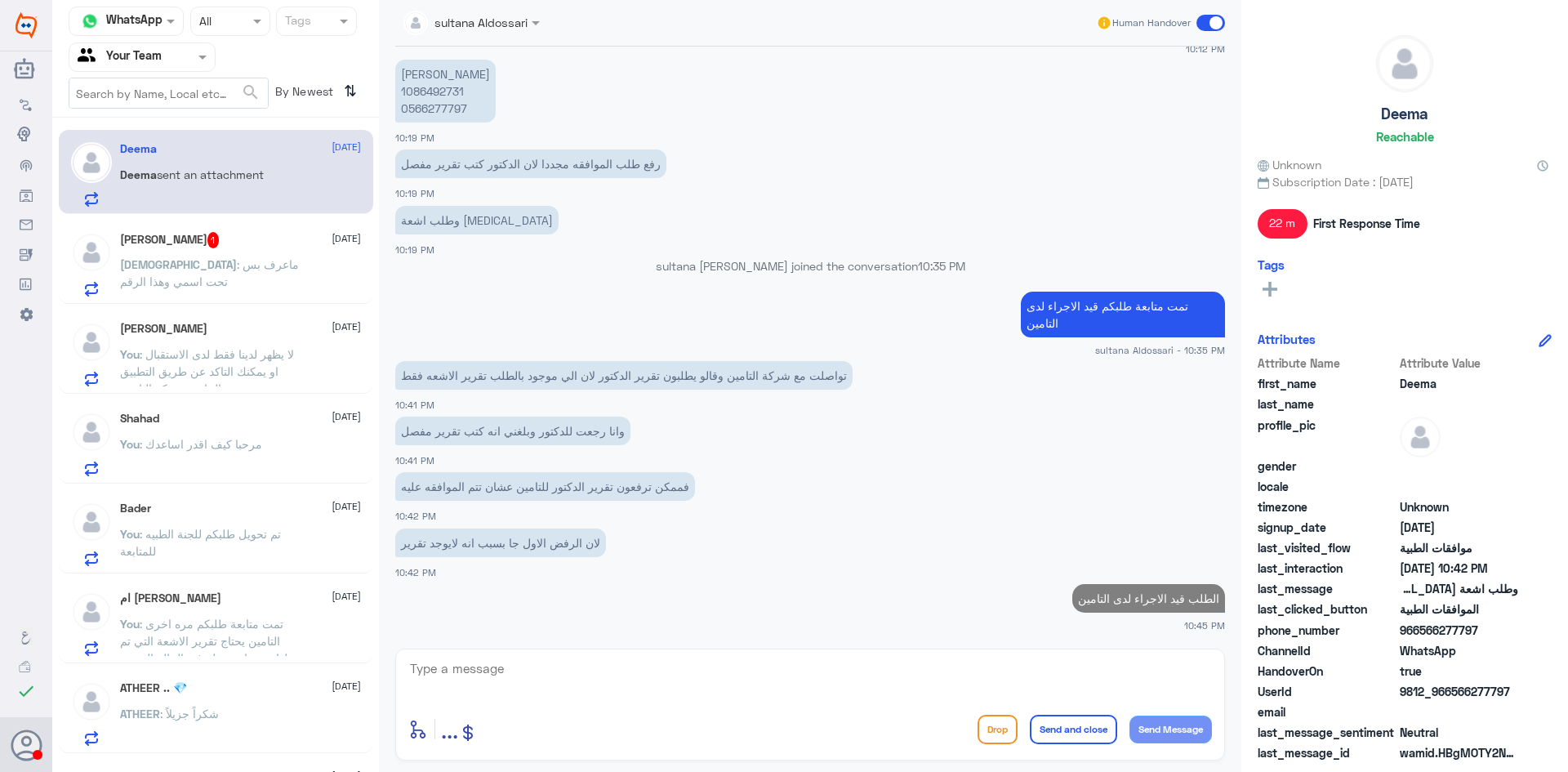
click at [272, 278] on p "Mohammed : ماعرف بس تحت اسمي وهذا الرقم" at bounding box center [212, 276] width 184 height 41
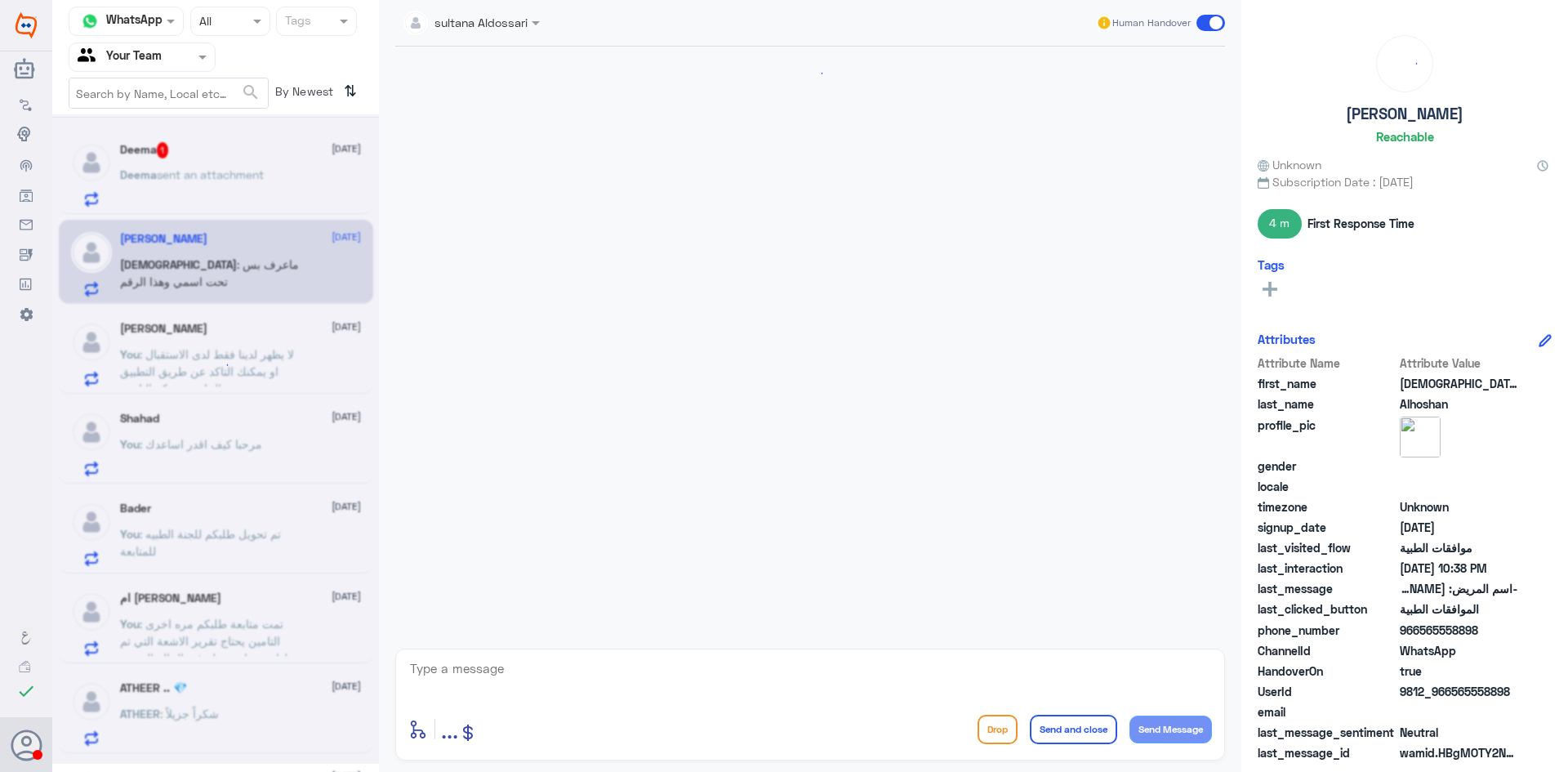
scroll to position [964, 0]
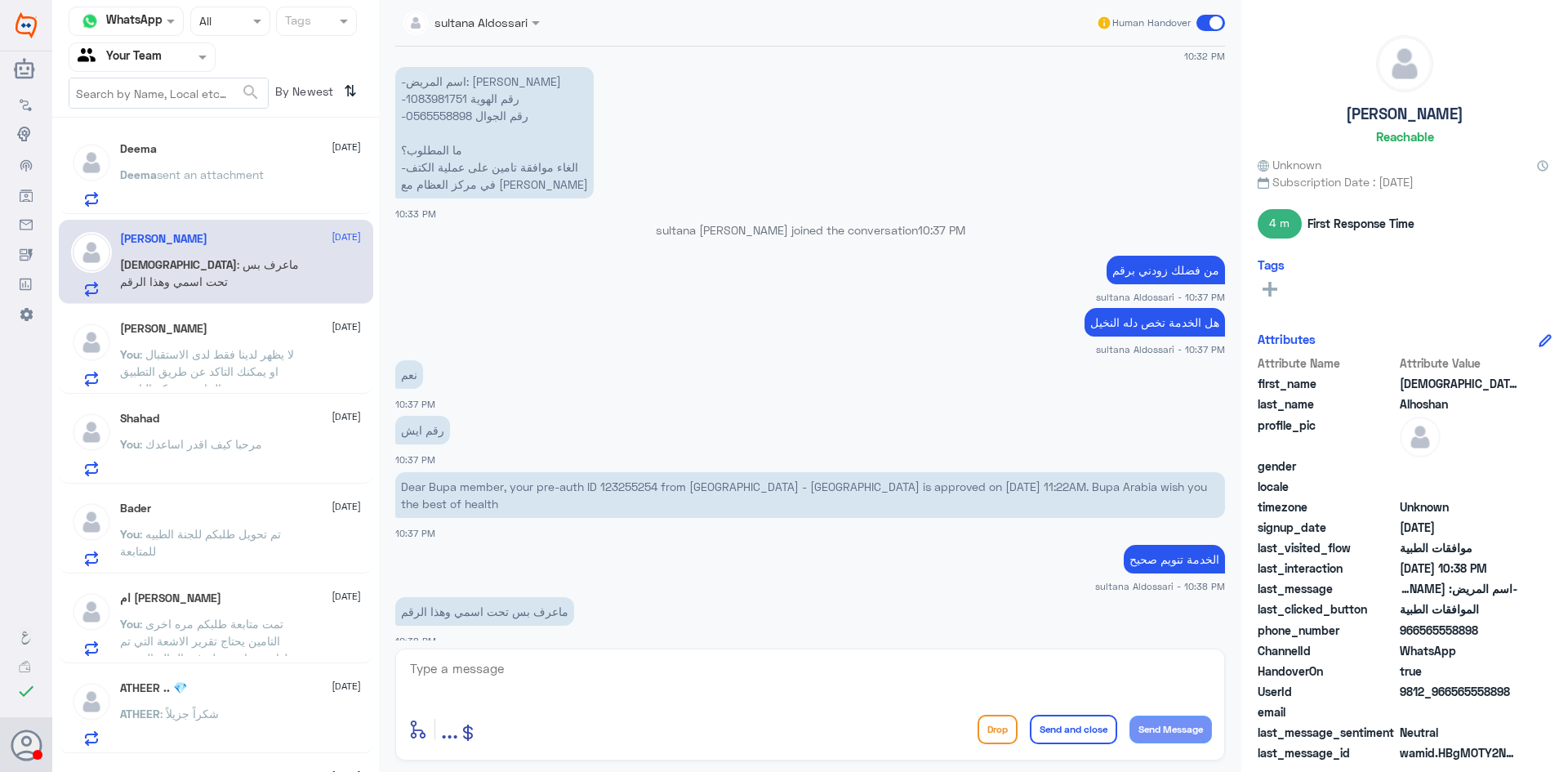
click at [633, 676] on textarea at bounding box center [809, 677] width 803 height 40
type textarea "تم رفع طلب الالغاء"
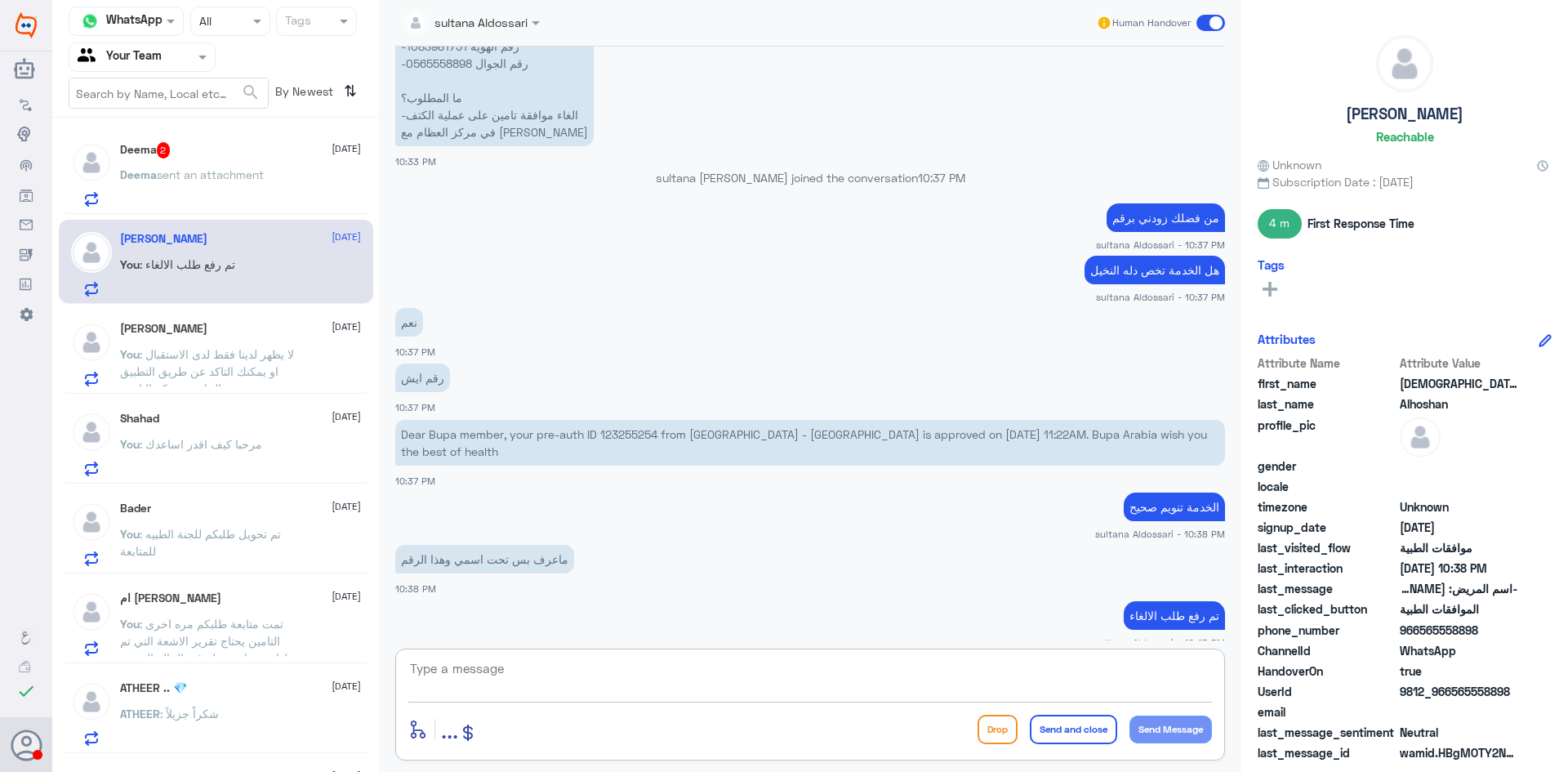
click at [218, 174] on span "sent an attachment" at bounding box center [210, 174] width 107 height 14
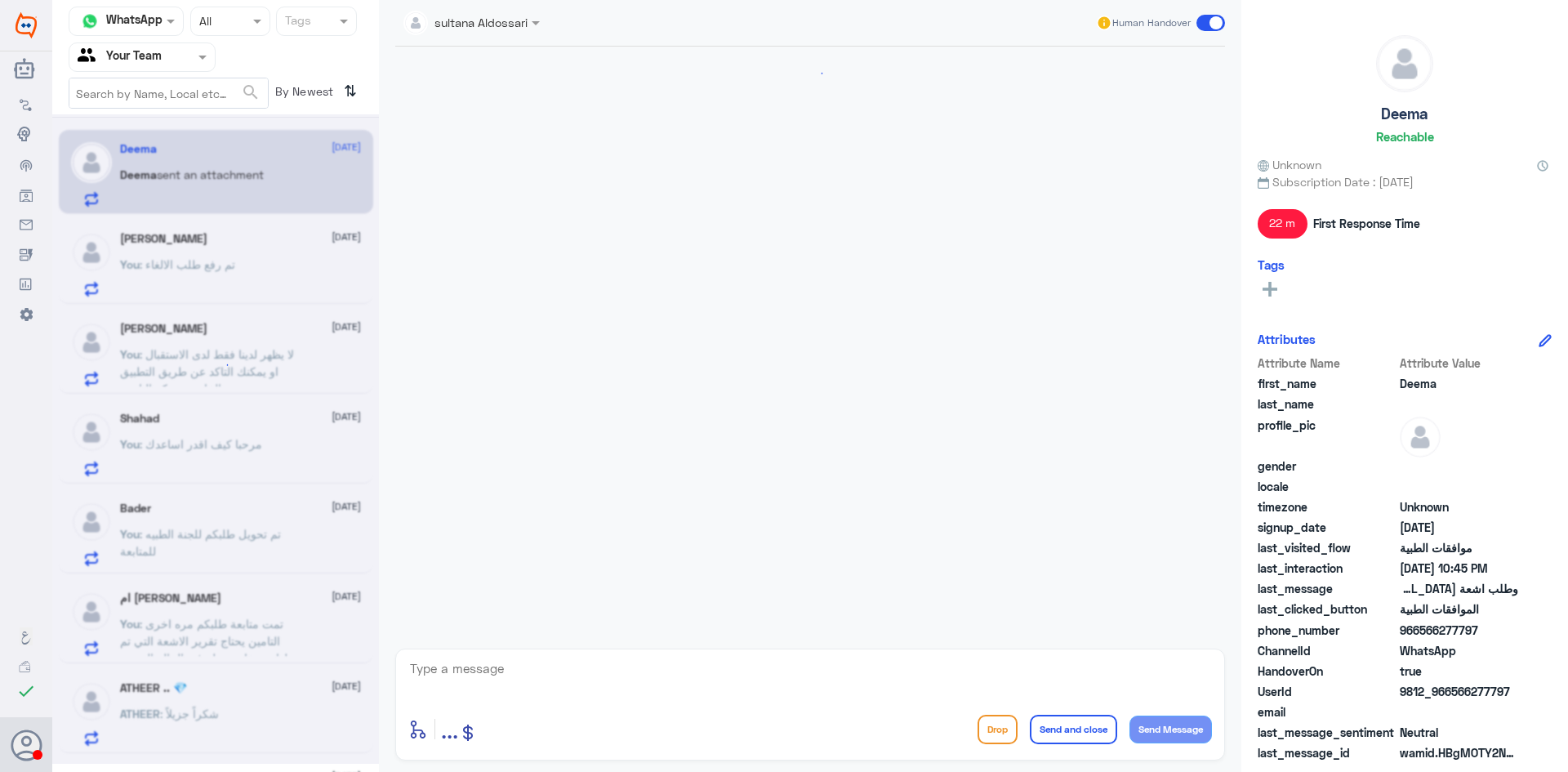
scroll to position [925, 0]
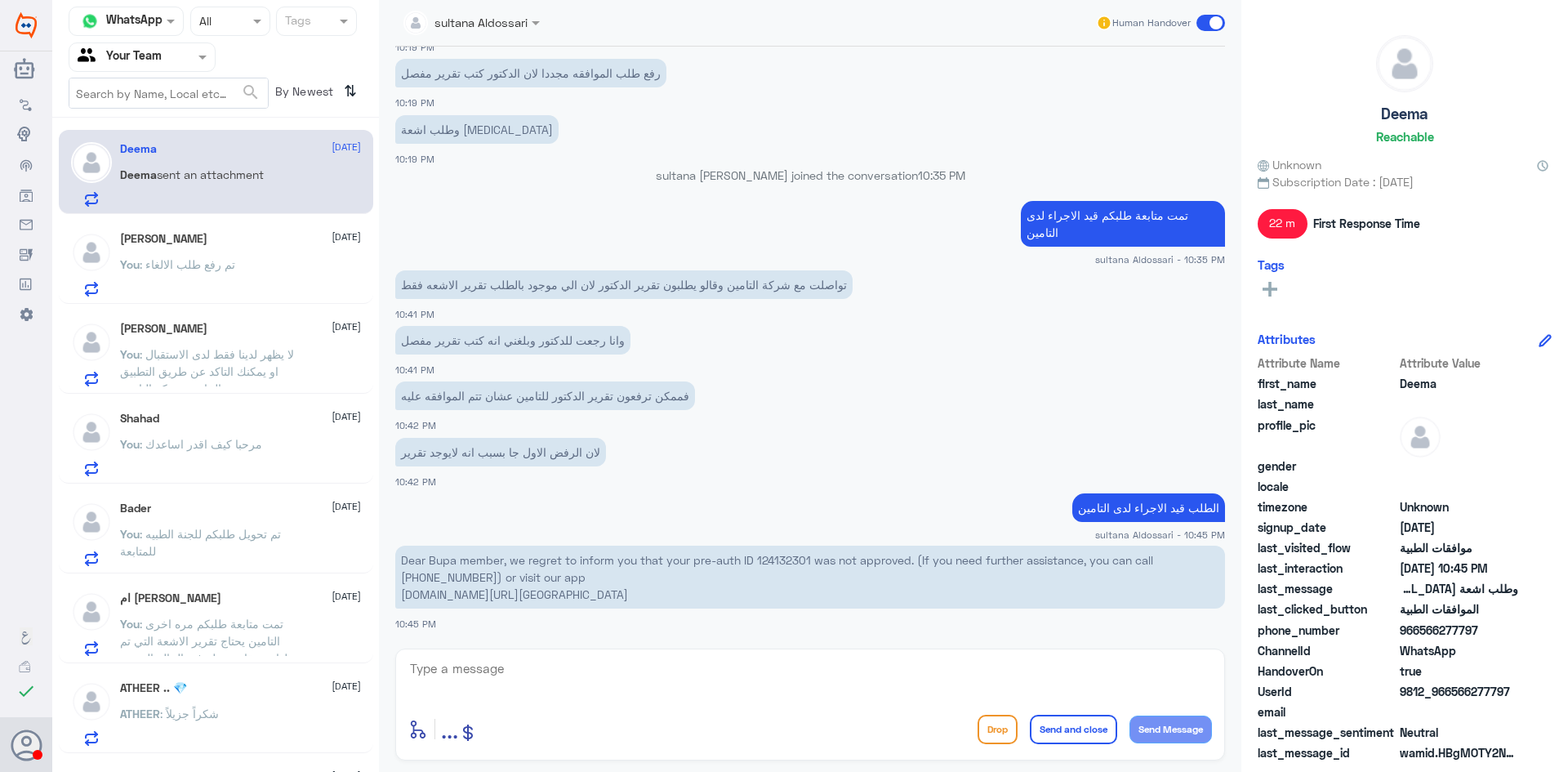
click at [780, 562] on p "Dear Bupa member, we regret to inform you that your pre-auth ID 124132301 was n…" at bounding box center [810, 576] width 830 height 63
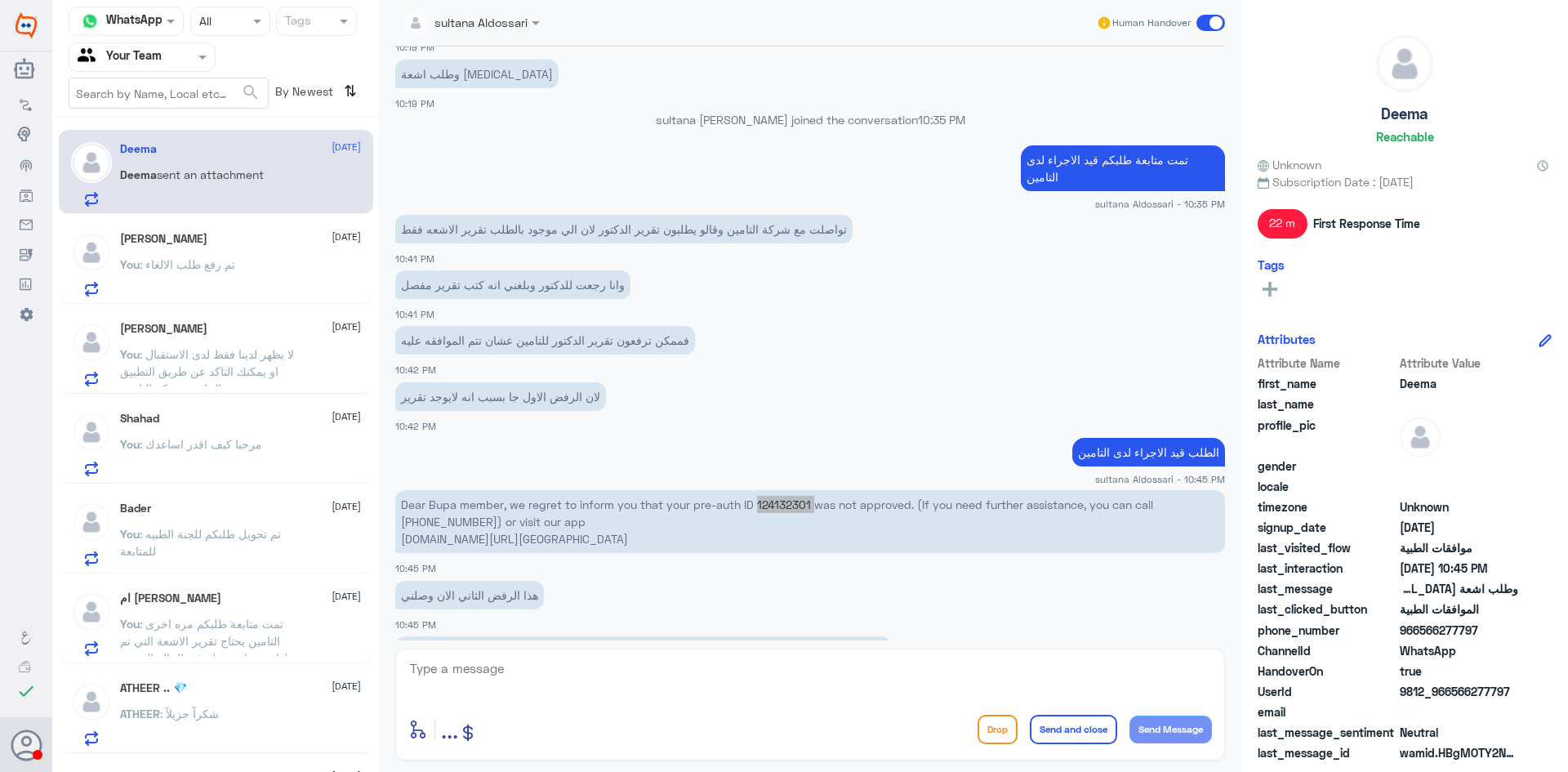
scroll to position [1148, 0]
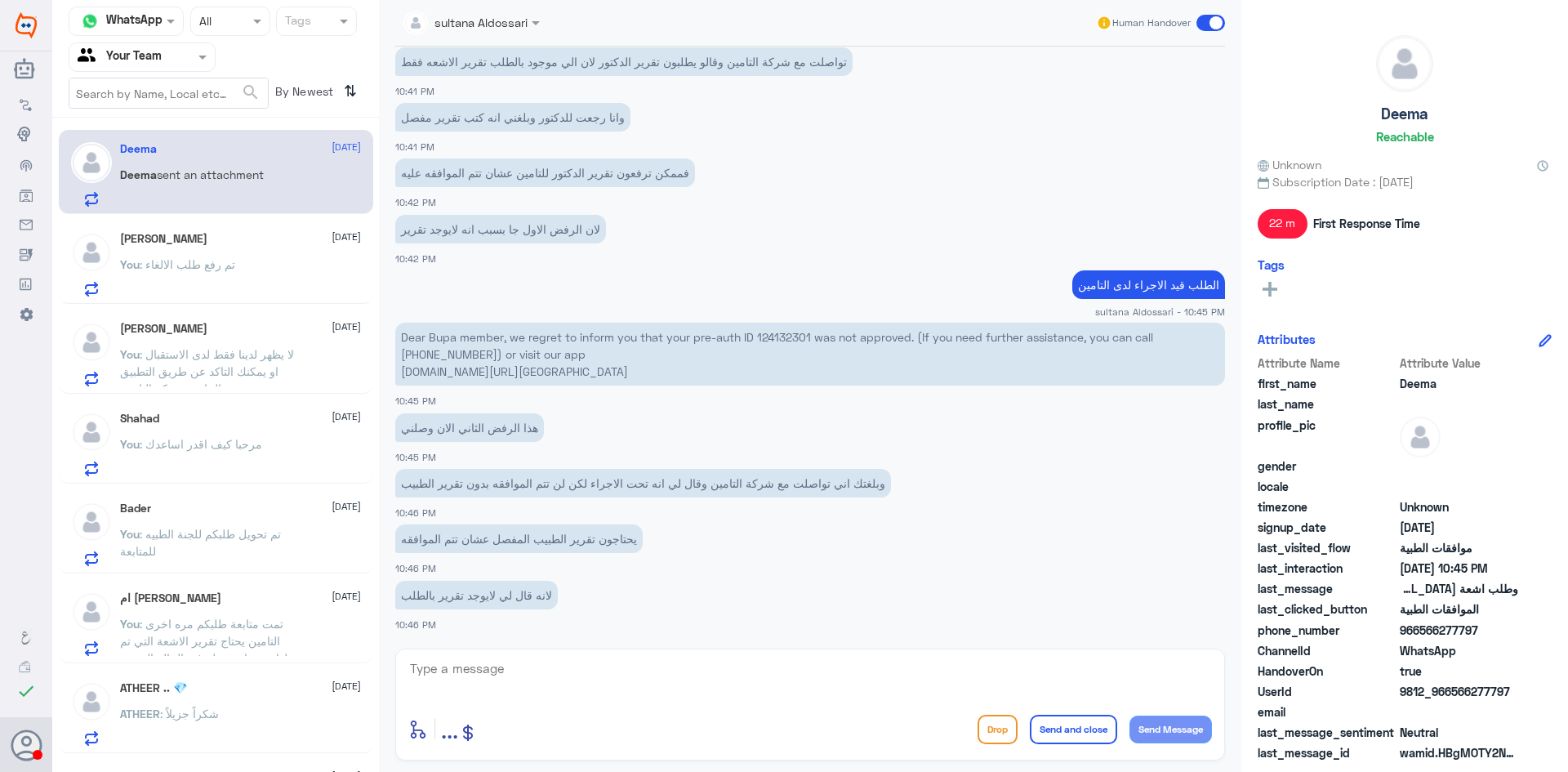
click at [622, 692] on textarea at bounding box center [809, 677] width 803 height 40
type textarea "تم ارفاق التقرير اضافة الى تقرير الاشعه السابقه"
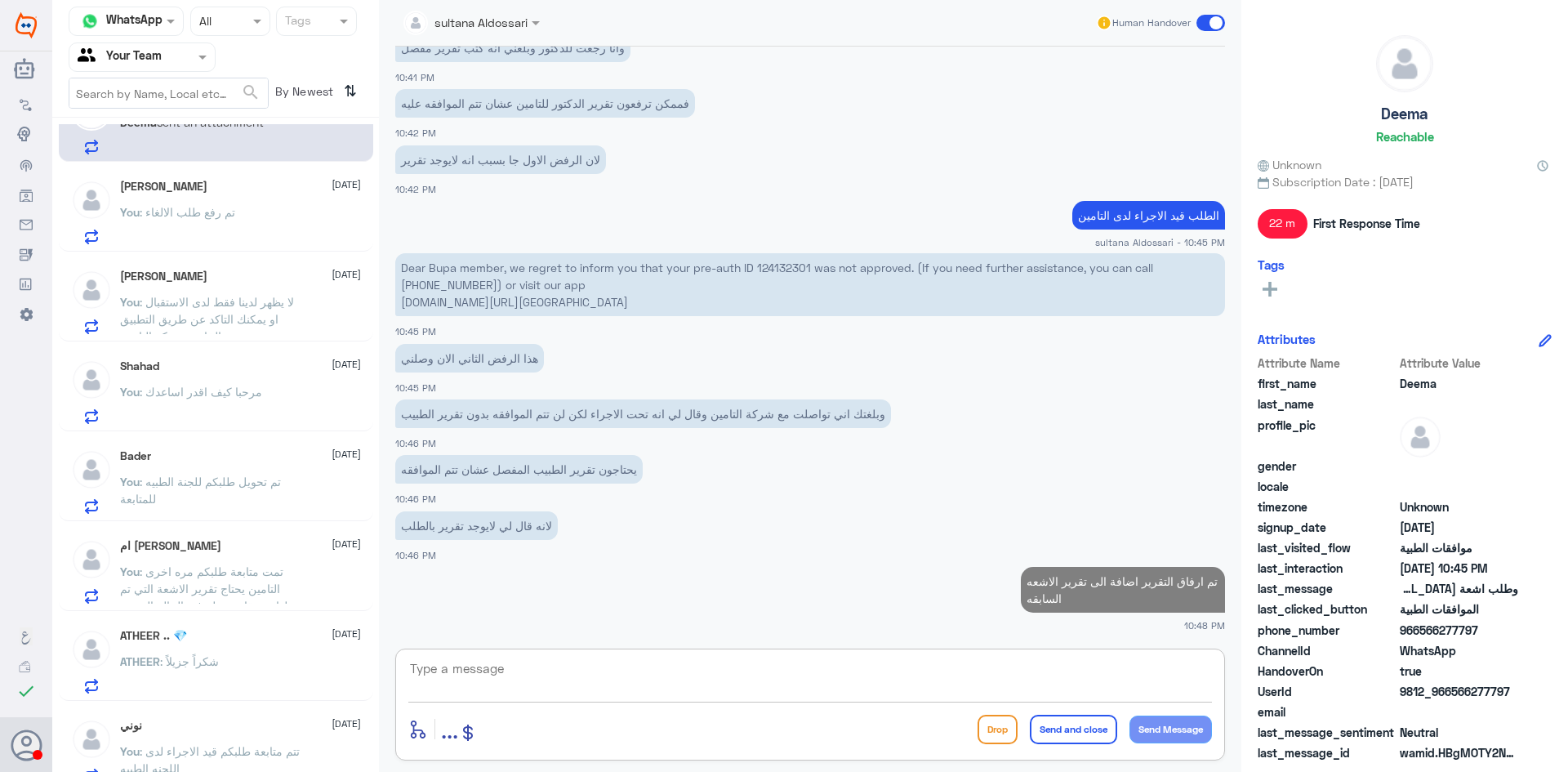
scroll to position [0, 0]
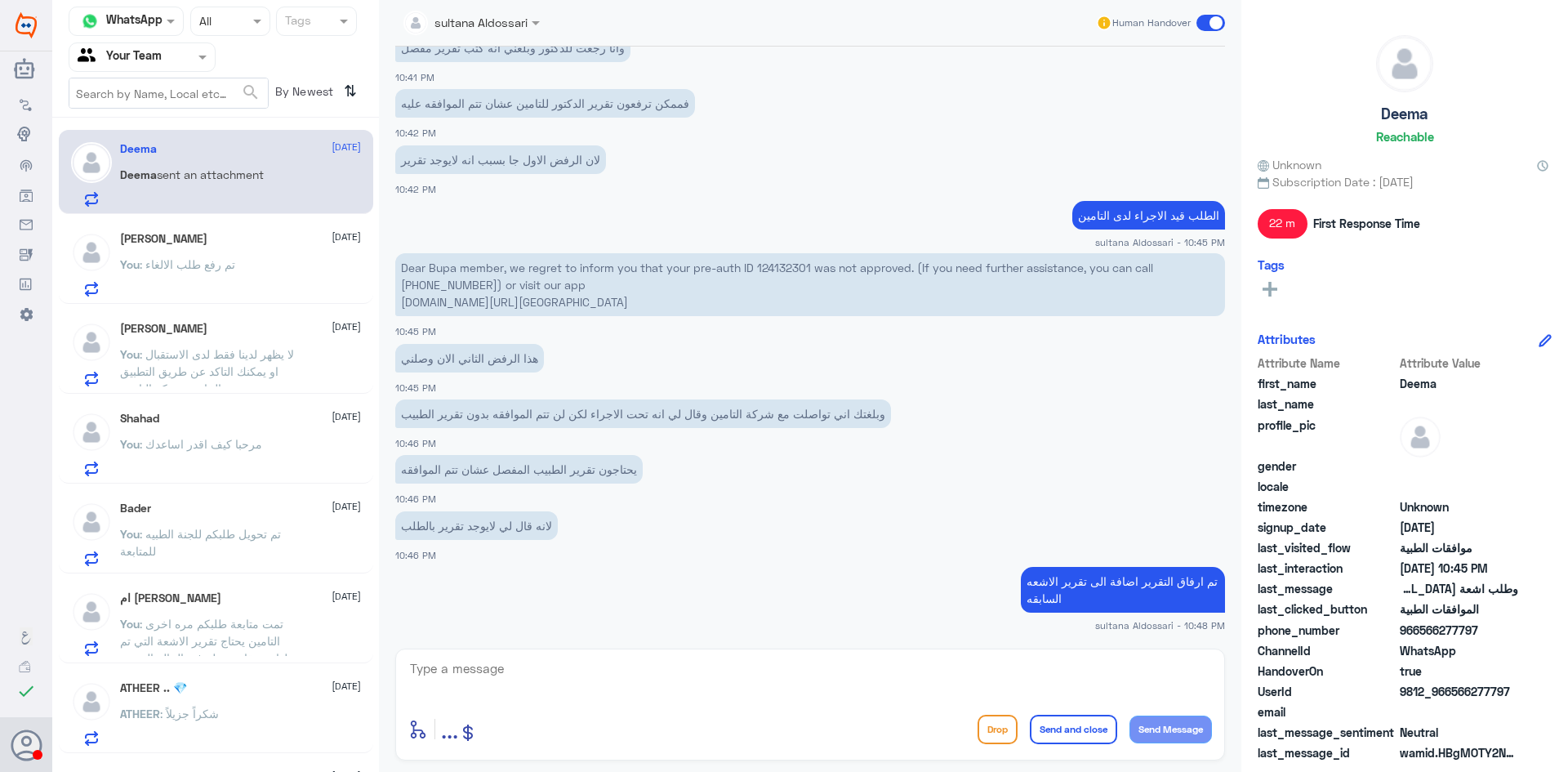
click at [185, 262] on span ": تم رفع طلب الالغاء" at bounding box center [187, 264] width 96 height 14
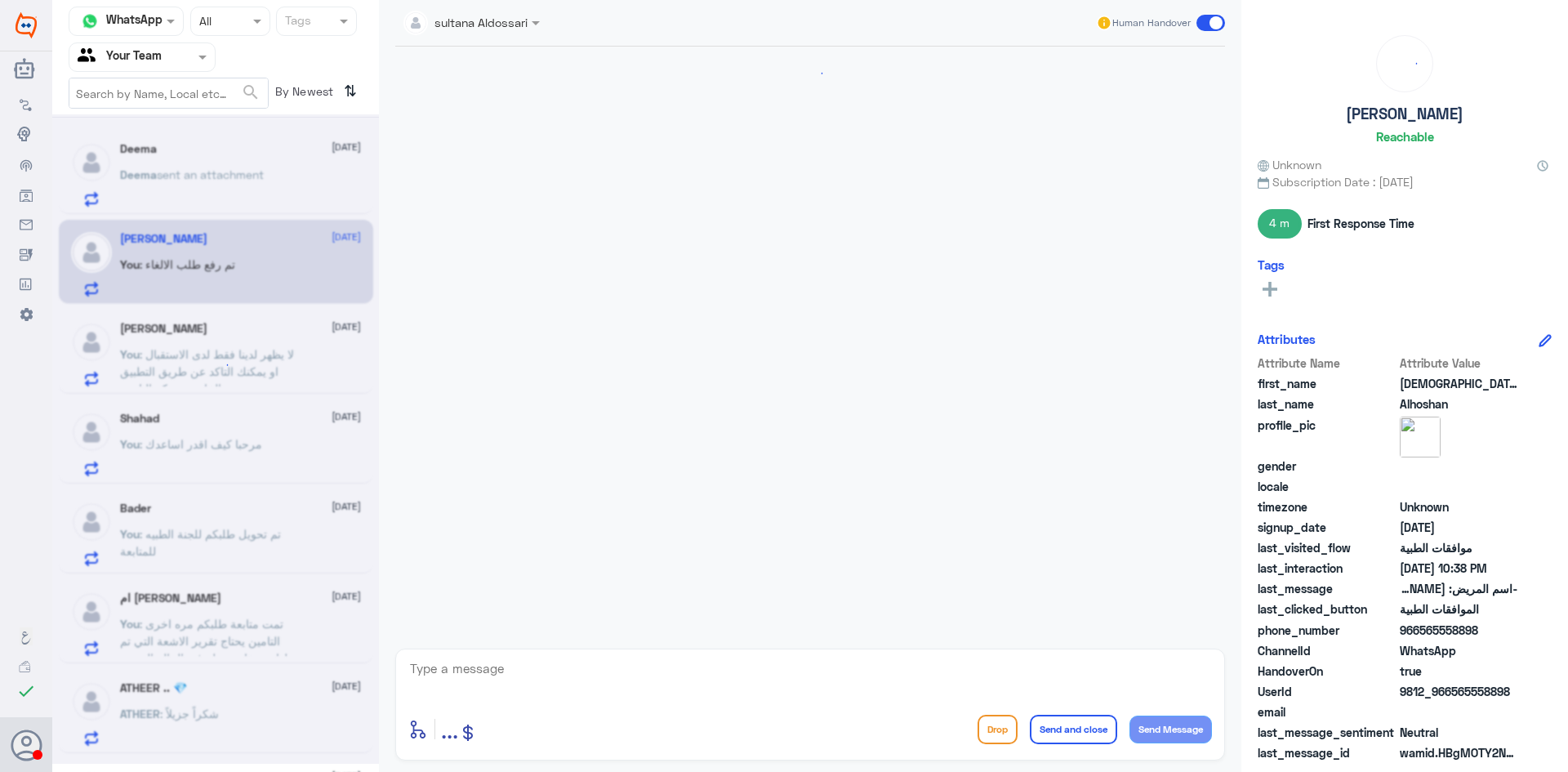
scroll to position [1017, 0]
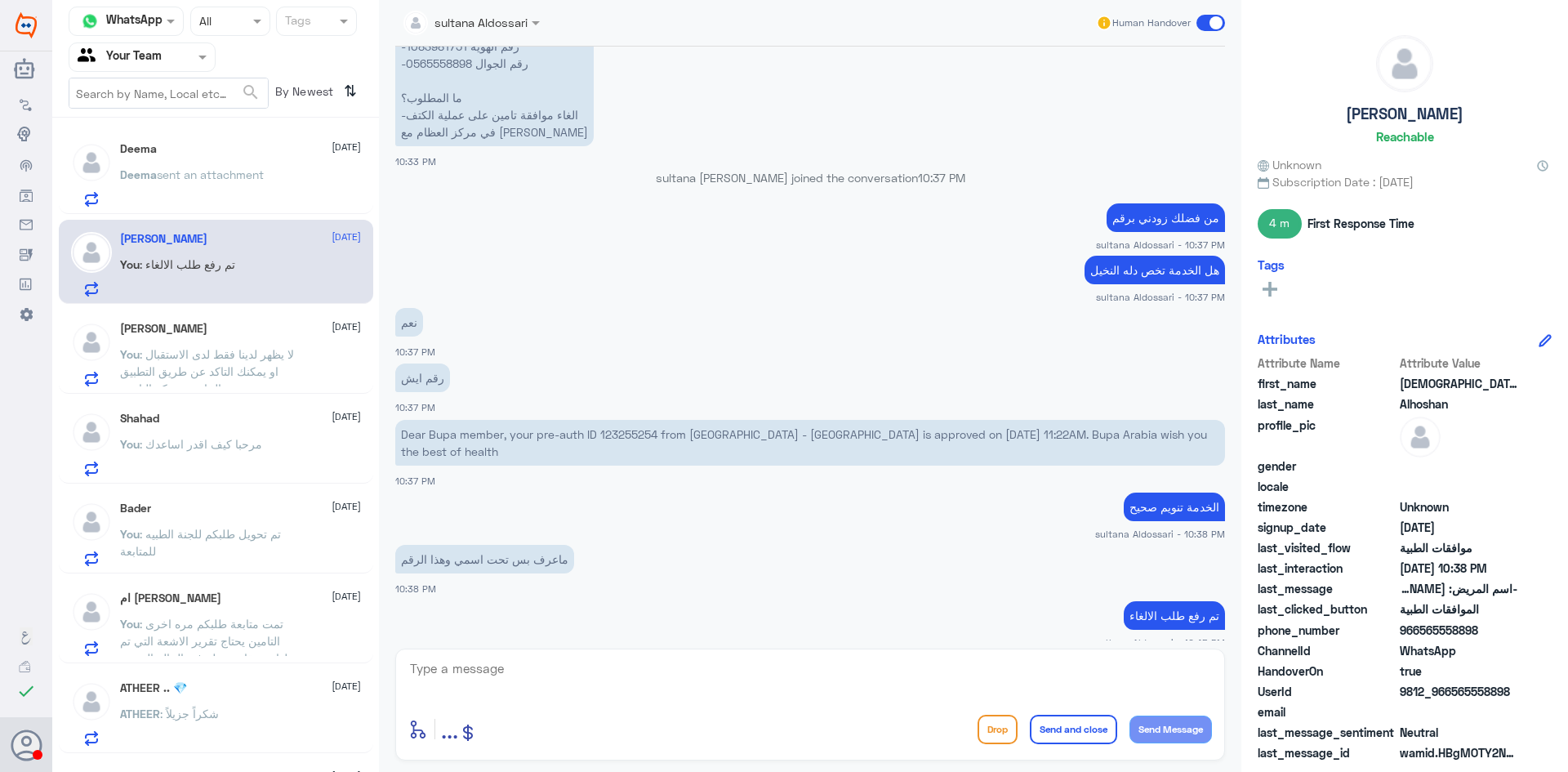
click at [210, 168] on span "sent an attachment" at bounding box center [210, 174] width 107 height 14
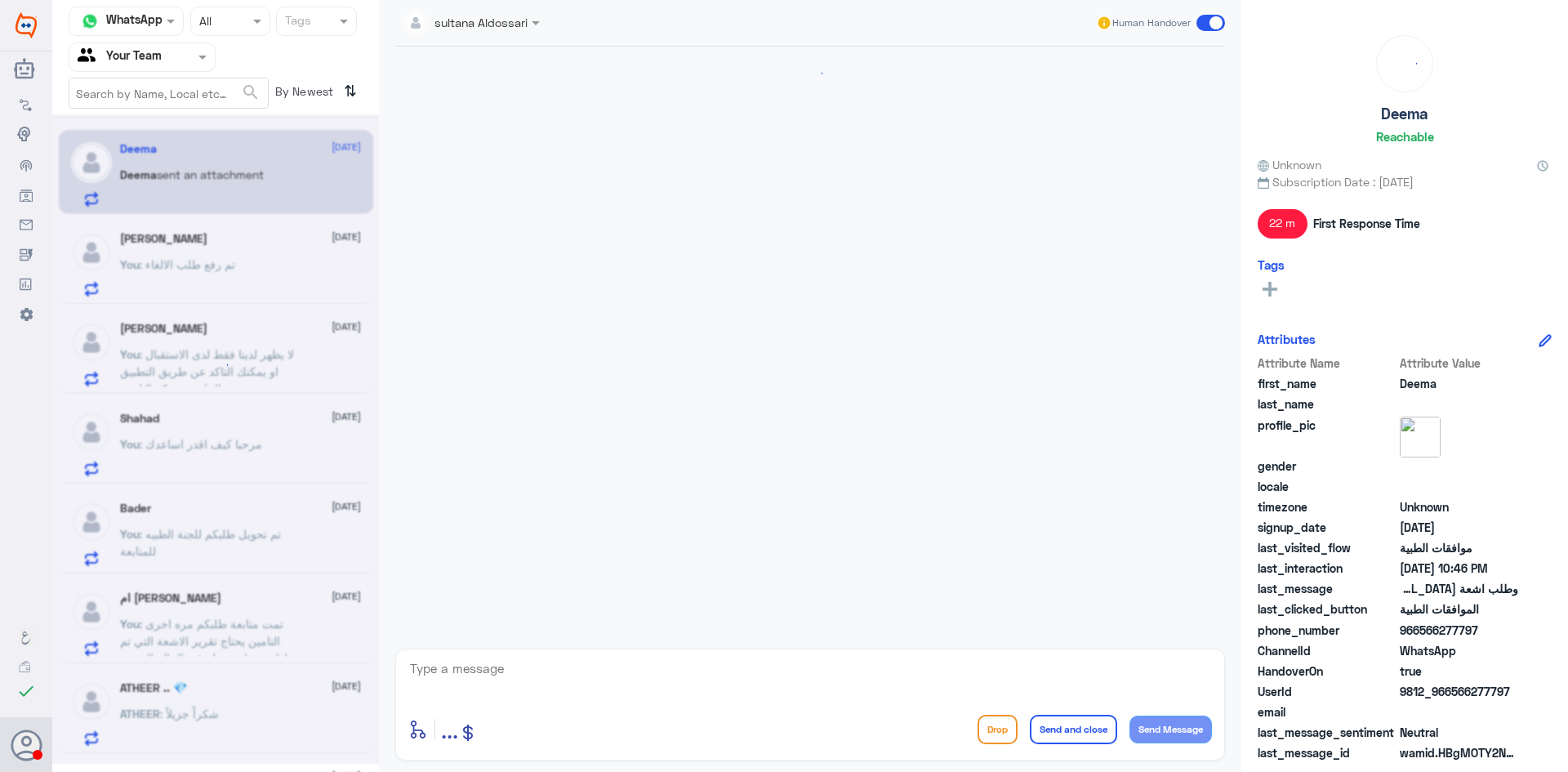
scroll to position [974, 0]
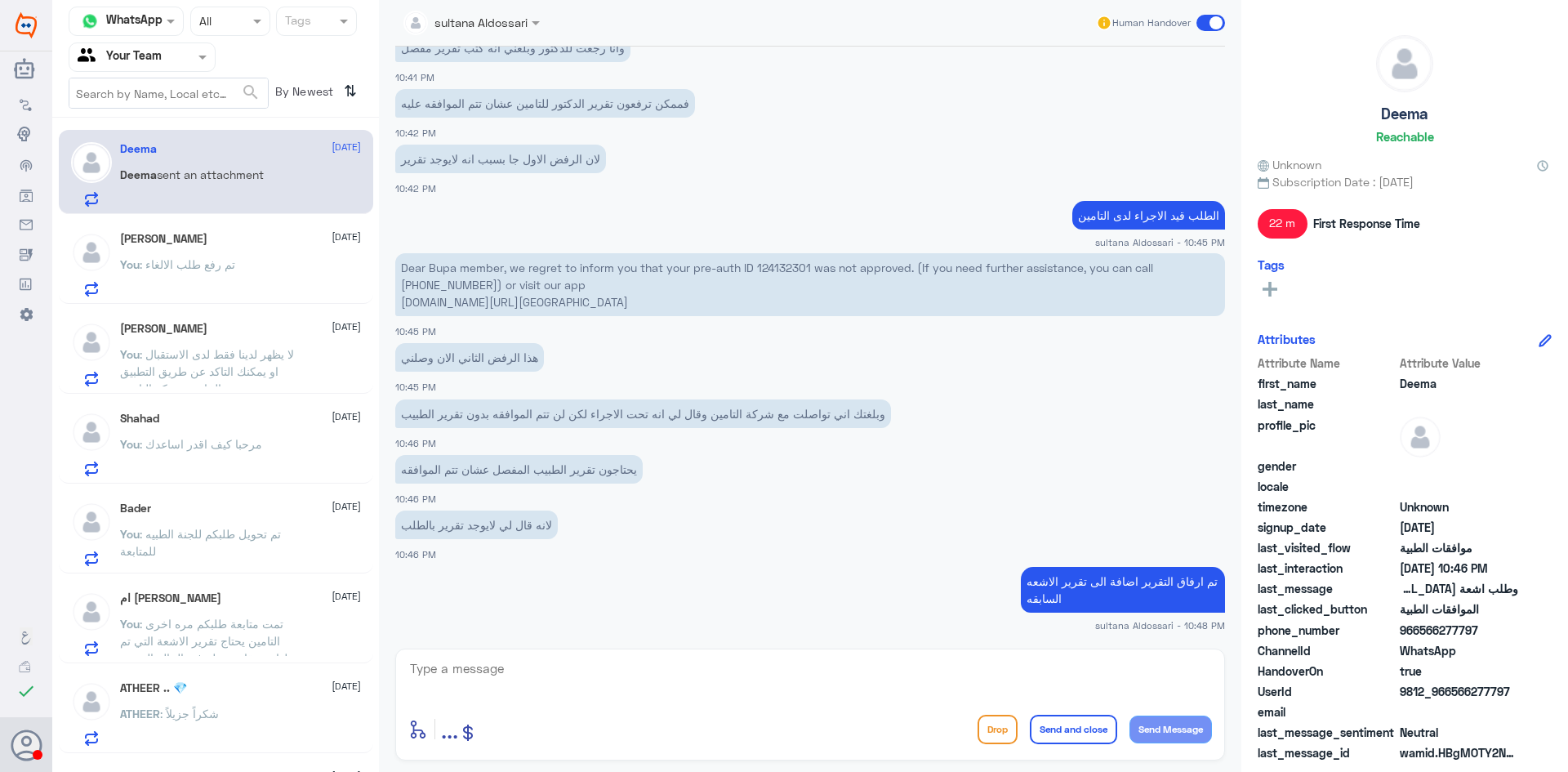
click at [202, 52] on span at bounding box center [205, 57] width 20 height 17
click at [132, 131] on div "Your Inbox" at bounding box center [142, 146] width 147 height 37
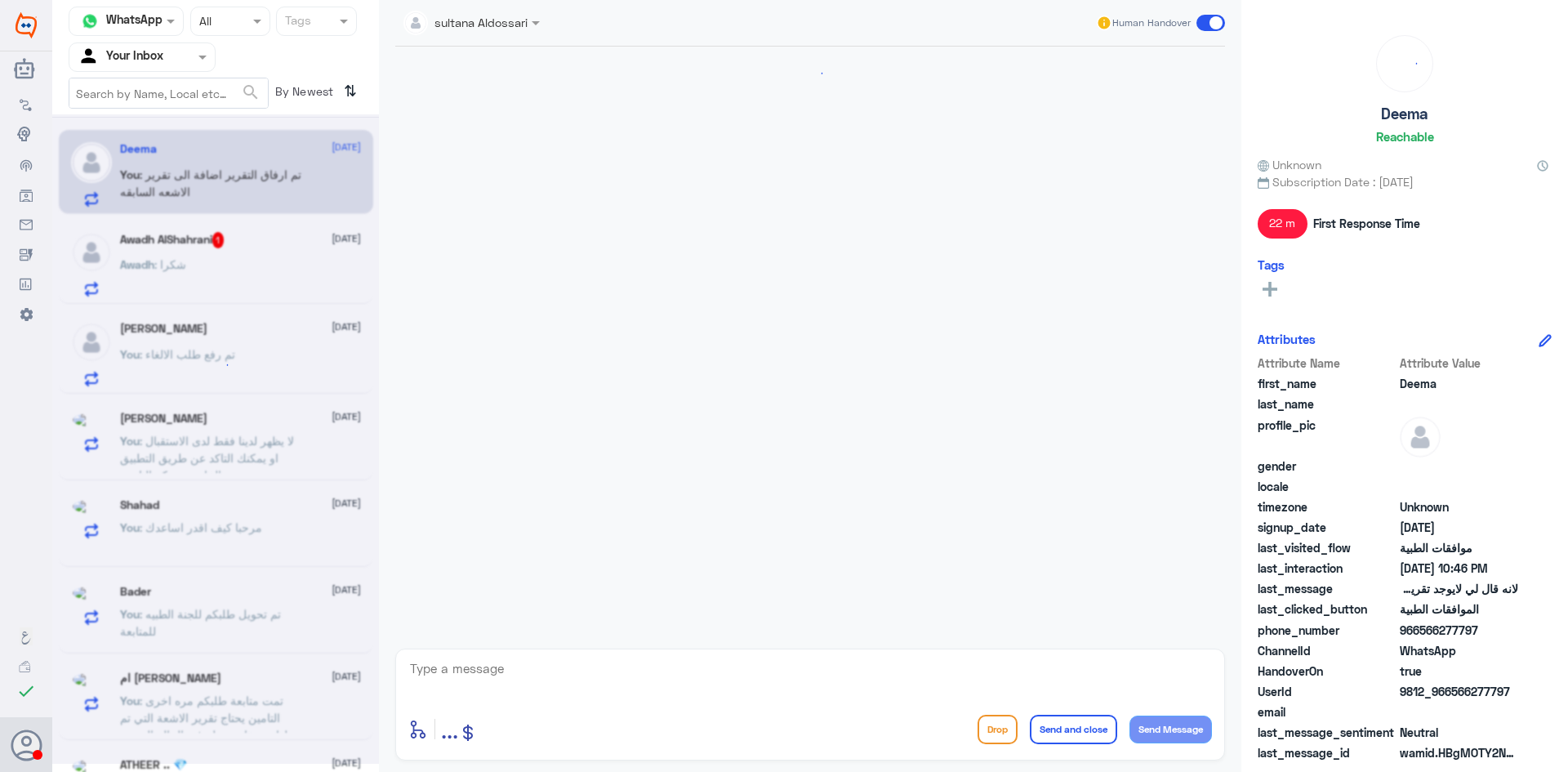
scroll to position [974, 0]
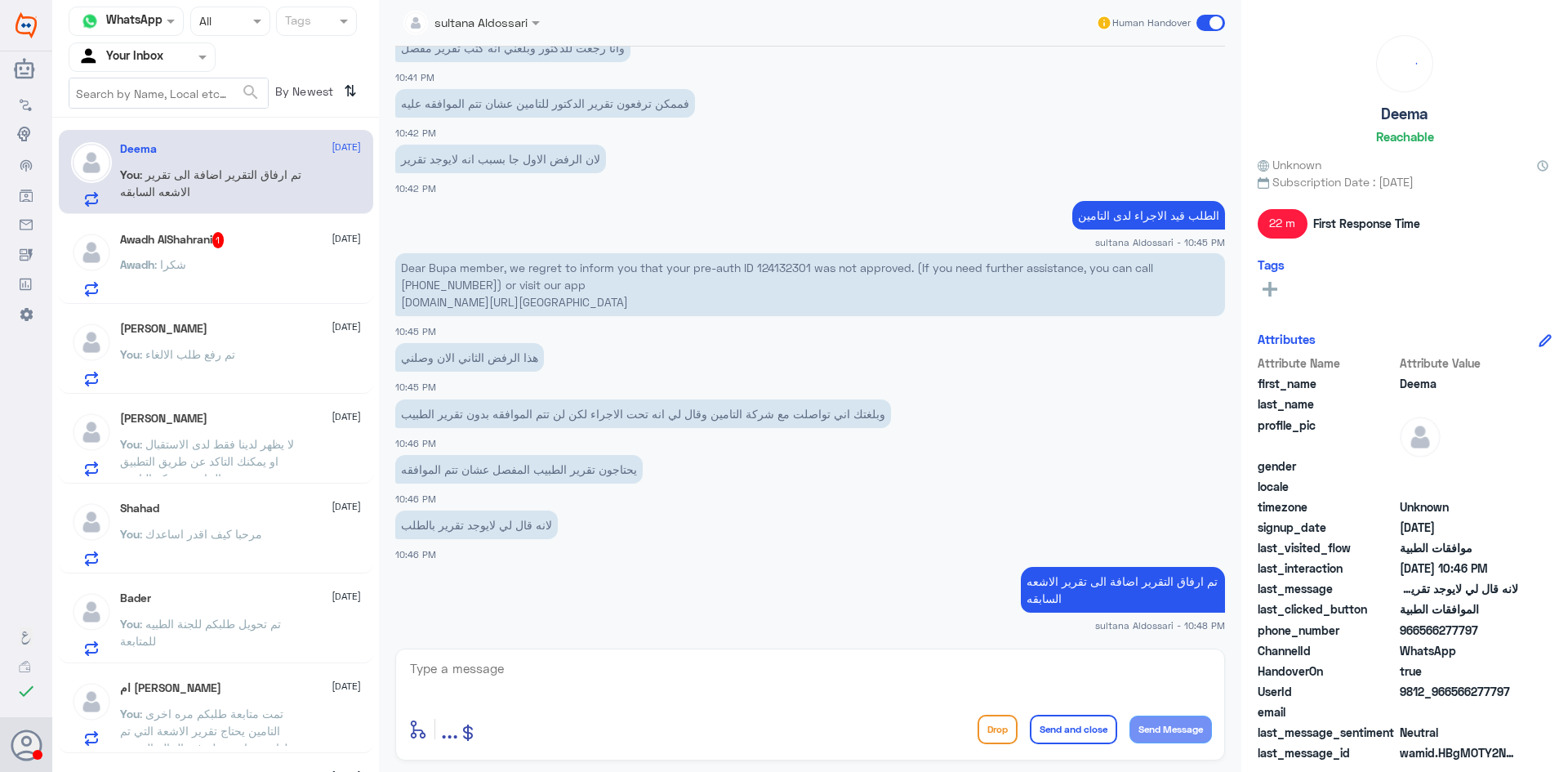
click at [174, 245] on h5 "Awadh AlShahrani 1" at bounding box center [172, 240] width 104 height 16
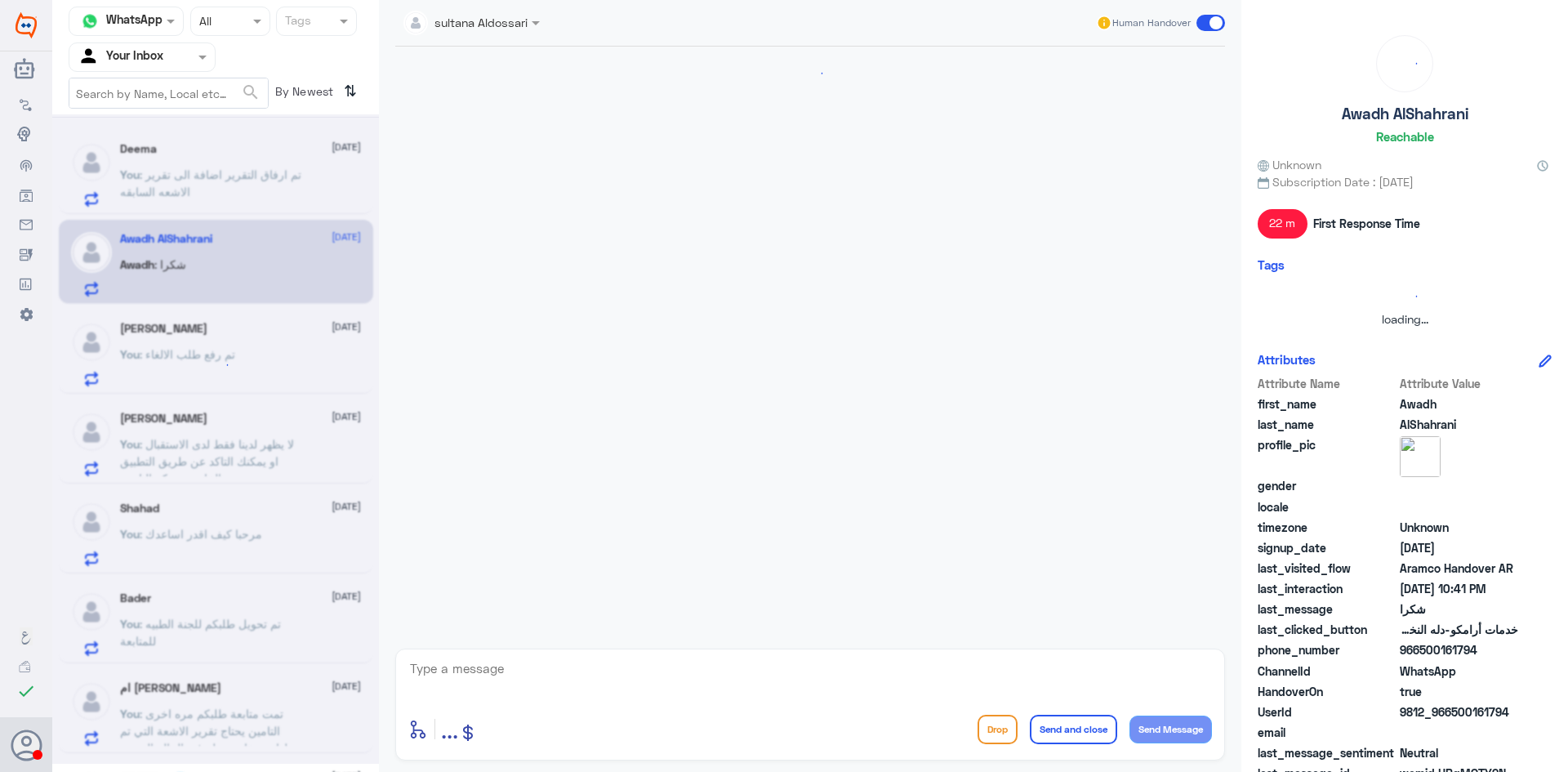
scroll to position [576, 0]
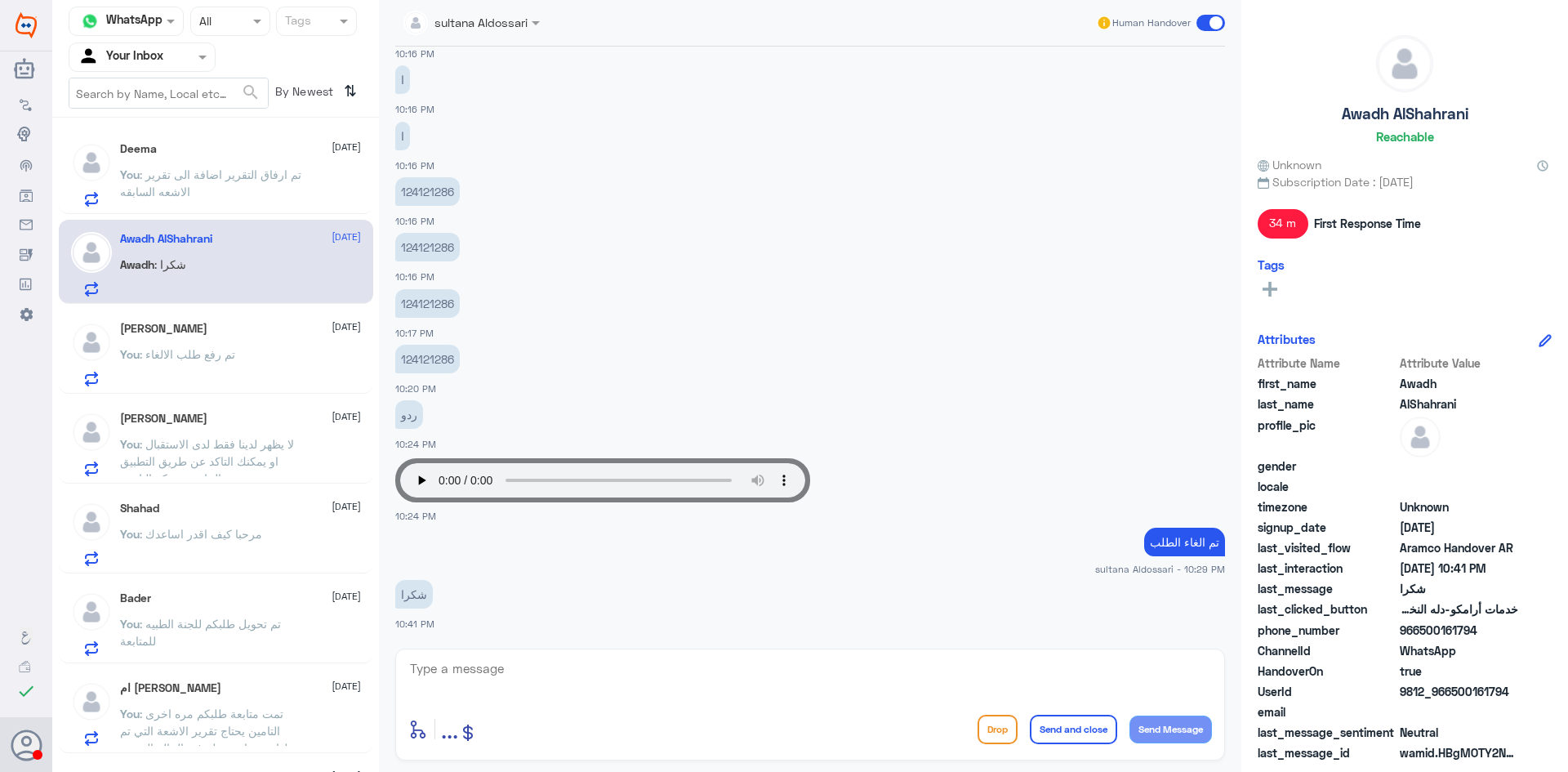
click at [174, 196] on span ": تم ارفاق التقرير اضافة الى تقرير الاشعه السابقه" at bounding box center [211, 183] width 181 height 31
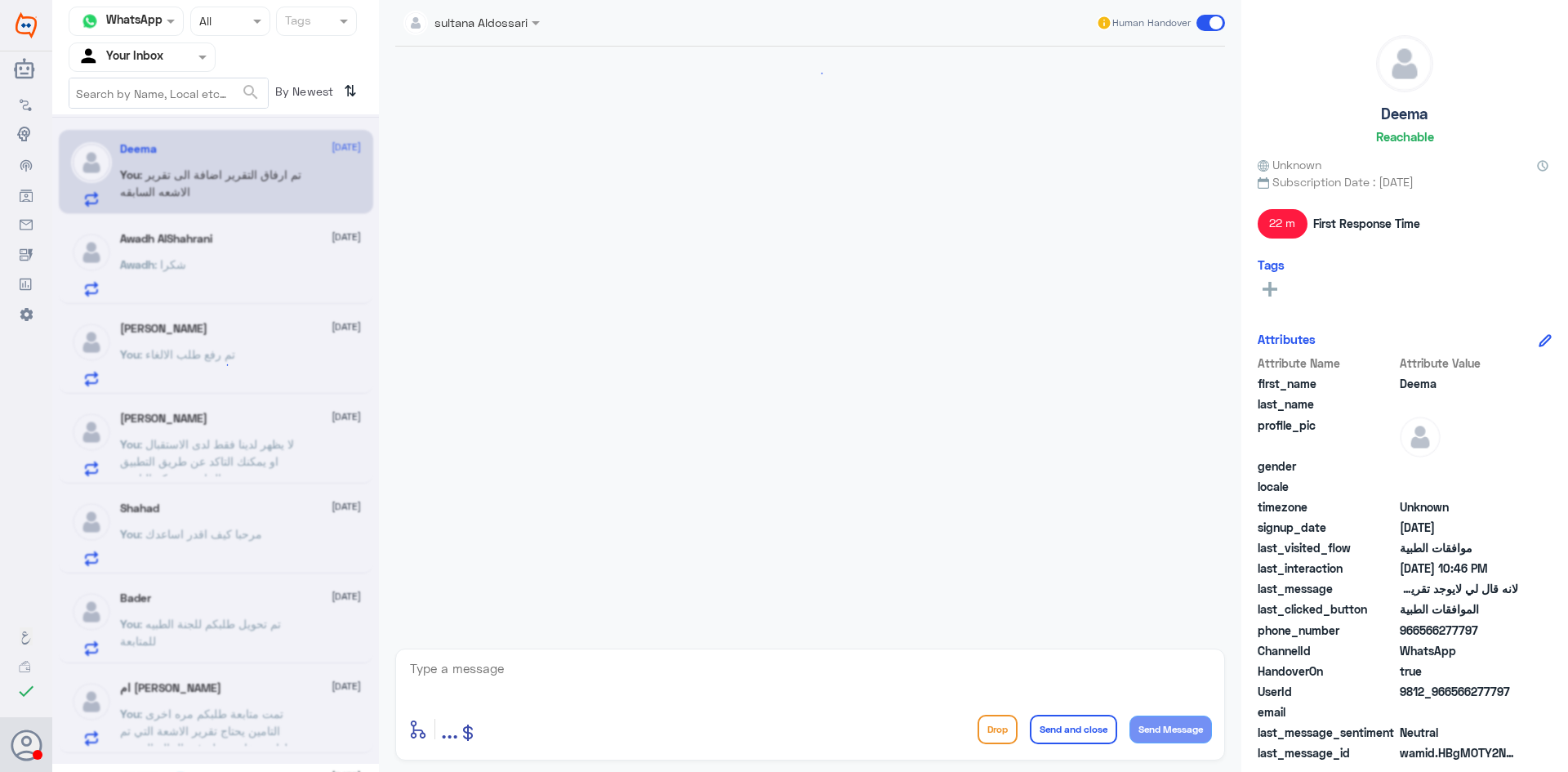
scroll to position [974, 0]
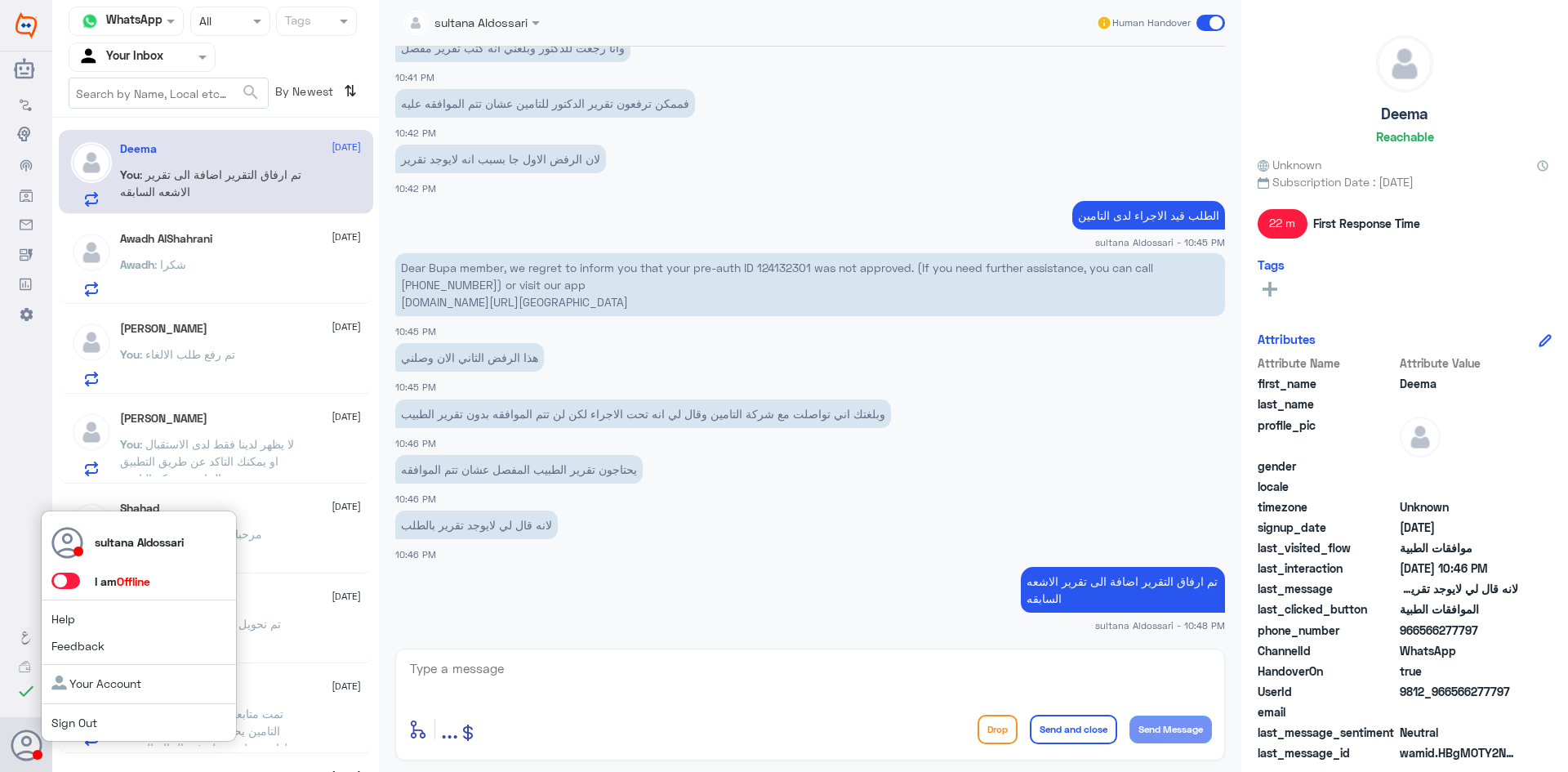
click at [81, 725] on link "Sign Out" at bounding box center [75, 722] width 46 height 14
